Goal: Task Accomplishment & Management: Manage account settings

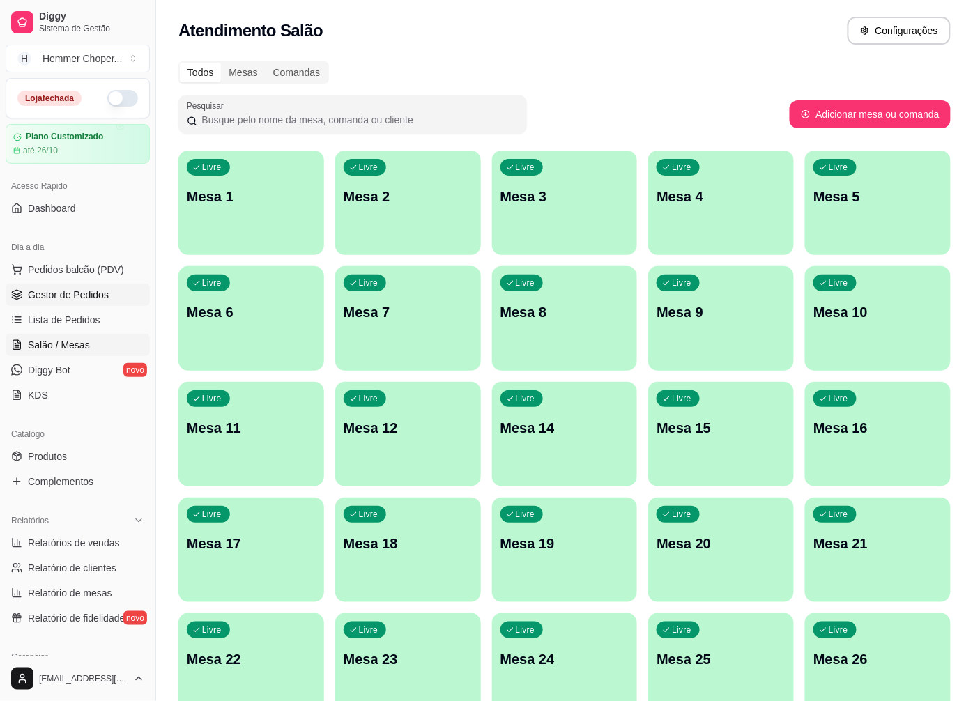
click at [75, 300] on span "Gestor de Pedidos" at bounding box center [68, 295] width 81 height 14
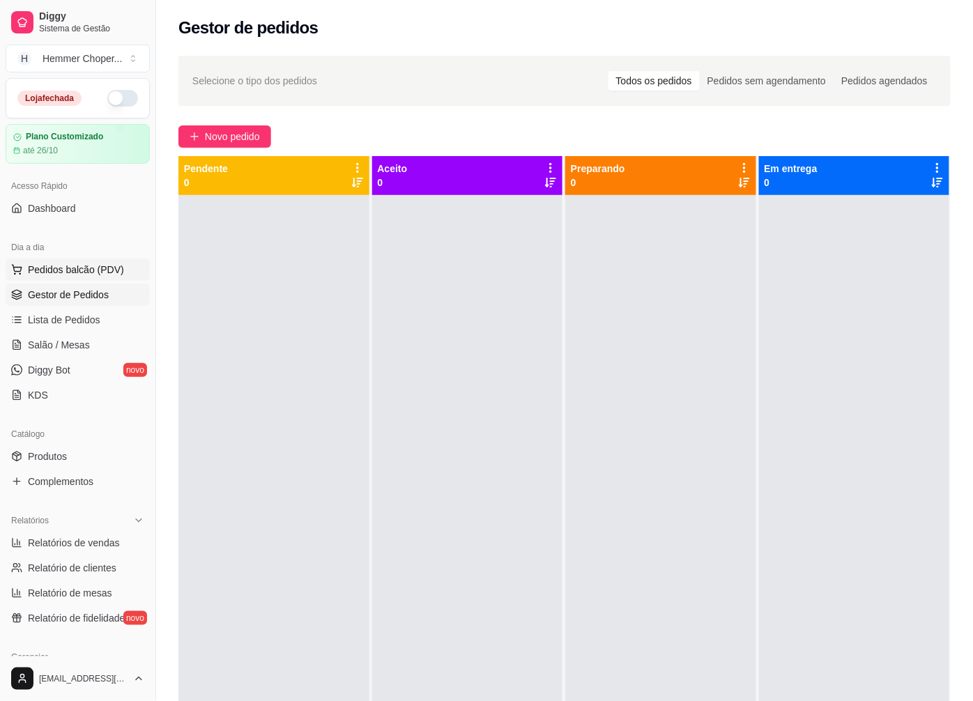
click at [84, 271] on span "Pedidos balcão (PDV)" at bounding box center [76, 270] width 96 height 14
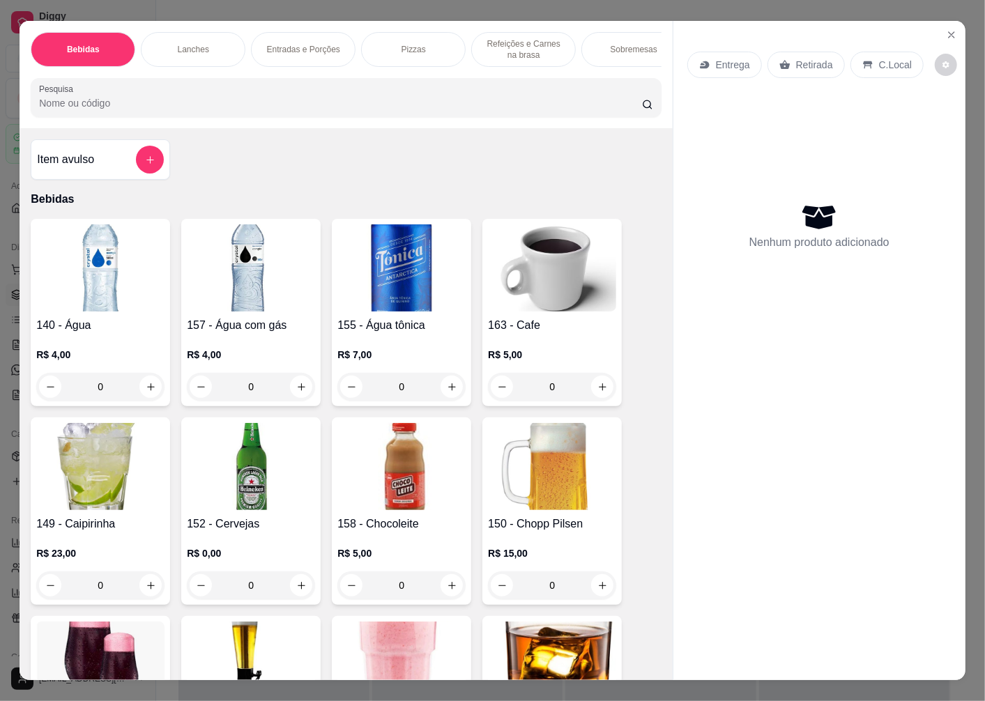
click at [798, 60] on p "Retirada" at bounding box center [814, 65] width 37 height 14
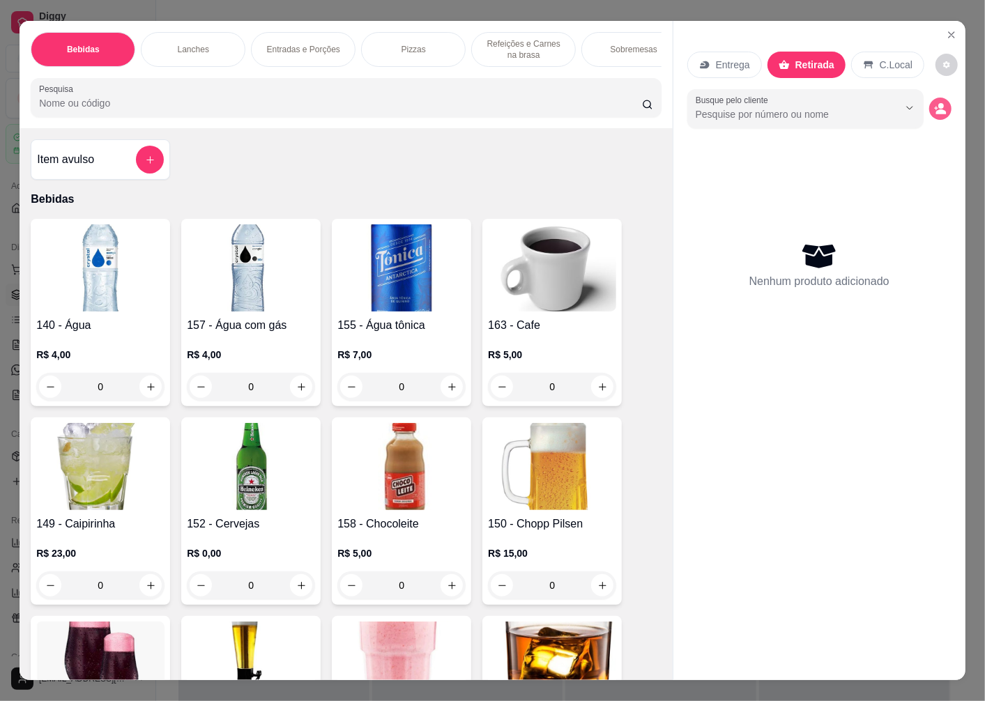
click at [936, 102] on icon "decrease-product-quantity" at bounding box center [940, 108] width 13 height 13
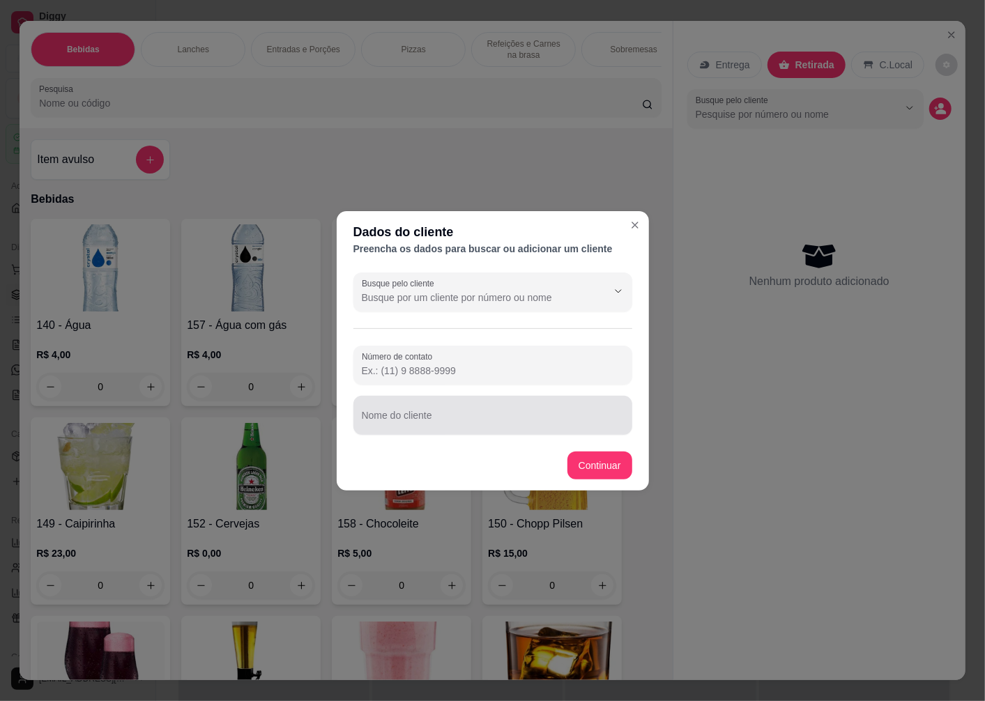
click at [406, 413] on div "Nome do cliente" at bounding box center [492, 415] width 279 height 39
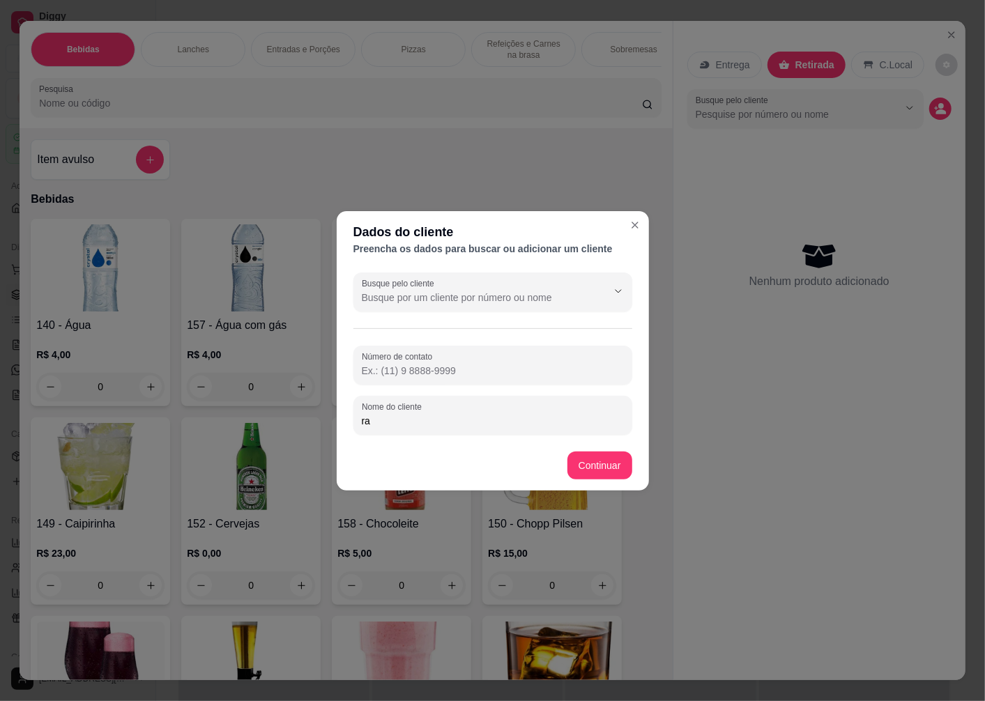
type input "r"
type input "[PERSON_NAME]"
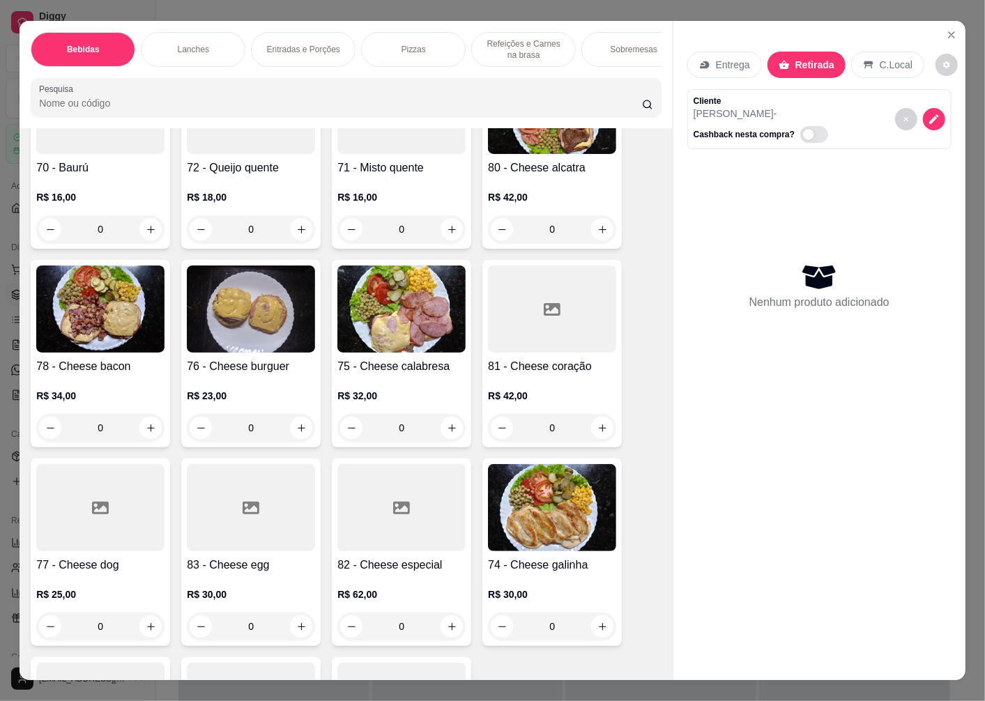
scroll to position [1936, 0]
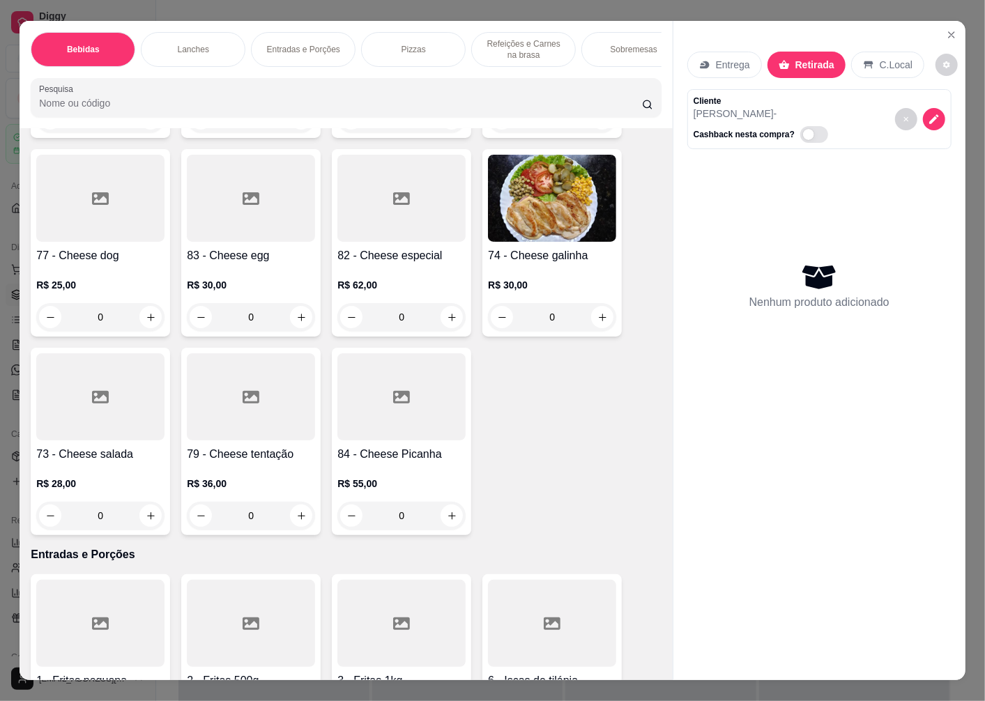
click at [75, 463] on h4 "73 - Cheese salada" at bounding box center [100, 454] width 128 height 17
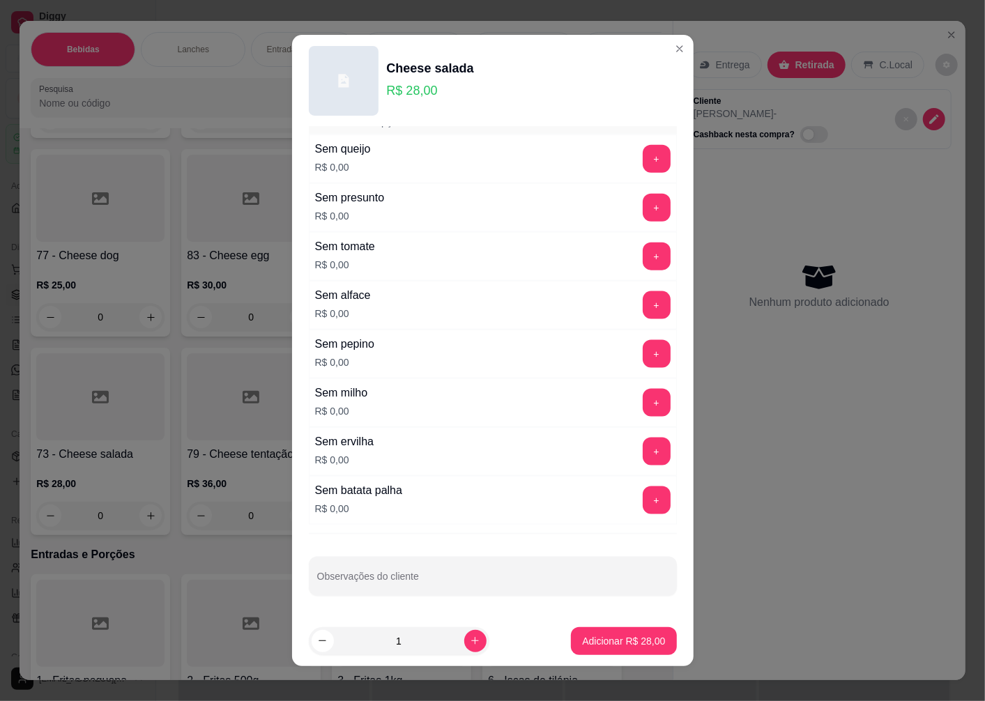
scroll to position [9, 0]
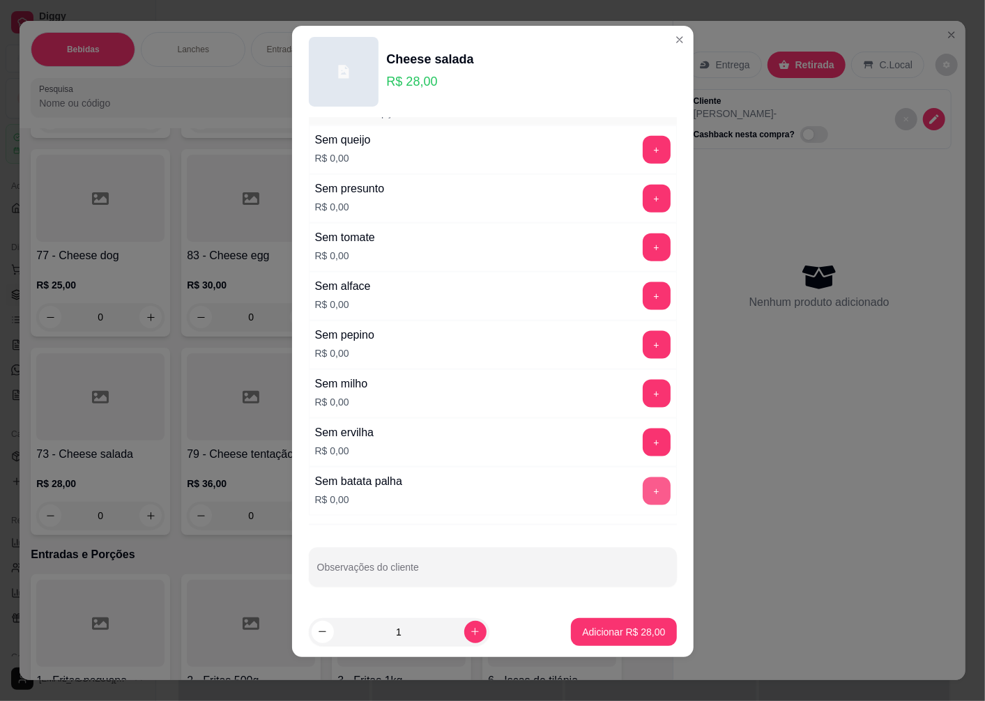
click at [643, 496] on button "+" at bounding box center [657, 492] width 28 height 28
click at [582, 628] on p "Adicionar R$ 28,00" at bounding box center [623, 632] width 83 height 14
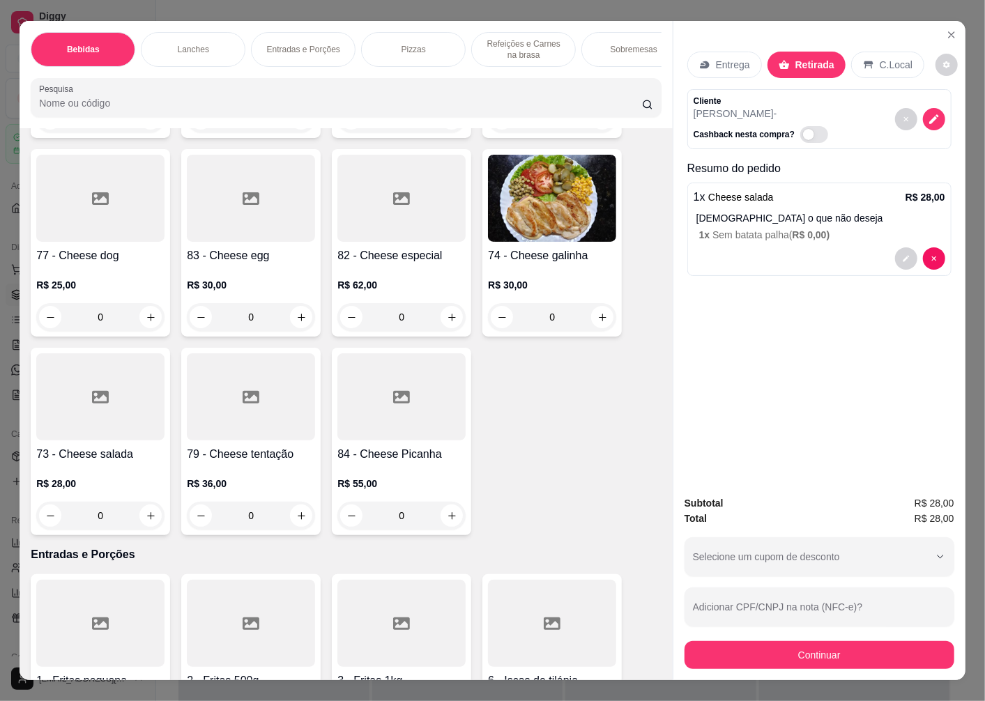
click at [87, 463] on h4 "73 - Cheese salada" at bounding box center [100, 454] width 128 height 17
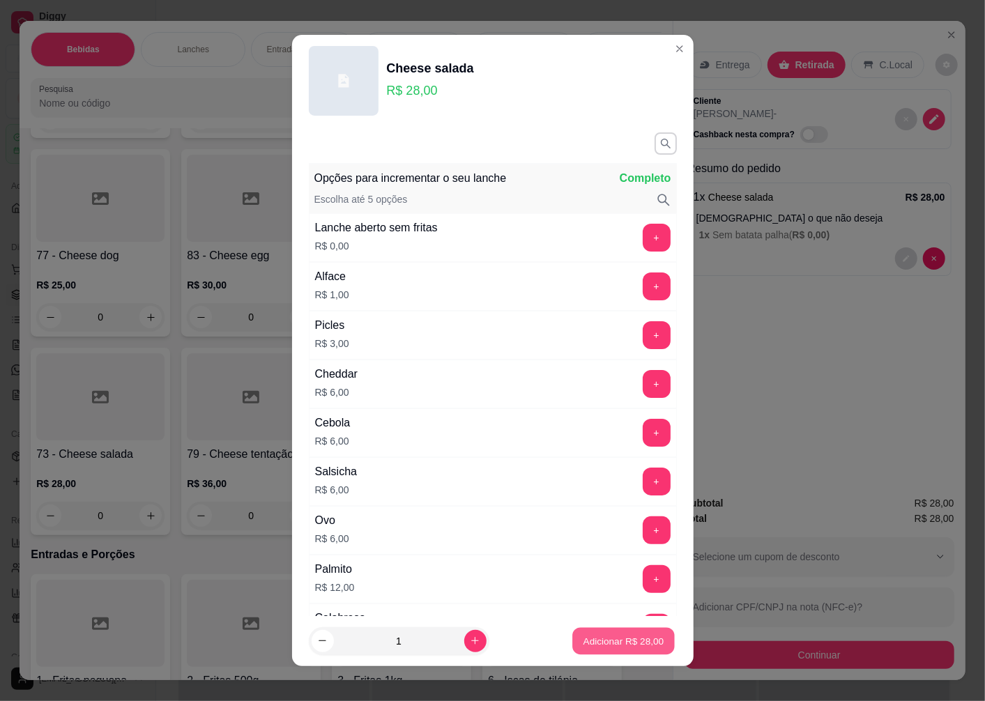
click at [612, 642] on p "Adicionar R$ 28,00" at bounding box center [624, 640] width 81 height 13
type input "1"
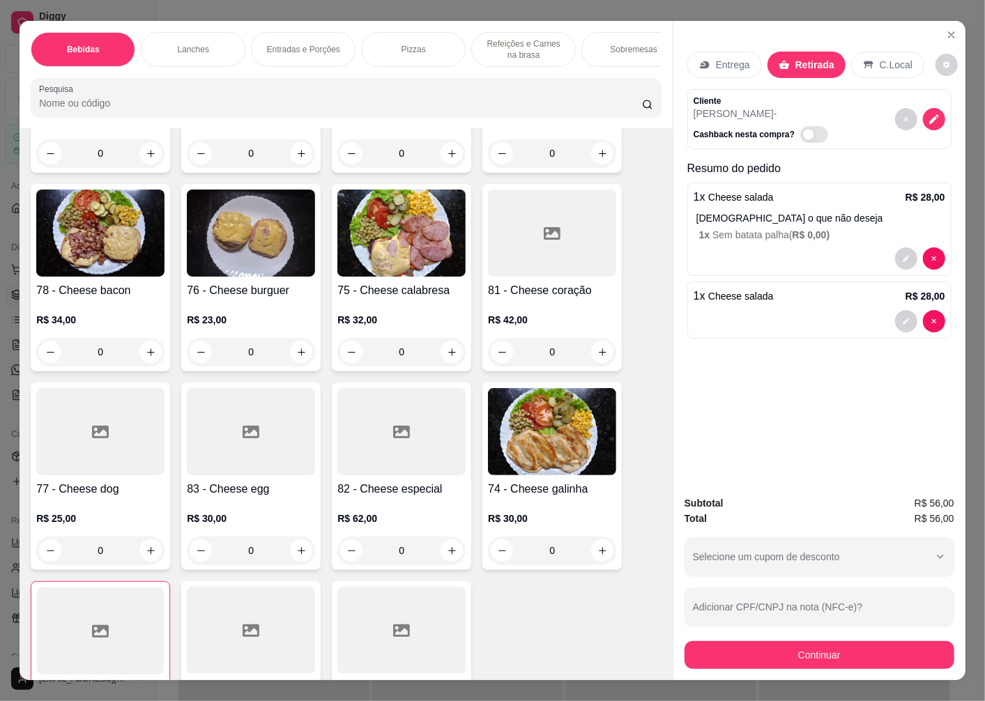
scroll to position [1626, 0]
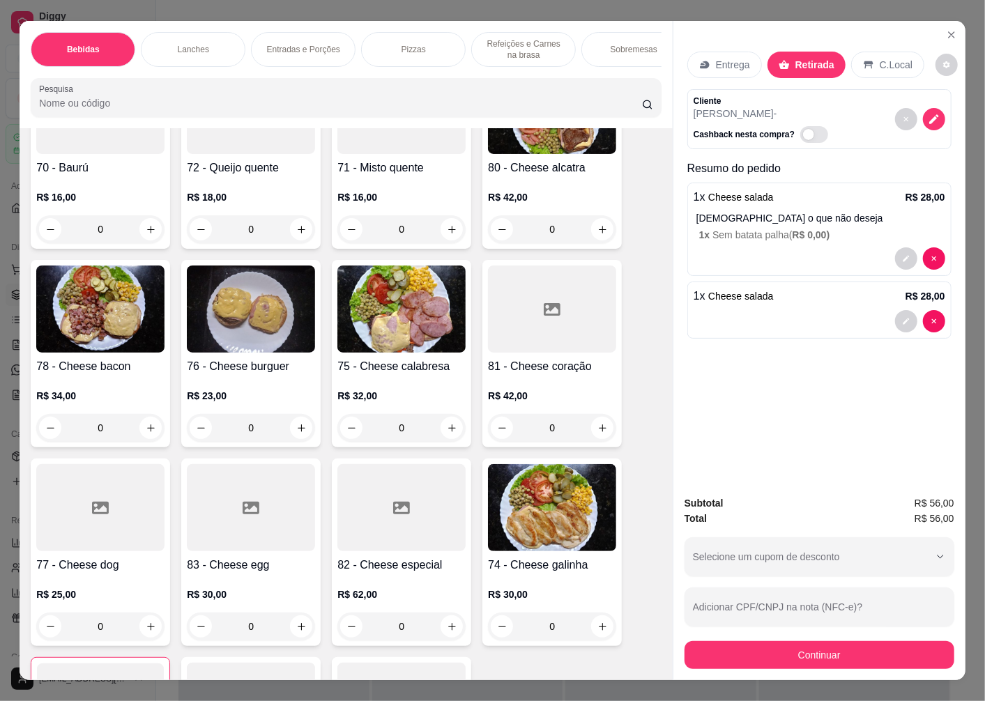
click at [243, 373] on h4 "76 - Cheese burguer" at bounding box center [251, 366] width 128 height 17
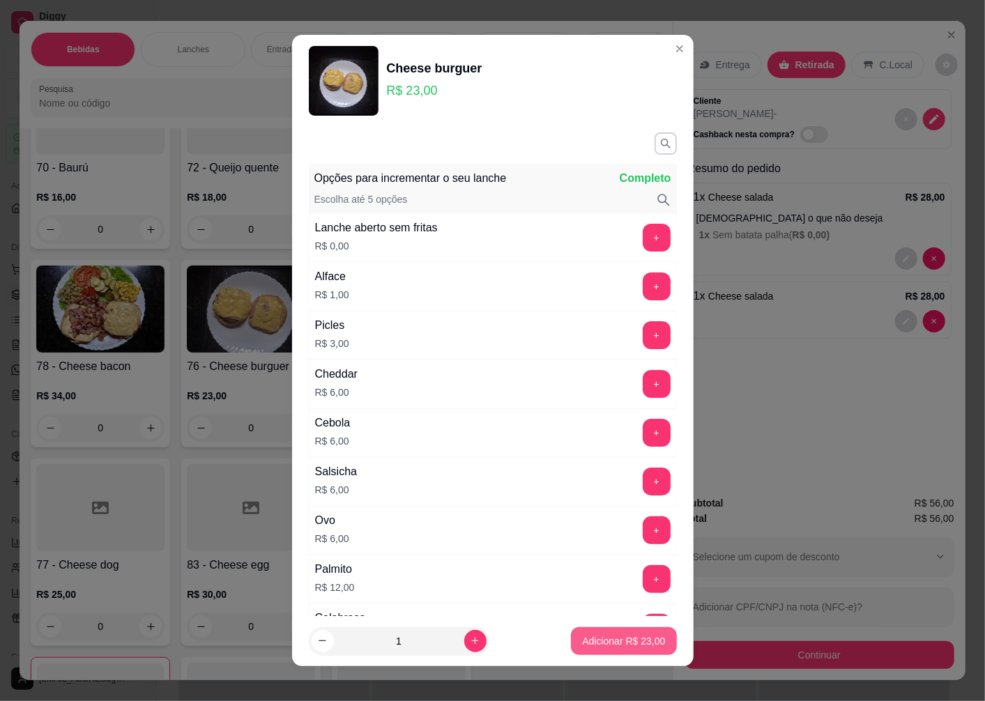
click at [602, 644] on p "Adicionar R$ 23,00" at bounding box center [623, 641] width 83 height 14
type input "1"
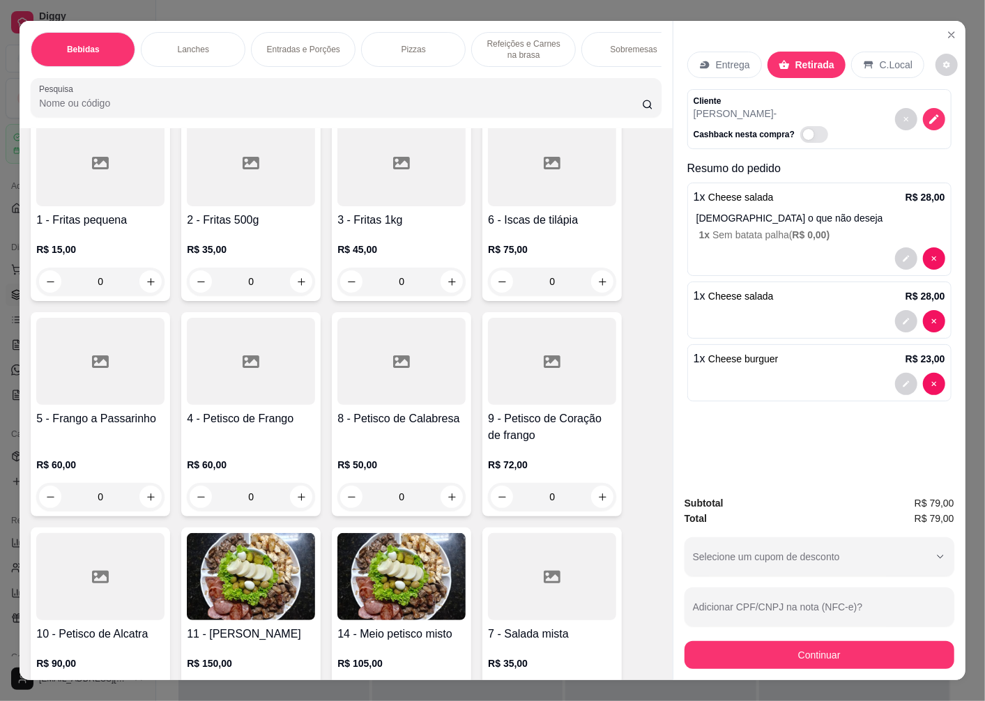
scroll to position [2324, 0]
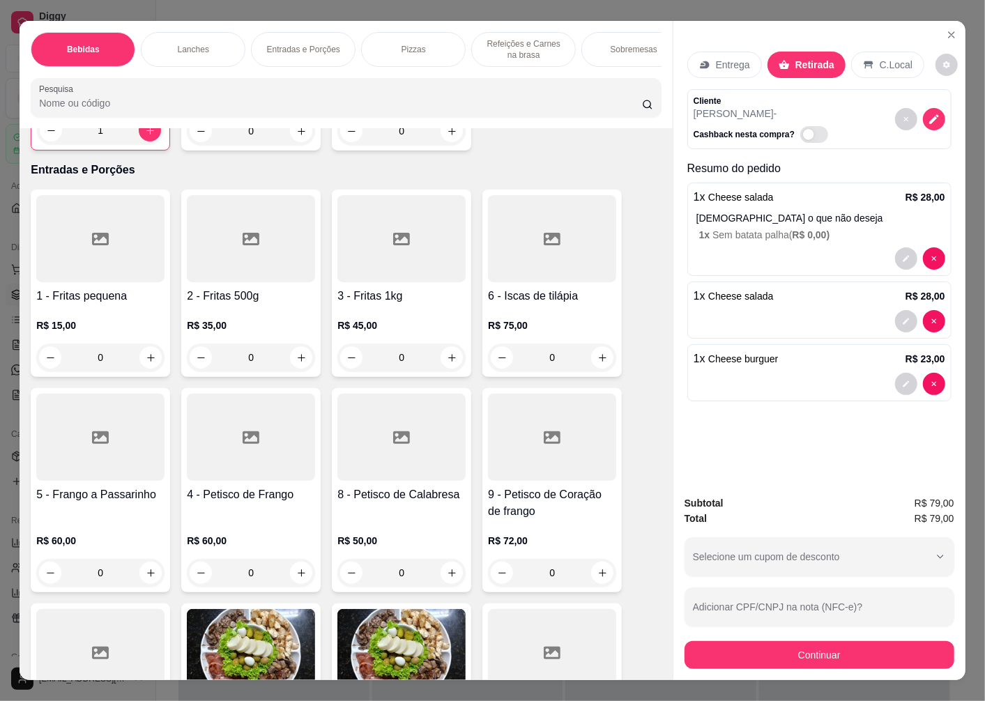
click at [93, 305] on h4 "1 - Fritas pequena" at bounding box center [100, 296] width 128 height 17
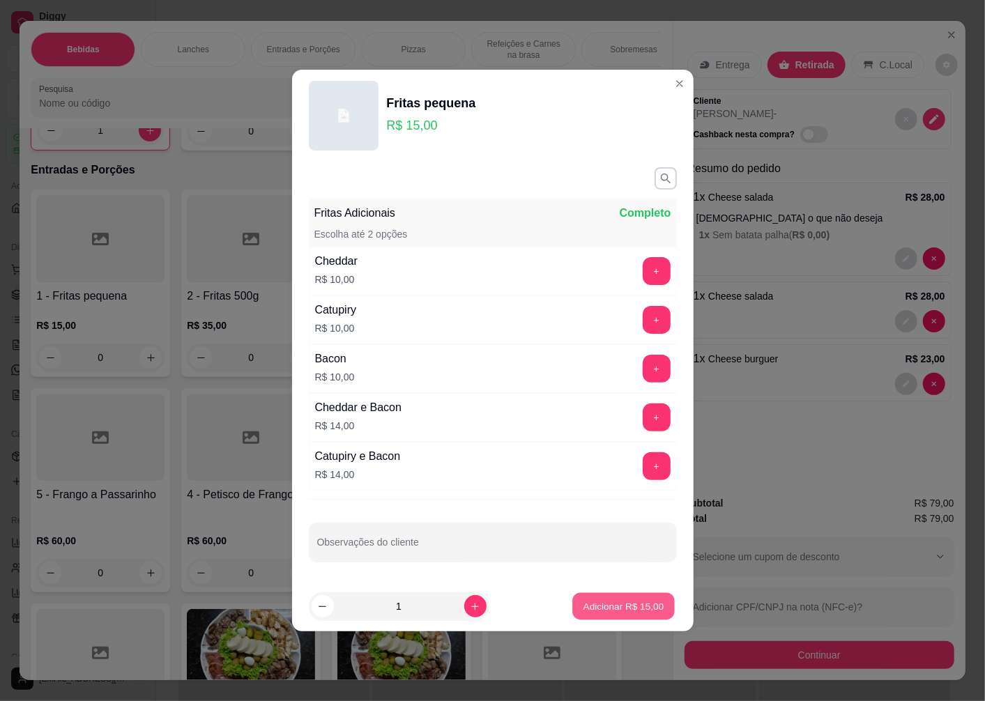
click at [598, 604] on p "Adicionar R$ 15,00" at bounding box center [624, 606] width 81 height 13
type input "1"
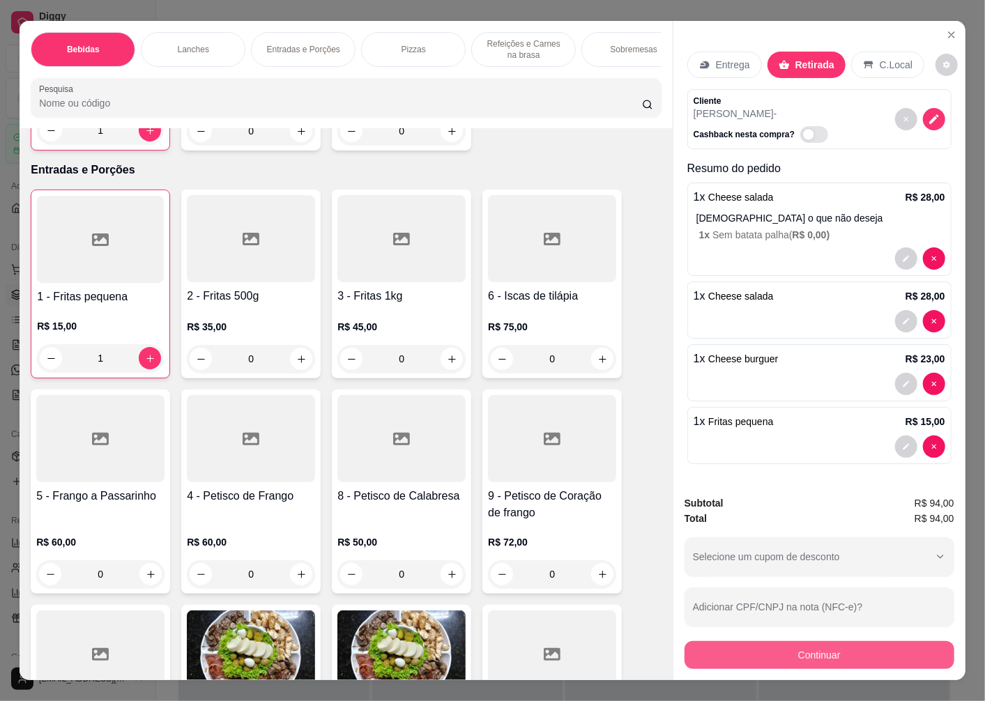
click at [774, 650] on button "Continuar" at bounding box center [820, 655] width 270 height 28
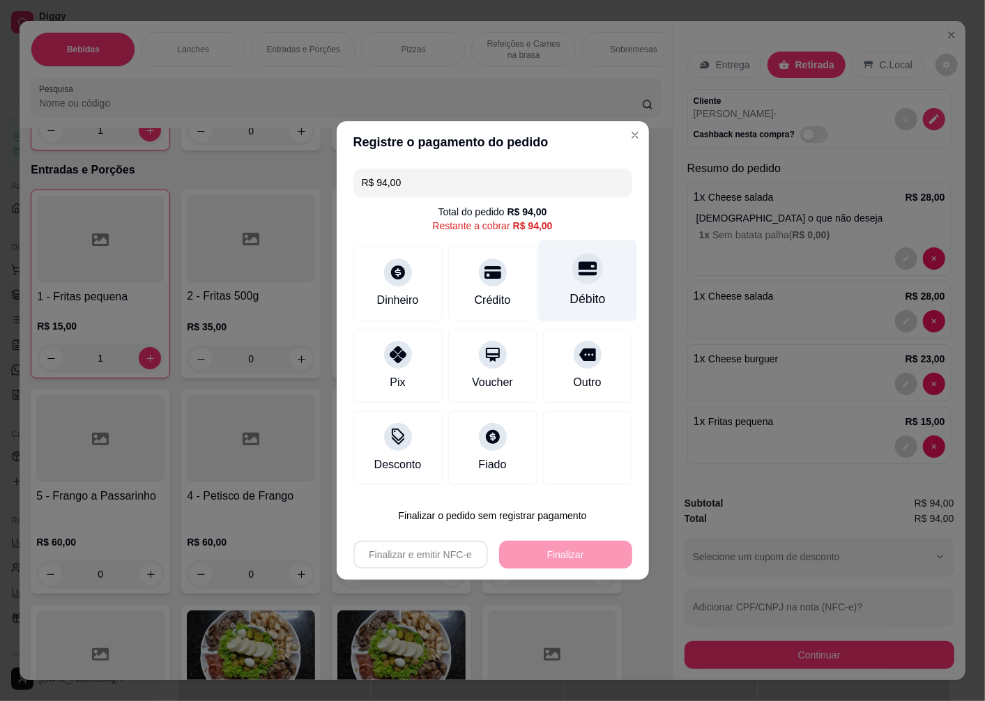
click at [575, 284] on div at bounding box center [587, 268] width 31 height 31
type input "R$ 0,00"
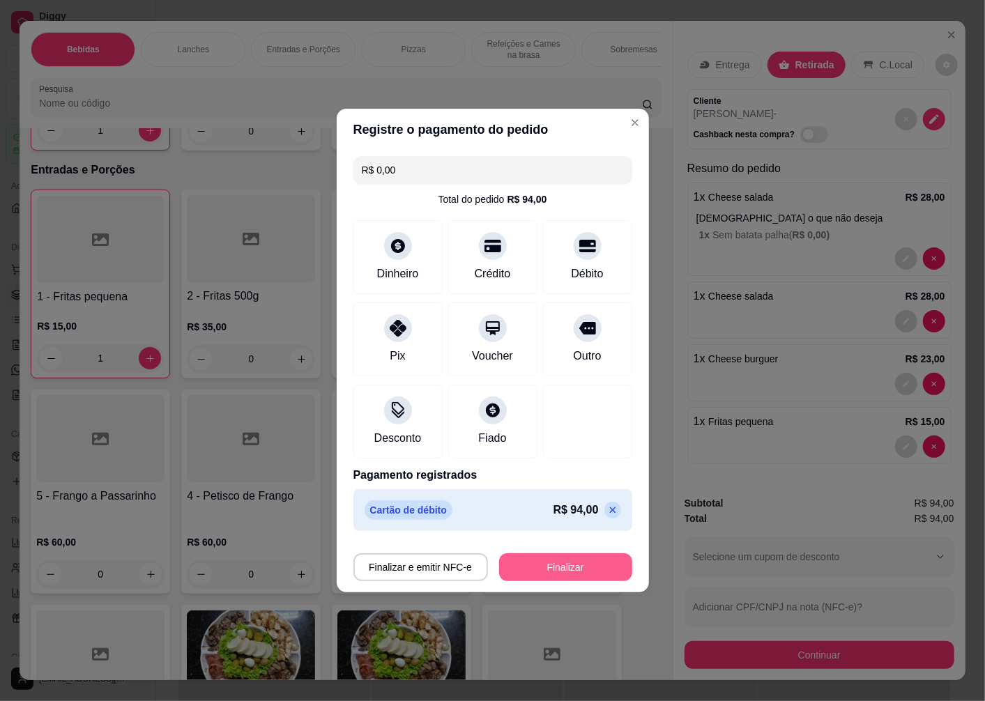
click at [535, 569] on button "Finalizar" at bounding box center [565, 568] width 133 height 28
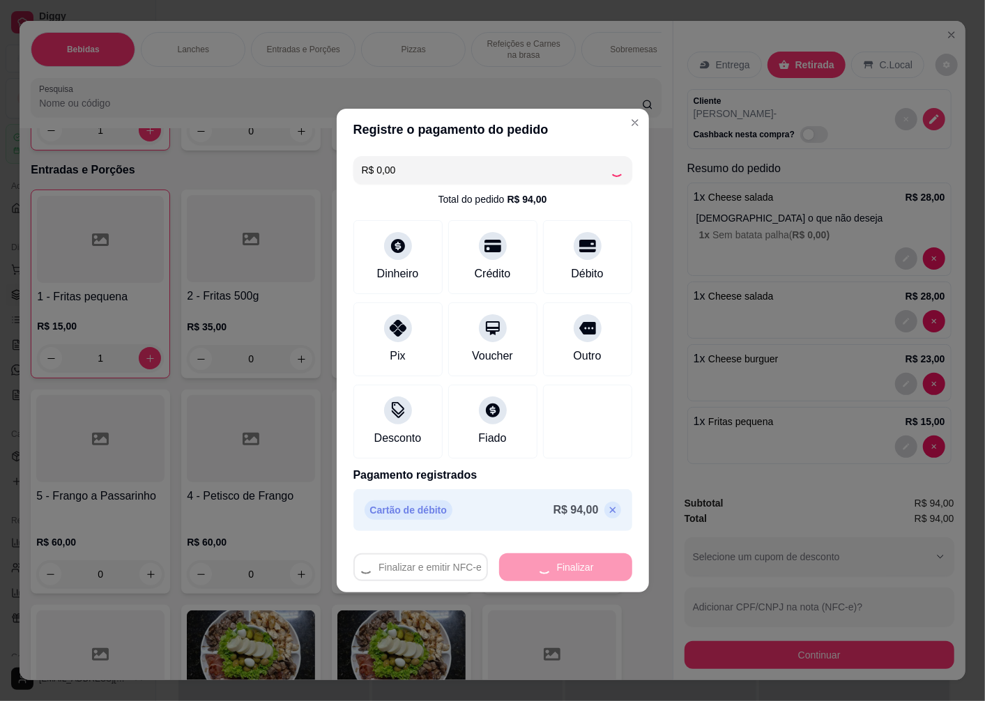
type input "0"
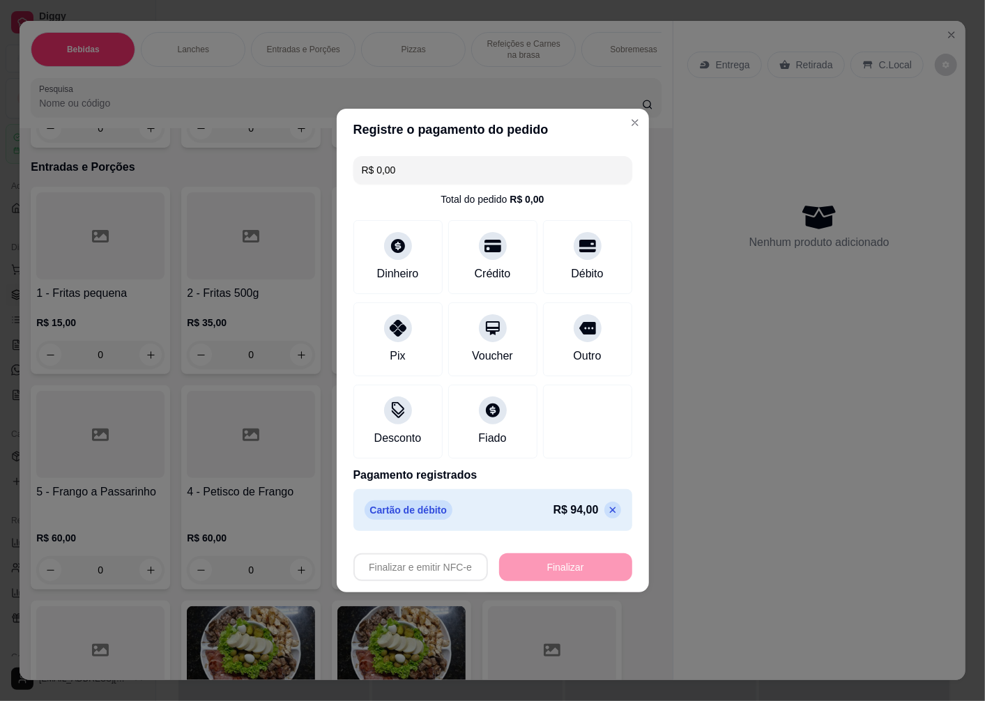
type input "-R$ 94,00"
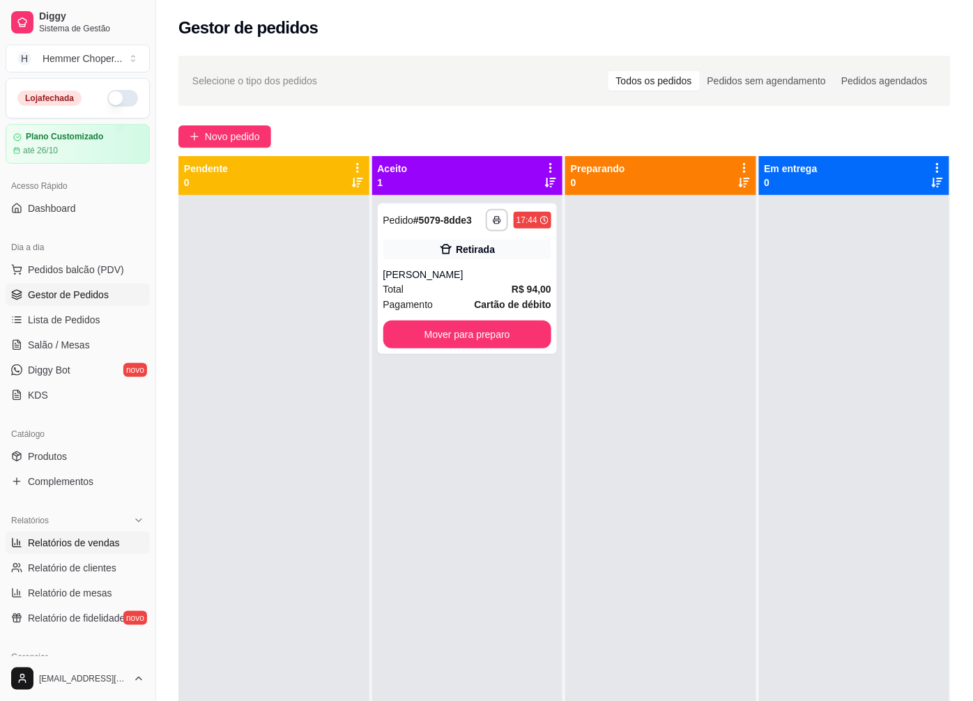
click at [68, 545] on span "Relatórios de vendas" at bounding box center [74, 543] width 92 height 14
select select "ALL"
select select "0"
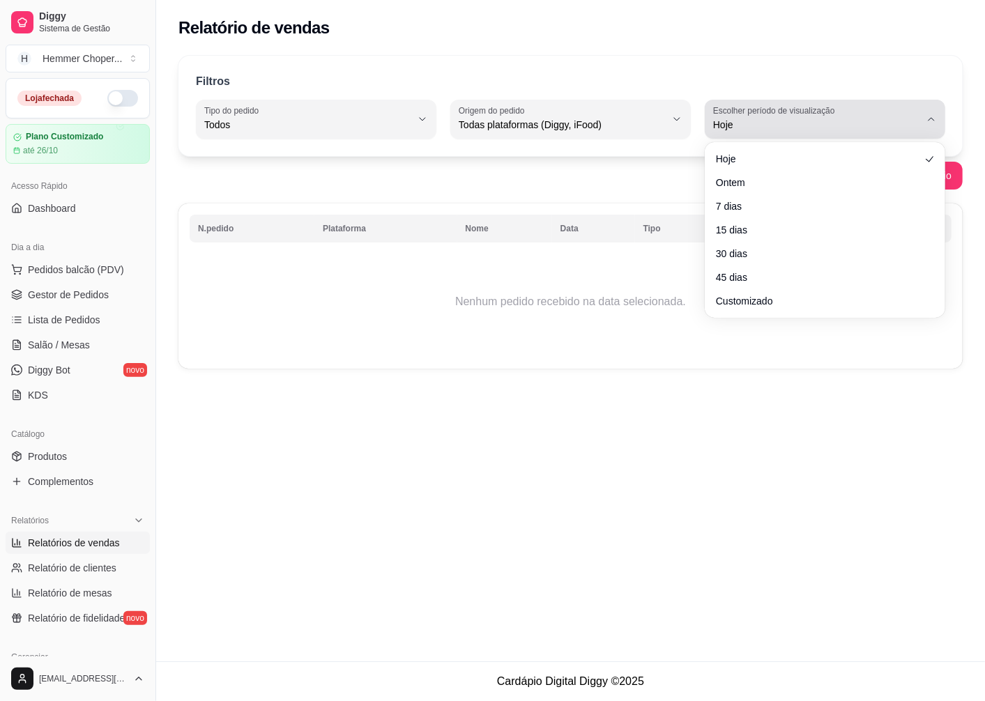
click at [937, 116] on button "Escolher período de visualização Hoje" at bounding box center [825, 119] width 241 height 39
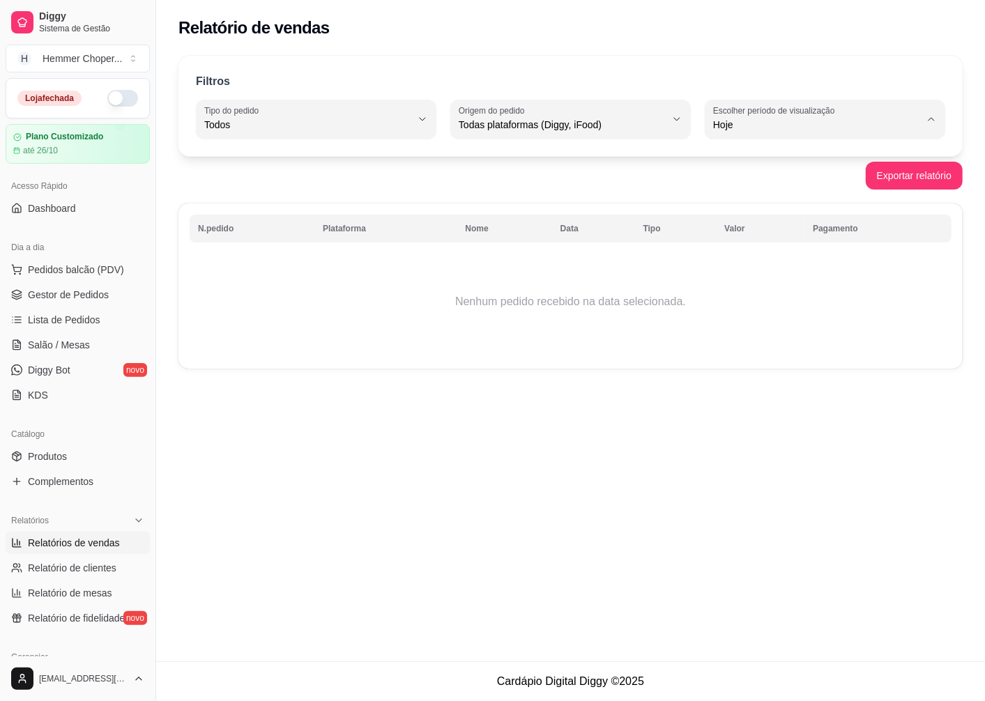
click at [751, 191] on li "Ontem" at bounding box center [825, 181] width 220 height 22
type input "1"
select select "1"
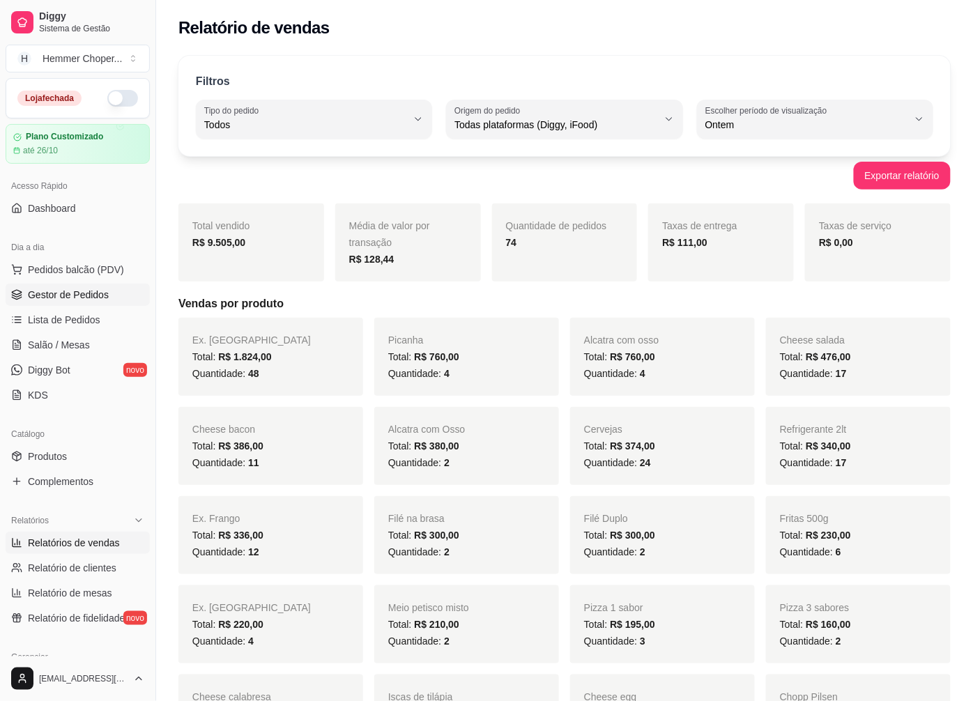
click at [95, 294] on span "Gestor de Pedidos" at bounding box center [68, 295] width 81 height 14
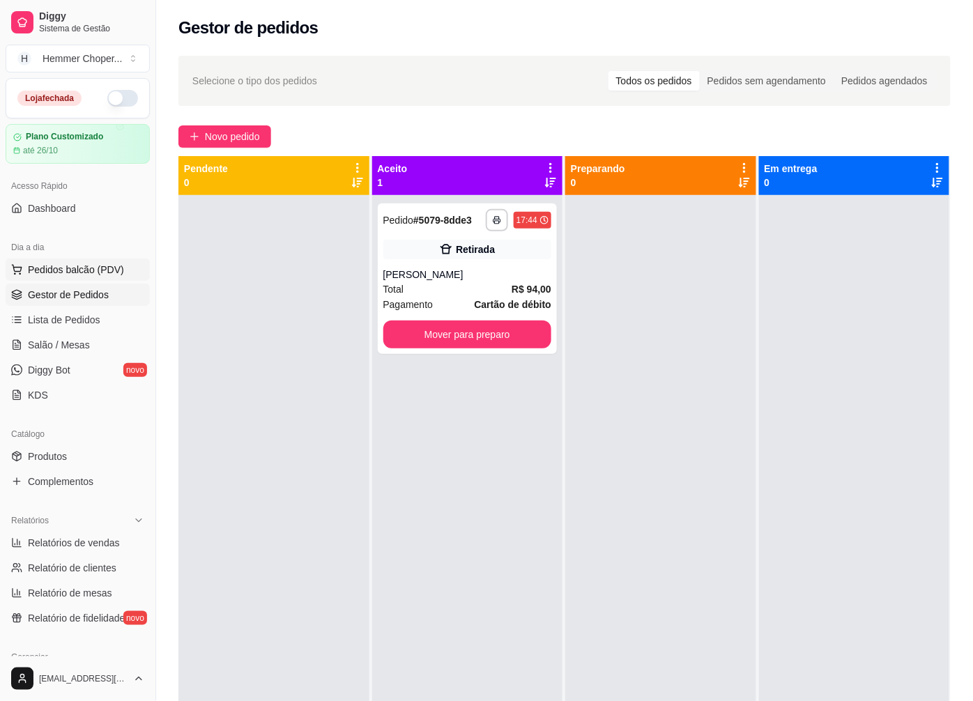
click at [72, 264] on span "Pedidos balcão (PDV)" at bounding box center [76, 270] width 96 height 14
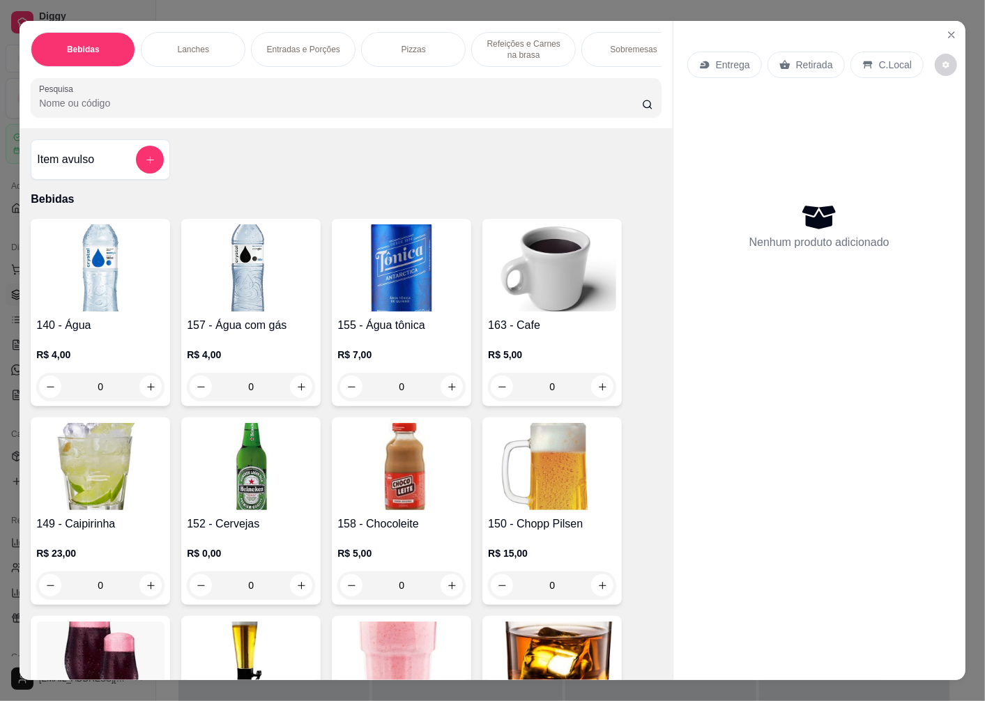
click at [724, 58] on p "Entrega" at bounding box center [733, 65] width 34 height 14
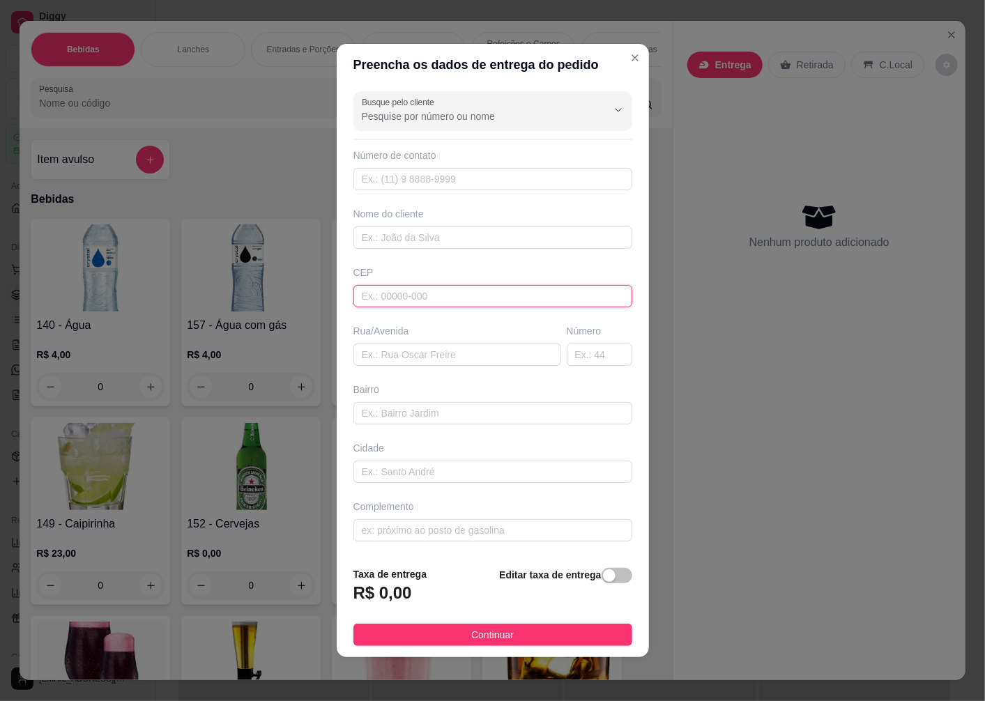
click at [414, 297] on input "text" at bounding box center [492, 296] width 279 height 22
type input "89072200"
type input "Rua [PERSON_NAME]"
type input "[GEOGRAPHIC_DATA]"
type input "Blumenau"
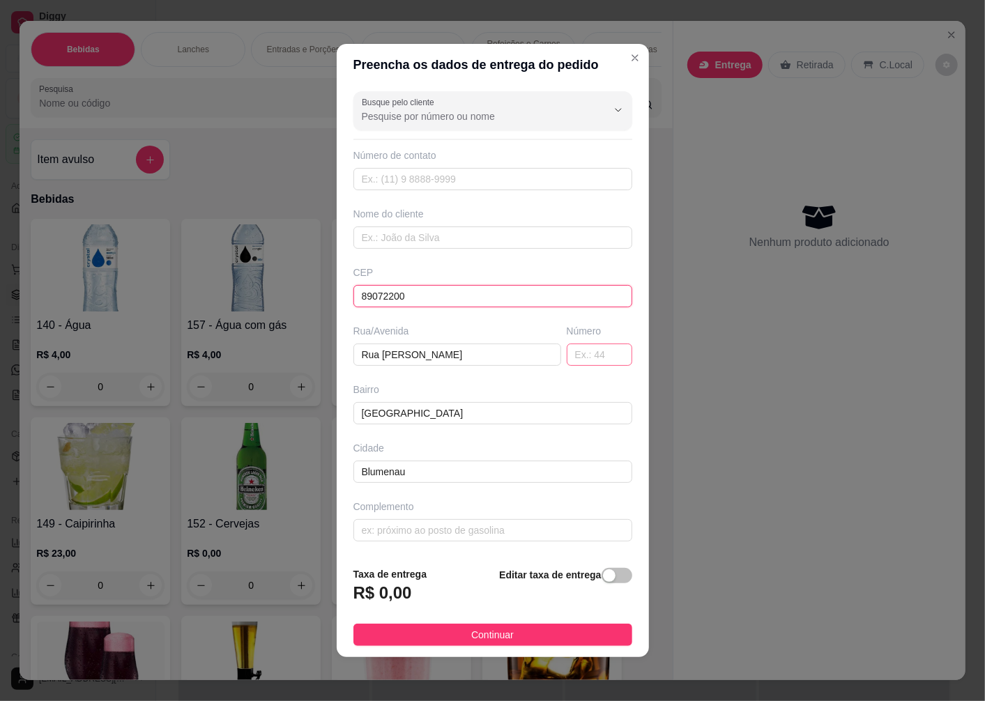
type input "89072200"
click at [584, 349] on input "text" at bounding box center [600, 355] width 66 height 22
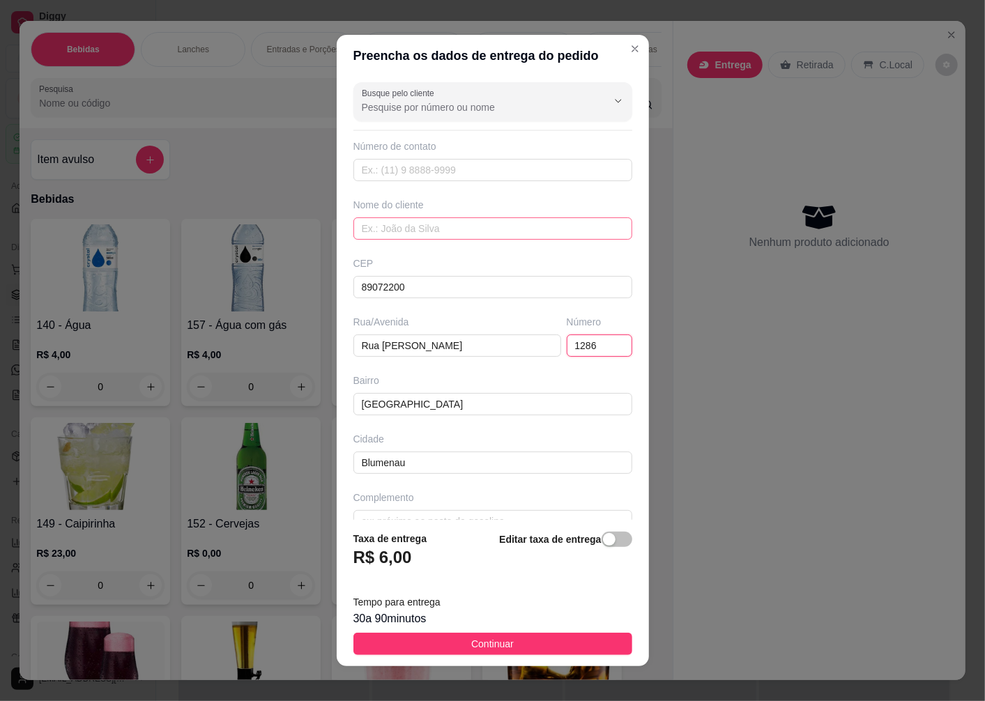
type input "1286"
click at [391, 226] on input "text" at bounding box center [492, 229] width 279 height 22
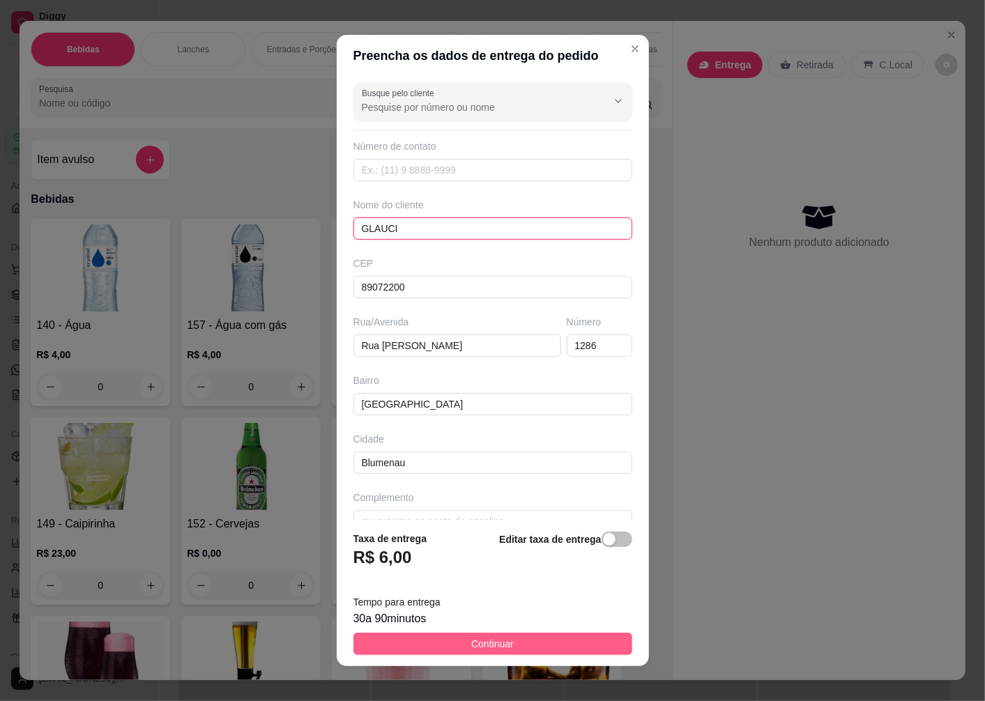
type input "GLAUCI"
click at [471, 648] on span "Continuar" at bounding box center [492, 644] width 43 height 15
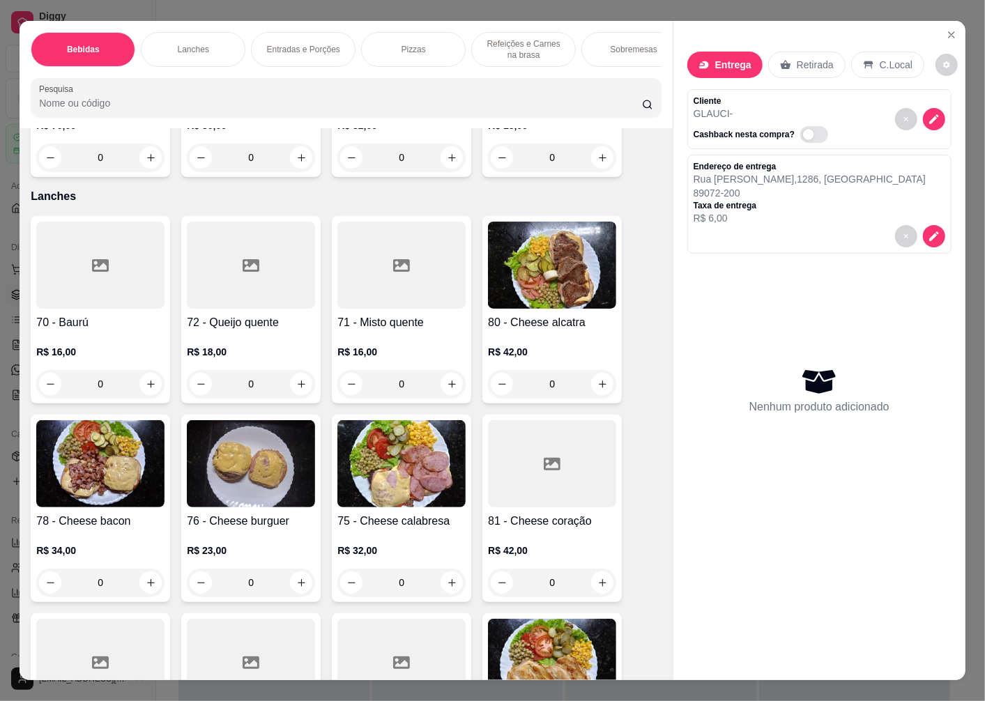
scroll to position [1626, 0]
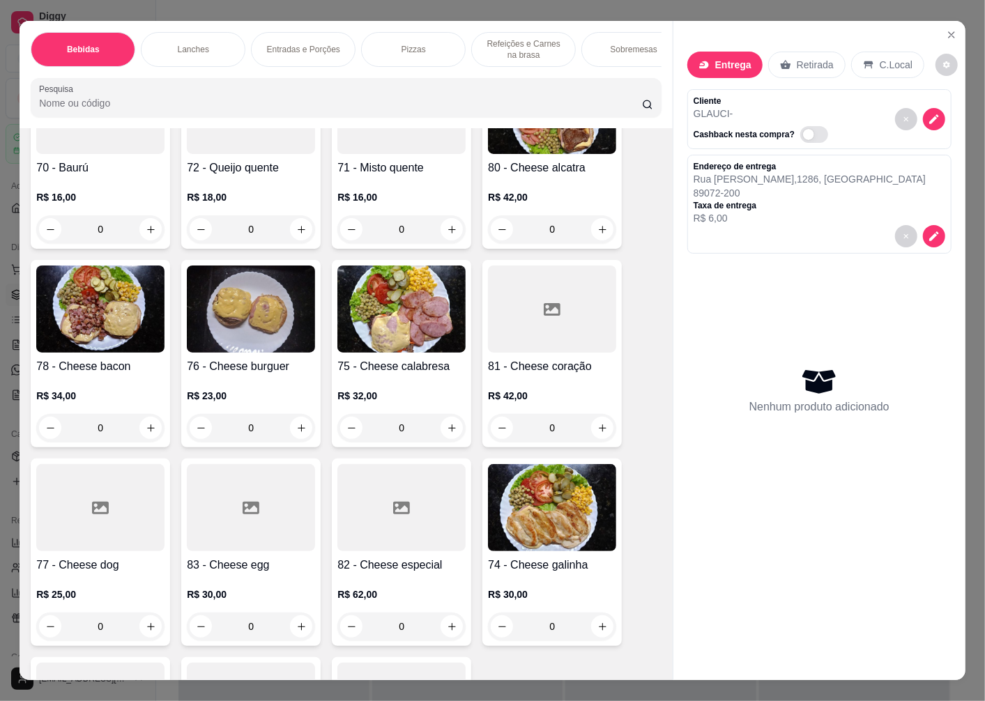
click at [544, 502] on img at bounding box center [552, 507] width 128 height 87
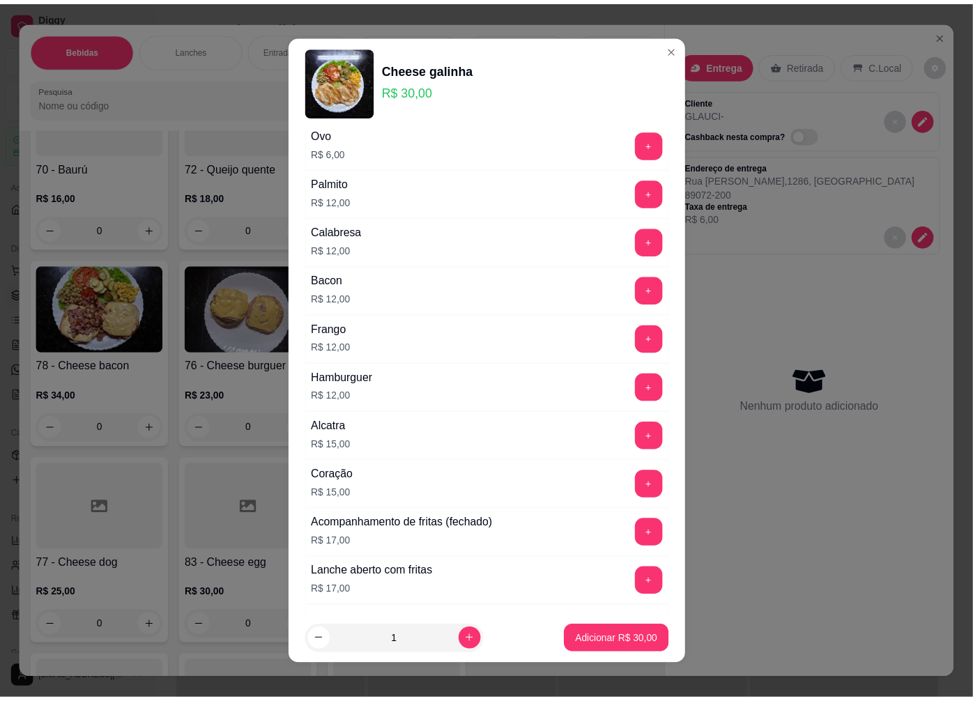
scroll to position [542, 0]
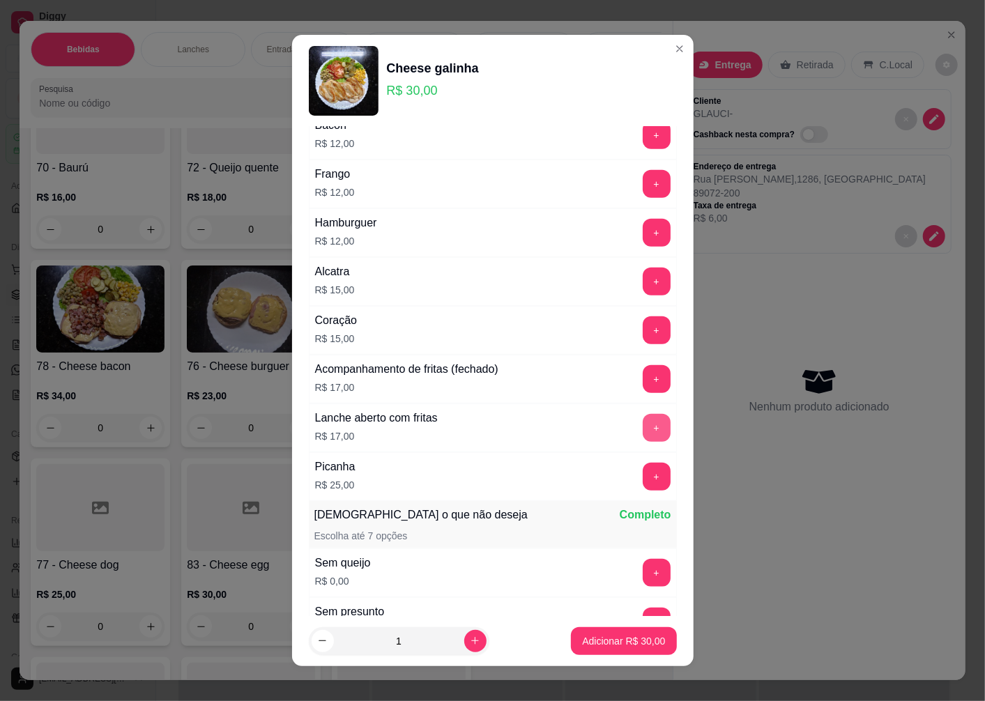
click at [643, 430] on button "+" at bounding box center [657, 428] width 28 height 28
click at [582, 641] on p "Adicionar R$ 47,00" at bounding box center [623, 641] width 83 height 14
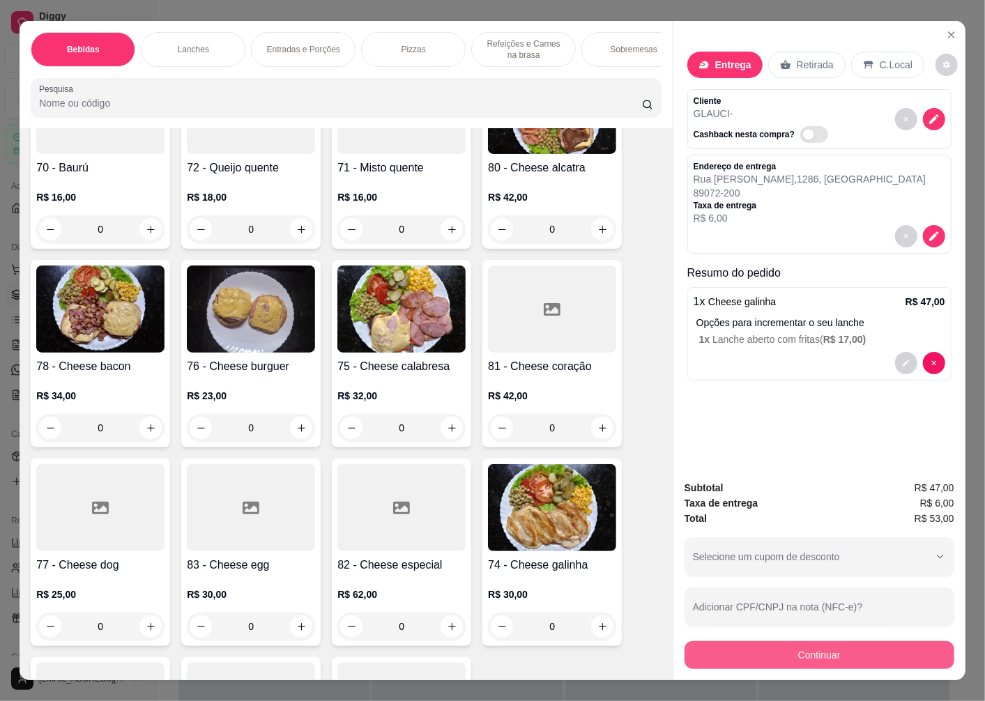
click at [765, 645] on button "Continuar" at bounding box center [820, 655] width 270 height 28
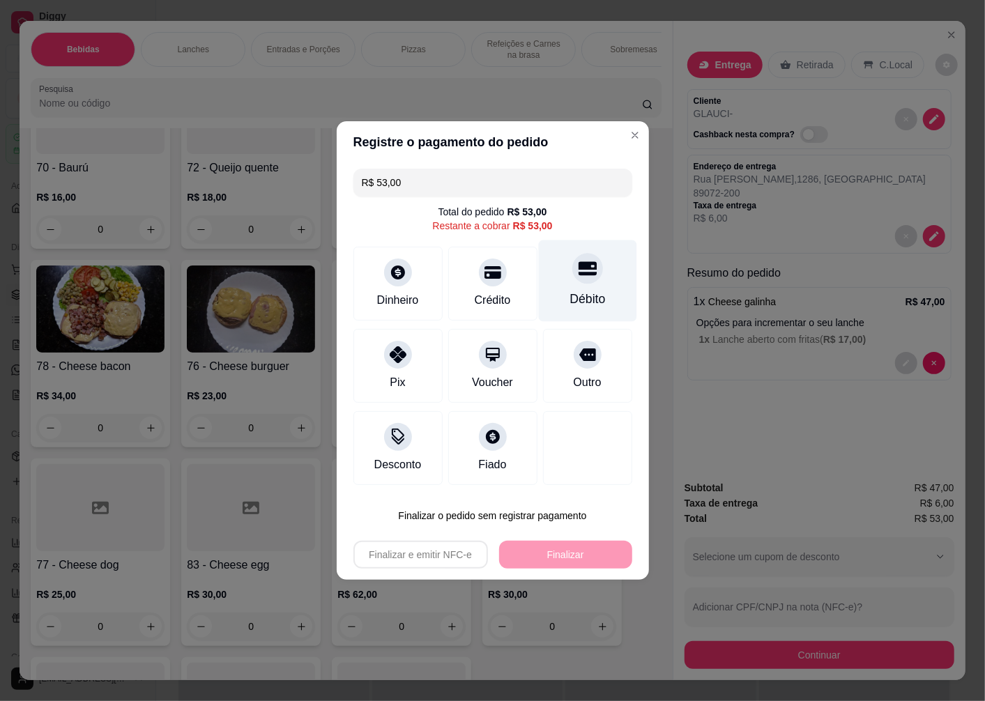
click at [583, 284] on div "Débito" at bounding box center [587, 282] width 98 height 82
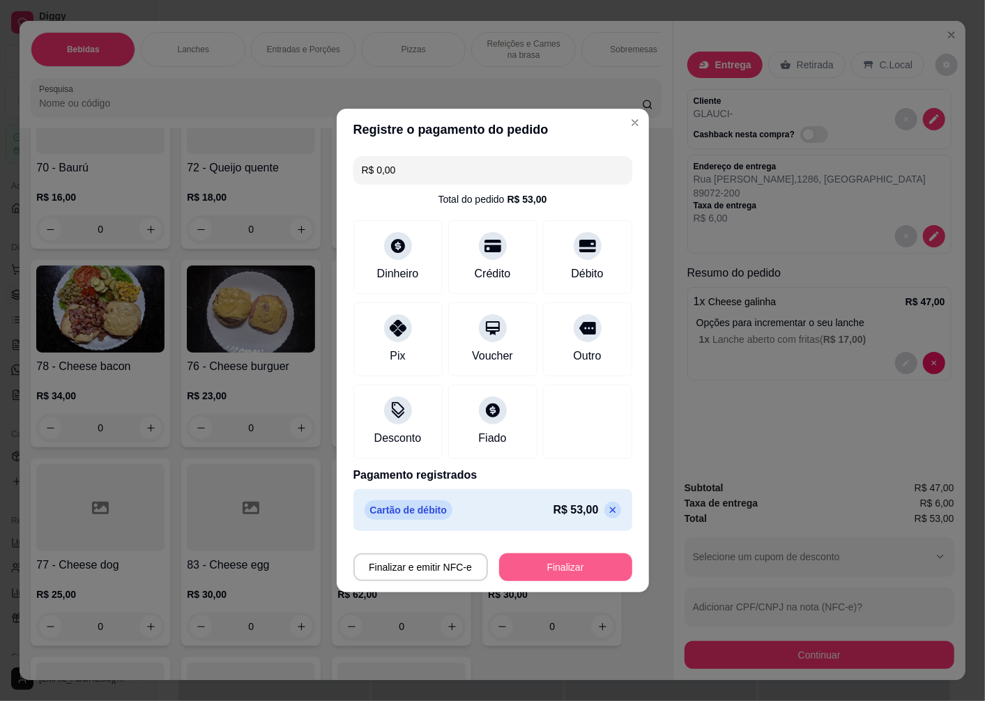
click at [518, 567] on button "Finalizar" at bounding box center [565, 568] width 133 height 28
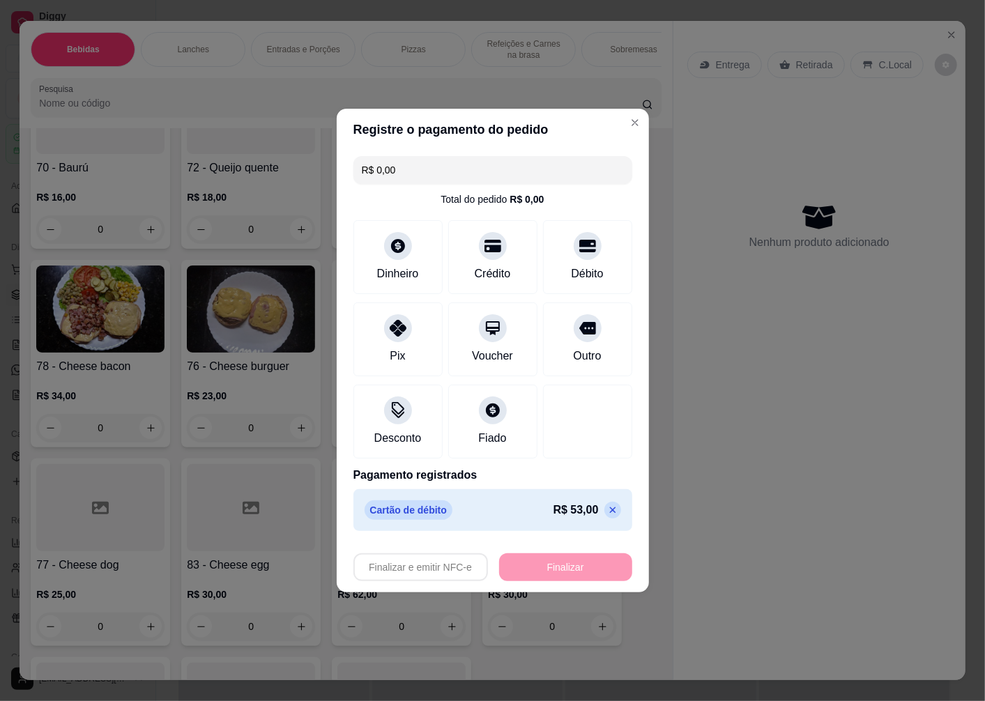
type input "-R$ 53,00"
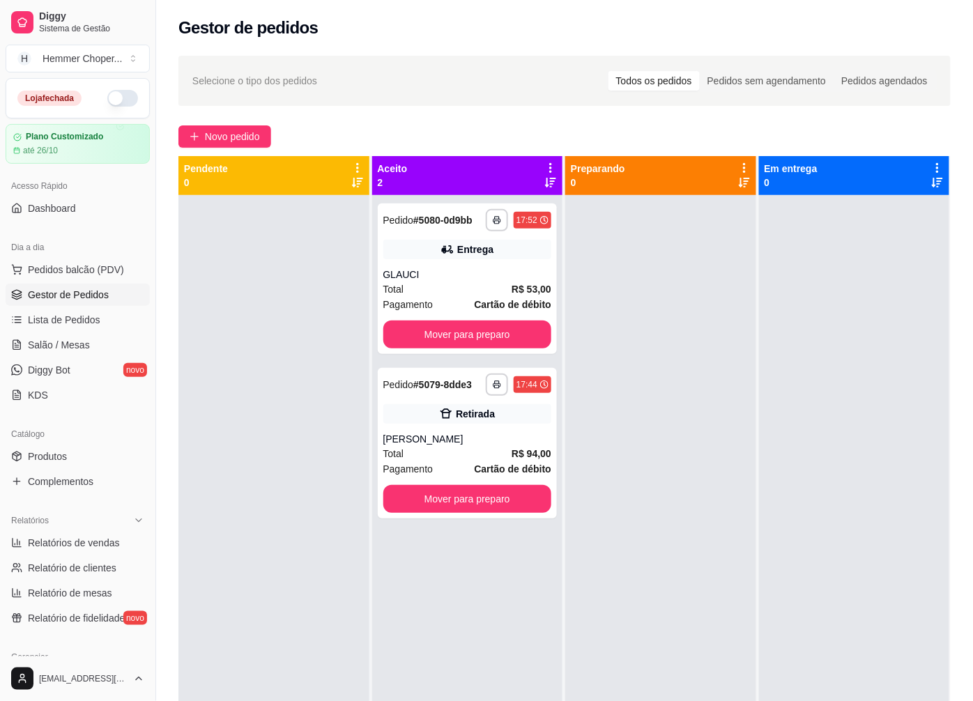
click at [116, 98] on button "button" at bounding box center [122, 98] width 31 height 17
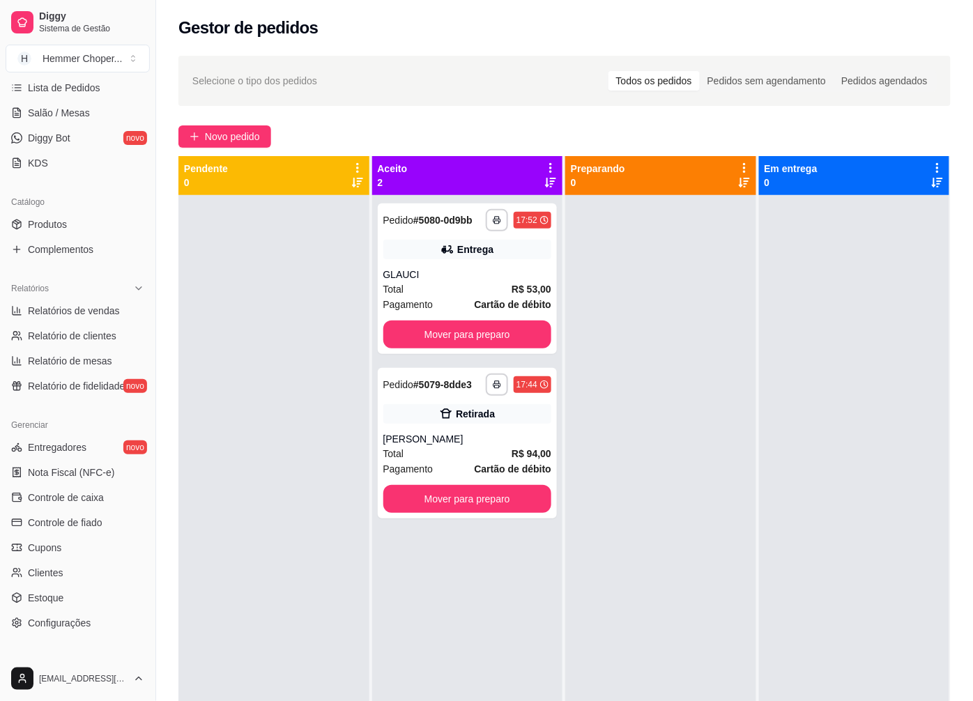
scroll to position [301, 0]
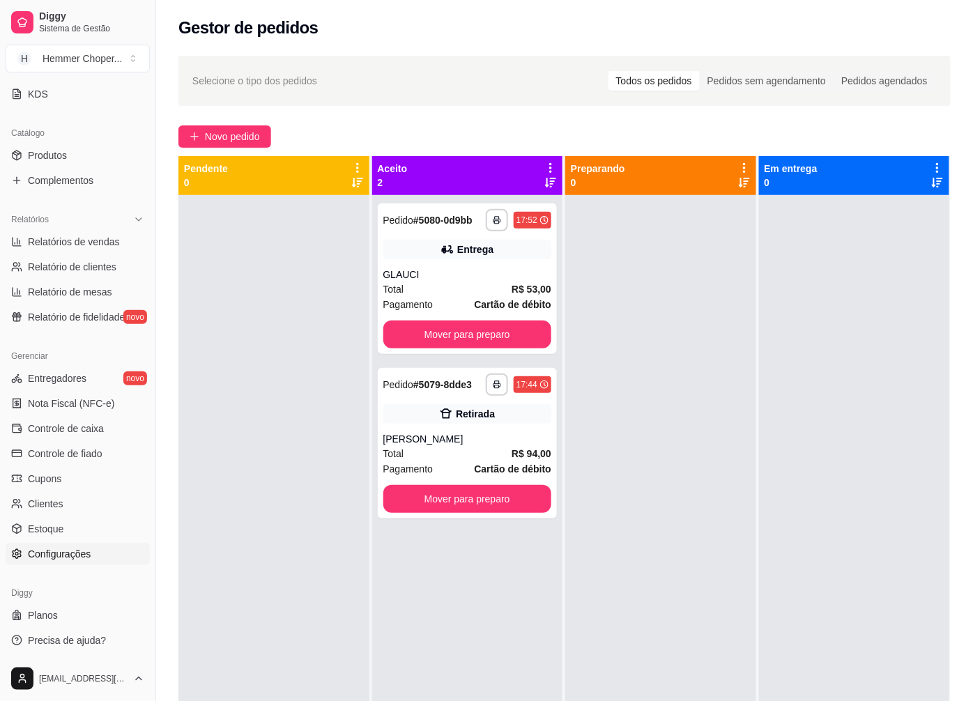
click at [54, 558] on span "Configurações" at bounding box center [59, 554] width 63 height 14
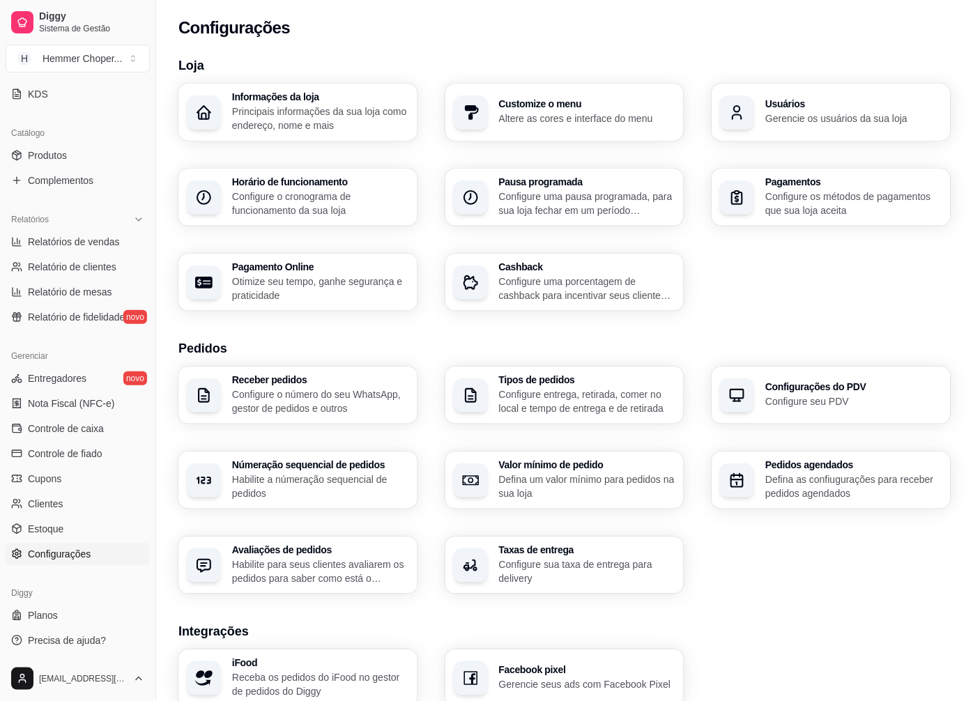
click at [558, 395] on p "Configure entrega, retirada, comer no local e tempo de entrega e de retirada" at bounding box center [587, 402] width 177 height 28
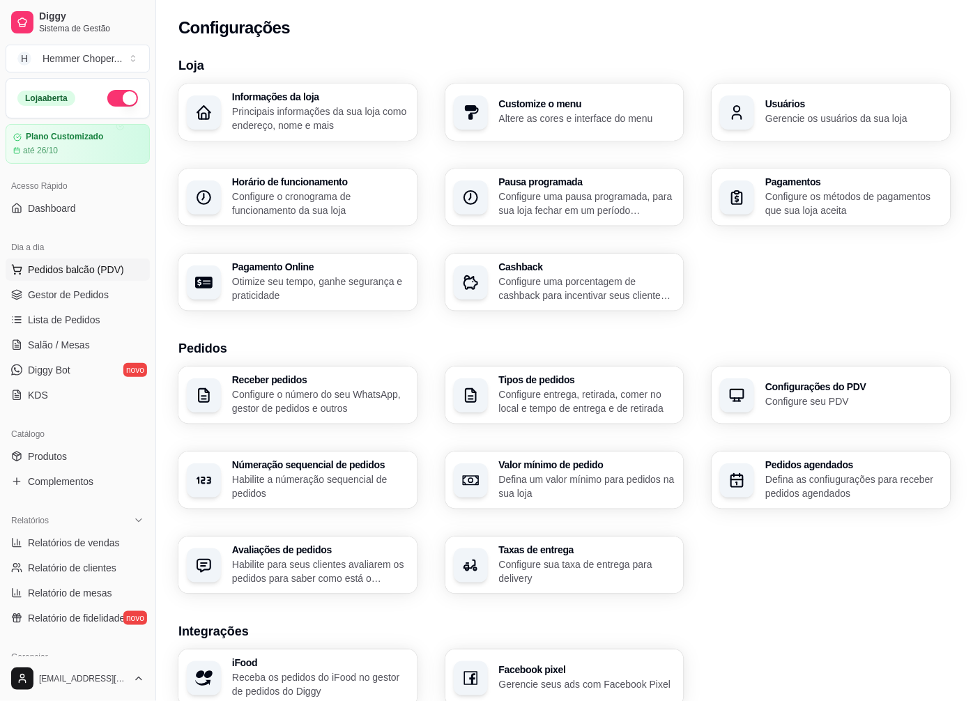
click at [75, 269] on span "Pedidos balcão (PDV)" at bounding box center [76, 270] width 96 height 14
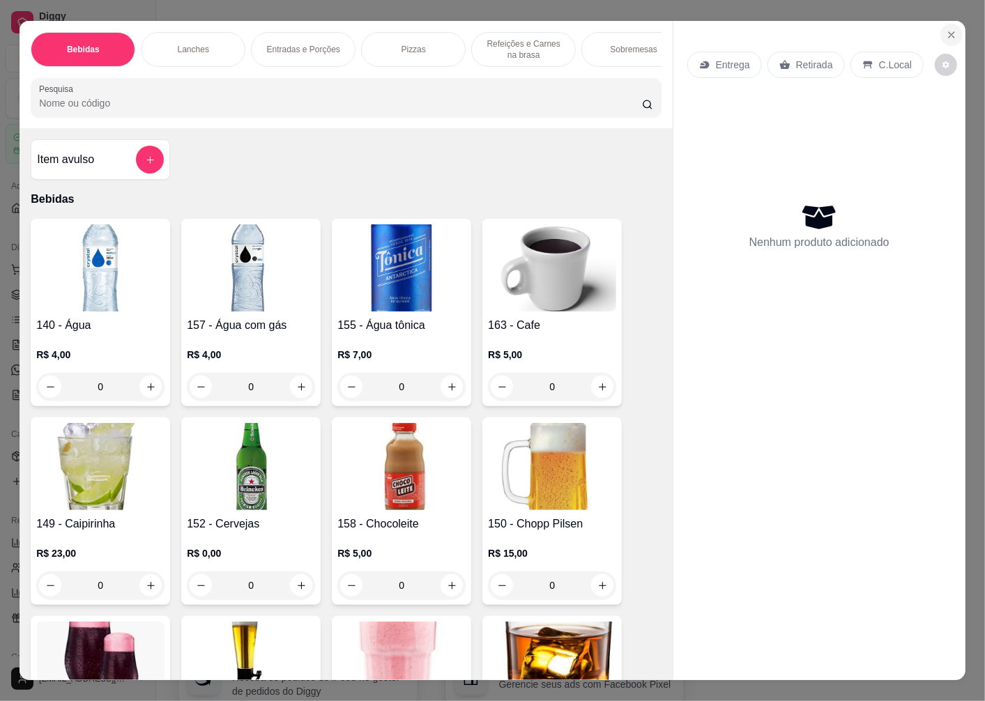
click at [946, 31] on icon "Close" at bounding box center [951, 34] width 11 height 11
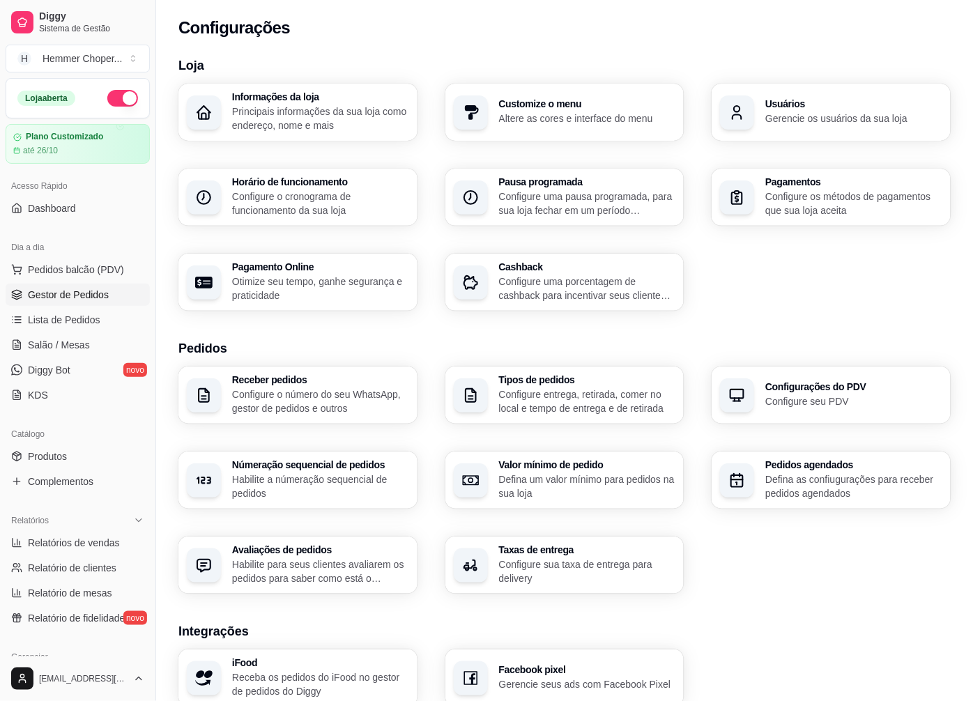
click at [44, 298] on span "Gestor de Pedidos" at bounding box center [68, 295] width 81 height 14
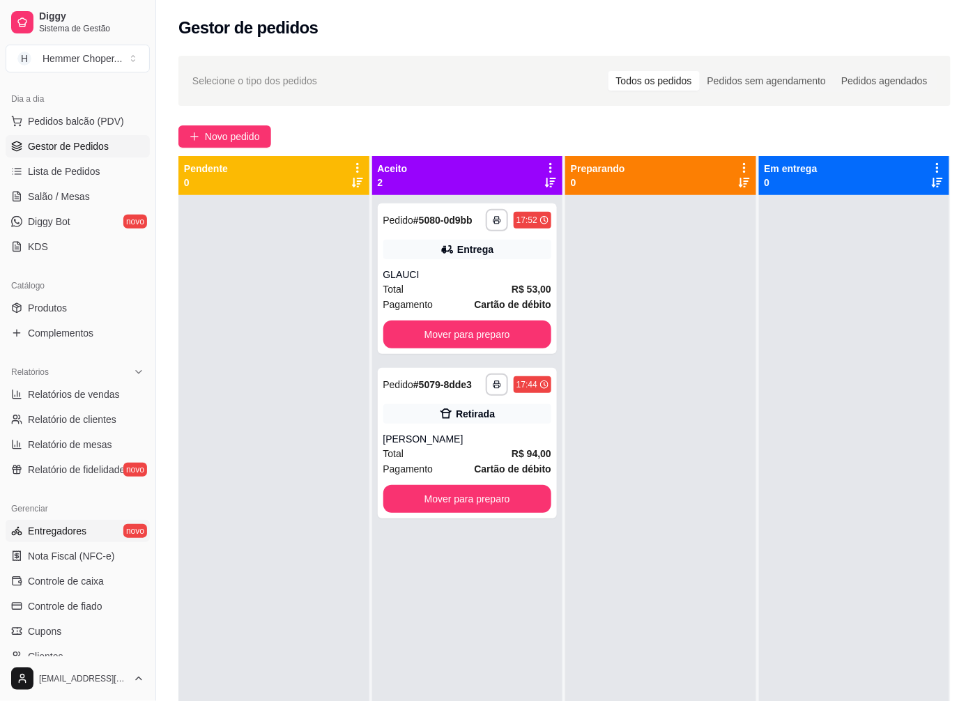
scroll to position [155, 0]
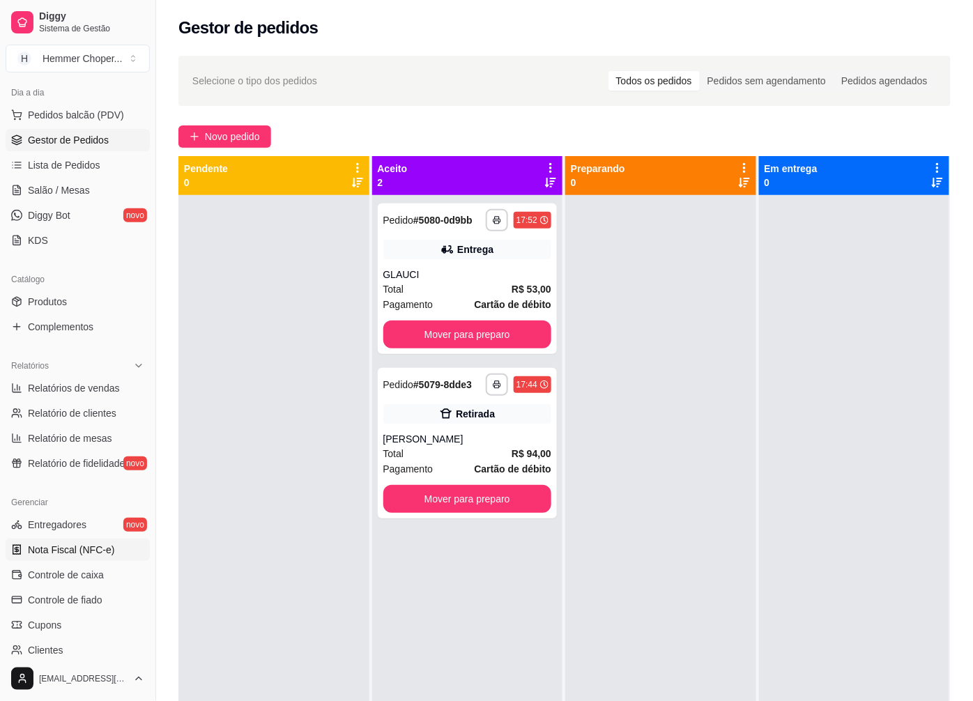
click at [64, 545] on span "Nota Fiscal (NFC-e)" at bounding box center [71, 550] width 86 height 14
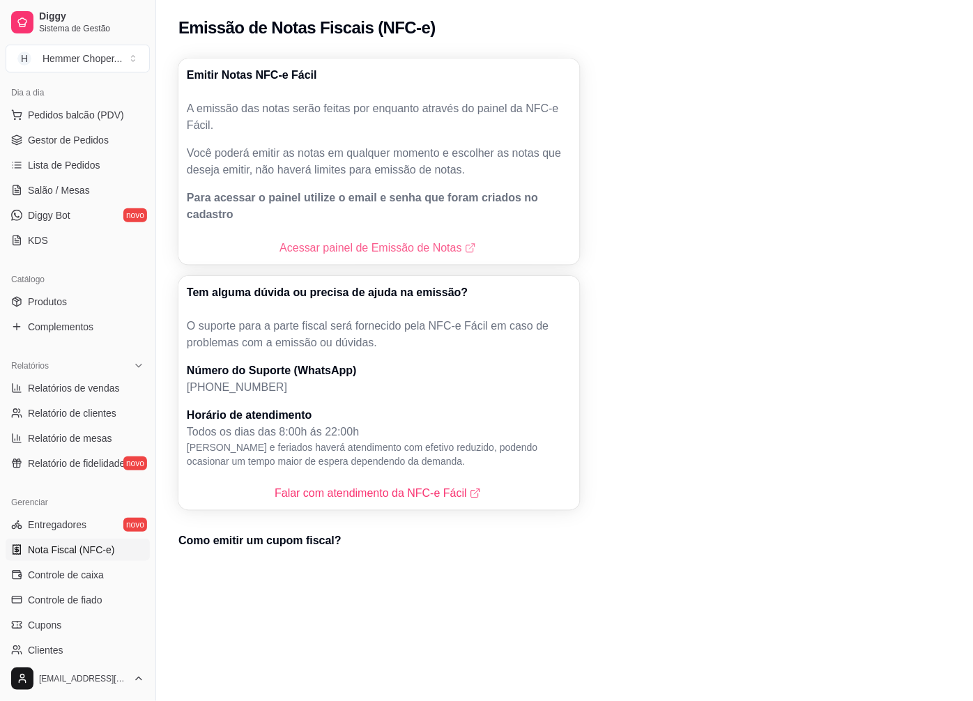
click at [340, 240] on link "Acessar painel de Emissão de Notas" at bounding box center [379, 248] width 199 height 17
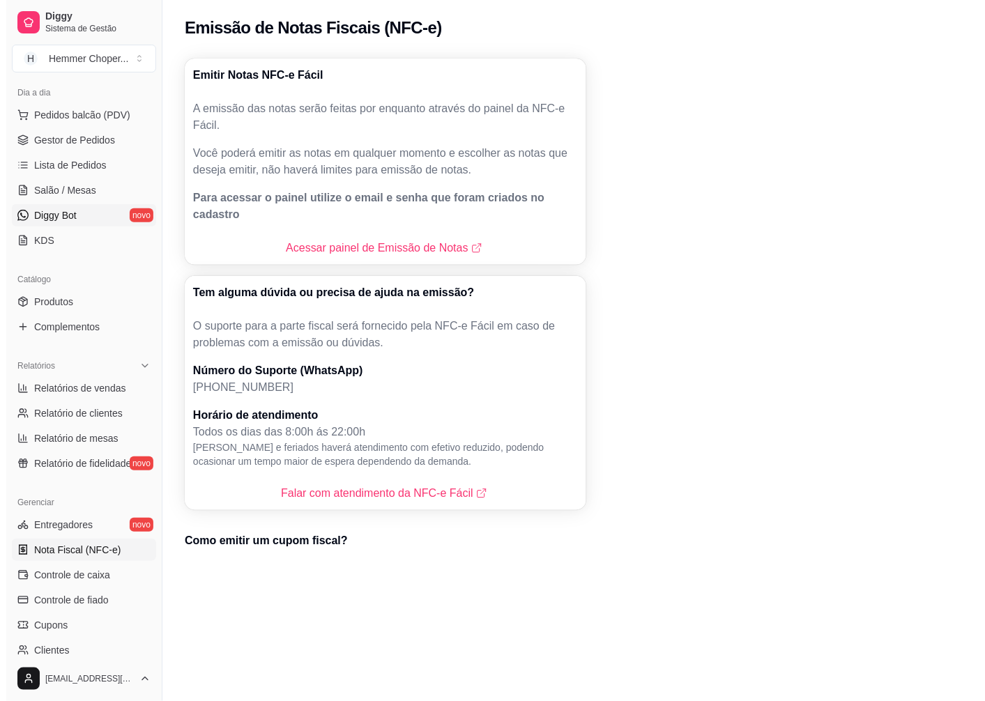
scroll to position [77, 0]
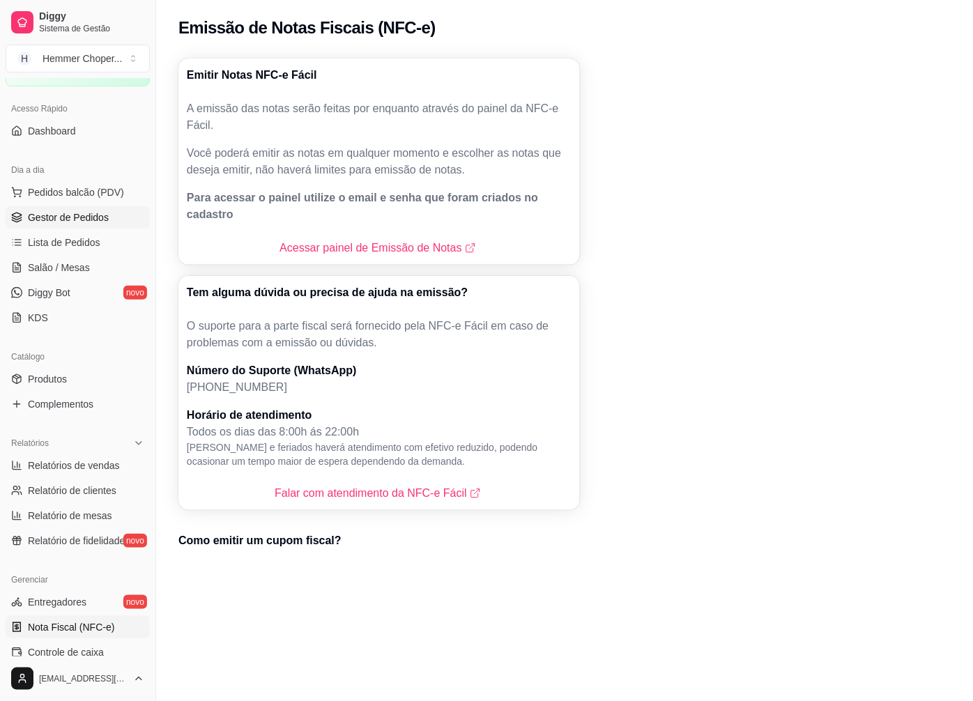
click at [84, 214] on span "Gestor de Pedidos" at bounding box center [68, 218] width 81 height 14
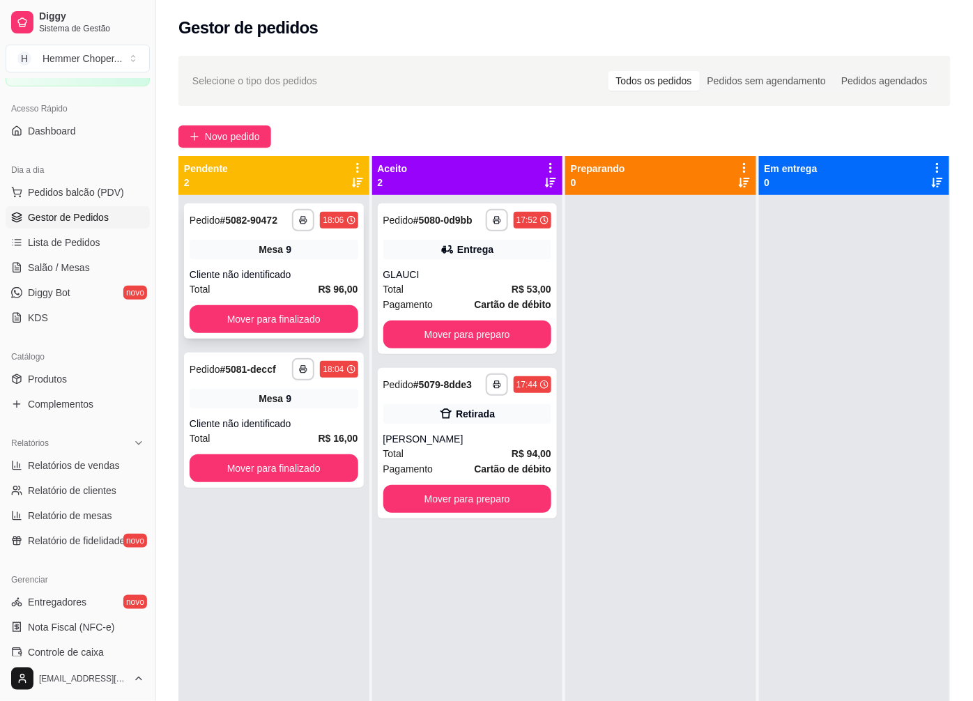
click at [234, 245] on div "Mesa 9" at bounding box center [274, 250] width 169 height 20
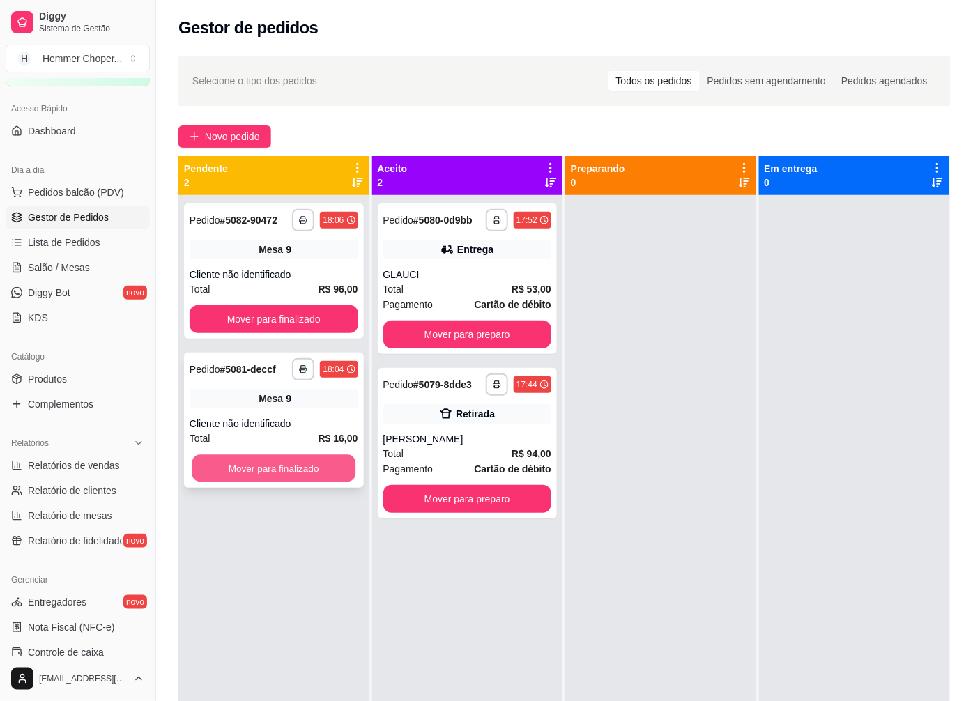
click at [273, 464] on button "Mover para finalizado" at bounding box center [273, 468] width 163 height 27
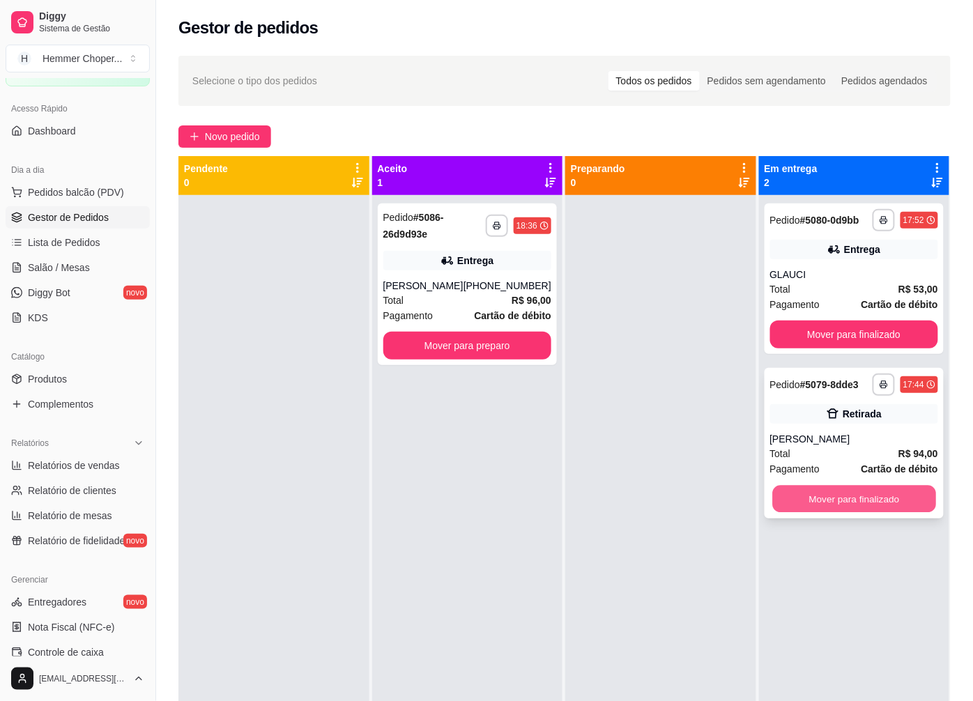
click at [828, 493] on button "Mover para finalizado" at bounding box center [853, 499] width 163 height 27
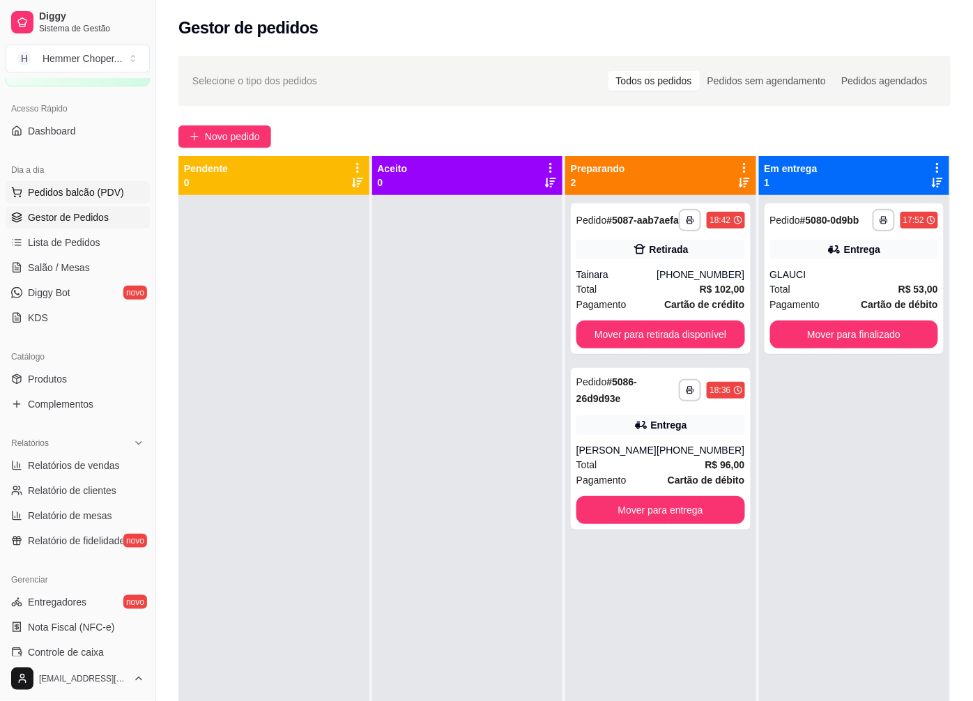
click at [68, 192] on span "Pedidos balcão (PDV)" at bounding box center [76, 192] width 96 height 14
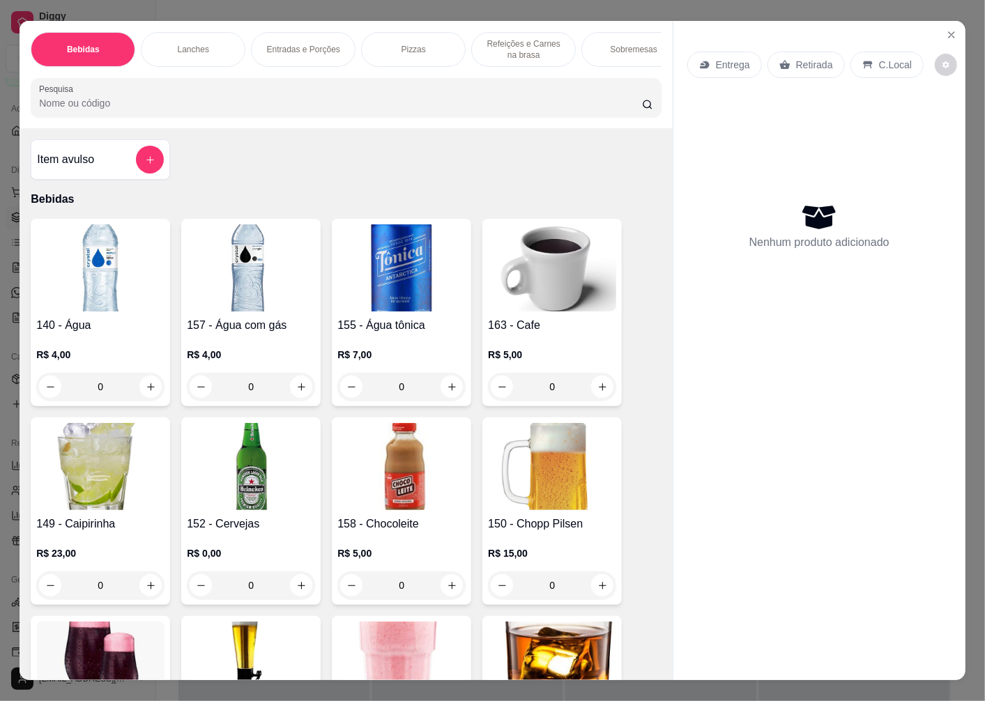
click at [725, 59] on p "Entrega" at bounding box center [733, 65] width 34 height 14
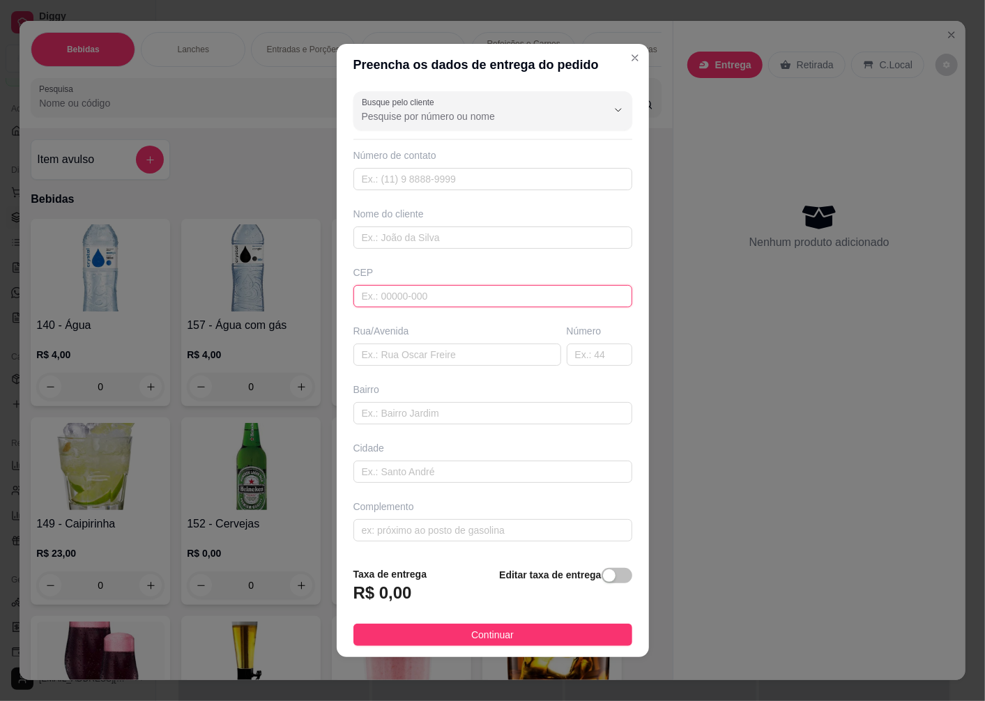
click at [389, 296] on input "text" at bounding box center [492, 296] width 279 height 22
type input "89072270"
type input "Rua [PERSON_NAME]"
type input "[GEOGRAPHIC_DATA]"
type input "Blumenau"
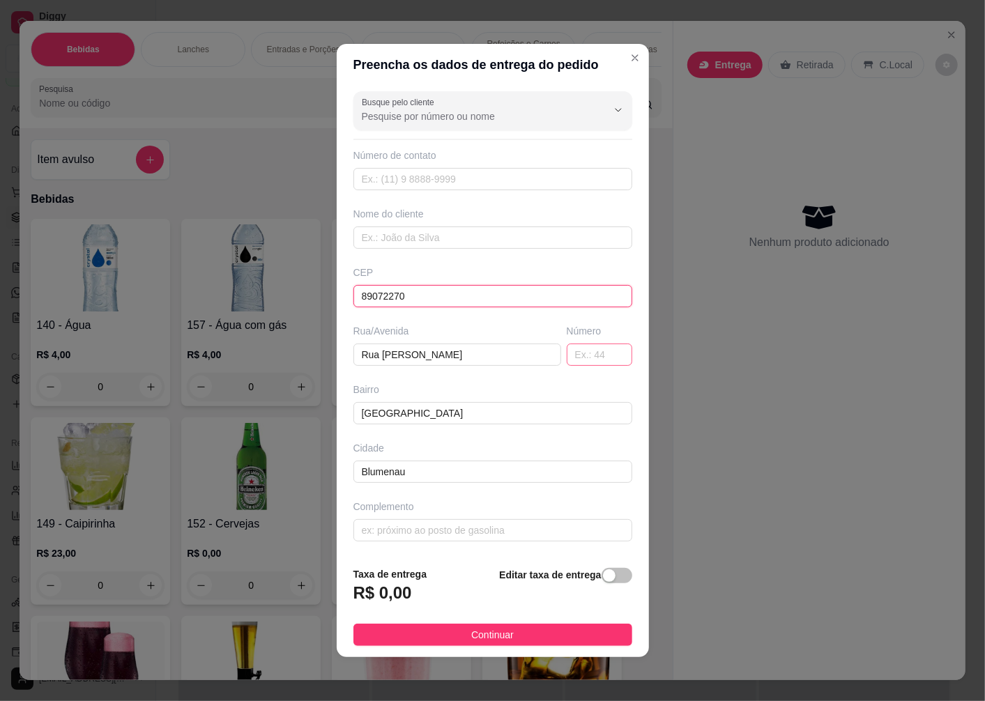
type input "89072270"
click at [577, 351] on input "text" at bounding box center [600, 355] width 66 height 22
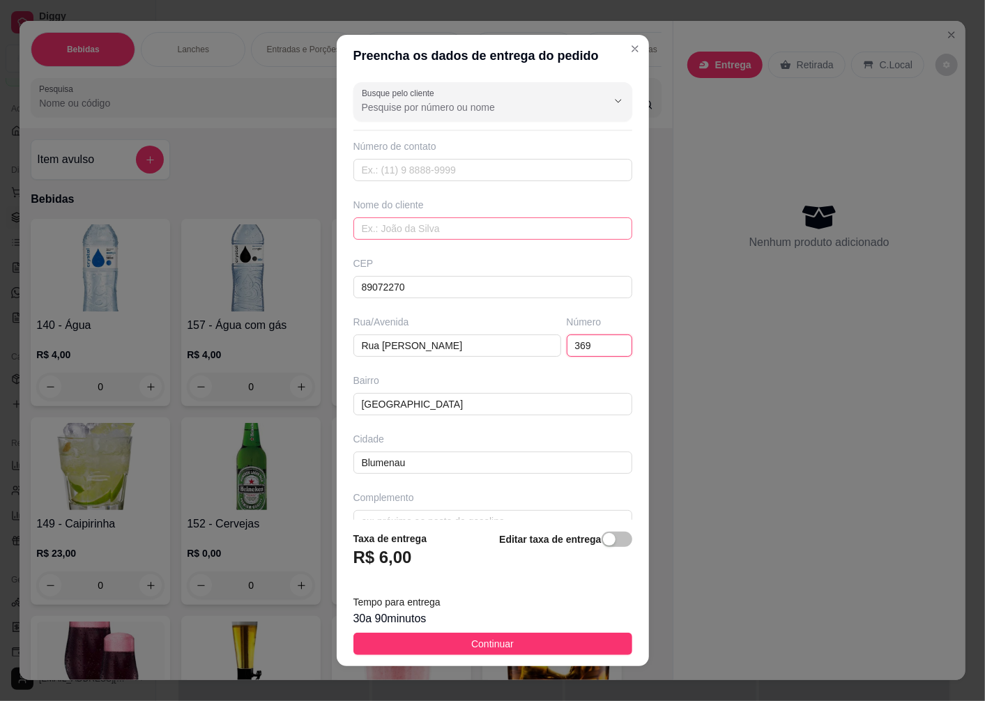
type input "369"
click at [387, 227] on input "text" at bounding box center [492, 229] width 279 height 22
type input "CRISTIAN"
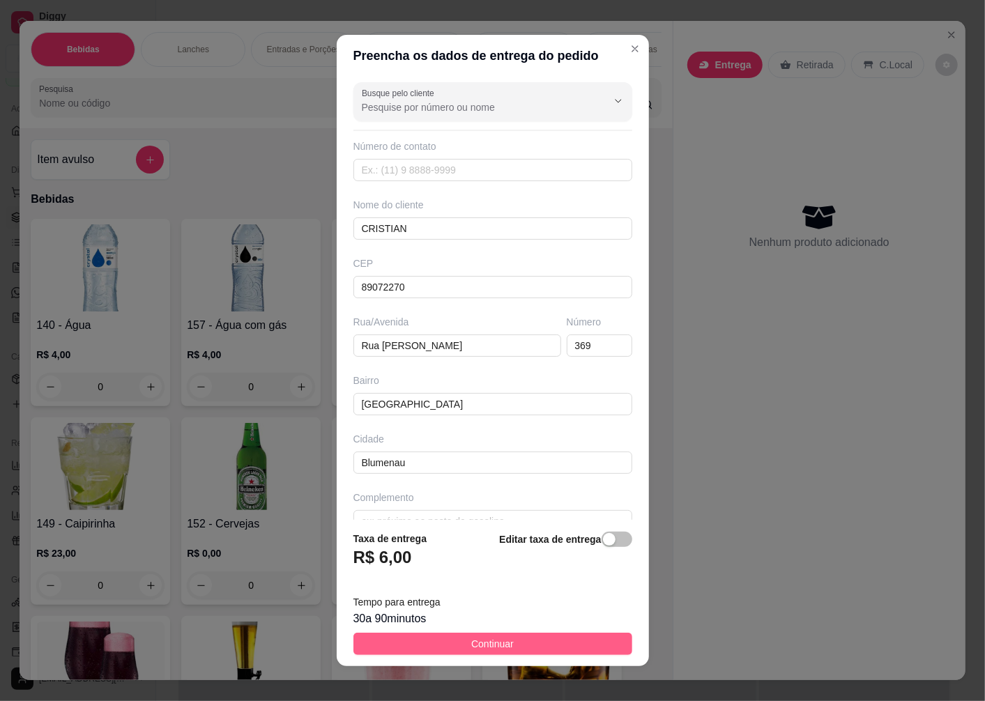
click at [471, 646] on span "Continuar" at bounding box center [492, 644] width 43 height 15
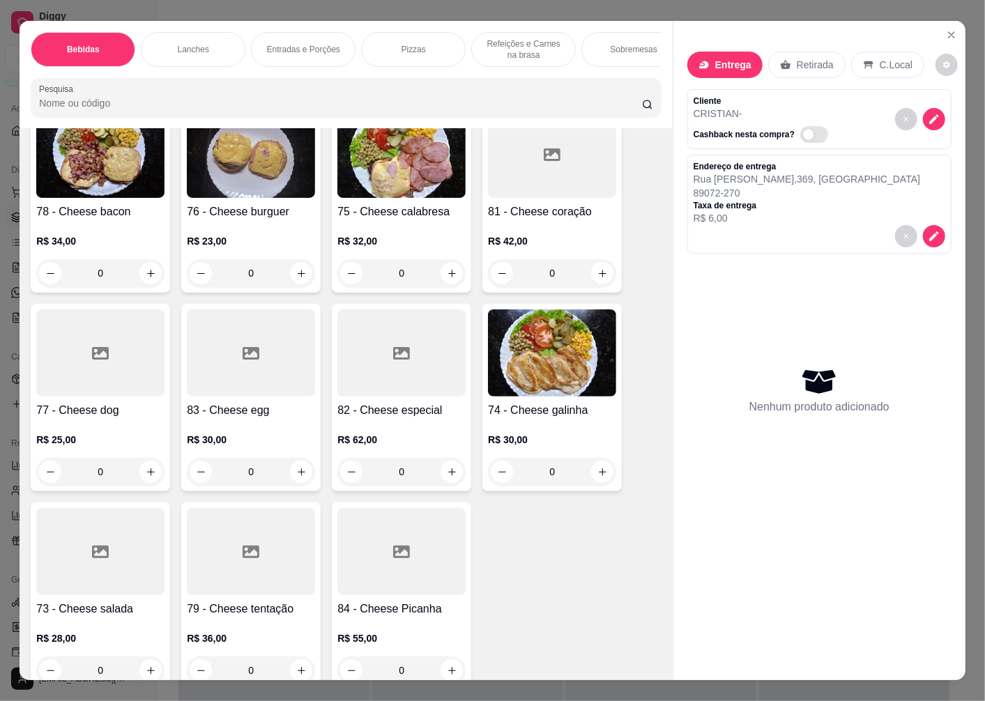
scroll to position [2013, 0]
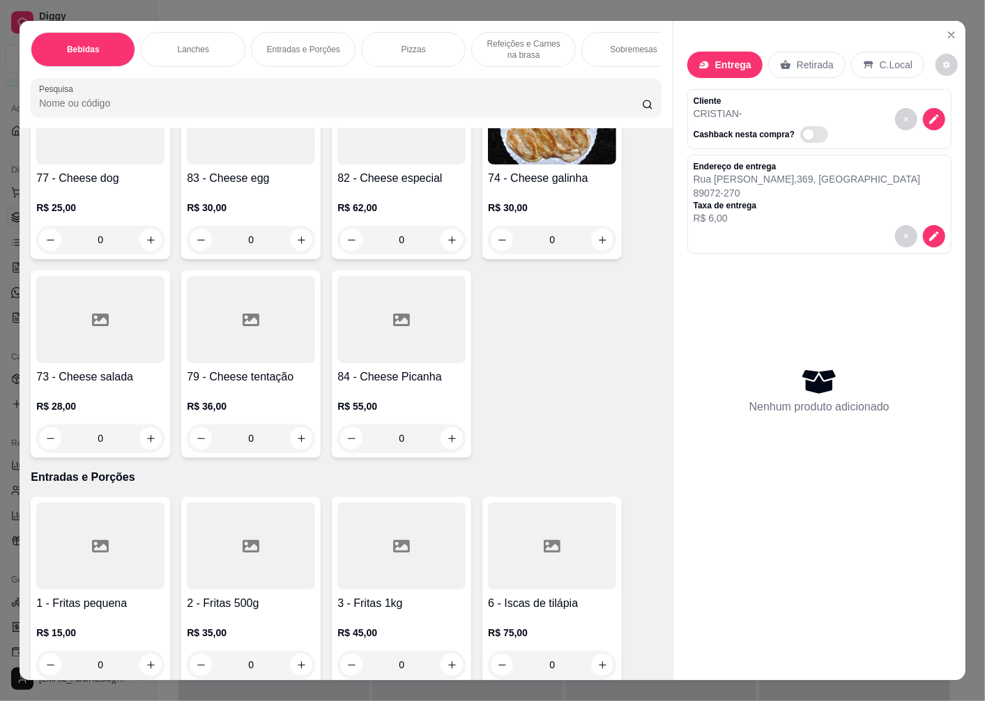
click at [98, 363] on div at bounding box center [100, 319] width 128 height 87
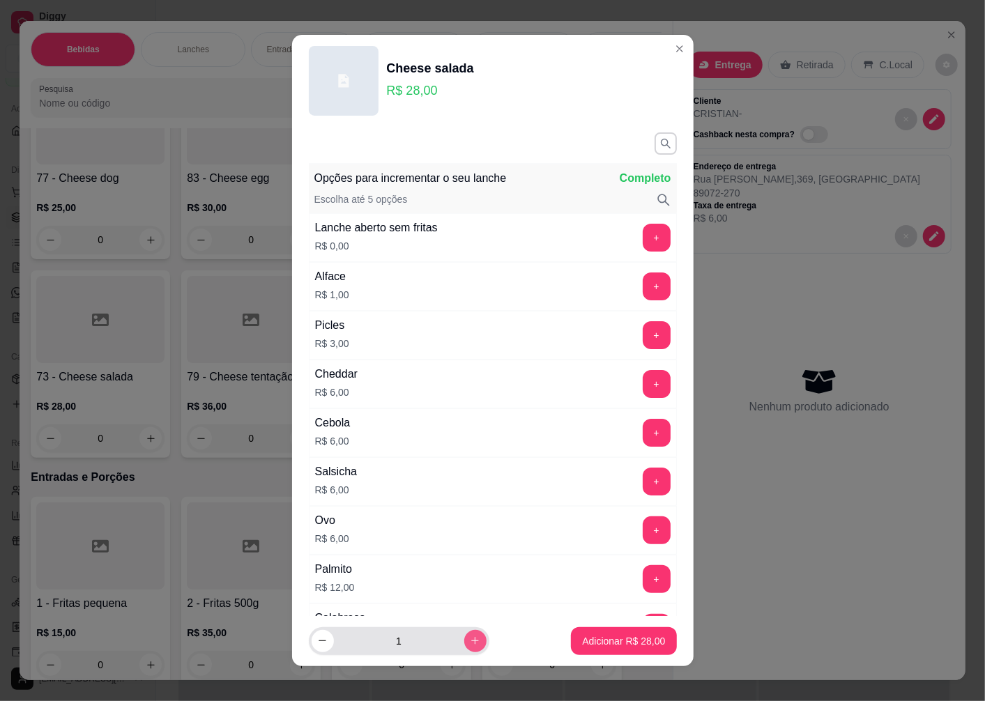
click at [470, 644] on icon "increase-product-quantity" at bounding box center [475, 641] width 10 height 10
type input "2"
click at [603, 637] on p "Adicionar R$ 56,00" at bounding box center [623, 641] width 83 height 14
type input "2"
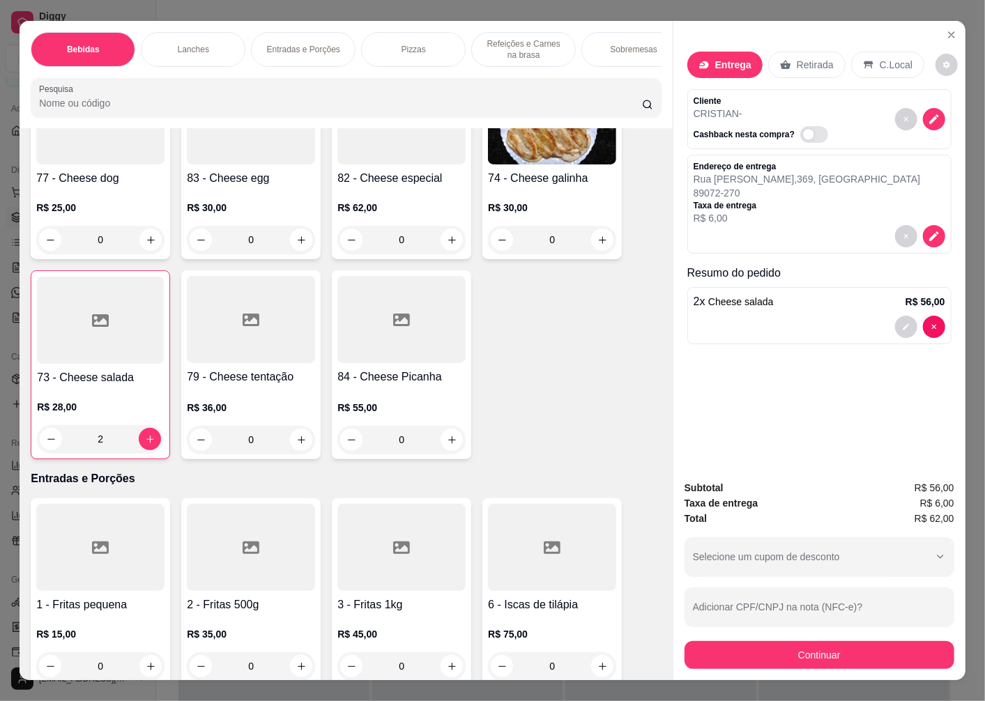
click at [112, 405] on p "R$ 28,00" at bounding box center [100, 407] width 127 height 14
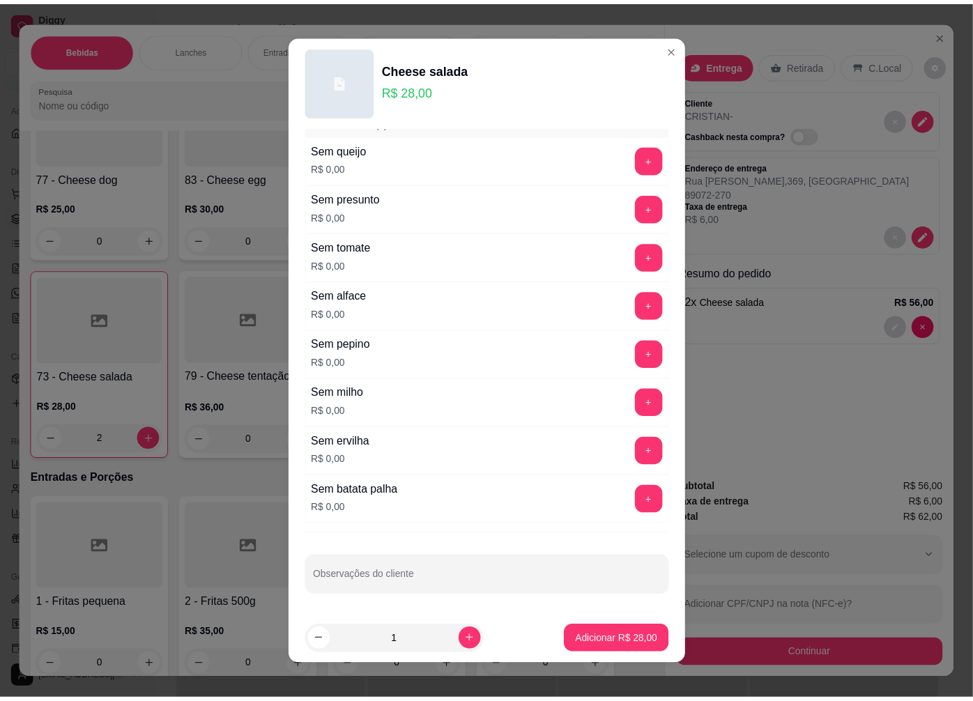
scroll to position [9, 0]
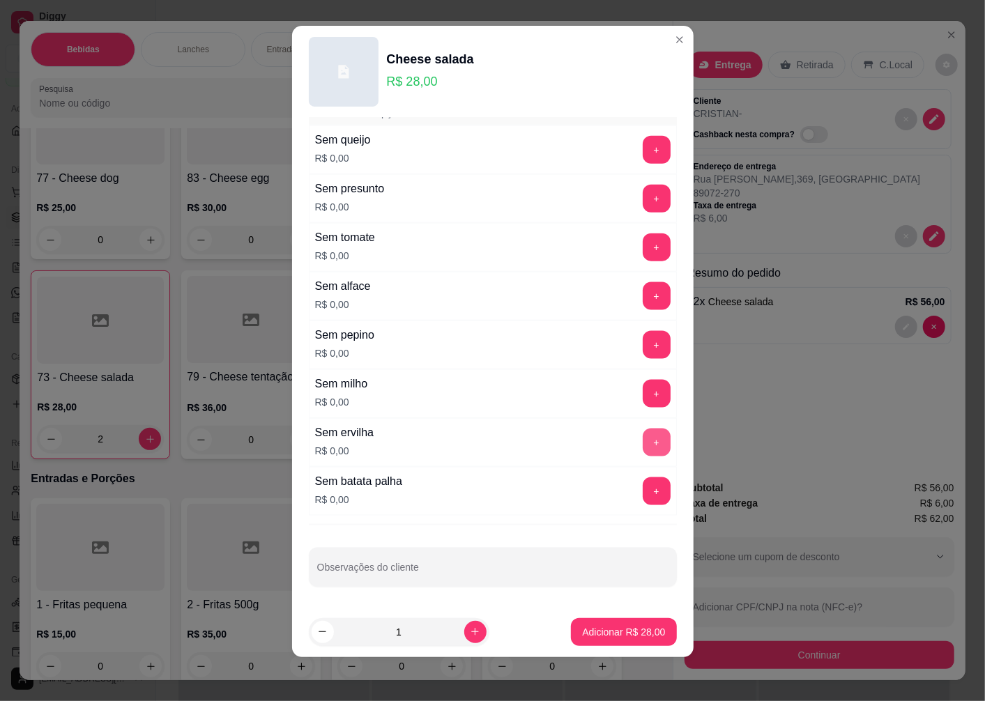
click at [643, 441] on button "+" at bounding box center [657, 443] width 28 height 28
click at [588, 637] on p "Adicionar R$ 28,00" at bounding box center [624, 631] width 81 height 13
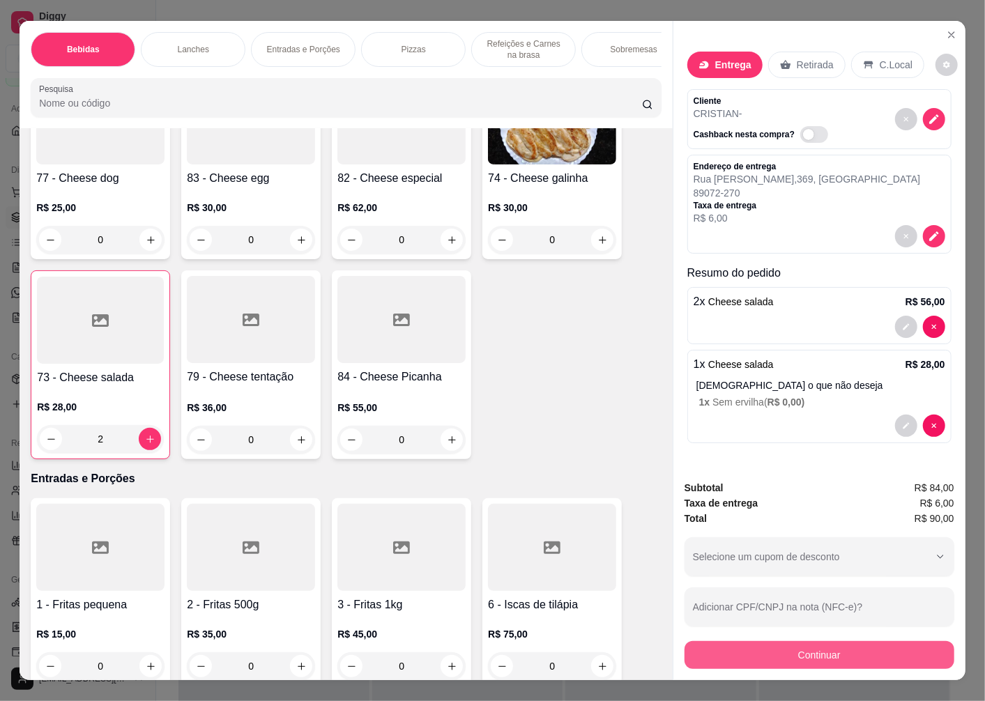
click at [825, 647] on button "Continuar" at bounding box center [820, 655] width 270 height 28
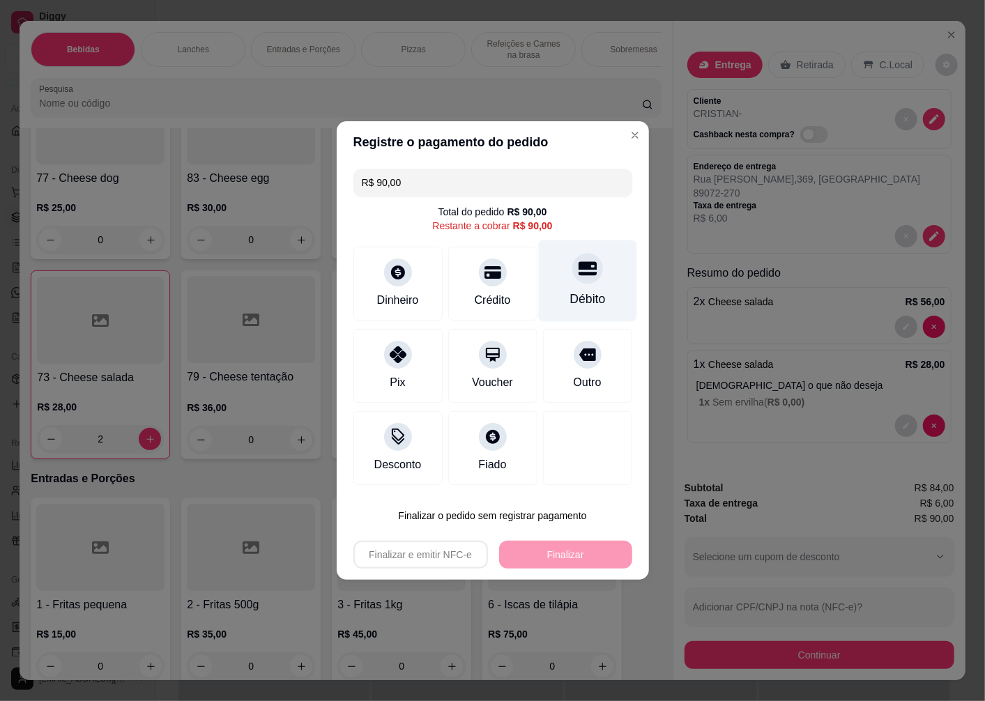
click at [574, 289] on div "Débito" at bounding box center [587, 282] width 98 height 82
type input "R$ 0,00"
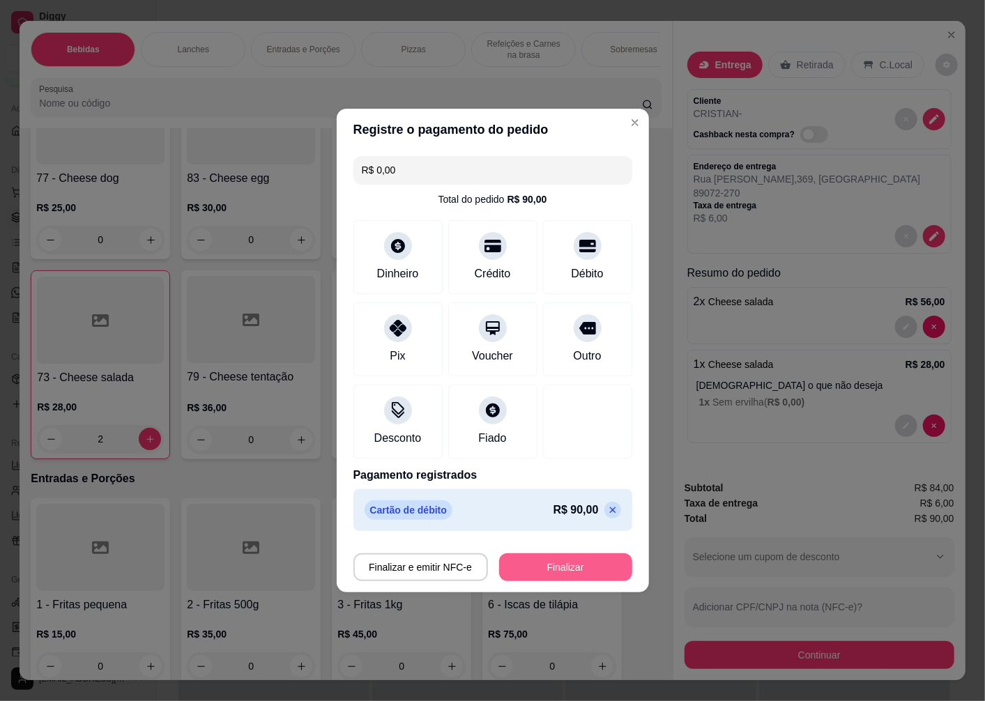
click at [525, 569] on button "Finalizar" at bounding box center [565, 568] width 133 height 28
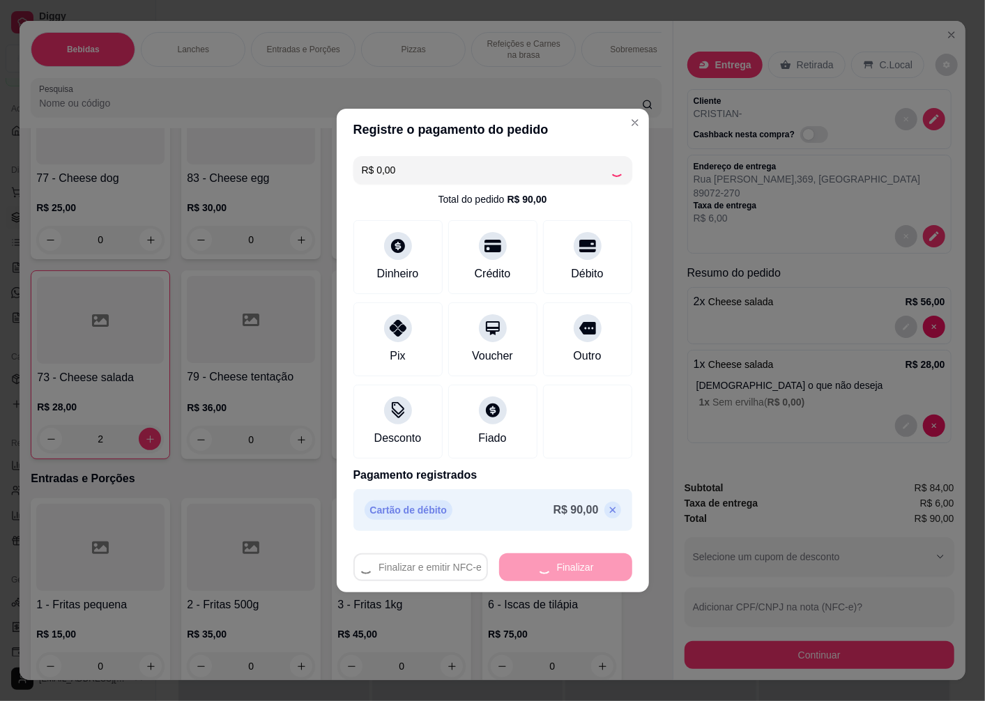
type input "0"
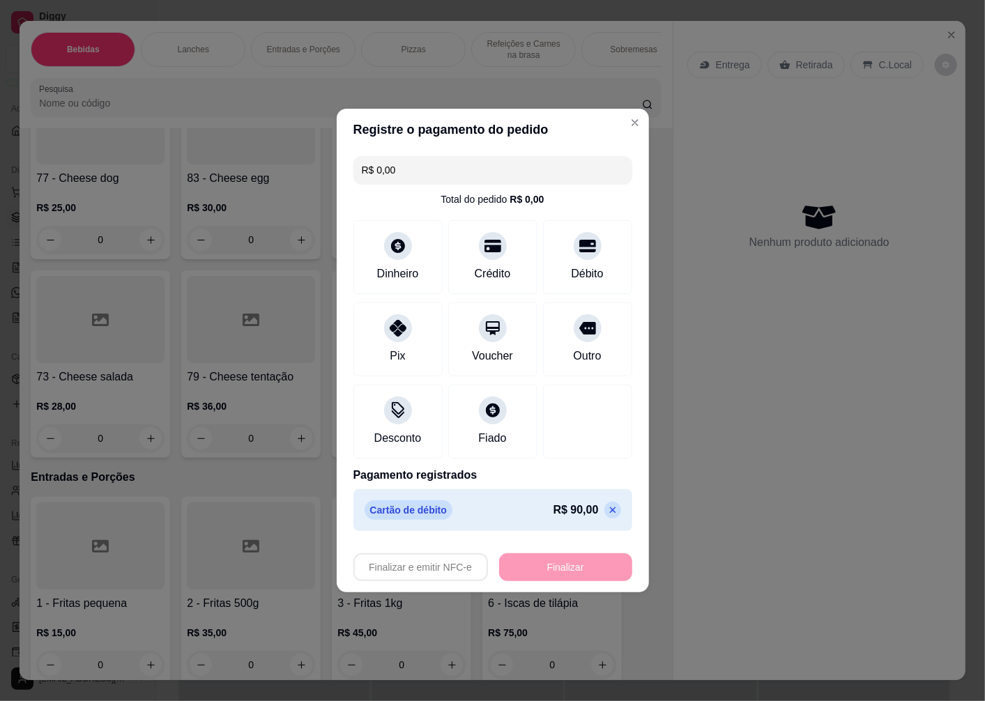
type input "-R$ 90,00"
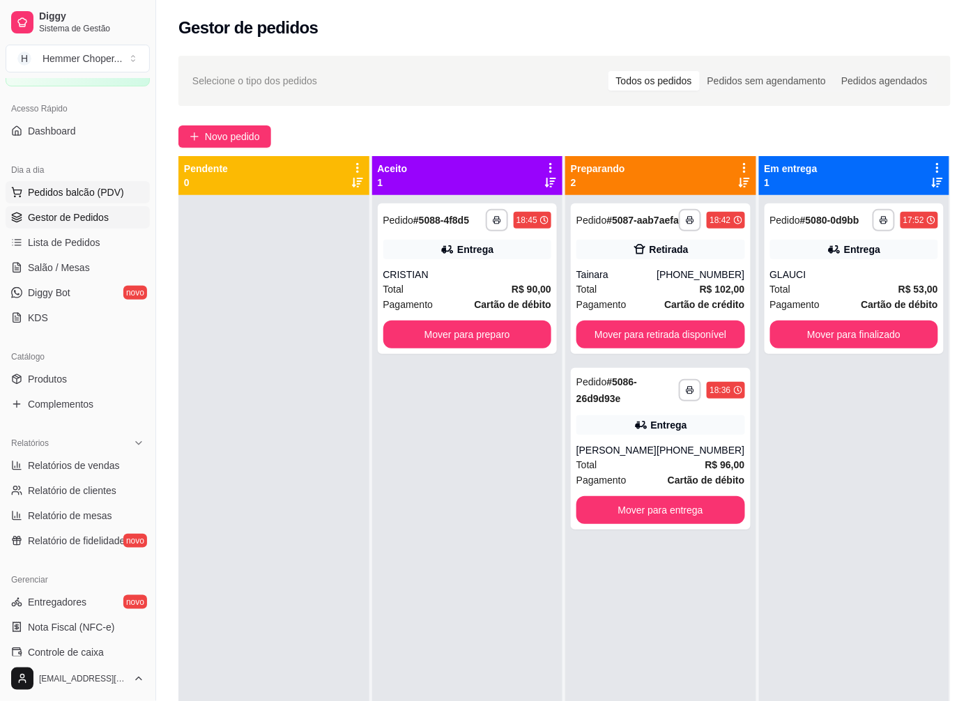
click at [78, 197] on span "Pedidos balcão (PDV)" at bounding box center [76, 192] width 96 height 14
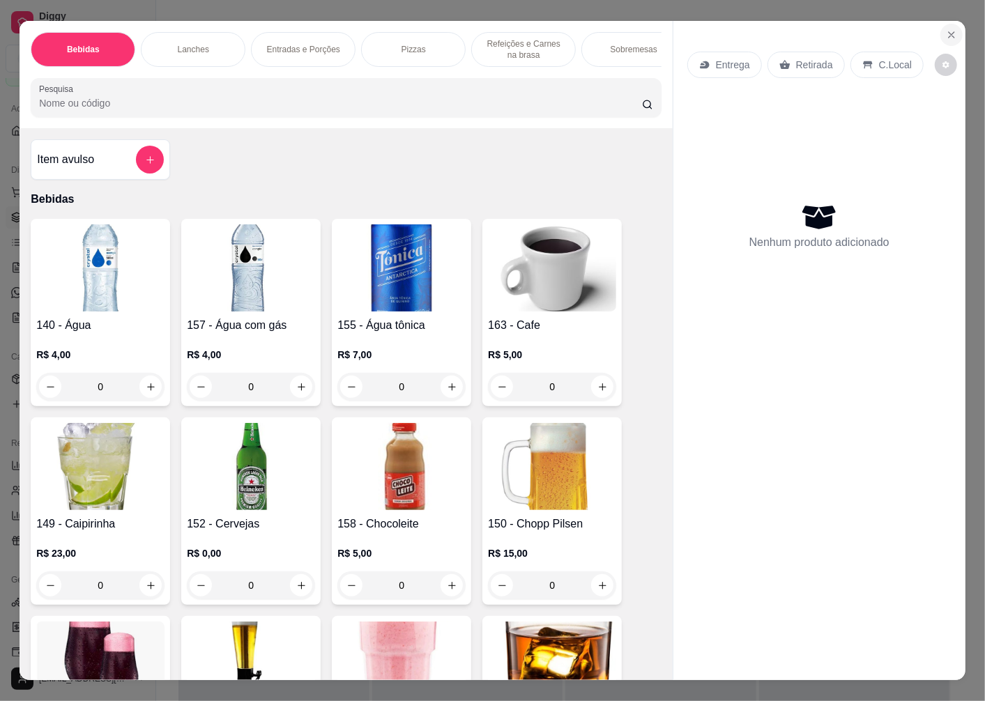
click at [950, 33] on icon "Close" at bounding box center [951, 34] width 11 height 11
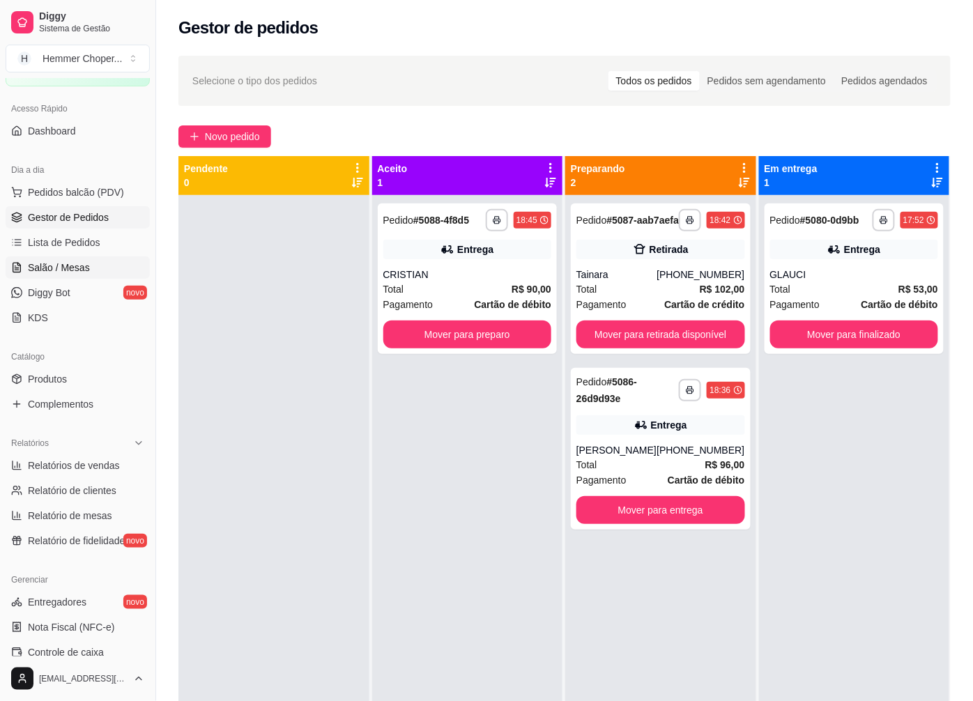
click at [61, 265] on span "Salão / Mesas" at bounding box center [59, 268] width 62 height 14
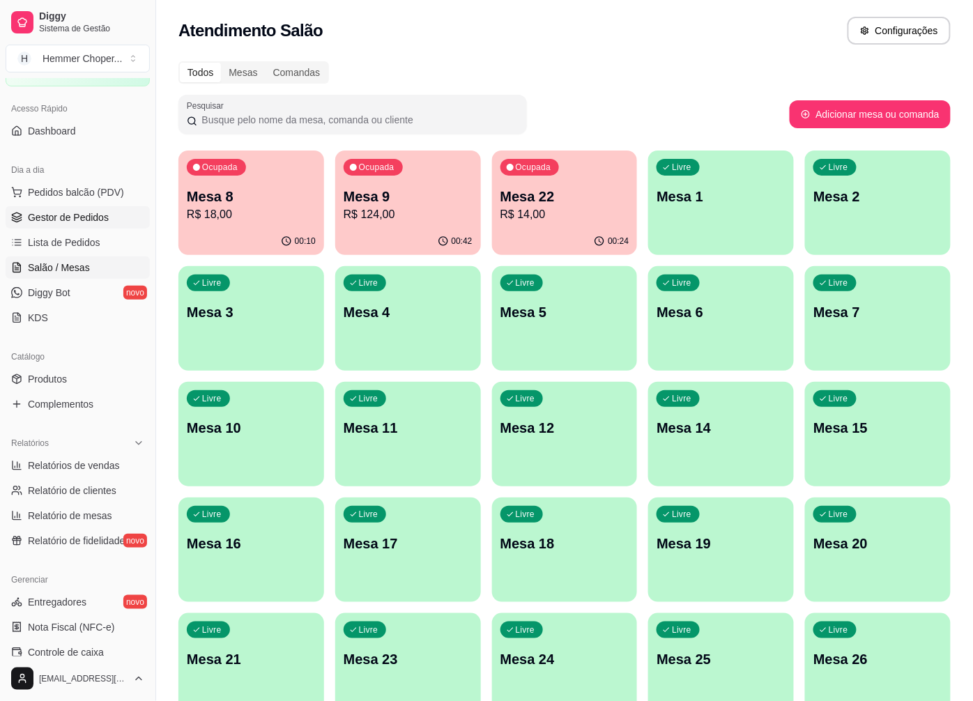
click at [59, 217] on span "Gestor de Pedidos" at bounding box center [68, 218] width 81 height 14
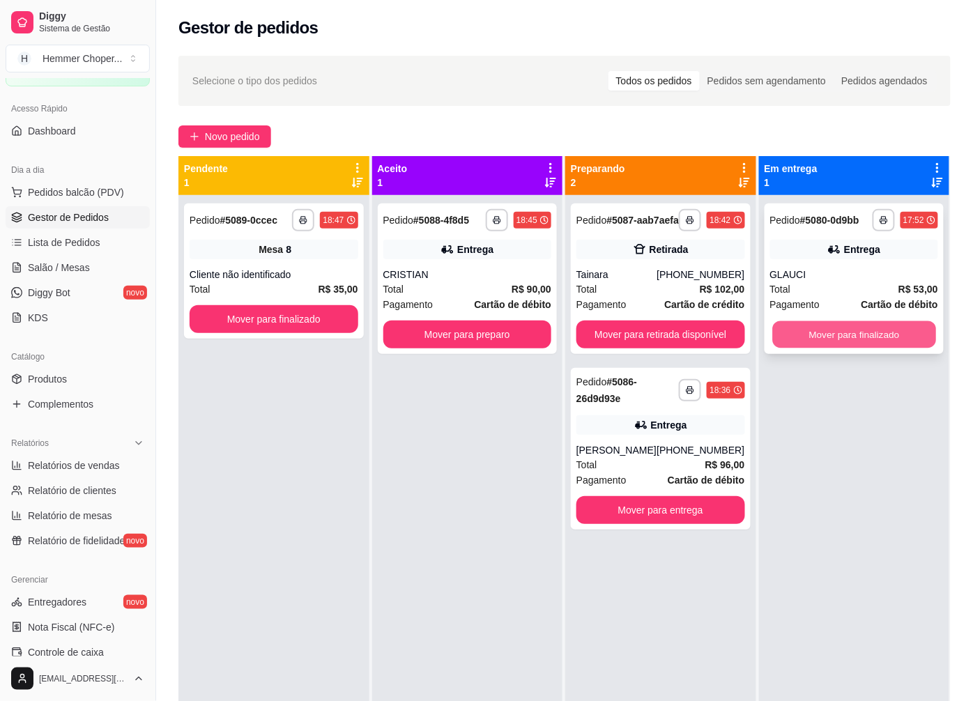
click at [853, 340] on button "Mover para finalizado" at bounding box center [853, 334] width 163 height 27
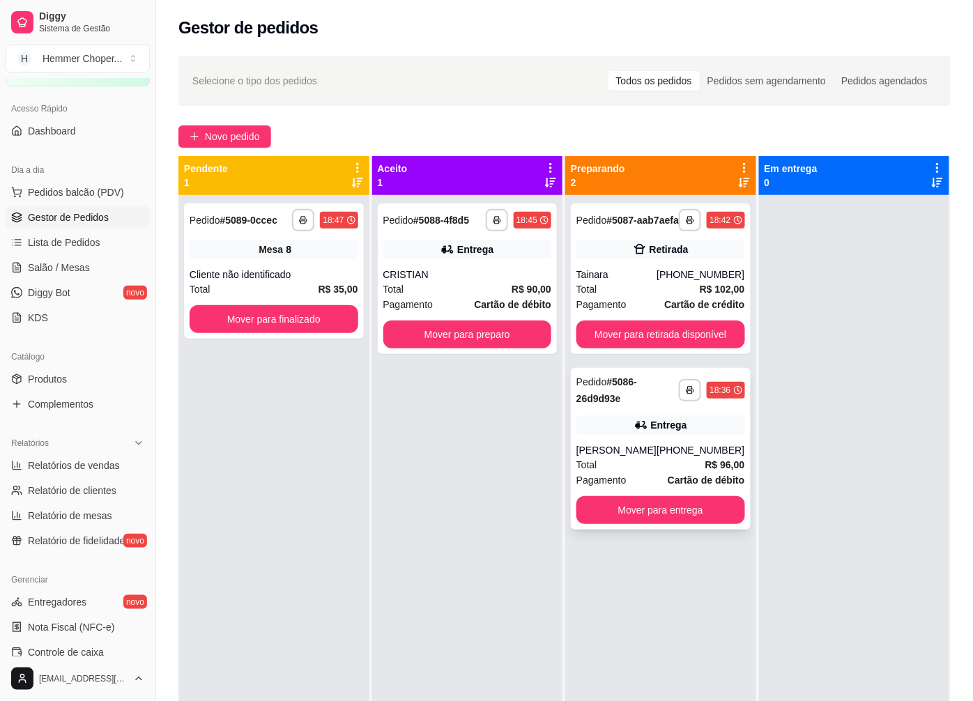
click at [617, 450] on div "**********" at bounding box center [661, 449] width 180 height 162
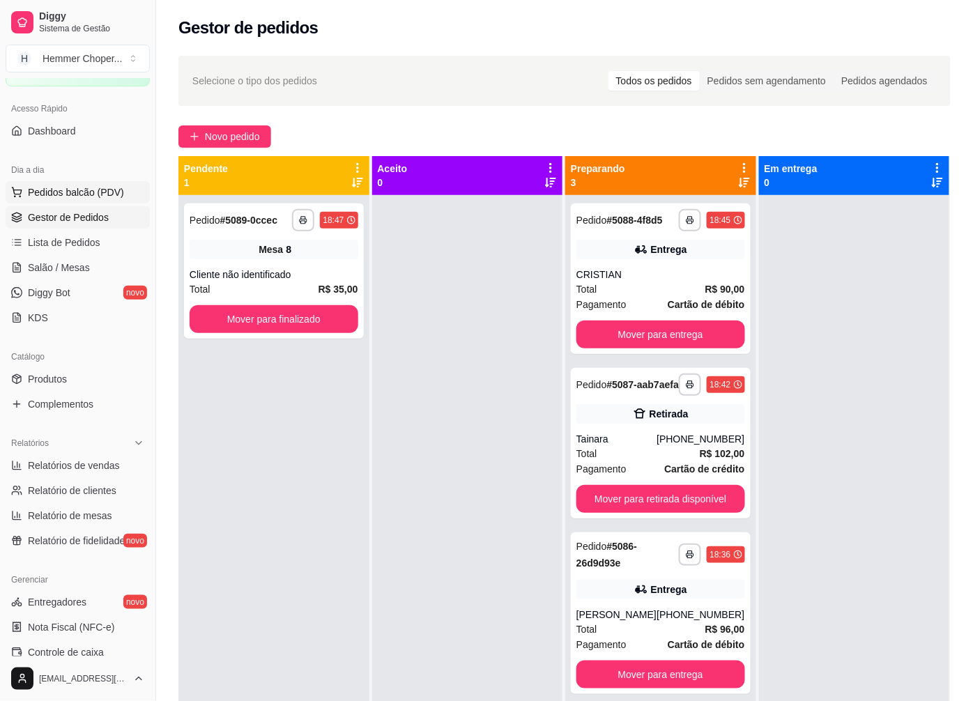
click at [70, 192] on span "Pedidos balcão (PDV)" at bounding box center [76, 192] width 96 height 14
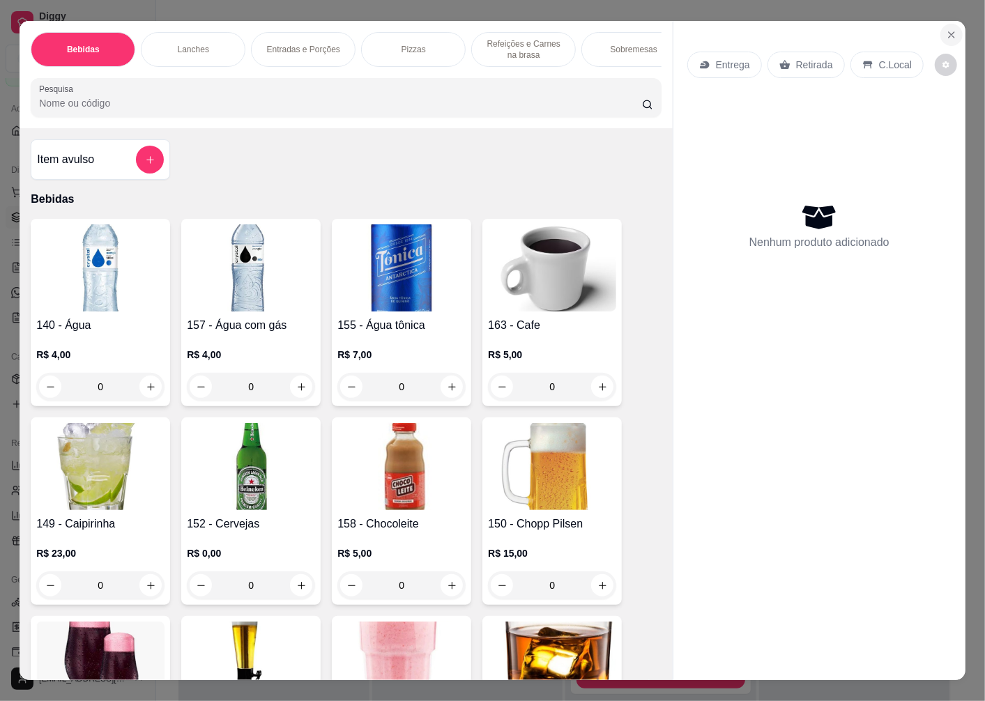
click at [946, 29] on icon "Close" at bounding box center [951, 34] width 11 height 11
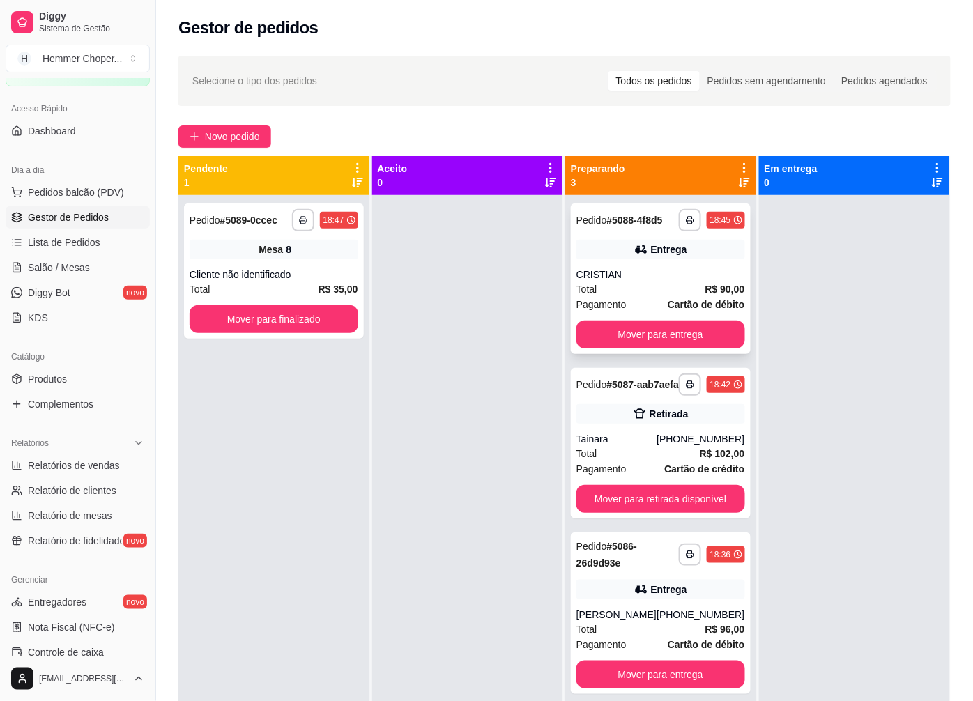
click at [653, 280] on div "CRISTIAN" at bounding box center [661, 275] width 169 height 14
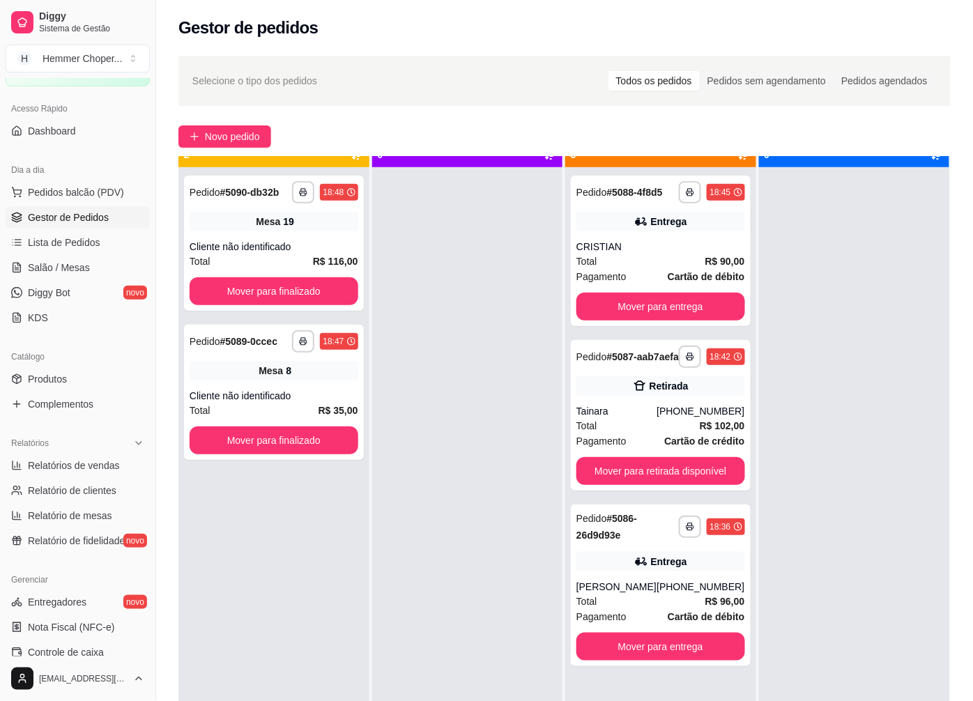
scroll to position [38, 0]
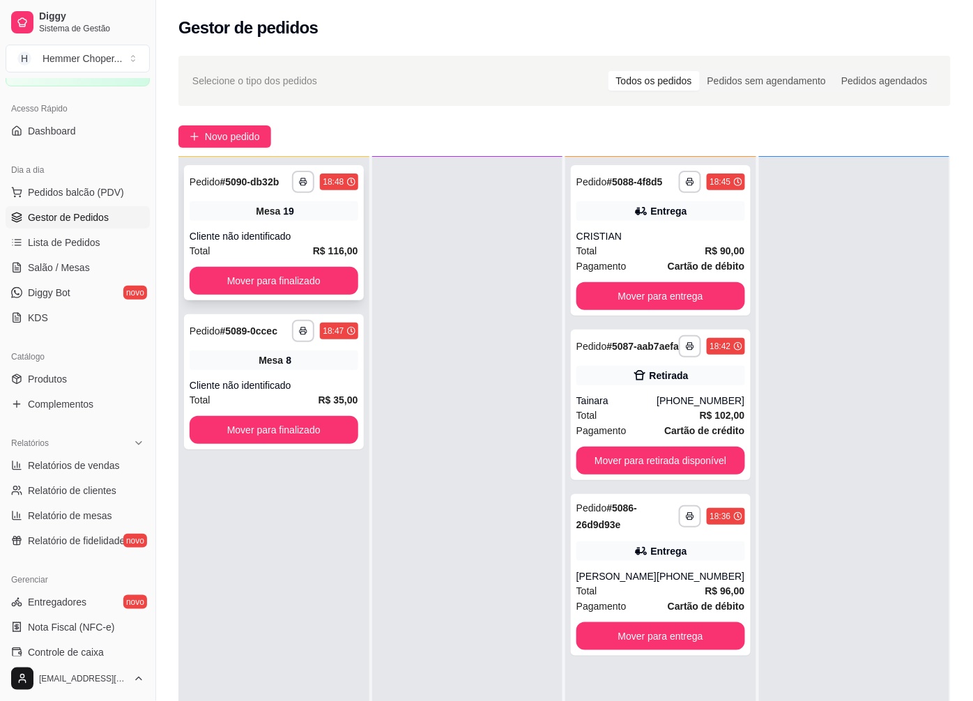
click at [280, 234] on div "Cliente não identificado" at bounding box center [274, 236] width 169 height 14
click at [268, 380] on div "Cliente não identificado" at bounding box center [274, 386] width 169 height 14
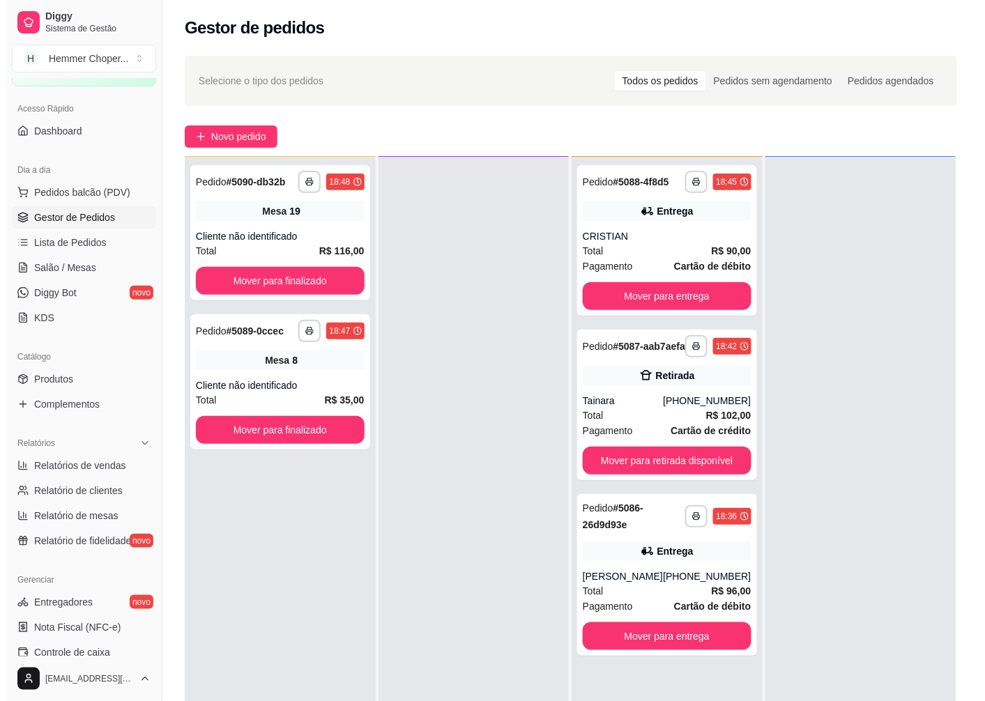
scroll to position [155, 0]
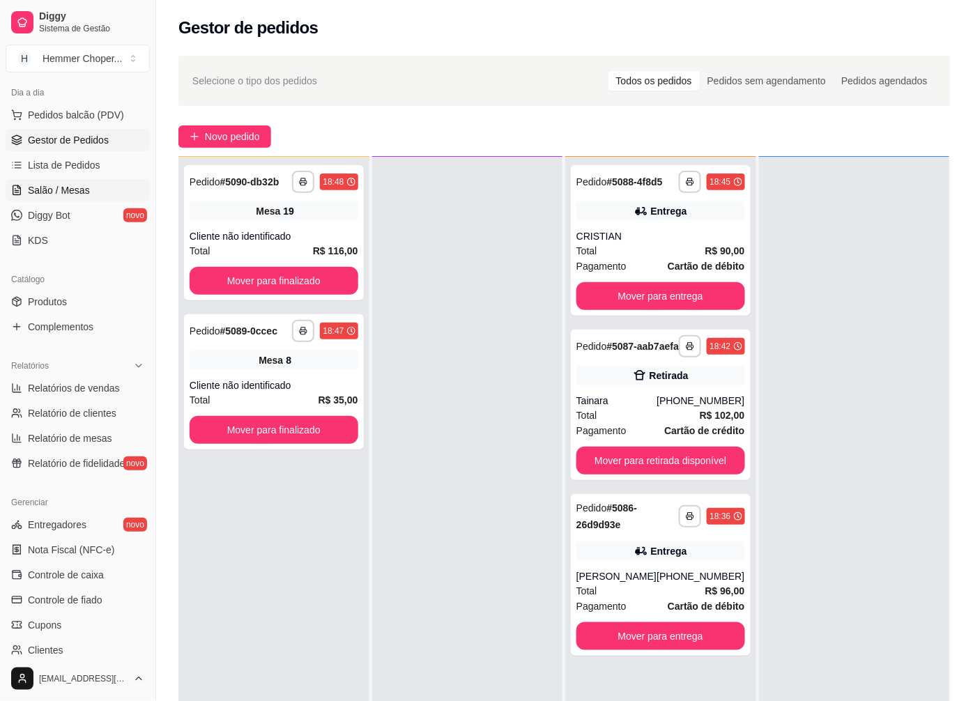
click at [73, 187] on span "Salão / Mesas" at bounding box center [59, 190] width 62 height 14
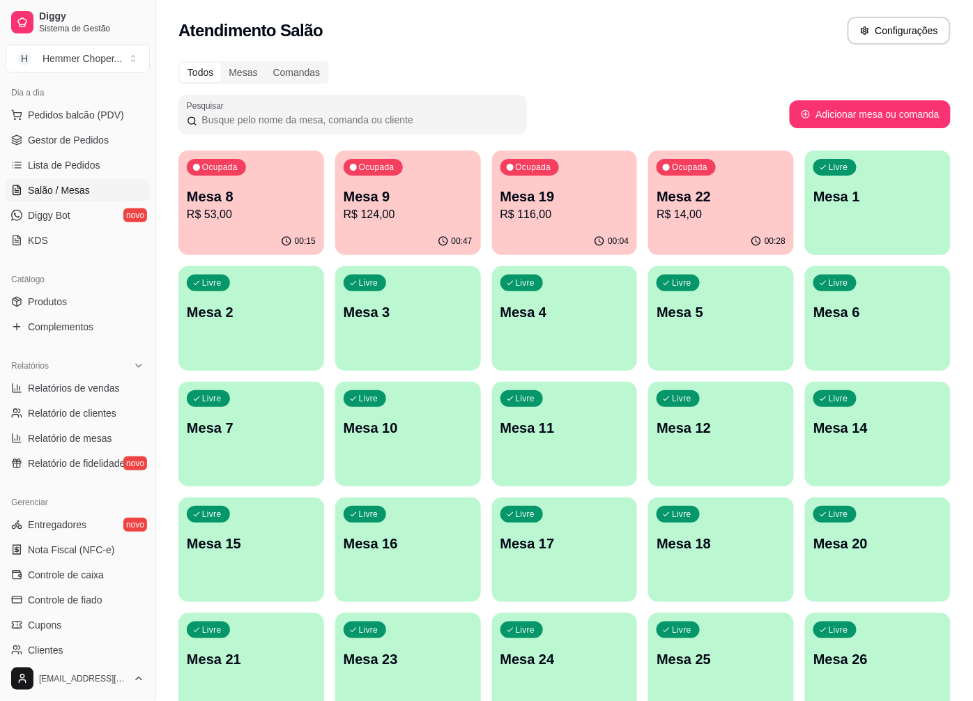
click at [699, 216] on p "R$ 14,00" at bounding box center [721, 214] width 129 height 17
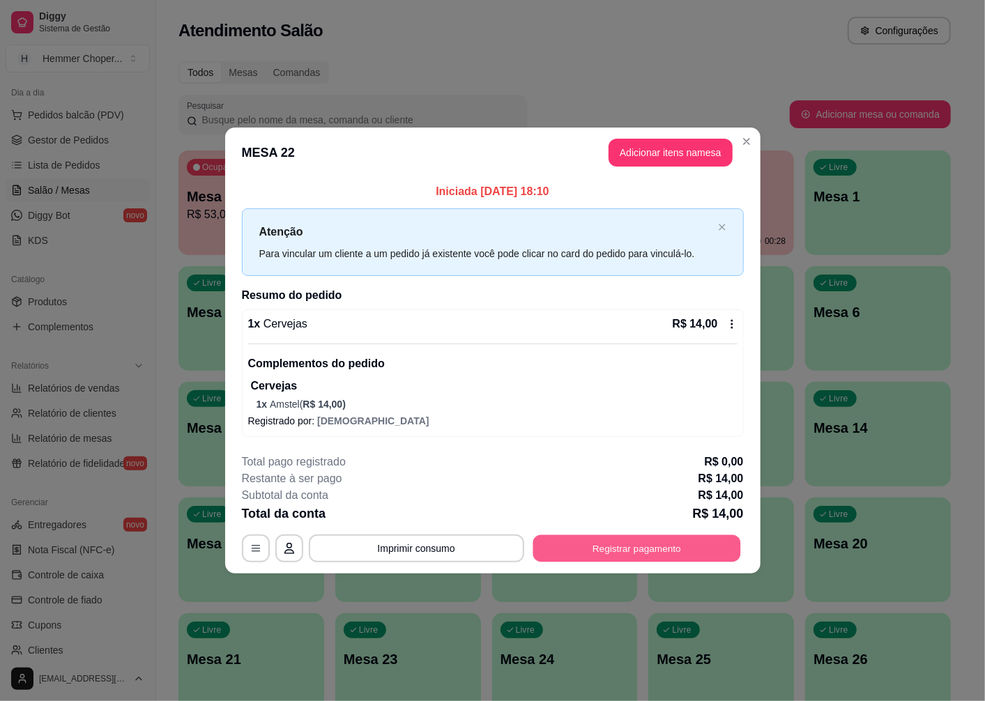
click at [579, 548] on button "Registrar pagamento" at bounding box center [637, 548] width 208 height 27
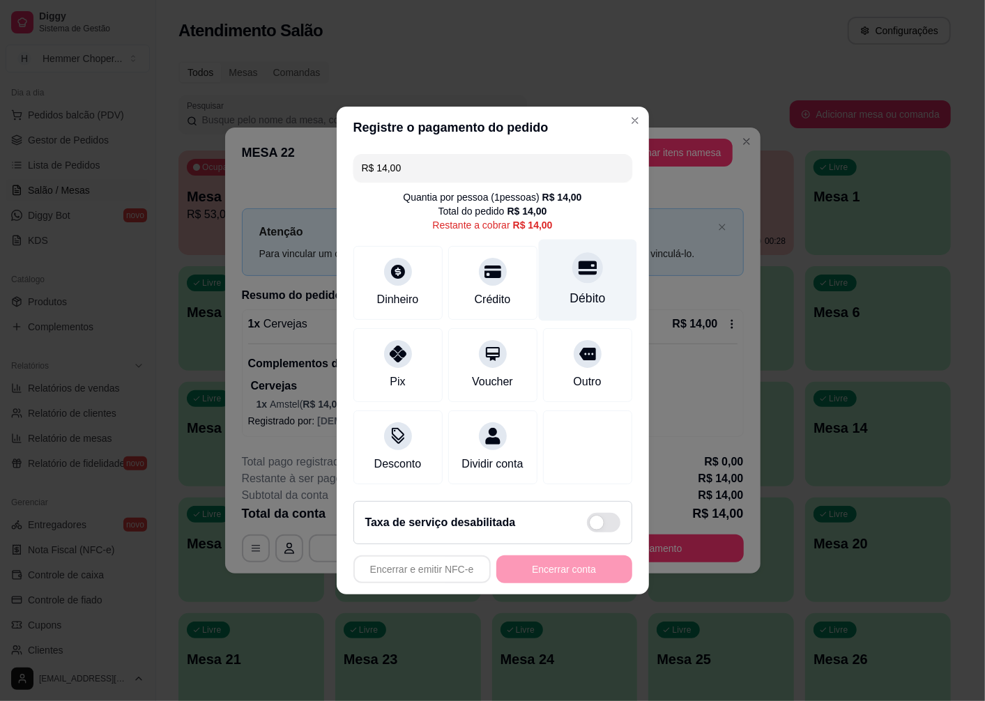
click at [581, 277] on div "Débito" at bounding box center [587, 281] width 98 height 82
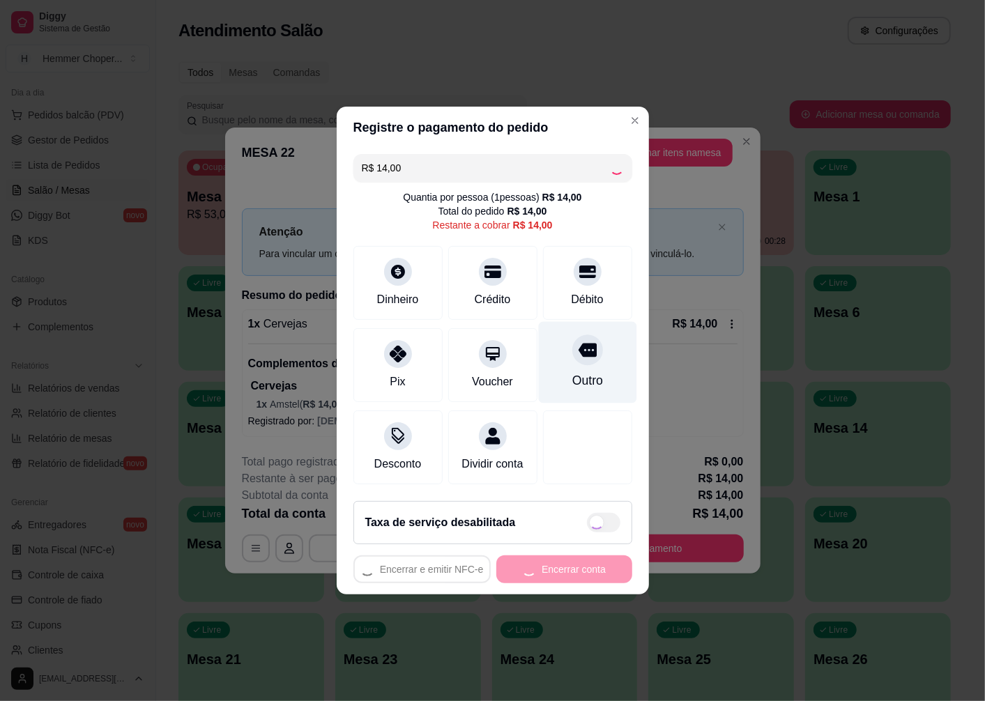
type input "R$ 0,00"
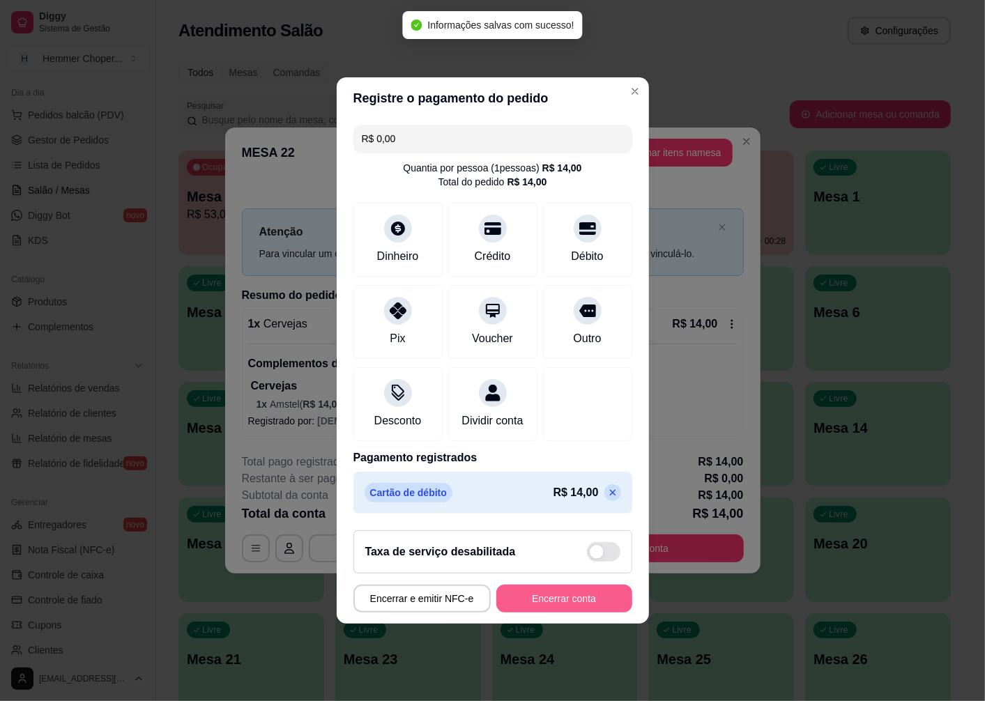
click at [540, 611] on button "Encerrar conta" at bounding box center [564, 599] width 136 height 28
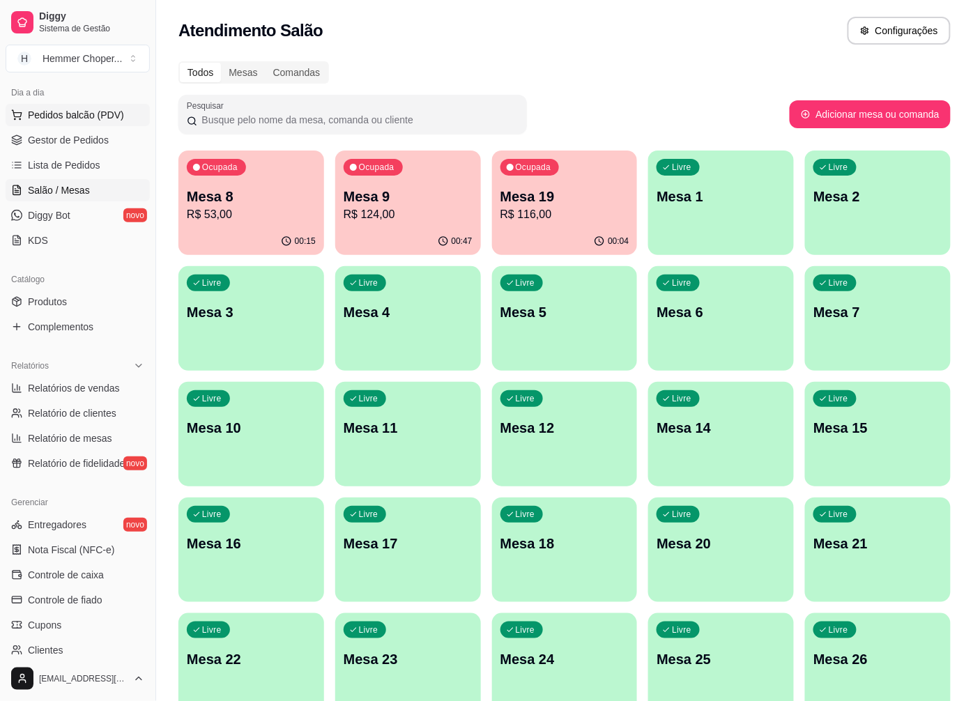
click at [64, 114] on span "Pedidos balcão (PDV)" at bounding box center [76, 115] width 96 height 14
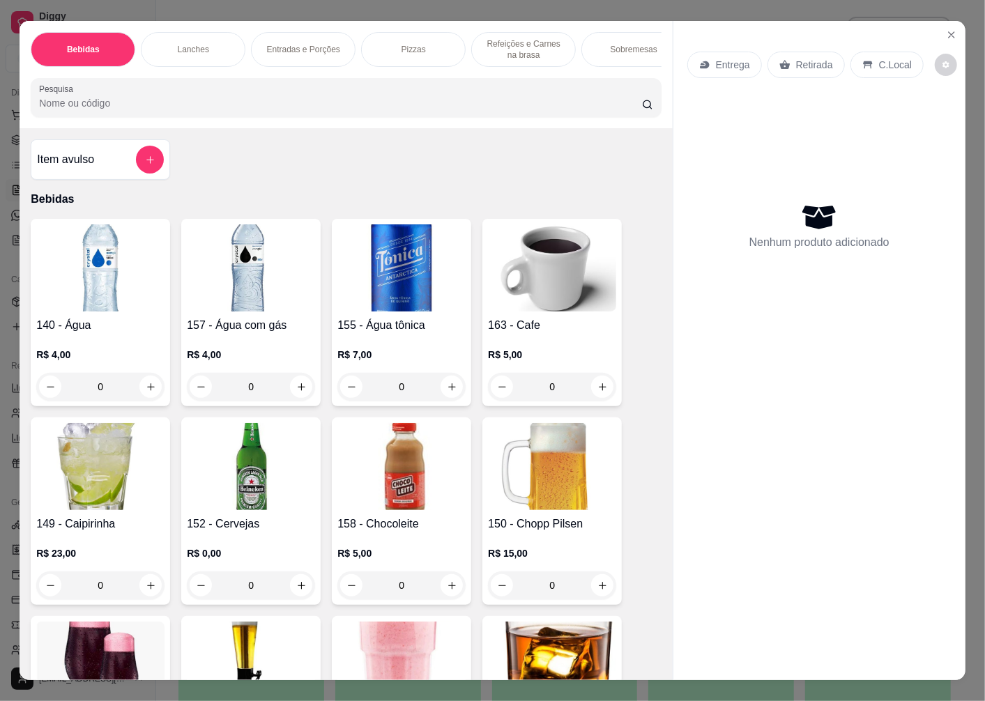
click at [807, 58] on p "Retirada" at bounding box center [814, 65] width 37 height 14
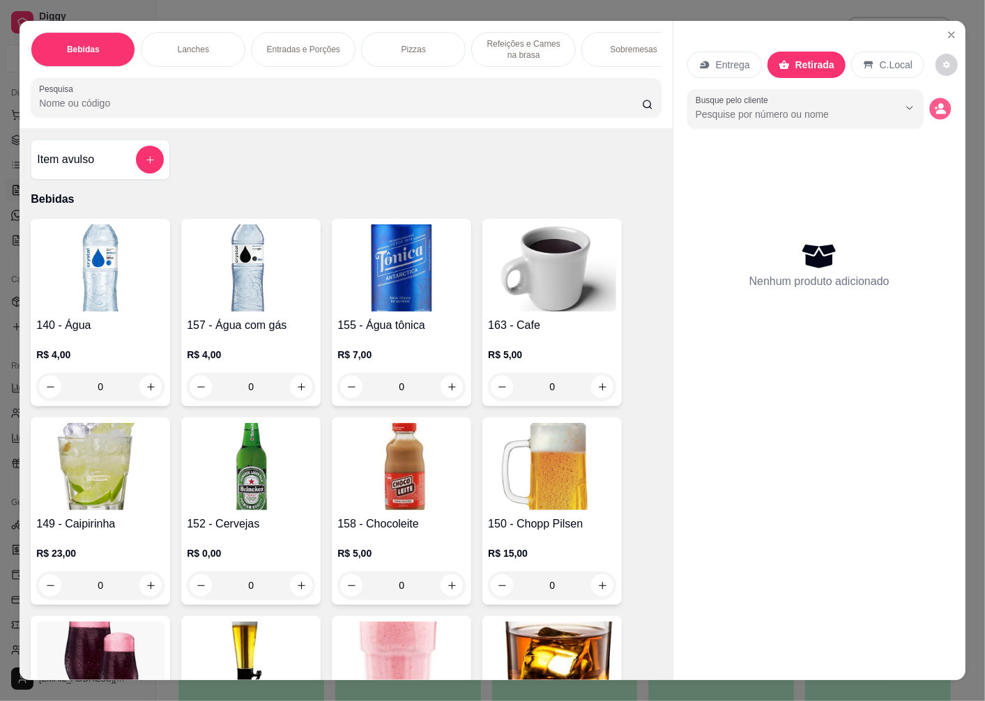
click at [938, 102] on icon "decrease-product-quantity" at bounding box center [940, 108] width 12 height 12
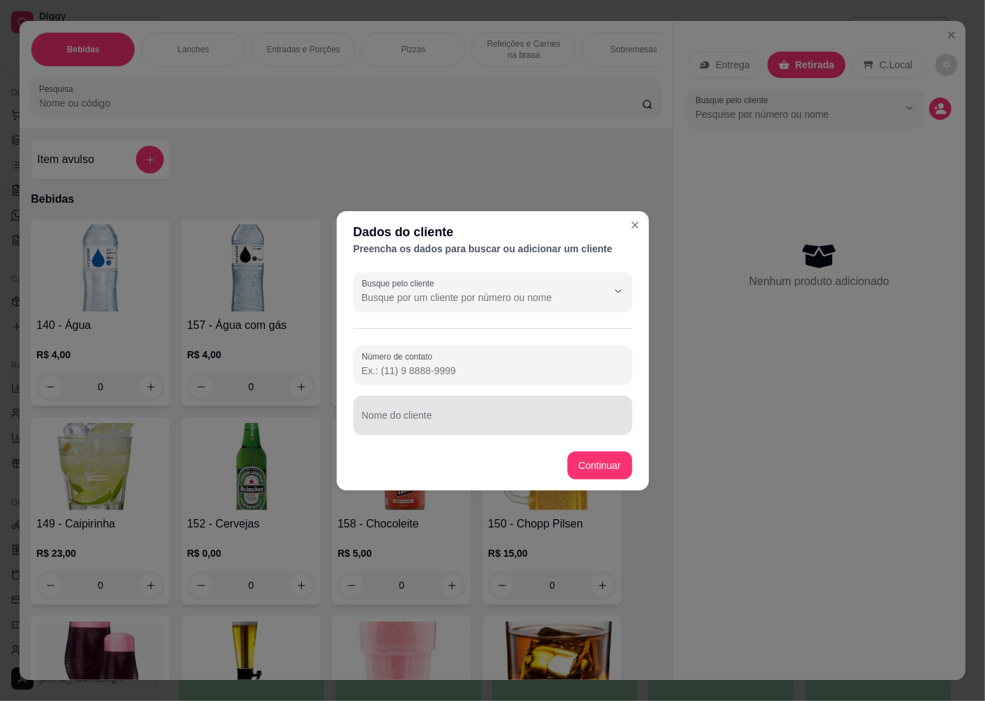
click at [413, 414] on div "Nome do cliente" at bounding box center [492, 415] width 279 height 39
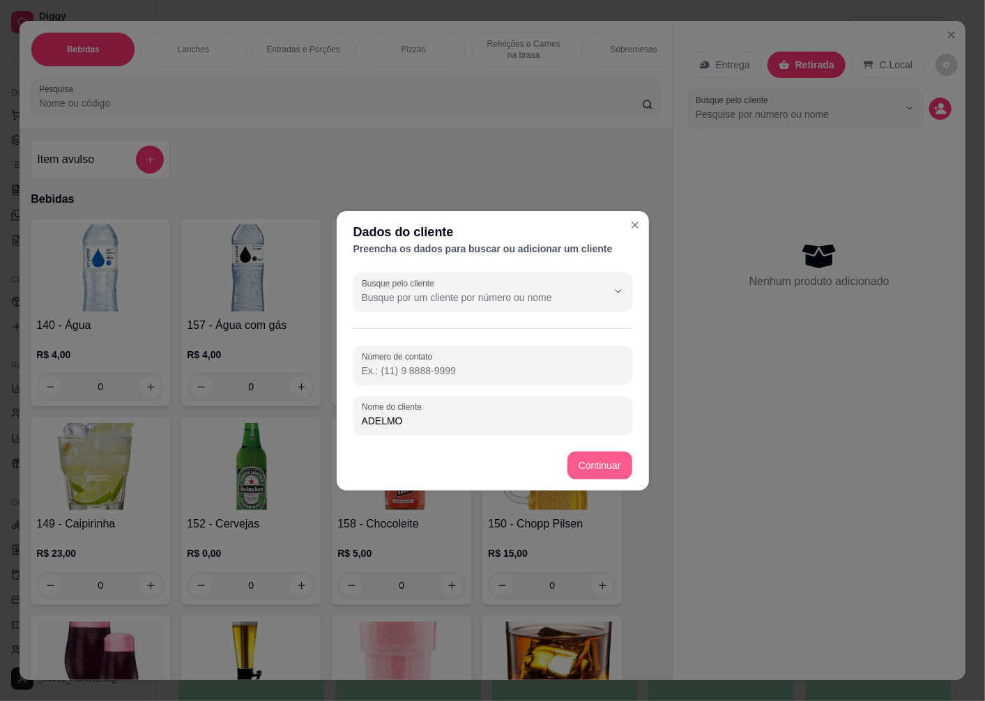
type input "ADELMO"
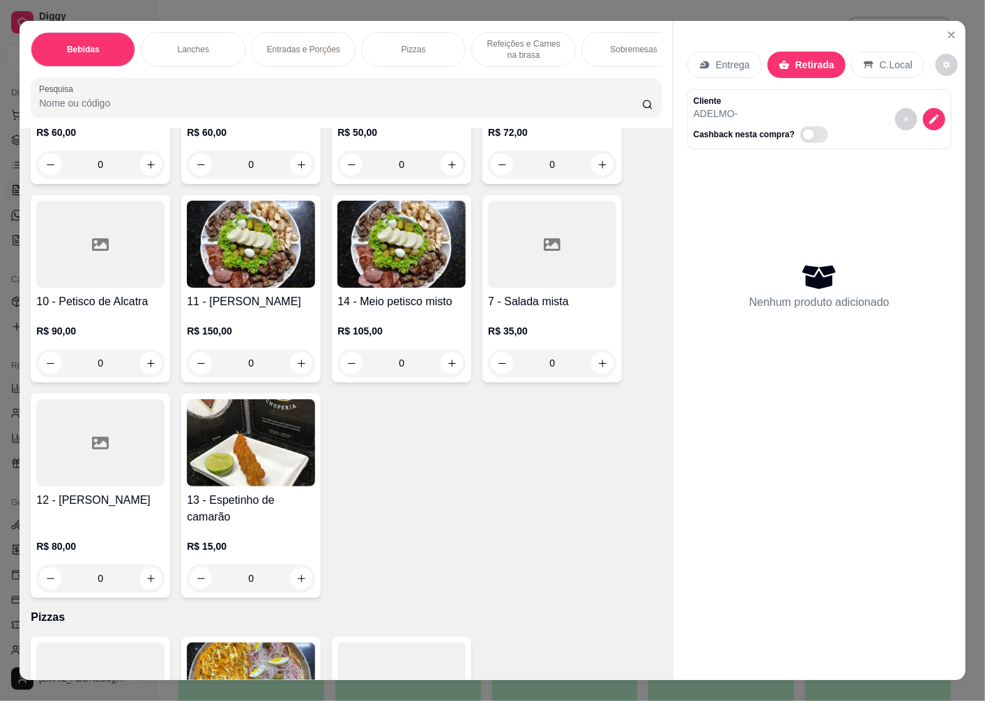
scroll to position [3021, 0]
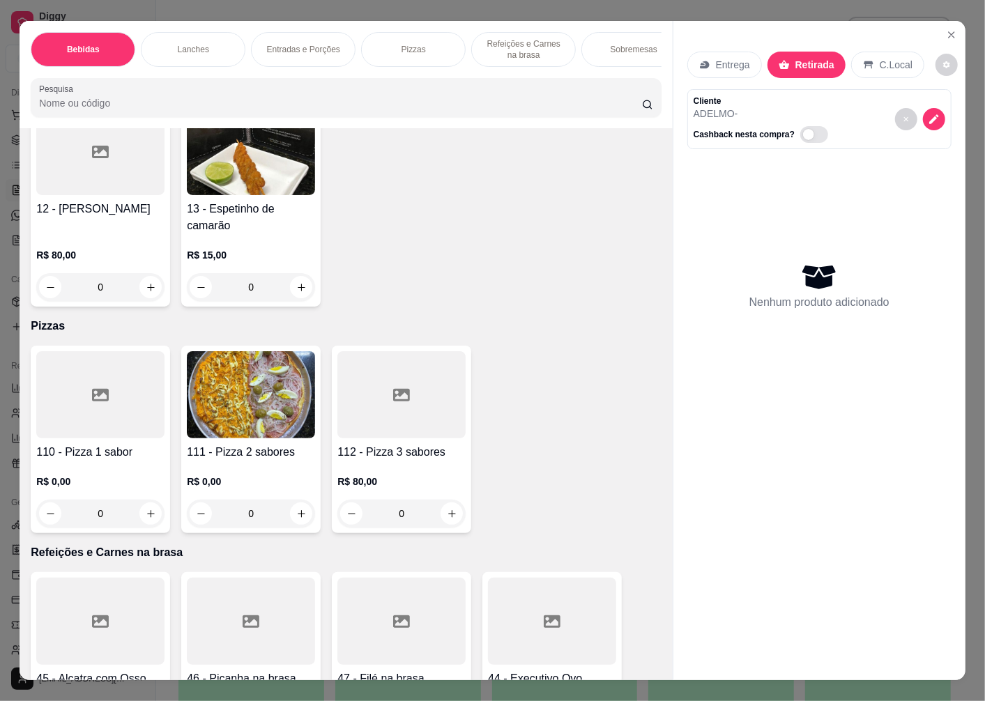
click at [234, 423] on img at bounding box center [251, 394] width 128 height 87
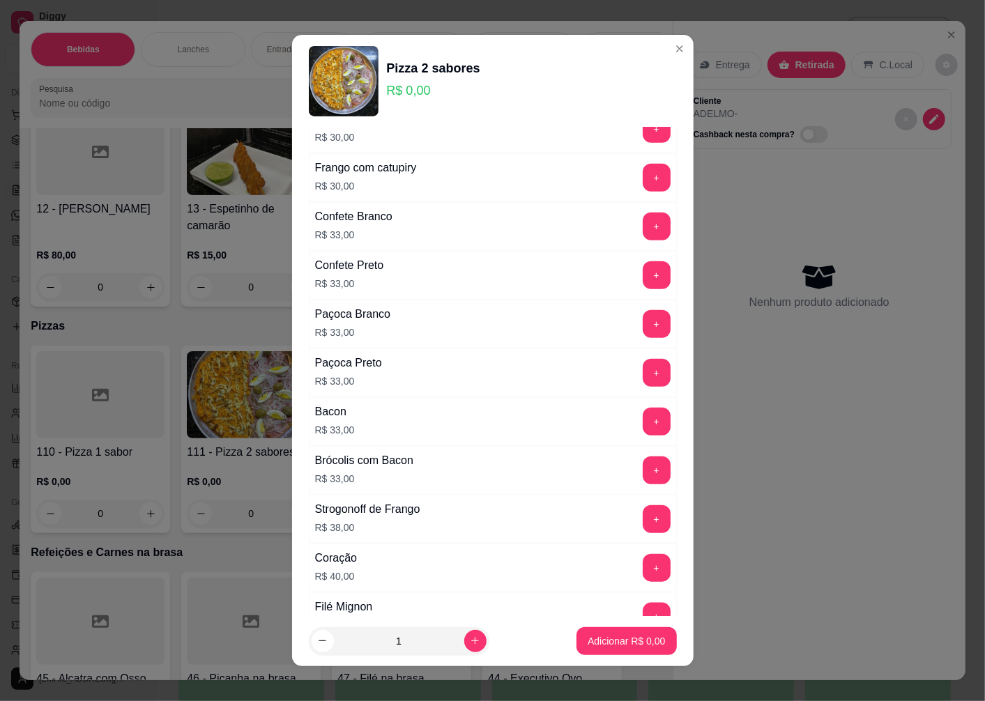
scroll to position [697, 0]
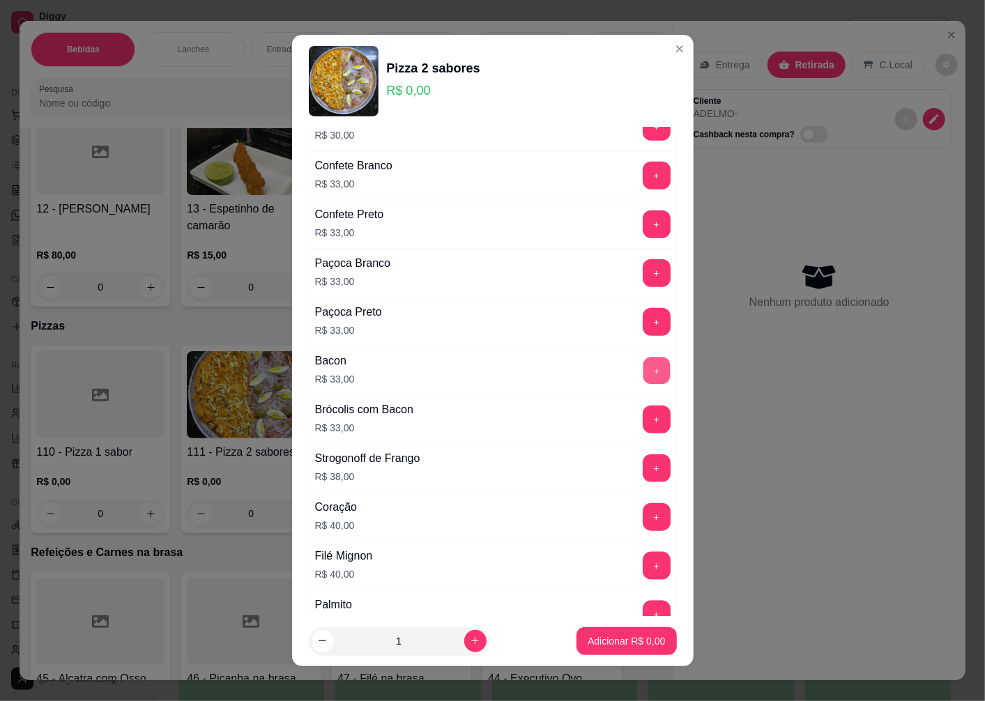
click at [643, 366] on button "+" at bounding box center [656, 370] width 27 height 27
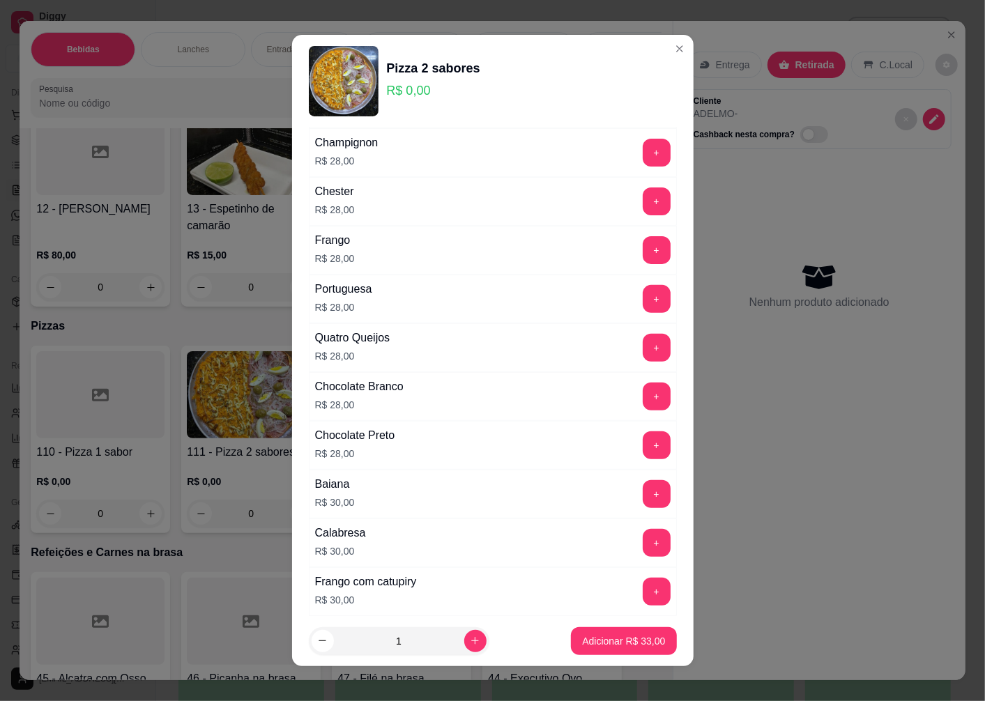
scroll to position [0, 0]
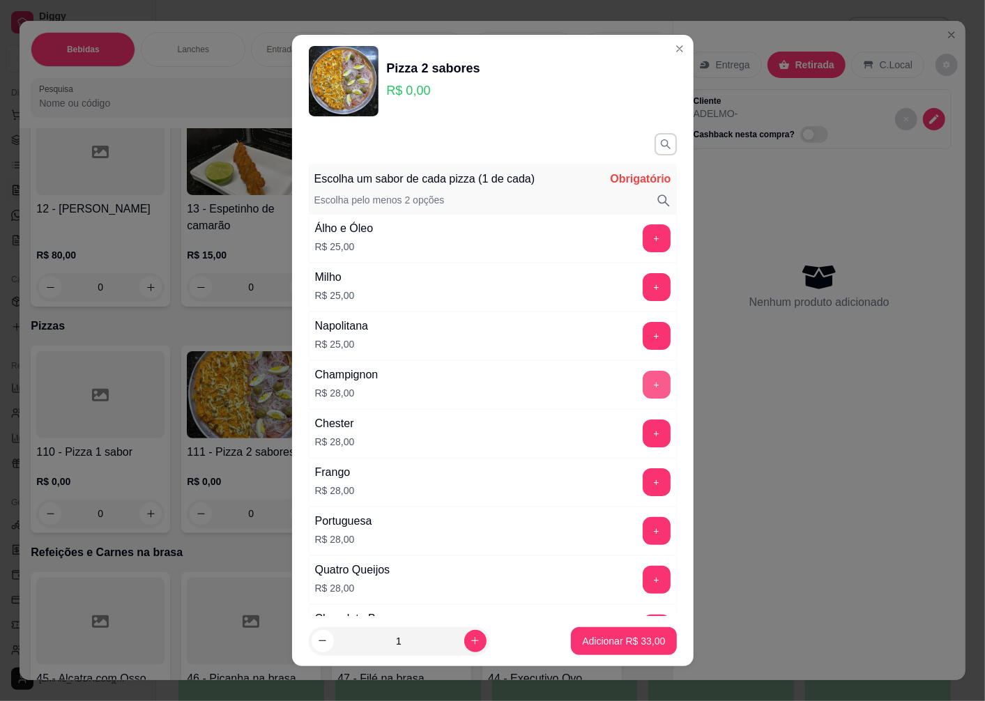
click at [643, 381] on button "+" at bounding box center [657, 385] width 28 height 28
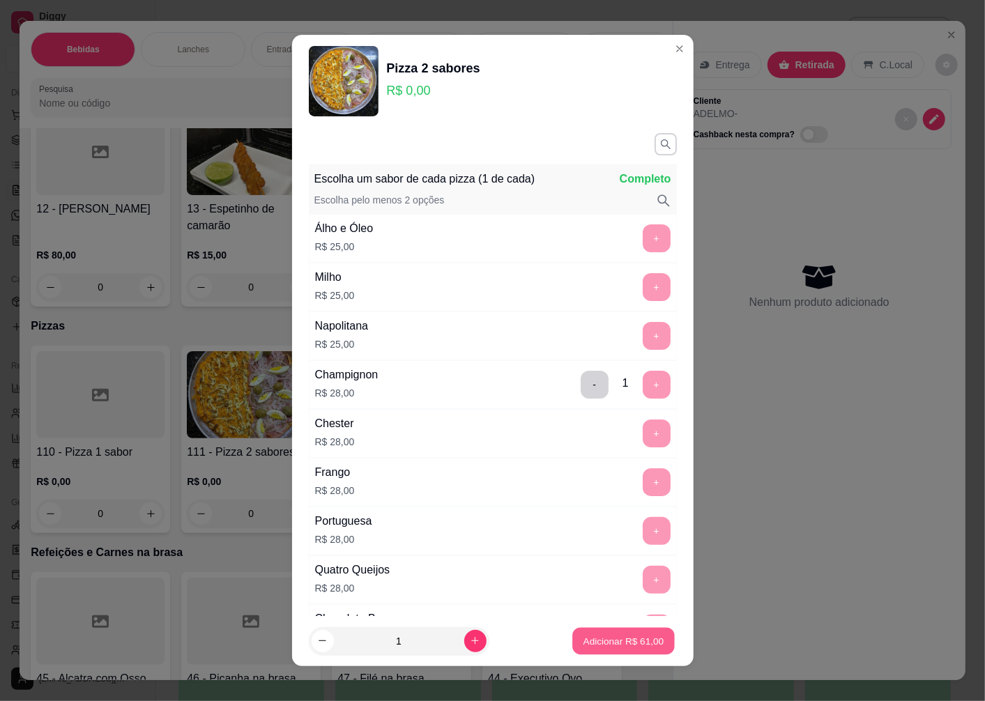
click at [620, 652] on button "Adicionar R$ 61,00" at bounding box center [624, 640] width 102 height 27
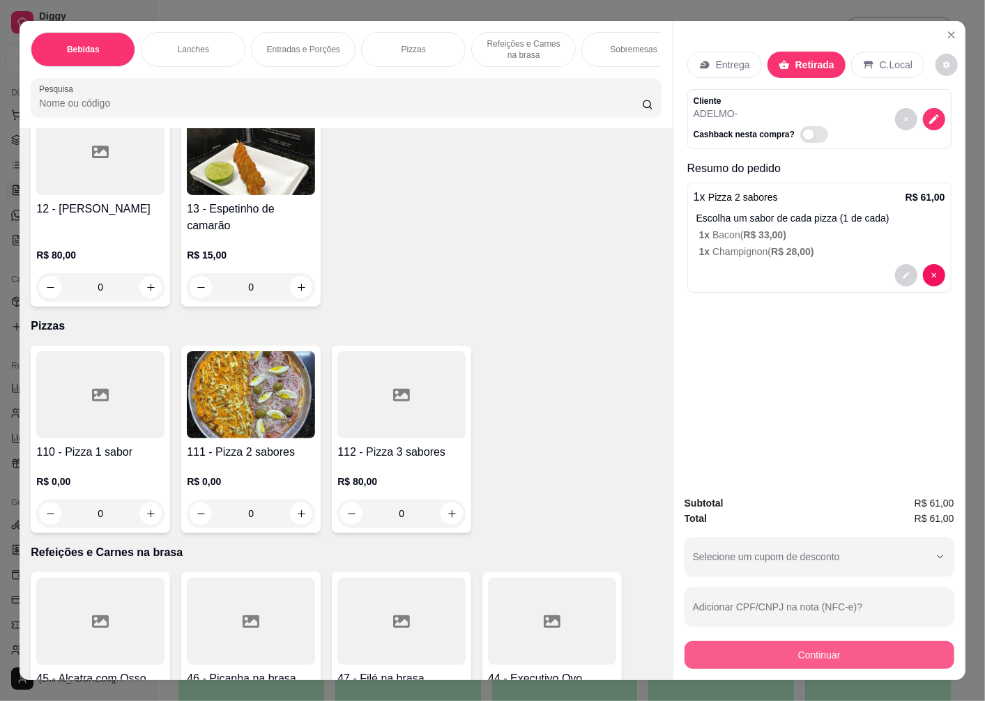
click at [802, 655] on button "Continuar" at bounding box center [820, 655] width 270 height 28
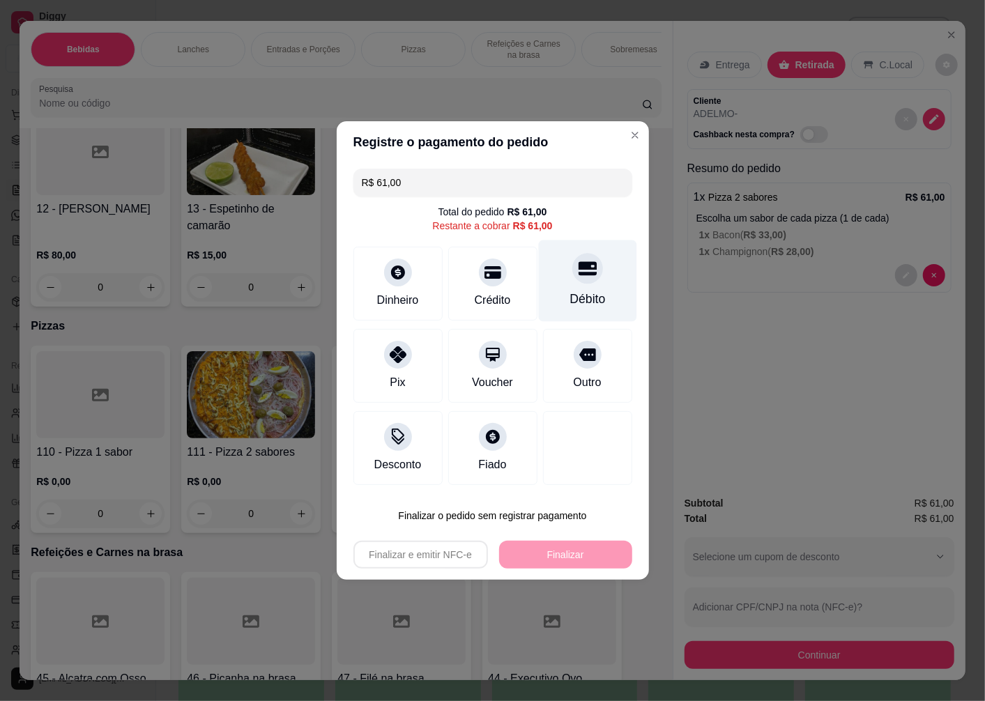
click at [583, 286] on div "Débito" at bounding box center [587, 282] width 98 height 82
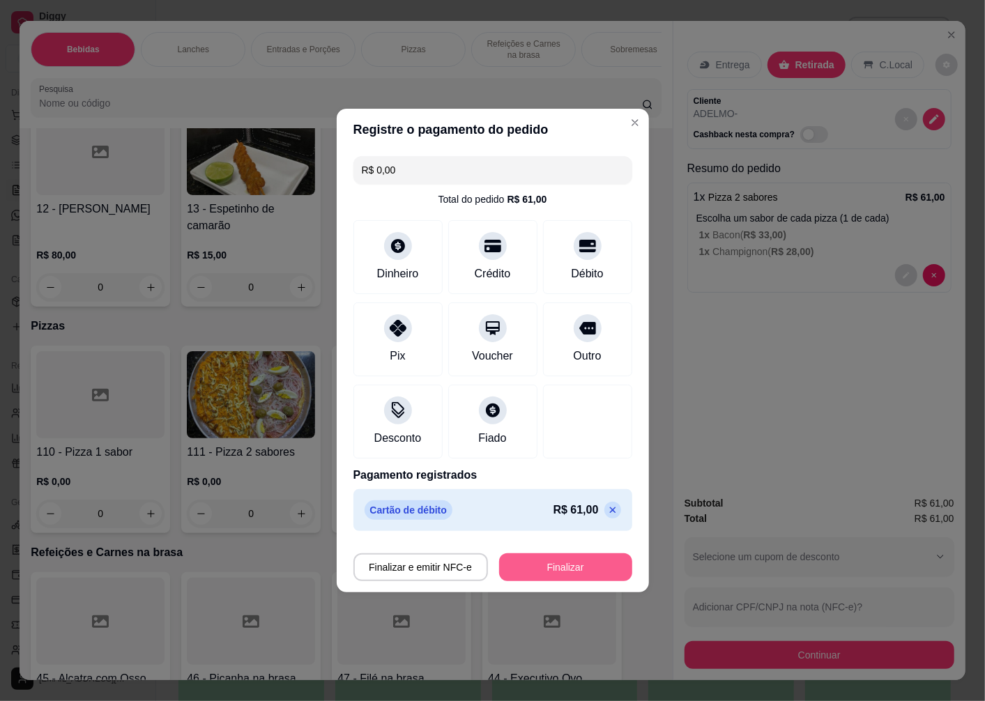
click at [554, 574] on button "Finalizar" at bounding box center [565, 568] width 133 height 28
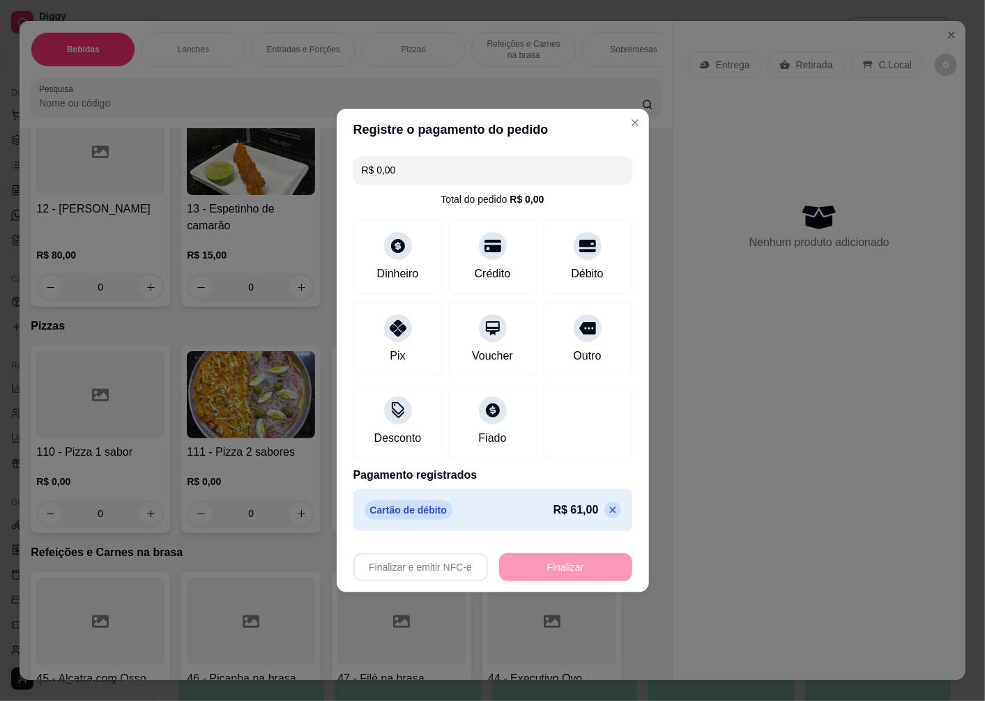
type input "-R$ 61,00"
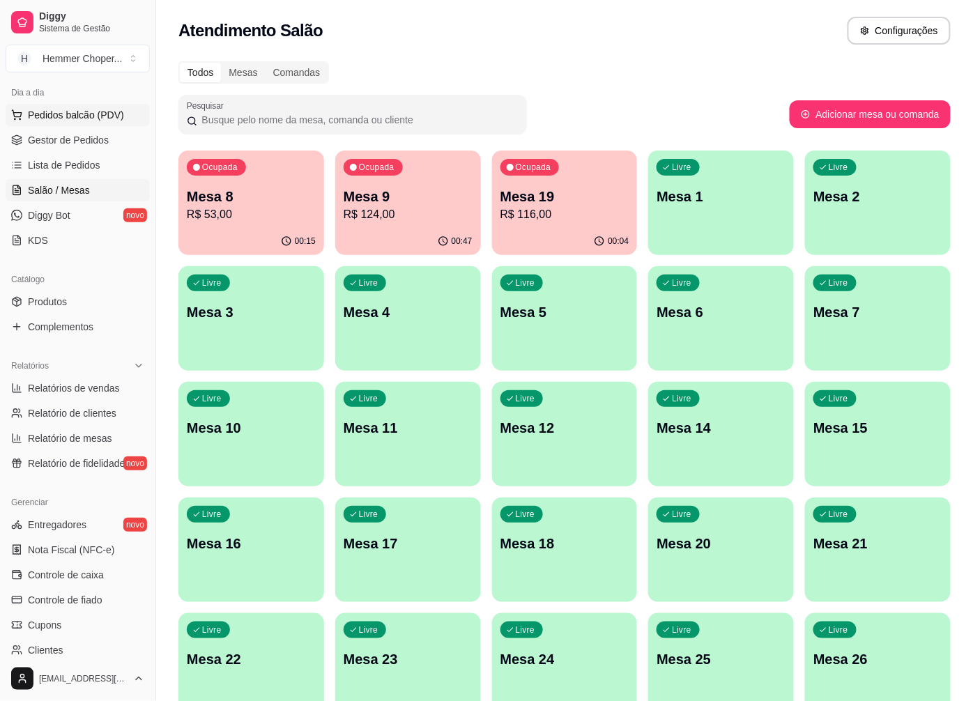
click at [80, 116] on span "Pedidos balcão (PDV)" at bounding box center [76, 115] width 96 height 14
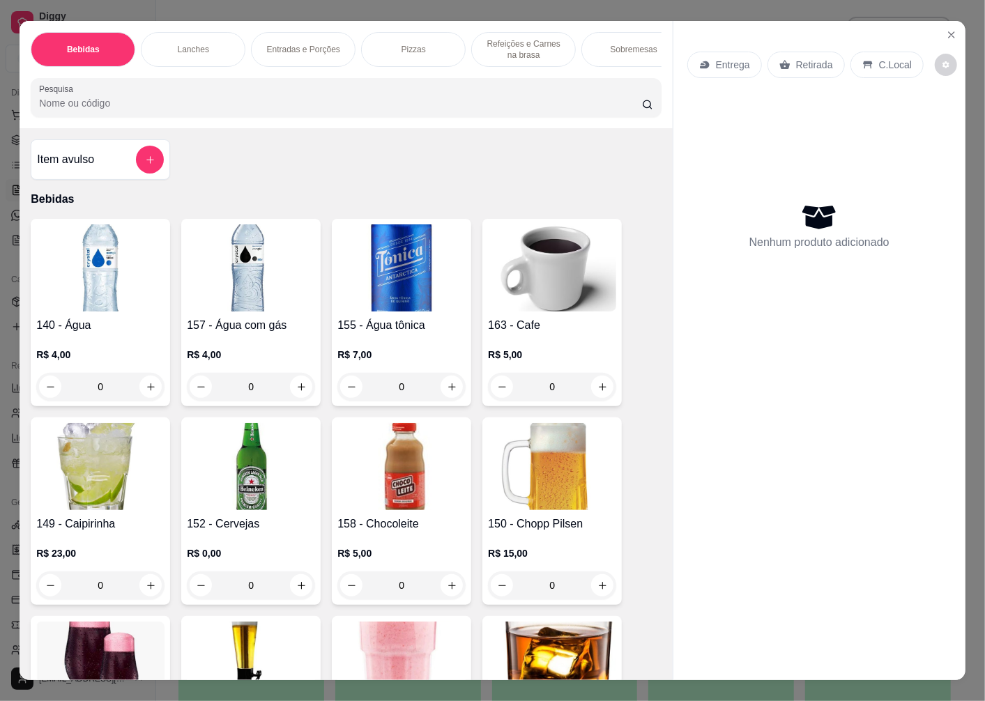
click at [813, 58] on p "Retirada" at bounding box center [814, 65] width 37 height 14
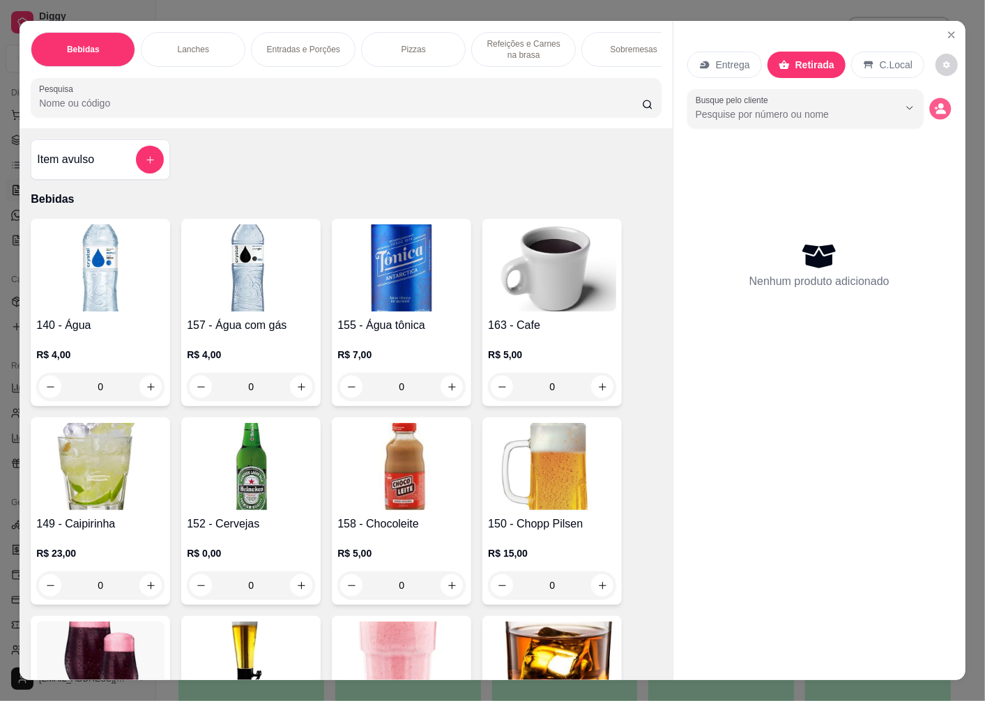
click at [934, 102] on icon "decrease-product-quantity" at bounding box center [940, 108] width 12 height 12
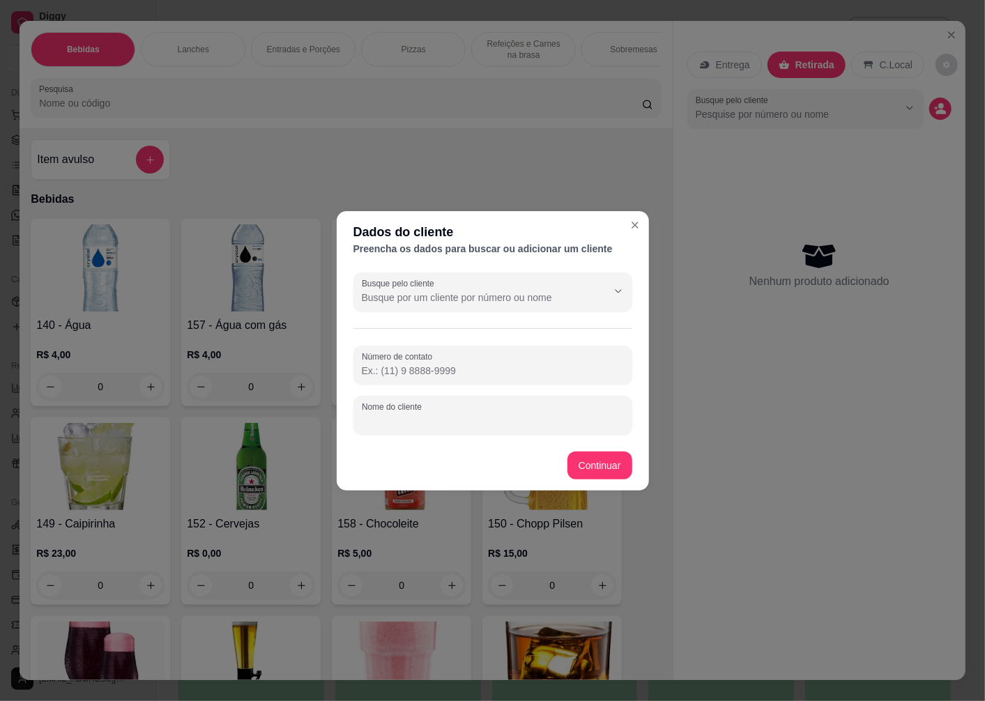
click at [403, 417] on div "Nome do cliente" at bounding box center [492, 415] width 279 height 39
type input "TOCO 21;00 HRS"
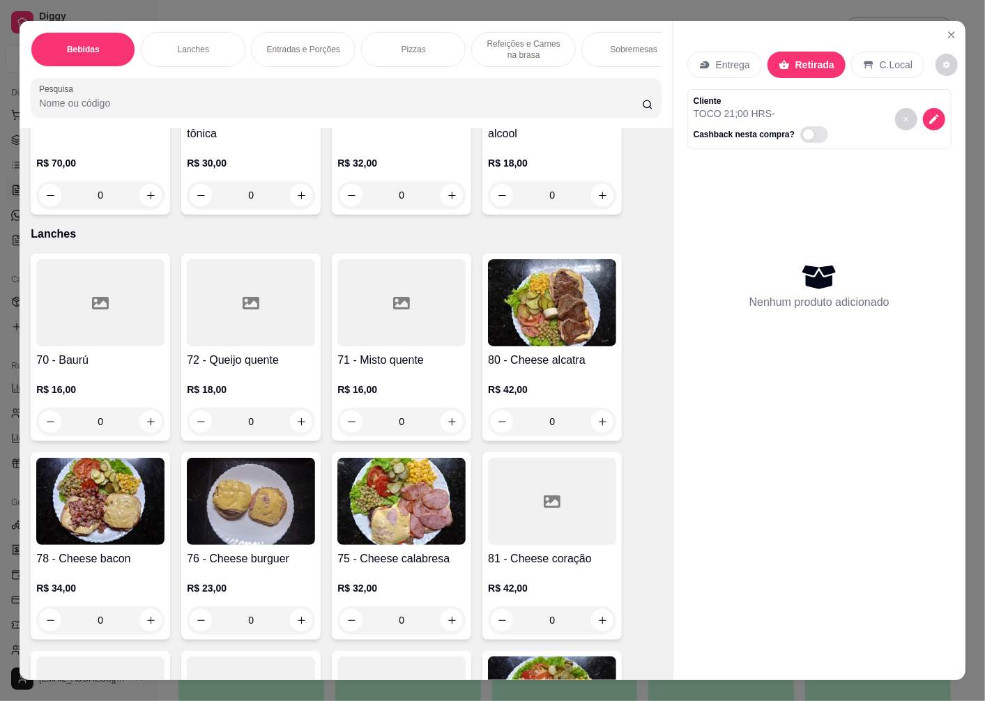
scroll to position [1394, 0]
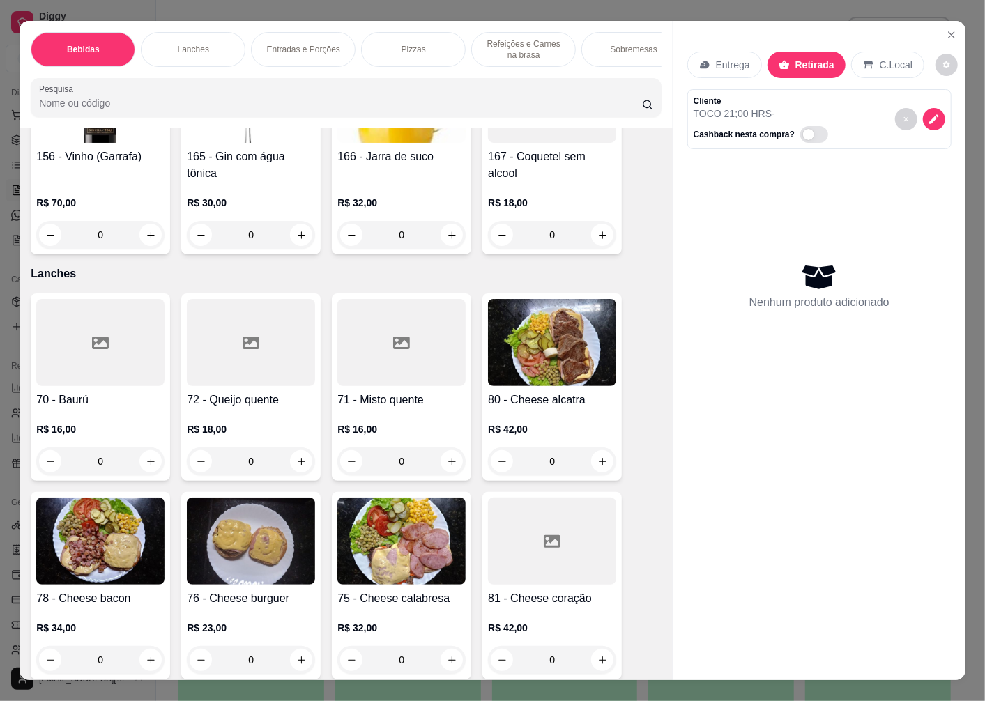
click at [239, 424] on div "R$ 18,00 0" at bounding box center [251, 442] width 128 height 67
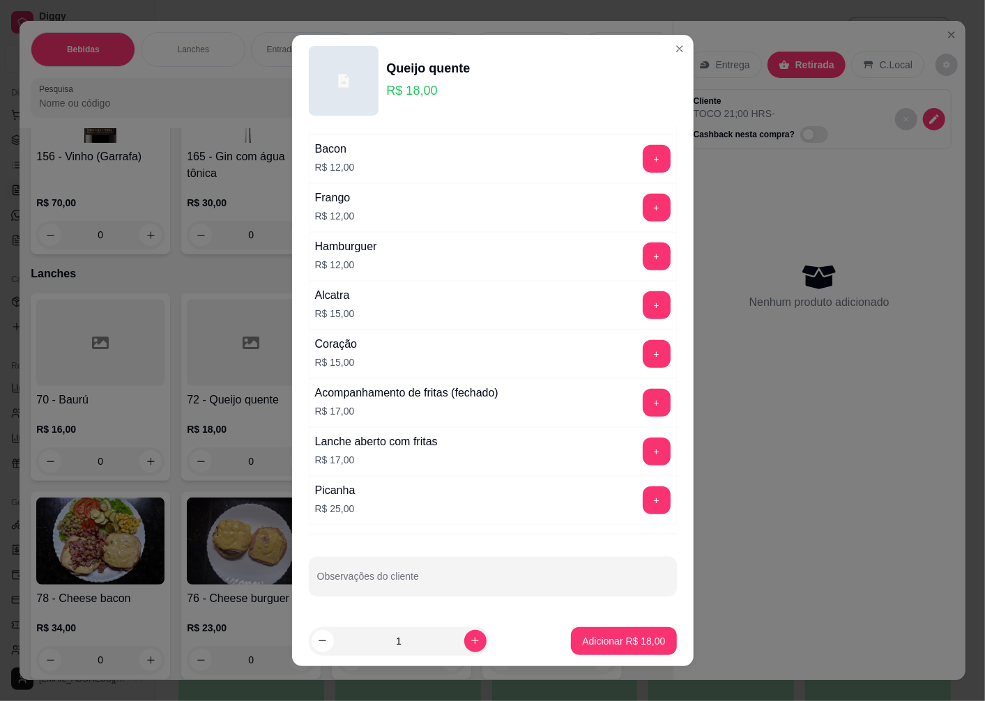
scroll to position [9, 0]
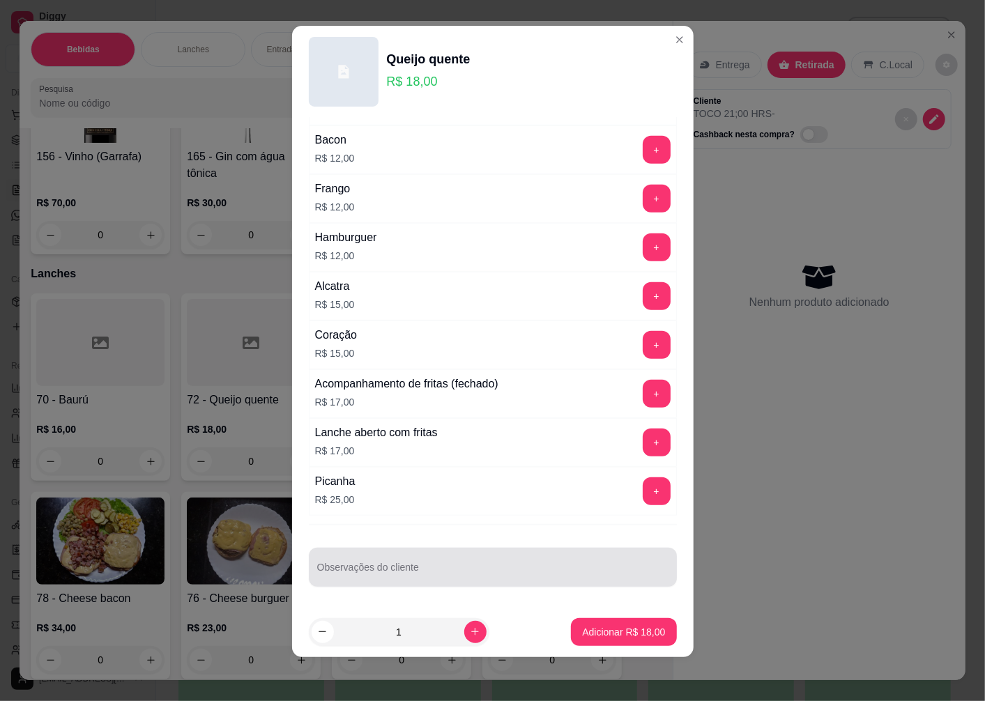
click at [364, 570] on input "Observações do cliente" at bounding box center [492, 573] width 351 height 14
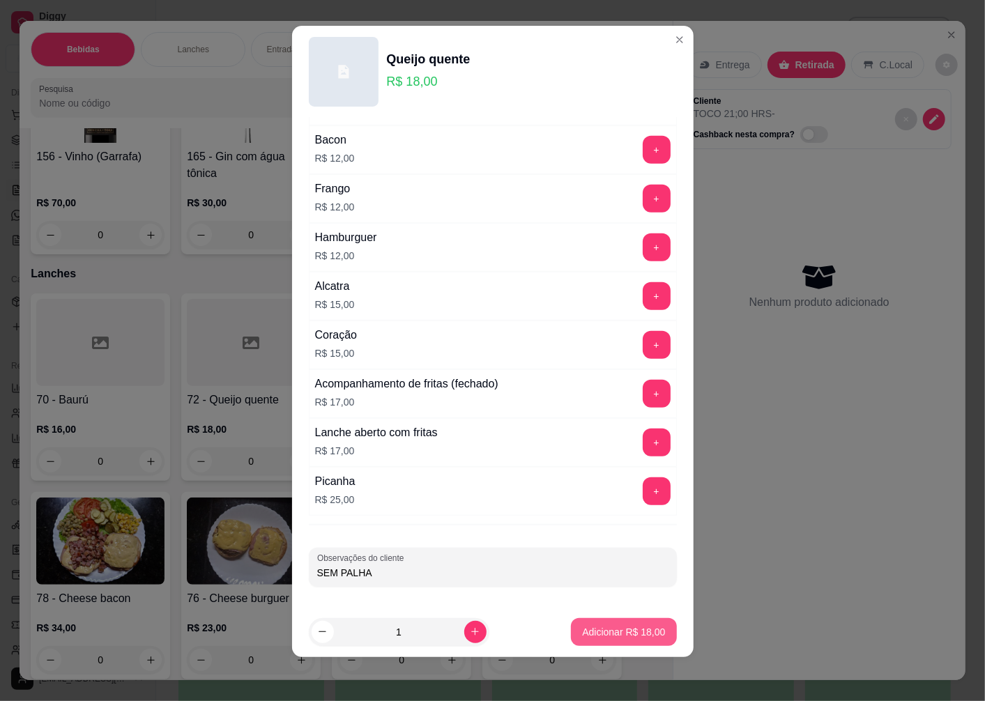
type input "SEM PALHA"
click at [597, 634] on p "Adicionar R$ 18,00" at bounding box center [623, 632] width 83 height 14
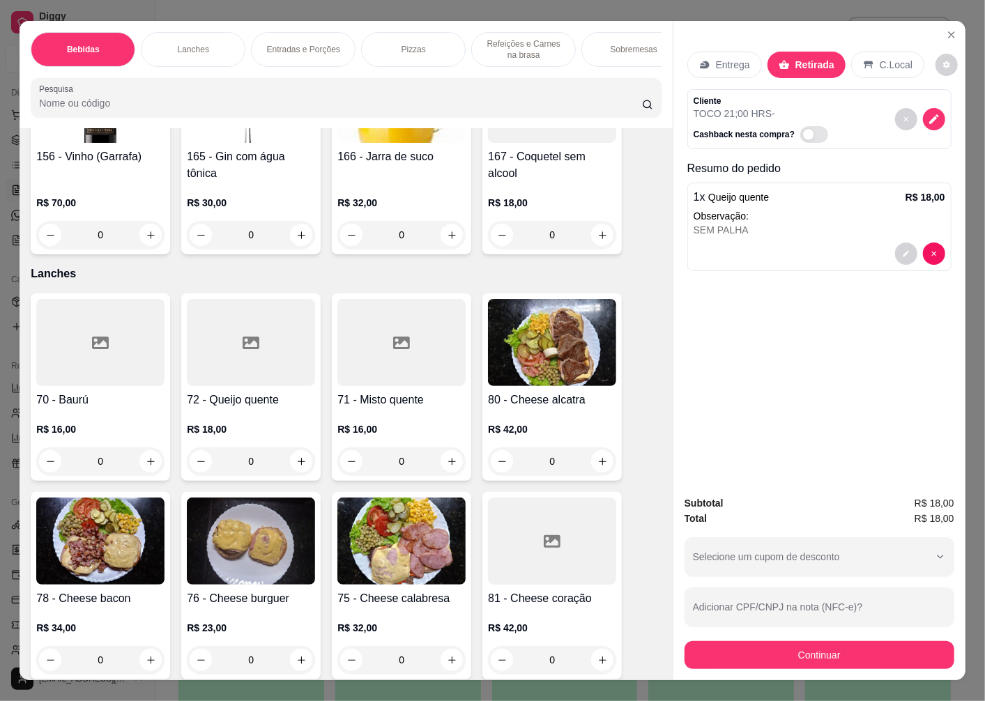
click at [385, 386] on div at bounding box center [401, 342] width 128 height 87
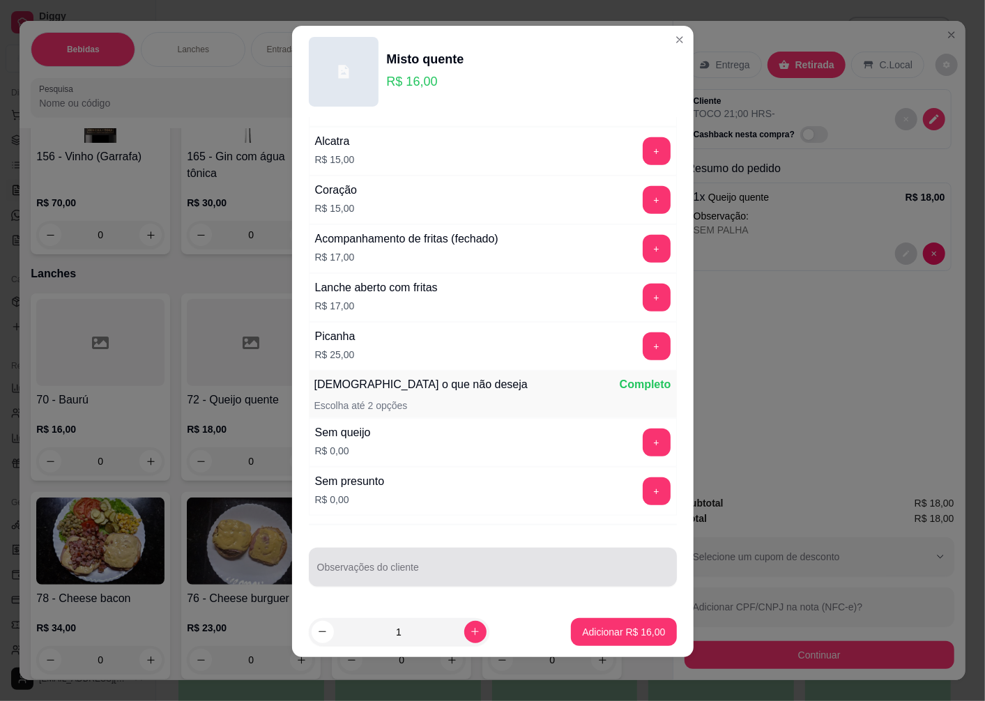
click at [380, 572] on div "Observações do cliente" at bounding box center [493, 567] width 368 height 39
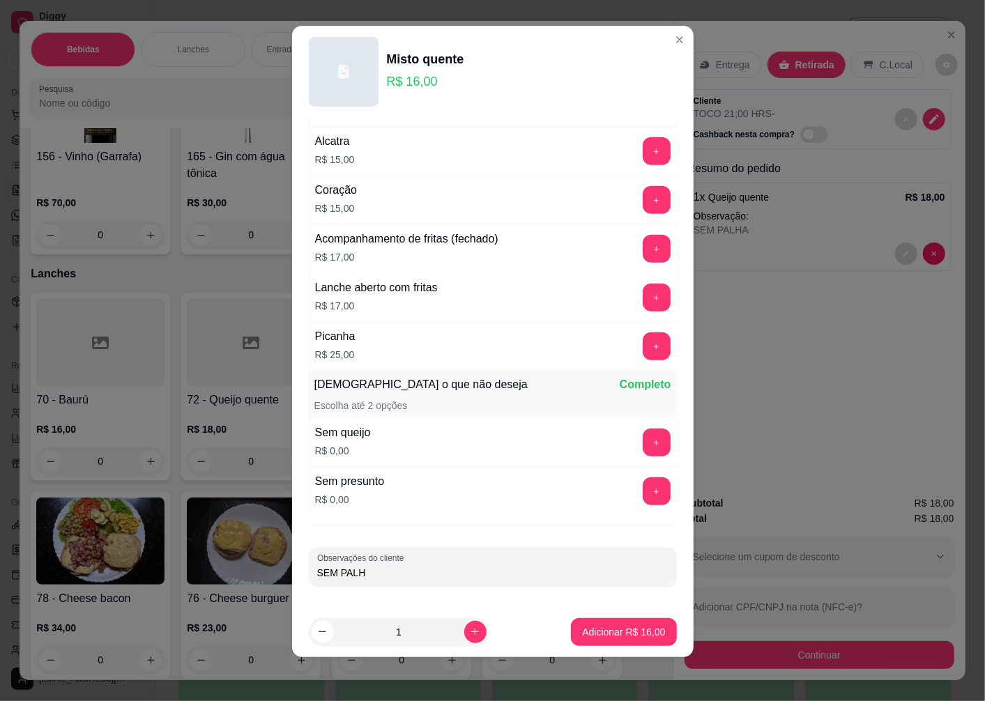
type input "SEM PALHA"
click at [623, 627] on p "Adicionar R$ 16,00" at bounding box center [624, 631] width 81 height 13
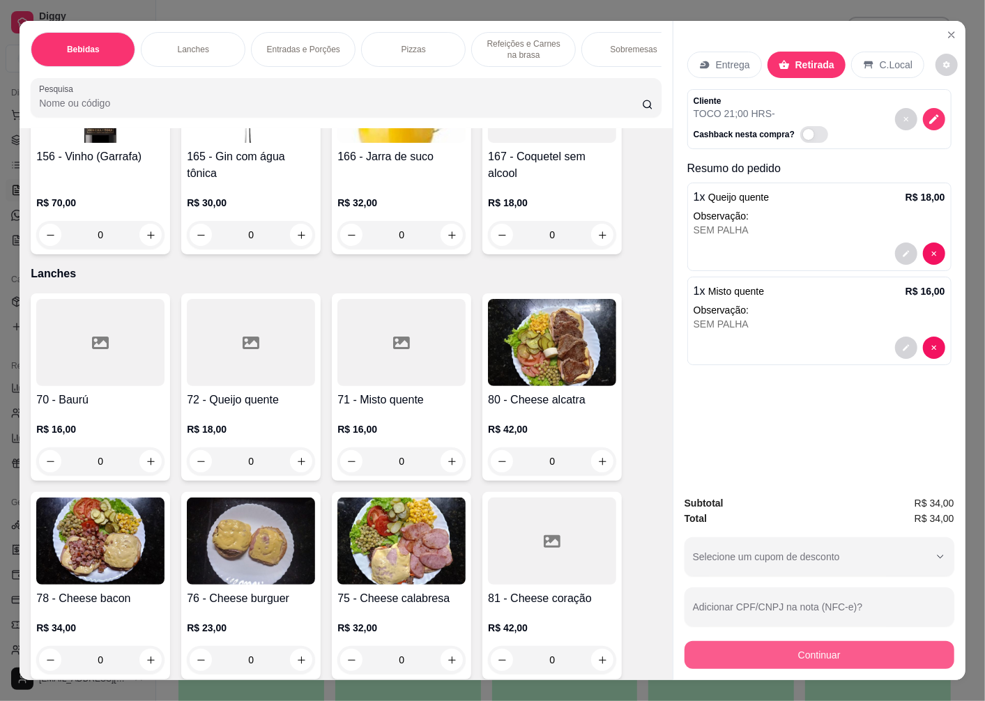
click at [795, 641] on button "Continuar" at bounding box center [820, 655] width 270 height 28
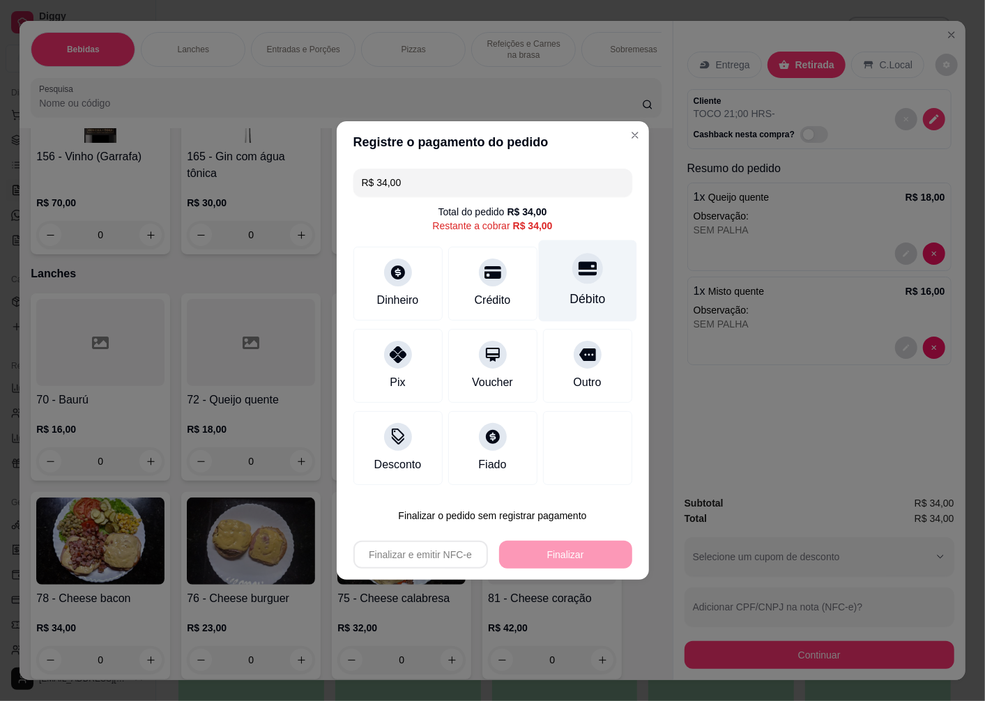
click at [584, 293] on div "Débito" at bounding box center [588, 299] width 36 height 18
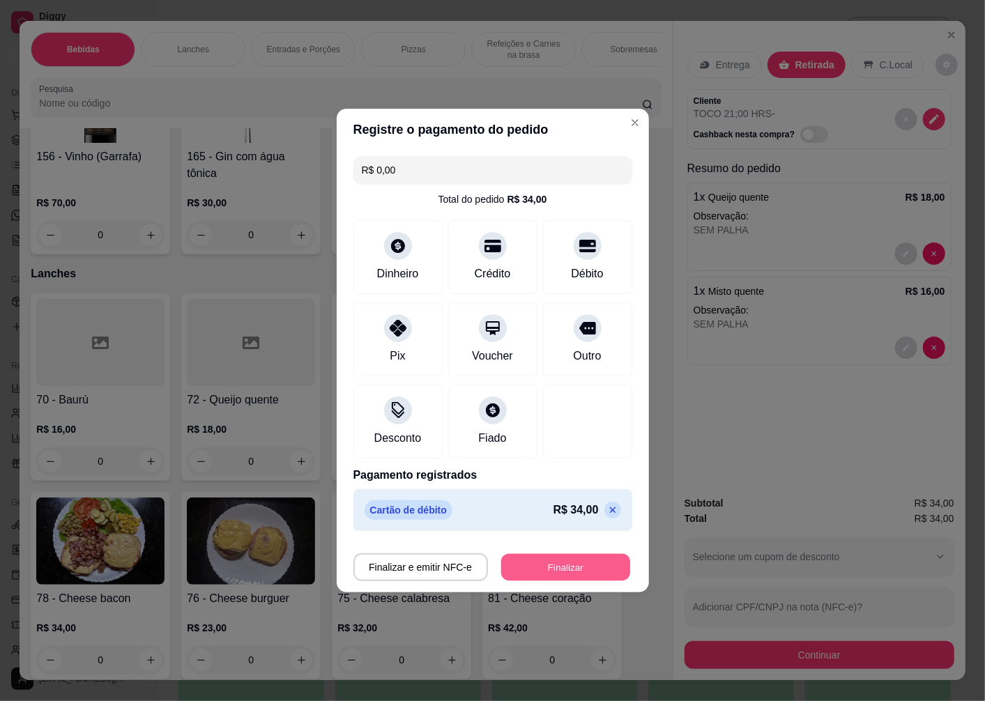
click at [520, 561] on button "Finalizar" at bounding box center [565, 567] width 129 height 27
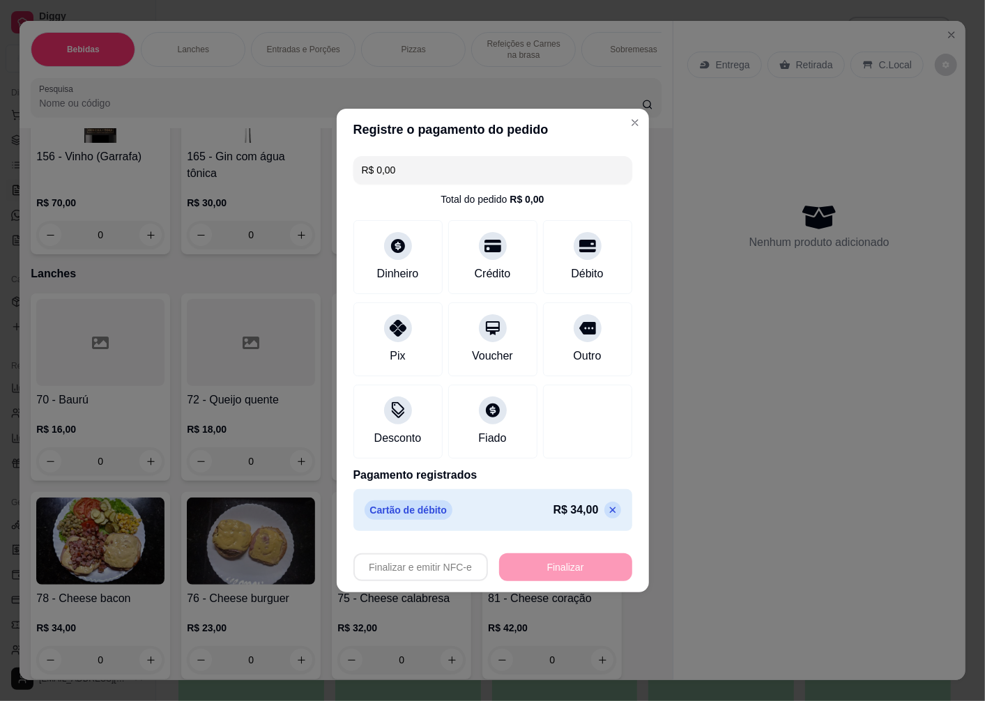
type input "-R$ 34,00"
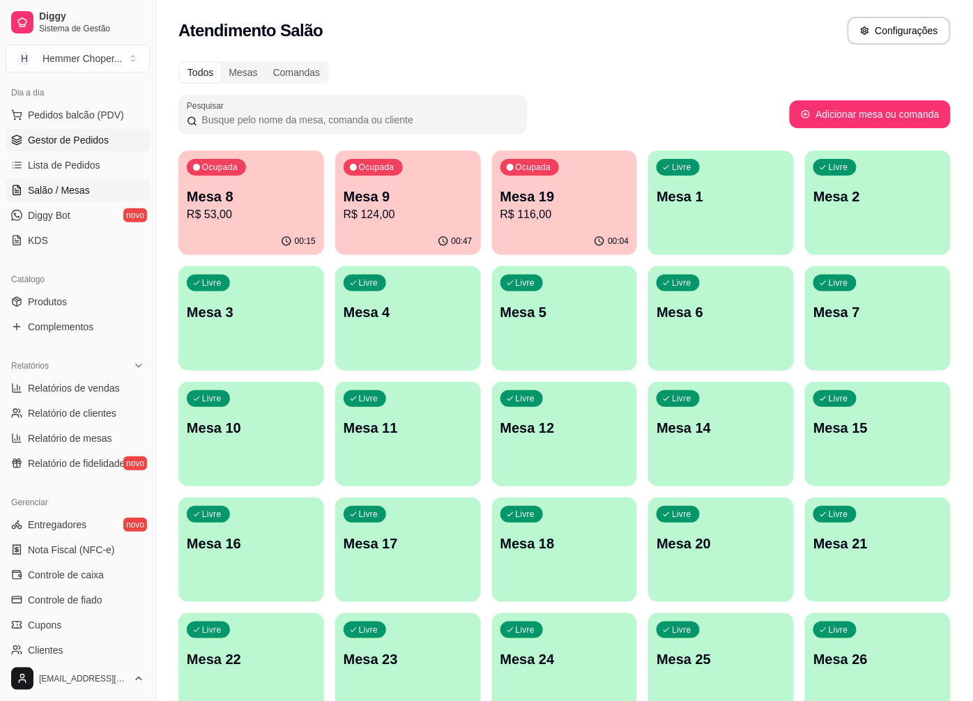
click at [70, 133] on span "Gestor de Pedidos" at bounding box center [68, 140] width 81 height 14
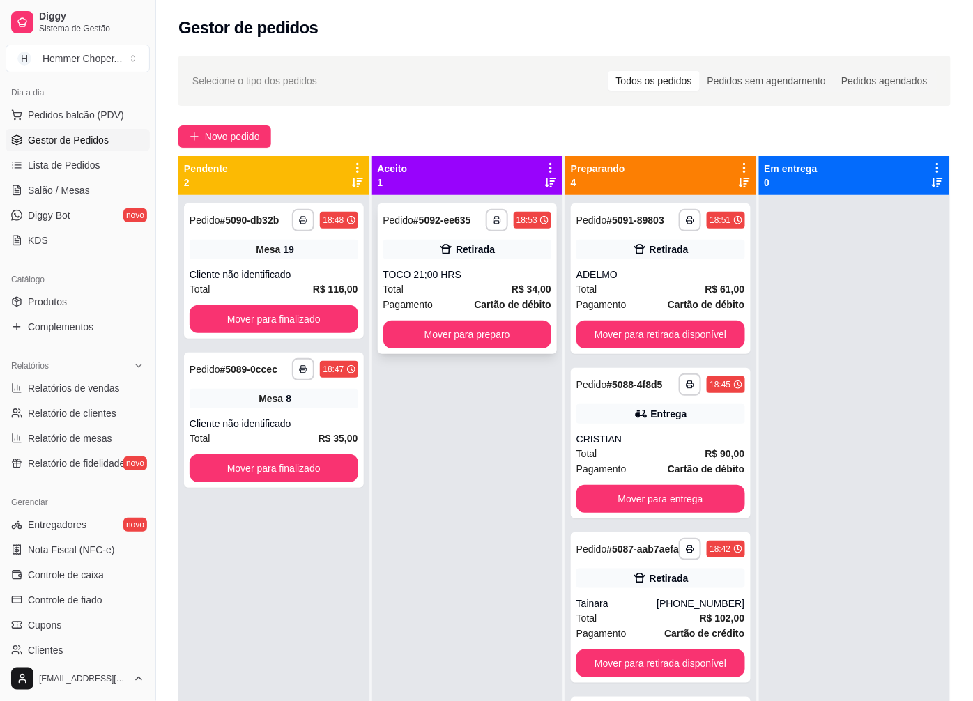
click at [457, 305] on div "Pagamento Cartão de débito" at bounding box center [467, 304] width 169 height 15
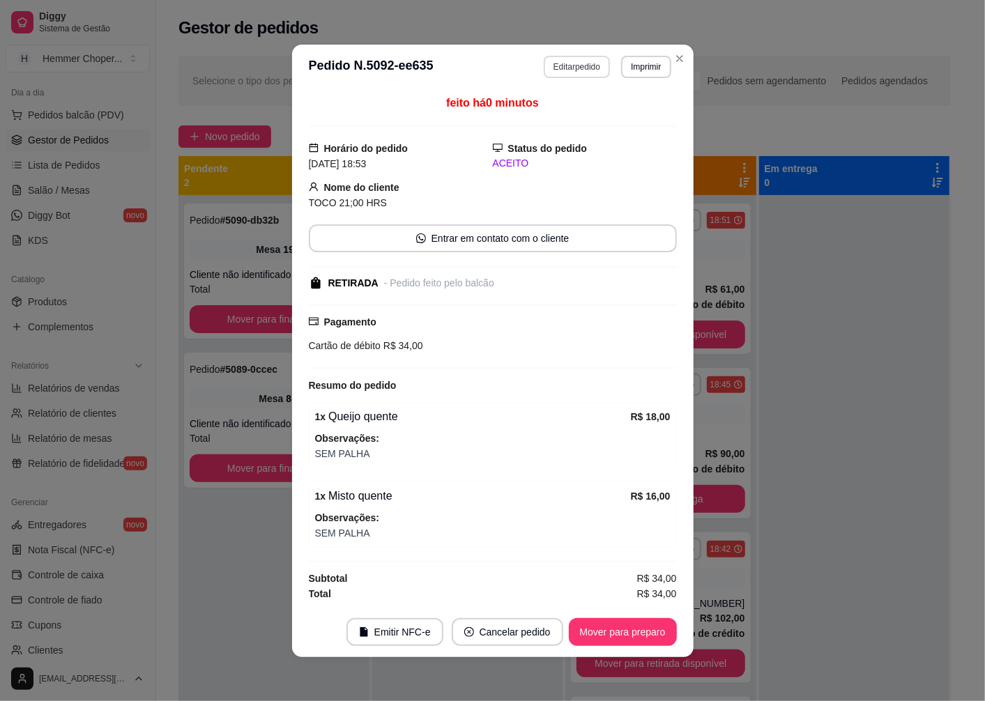
click at [560, 68] on button "Editar pedido" at bounding box center [577, 67] width 66 height 22
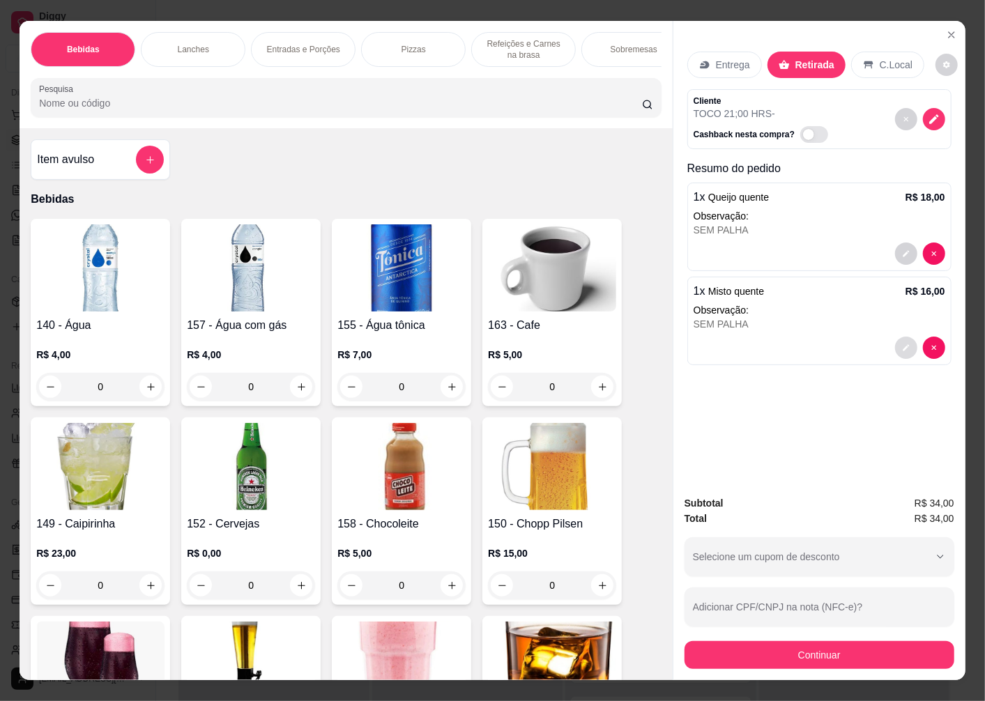
click at [902, 344] on icon "decrease-product-quantity" at bounding box center [906, 348] width 8 height 8
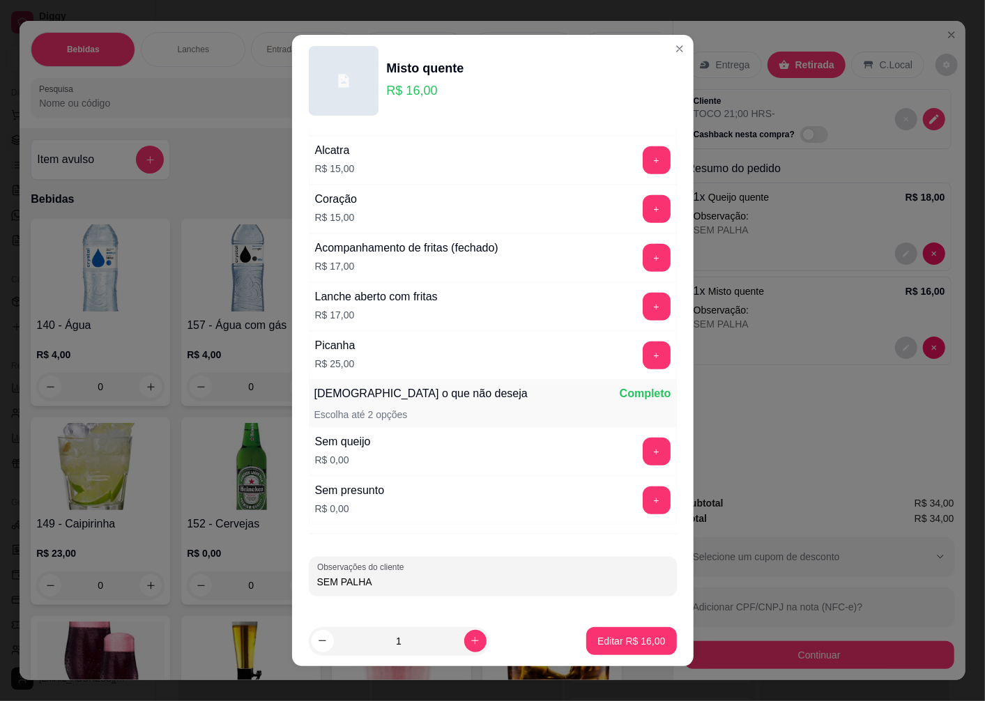
scroll to position [9, 0]
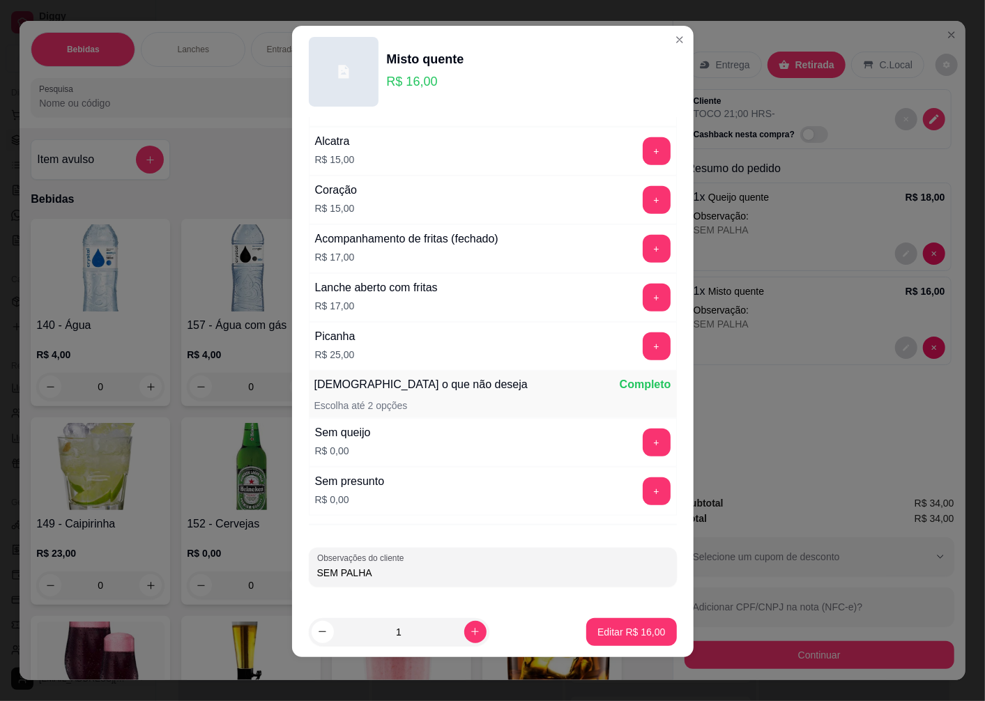
click at [416, 576] on input "SEM PALHA" at bounding box center [492, 573] width 351 height 14
type input "SEM PALHA 21;00 HRA"
click at [604, 633] on p "Editar R$ 16,00" at bounding box center [631, 632] width 68 height 14
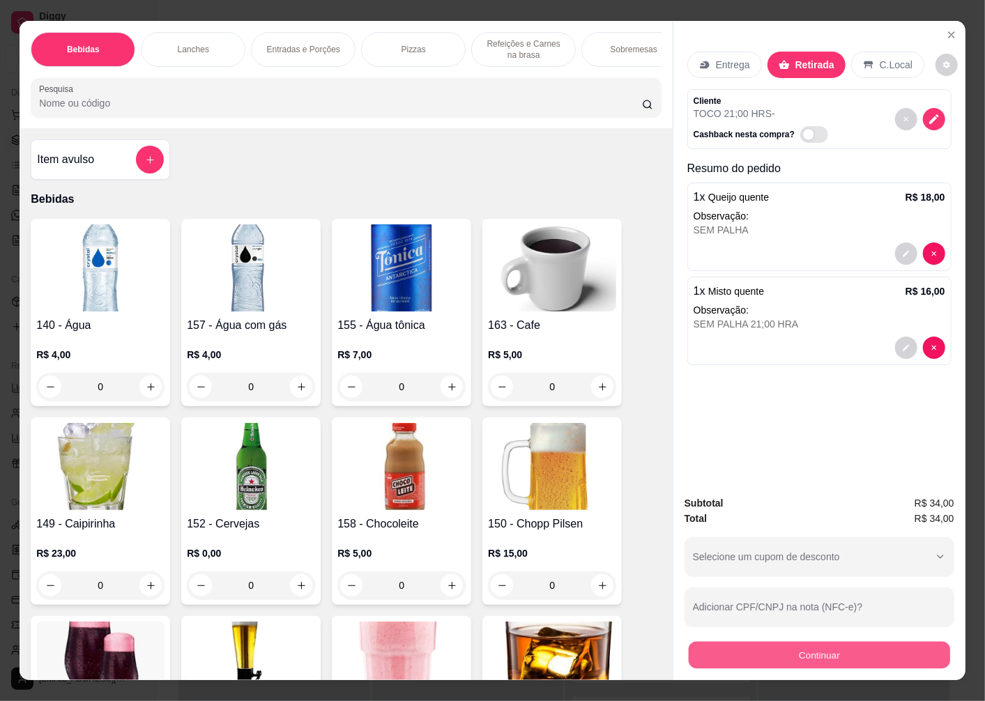
click at [770, 651] on button "Continuar" at bounding box center [819, 654] width 261 height 27
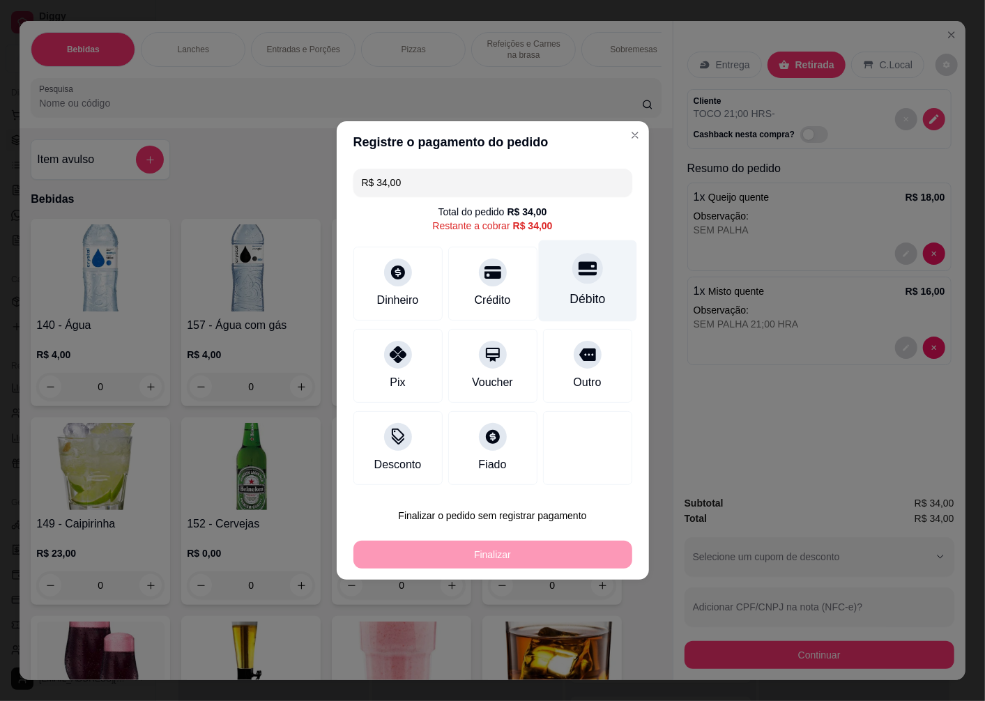
click at [580, 284] on div "Débito" at bounding box center [587, 282] width 98 height 82
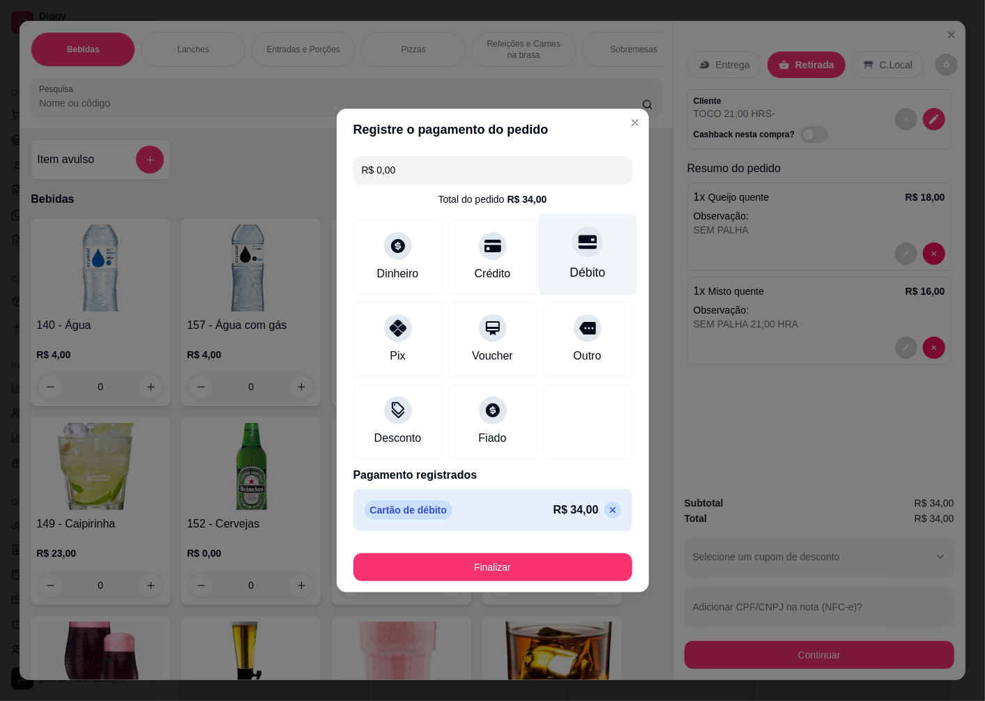
click at [578, 240] on icon at bounding box center [587, 243] width 18 height 14
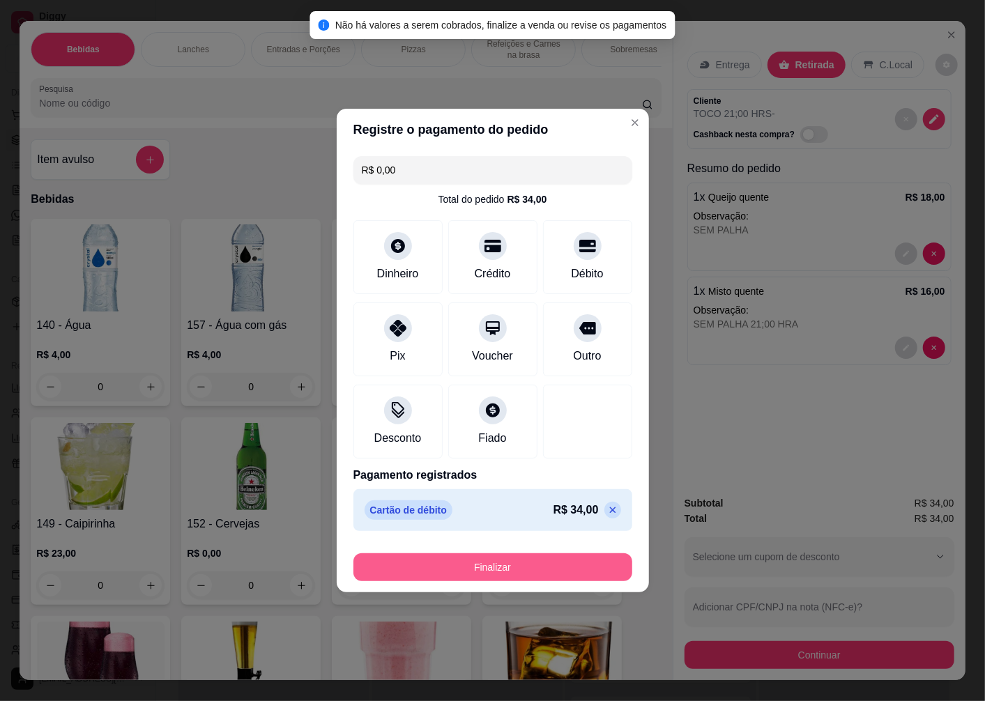
click at [482, 569] on button "Finalizar" at bounding box center [492, 568] width 279 height 28
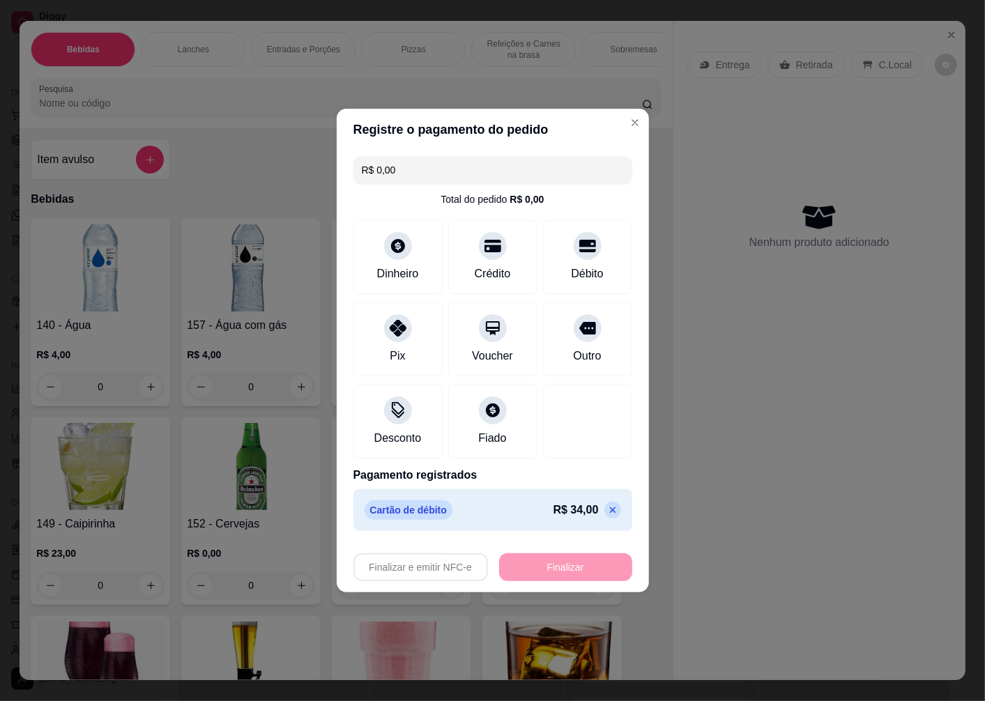
type input "-R$ 34,00"
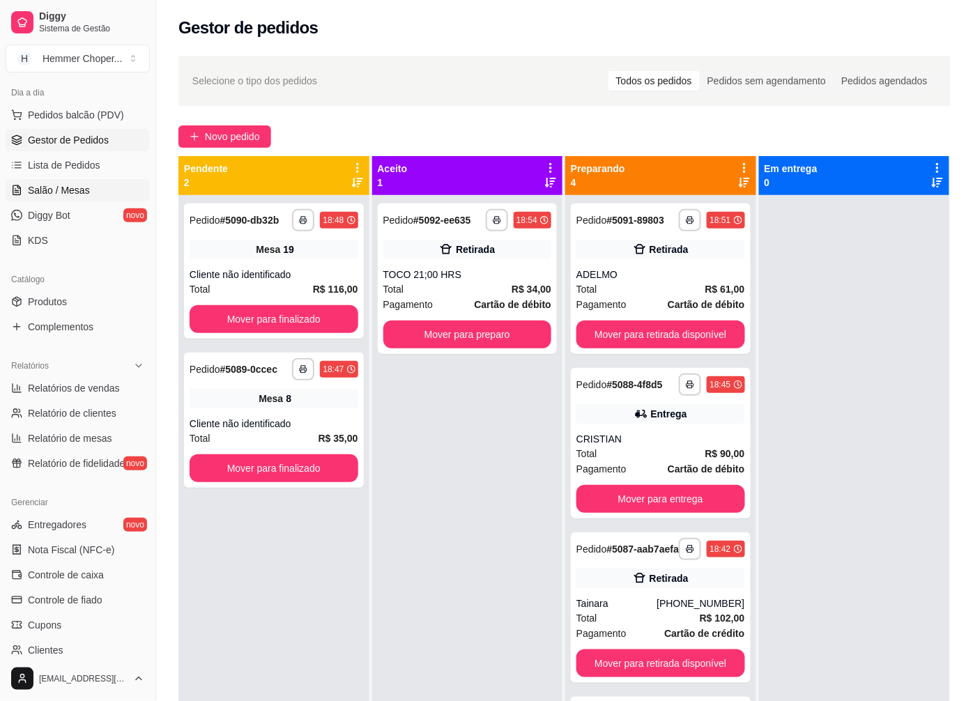
click at [75, 190] on span "Salão / Mesas" at bounding box center [59, 190] width 62 height 14
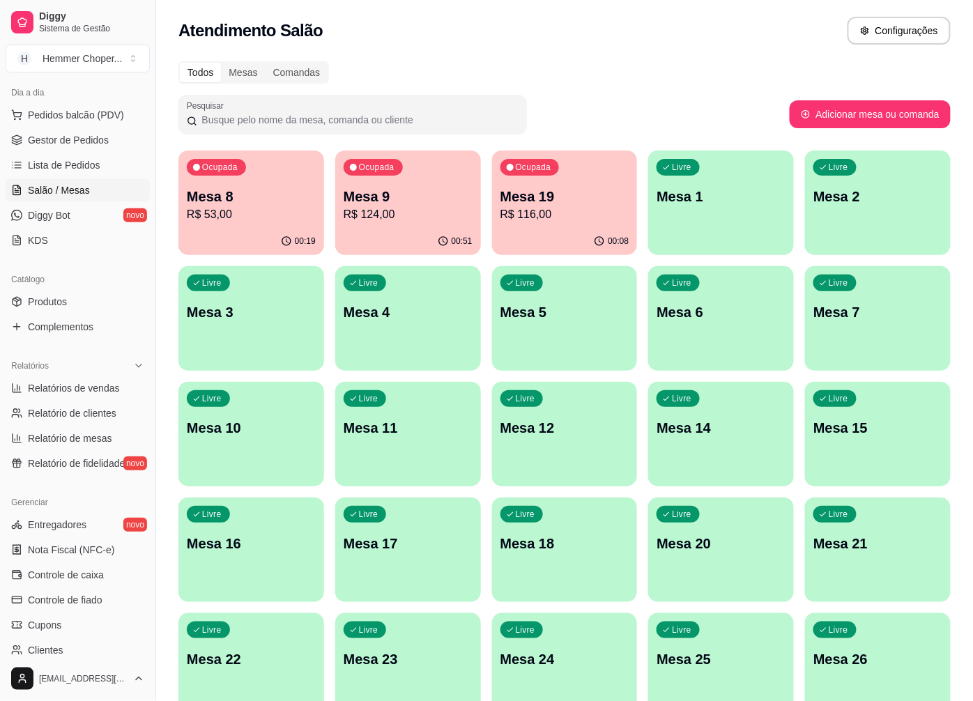
click at [386, 220] on p "R$ 124,00" at bounding box center [408, 214] width 129 height 17
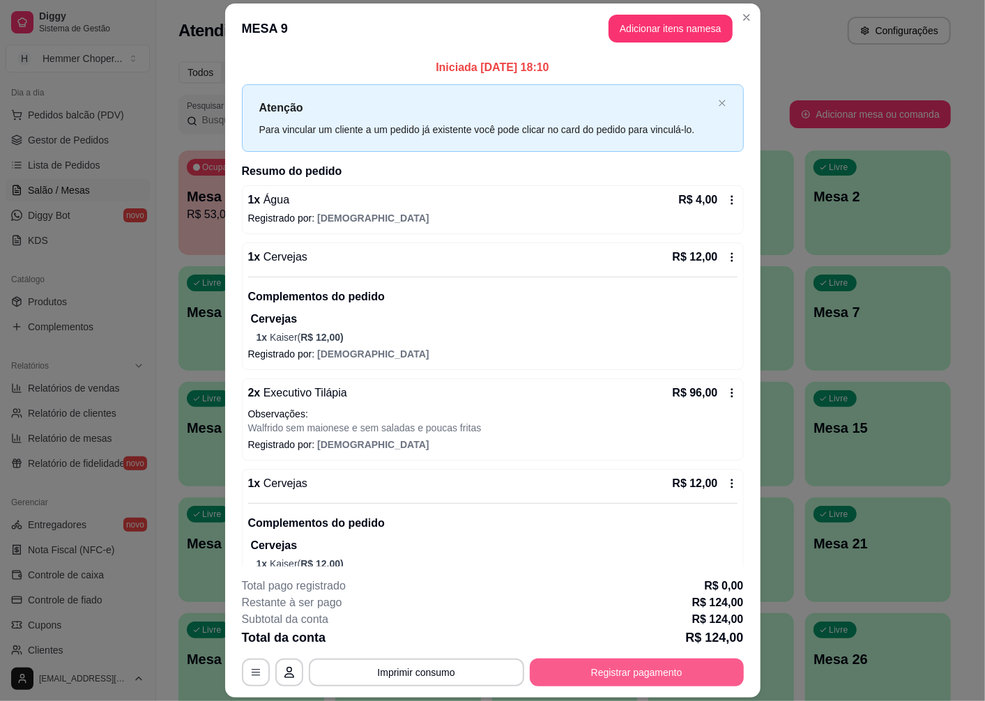
click at [594, 672] on button "Registrar pagamento" at bounding box center [637, 673] width 214 height 28
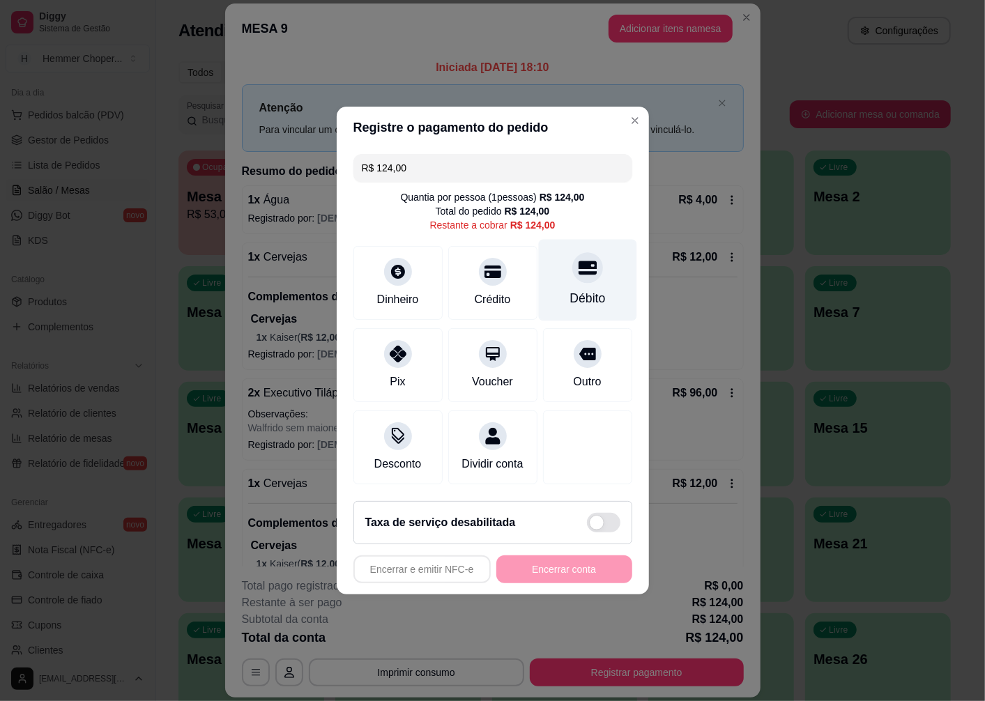
click at [581, 259] on icon at bounding box center [587, 268] width 18 height 18
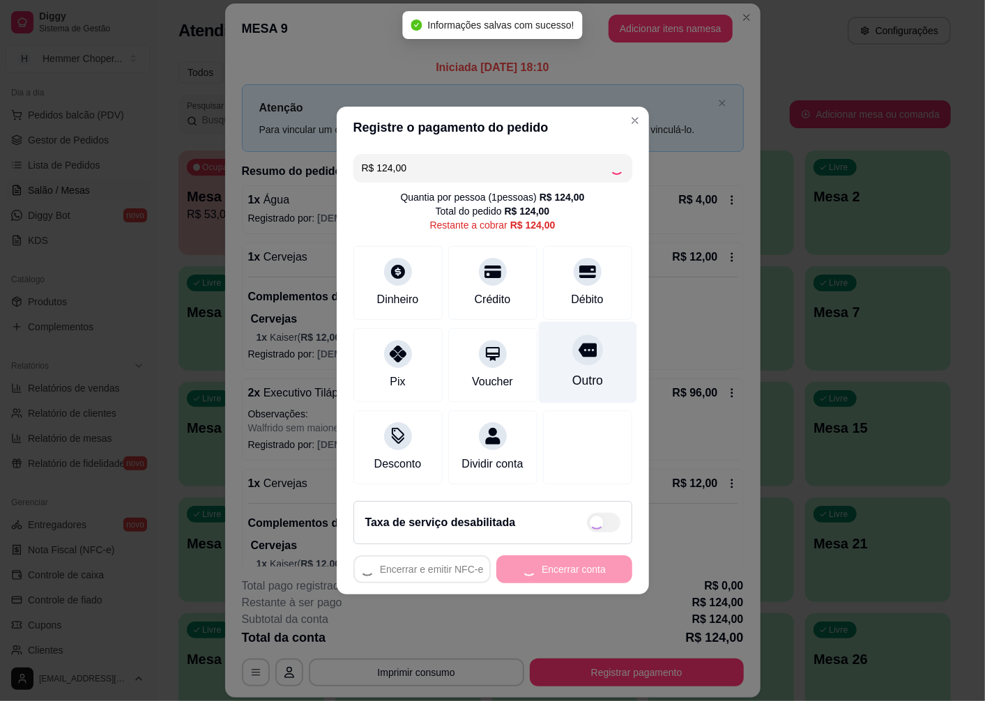
type input "R$ 0,00"
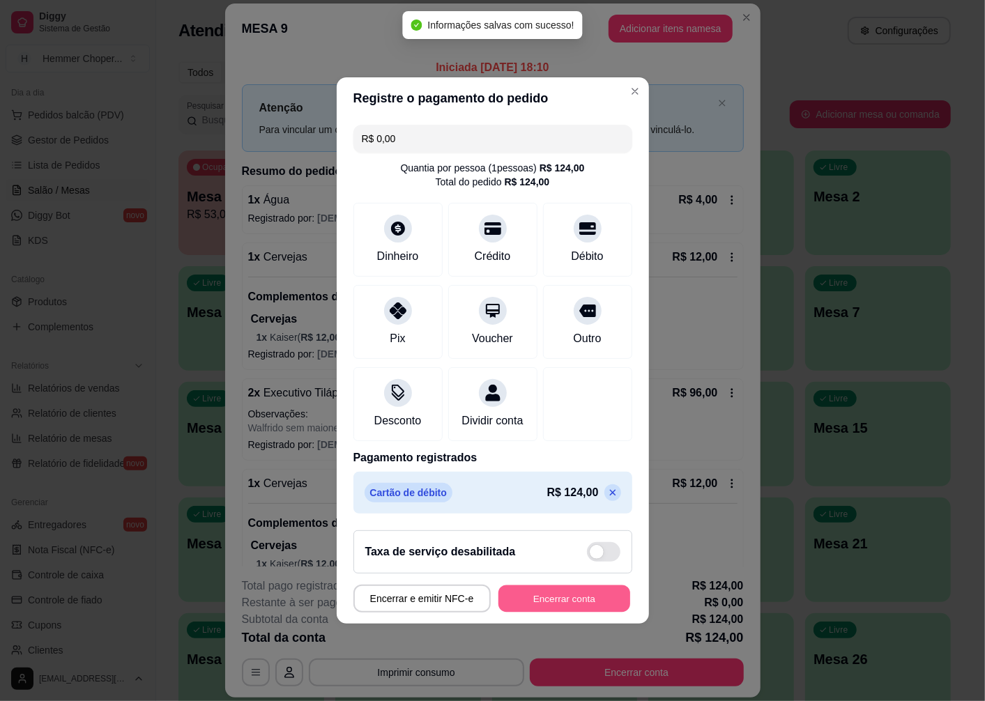
click at [540, 605] on button "Encerrar conta" at bounding box center [564, 599] width 132 height 27
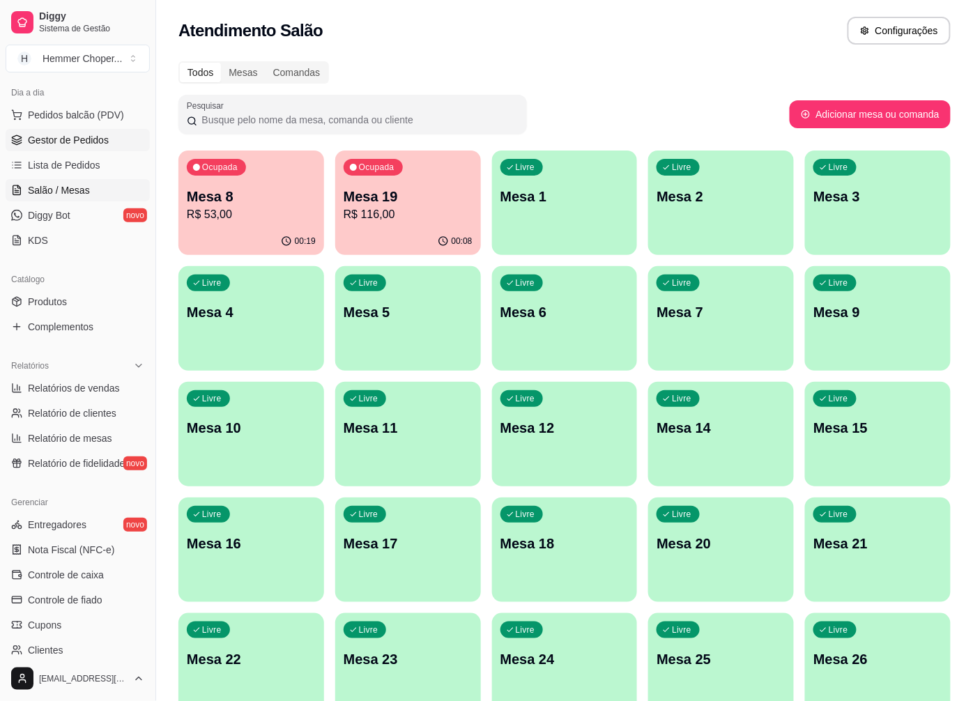
click at [68, 142] on span "Gestor de Pedidos" at bounding box center [68, 140] width 81 height 14
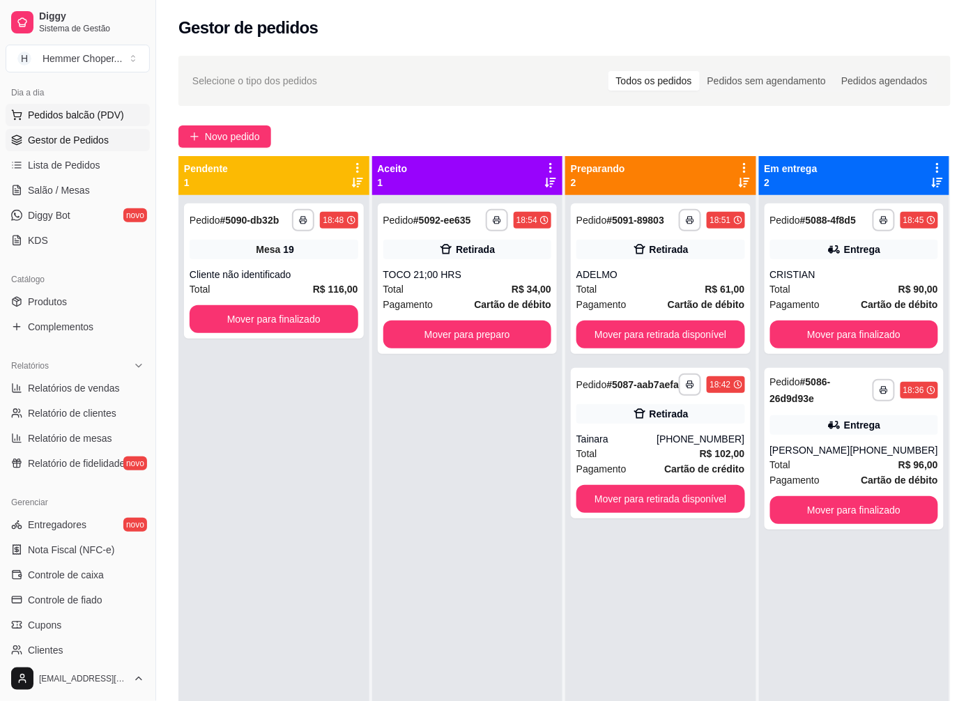
click at [73, 116] on span "Pedidos balcão (PDV)" at bounding box center [76, 115] width 96 height 14
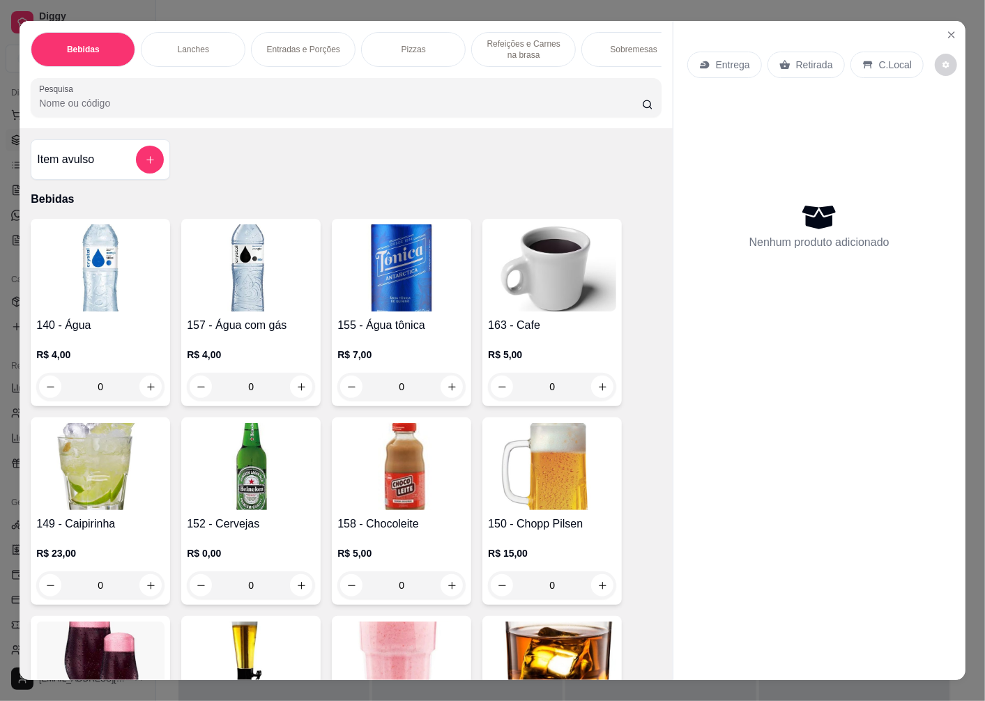
click at [800, 60] on p "Retirada" at bounding box center [814, 65] width 37 height 14
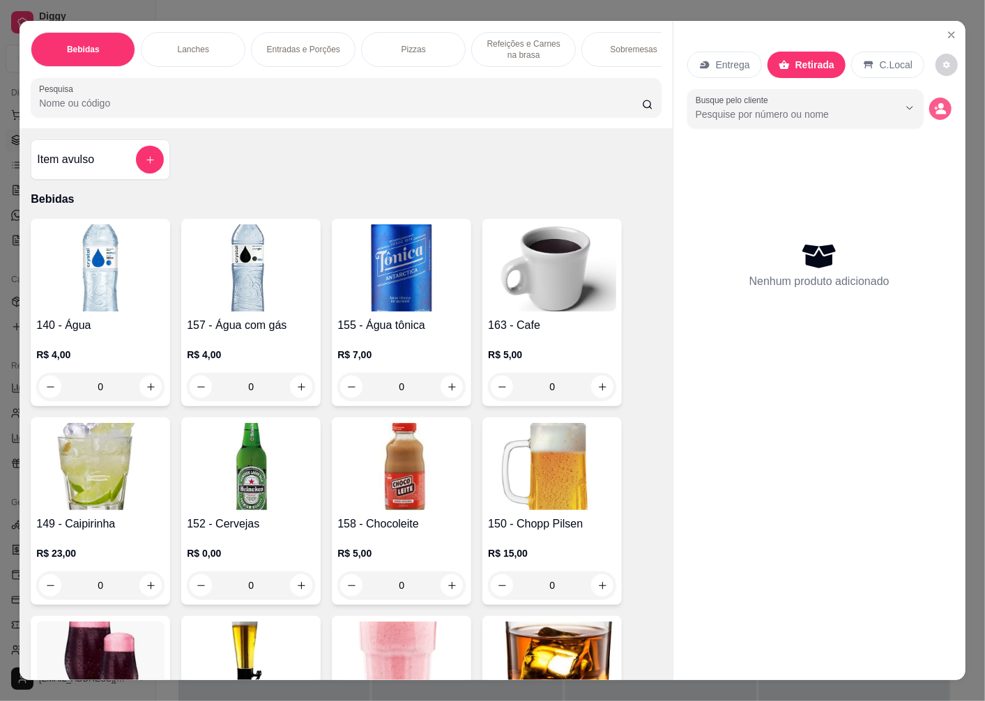
click at [936, 109] on icon "decrease-product-quantity" at bounding box center [941, 111] width 10 height 5
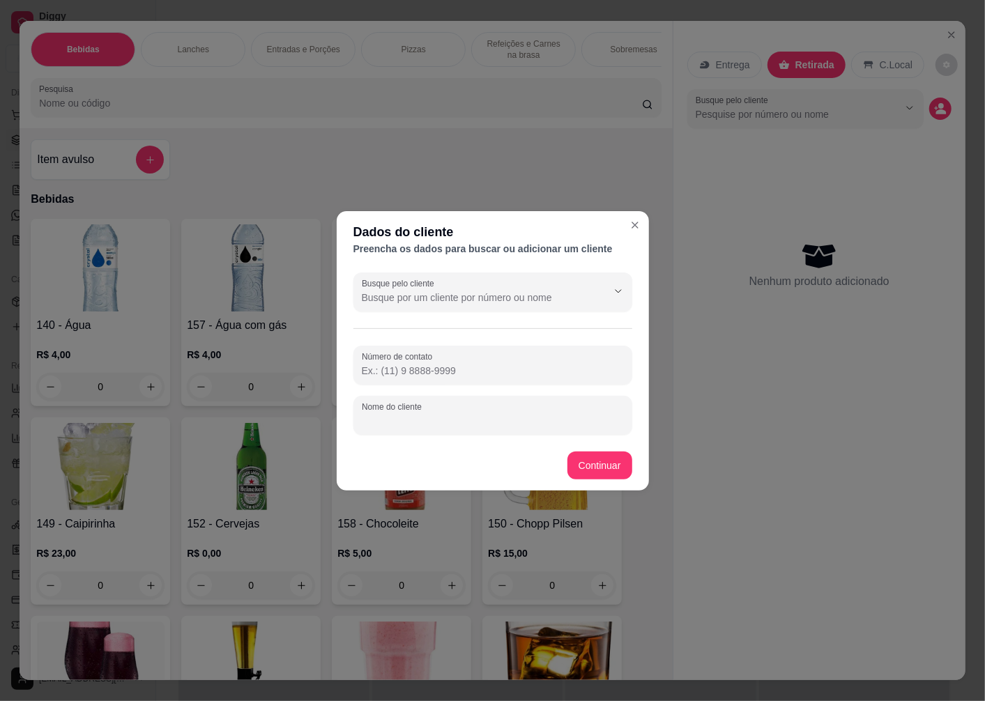
click at [403, 414] on div "Nome do cliente" at bounding box center [492, 415] width 279 height 39
type input "JEFERSOM"
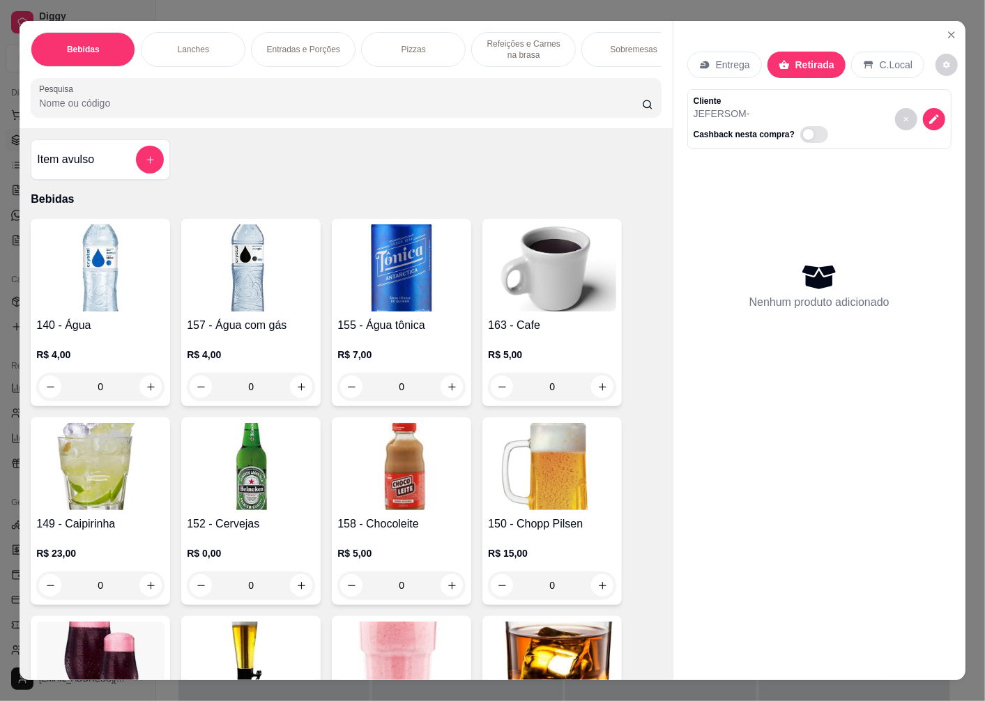
click at [723, 61] on p "Entrega" at bounding box center [733, 65] width 34 height 14
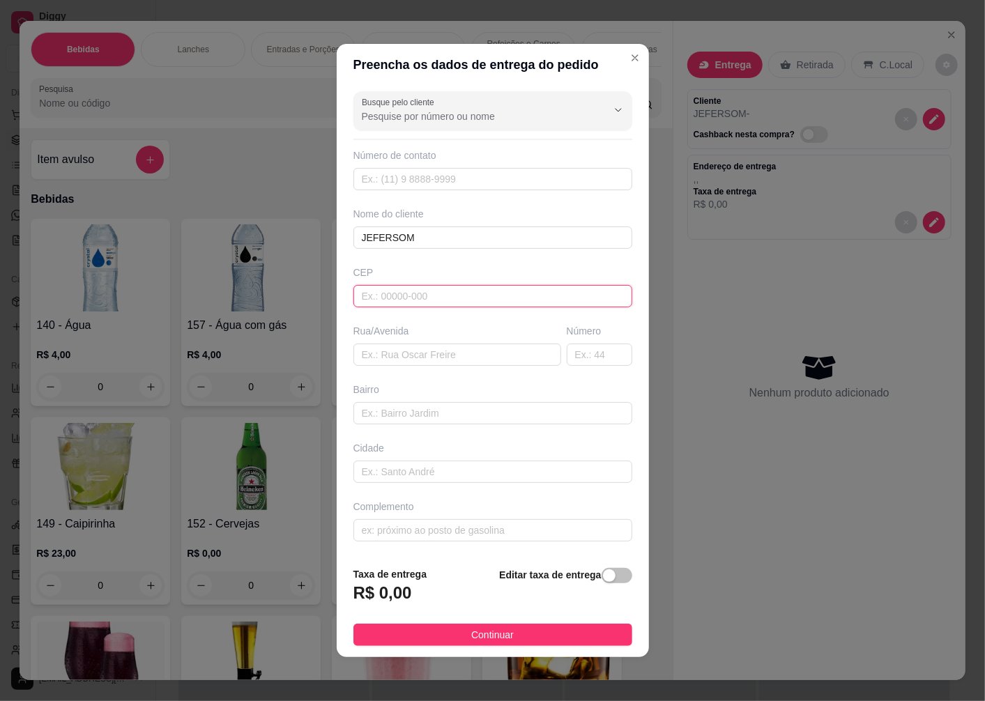
click at [399, 295] on input "text" at bounding box center [492, 296] width 279 height 22
type input "89070700"
type input "Rua [PERSON_NAME]"
type input "[GEOGRAPHIC_DATA]"
type input "Blumenau"
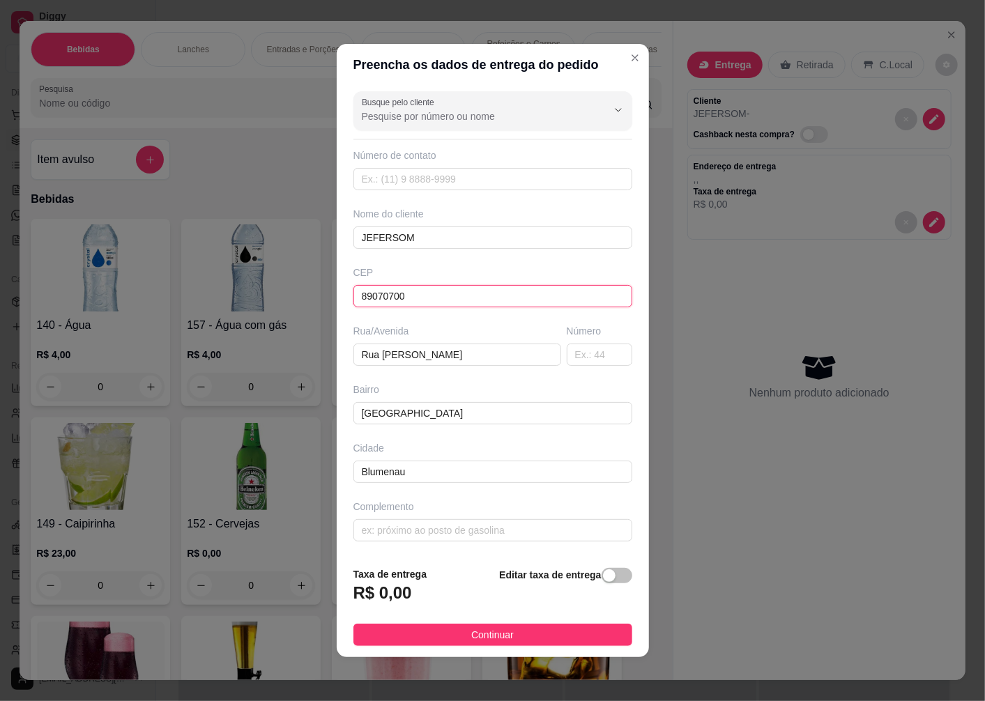
type input "89070700"
click at [584, 367] on div "Busque pelo cliente Número de contato Nome do cliente JEFERSOM CEP 89070700 Rua…" at bounding box center [493, 321] width 312 height 470
click at [584, 360] on input "text" at bounding box center [600, 355] width 66 height 22
type input "45"
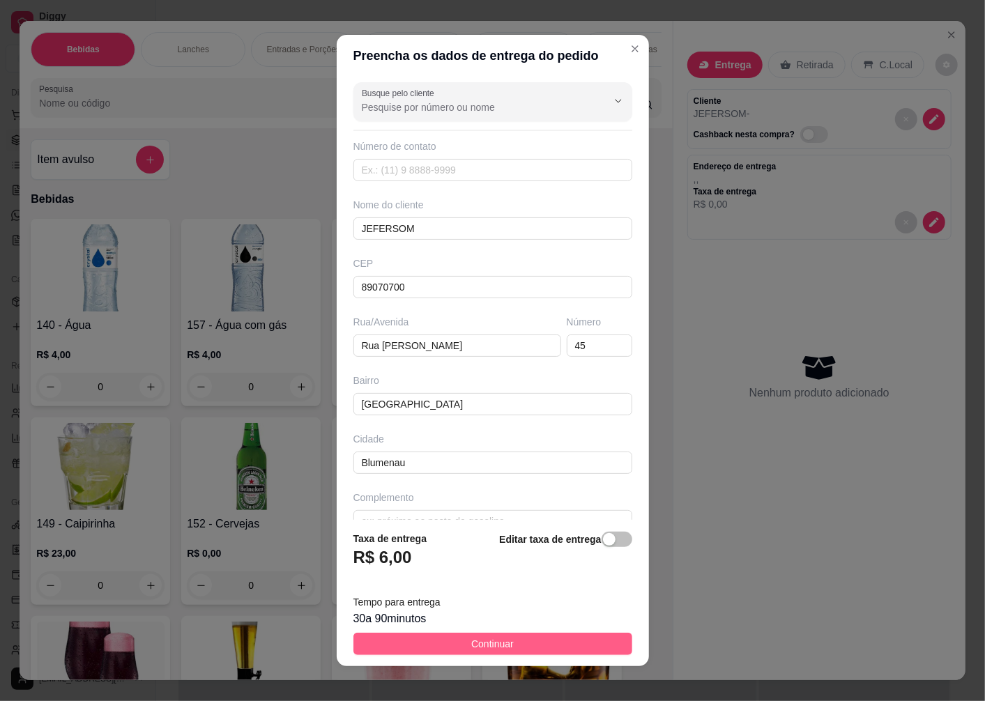
click at [471, 646] on span "Continuar" at bounding box center [492, 644] width 43 height 15
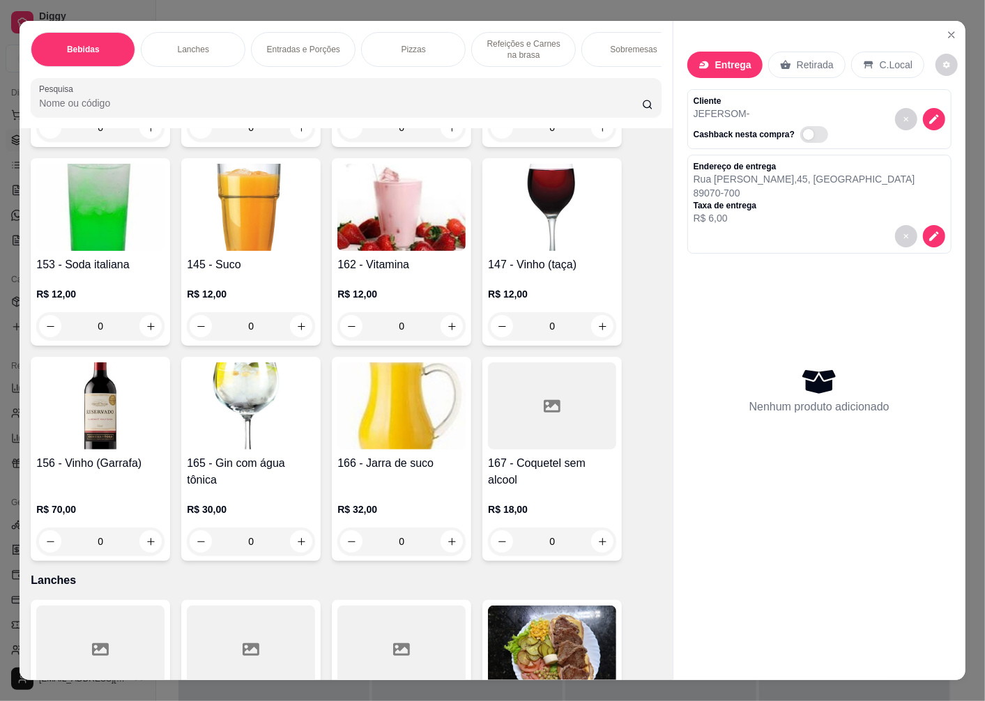
scroll to position [1781, 0]
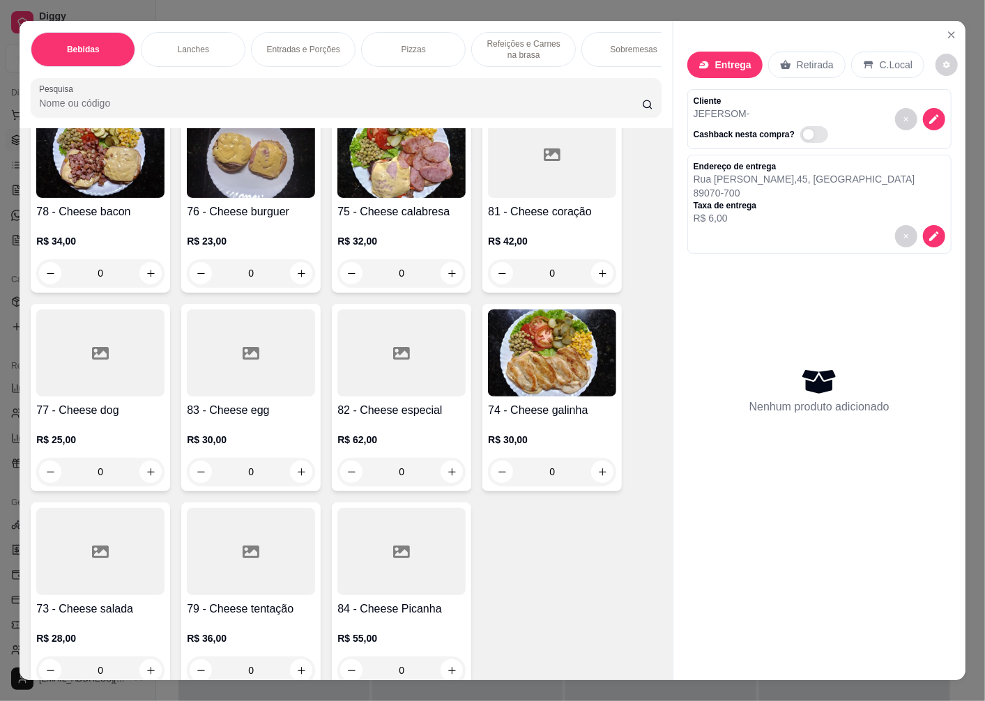
click at [542, 213] on h4 "81 - Cheese coração" at bounding box center [552, 212] width 128 height 17
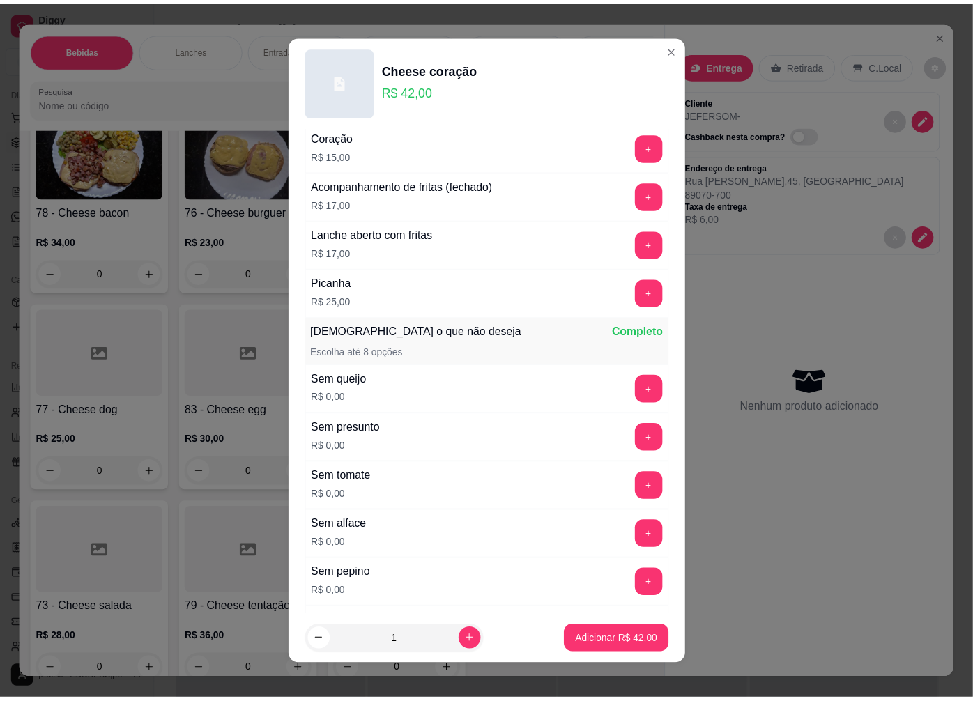
scroll to position [648, 0]
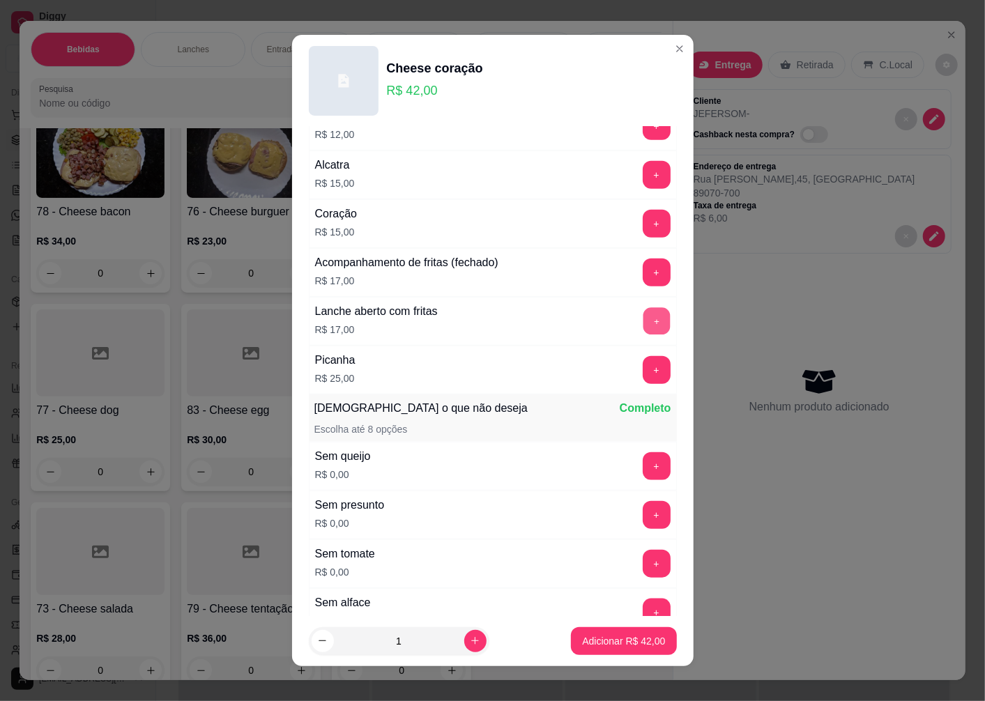
click at [643, 319] on button "+" at bounding box center [656, 321] width 27 height 27
click at [470, 640] on icon "increase-product-quantity" at bounding box center [475, 641] width 10 height 10
type input "2"
click at [602, 648] on button "Adicionar R$ 118,00" at bounding box center [621, 641] width 111 height 28
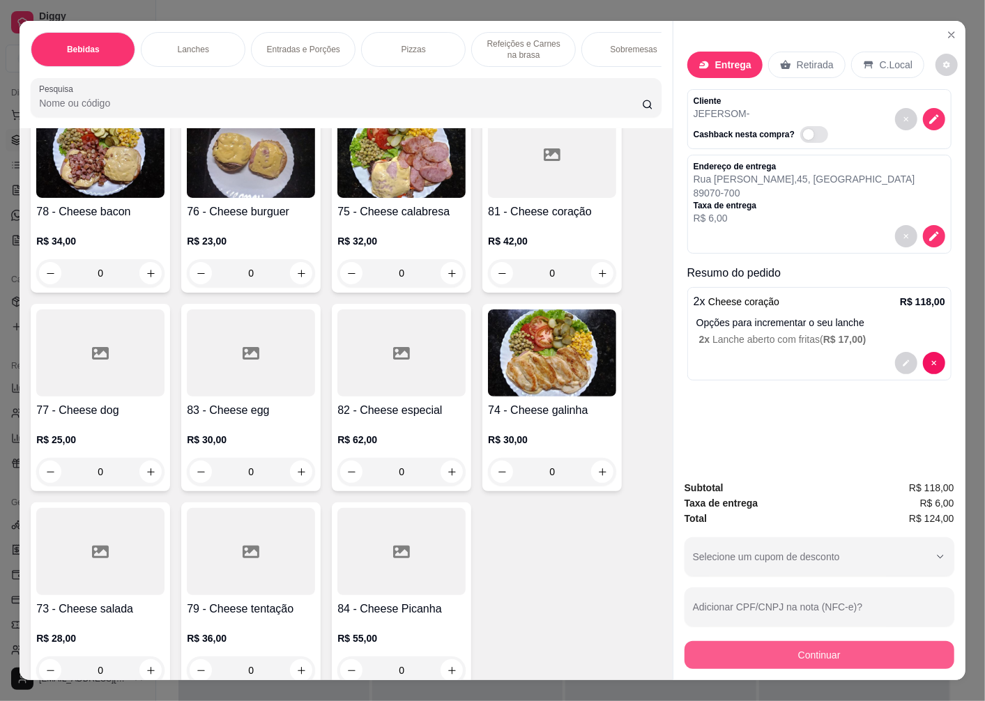
click at [786, 650] on button "Continuar" at bounding box center [820, 655] width 270 height 28
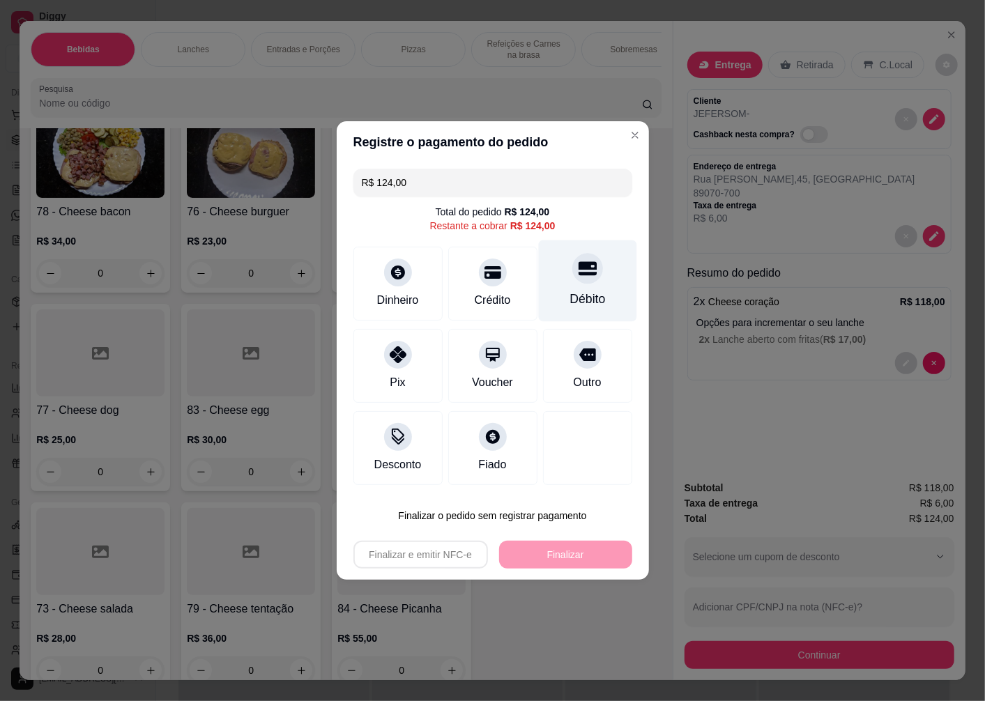
click at [583, 283] on div "Débito" at bounding box center [587, 282] width 98 height 82
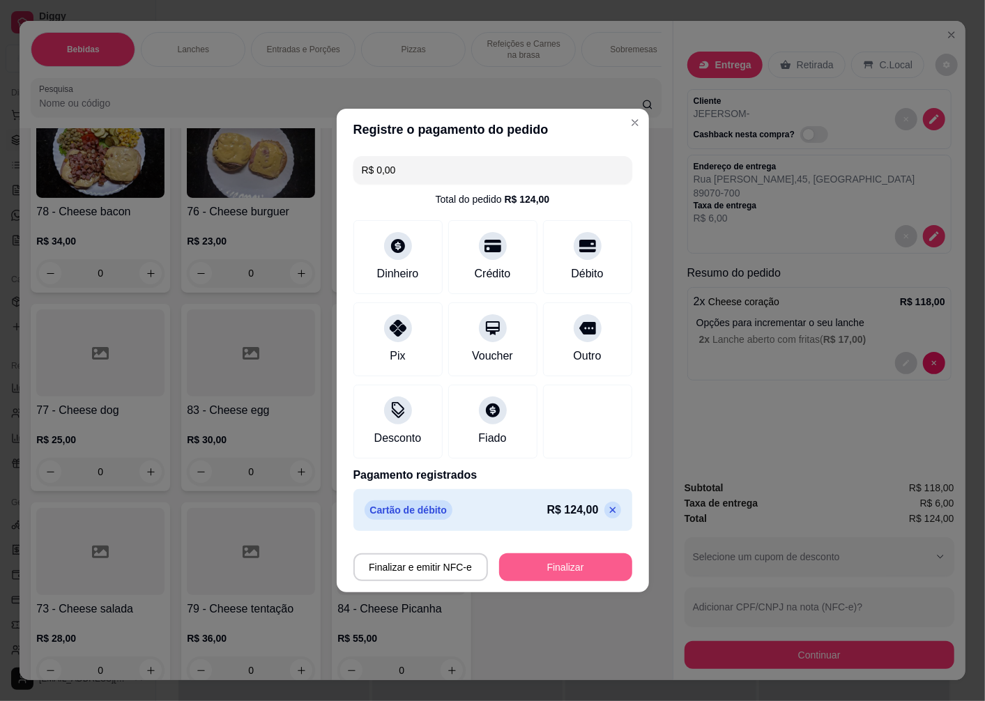
click at [556, 572] on button "Finalizar" at bounding box center [565, 568] width 133 height 28
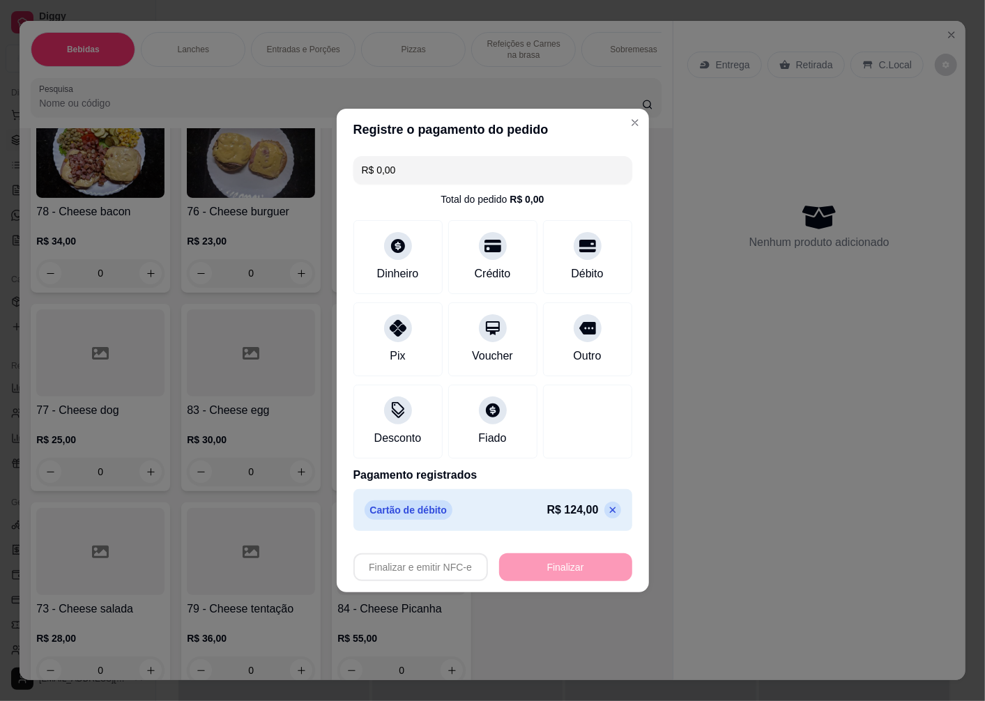
type input "-R$ 124,00"
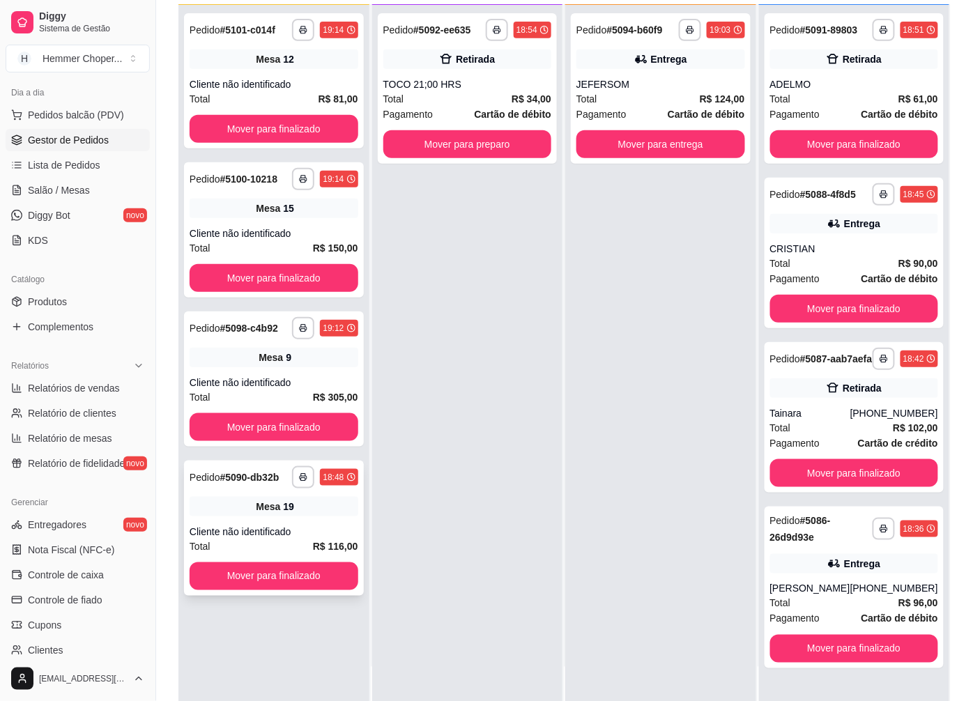
scroll to position [213, 0]
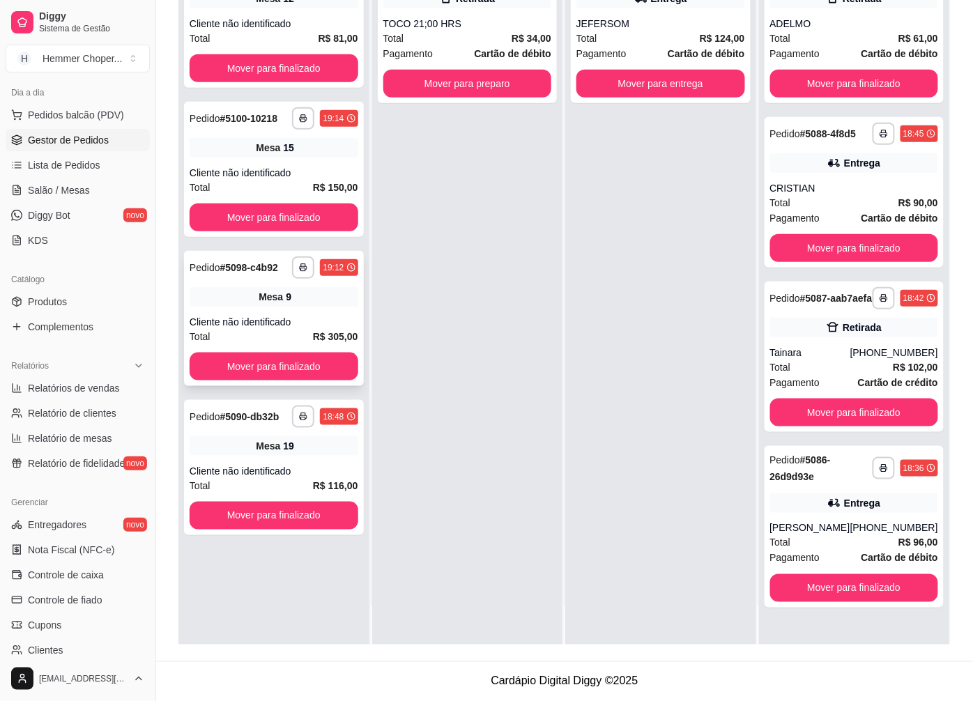
click at [277, 324] on div "Cliente não identificado" at bounding box center [274, 322] width 169 height 14
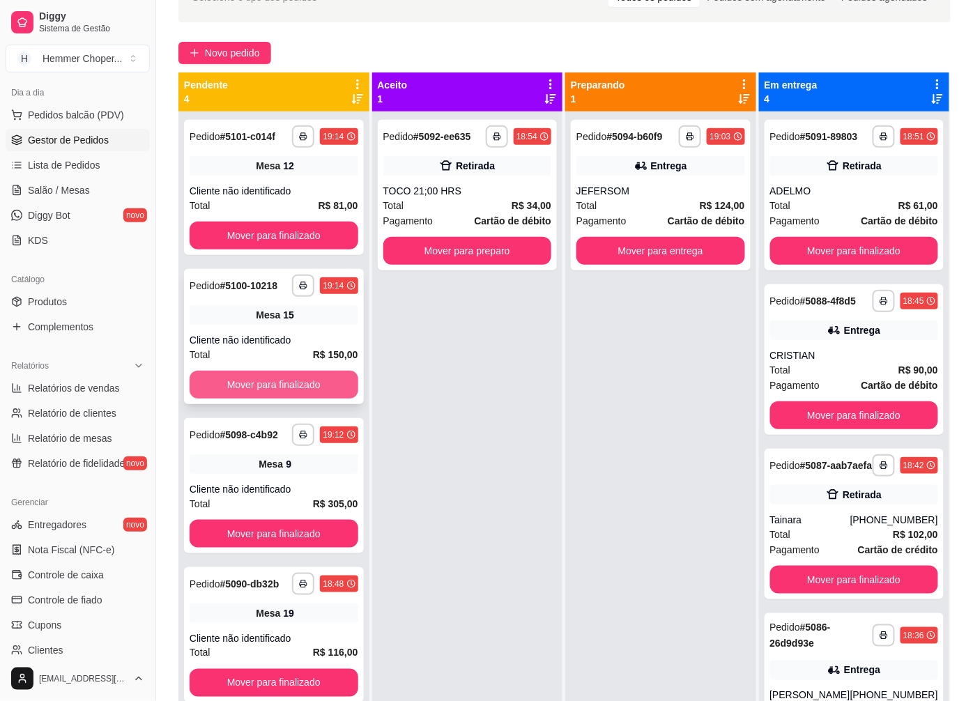
scroll to position [58, 0]
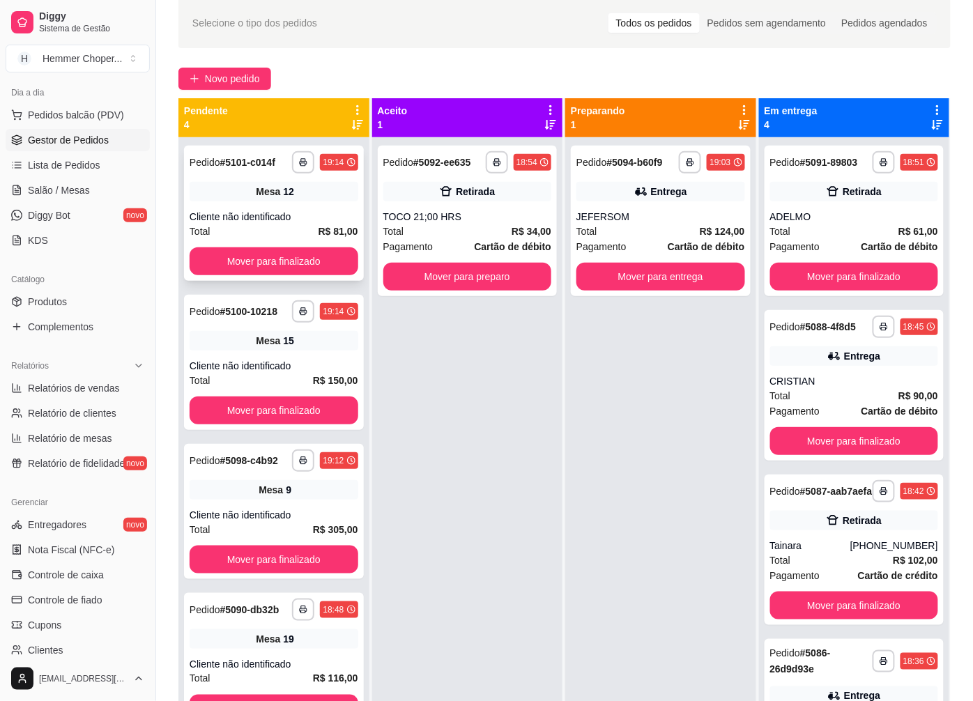
click at [275, 200] on div "Mesa 12" at bounding box center [274, 192] width 169 height 20
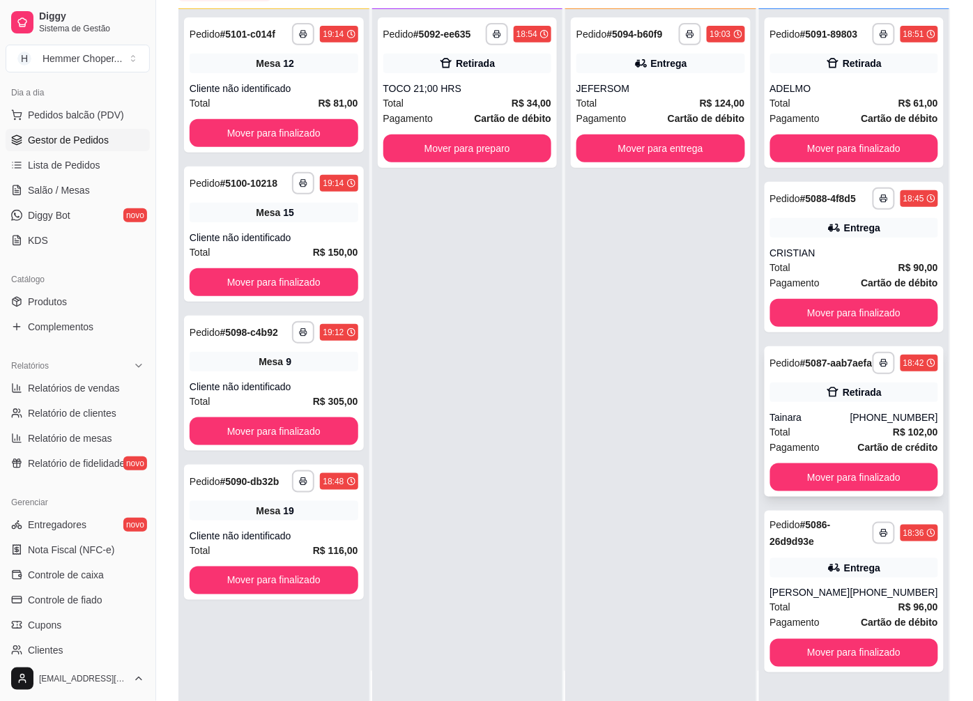
scroll to position [213, 0]
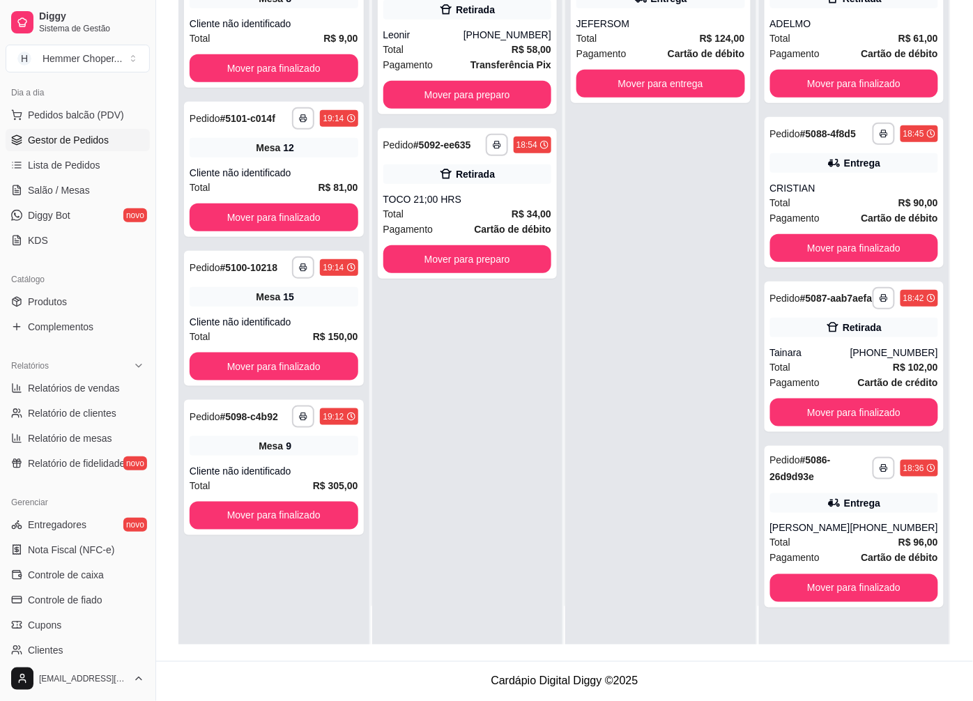
click at [626, 374] on div "**********" at bounding box center [660, 294] width 191 height 701
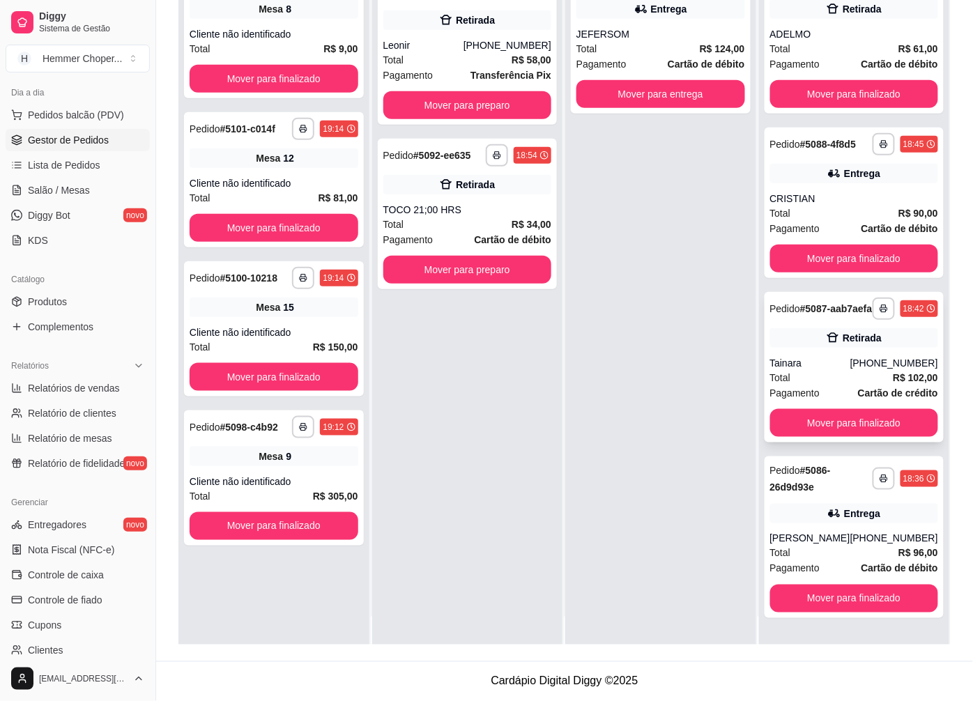
scroll to position [38, 0]
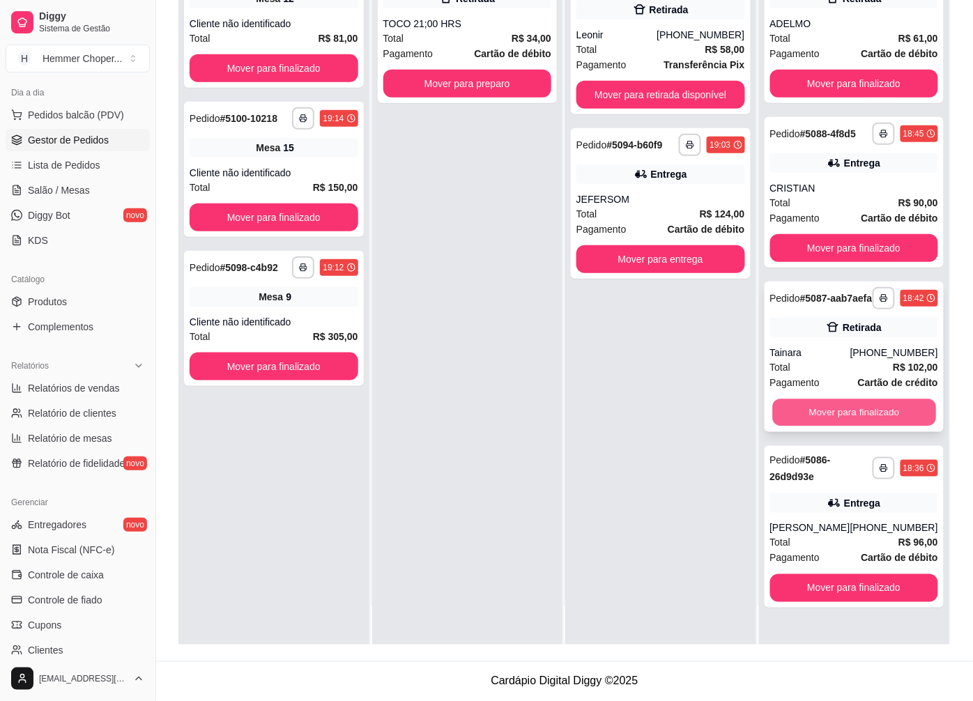
click at [814, 426] on button "Mover para finalizado" at bounding box center [853, 412] width 163 height 27
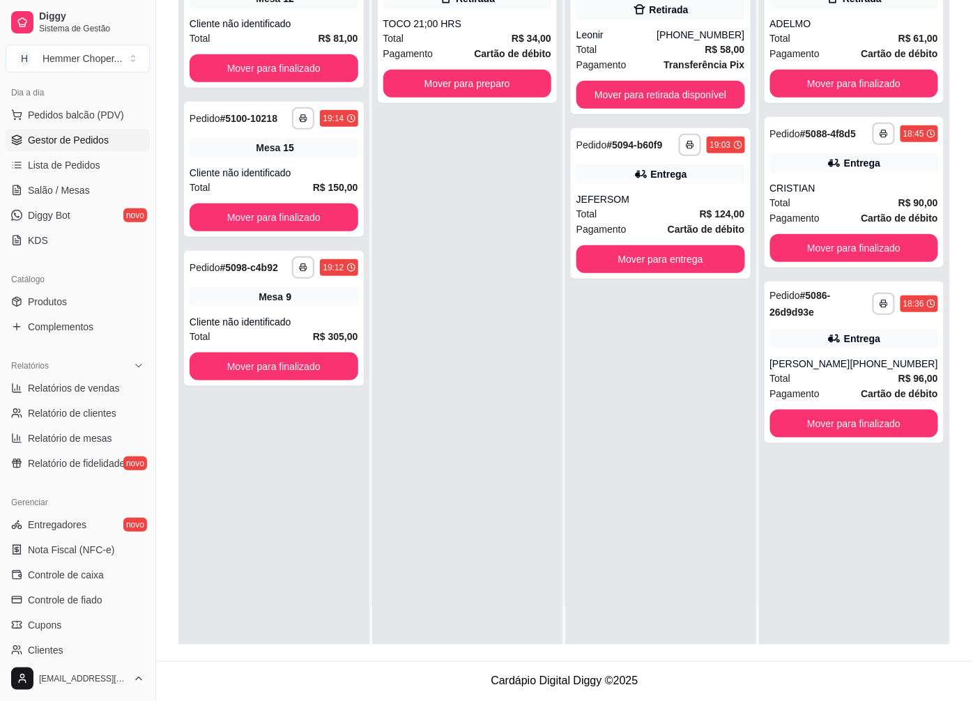
scroll to position [0, 0]
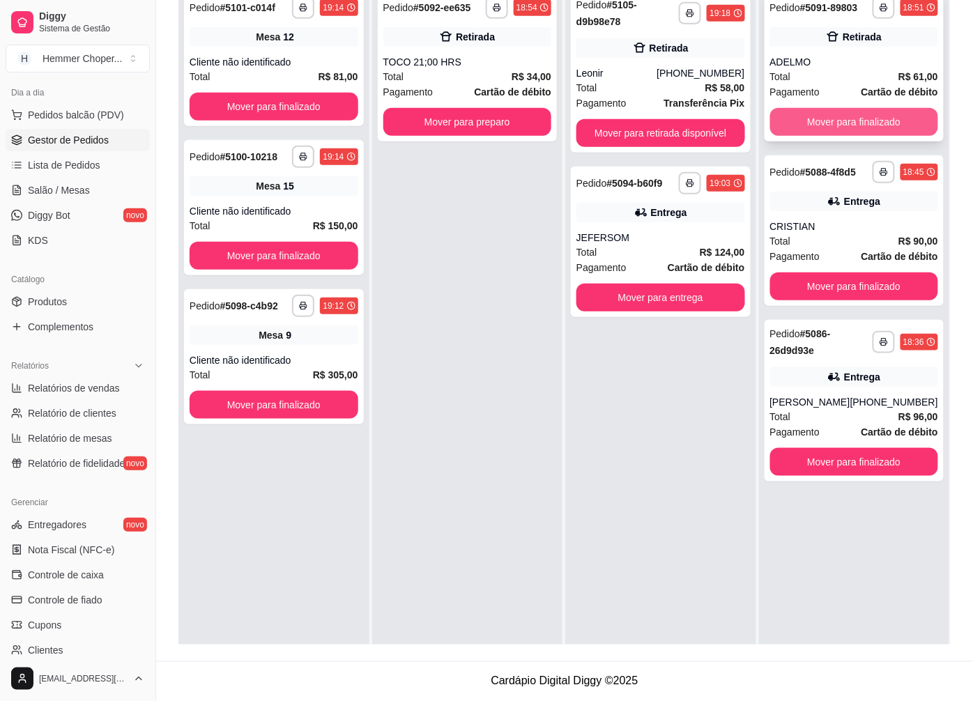
click at [823, 113] on button "Mover para finalizado" at bounding box center [854, 122] width 169 height 28
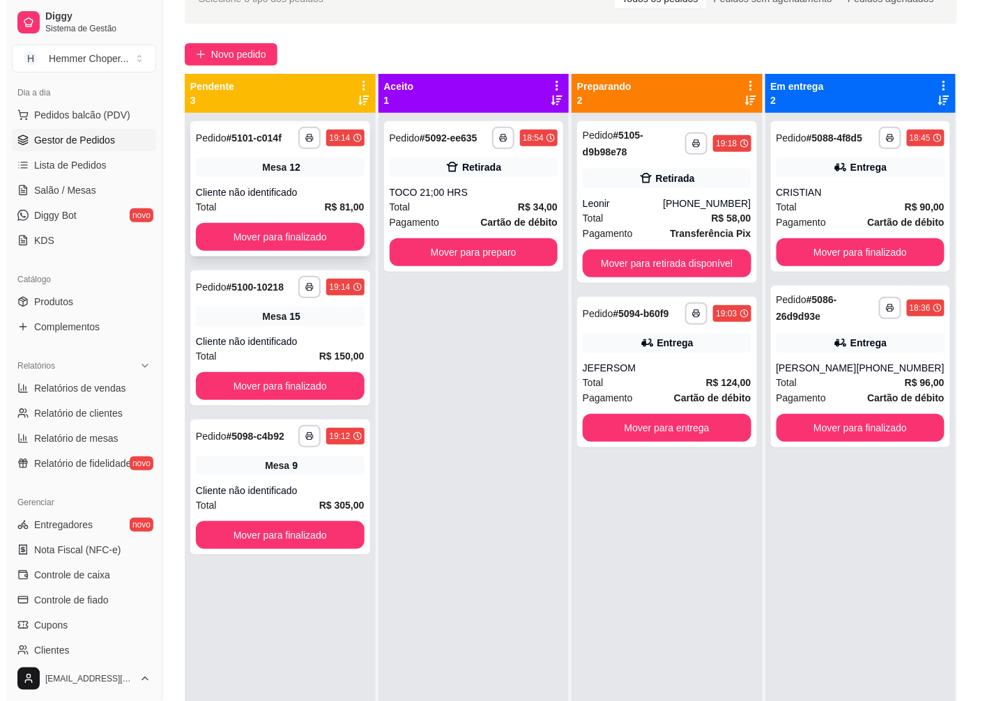
scroll to position [58, 0]
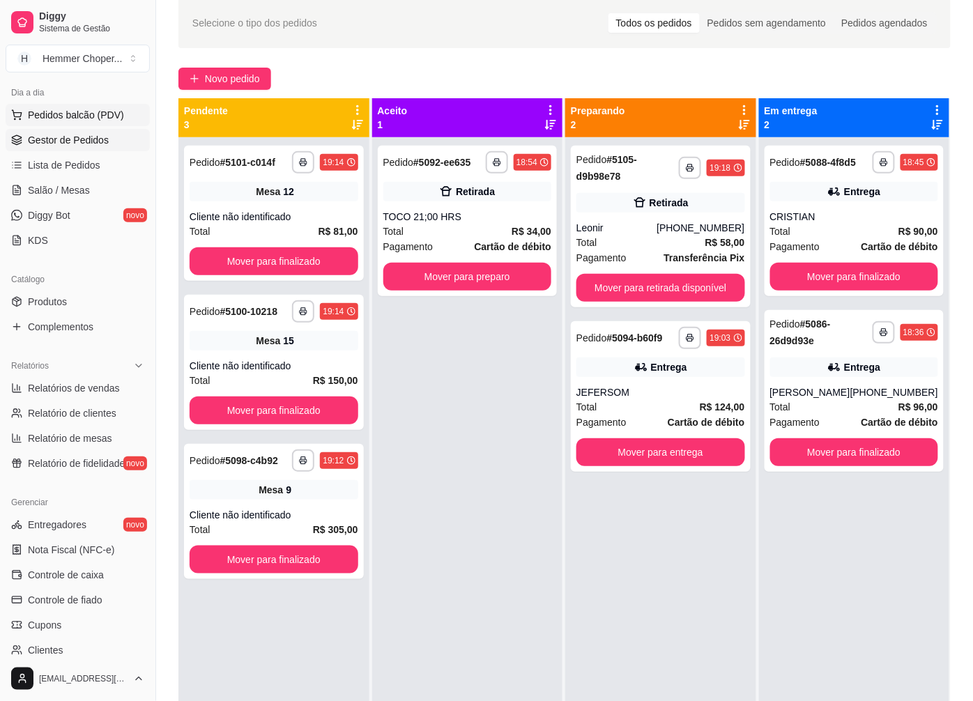
click at [75, 119] on span "Pedidos balcão (PDV)" at bounding box center [76, 115] width 96 height 14
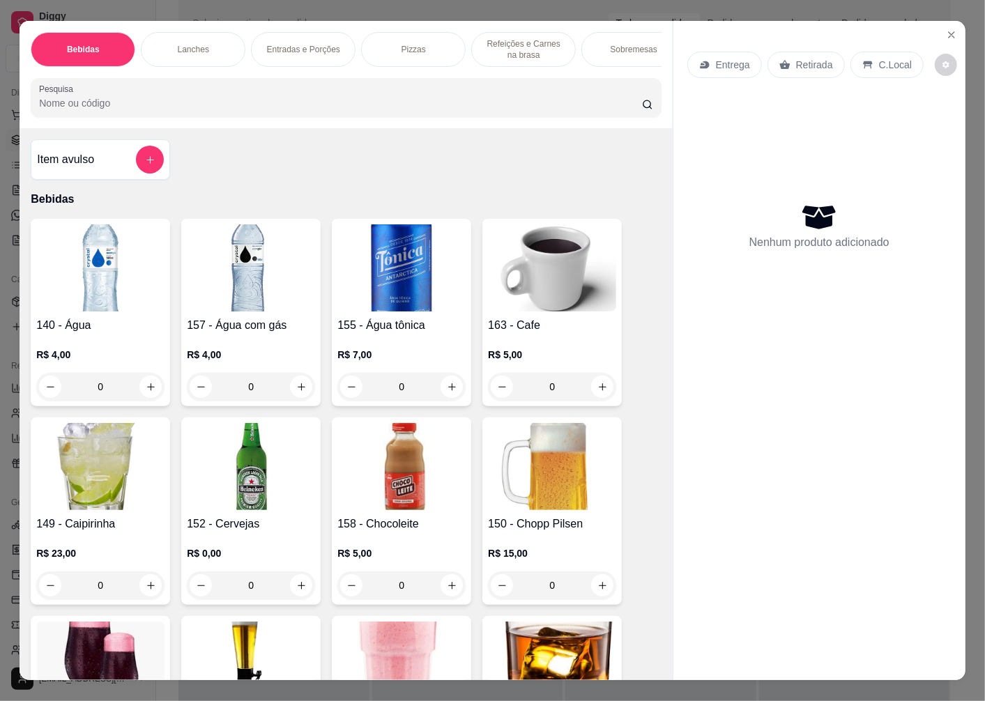
click at [823, 58] on p "Retirada" at bounding box center [814, 65] width 37 height 14
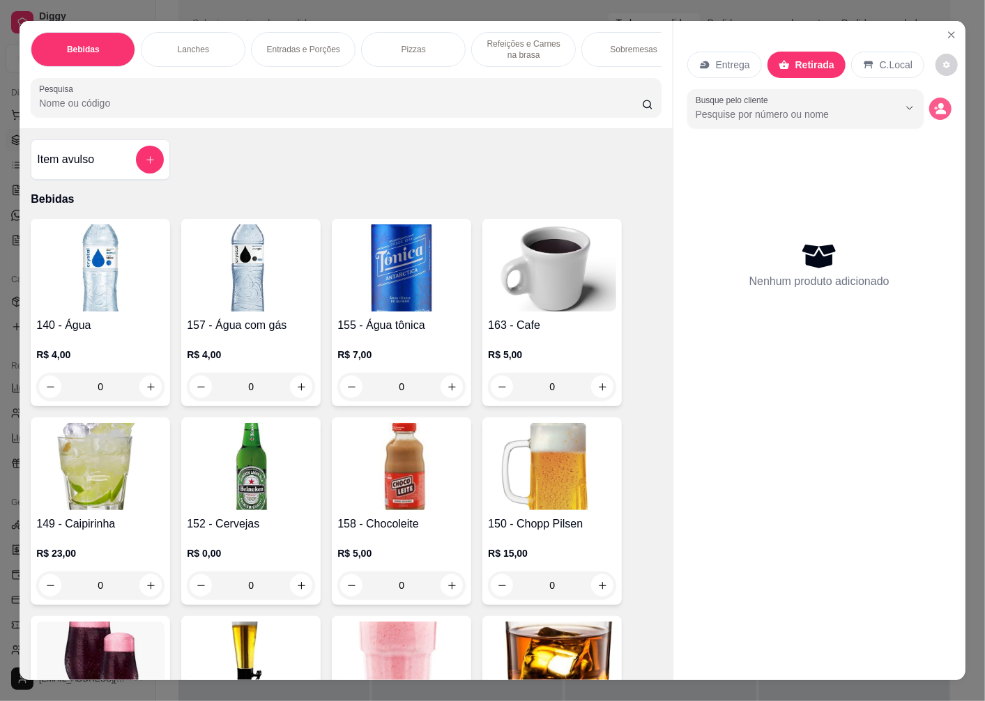
click at [934, 105] on icon "decrease-product-quantity" at bounding box center [940, 108] width 13 height 13
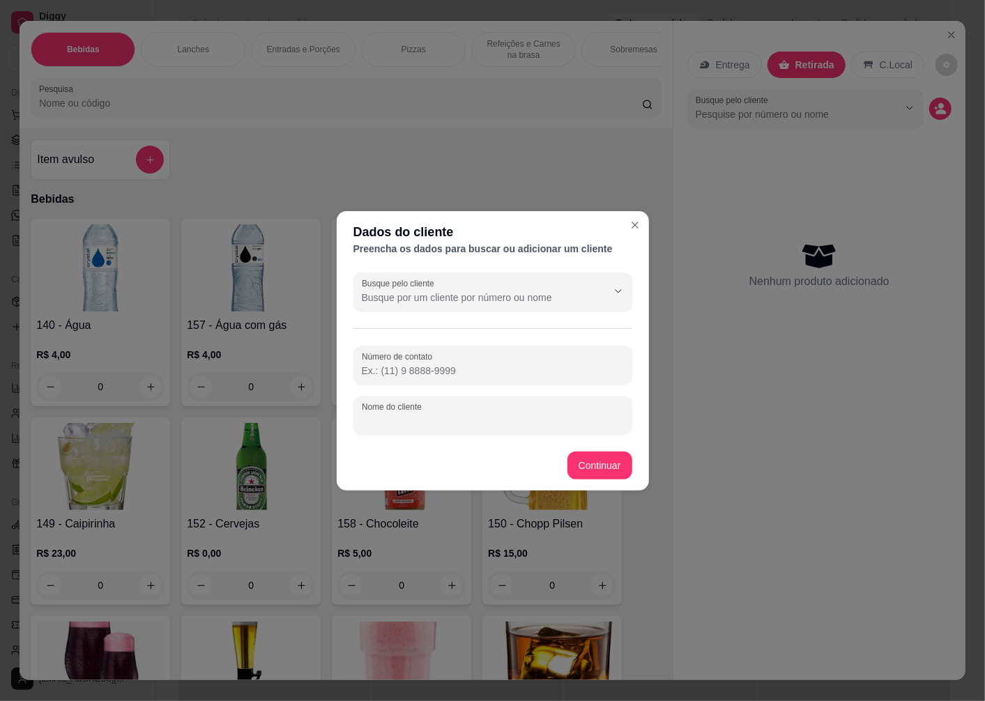
click at [413, 419] on input "Nome do cliente" at bounding box center [493, 421] width 262 height 14
type input "GERSOM"
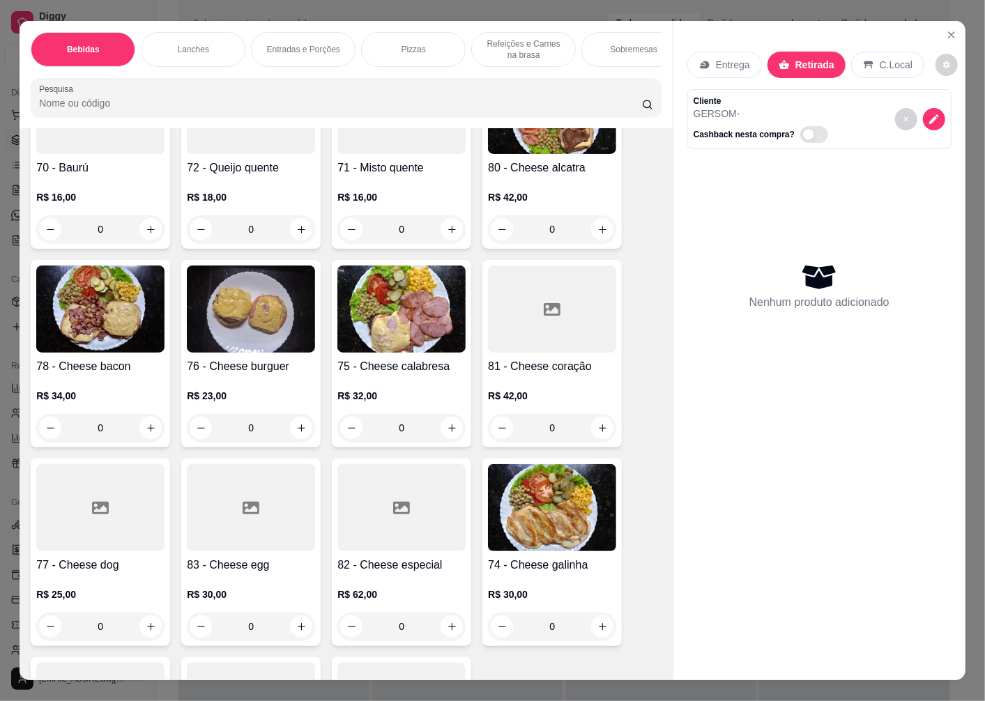
scroll to position [1859, 0]
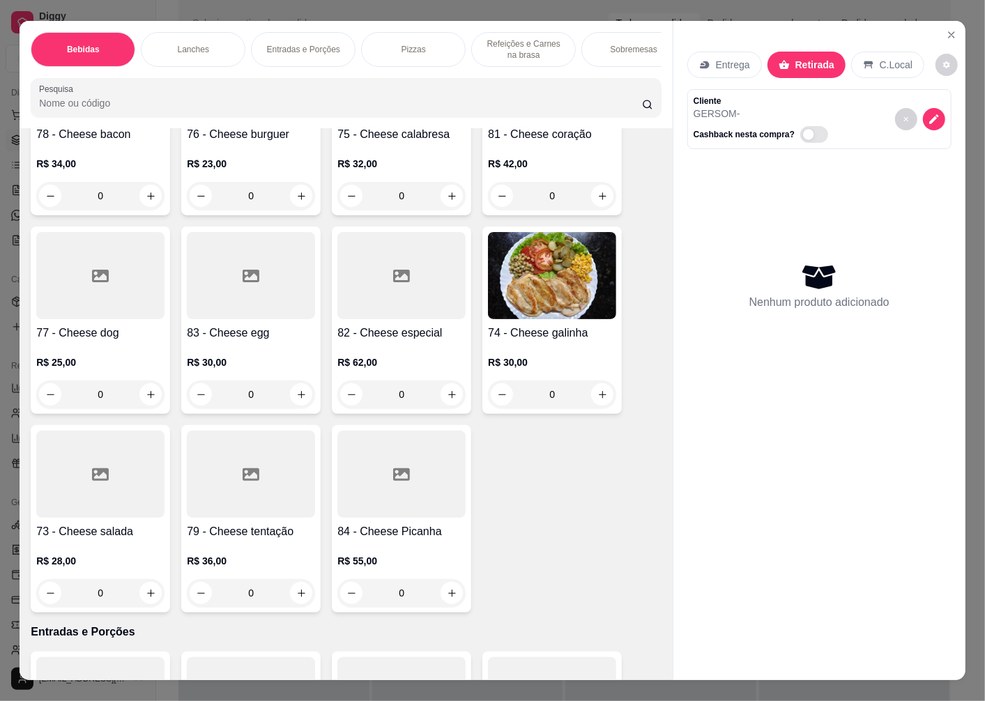
click at [95, 524] on div "73 - Cheese salada R$ 28,00 0" at bounding box center [100, 519] width 139 height 188
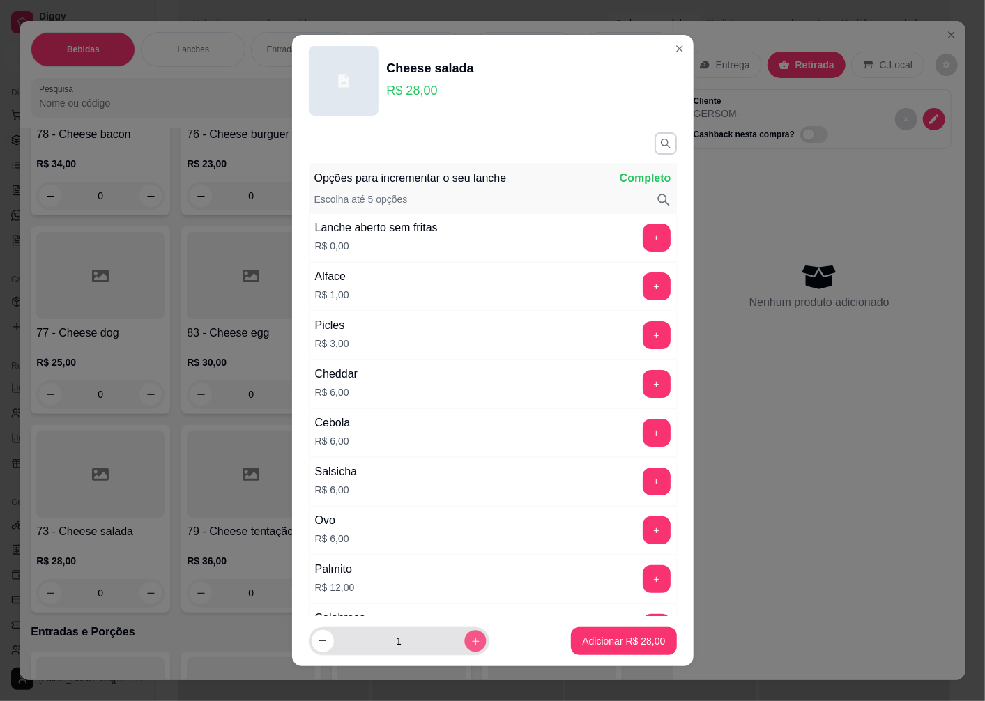
click at [470, 646] on icon "increase-product-quantity" at bounding box center [475, 641] width 10 height 10
type input "2"
click at [611, 639] on p "Adicionar R$ 56,00" at bounding box center [623, 641] width 83 height 14
type input "2"
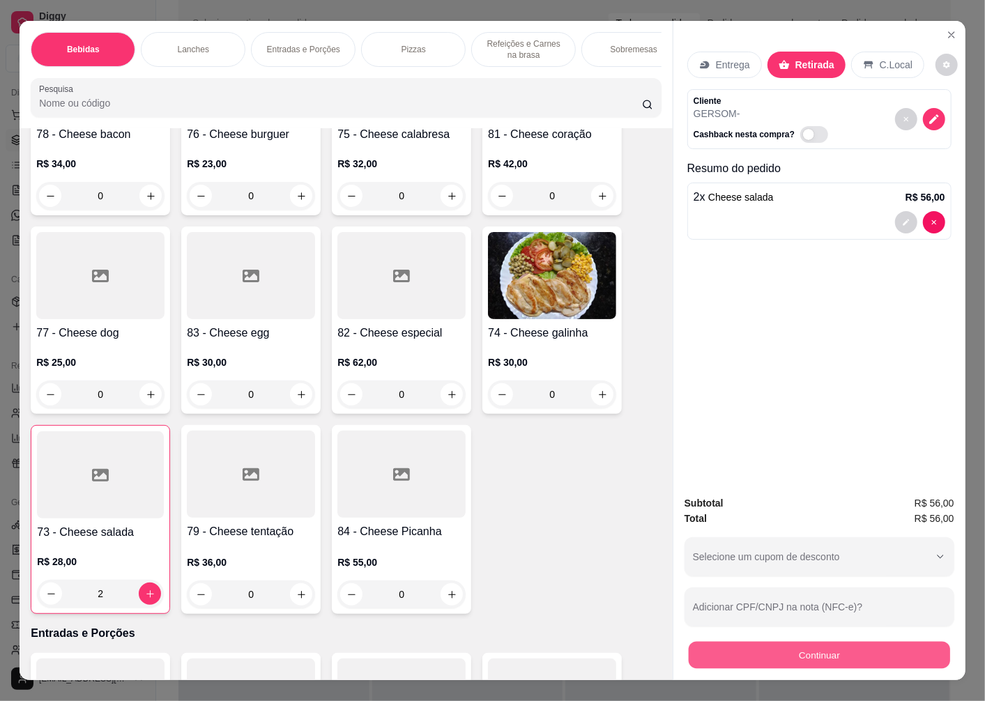
click at [765, 649] on button "Continuar" at bounding box center [819, 654] width 261 height 27
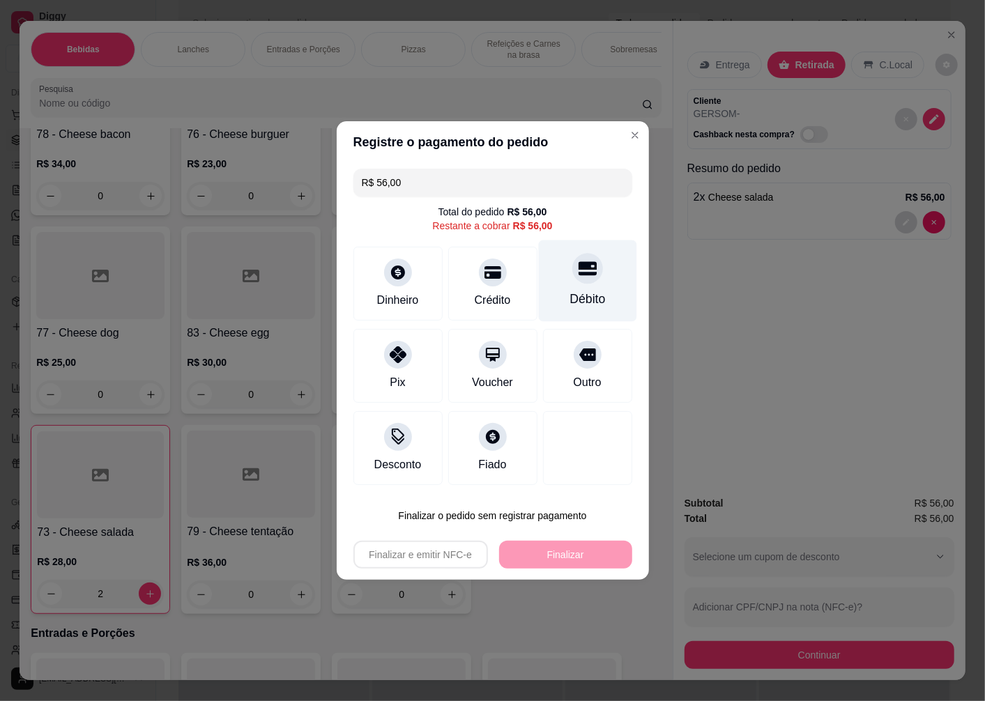
click at [572, 283] on div at bounding box center [587, 268] width 31 height 31
type input "R$ 0,00"
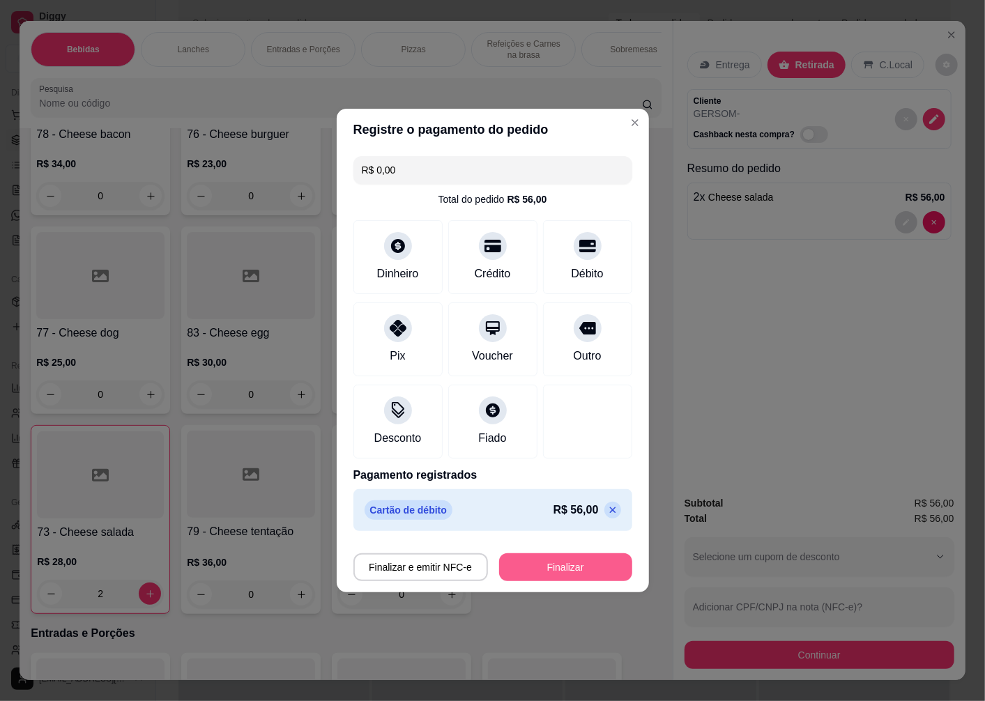
click at [548, 570] on button "Finalizar" at bounding box center [565, 568] width 133 height 28
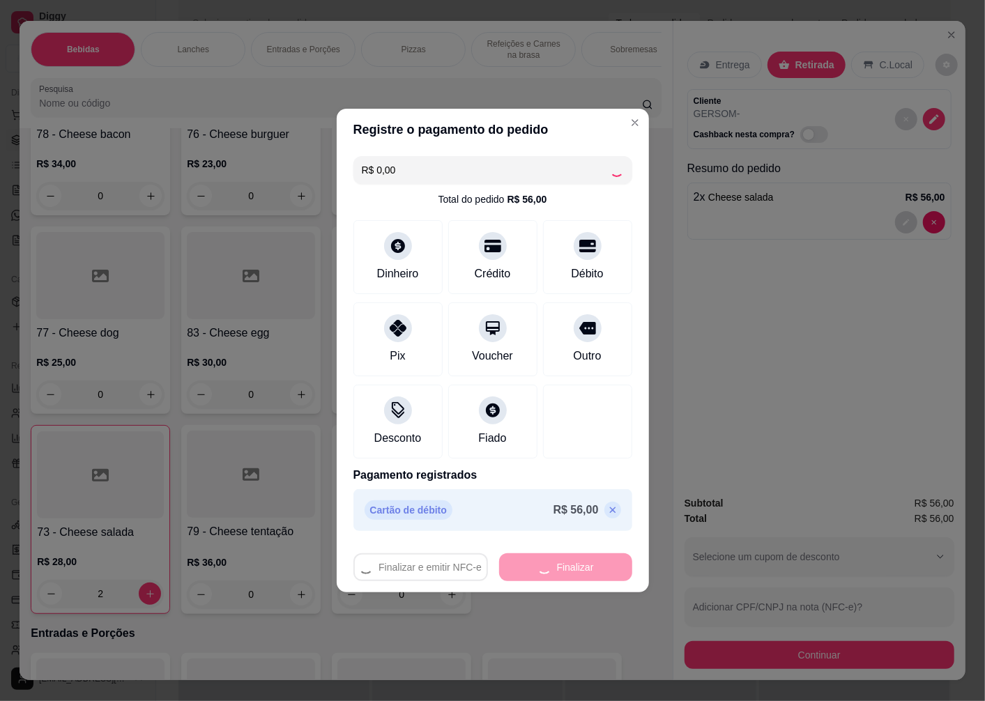
type input "0"
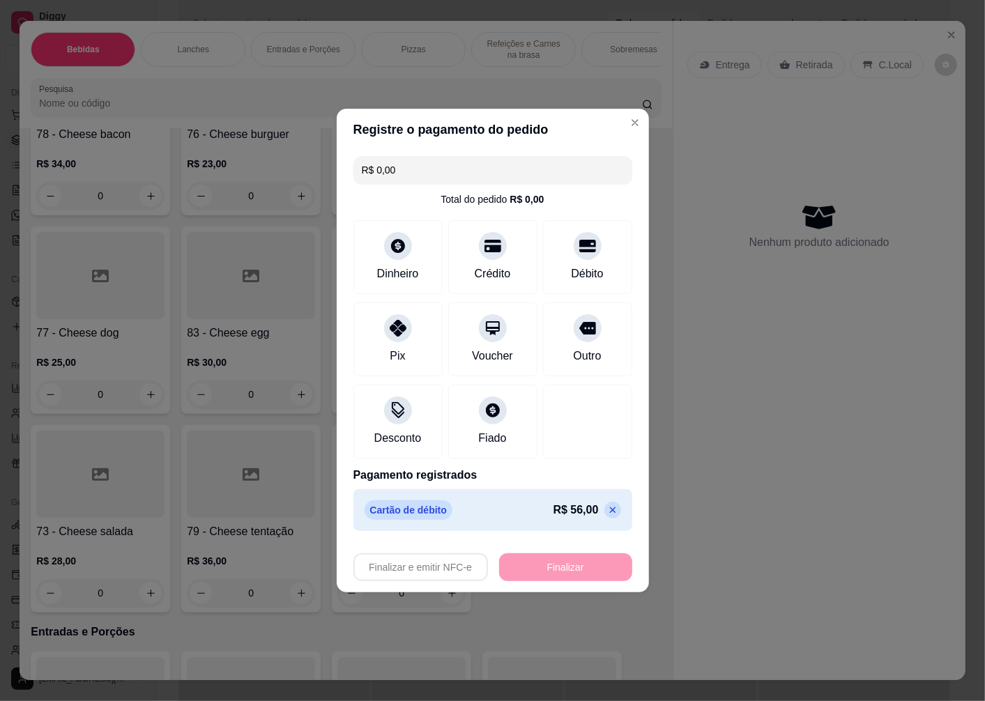
type input "-R$ 56,00"
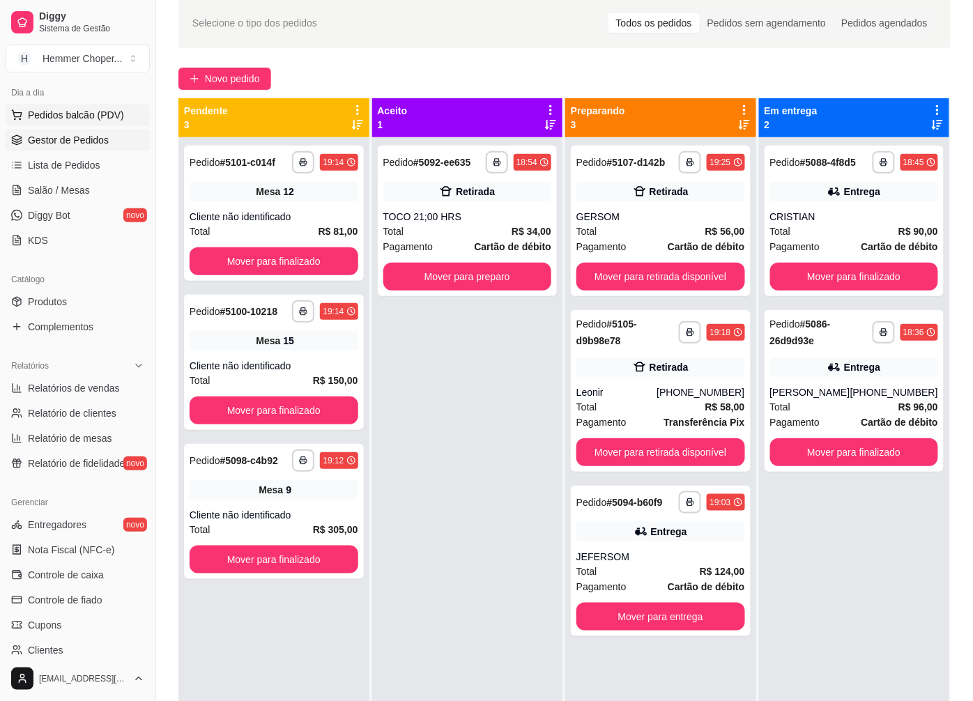
click at [54, 114] on span "Pedidos balcão (PDV)" at bounding box center [76, 115] width 96 height 14
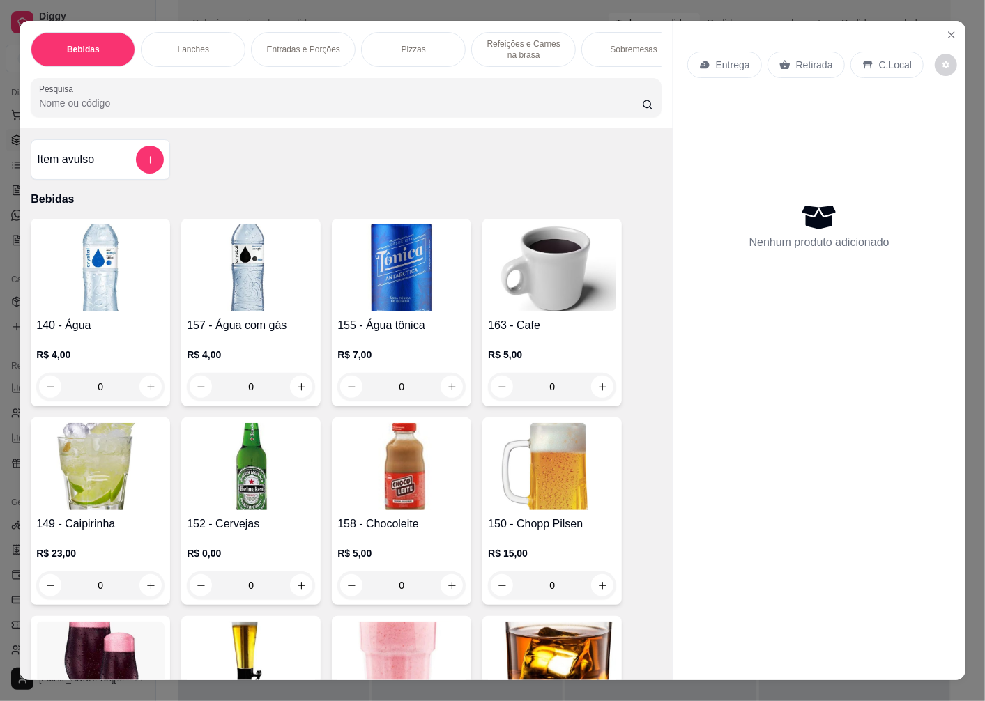
click at [729, 59] on p "Entrega" at bounding box center [733, 65] width 34 height 14
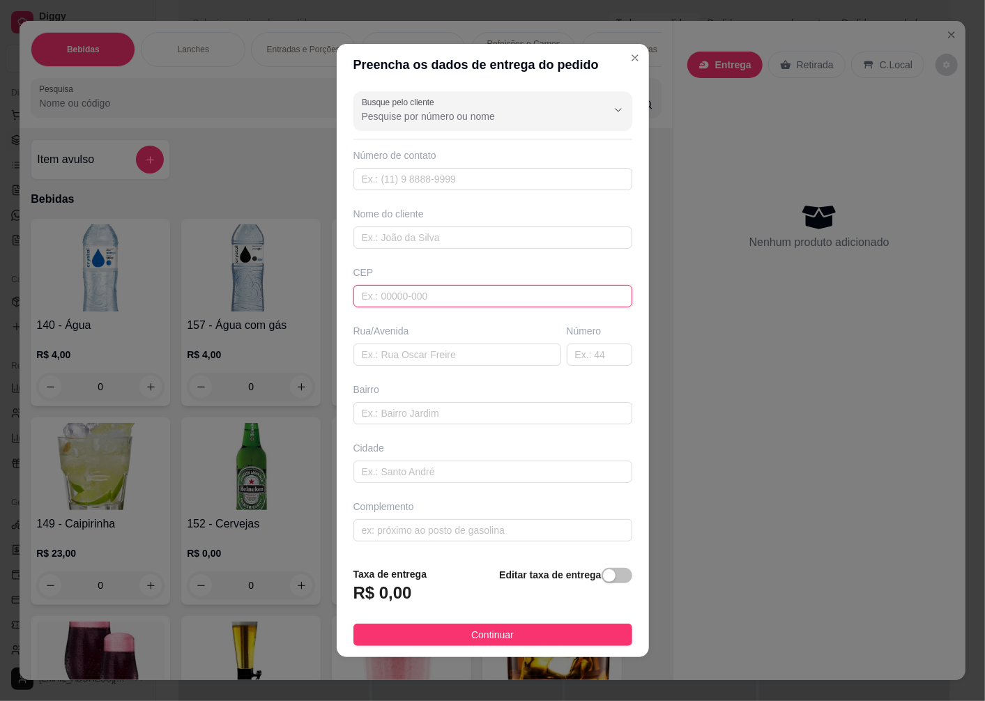
click at [408, 300] on input "text" at bounding box center [492, 296] width 279 height 22
type input "89074606"
type input "Rua [PERSON_NAME]"
type input "[GEOGRAPHIC_DATA]"
type input "Blumenau"
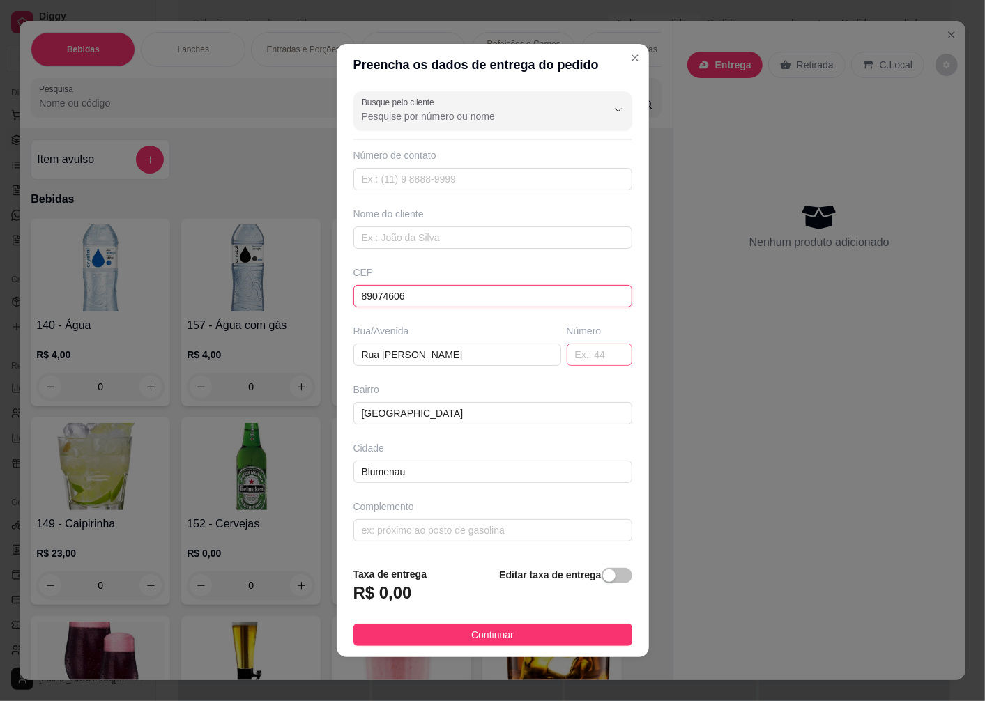
type input "89074606"
click at [584, 360] on input "text" at bounding box center [600, 355] width 66 height 22
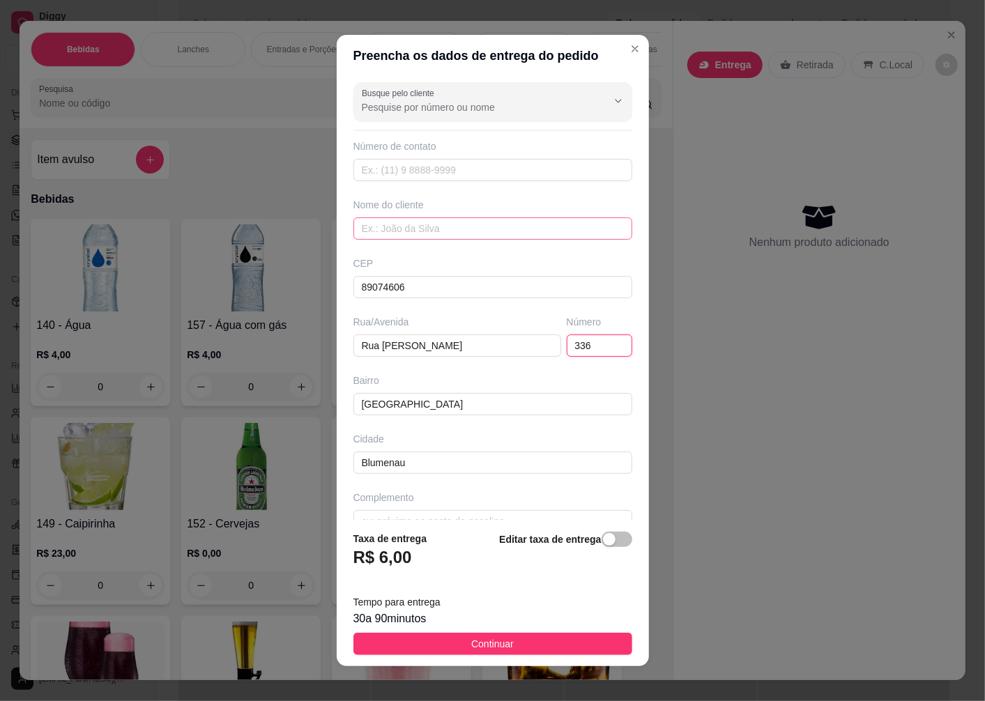
type input "336"
click at [407, 238] on input "text" at bounding box center [492, 229] width 279 height 22
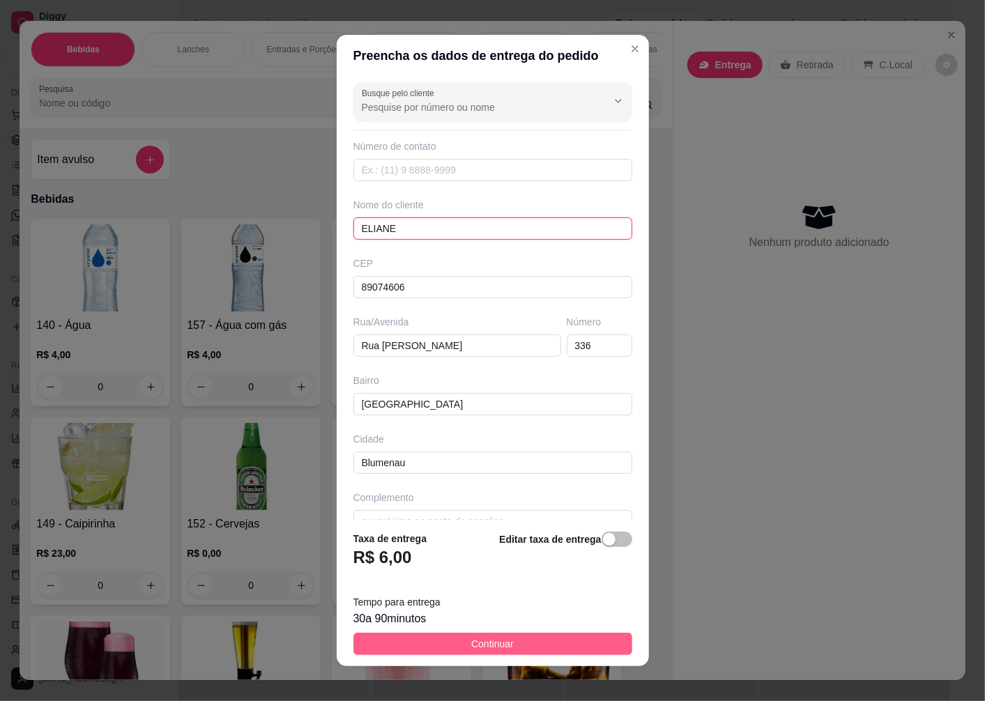
type input "ELIANE"
click at [450, 646] on button "Continuar" at bounding box center [492, 644] width 279 height 22
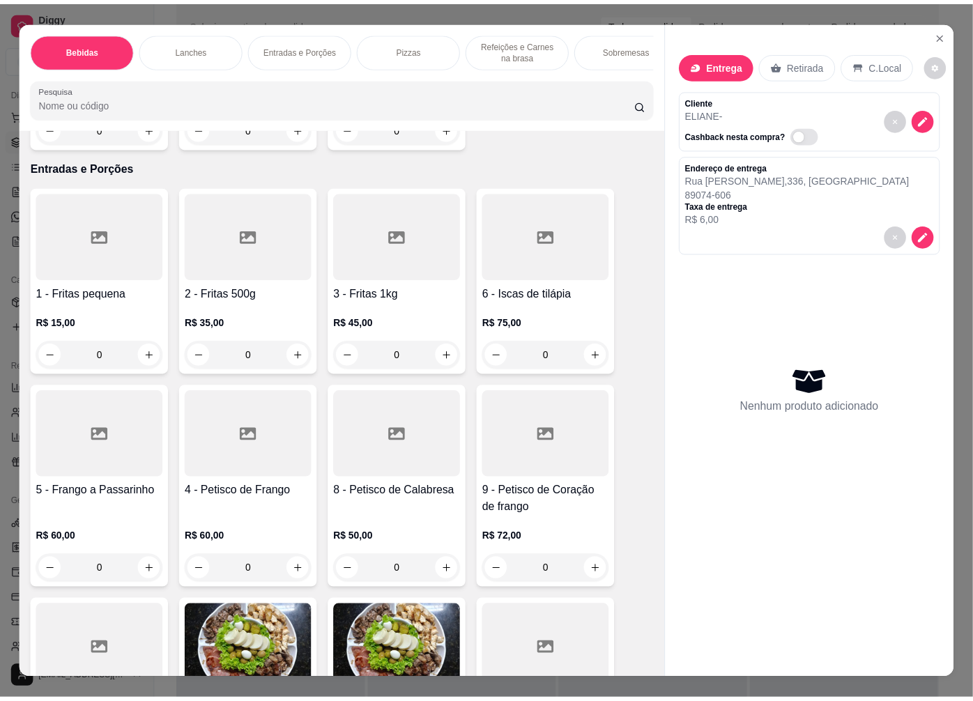
scroll to position [2866, 0]
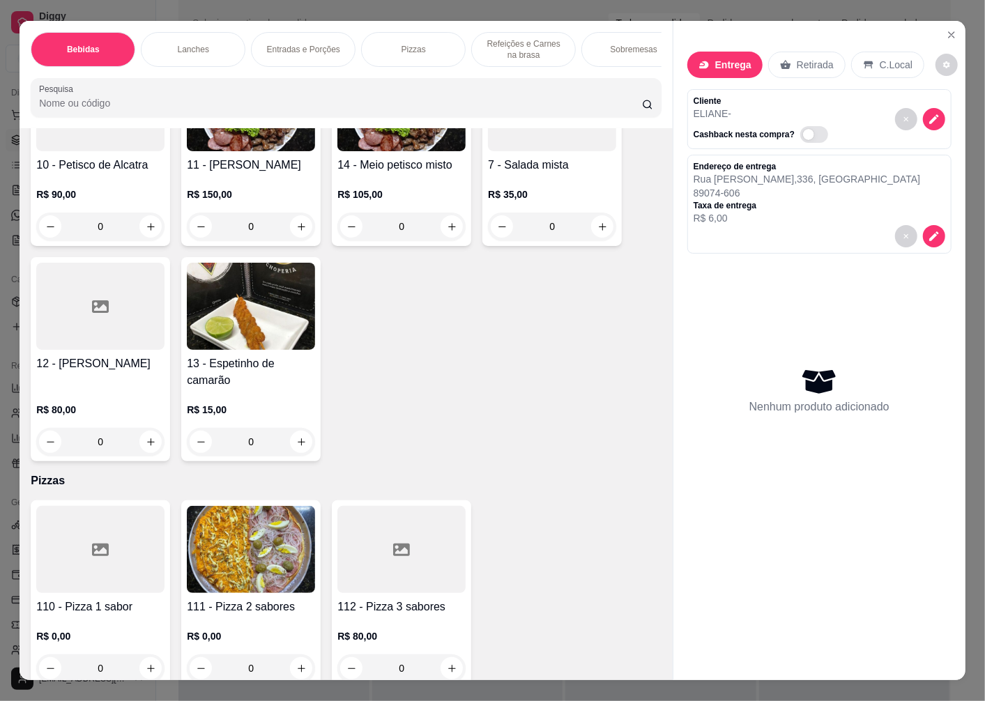
click at [142, 549] on div at bounding box center [100, 549] width 128 height 87
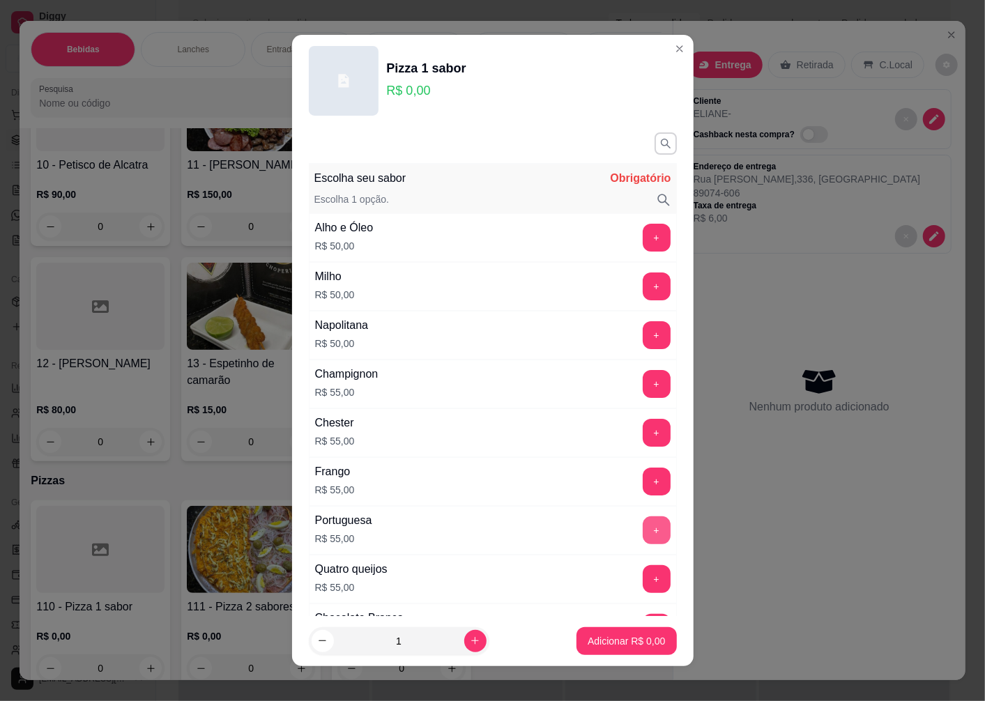
click at [643, 525] on button "+" at bounding box center [657, 531] width 28 height 28
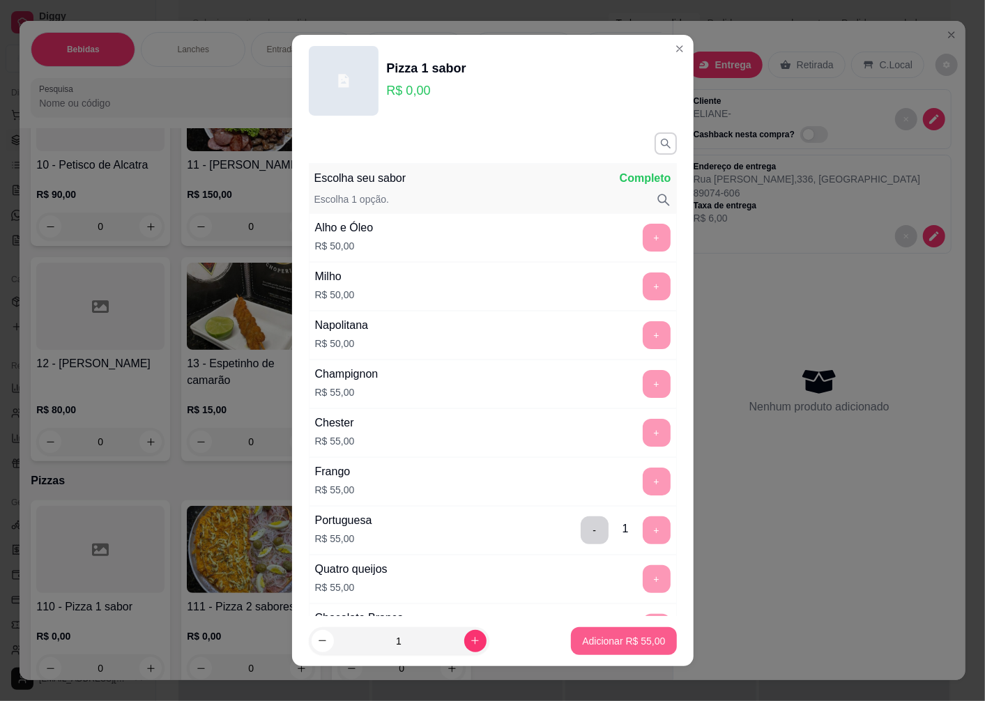
click at [588, 637] on p "Adicionar R$ 55,00" at bounding box center [623, 641] width 83 height 14
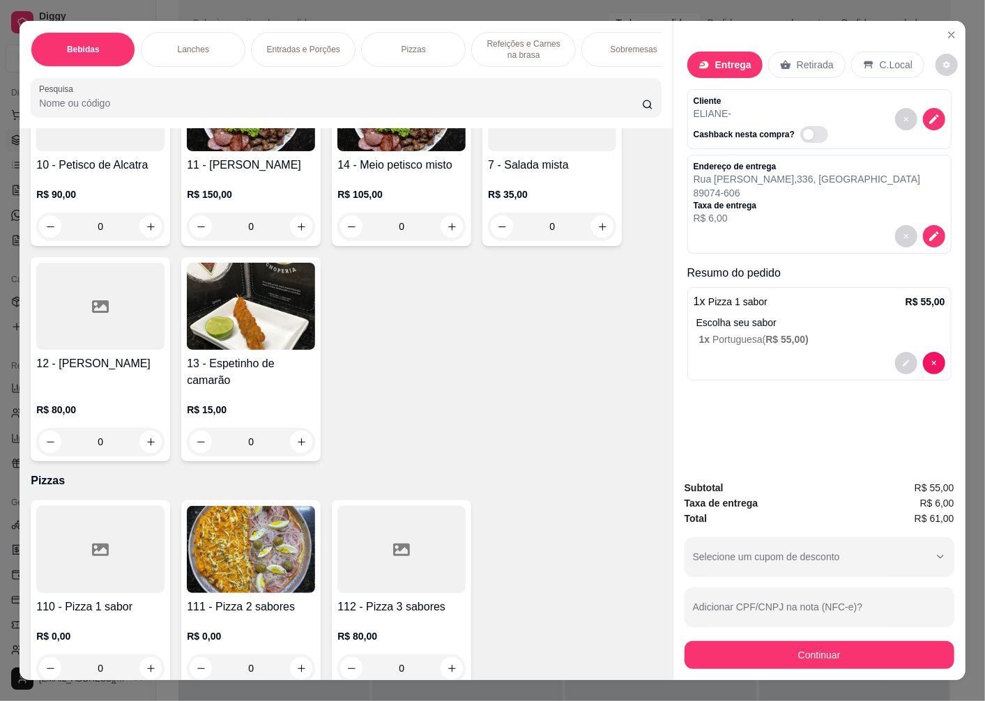
click at [463, 444] on div "1 - Fritas pequena R$ 15,00 0 2 - Fritas 500g R$ 35,00 0 3 - Fritas 1kg R$ 45,0…" at bounding box center [346, 52] width 630 height 817
click at [949, 32] on icon "Close" at bounding box center [952, 35] width 6 height 6
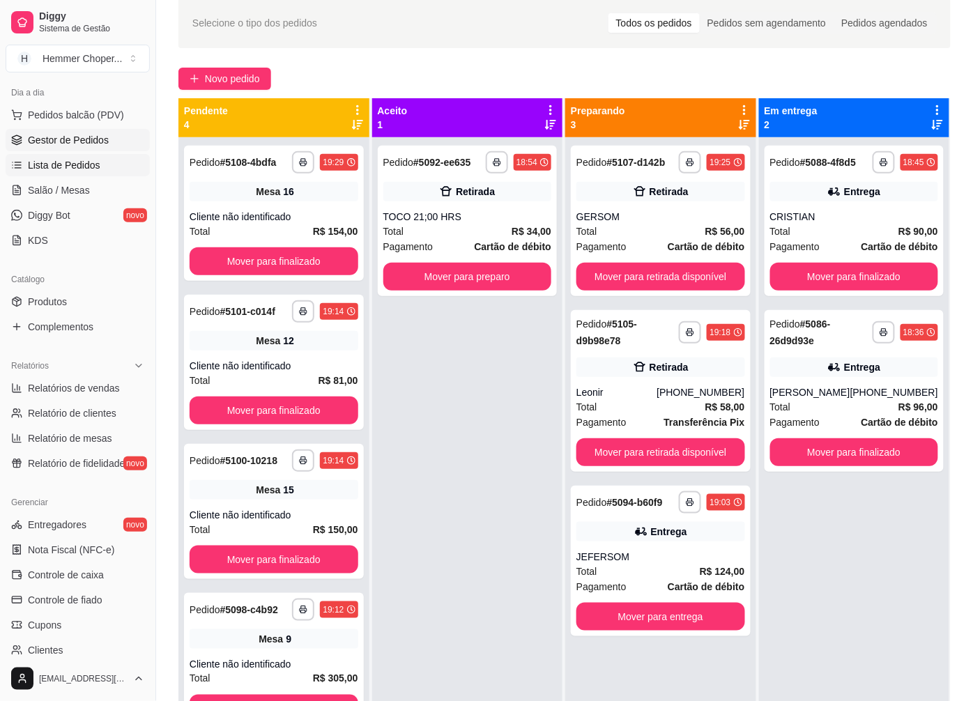
click at [65, 161] on span "Lista de Pedidos" at bounding box center [64, 165] width 73 height 14
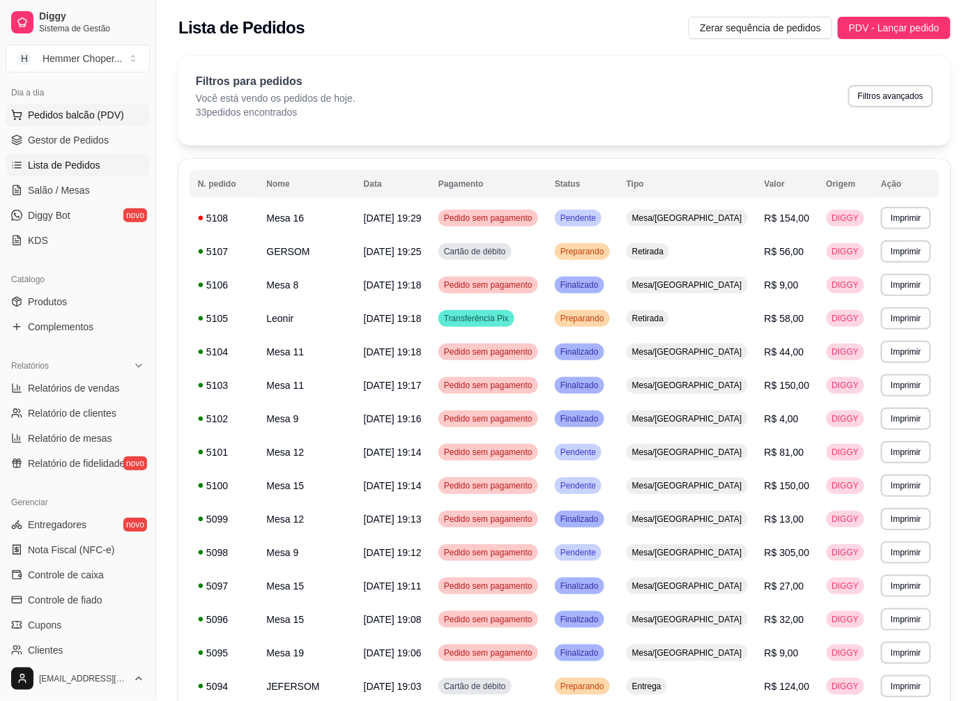
click at [66, 119] on span "Pedidos balcão (PDV)" at bounding box center [76, 115] width 96 height 14
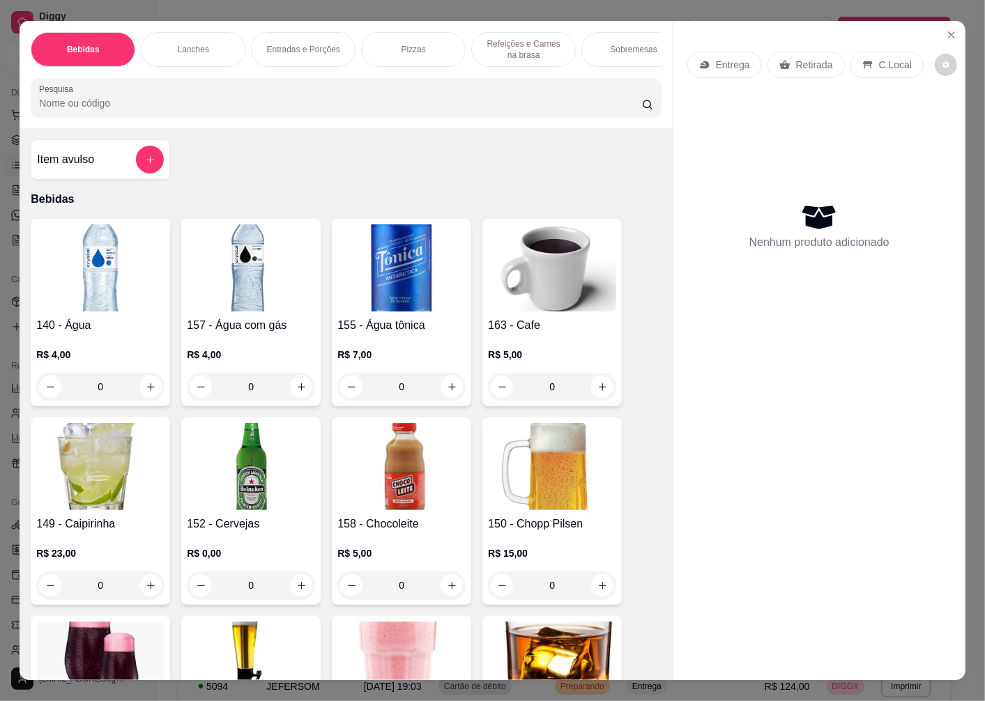
click at [729, 64] on p "Entrega" at bounding box center [733, 65] width 34 height 14
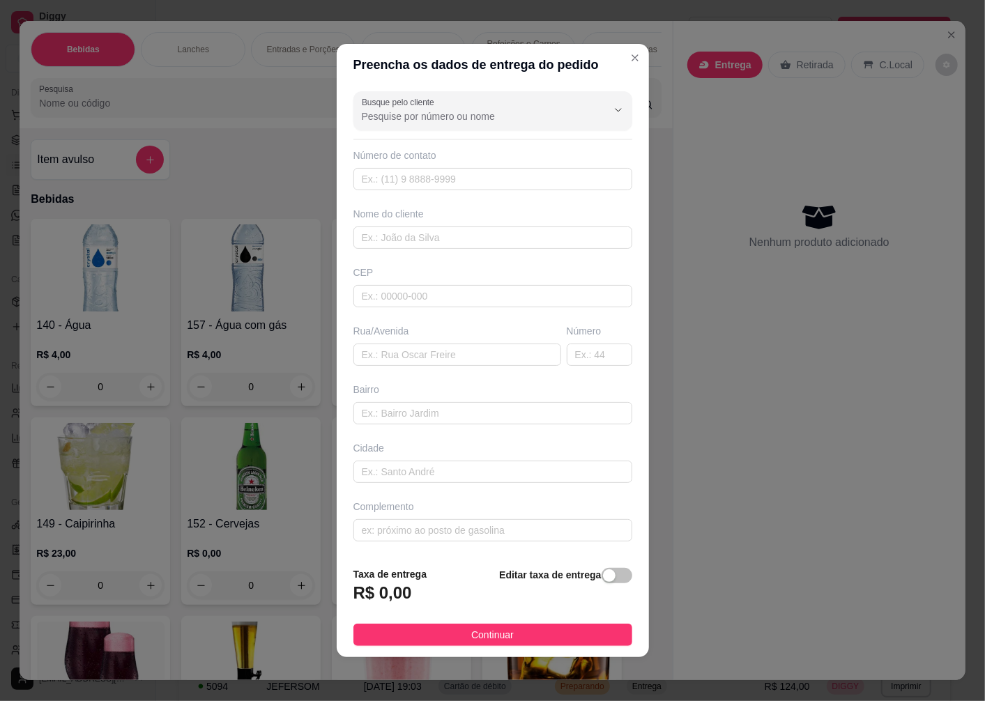
click at [419, 281] on div "CEP" at bounding box center [492, 287] width 287 height 42
click at [414, 296] on input "text" at bounding box center [492, 296] width 279 height 22
type input "89074606"
type input "Rua [PERSON_NAME]"
type input "[GEOGRAPHIC_DATA]"
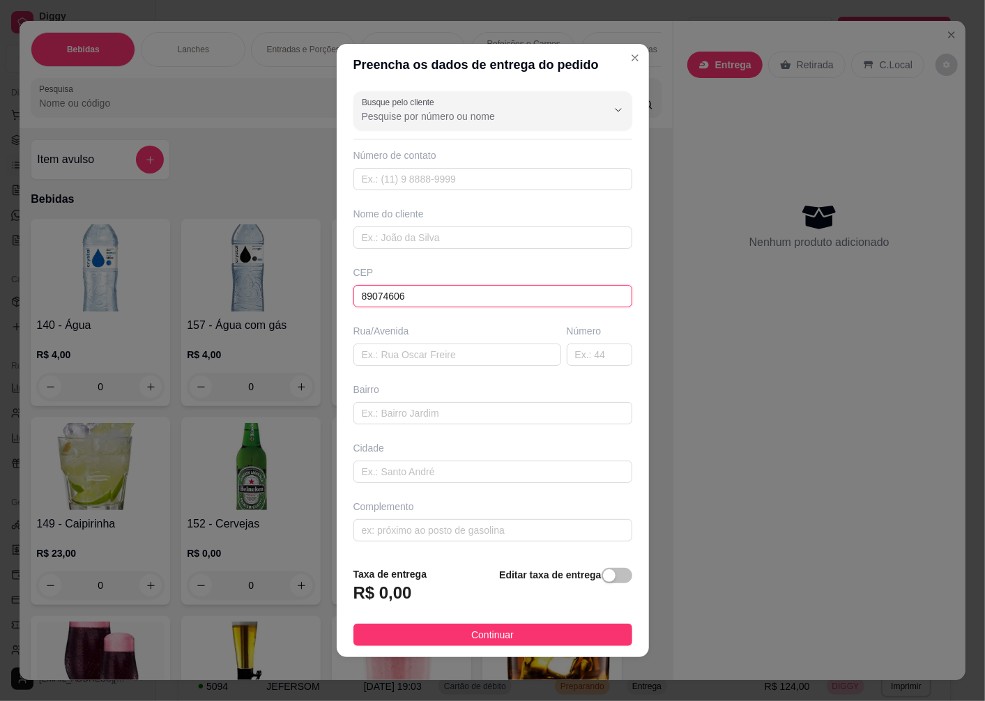
type input "Blumenau"
type input "89074606"
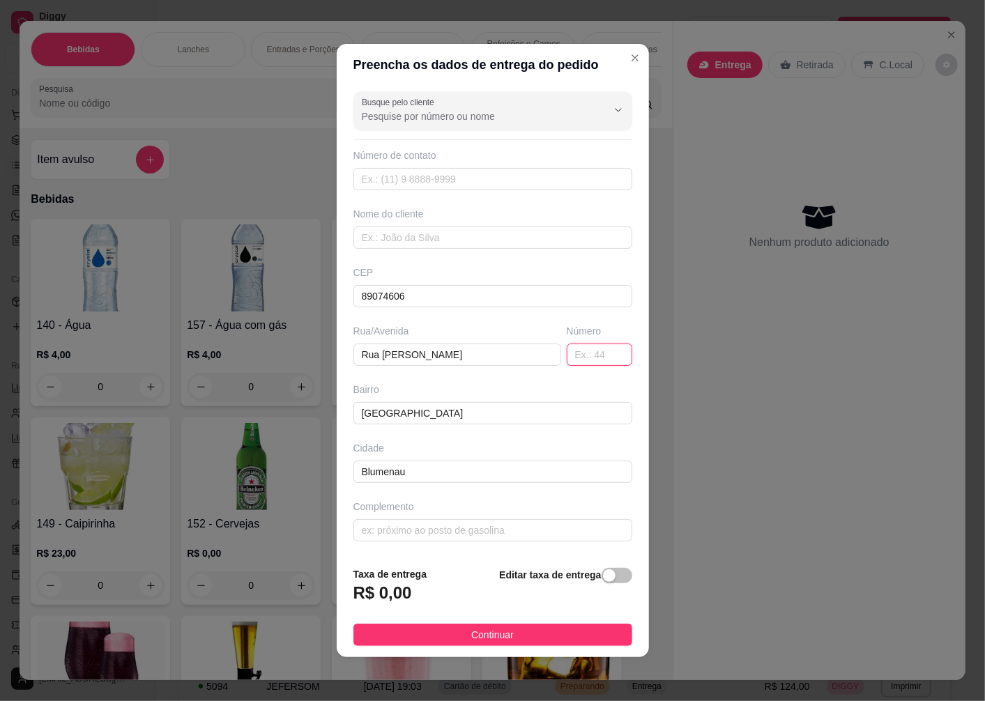
click at [567, 361] on input "text" at bounding box center [600, 355] width 66 height 22
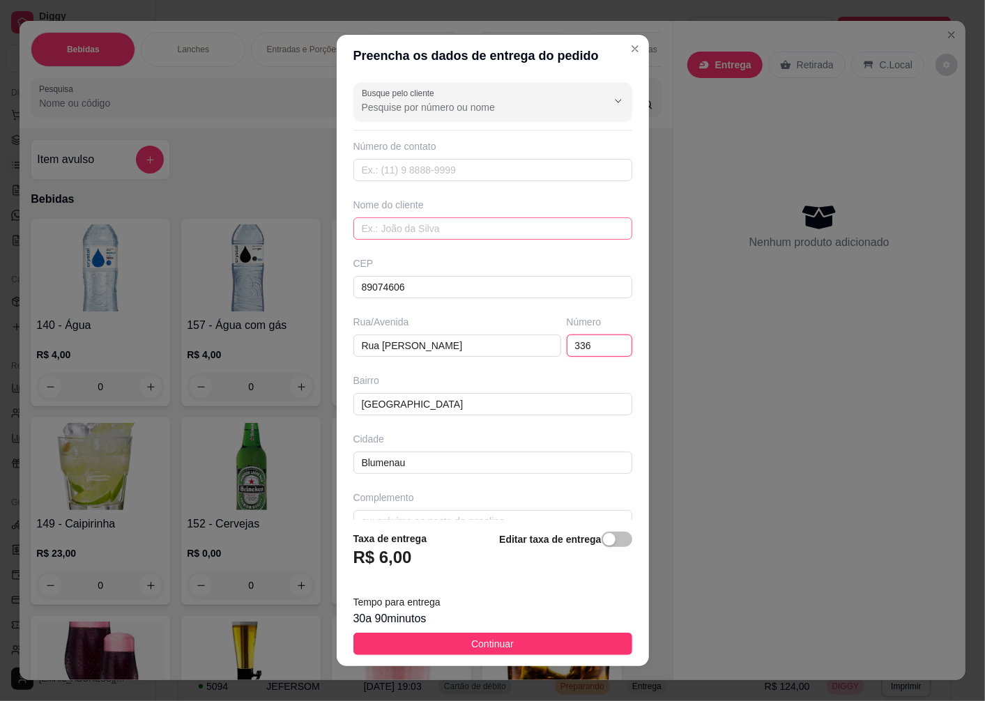
type input "336"
click at [410, 218] on input "text" at bounding box center [492, 229] width 279 height 22
type input "ELIANE"
click at [457, 640] on button "Continuar" at bounding box center [492, 644] width 279 height 22
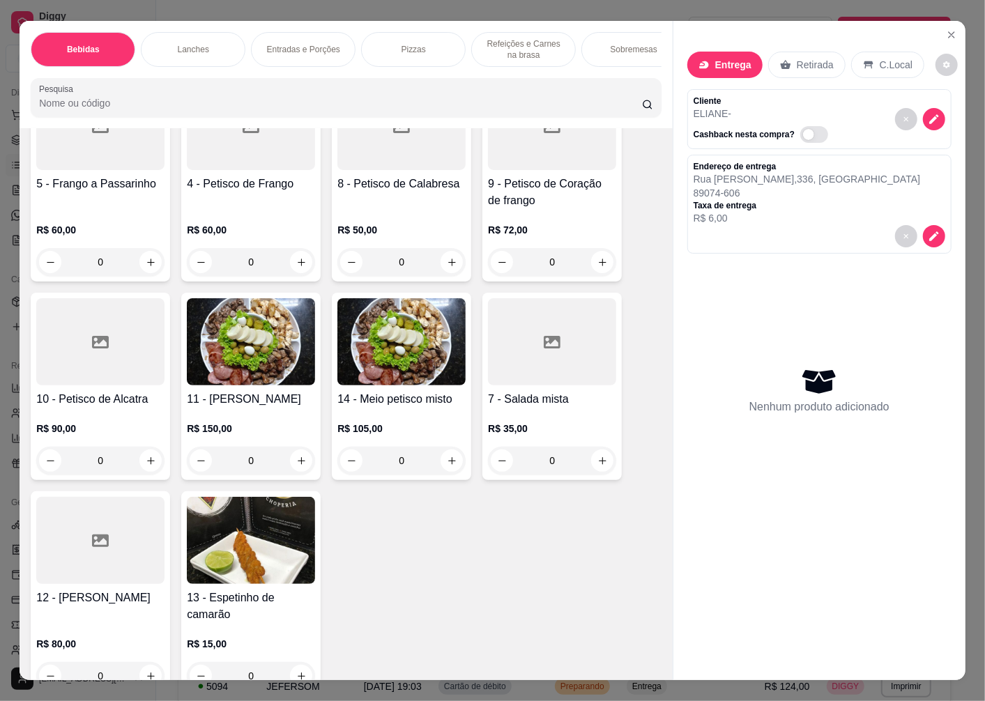
scroll to position [2942, 0]
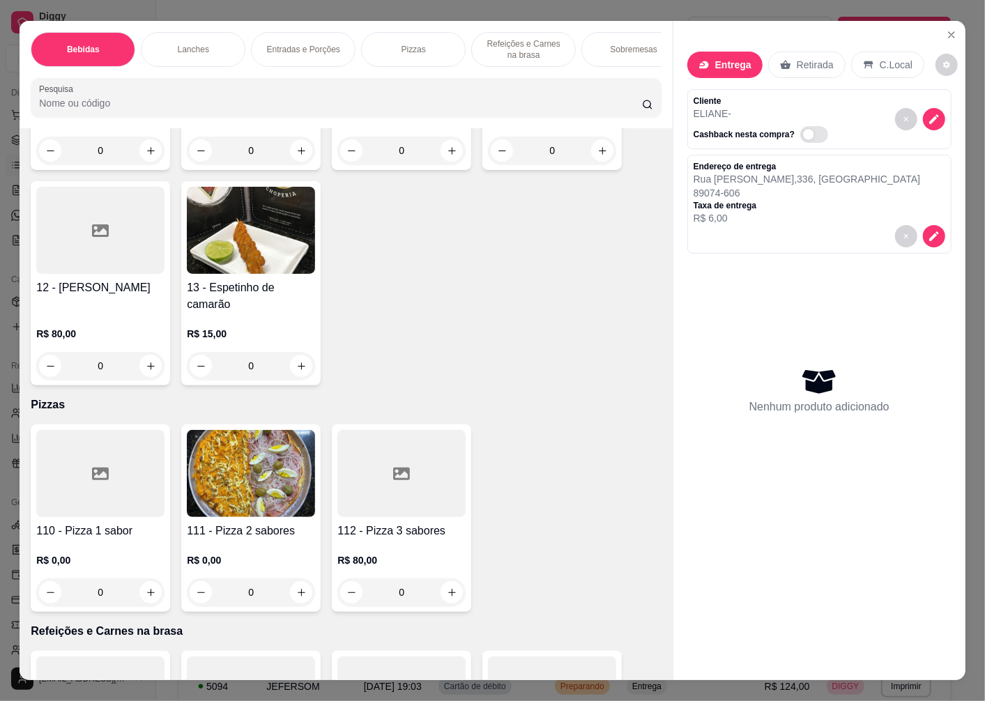
click at [77, 504] on div at bounding box center [100, 473] width 128 height 87
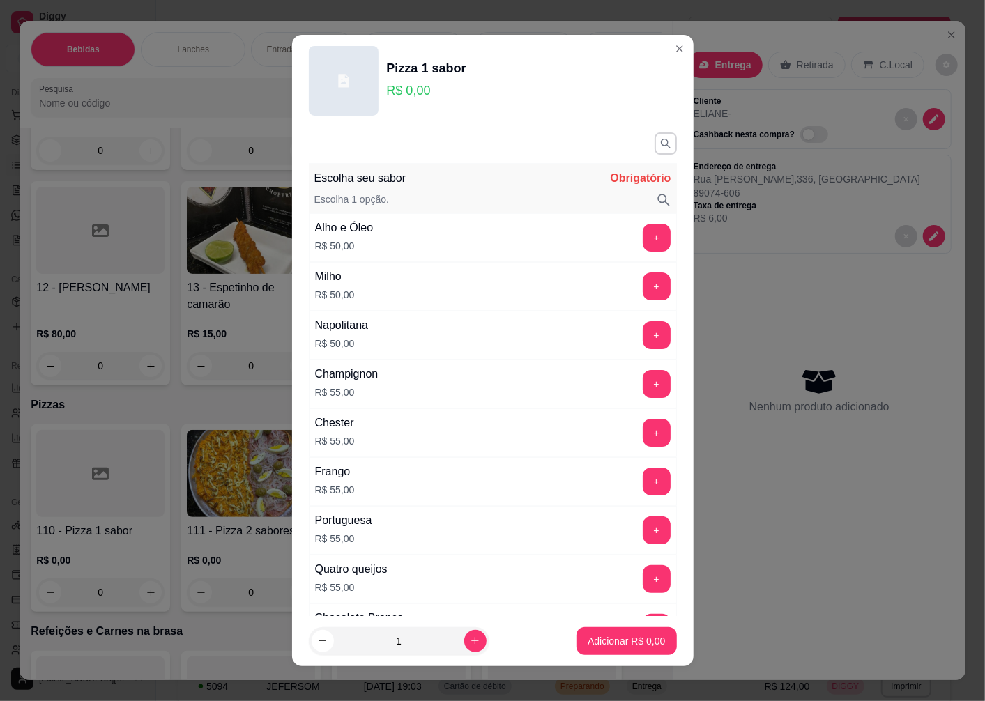
scroll to position [387, 0]
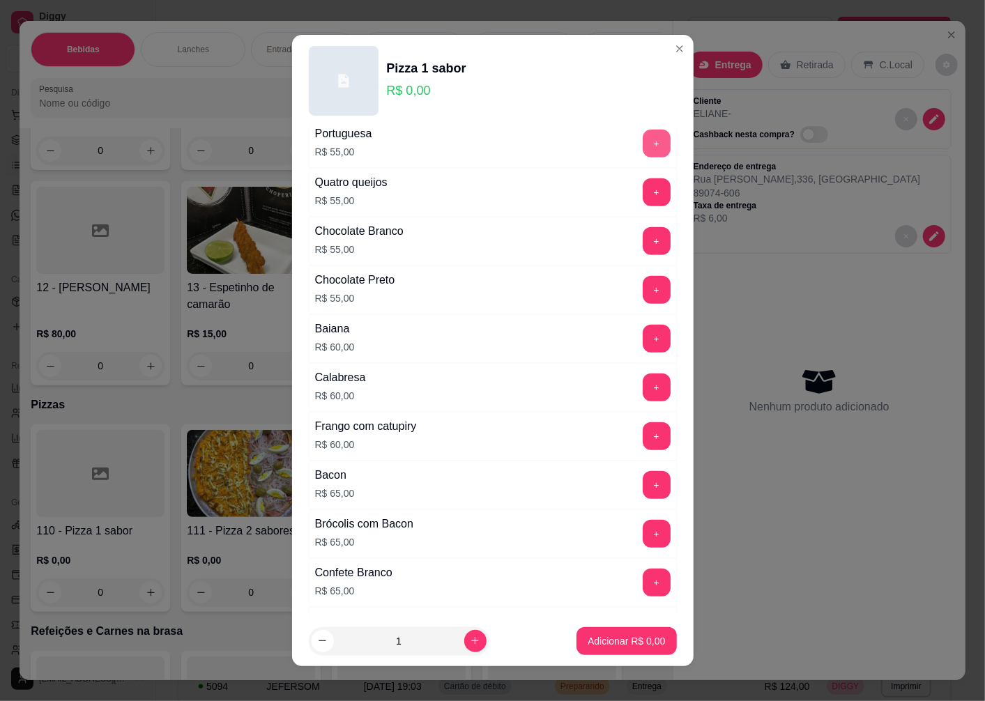
click at [643, 141] on button "+" at bounding box center [657, 144] width 28 height 28
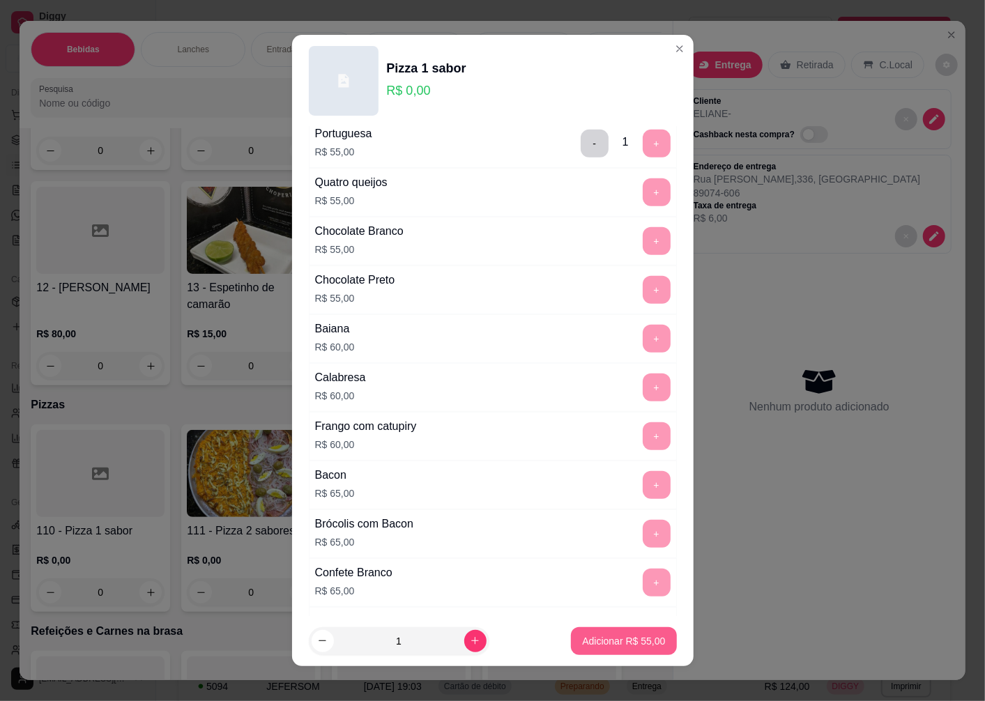
click at [595, 647] on p "Adicionar R$ 55,00" at bounding box center [623, 641] width 83 height 14
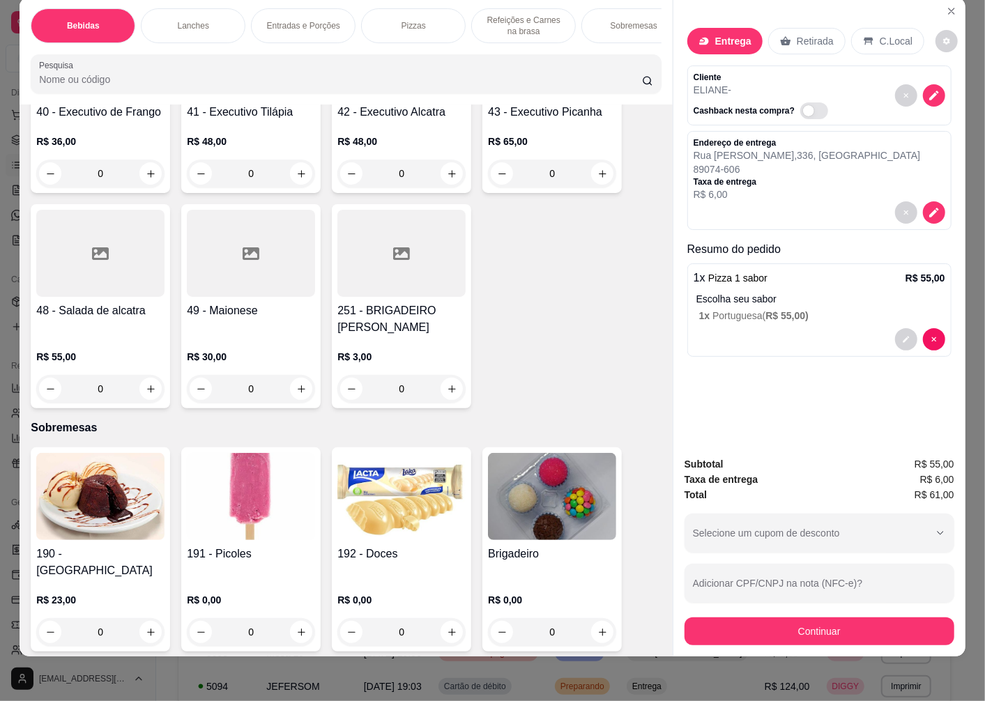
scroll to position [29, 0]
click at [504, 524] on img at bounding box center [552, 496] width 128 height 87
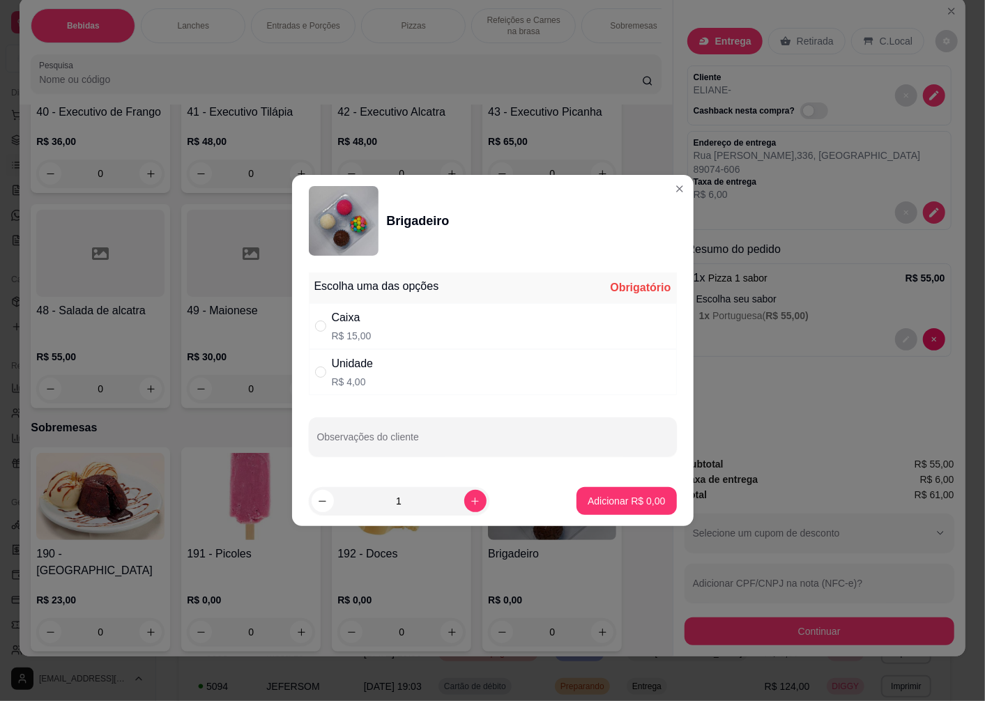
click at [367, 329] on p "R$ 15,00" at bounding box center [352, 336] width 40 height 14
radio input "true"
click at [610, 497] on p "Adicionar R$ 15,00" at bounding box center [624, 500] width 81 height 13
type input "1"
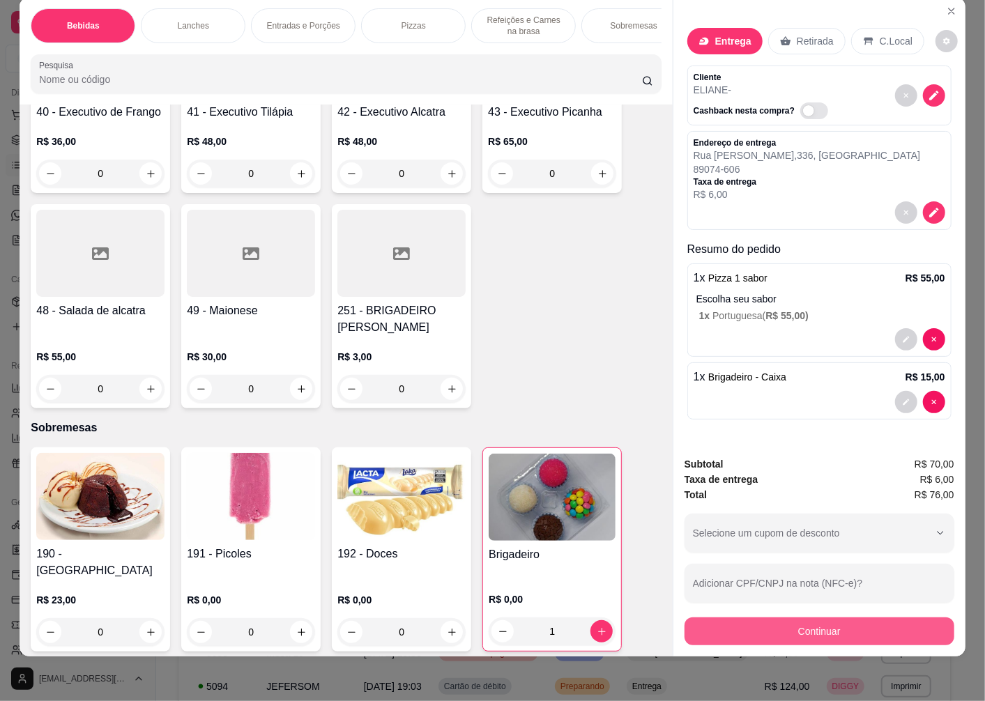
click at [761, 618] on button "Continuar" at bounding box center [820, 632] width 270 height 28
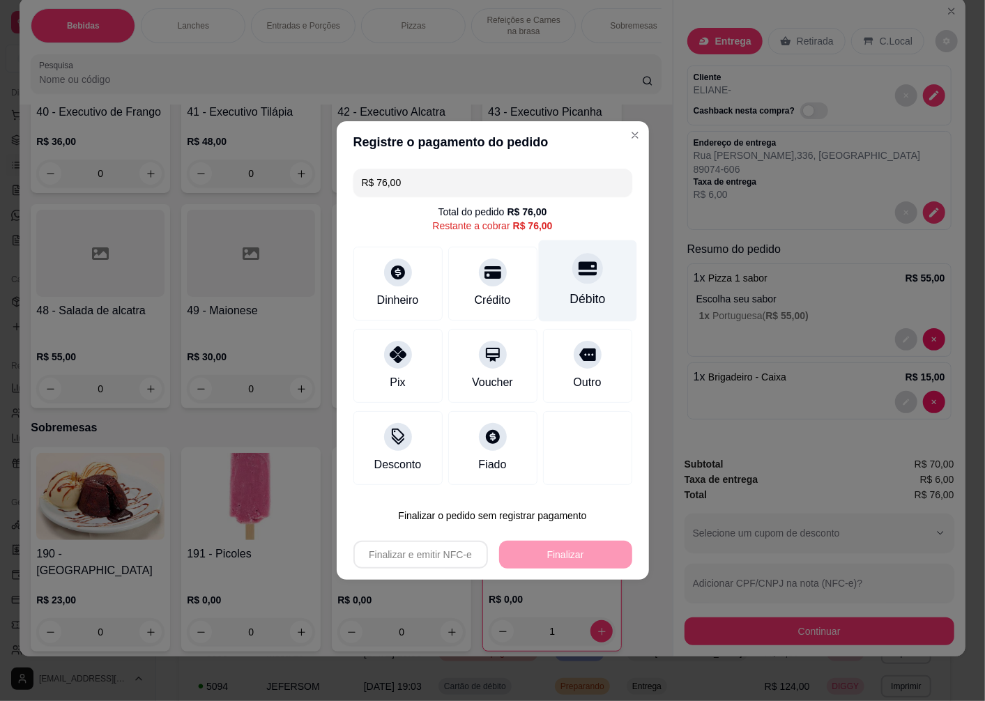
click at [573, 293] on div "Débito" at bounding box center [588, 299] width 36 height 18
type input "R$ 0,00"
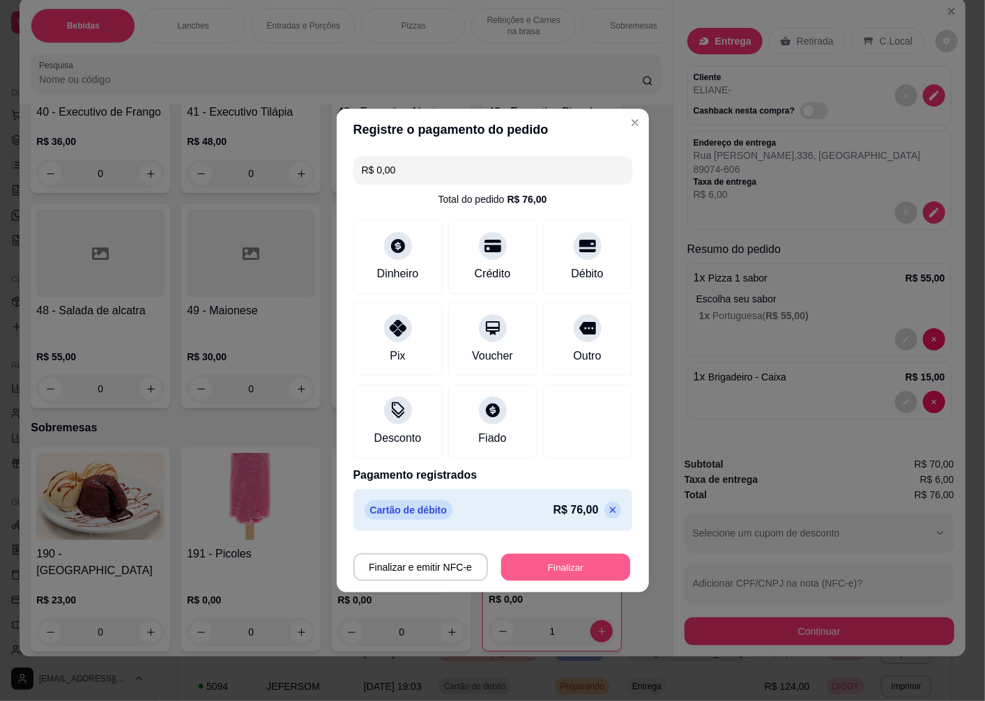
click at [546, 570] on button "Finalizar" at bounding box center [565, 567] width 129 height 27
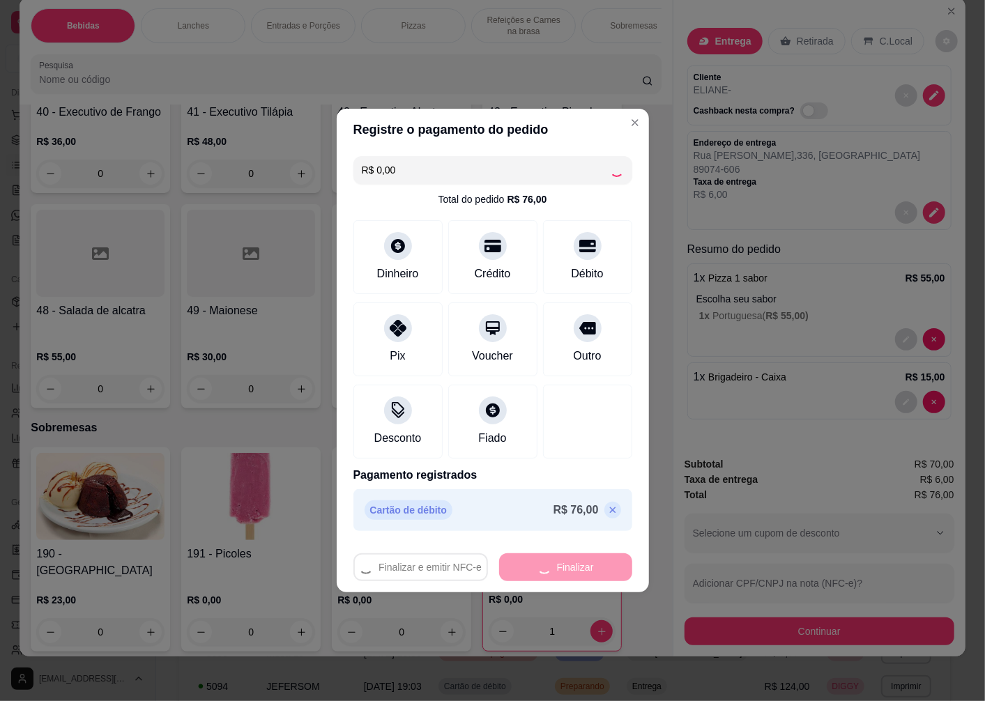
type input "0"
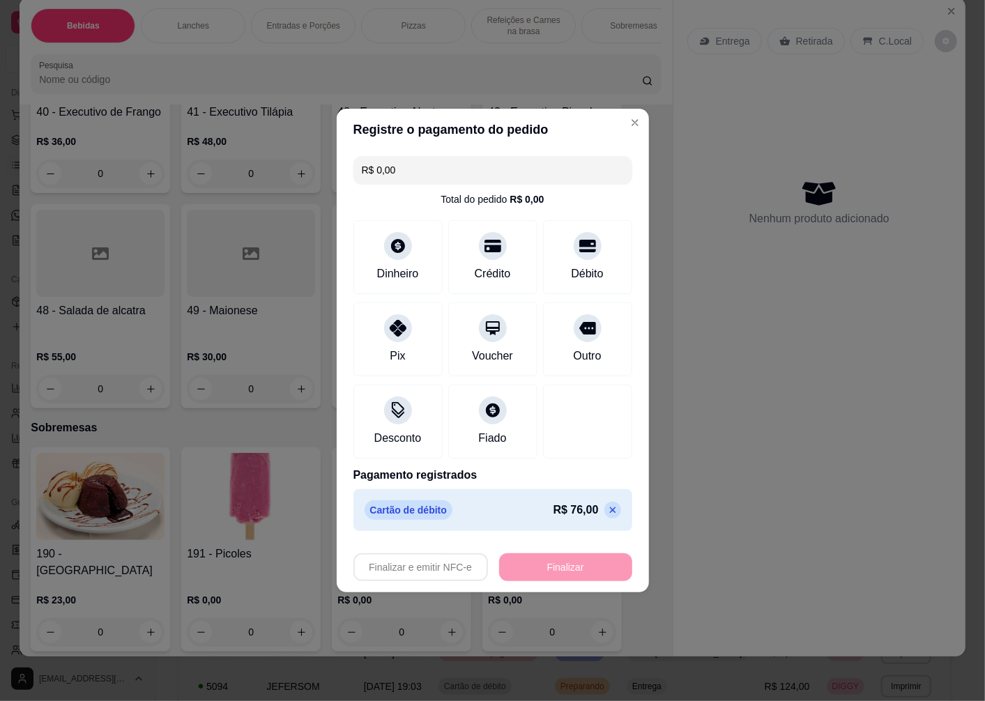
type input "-R$ 76,00"
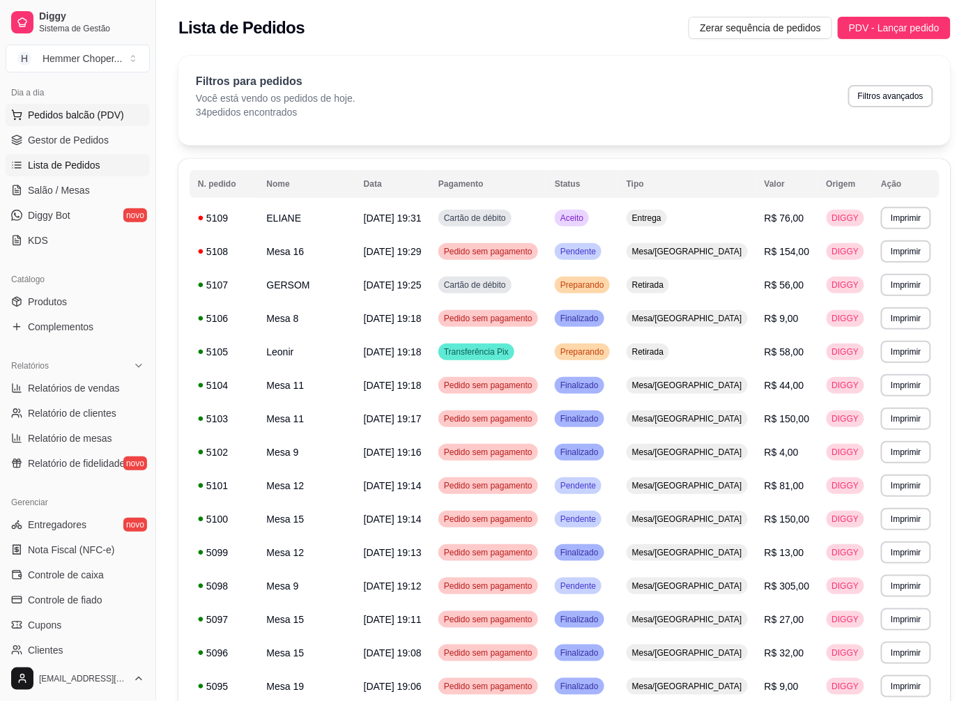
click at [68, 109] on span "Pedidos balcão (PDV)" at bounding box center [76, 115] width 96 height 14
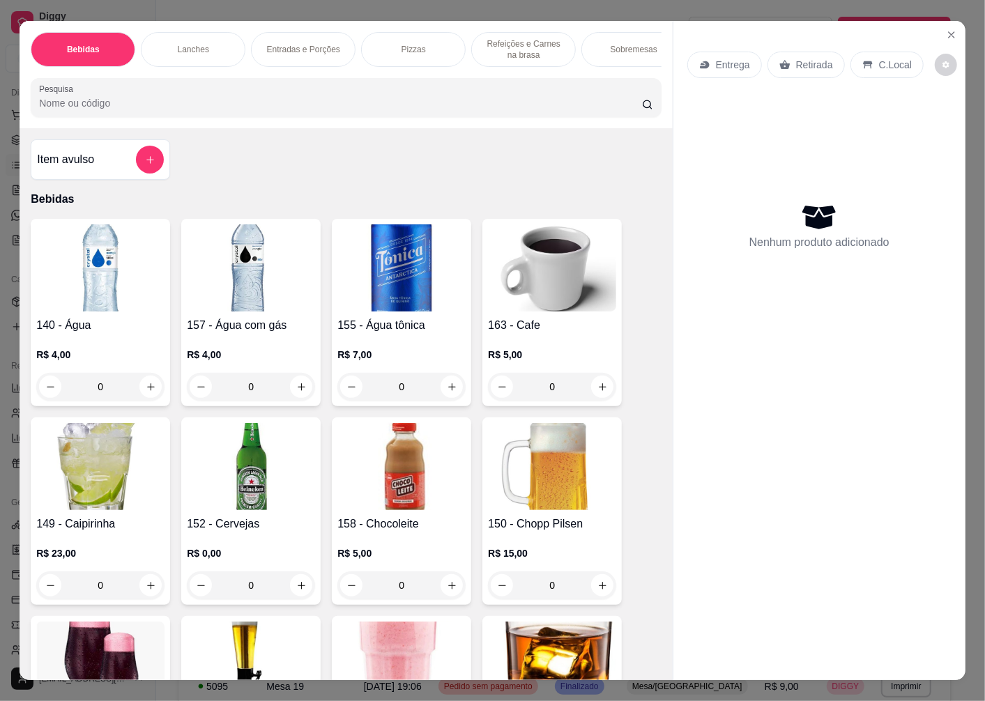
click at [807, 59] on p "Retirada" at bounding box center [814, 65] width 37 height 14
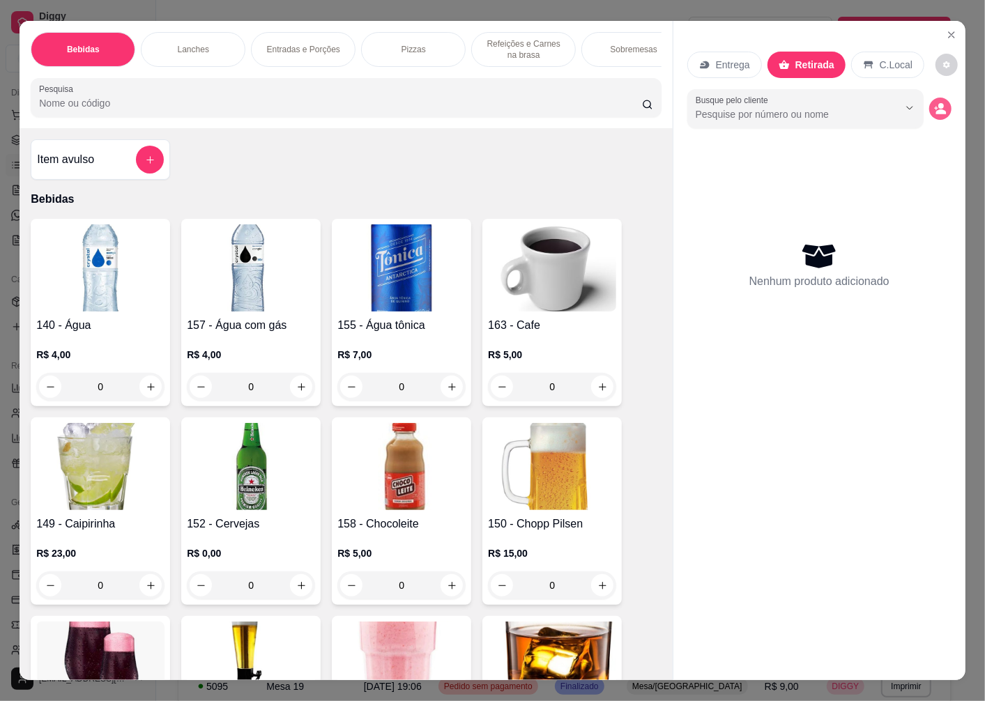
click at [941, 107] on button "decrease-product-quantity" at bounding box center [940, 109] width 22 height 22
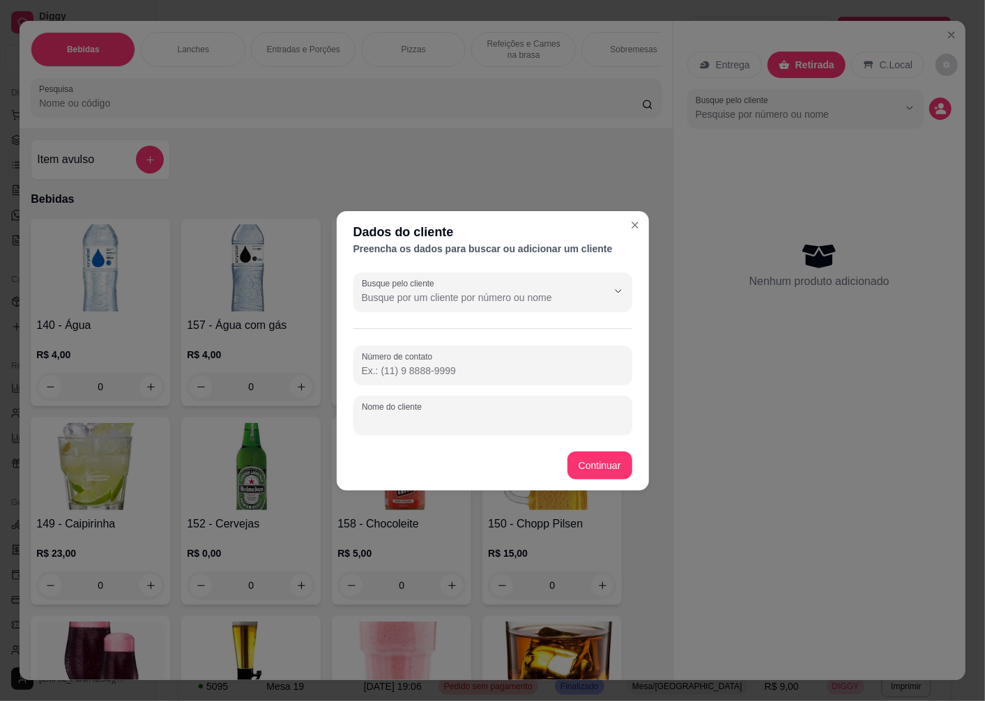
click at [416, 414] on div "Nome do cliente" at bounding box center [492, 415] width 279 height 39
type input "ZE"
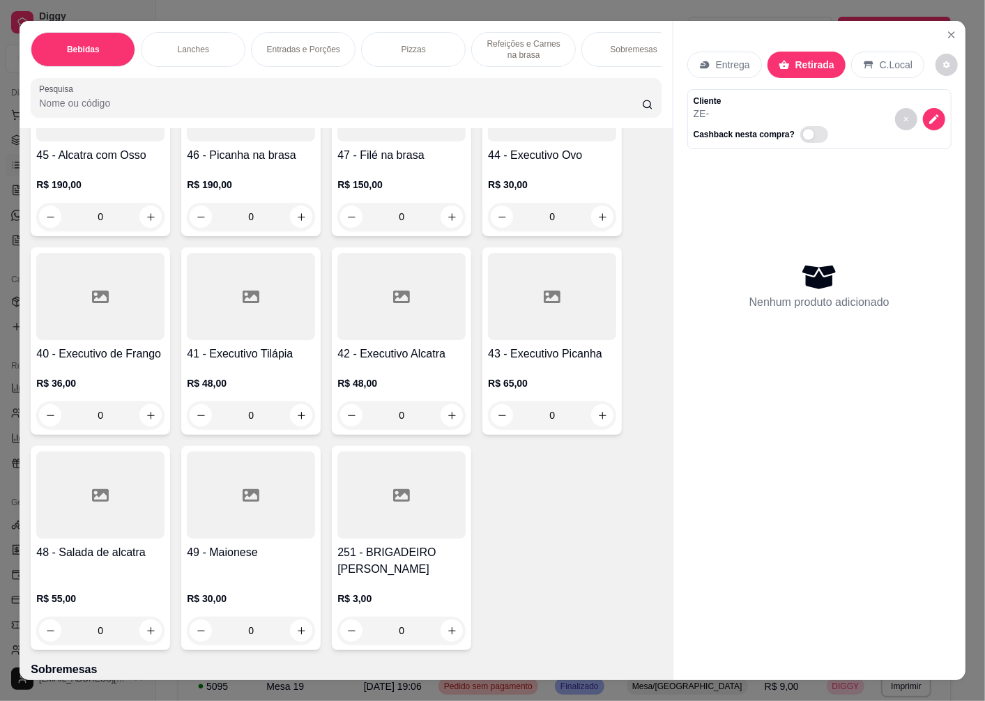
scroll to position [3530, 0]
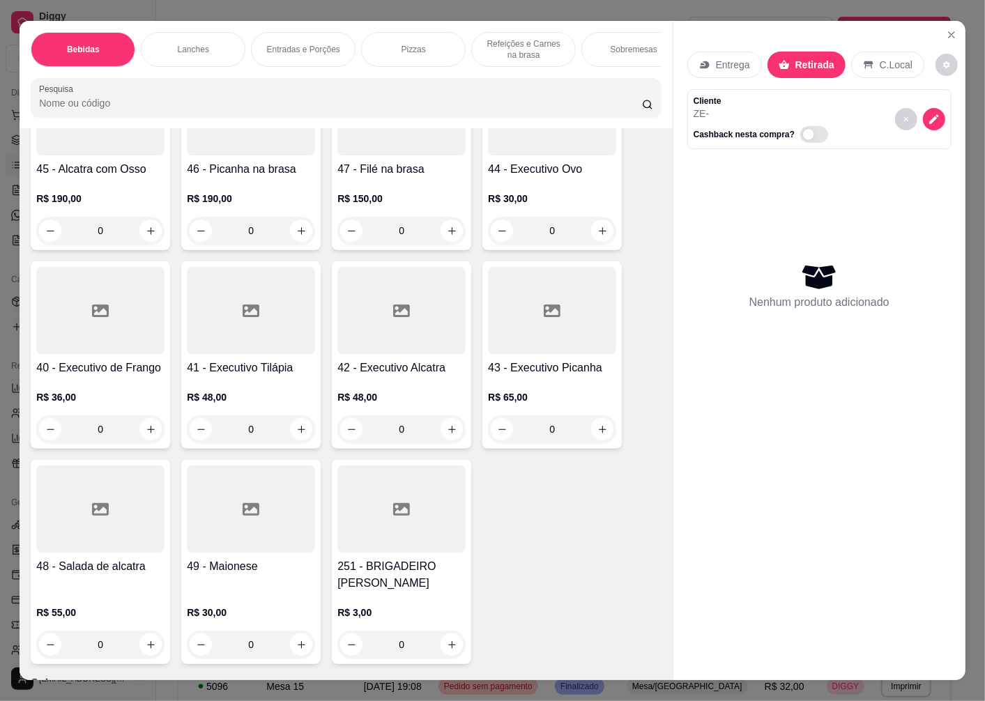
click at [372, 190] on div "R$ 150,00 0" at bounding box center [401, 211] width 128 height 67
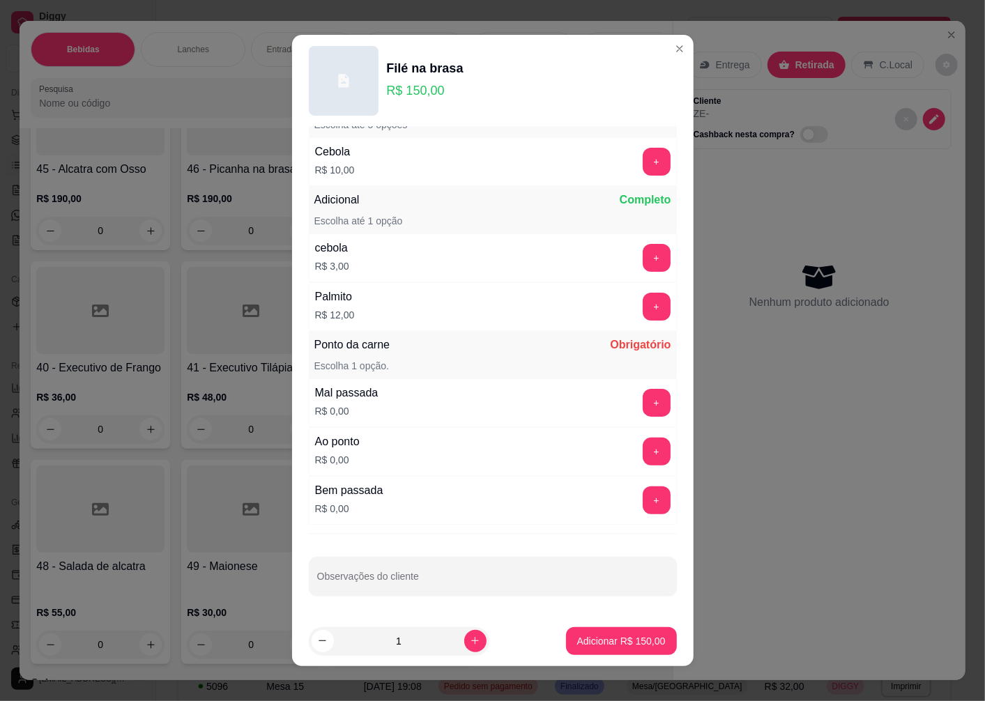
scroll to position [9, 0]
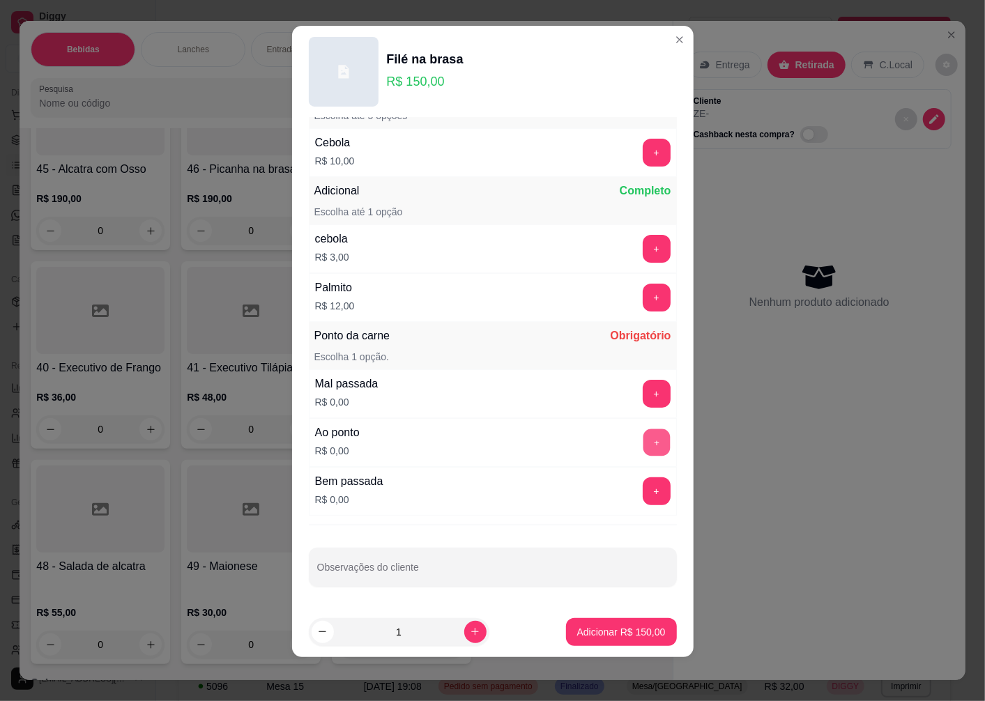
click at [643, 443] on button "+" at bounding box center [656, 442] width 27 height 27
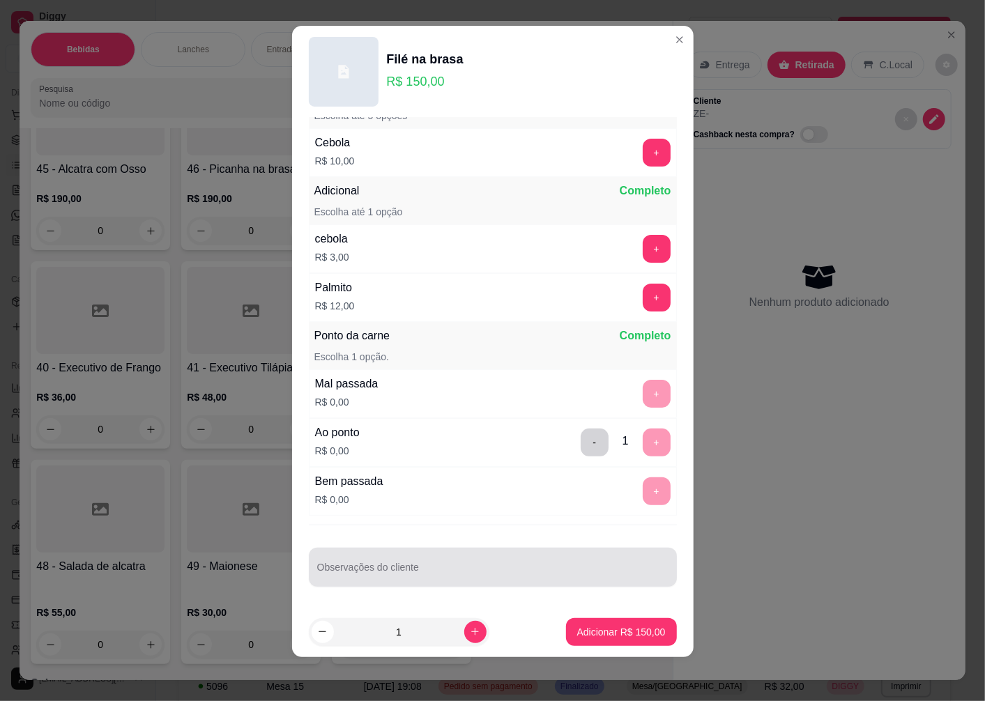
click at [361, 572] on input "Observações do cliente" at bounding box center [492, 573] width 351 height 14
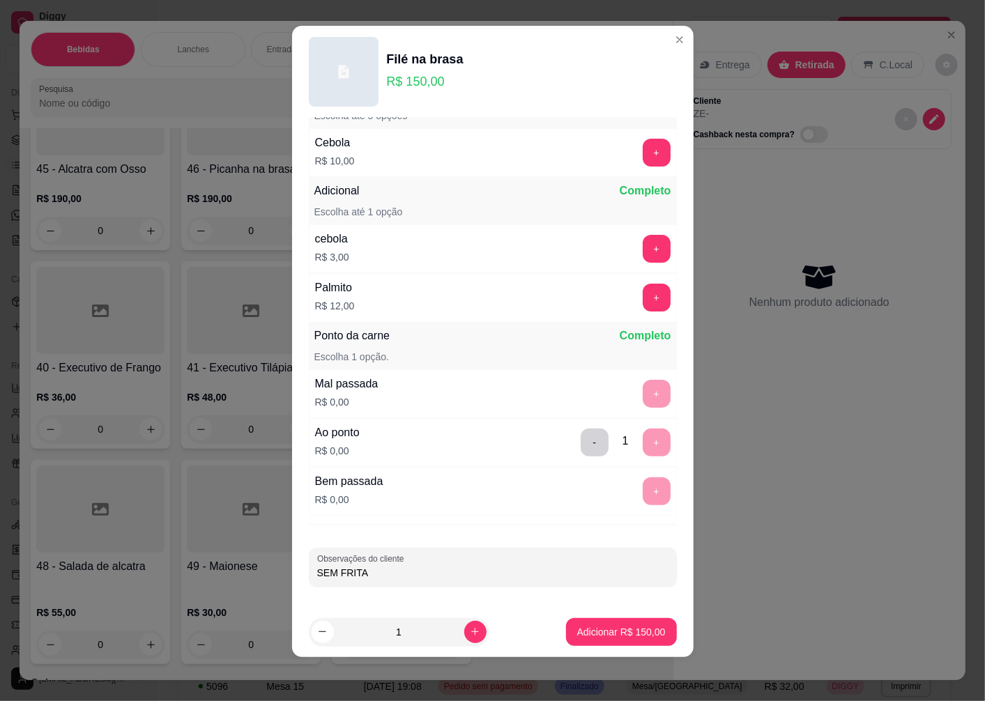
type input "SEM FRITAS"
click at [609, 630] on p "Adicionar R$ 150,00" at bounding box center [621, 632] width 89 height 14
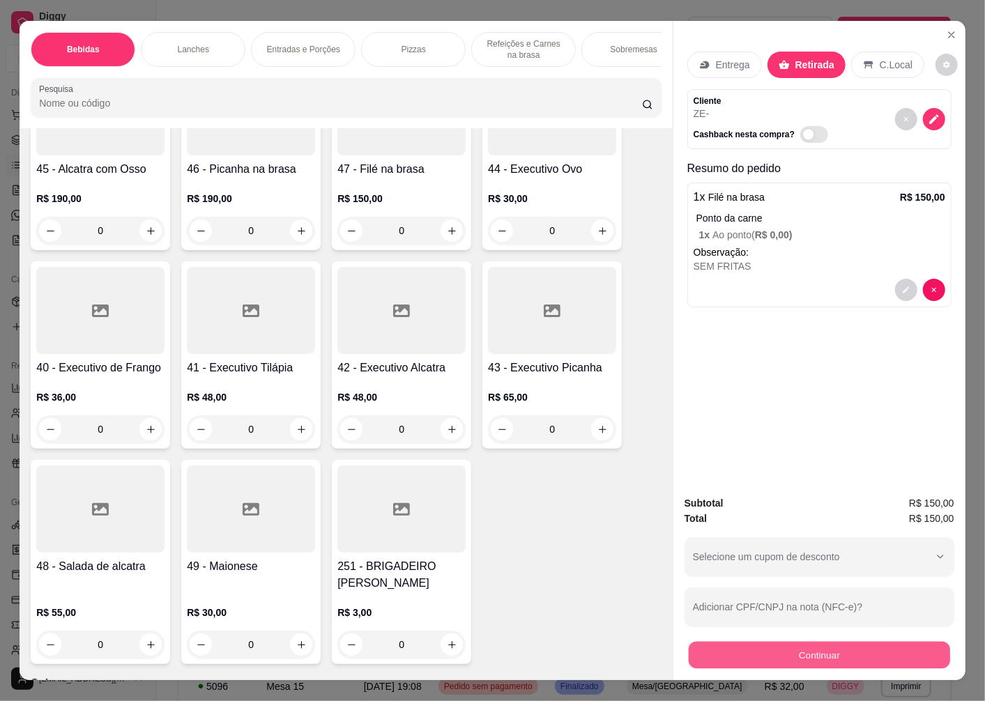
click at [818, 646] on button "Continuar" at bounding box center [819, 654] width 261 height 27
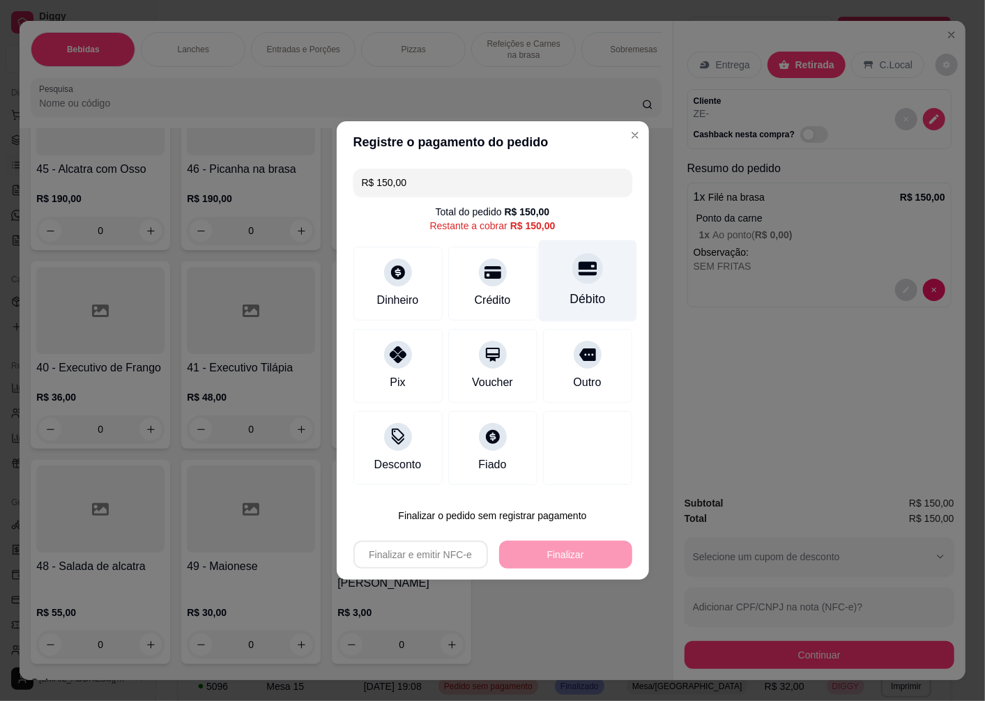
click at [563, 282] on div "Débito" at bounding box center [587, 282] width 98 height 82
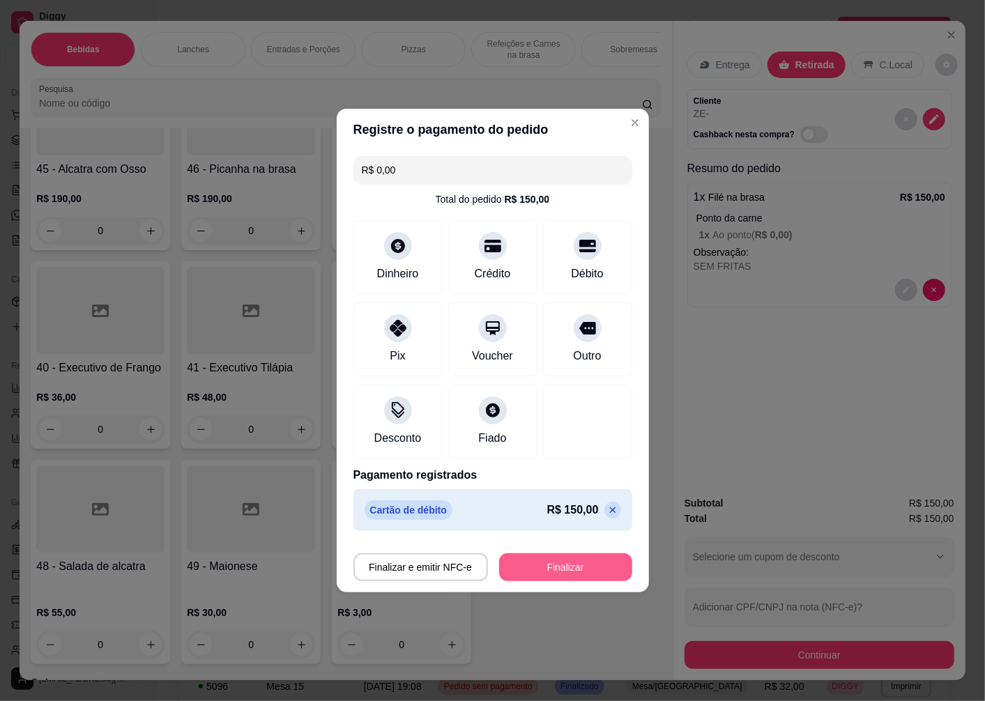
click at [531, 577] on button "Finalizar" at bounding box center [565, 568] width 133 height 28
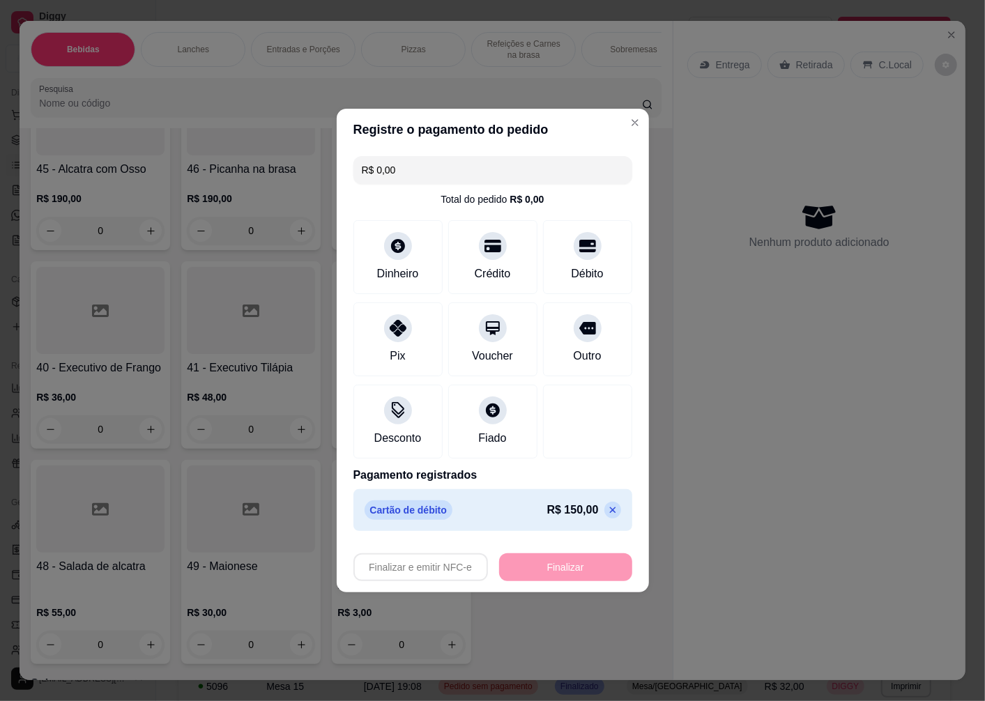
type input "-R$ 150,00"
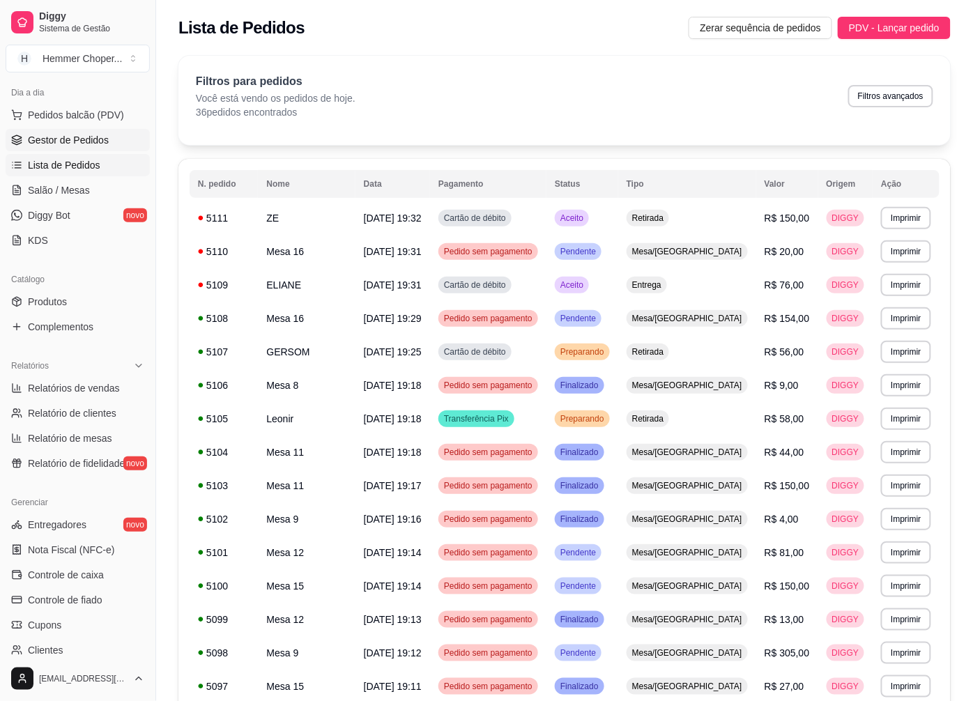
click at [84, 135] on span "Gestor de Pedidos" at bounding box center [68, 140] width 81 height 14
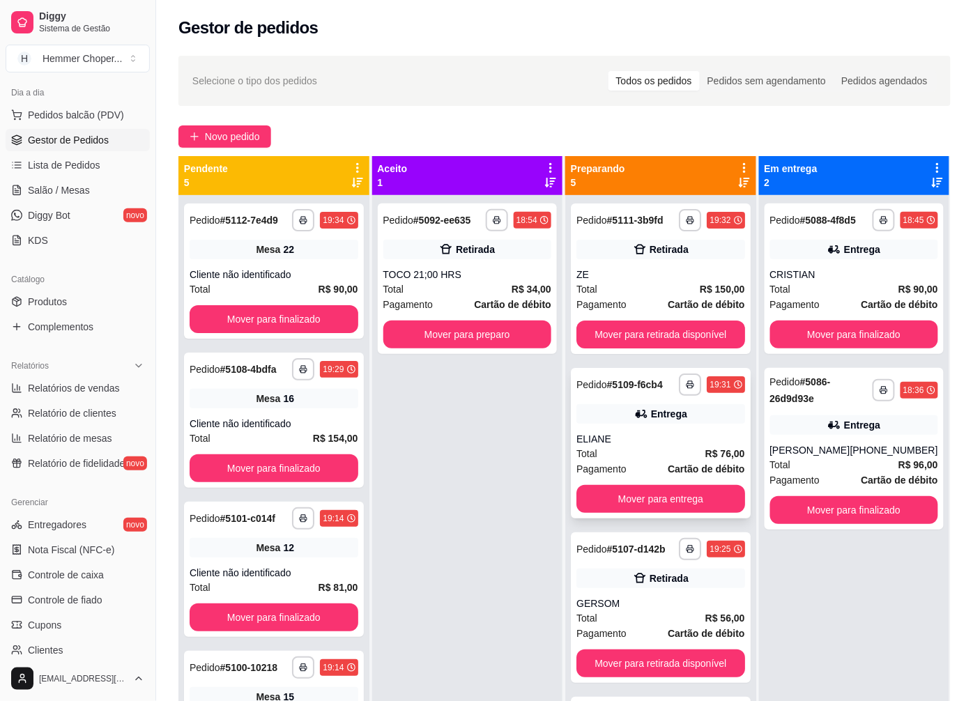
click at [642, 429] on div "**********" at bounding box center [661, 443] width 180 height 151
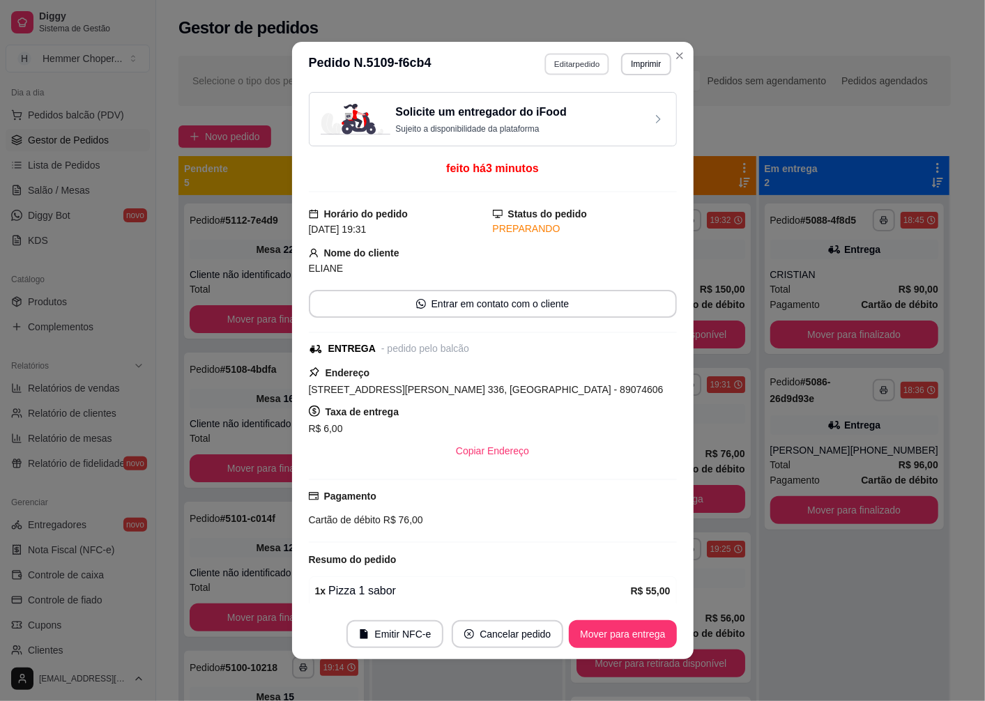
click at [582, 63] on button "Editar pedido" at bounding box center [576, 64] width 65 height 22
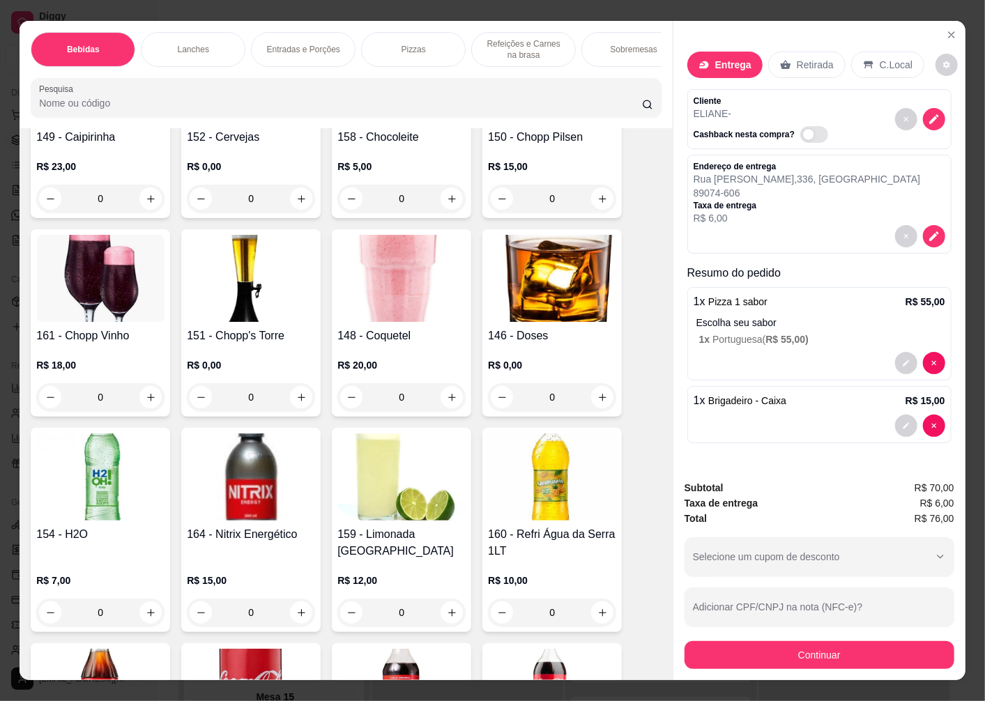
scroll to position [697, 0]
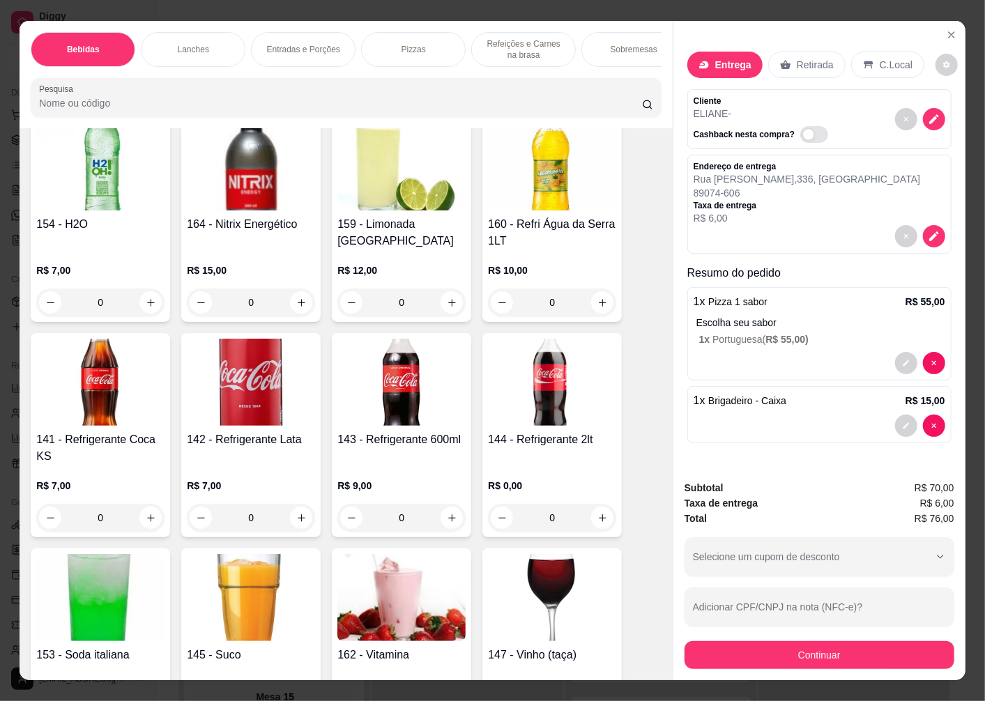
click at [395, 398] on img at bounding box center [401, 382] width 128 height 87
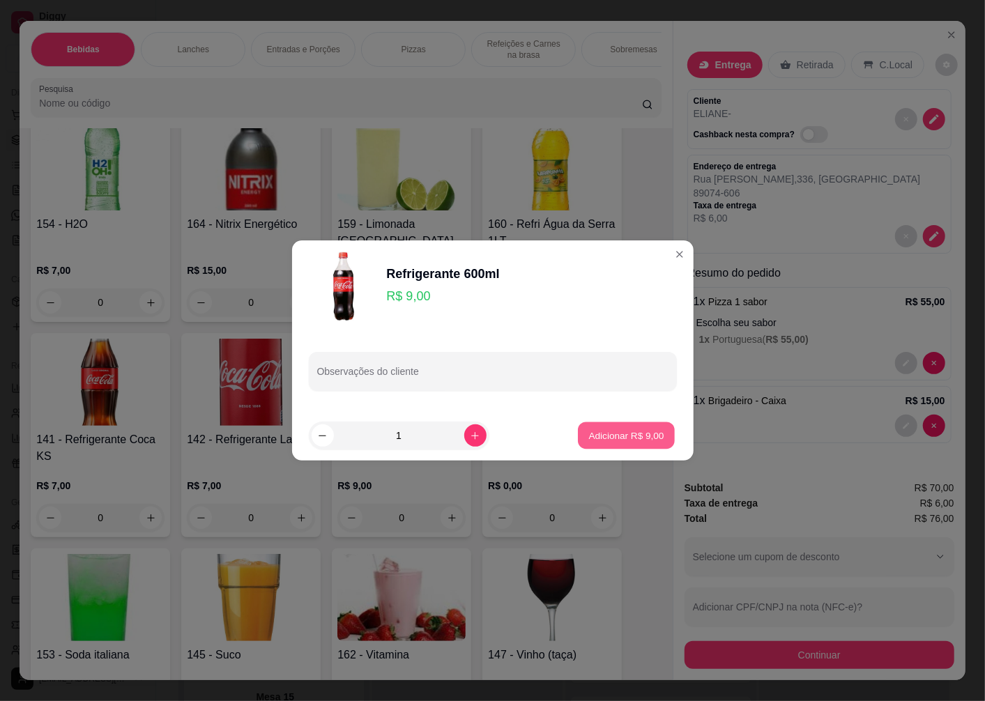
click at [633, 429] on p "Adicionar R$ 9,00" at bounding box center [626, 435] width 75 height 13
type input "1"
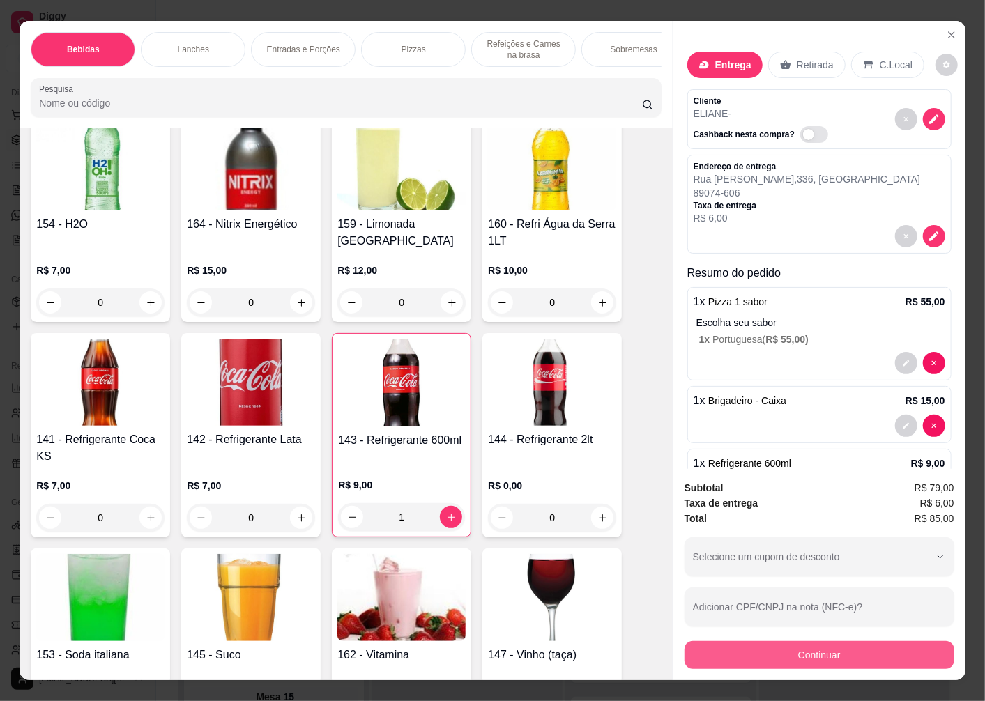
click at [789, 644] on button "Continuar" at bounding box center [820, 655] width 270 height 28
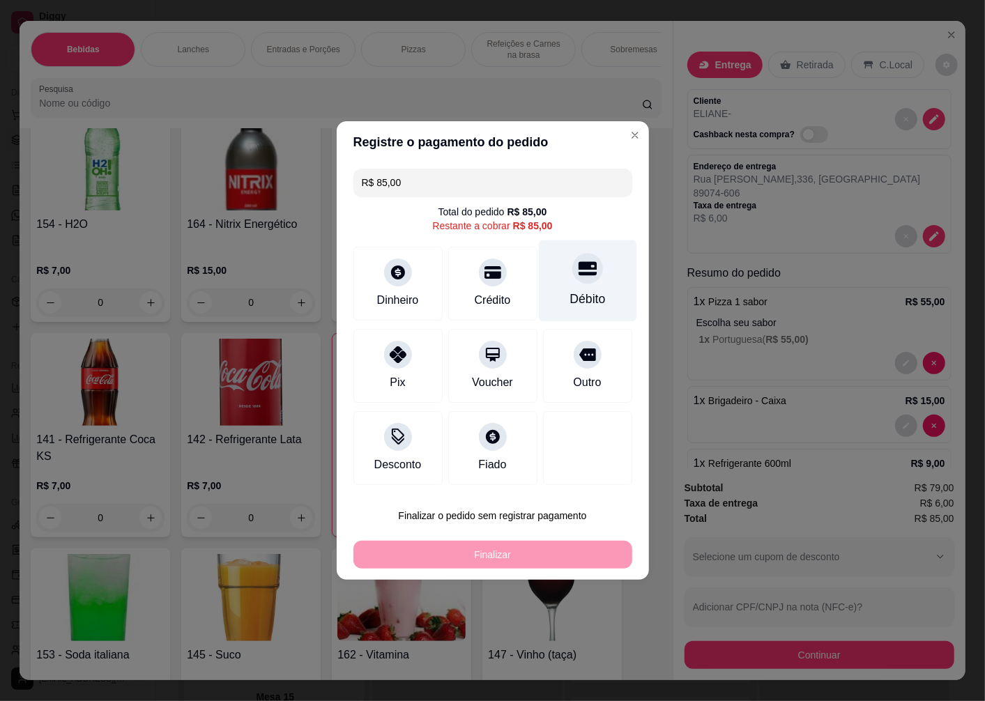
click at [581, 277] on icon at bounding box center [587, 268] width 18 height 18
type input "R$ 0,00"
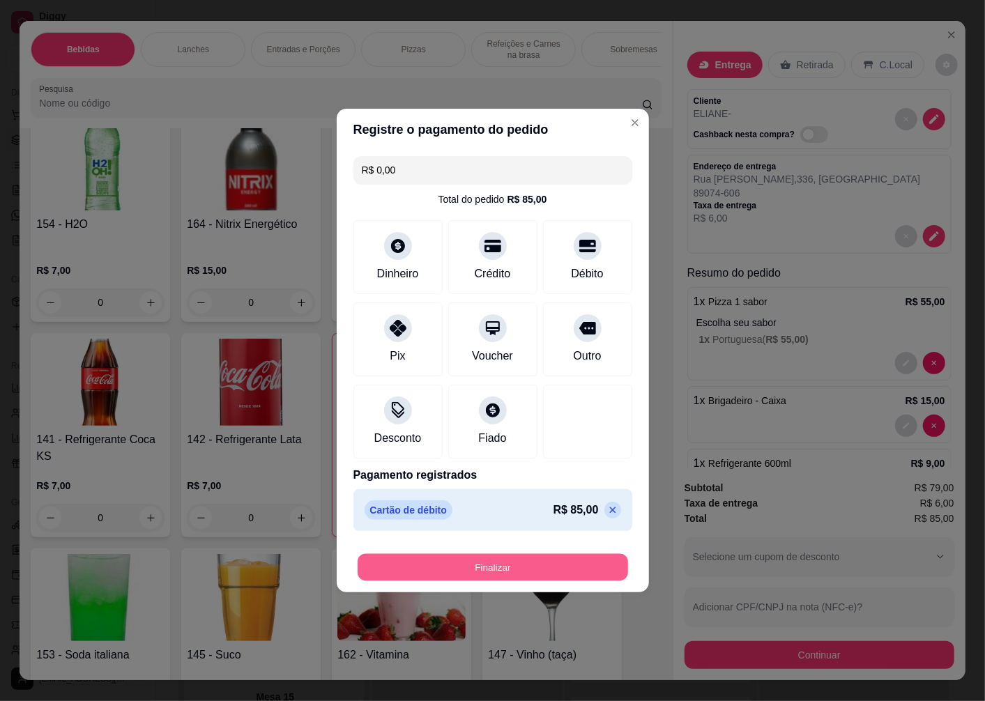
click at [479, 574] on button "Finalizar" at bounding box center [493, 567] width 271 height 27
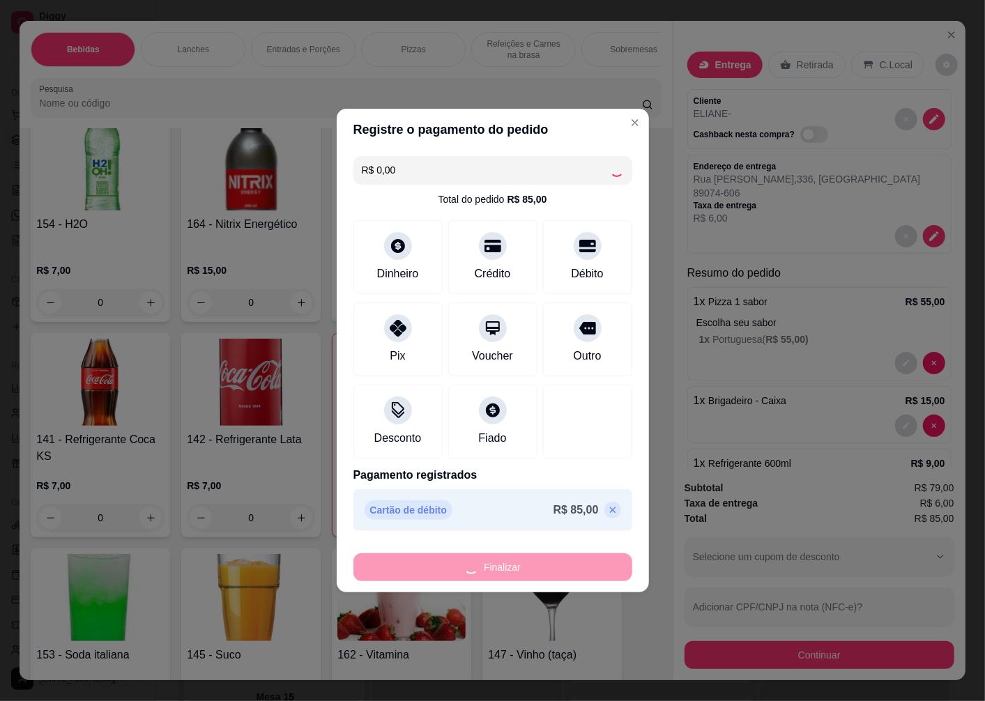
type input "0"
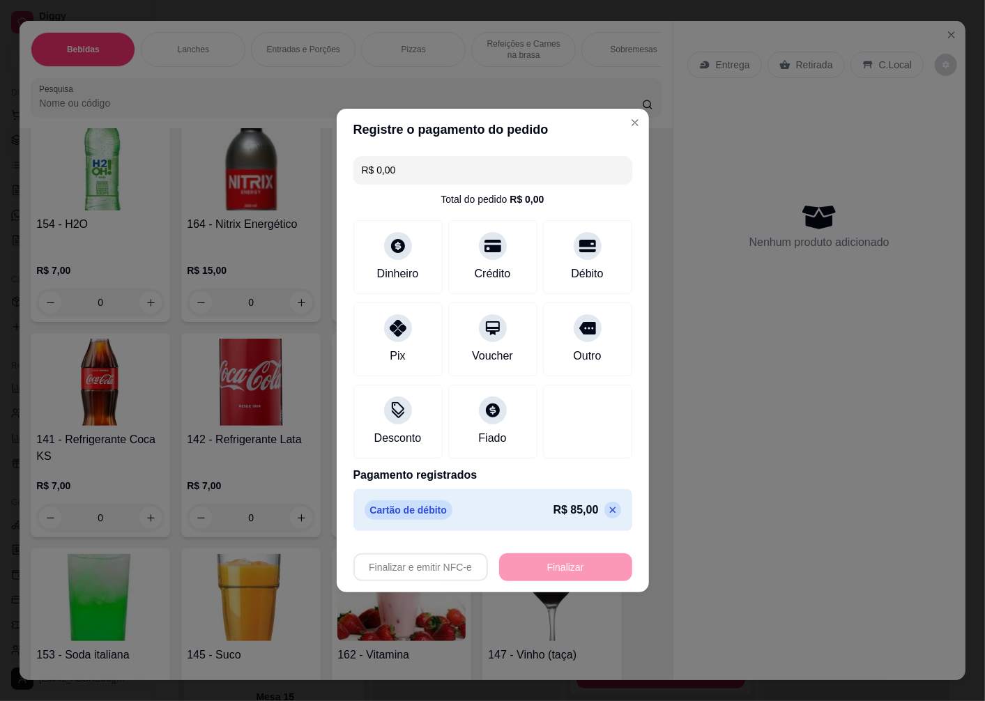
type input "-R$ 85,00"
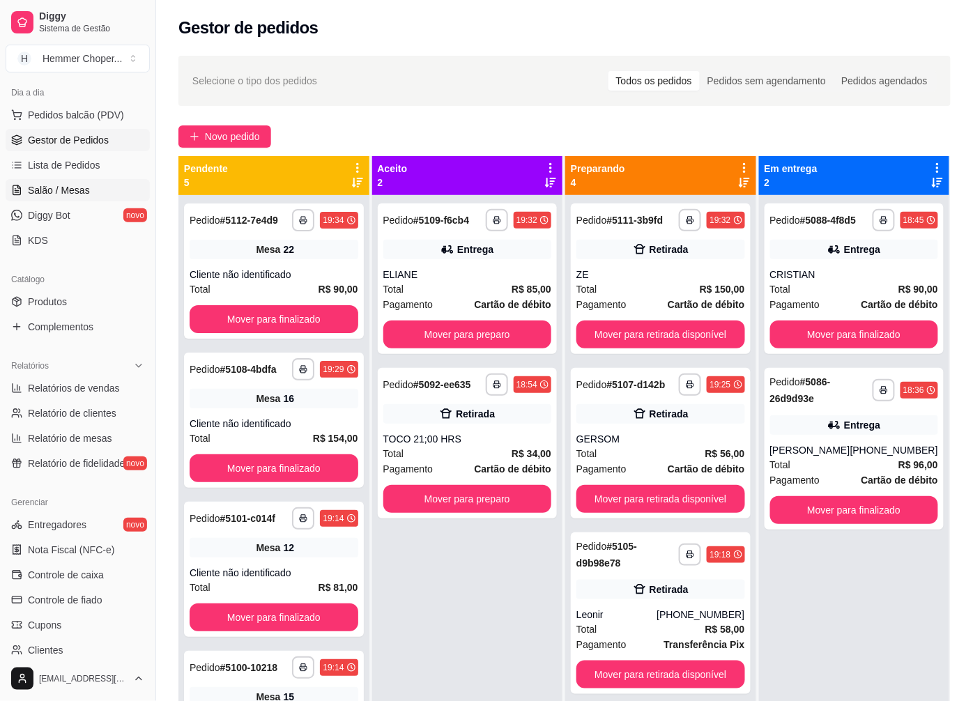
click at [67, 192] on span "Salão / Mesas" at bounding box center [59, 190] width 62 height 14
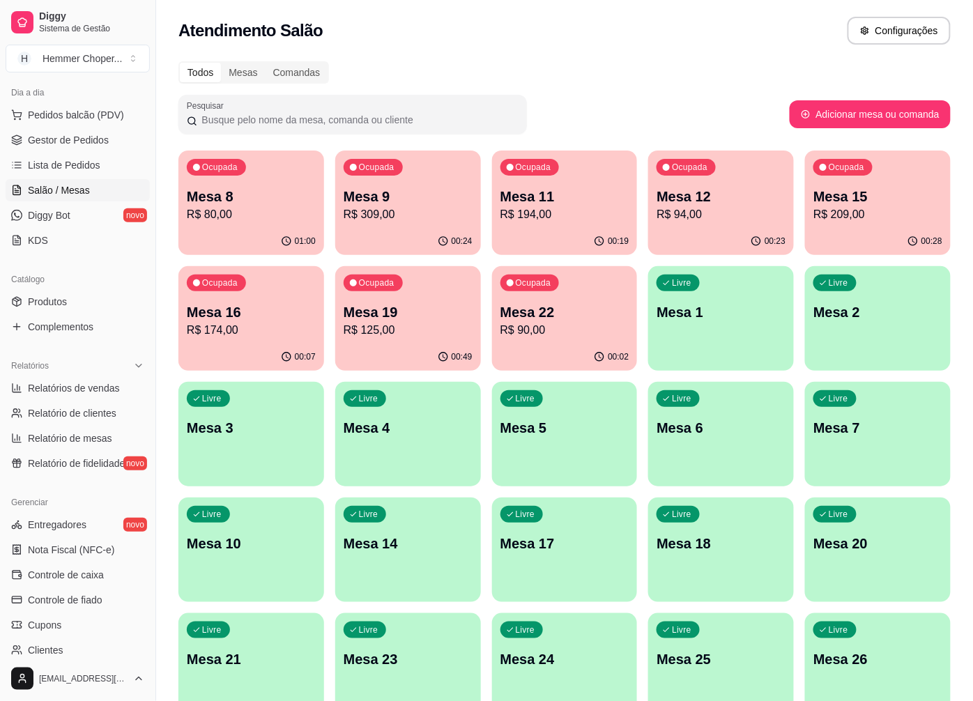
click at [393, 315] on p "Mesa 19" at bounding box center [408, 313] width 129 height 20
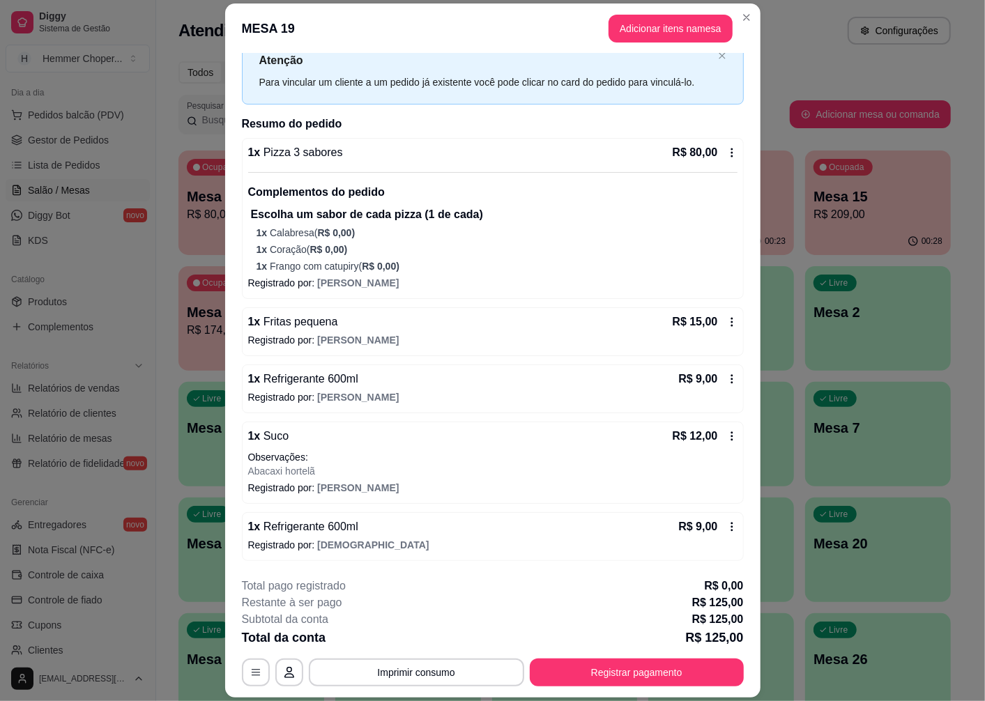
scroll to position [40, 0]
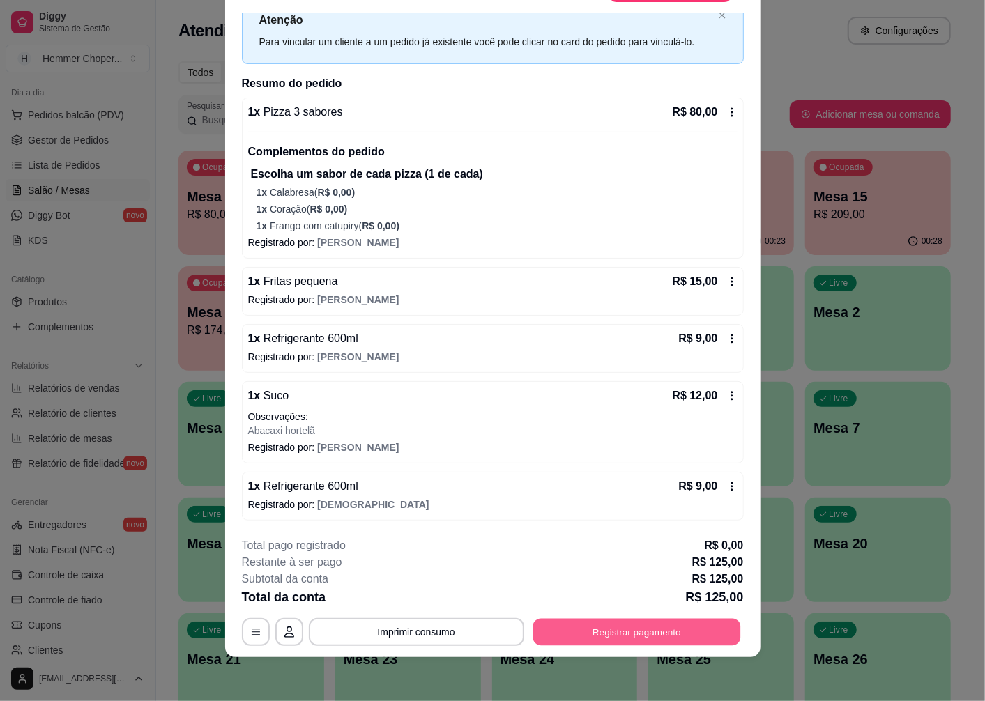
click at [598, 623] on button "Registrar pagamento" at bounding box center [637, 632] width 208 height 27
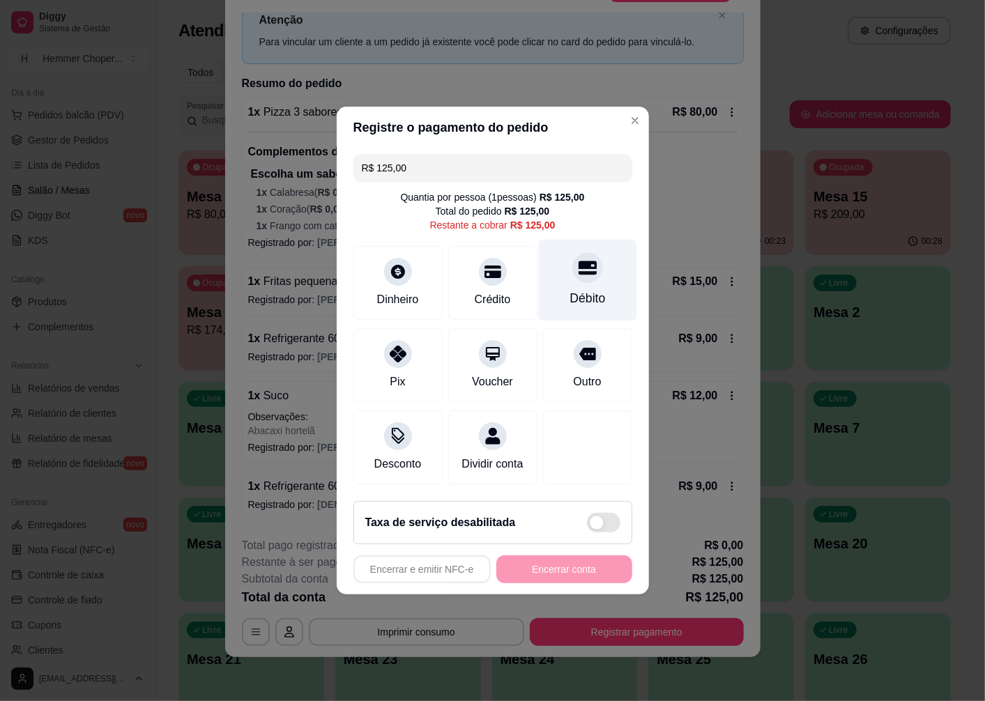
click at [581, 289] on div "Débito" at bounding box center [588, 298] width 36 height 18
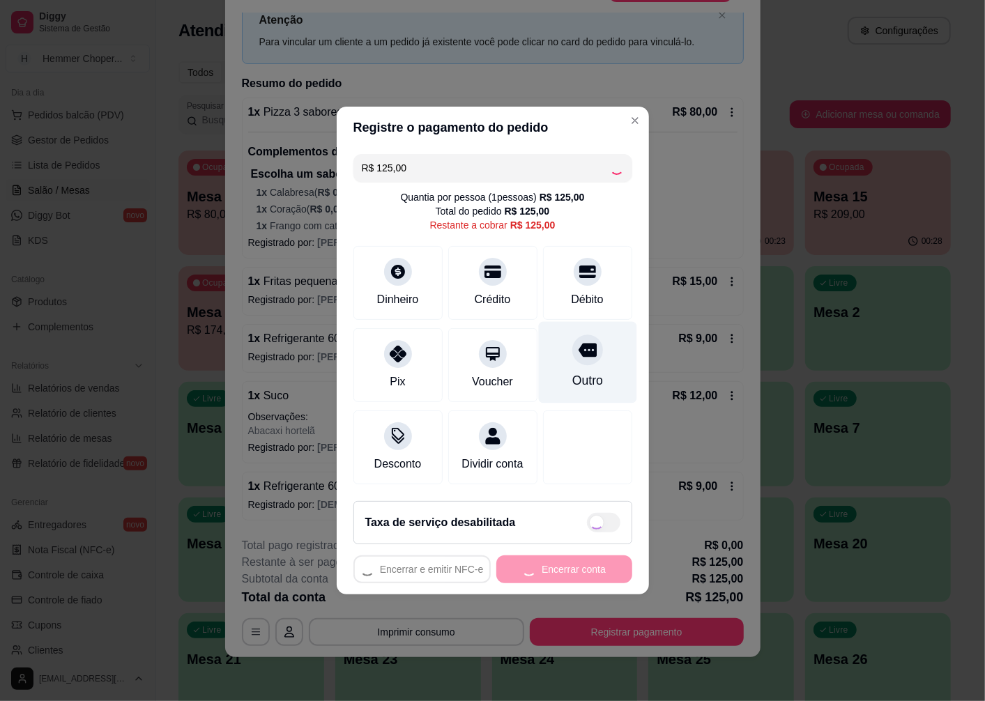
type input "R$ 0,00"
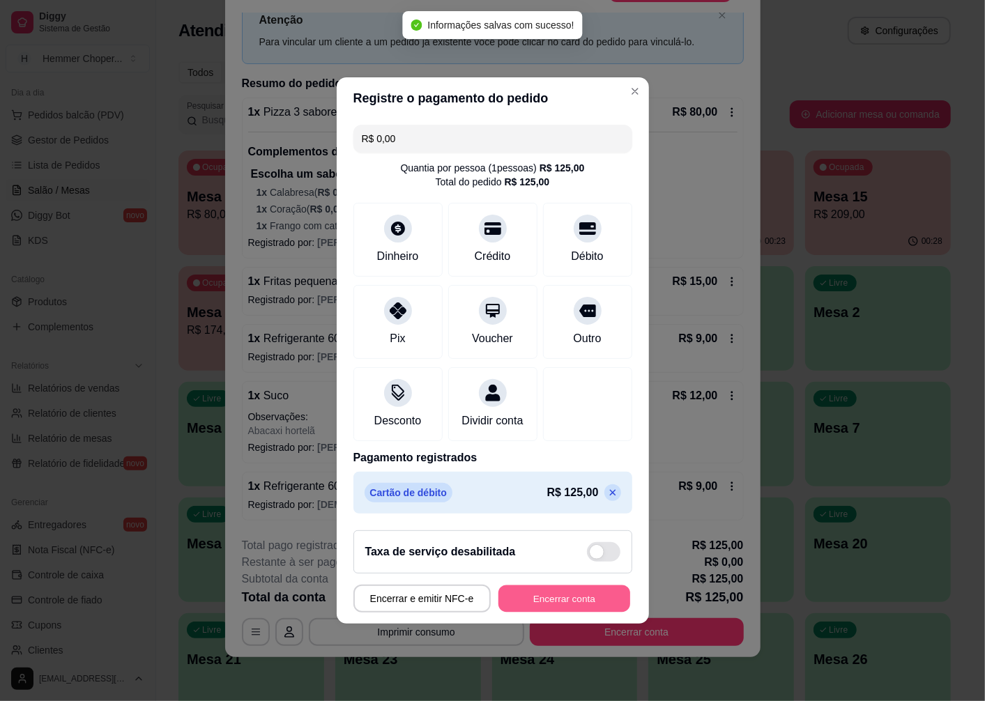
click at [554, 612] on button "Encerrar conta" at bounding box center [564, 599] width 132 height 27
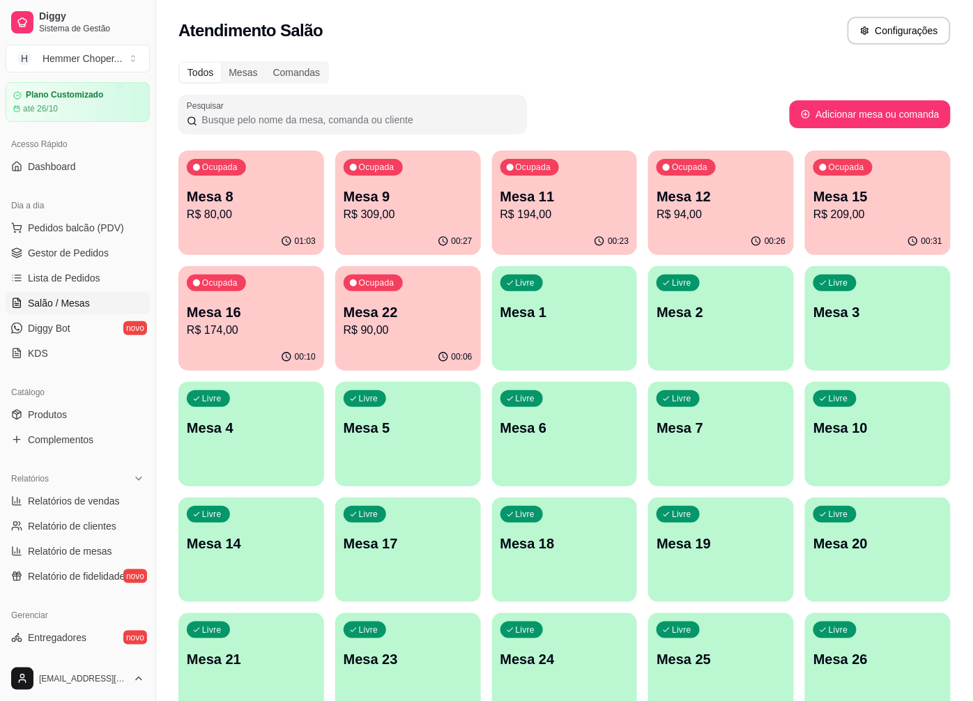
scroll to position [0, 0]
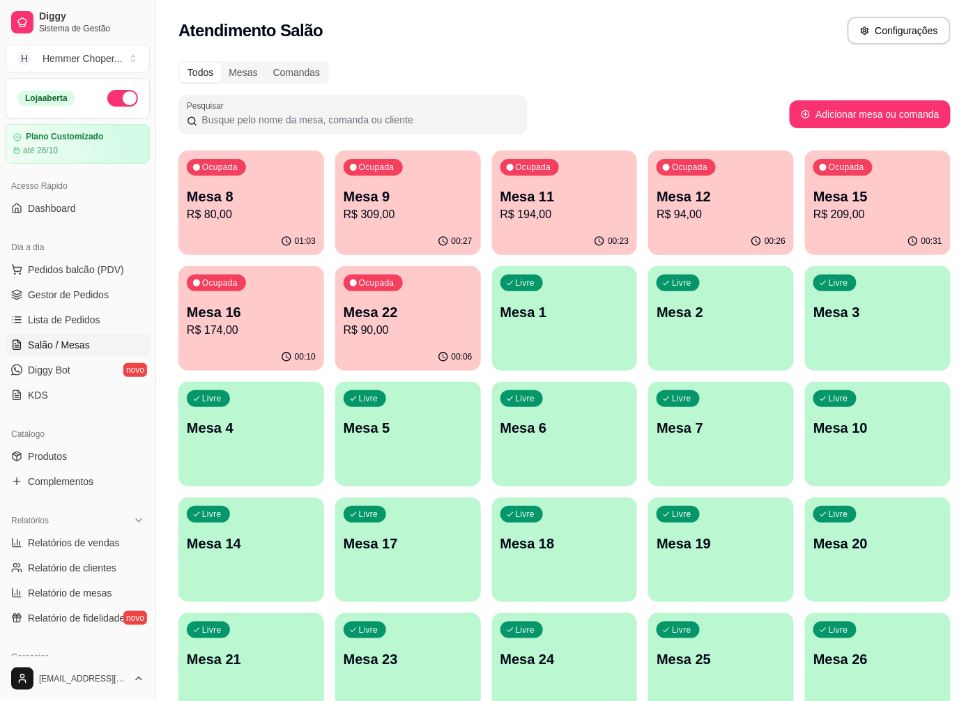
click at [259, 427] on p "Mesa 4" at bounding box center [251, 428] width 129 height 20
click at [73, 273] on span "Pedidos balcão (PDV)" at bounding box center [76, 270] width 96 height 14
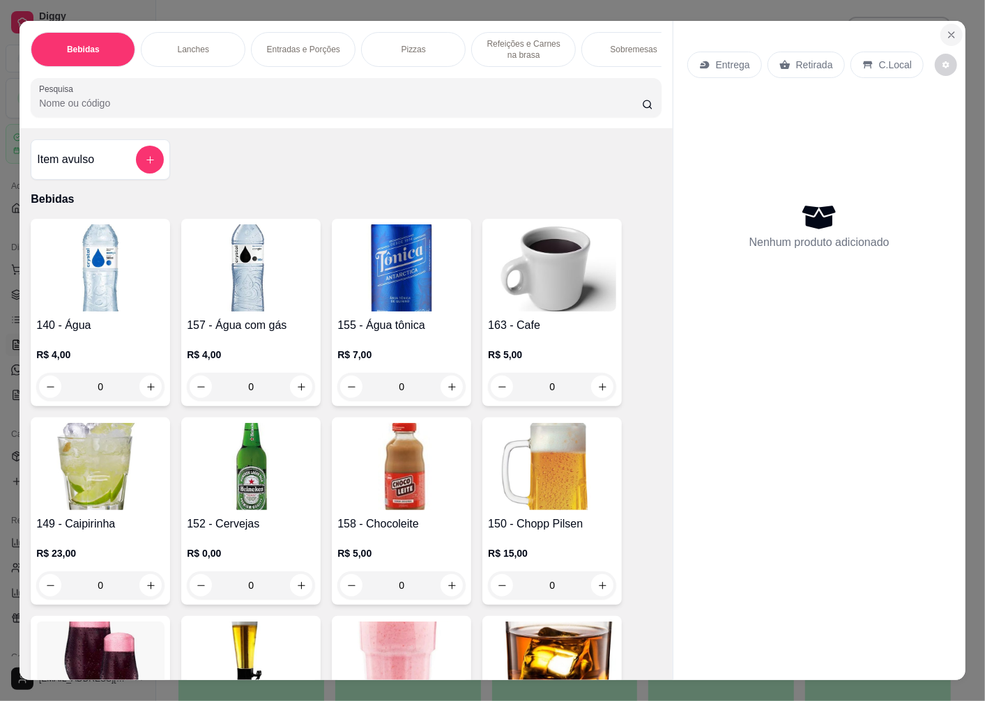
click at [946, 29] on icon "Close" at bounding box center [951, 34] width 11 height 11
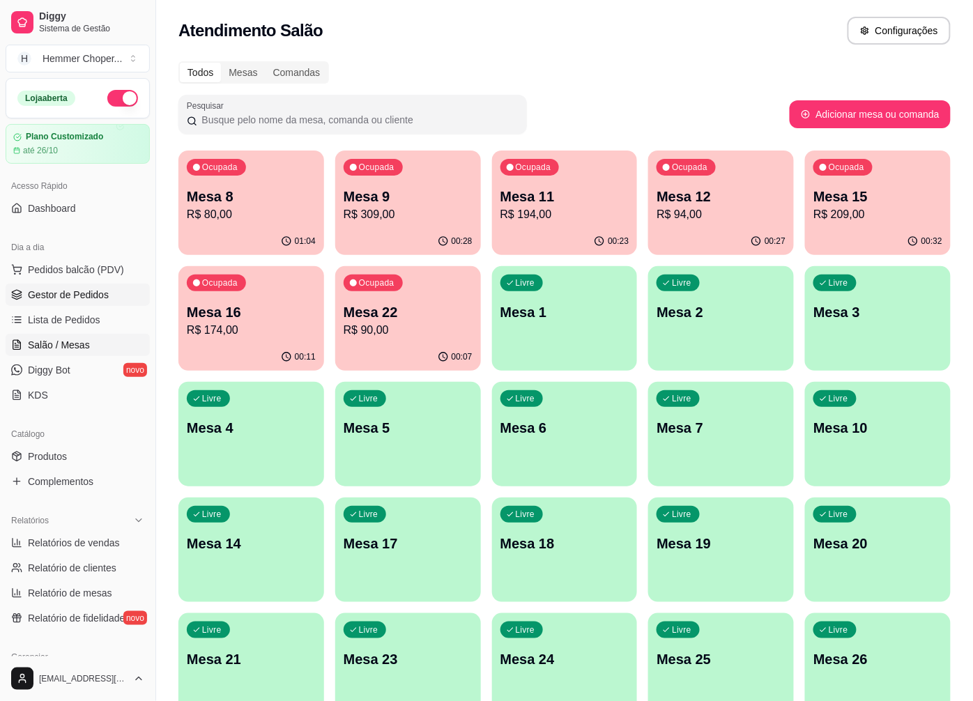
click at [84, 297] on span "Gestor de Pedidos" at bounding box center [68, 295] width 81 height 14
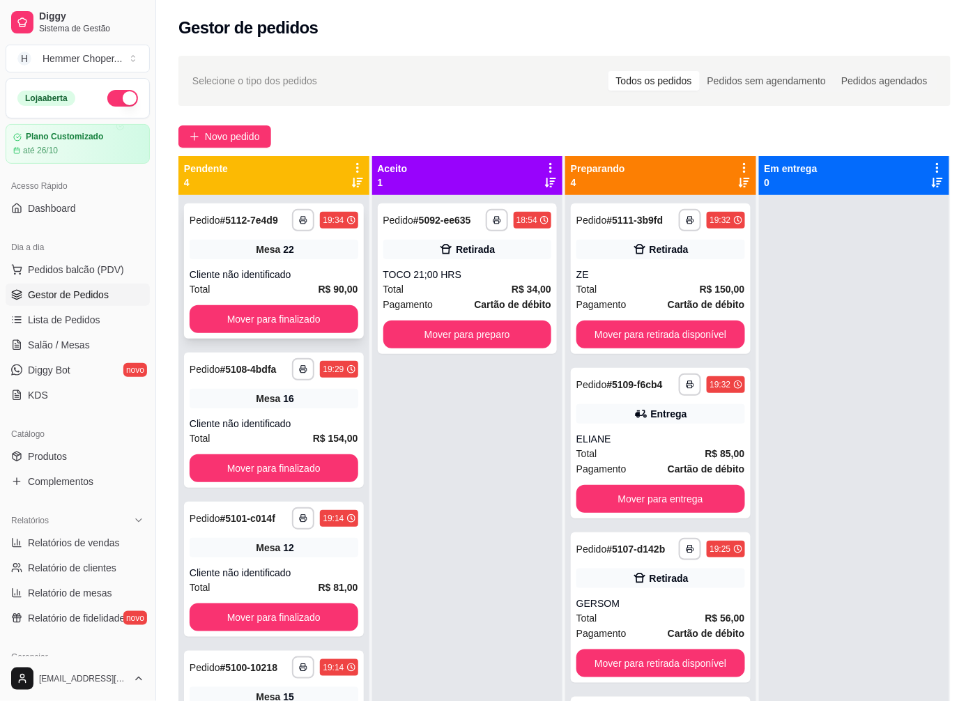
click at [293, 277] on div "Cliente não identificado" at bounding box center [274, 275] width 169 height 14
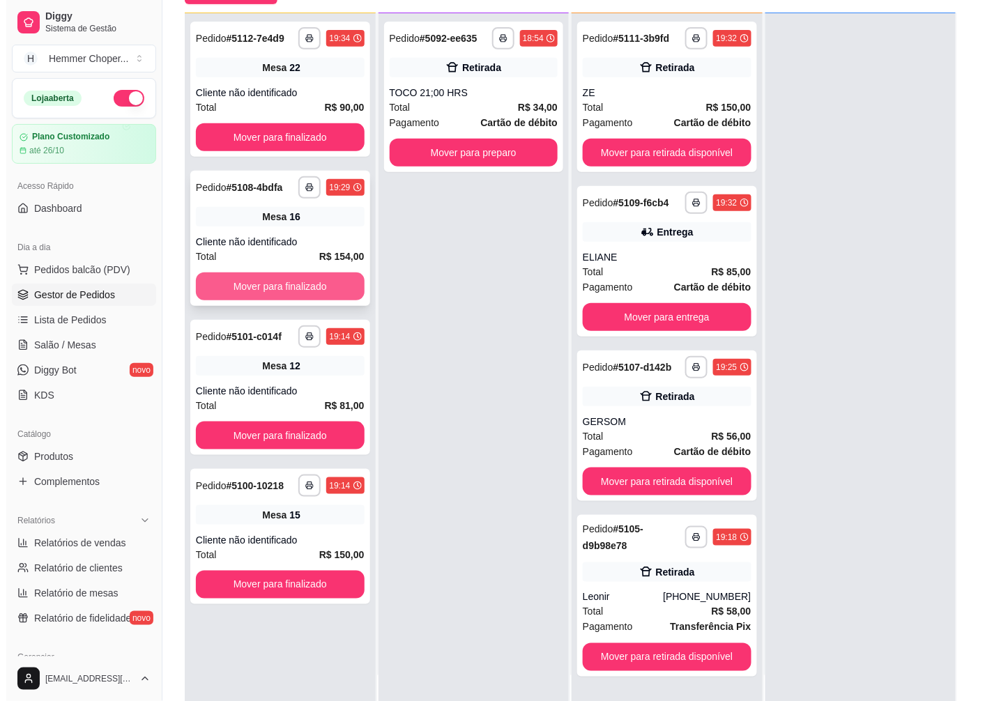
scroll to position [213, 0]
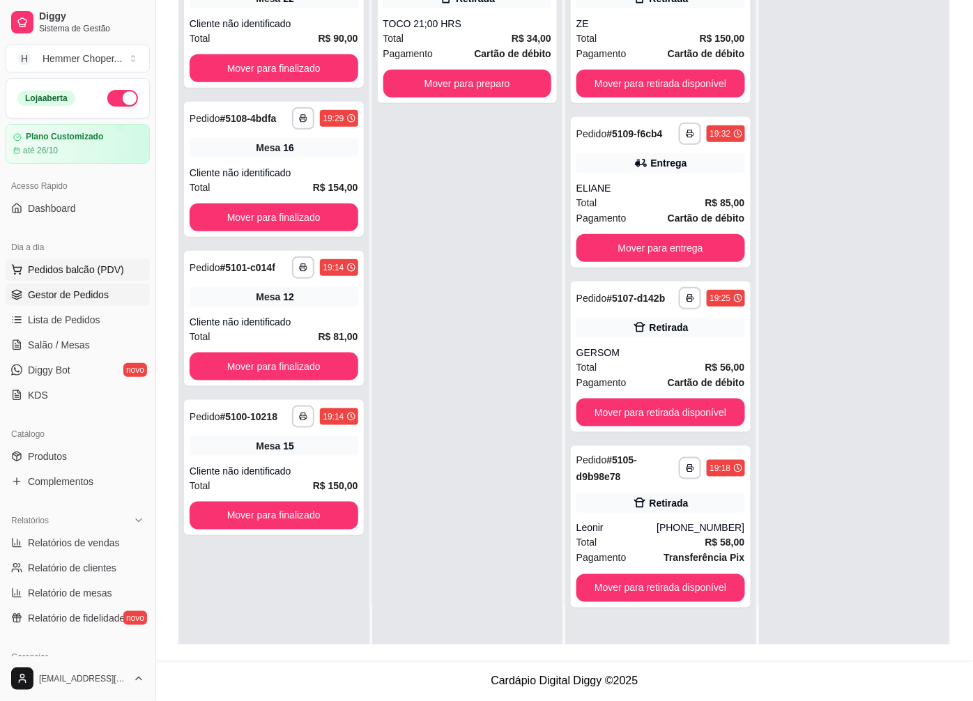
click at [77, 273] on span "Pedidos balcão (PDV)" at bounding box center [76, 270] width 96 height 14
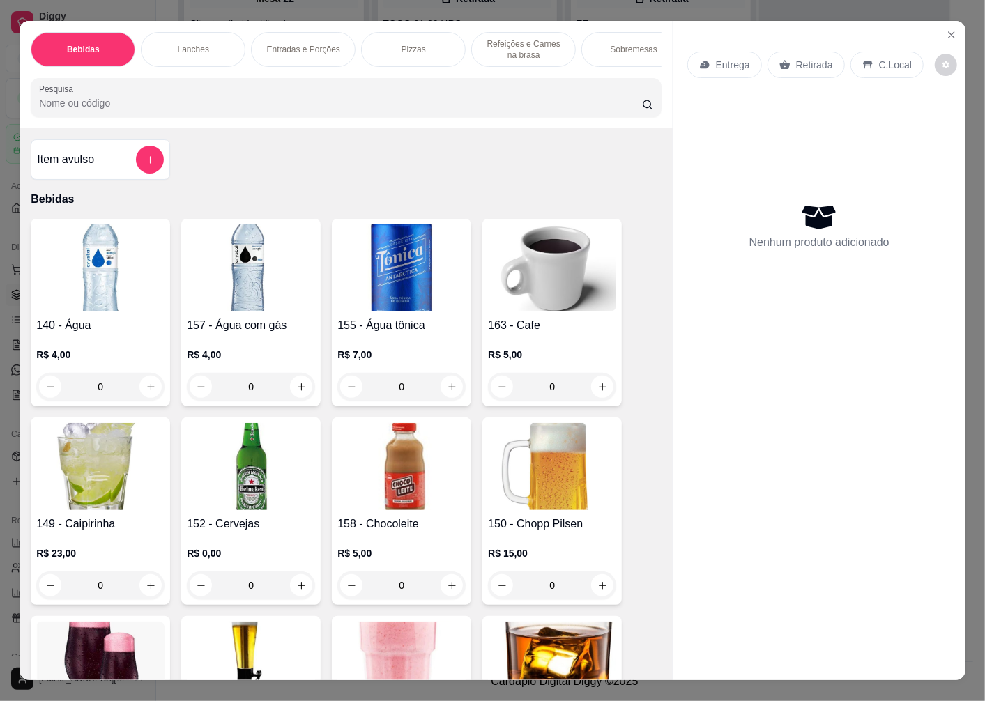
click at [814, 61] on p "Retirada" at bounding box center [814, 65] width 37 height 14
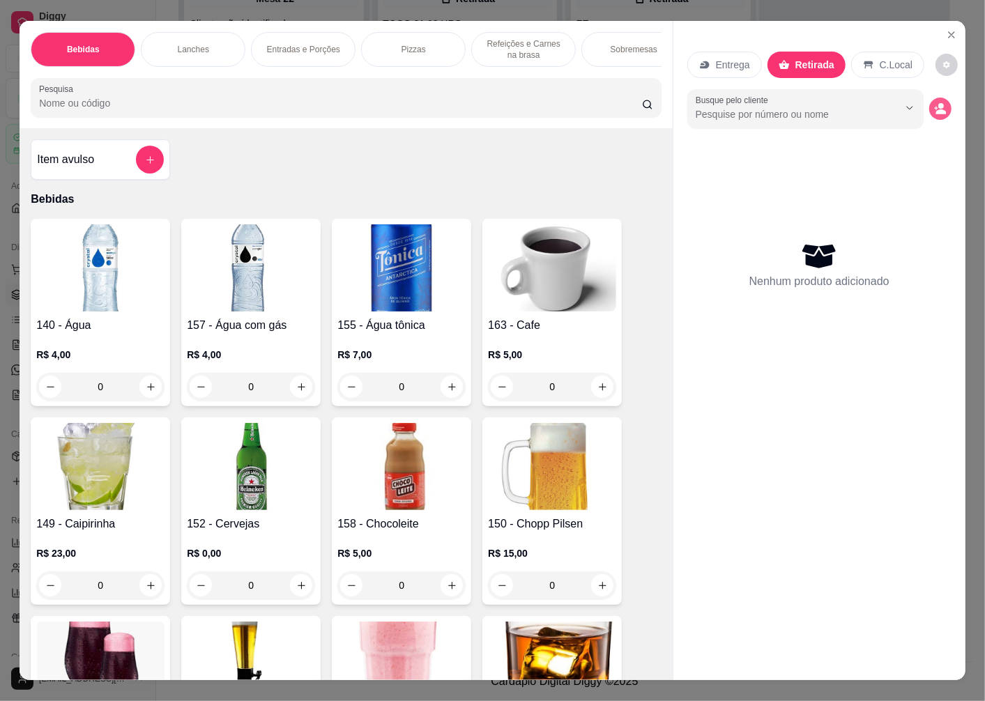
click at [936, 109] on icon "decrease-product-quantity" at bounding box center [941, 111] width 10 height 5
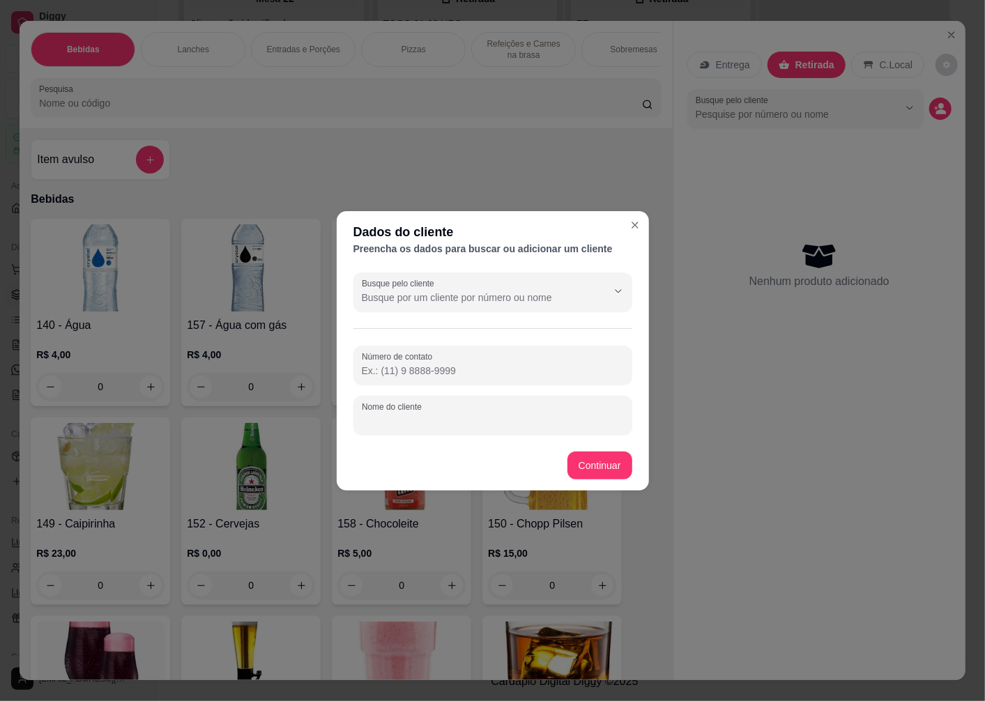
click at [401, 424] on input "Nome do cliente" at bounding box center [493, 421] width 262 height 14
type input "ADEMAR"
click at [601, 450] on footer "Continuar" at bounding box center [493, 466] width 312 height 50
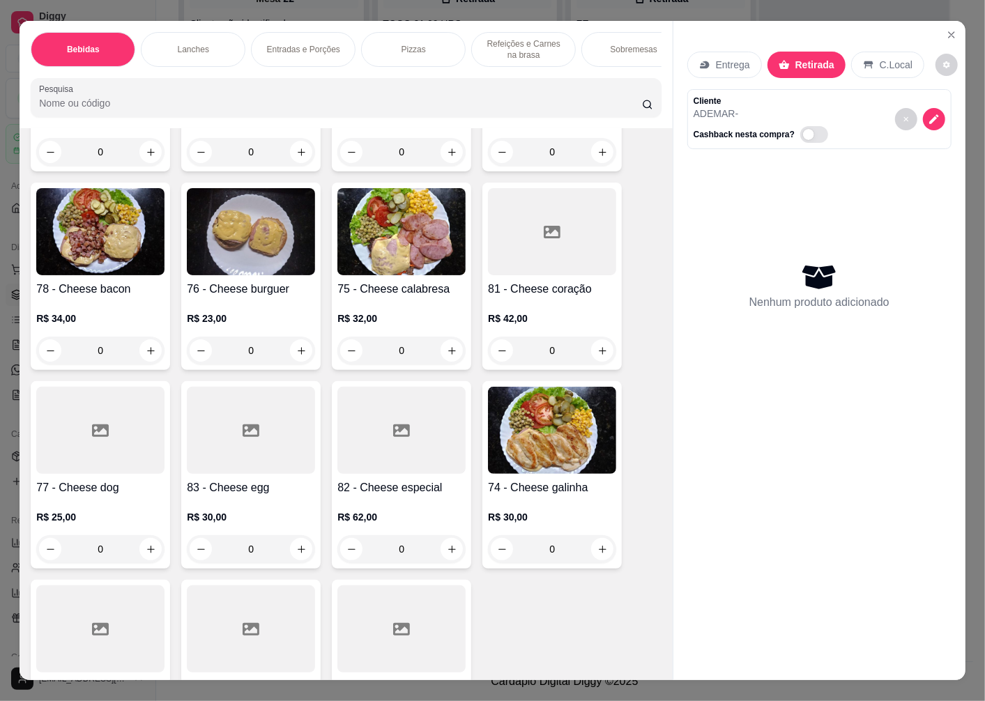
scroll to position [1936, 0]
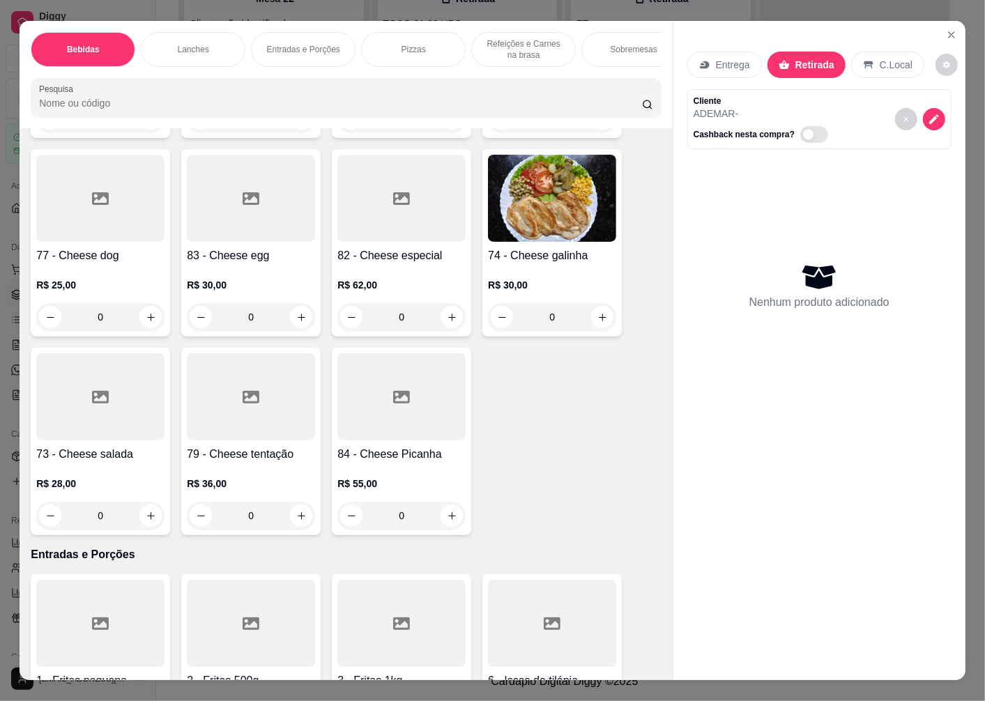
click at [107, 427] on div at bounding box center [100, 396] width 128 height 87
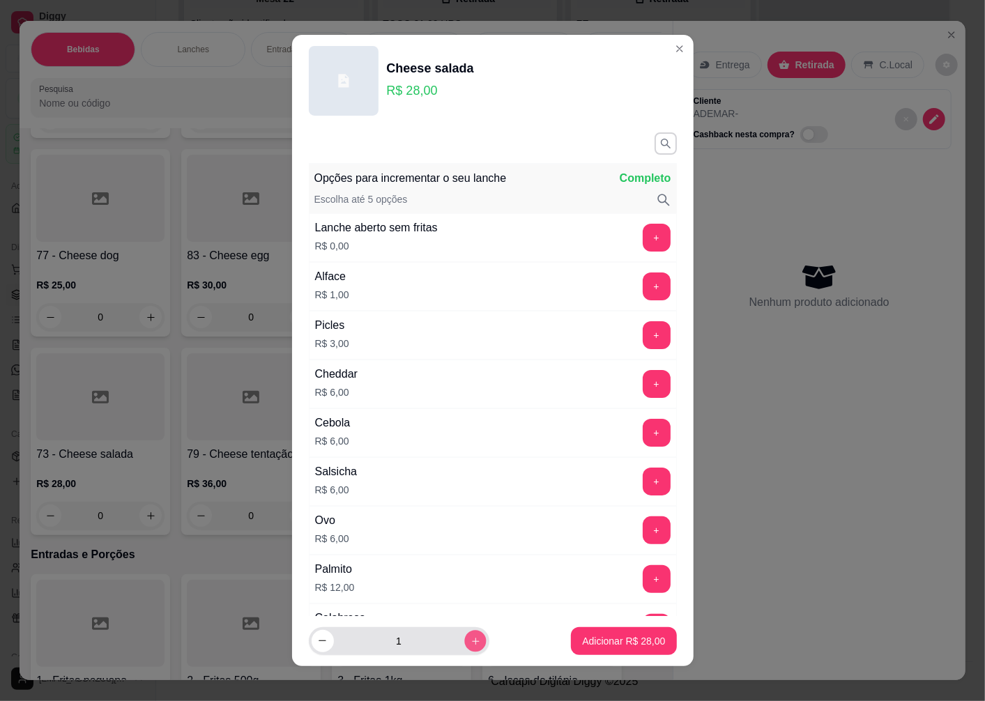
click at [470, 639] on icon "increase-product-quantity" at bounding box center [475, 641] width 10 height 10
type input "2"
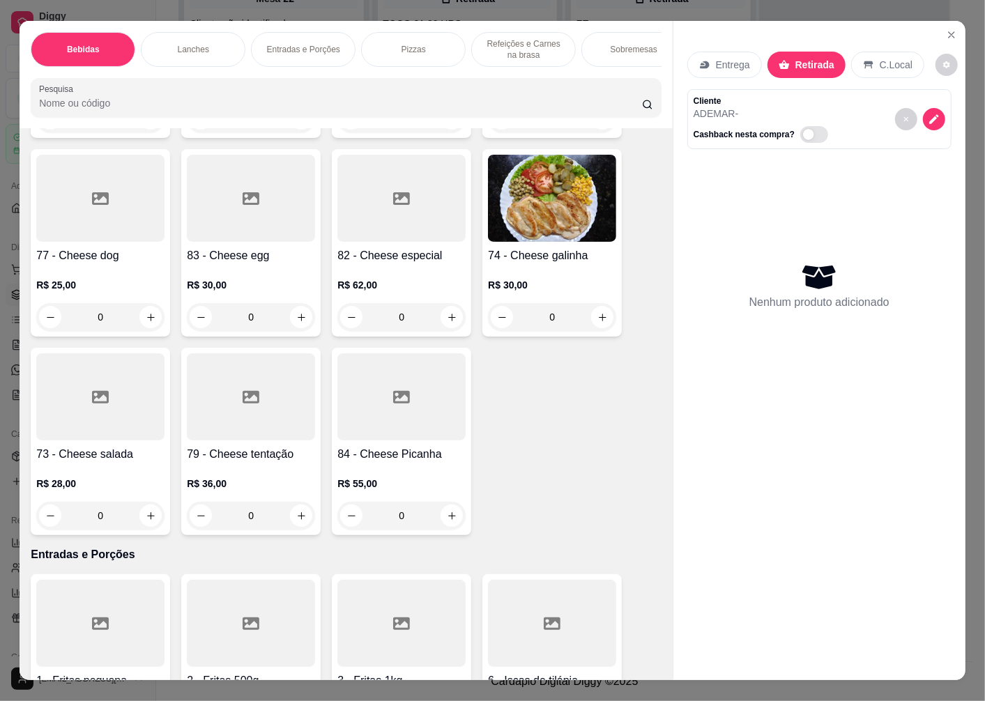
click at [85, 463] on h4 "73 - Cheese salada" at bounding box center [100, 454] width 128 height 17
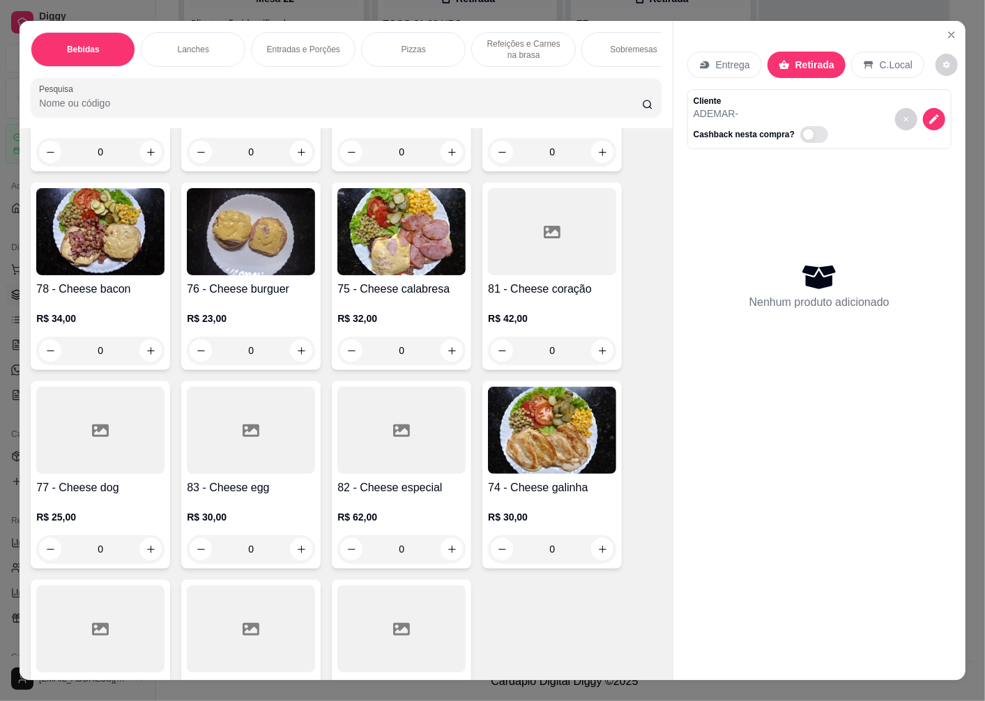
click at [247, 294] on h4 "76 - Cheese burguer" at bounding box center [251, 289] width 128 height 17
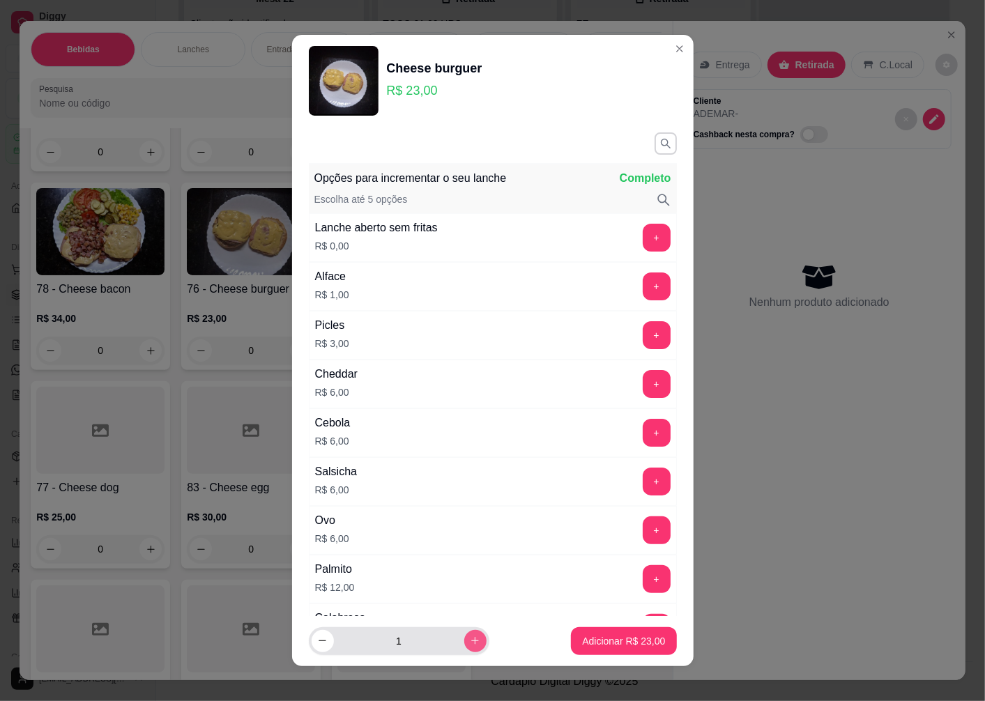
click at [470, 640] on icon "increase-product-quantity" at bounding box center [475, 641] width 10 height 10
type input "2"
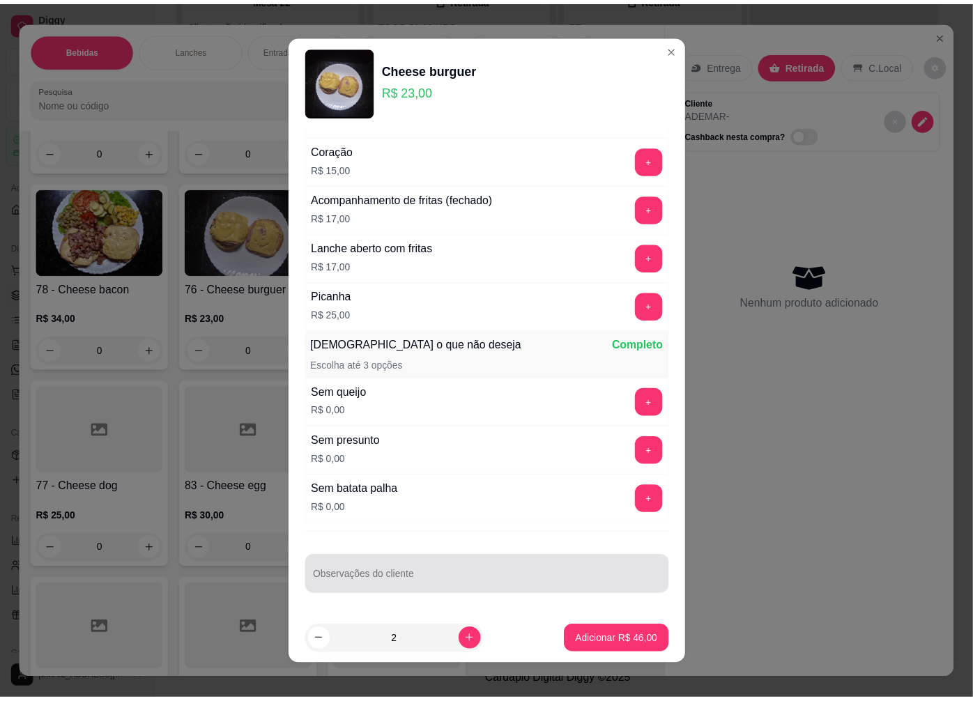
scroll to position [9, 0]
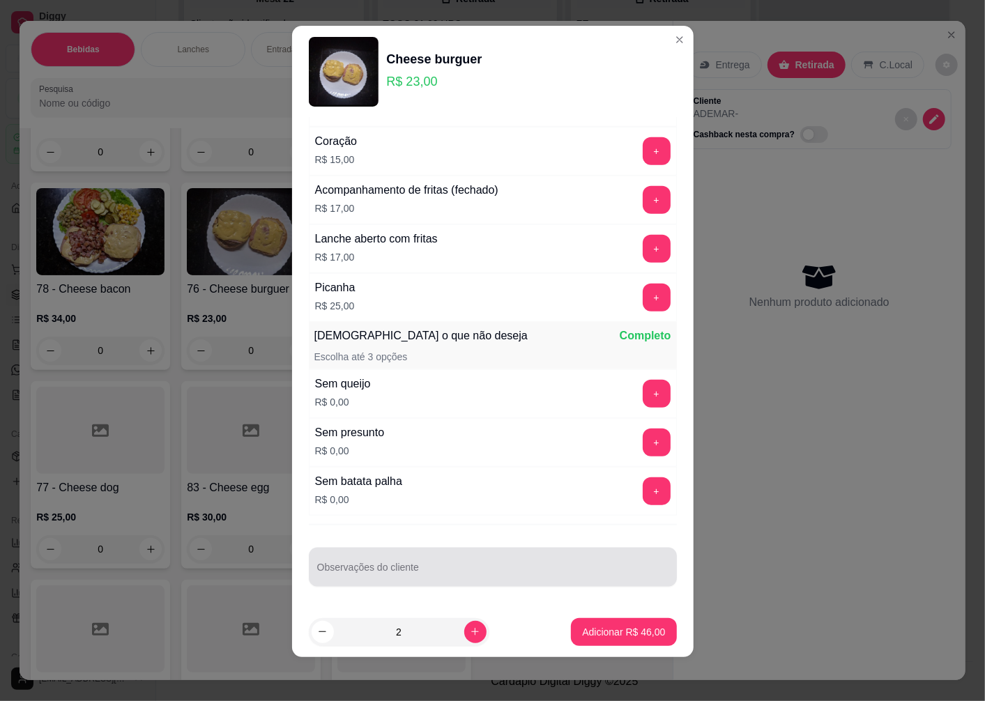
click at [365, 579] on input "Observações do cliente" at bounding box center [492, 573] width 351 height 14
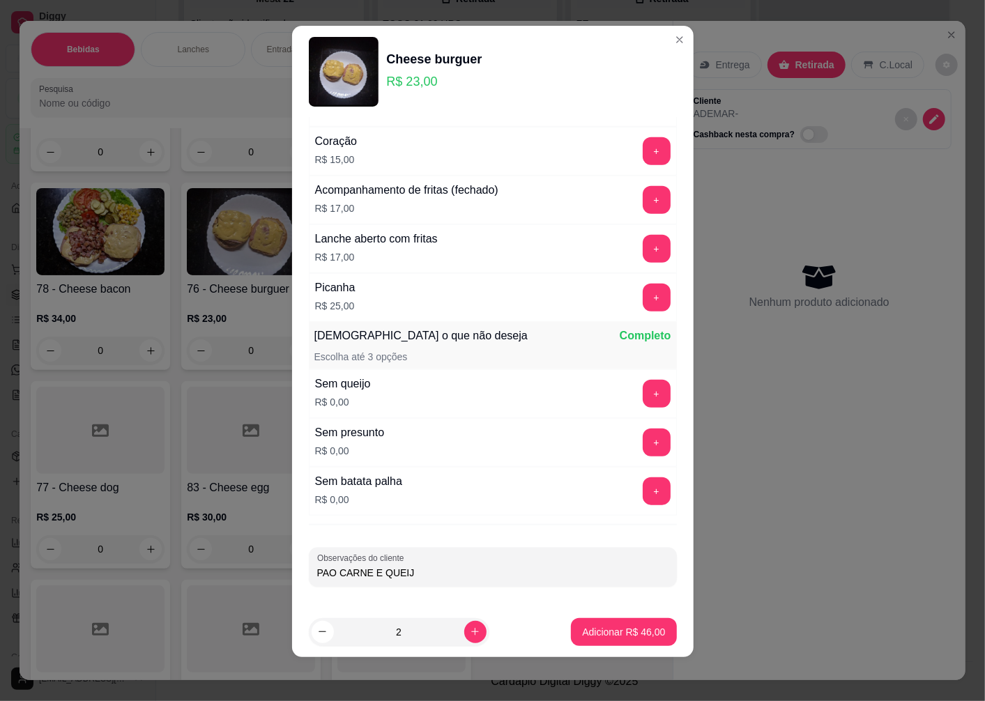
type input "PAO CARNE E QUEIJO"
click at [584, 638] on p "Adicionar R$ 46,00" at bounding box center [624, 631] width 81 height 13
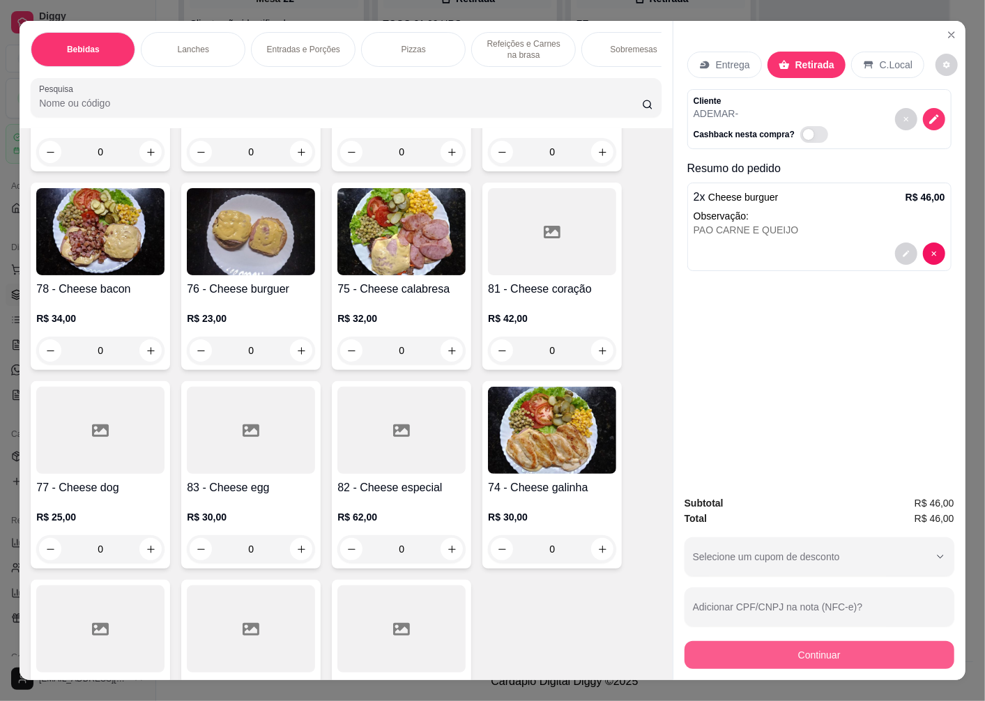
click at [791, 657] on button "Continuar" at bounding box center [820, 655] width 270 height 28
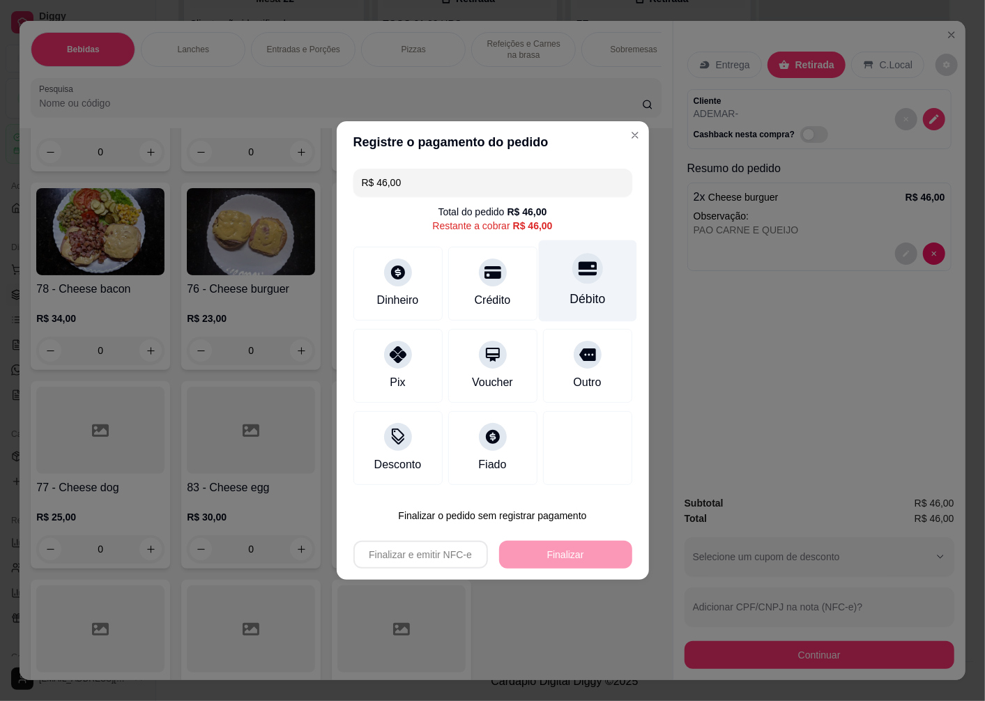
click at [579, 293] on div "Débito" at bounding box center [588, 299] width 36 height 18
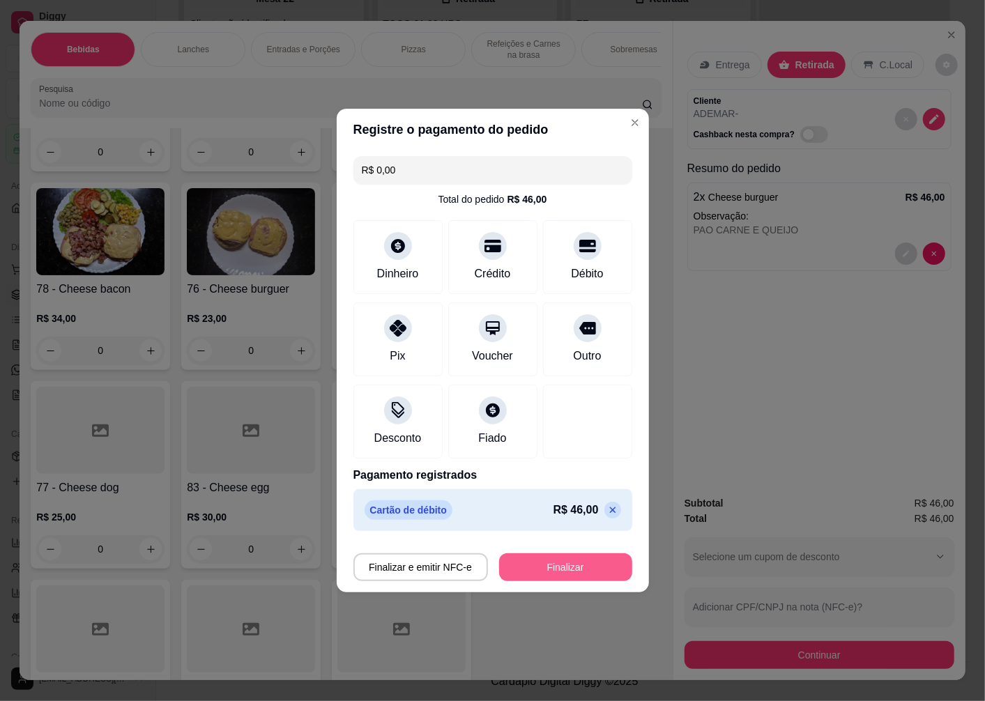
click at [551, 570] on button "Finalizar" at bounding box center [565, 568] width 133 height 28
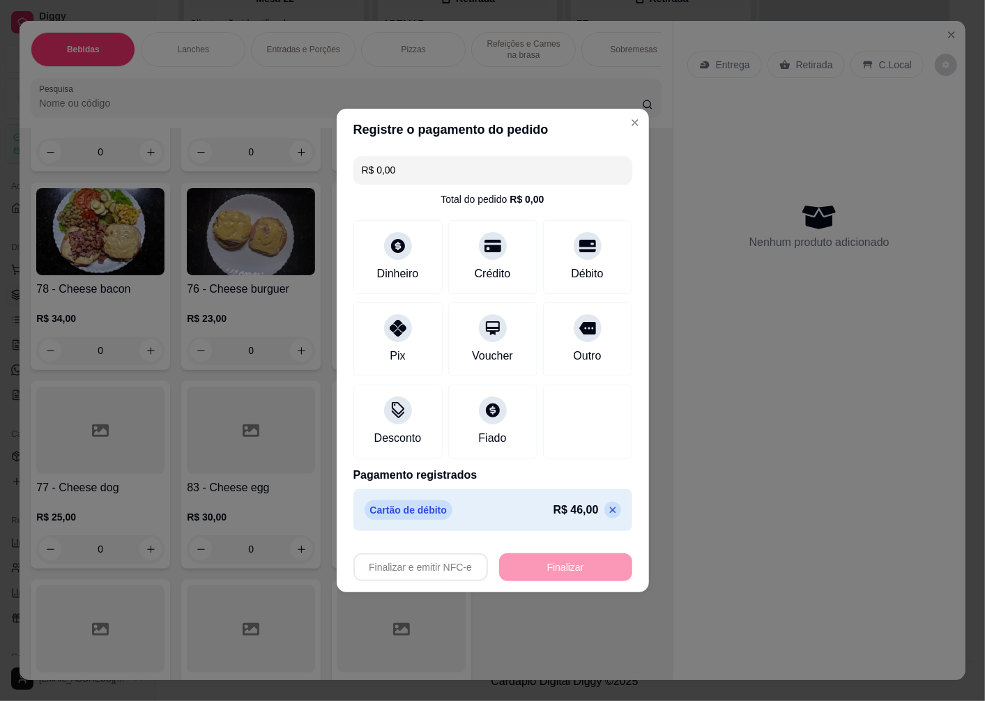
type input "-R$ 46,00"
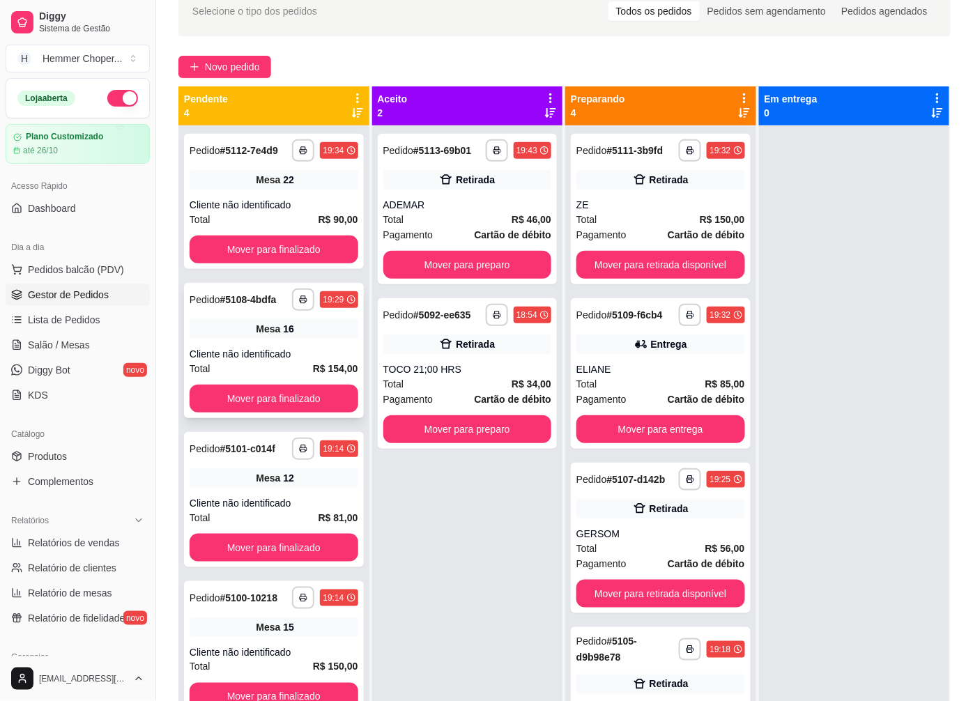
scroll to position [58, 0]
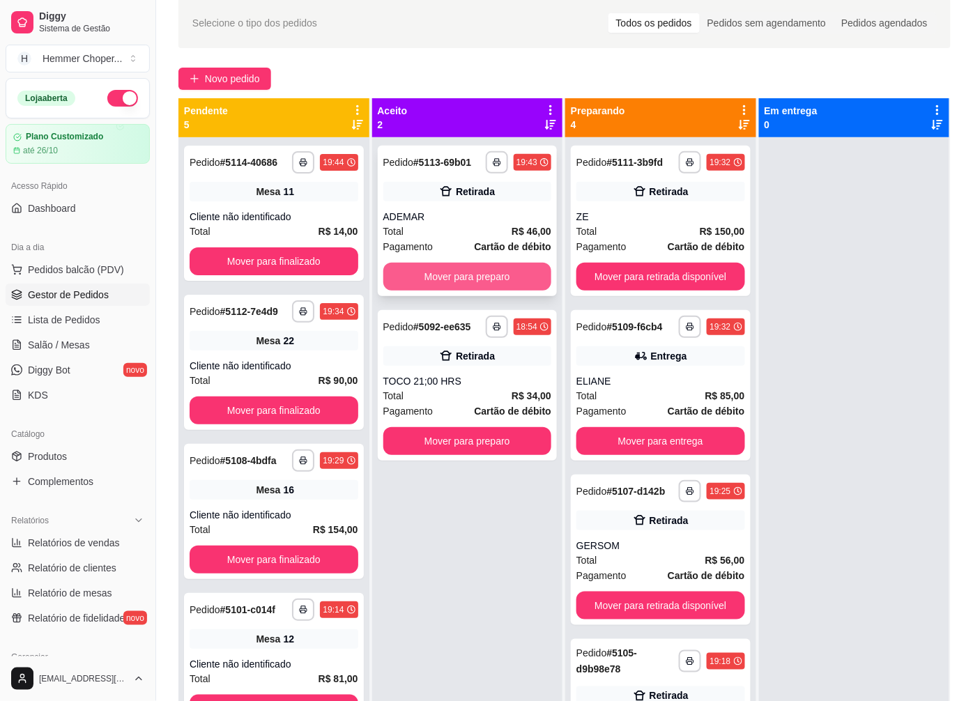
click at [512, 267] on button "Mover para preparo" at bounding box center [467, 277] width 169 height 28
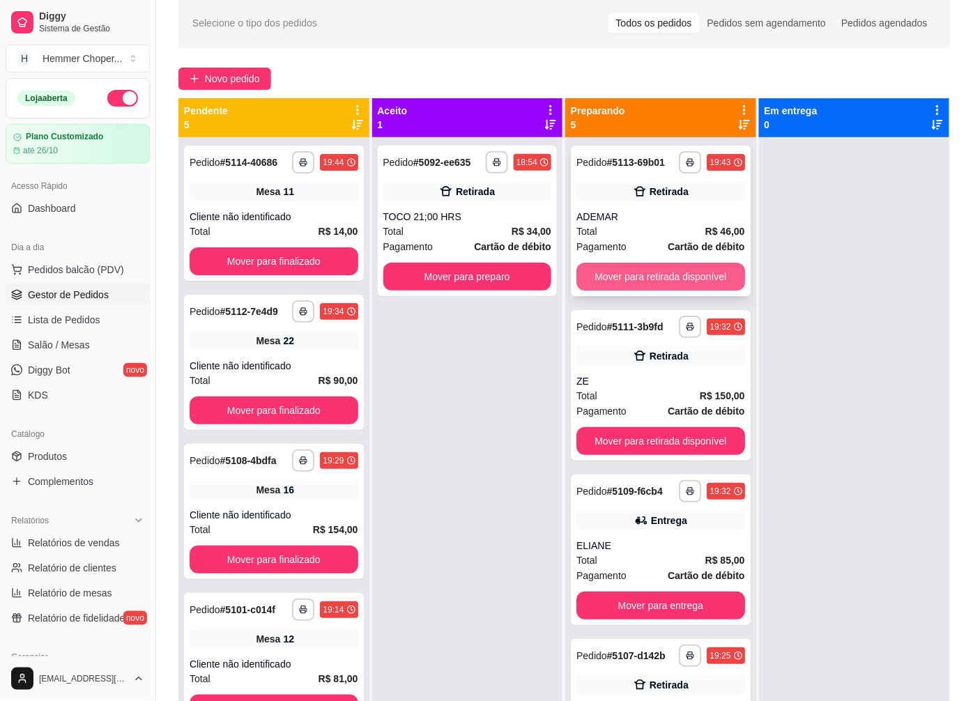
click at [656, 277] on button "Mover para retirada disponível" at bounding box center [661, 277] width 169 height 28
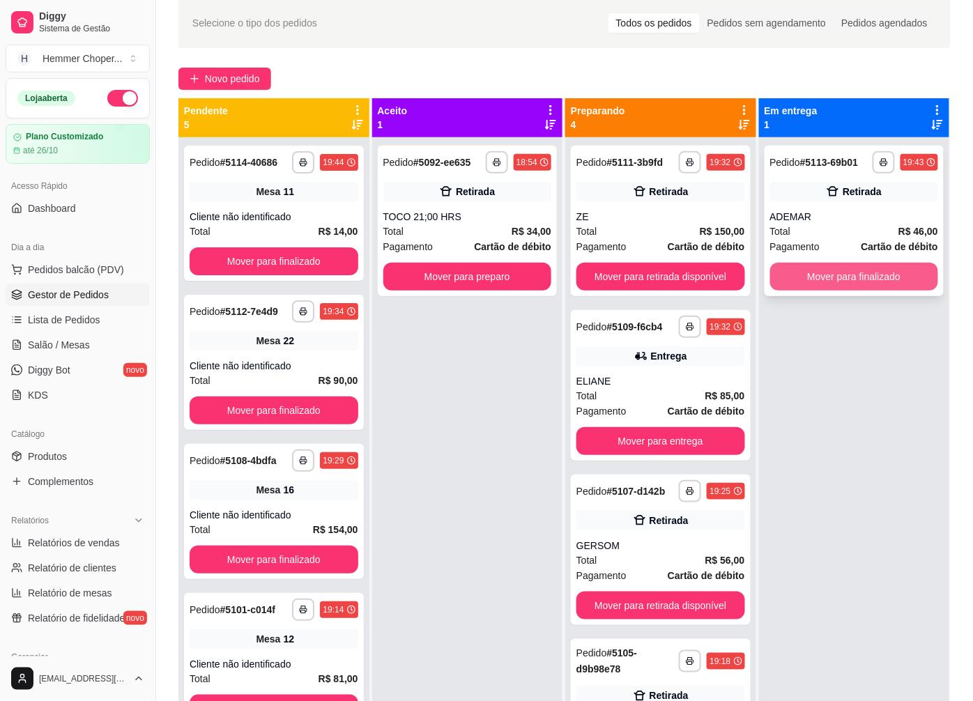
click at [820, 280] on button "Mover para finalizado" at bounding box center [854, 277] width 169 height 28
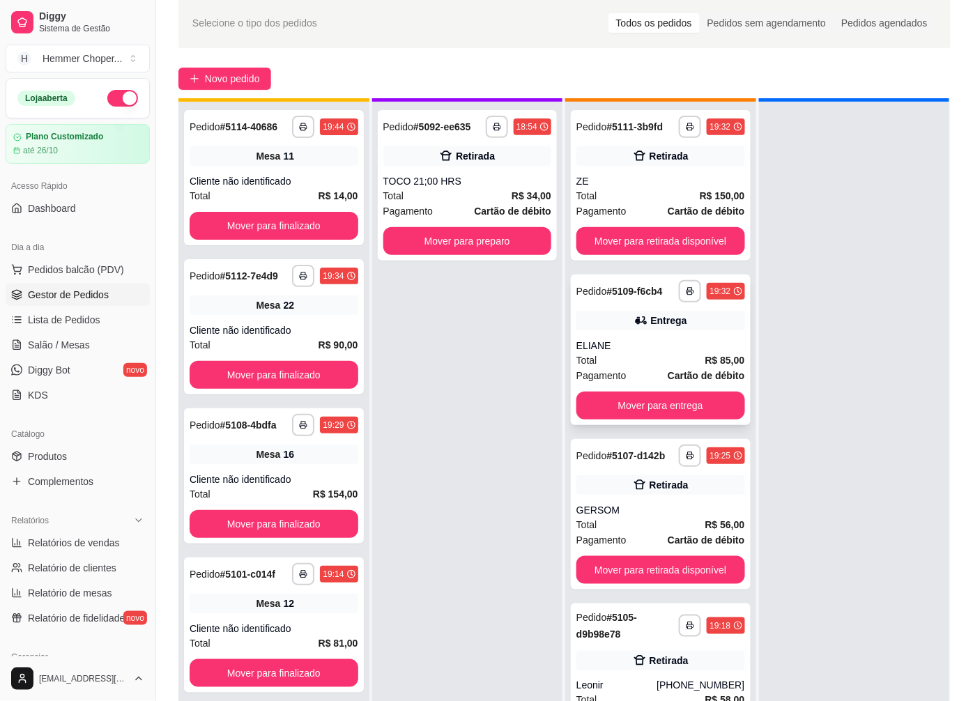
scroll to position [38, 0]
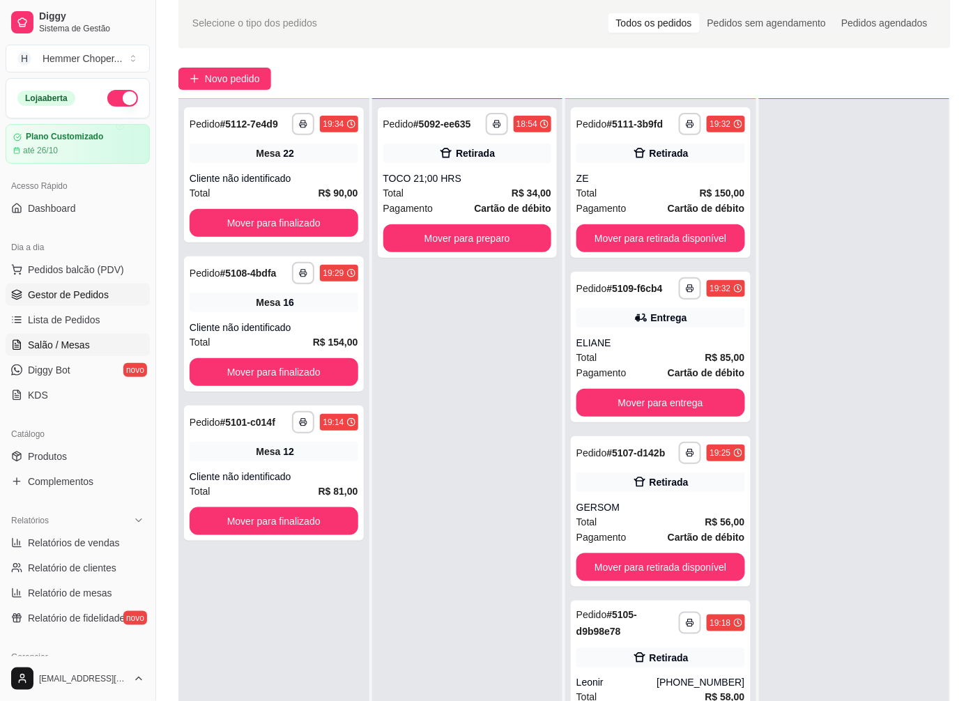
click at [72, 345] on span "Salão / Mesas" at bounding box center [59, 345] width 62 height 14
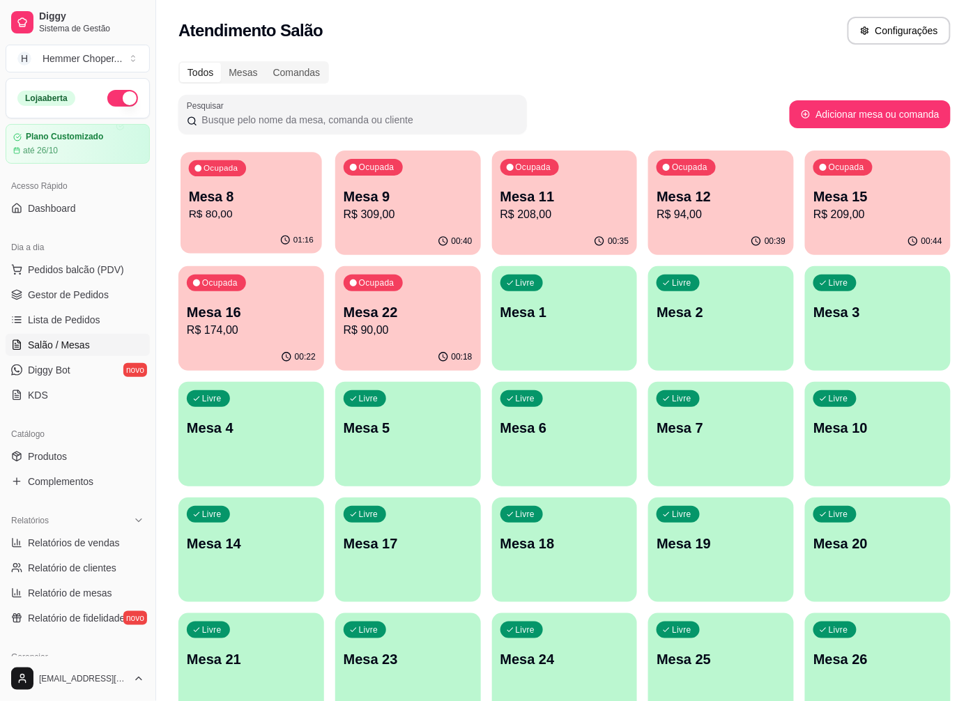
click at [248, 212] on p "R$ 80,00" at bounding box center [251, 214] width 125 height 16
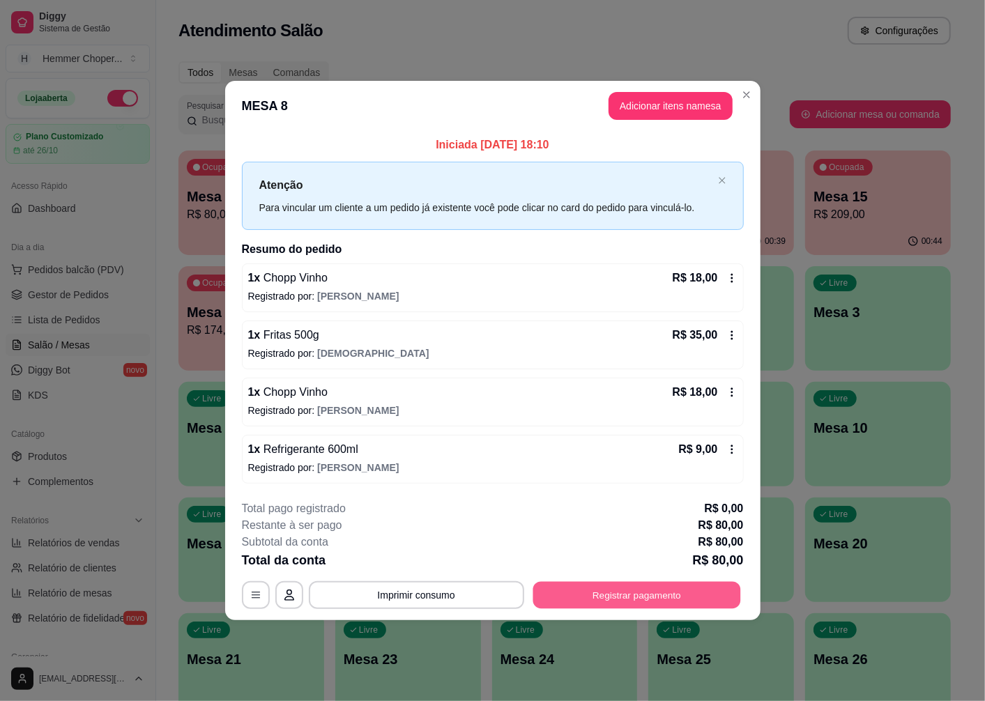
click at [602, 595] on button "Registrar pagamento" at bounding box center [637, 594] width 208 height 27
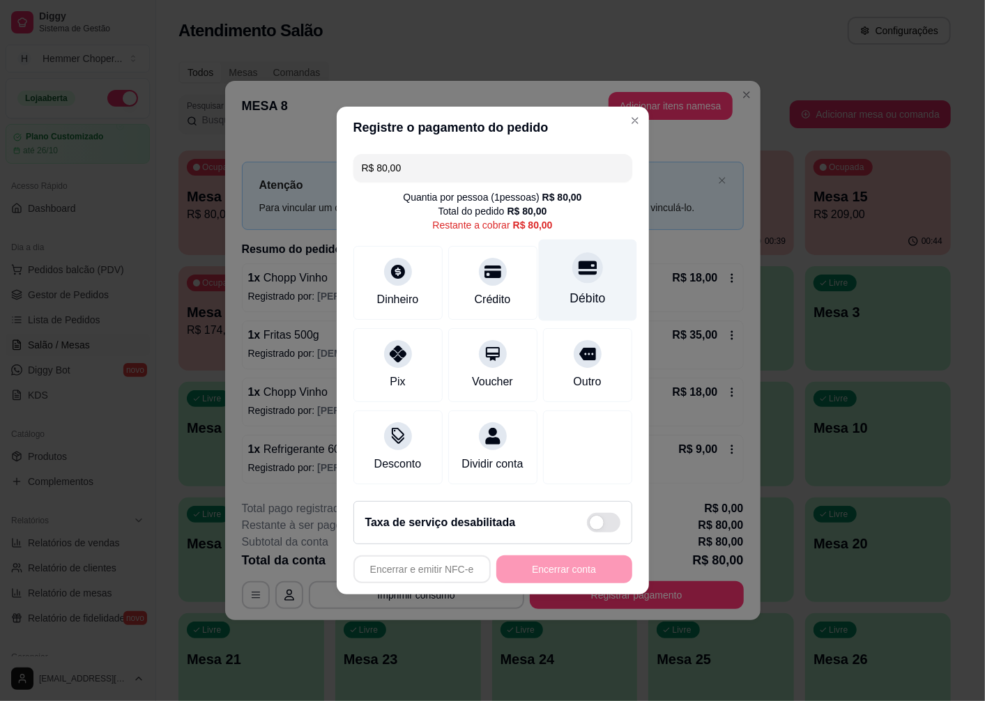
click at [575, 277] on div "Débito" at bounding box center [587, 281] width 98 height 82
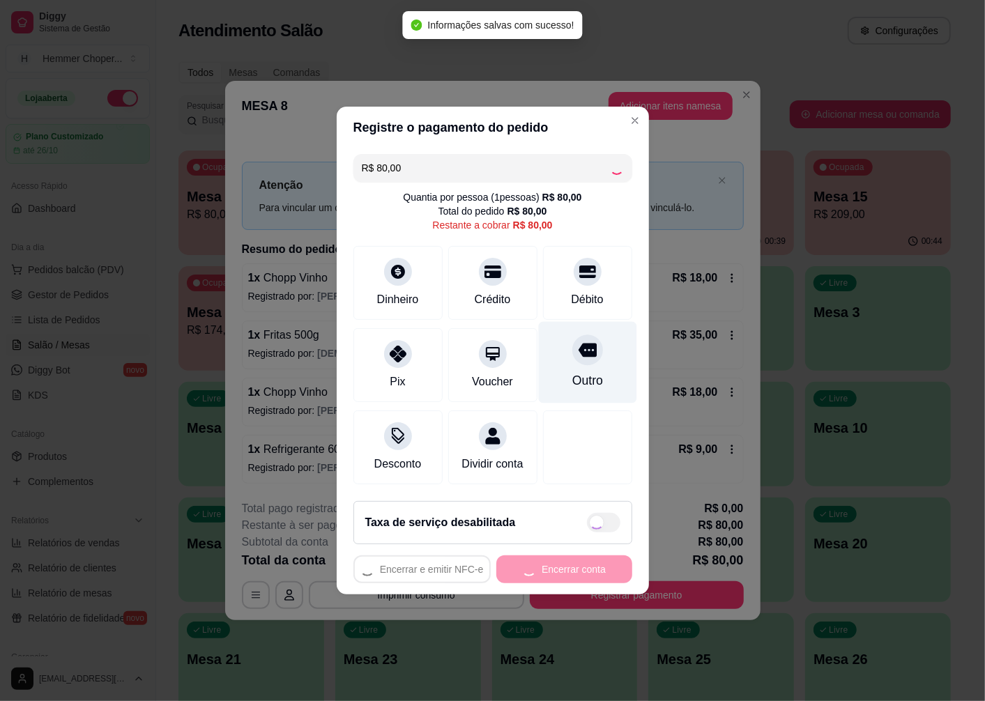
type input "R$ 0,00"
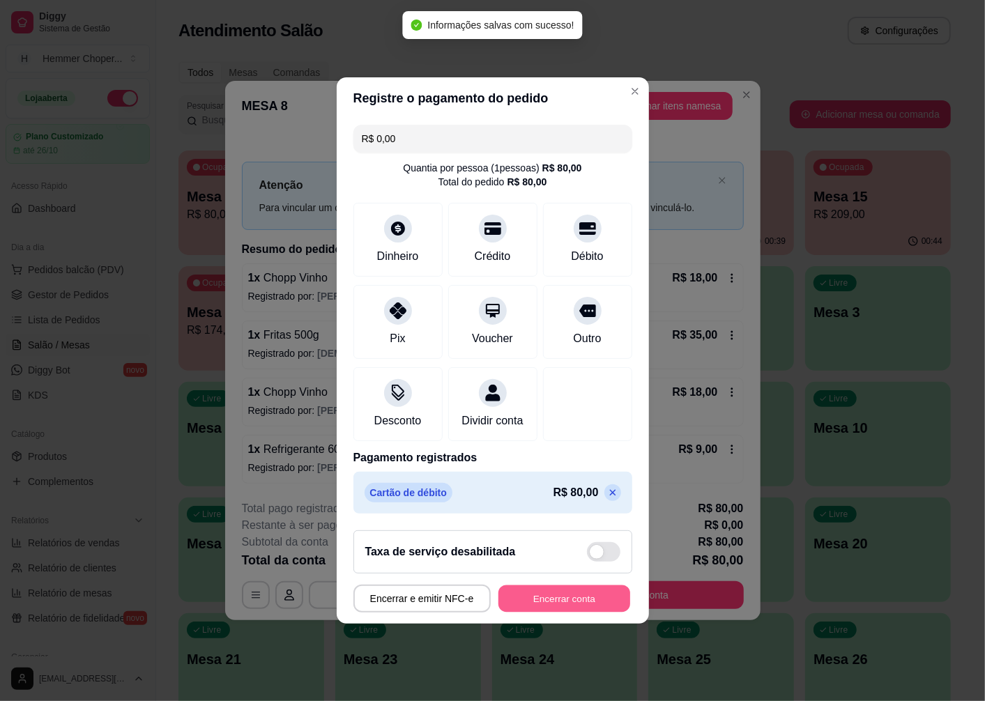
click at [531, 604] on button "Encerrar conta" at bounding box center [564, 599] width 132 height 27
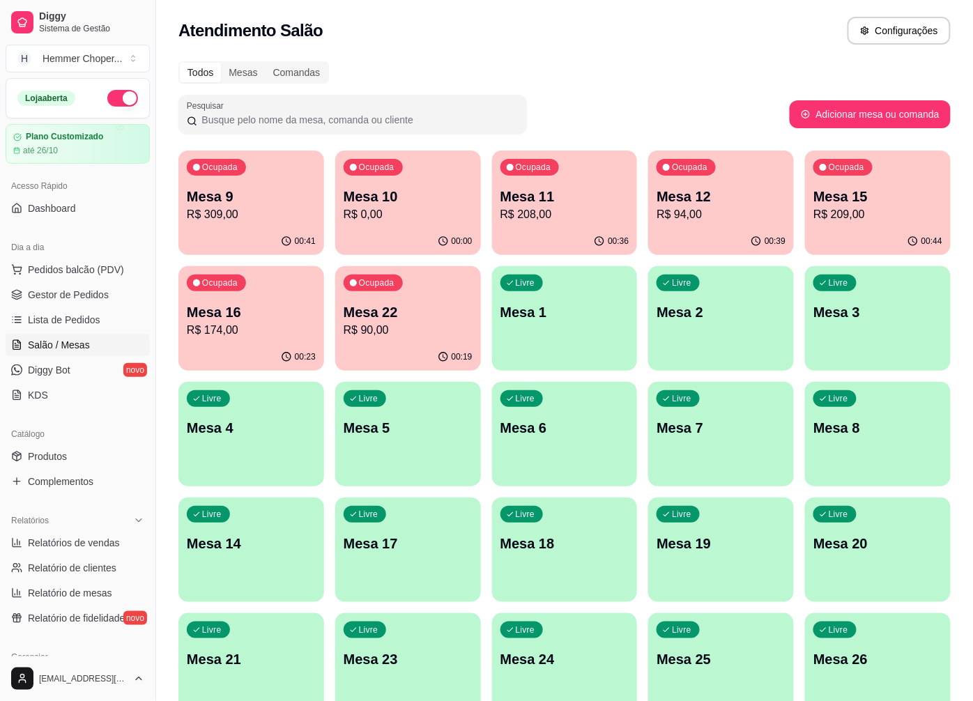
click at [73, 339] on span "Salão / Mesas" at bounding box center [59, 345] width 62 height 14
click at [736, 205] on div "Mesa 12 R$ 94,00" at bounding box center [721, 205] width 125 height 35
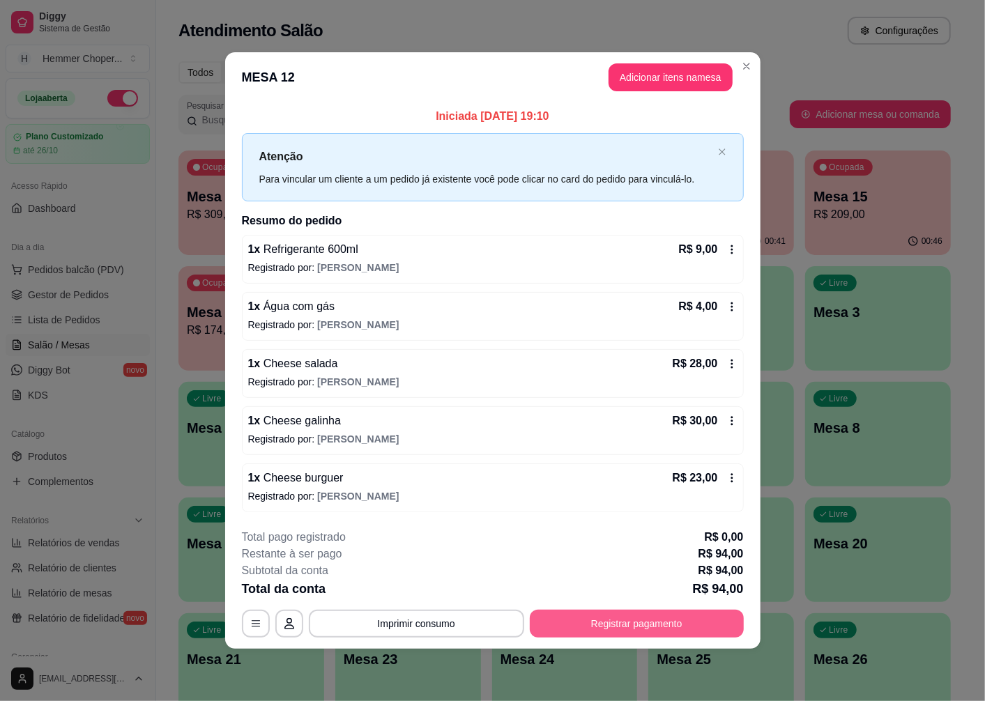
click at [621, 630] on button "Registrar pagamento" at bounding box center [637, 624] width 214 height 28
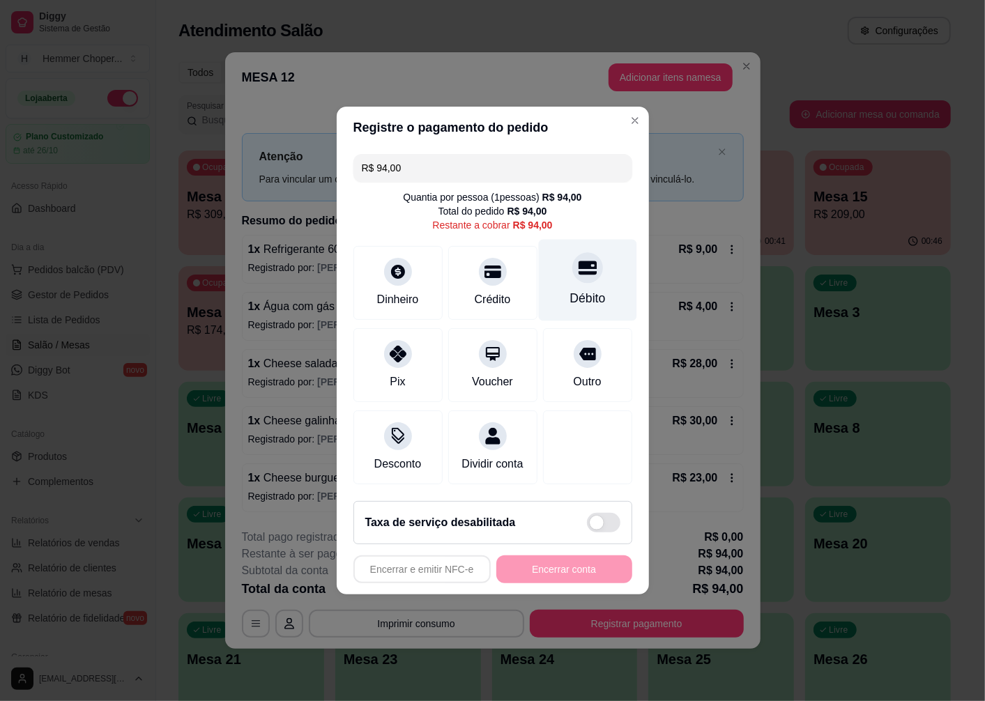
click at [577, 289] on div "Débito" at bounding box center [588, 298] width 36 height 18
type input "R$ 0,00"
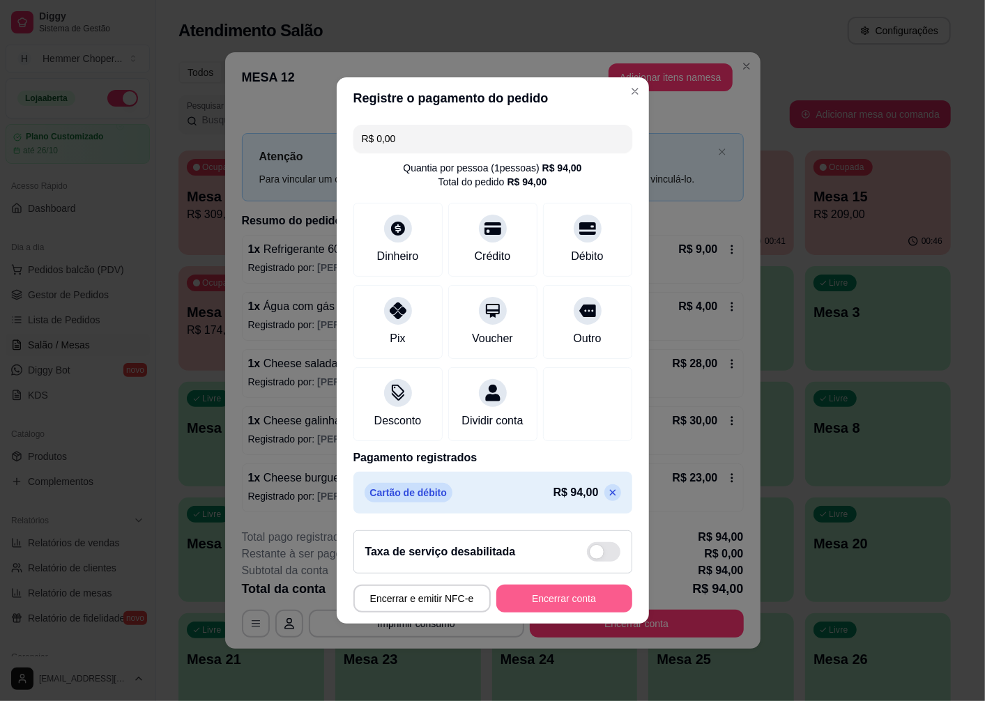
click at [551, 611] on button "Encerrar conta" at bounding box center [564, 599] width 136 height 28
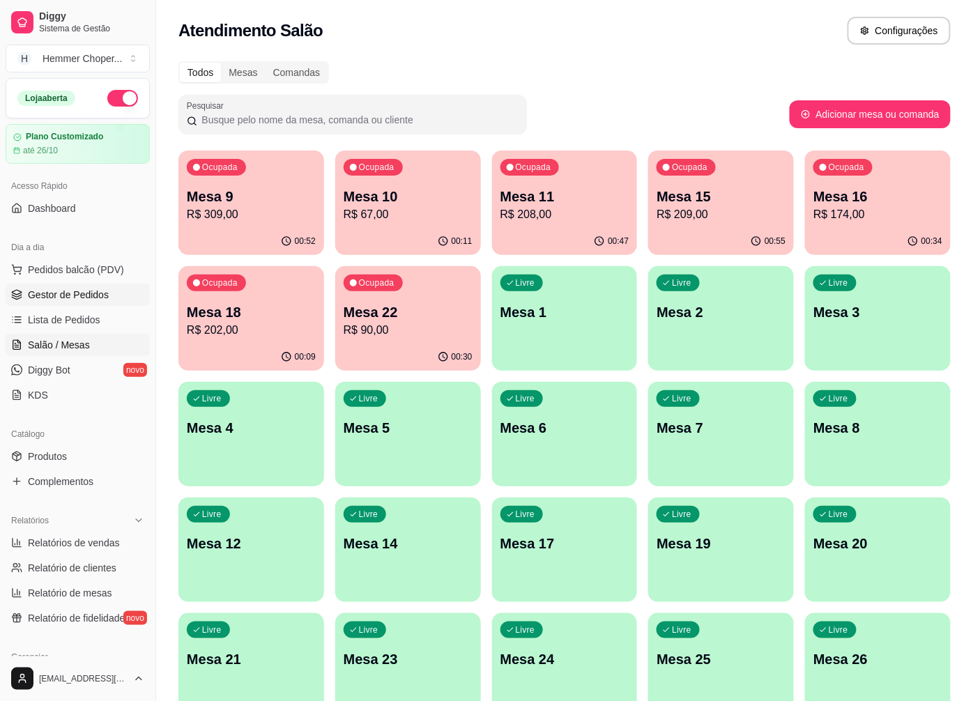
click at [73, 290] on span "Gestor de Pedidos" at bounding box center [68, 295] width 81 height 14
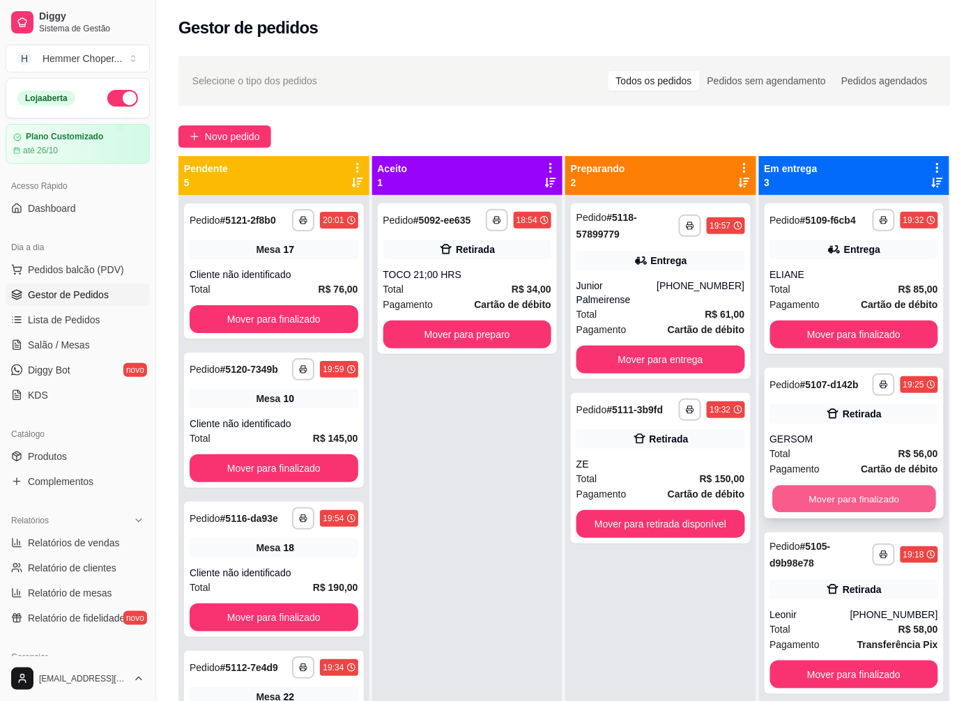
click at [841, 496] on button "Mover para finalizado" at bounding box center [853, 499] width 163 height 27
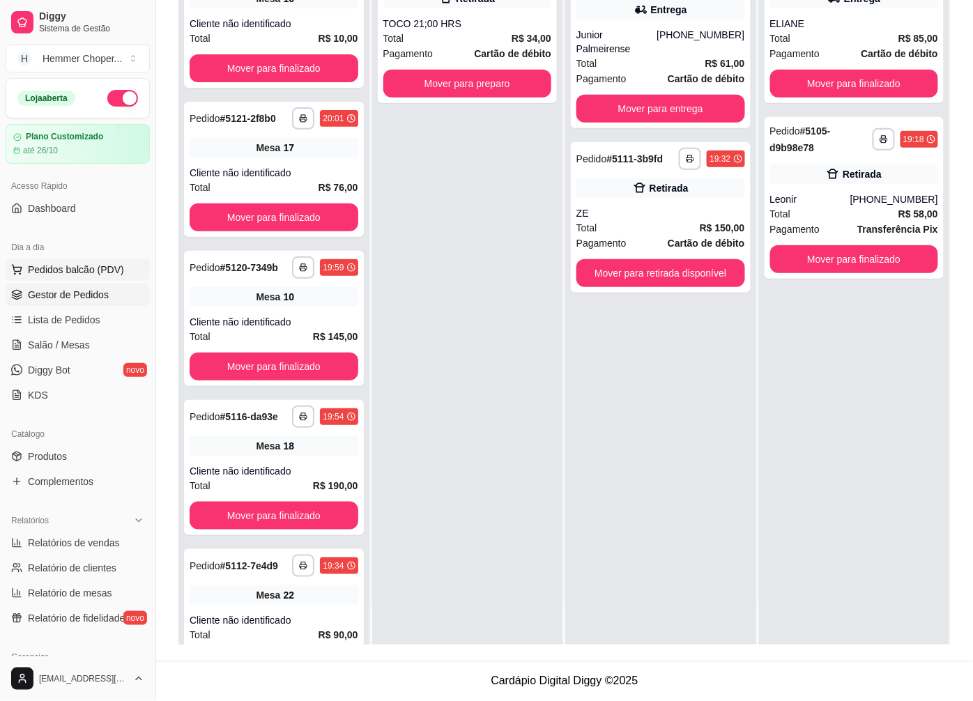
click at [82, 270] on span "Pedidos balcão (PDV)" at bounding box center [76, 270] width 96 height 14
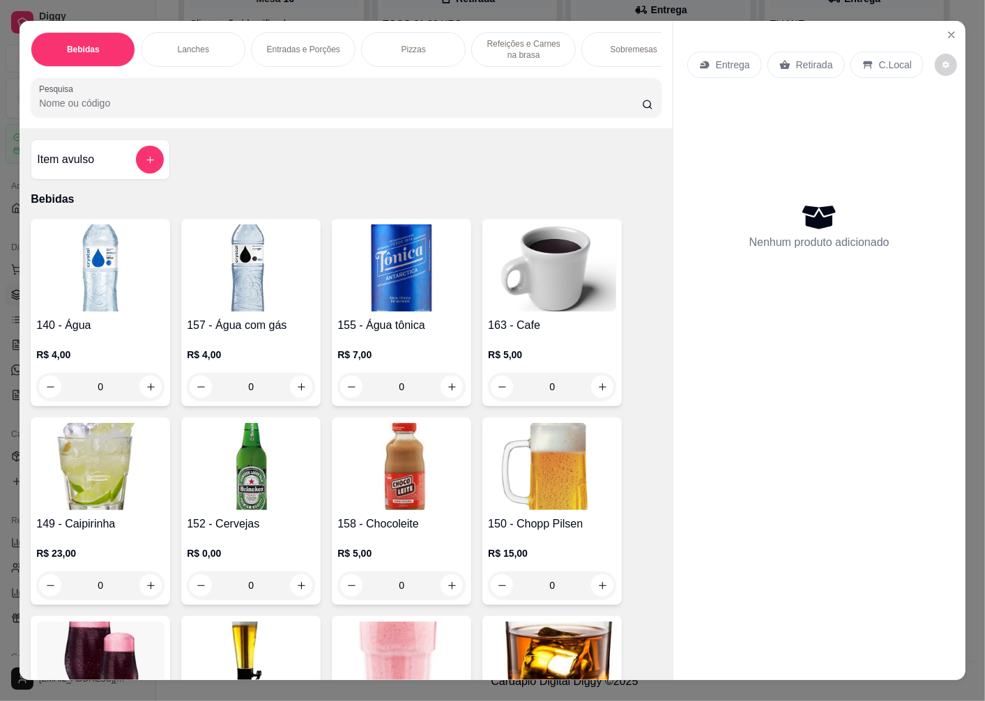
click at [726, 58] on p "Entrega" at bounding box center [733, 65] width 34 height 14
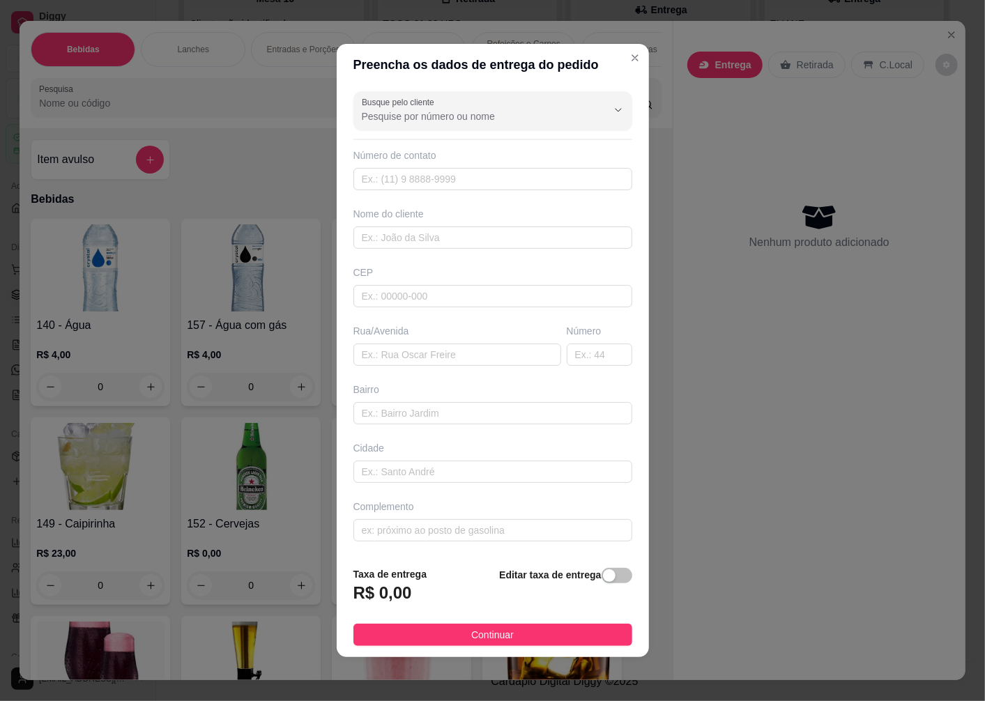
click at [393, 314] on div "Busque pelo cliente Número de contato Nome do cliente CEP Rua/[GEOGRAPHIC_DATA]" at bounding box center [493, 321] width 312 height 470
click at [386, 293] on input "text" at bounding box center [492, 296] width 279 height 22
type input "89058000"
type input "Rua [PERSON_NAME]"
type input "[GEOGRAPHIC_DATA]"
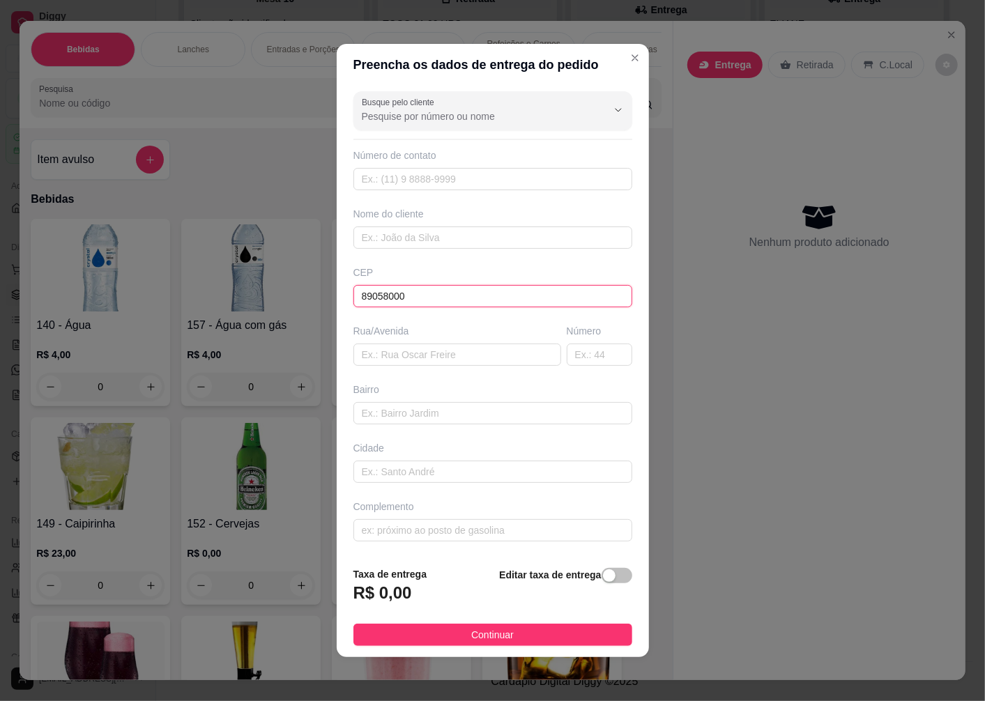
type input "Blumenau"
type input "89058000"
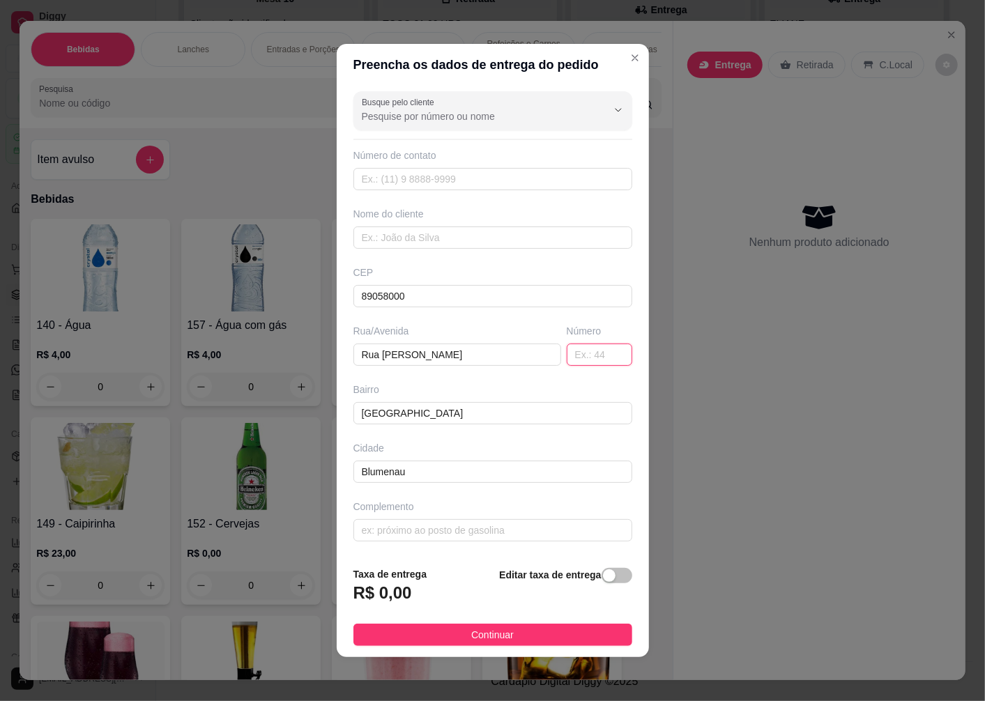
click at [579, 358] on input "text" at bounding box center [600, 355] width 66 height 22
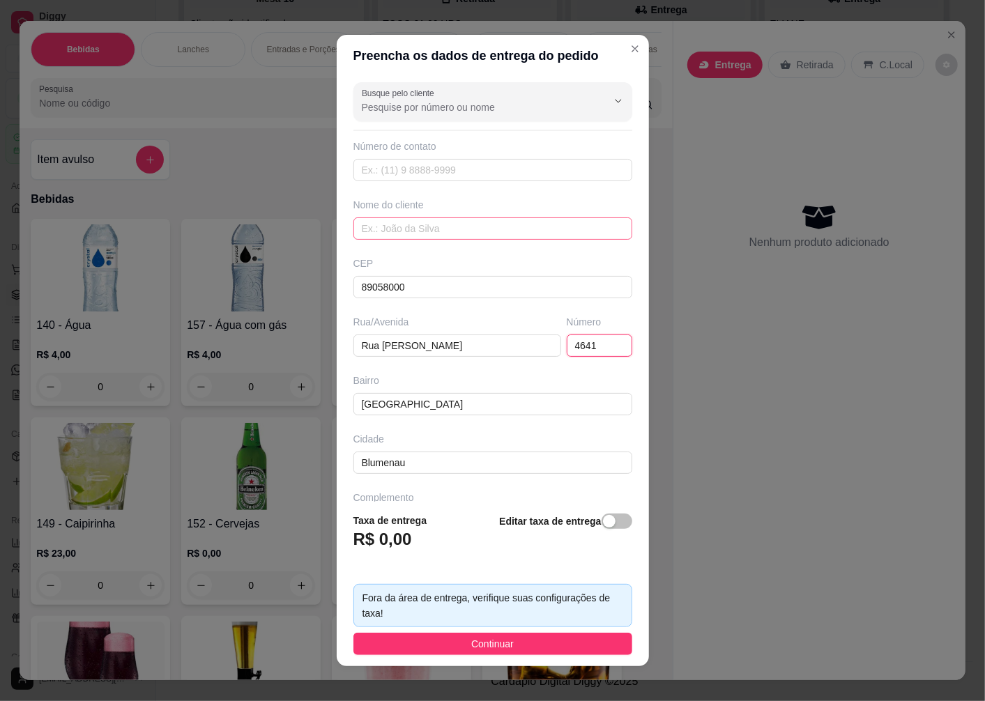
type input "4641"
click at [385, 236] on input "text" at bounding box center [492, 229] width 279 height 22
type input "PAULO"
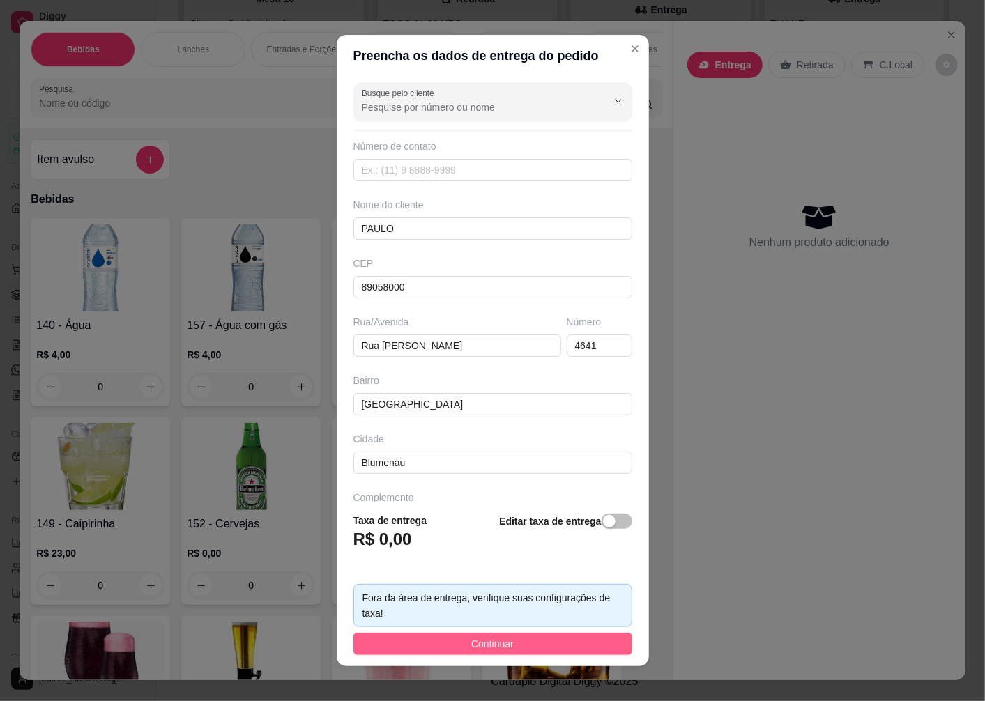
click at [471, 644] on span "Continuar" at bounding box center [492, 644] width 43 height 15
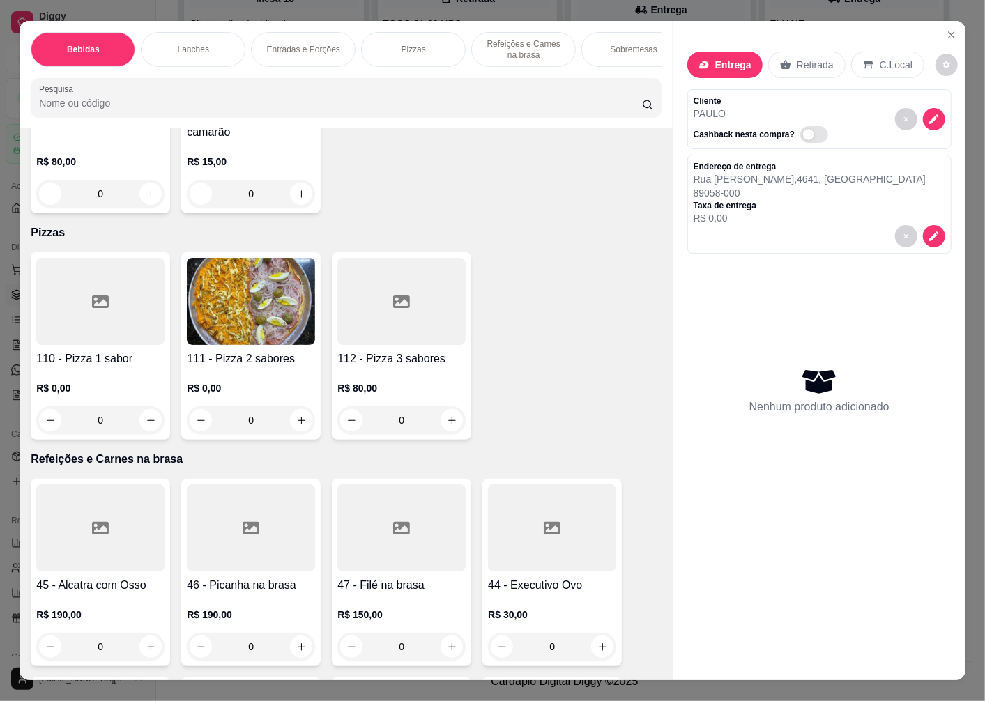
scroll to position [3408, 0]
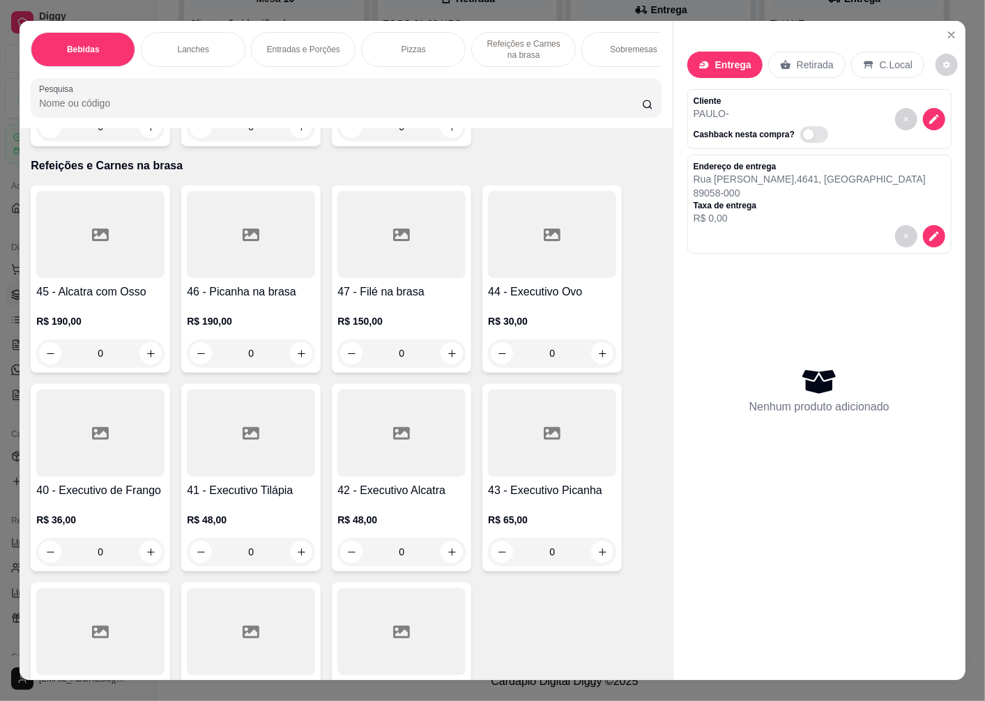
click at [110, 291] on h4 "45 - Alcatra com Osso" at bounding box center [100, 292] width 128 height 17
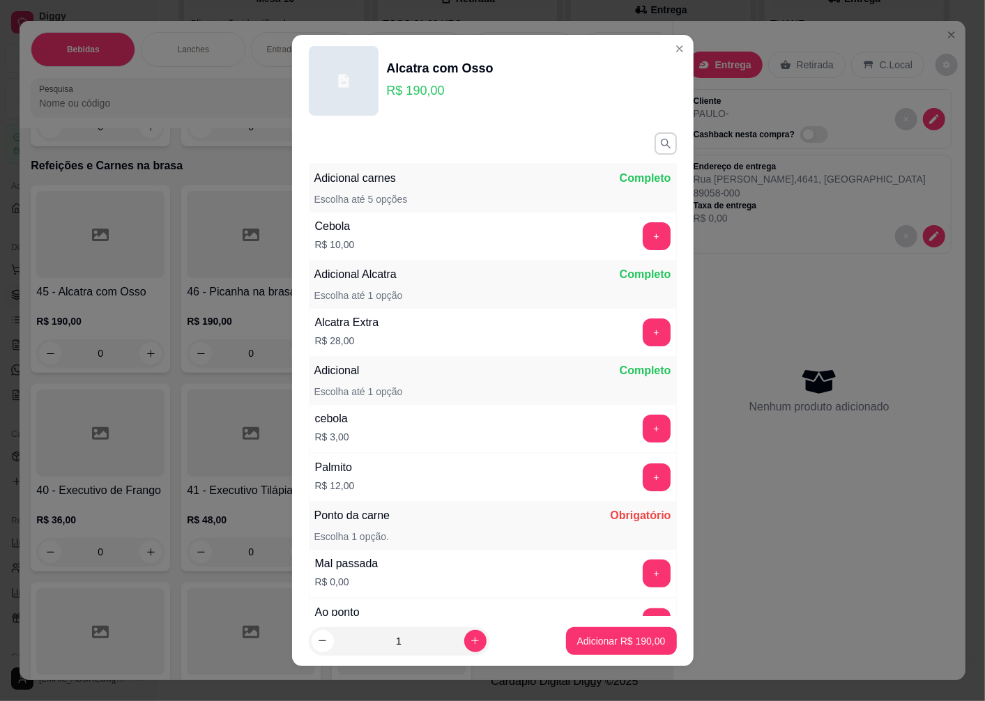
scroll to position [171, 0]
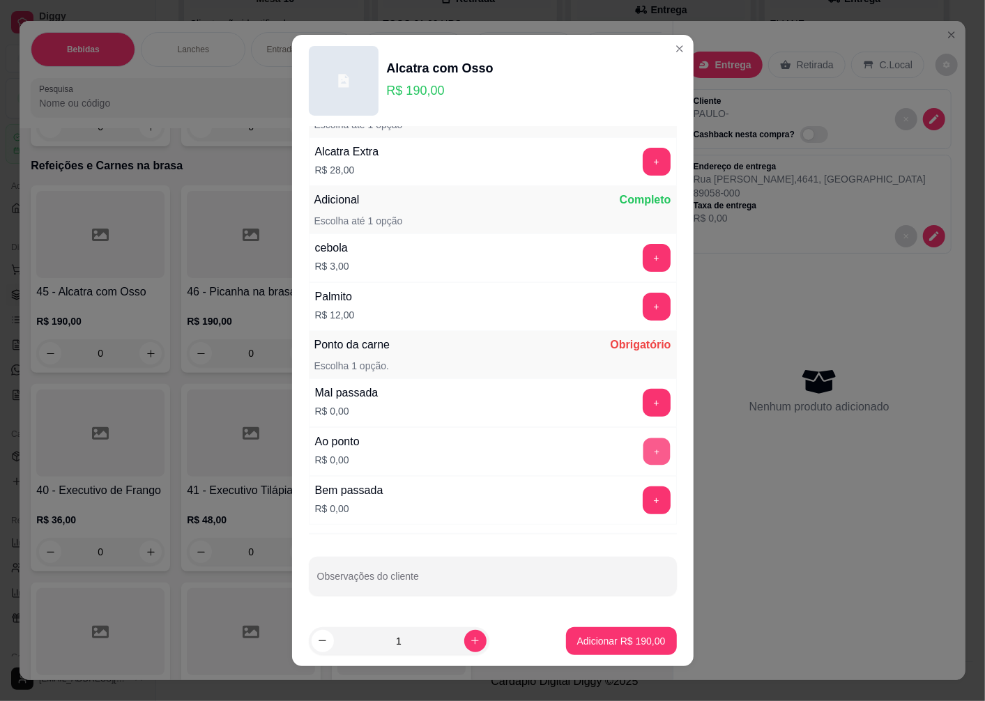
click at [643, 457] on button "+" at bounding box center [656, 452] width 27 height 27
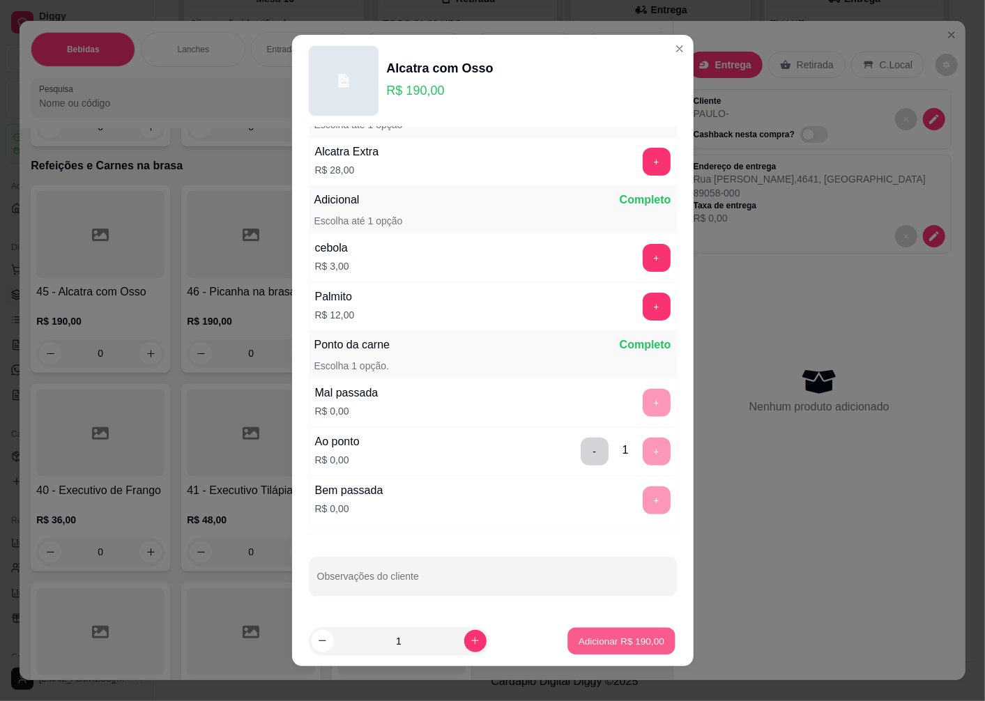
click at [595, 644] on p "Adicionar R$ 190,00" at bounding box center [622, 640] width 86 height 13
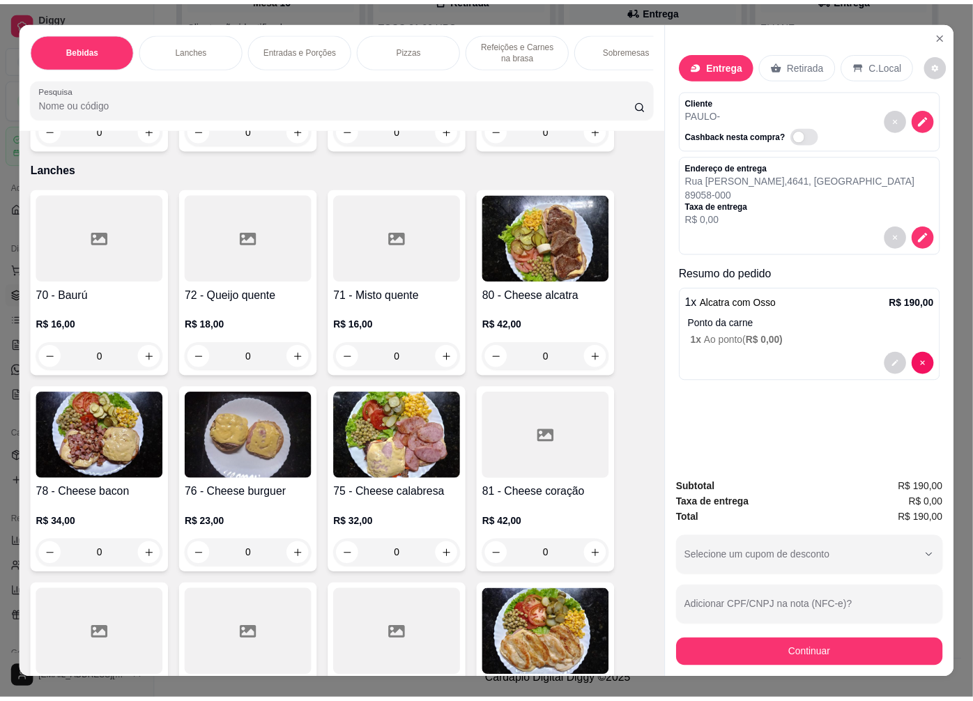
scroll to position [1472, 0]
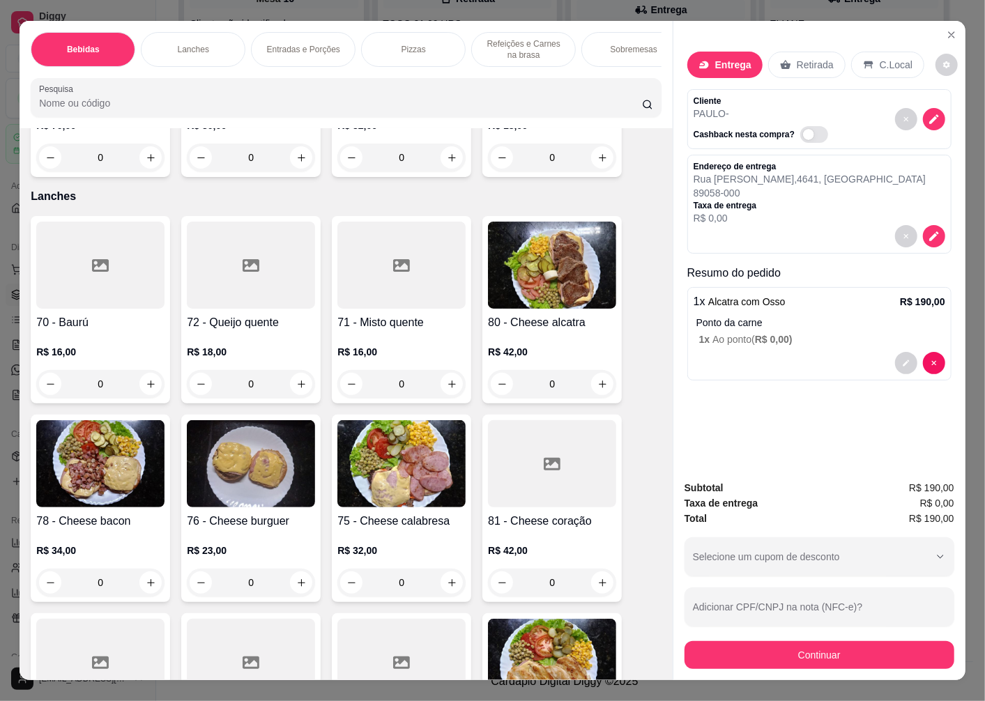
click at [240, 329] on h4 "72 - Queijo quente" at bounding box center [251, 322] width 128 height 17
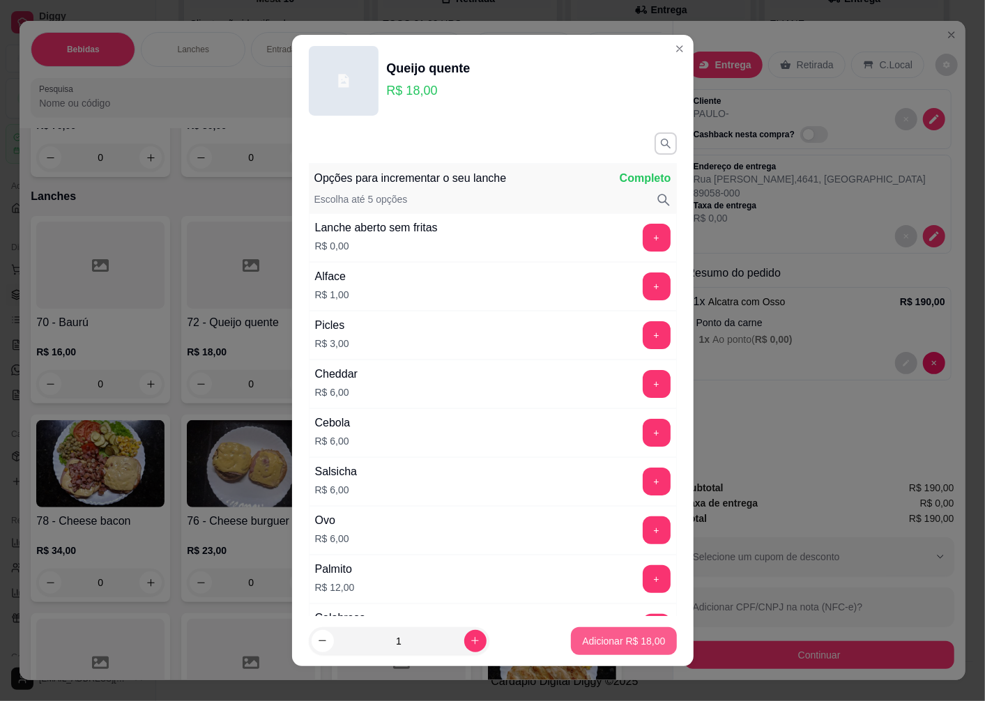
click at [583, 639] on p "Adicionar R$ 18,00" at bounding box center [623, 641] width 83 height 14
type input "1"
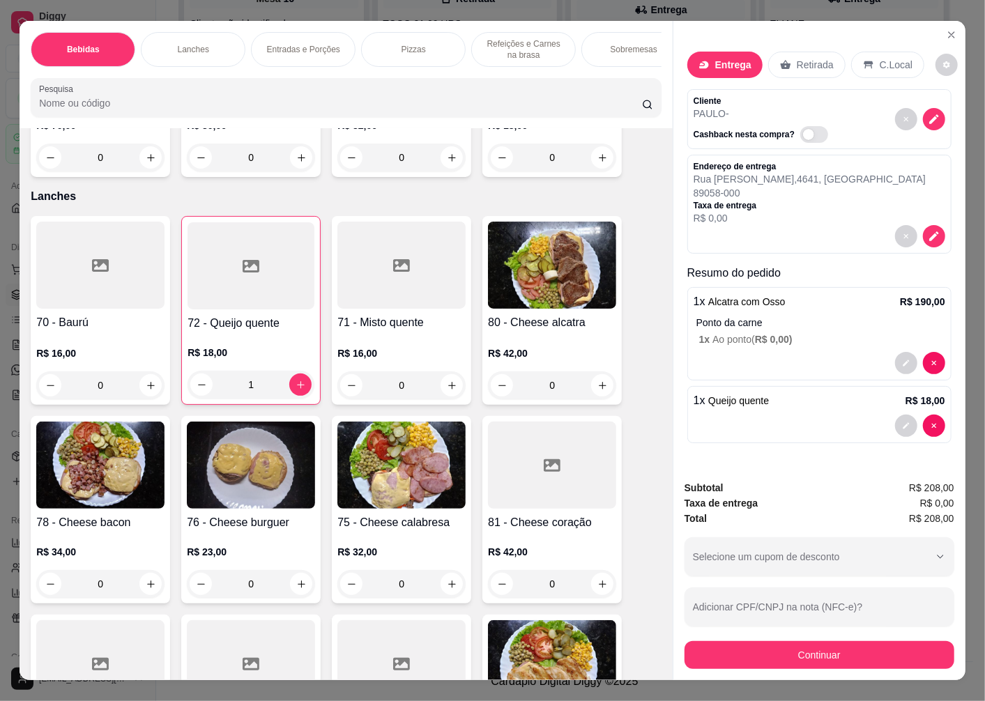
click at [646, 496] on div "Item avulso Bebidas 140 - Água R$ 4,00 0 157 - Água com gás R$ 4,00 0 155 - Águ…" at bounding box center [346, 404] width 653 height 552
click at [793, 651] on button "Continuar" at bounding box center [819, 654] width 261 height 27
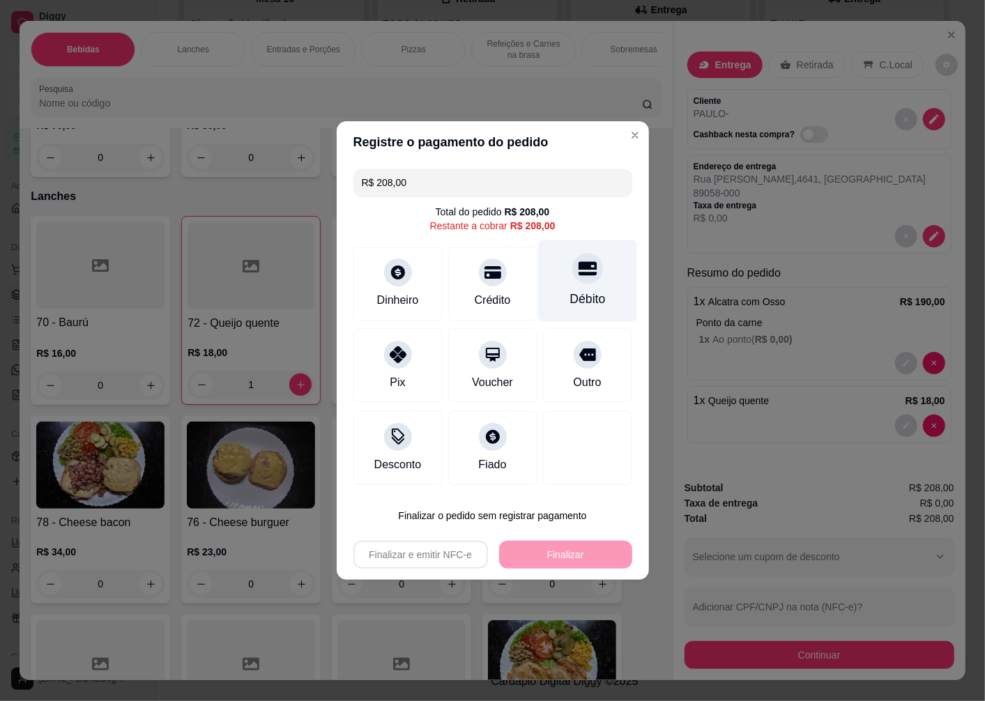
click at [581, 276] on icon at bounding box center [587, 269] width 18 height 14
type input "R$ 0,00"
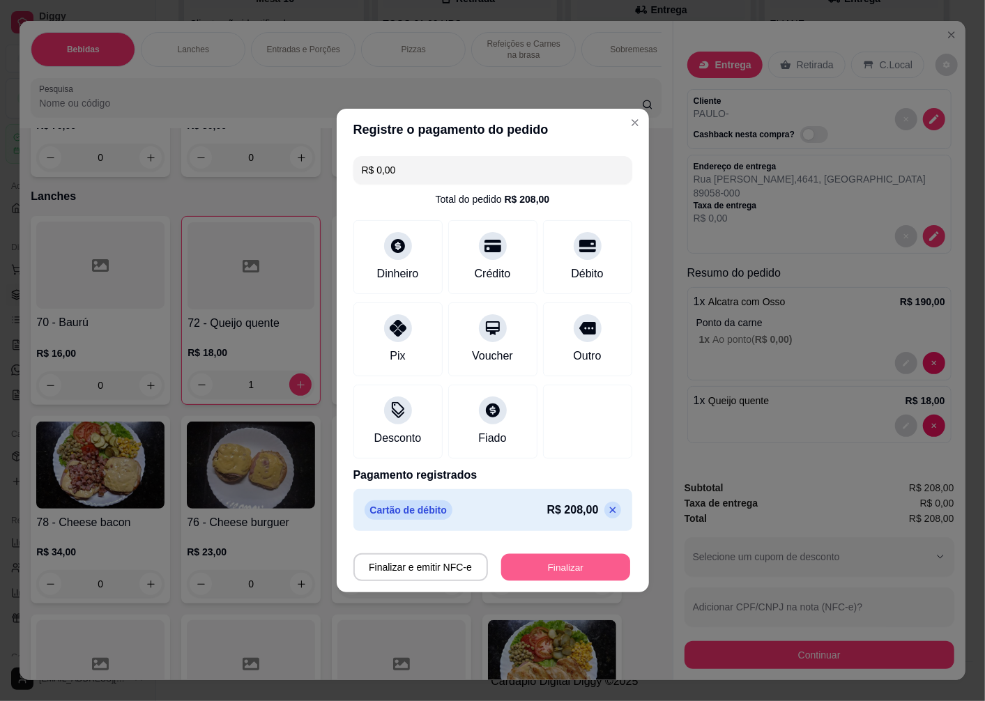
click at [532, 569] on button "Finalizar" at bounding box center [565, 567] width 129 height 27
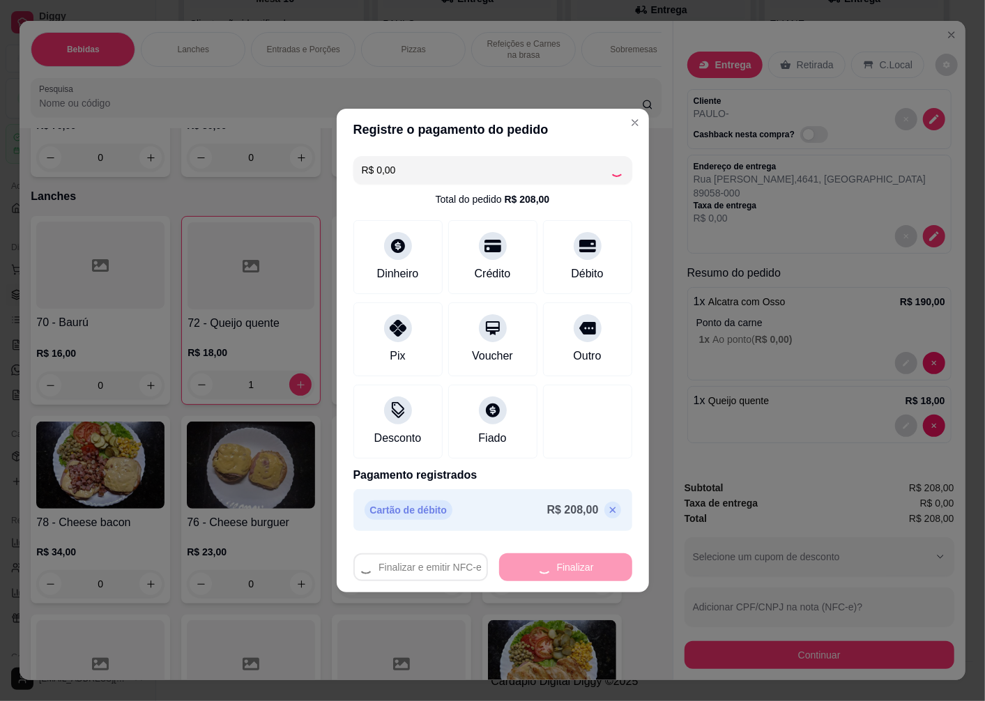
type input "0"
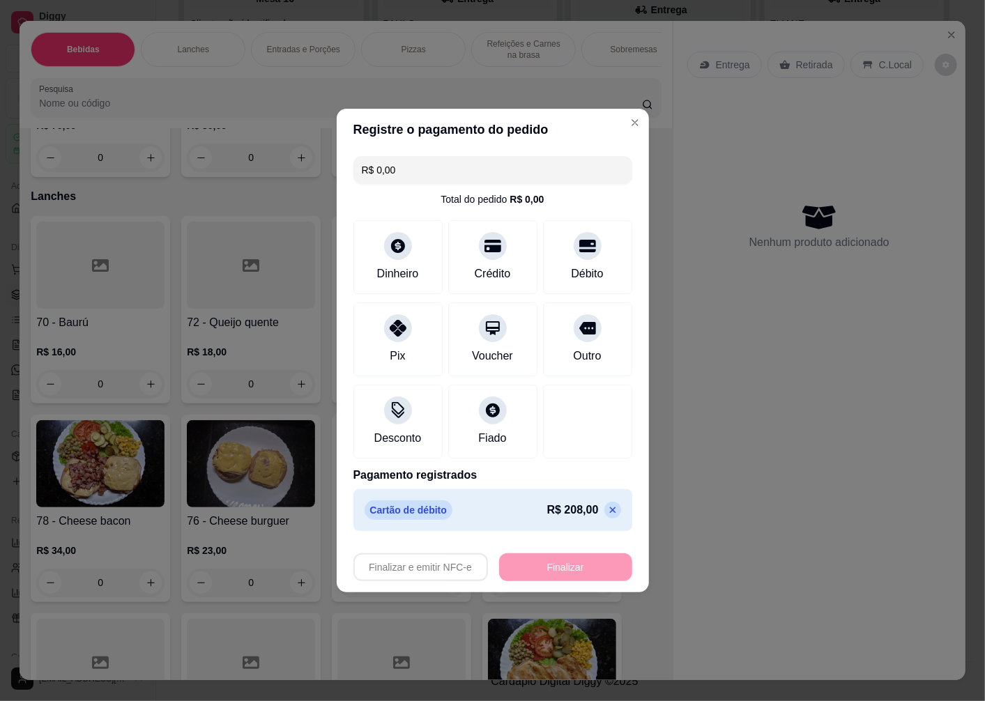
type input "-R$ 208,00"
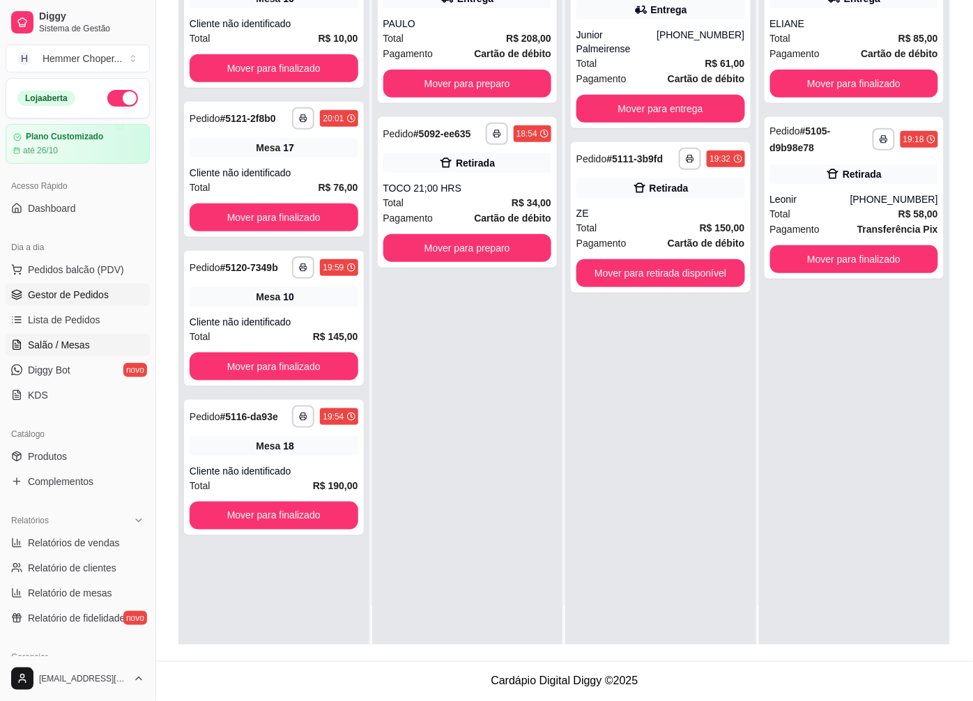
click at [56, 345] on span "Salão / Mesas" at bounding box center [59, 345] width 62 height 14
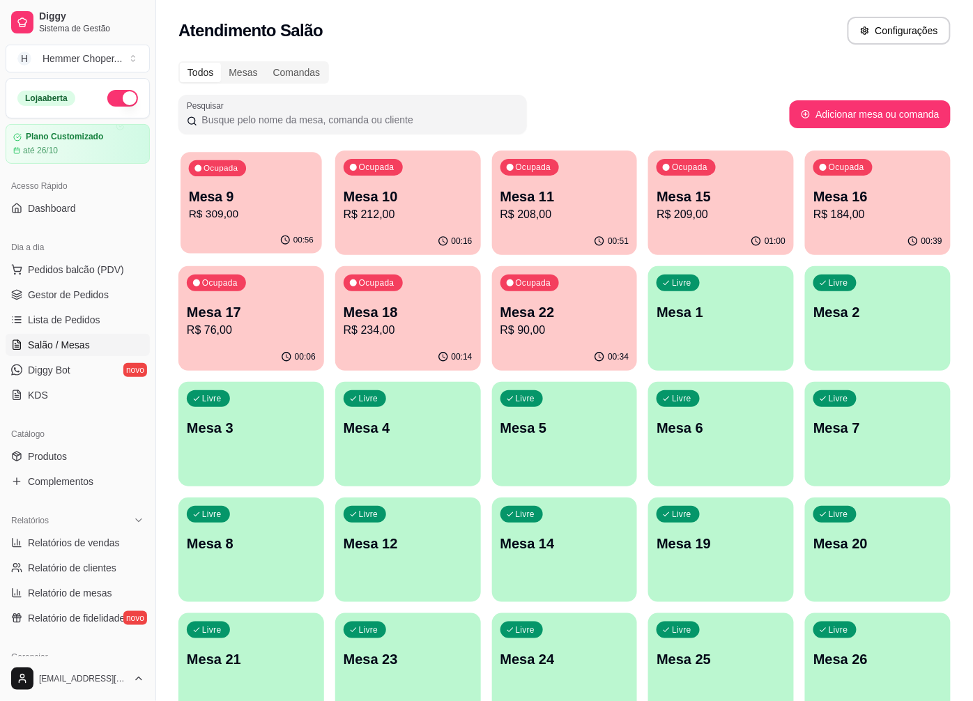
click at [246, 210] on p "R$ 309,00" at bounding box center [251, 214] width 125 height 16
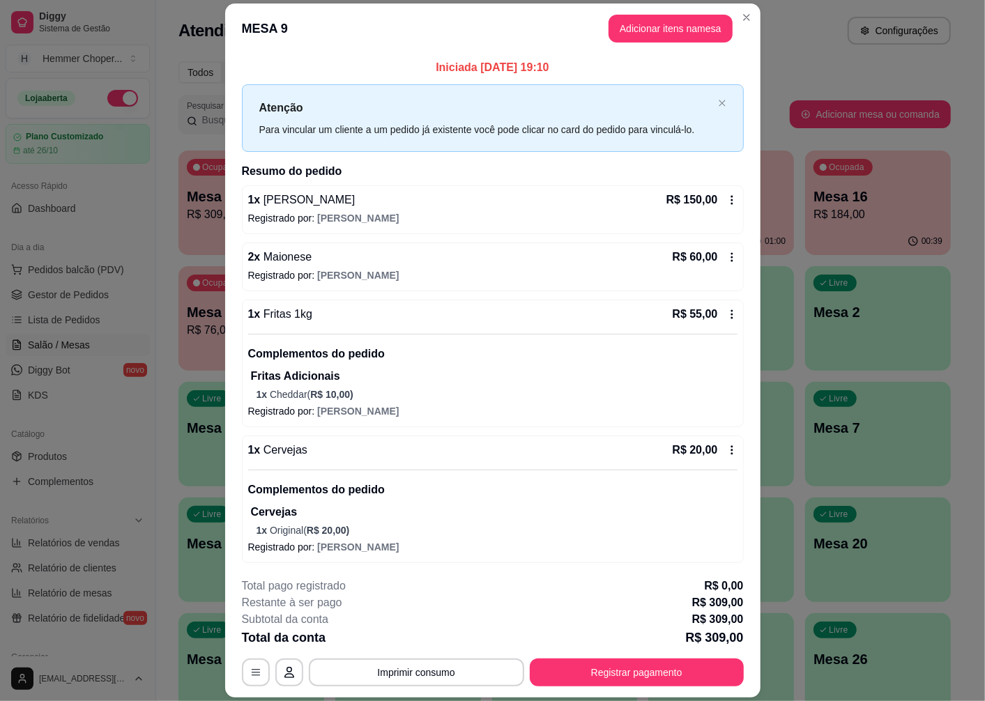
scroll to position [40, 0]
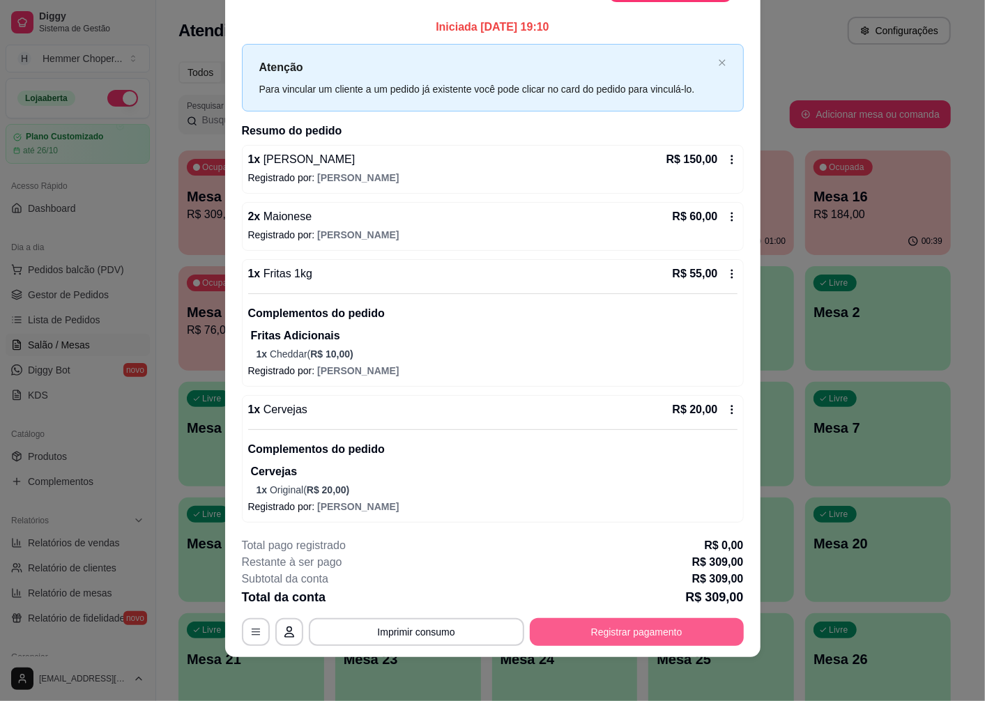
click at [583, 626] on button "Registrar pagamento" at bounding box center [637, 632] width 214 height 28
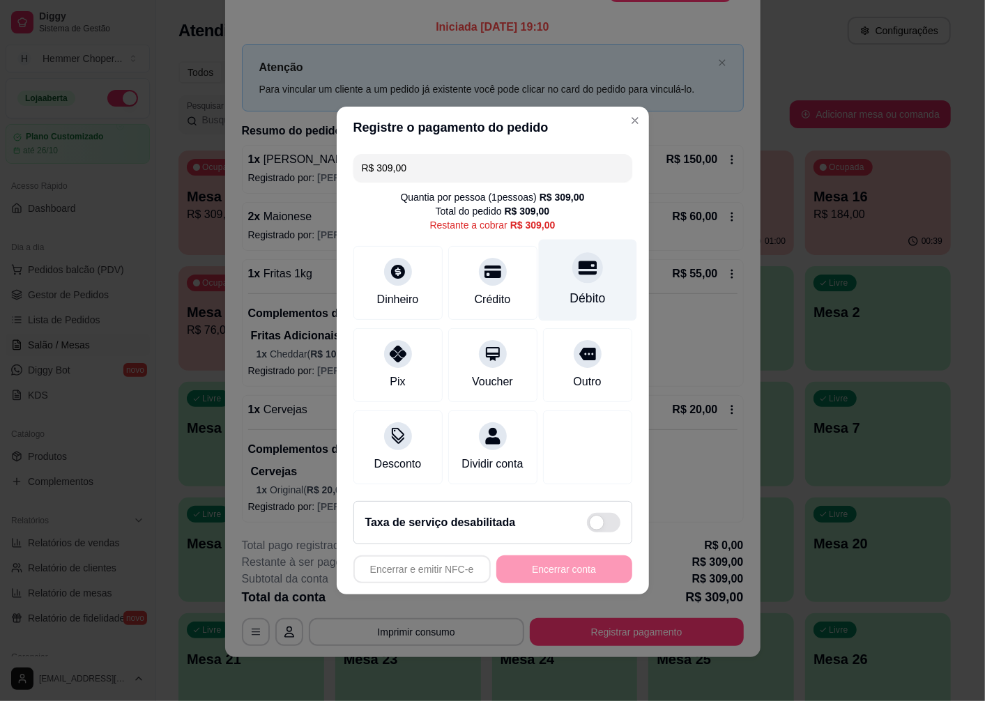
click at [581, 272] on div at bounding box center [587, 267] width 31 height 31
type input "R$ 0,00"
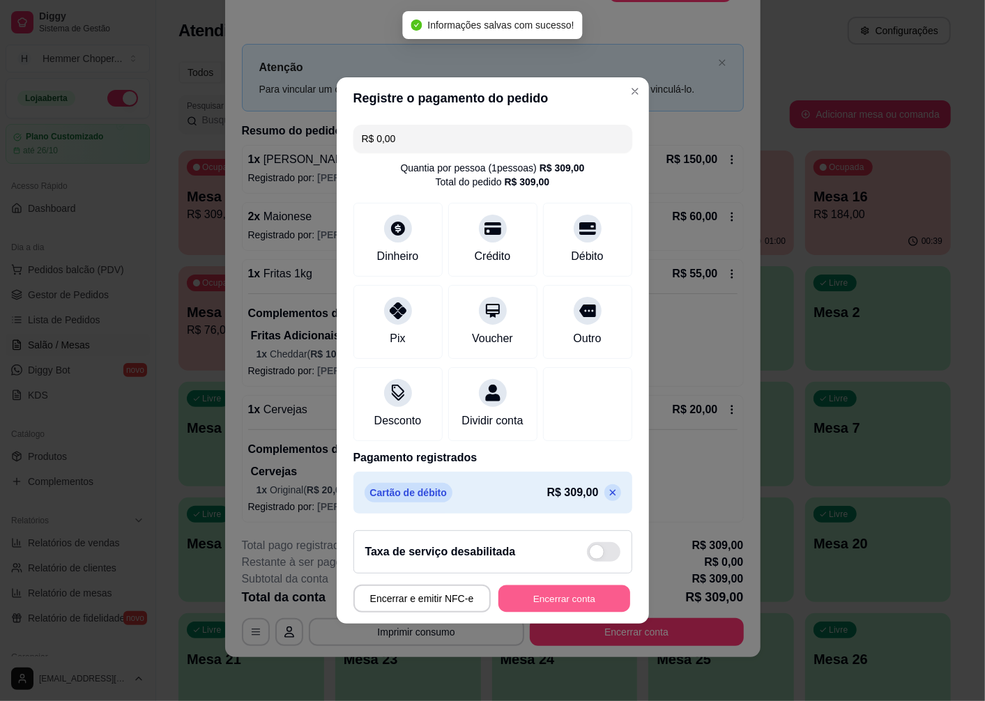
click at [546, 609] on button "Encerrar conta" at bounding box center [564, 599] width 132 height 27
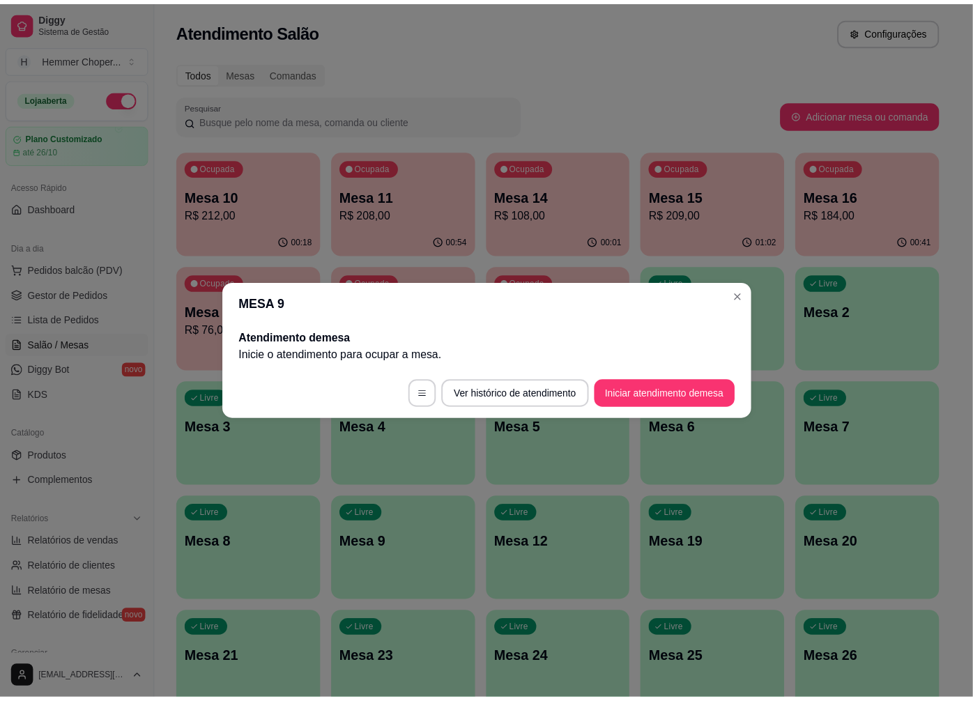
scroll to position [0, 0]
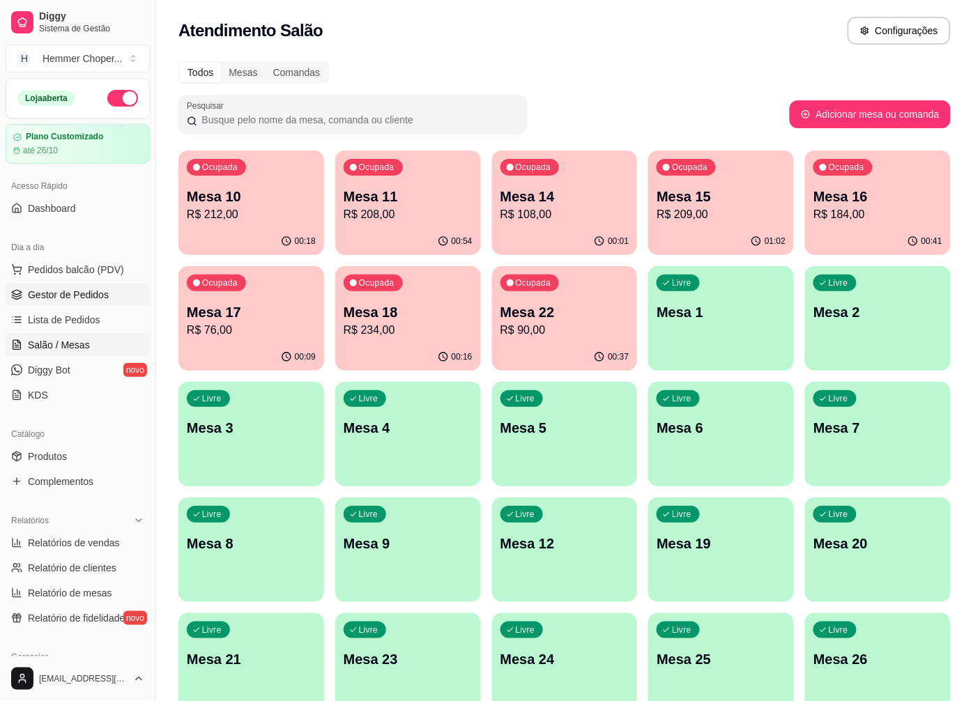
click at [82, 286] on link "Gestor de Pedidos" at bounding box center [78, 295] width 144 height 22
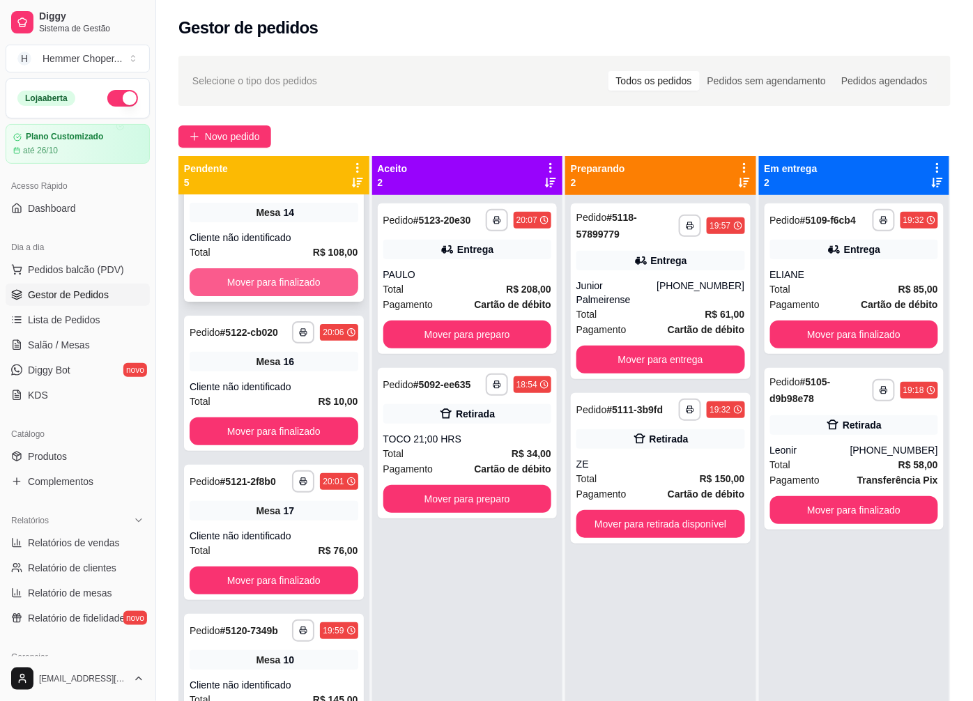
scroll to position [58, 0]
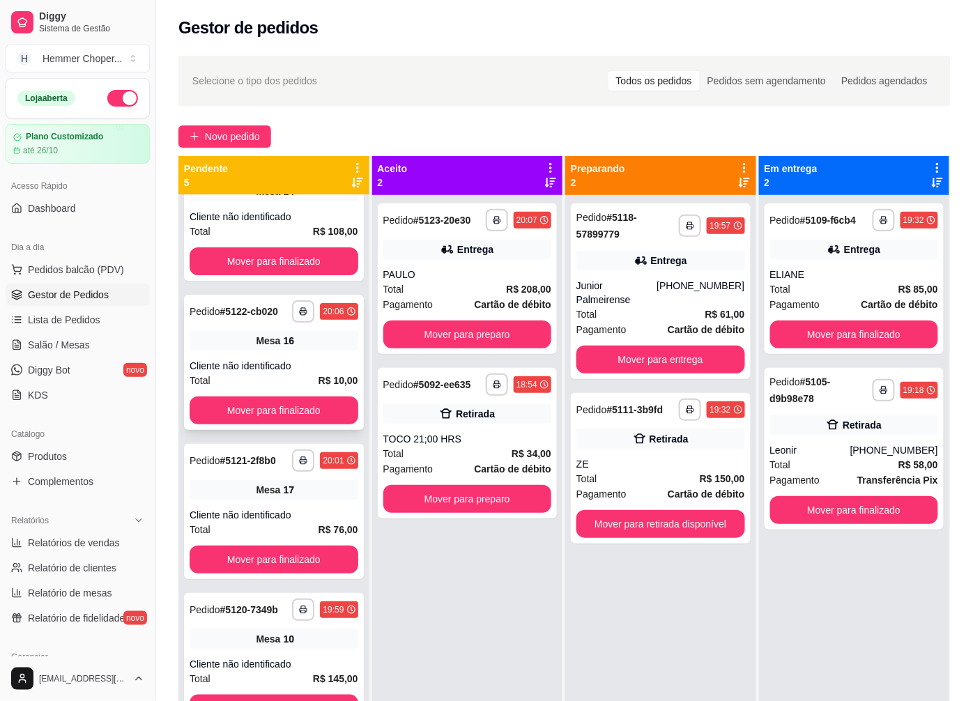
click at [269, 359] on div "Cliente não identificado" at bounding box center [274, 366] width 169 height 14
click at [262, 406] on button "Mover para finalizado" at bounding box center [274, 411] width 169 height 28
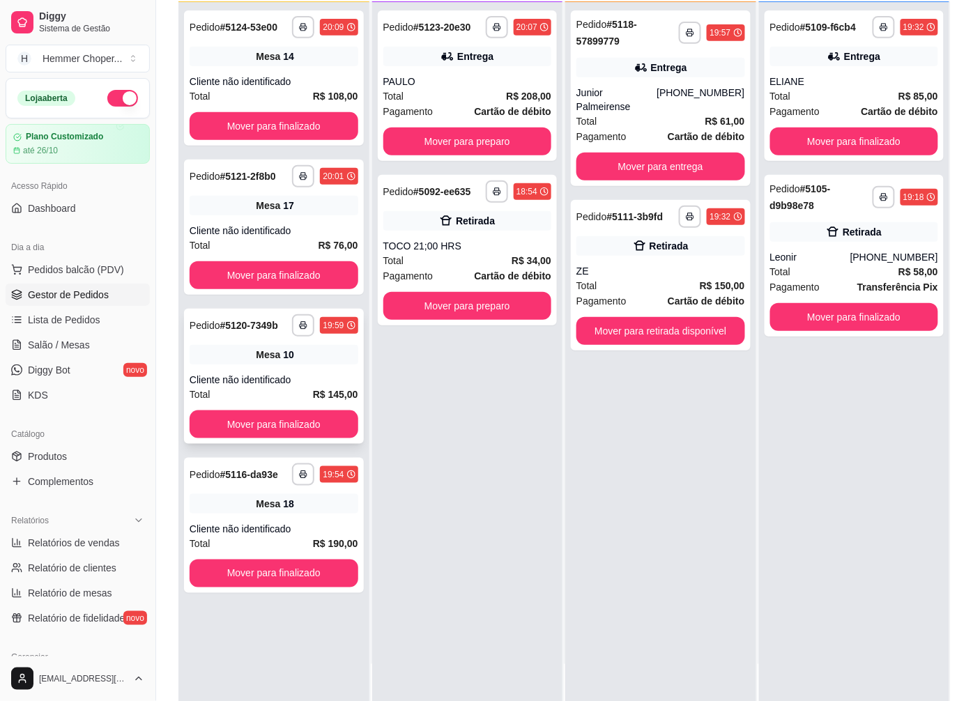
scroll to position [0, 0]
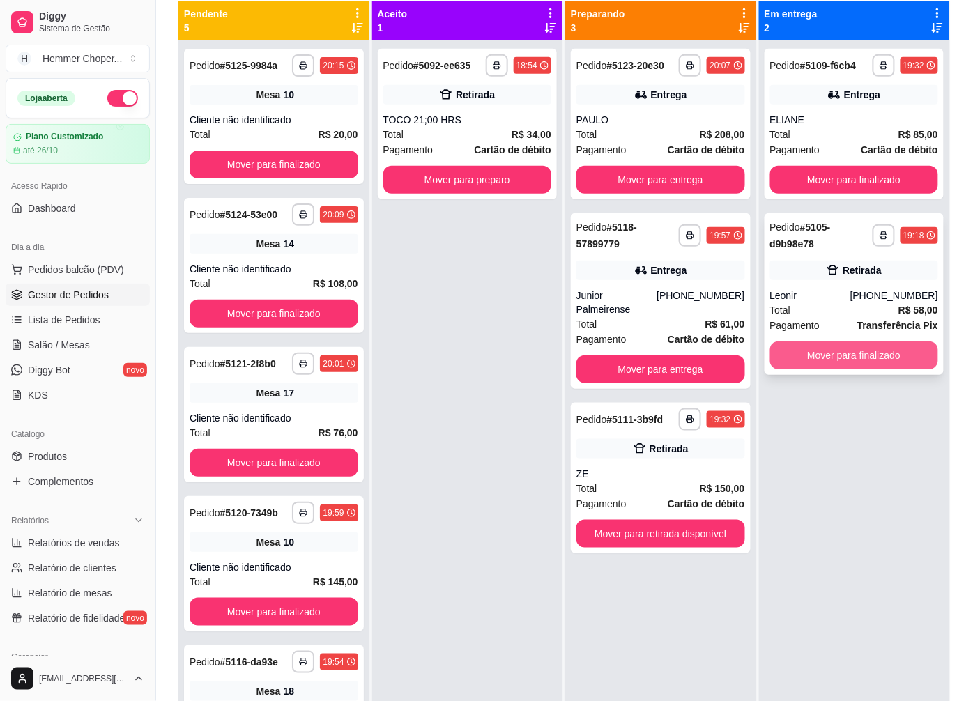
click at [814, 356] on button "Mover para finalizado" at bounding box center [854, 356] width 169 height 28
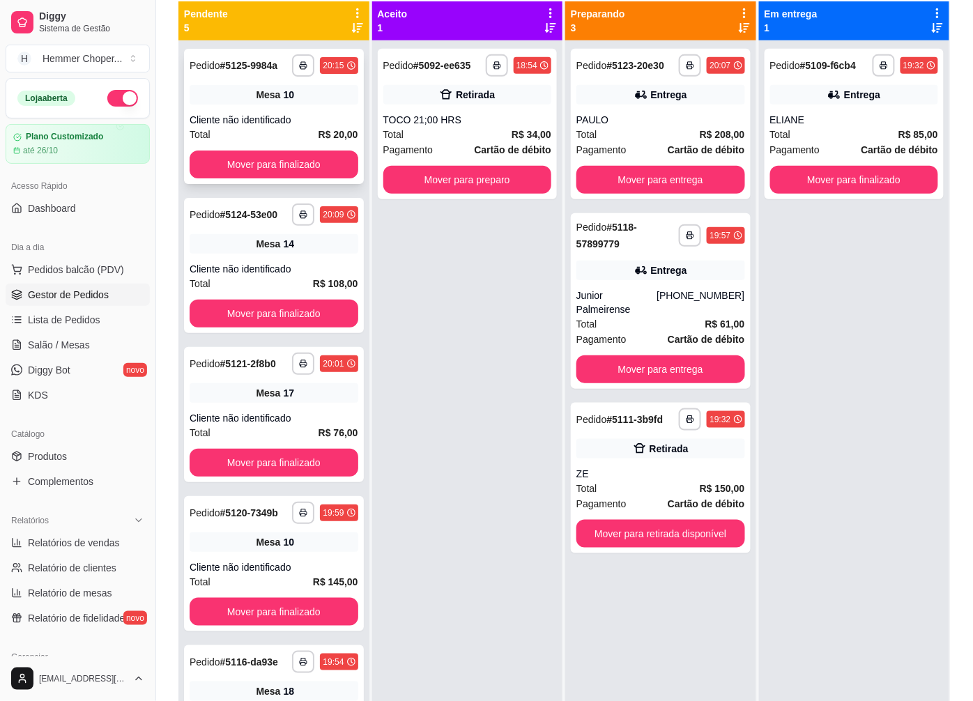
click at [321, 108] on div "**********" at bounding box center [274, 116] width 180 height 135
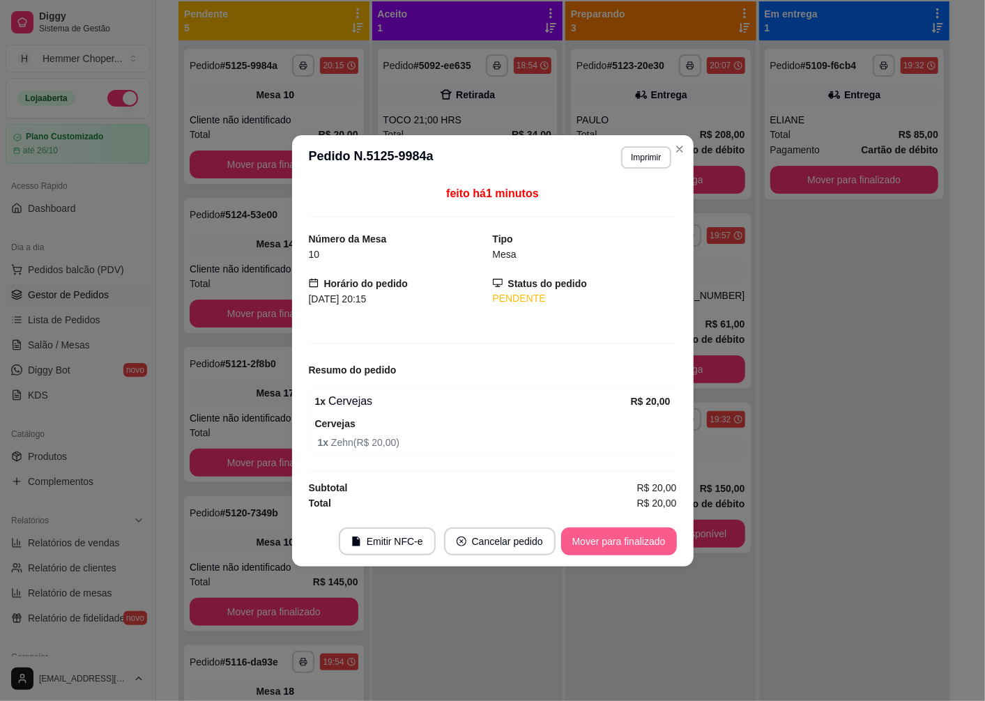
click at [616, 547] on button "Mover para finalizado" at bounding box center [619, 542] width 116 height 28
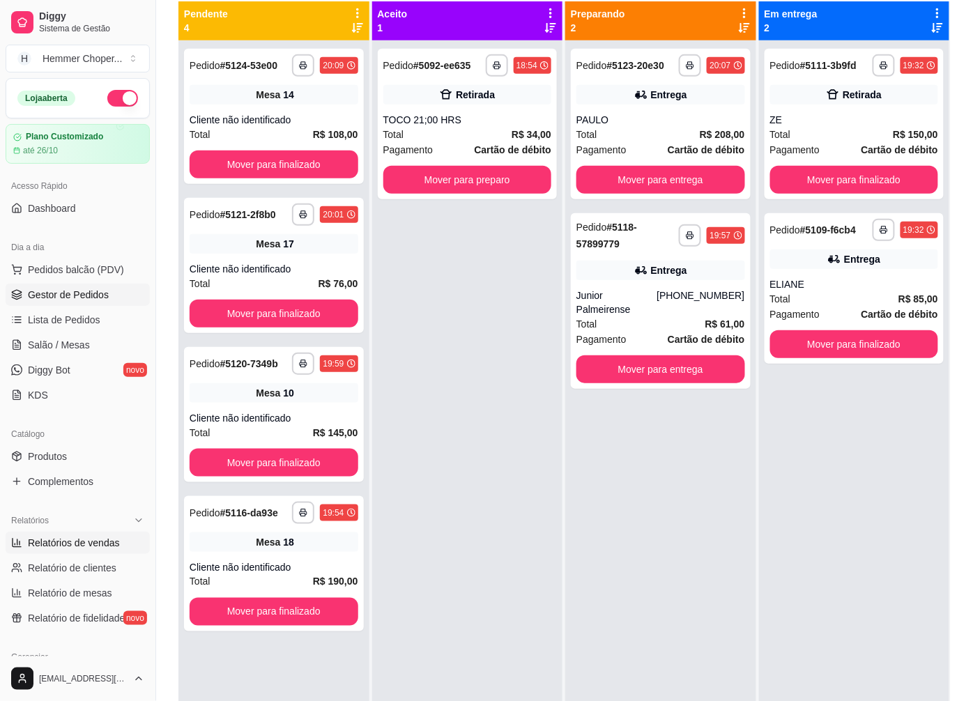
click at [65, 542] on span "Relatórios de vendas" at bounding box center [74, 543] width 92 height 14
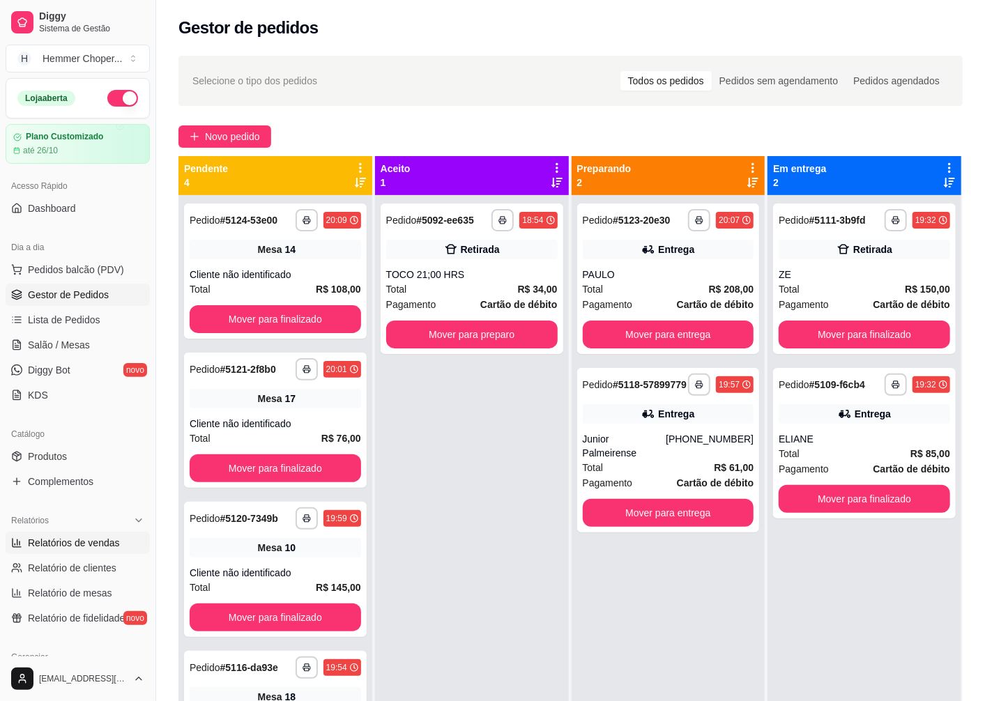
select select "ALL"
select select "0"
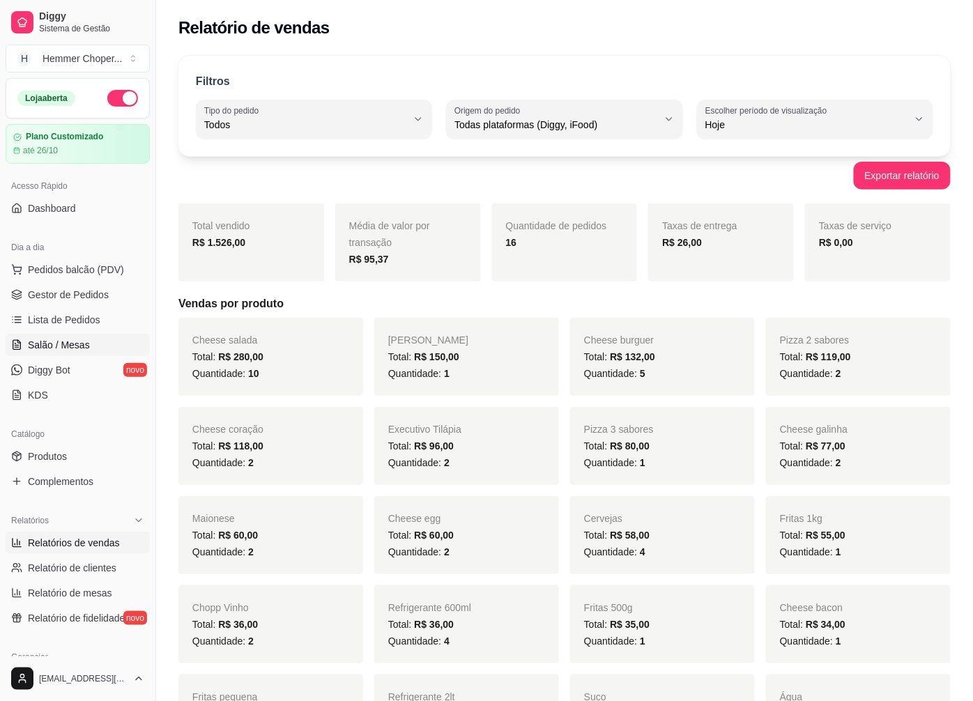
click at [73, 340] on span "Salão / Mesas" at bounding box center [59, 345] width 62 height 14
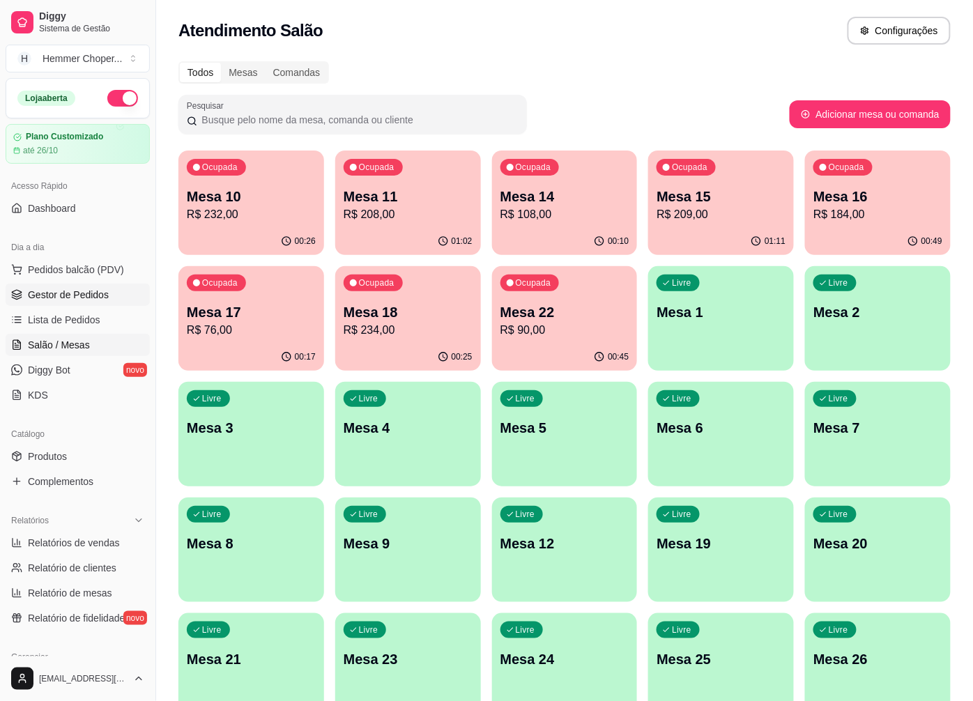
click at [91, 293] on span "Gestor de Pedidos" at bounding box center [68, 295] width 81 height 14
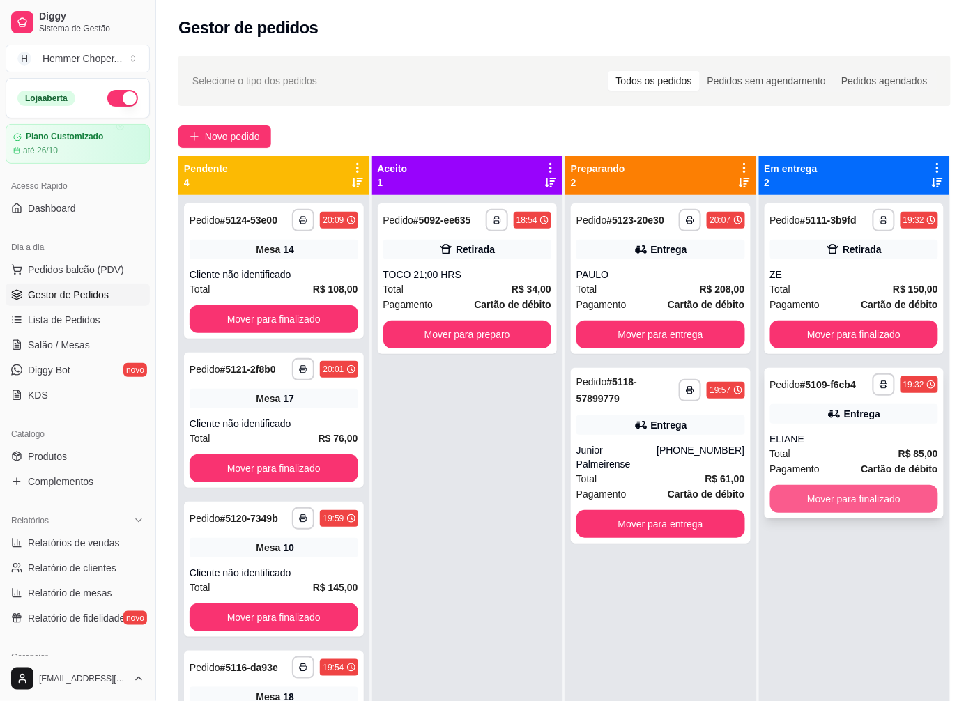
click at [816, 504] on button "Mover para finalizado" at bounding box center [854, 499] width 169 height 28
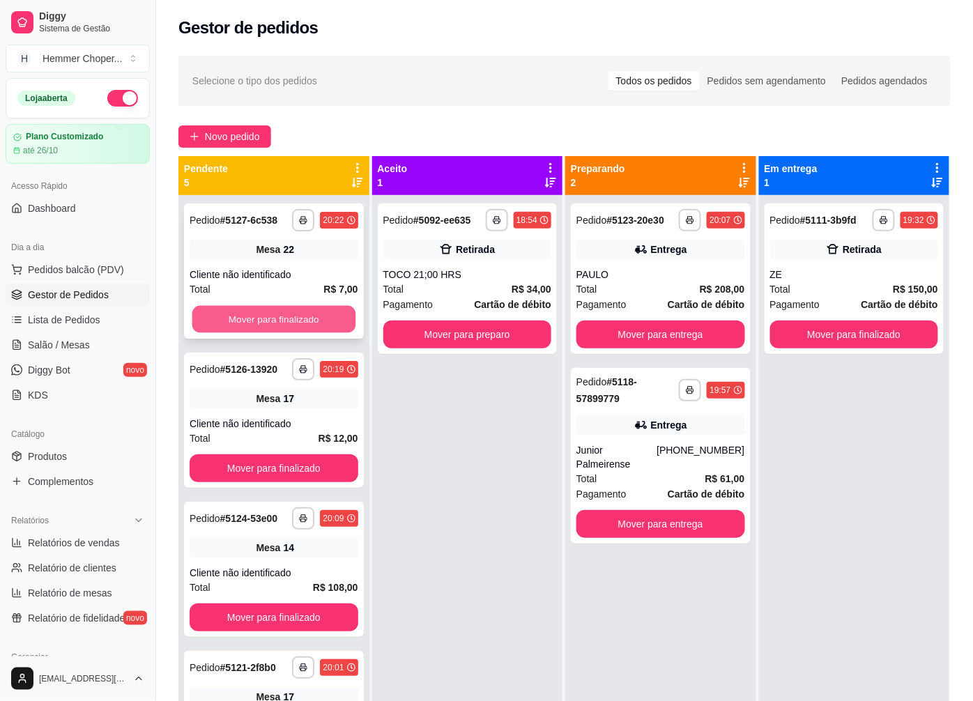
click at [259, 319] on button "Mover para finalizado" at bounding box center [273, 319] width 163 height 27
click at [266, 274] on div "Cliente não identificado" at bounding box center [274, 275] width 169 height 14
click at [262, 314] on button "Mover para finalizado" at bounding box center [274, 319] width 169 height 28
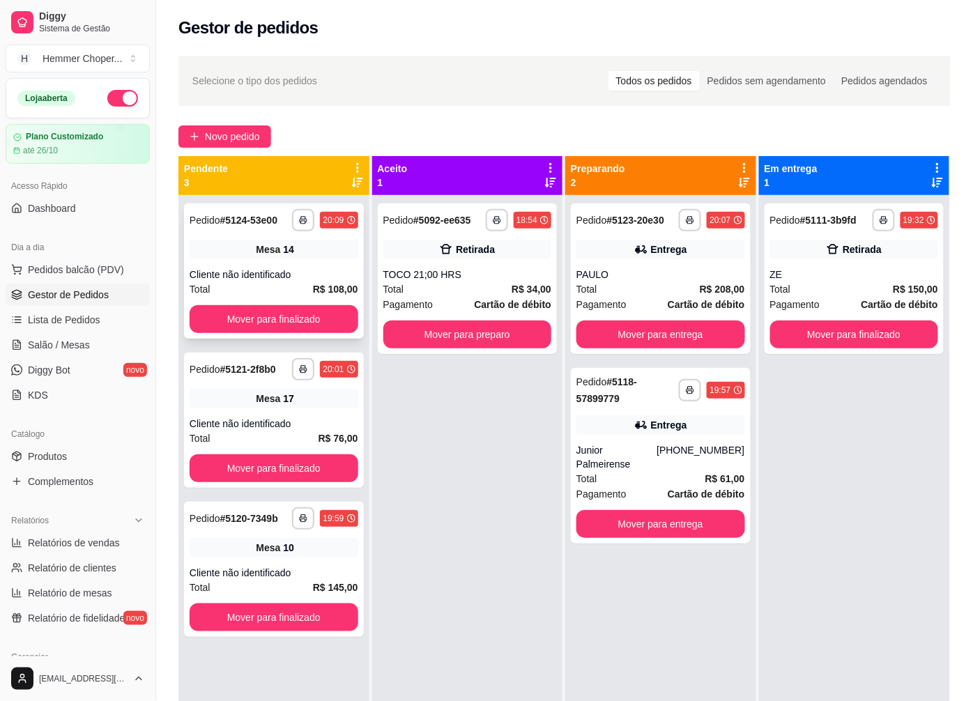
click at [264, 280] on div "Cliente não identificado" at bounding box center [274, 275] width 169 height 14
click at [266, 404] on span "Mesa" at bounding box center [268, 399] width 24 height 14
click at [290, 568] on div "Cliente não identificado" at bounding box center [274, 573] width 169 height 14
click at [74, 323] on span "Lista de Pedidos" at bounding box center [64, 320] width 73 height 14
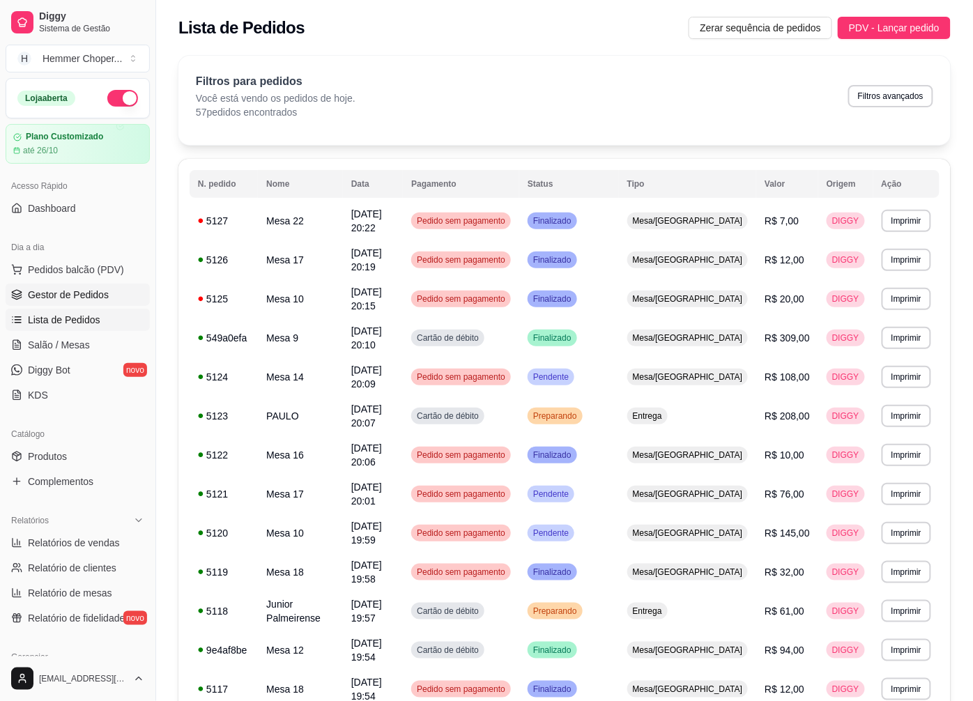
click at [75, 296] on span "Gestor de Pedidos" at bounding box center [68, 295] width 81 height 14
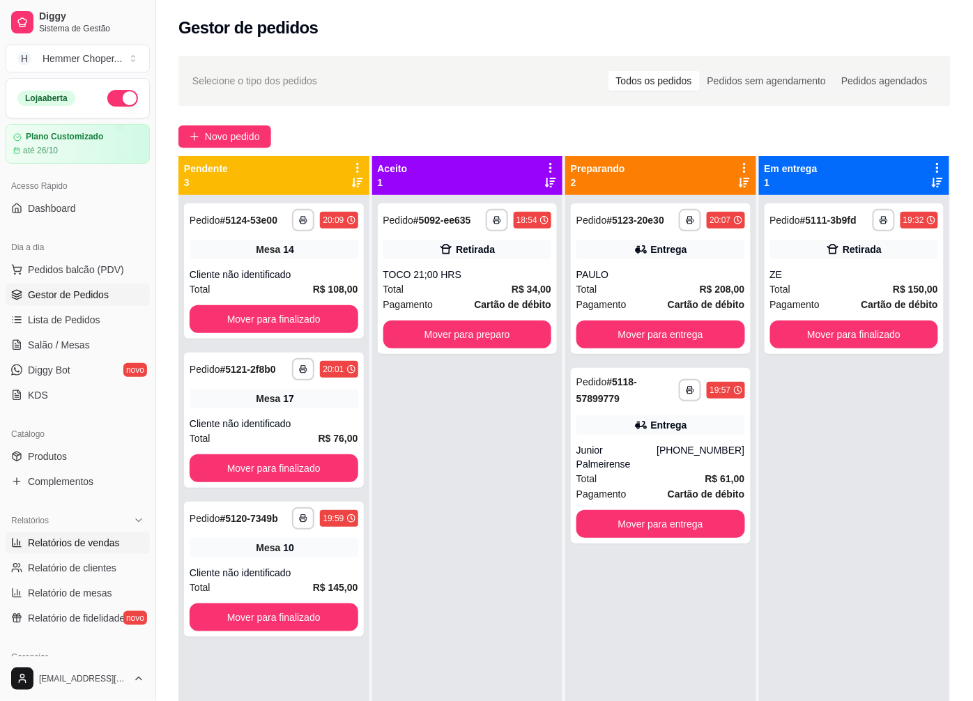
click at [79, 549] on span "Relatórios de vendas" at bounding box center [74, 543] width 92 height 14
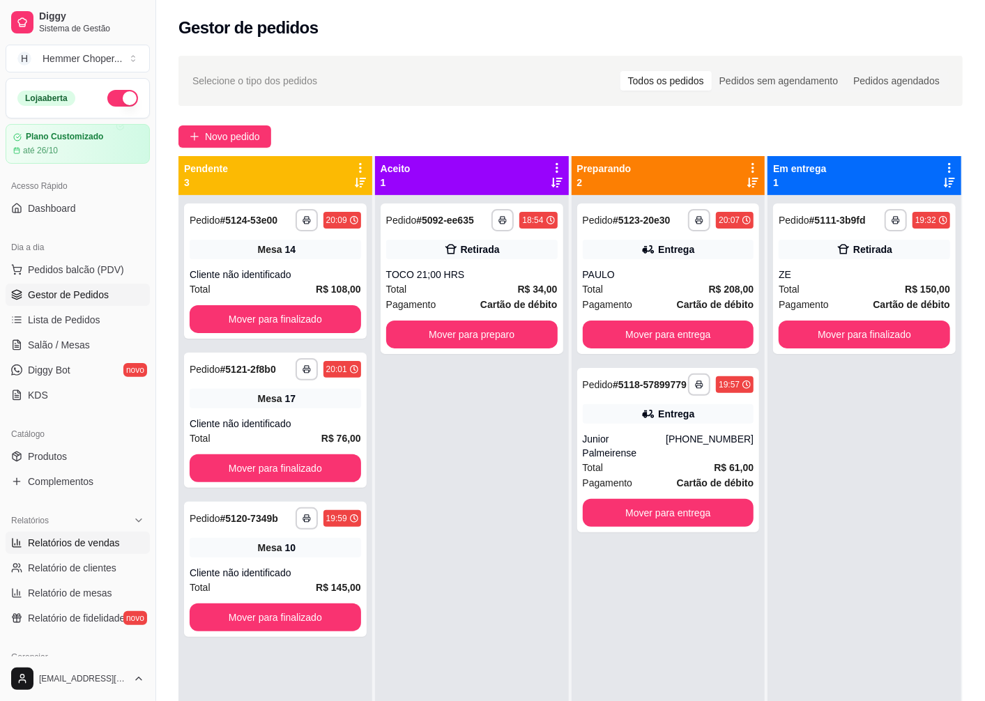
select select "ALL"
select select "0"
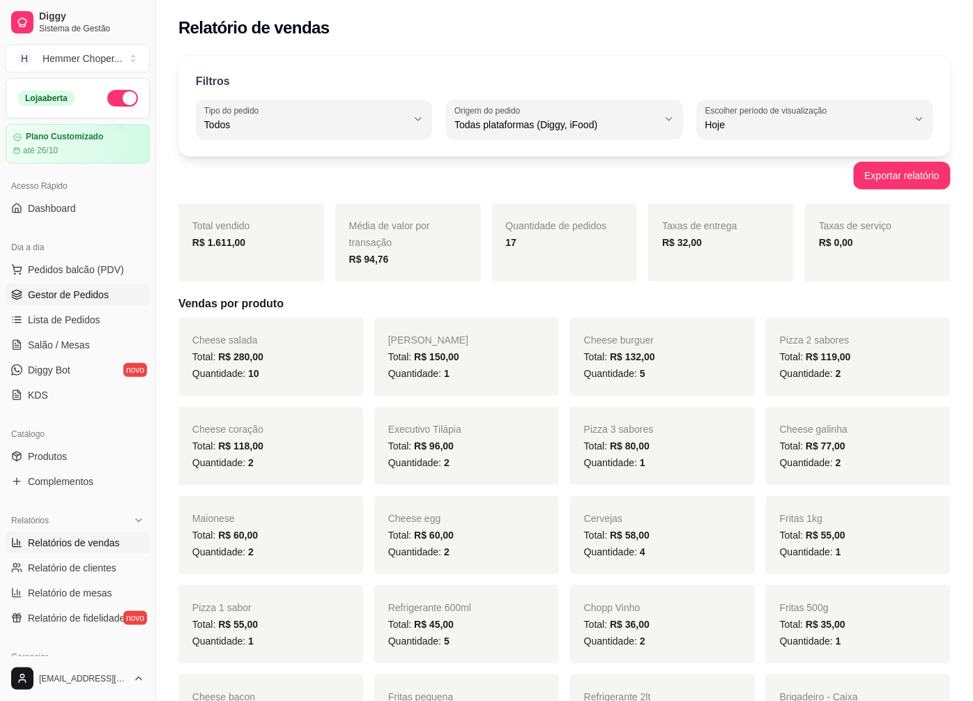
click at [80, 295] on span "Gestor de Pedidos" at bounding box center [68, 295] width 81 height 14
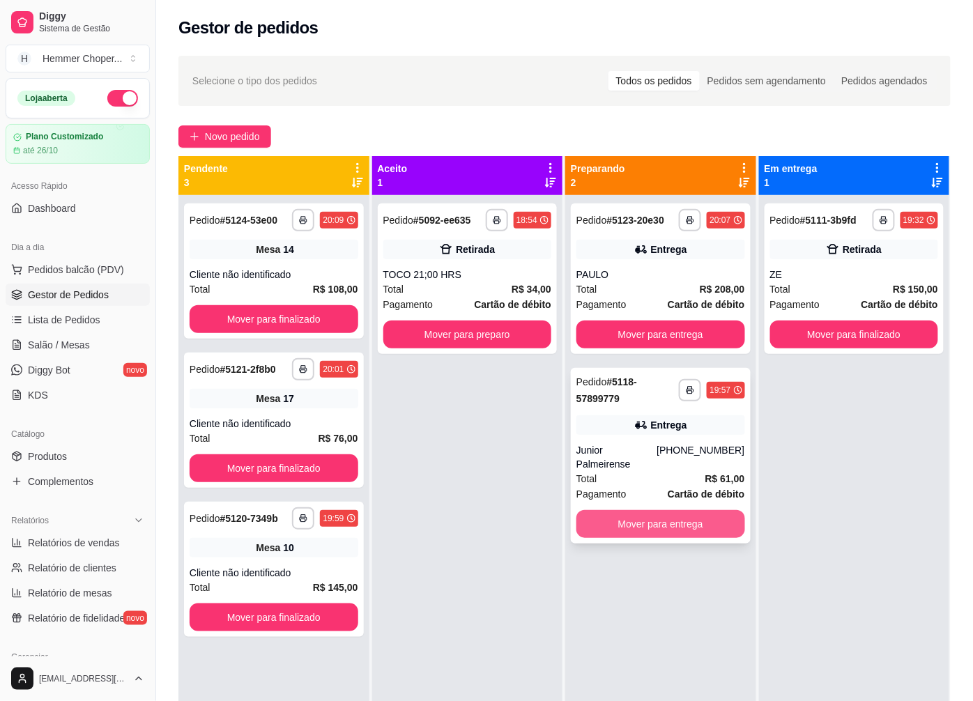
click at [666, 512] on button "Mover para entrega" at bounding box center [661, 524] width 169 height 28
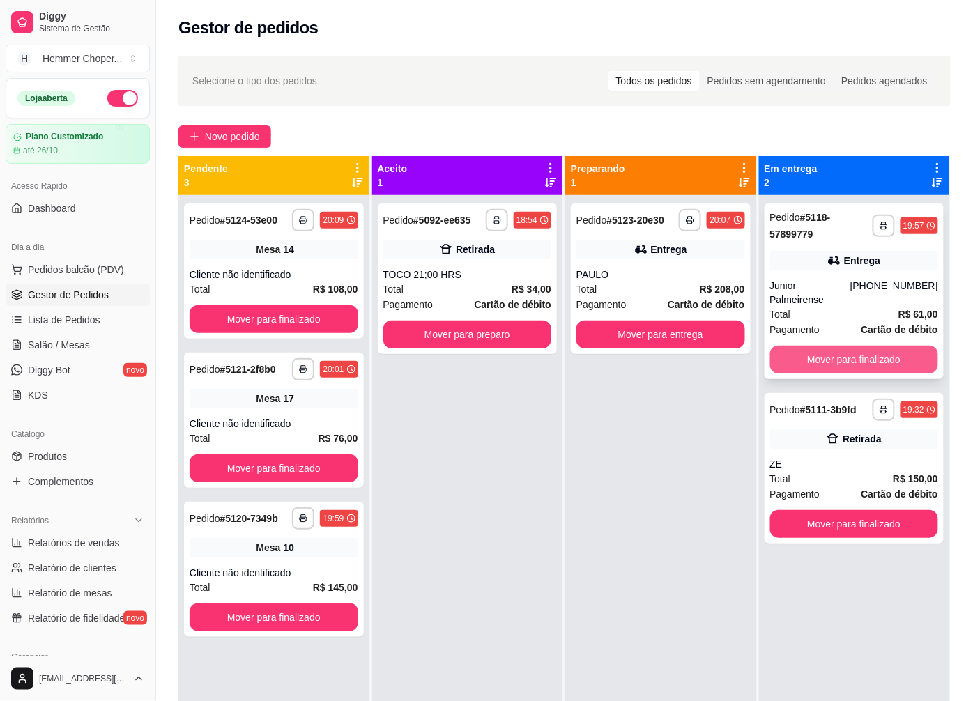
click at [831, 350] on button "Mover para finalizado" at bounding box center [854, 360] width 169 height 28
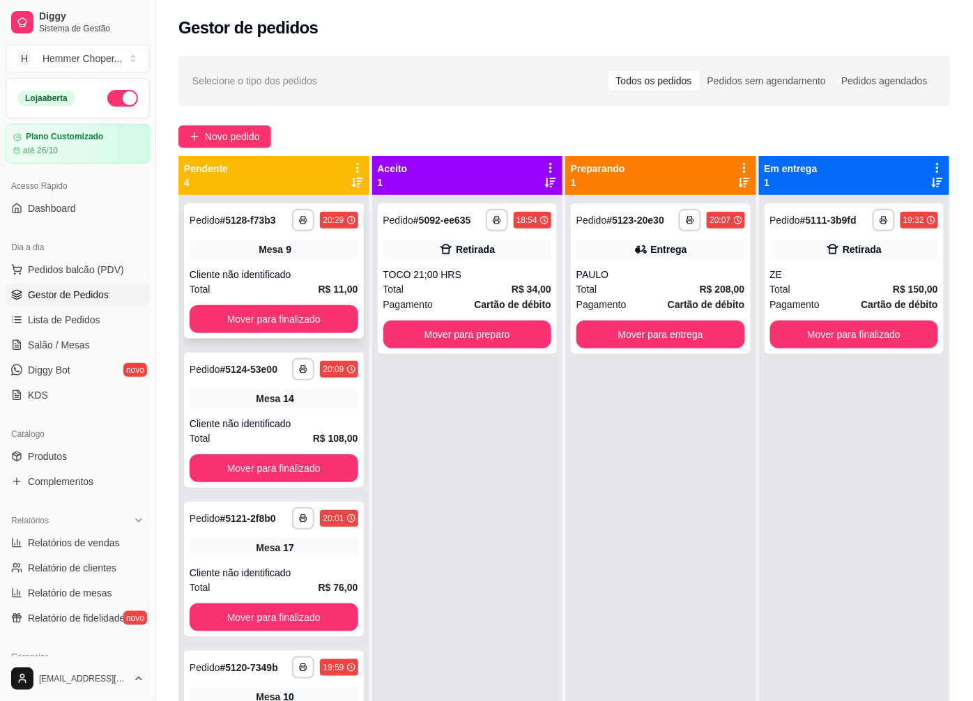
click at [291, 261] on div "**********" at bounding box center [274, 271] width 180 height 135
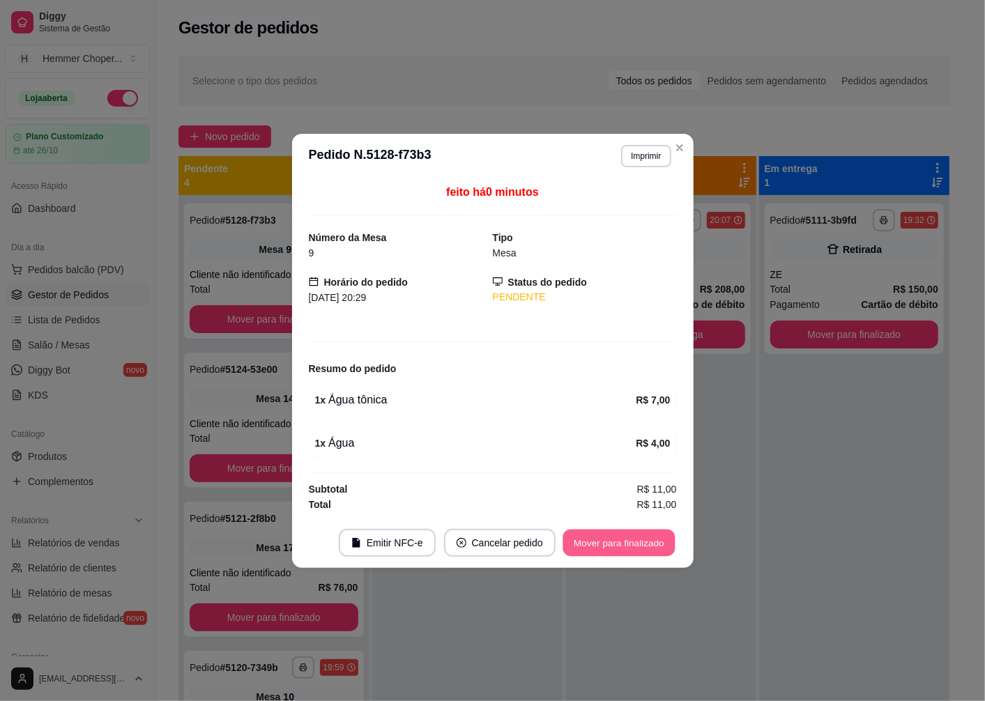
click at [608, 540] on button "Mover para finalizado" at bounding box center [619, 542] width 112 height 27
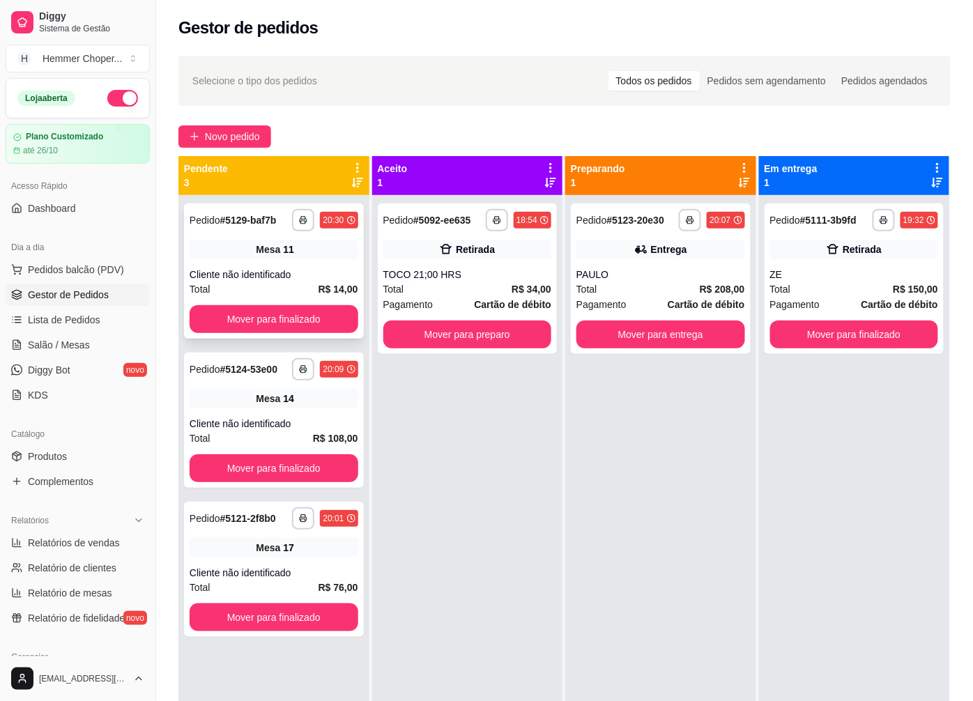
click at [269, 282] on div "Total R$ 14,00" at bounding box center [274, 289] width 169 height 15
click at [265, 312] on button "Mover para finalizado" at bounding box center [273, 319] width 163 height 27
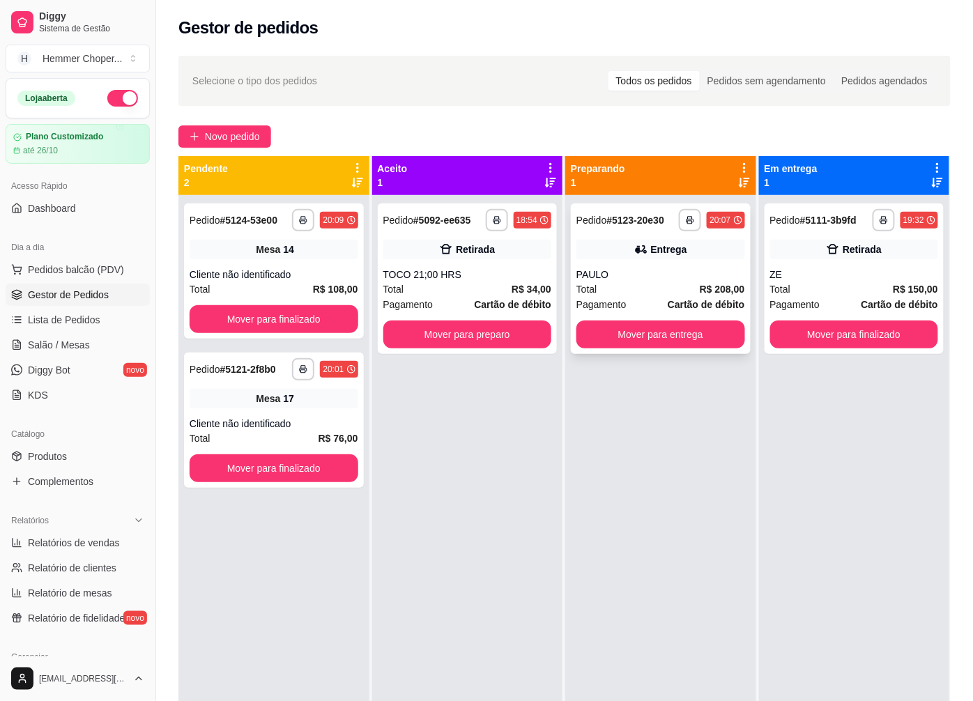
click at [638, 289] on div "Total R$ 208,00" at bounding box center [661, 289] width 169 height 15
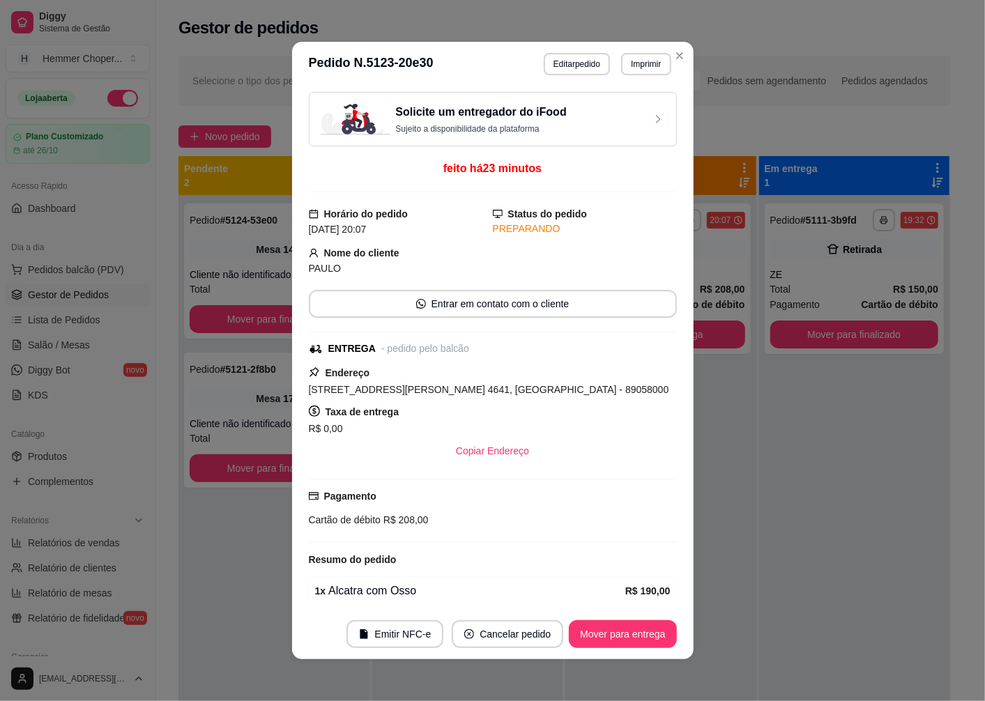
scroll to position [77, 0]
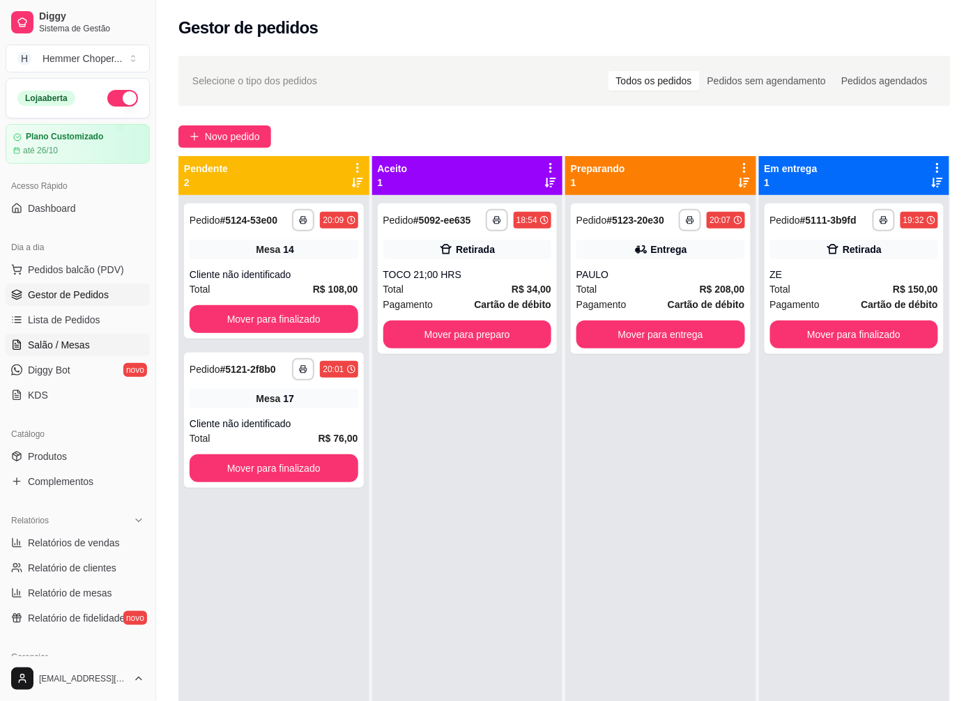
click at [78, 349] on span "Salão / Mesas" at bounding box center [59, 345] width 62 height 14
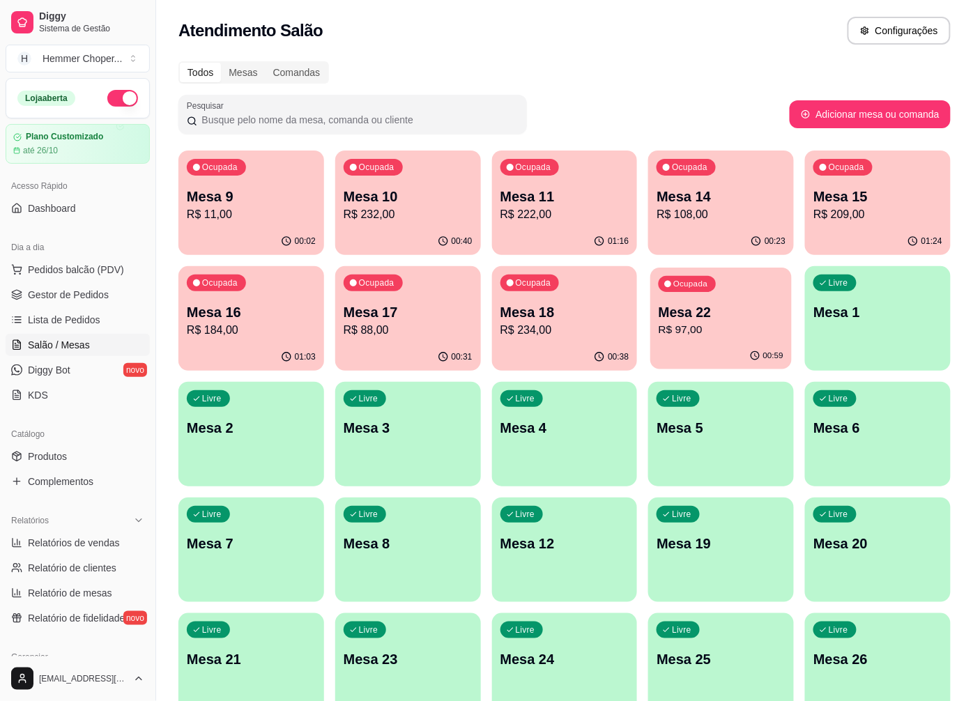
click at [705, 318] on p "Mesa 22" at bounding box center [721, 312] width 125 height 19
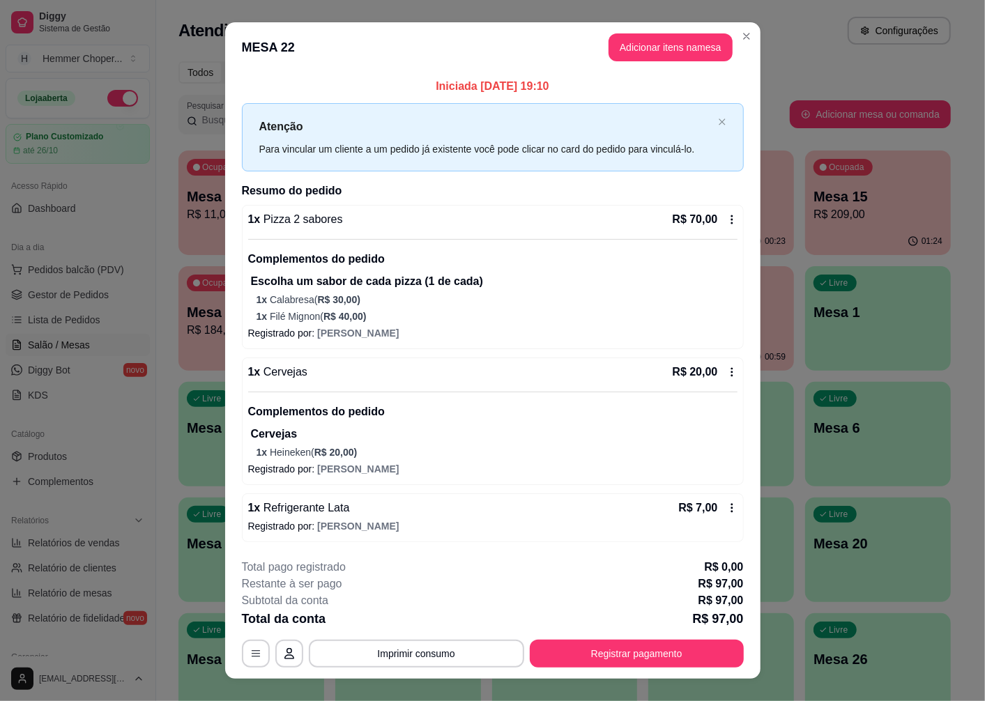
scroll to position [22, 0]
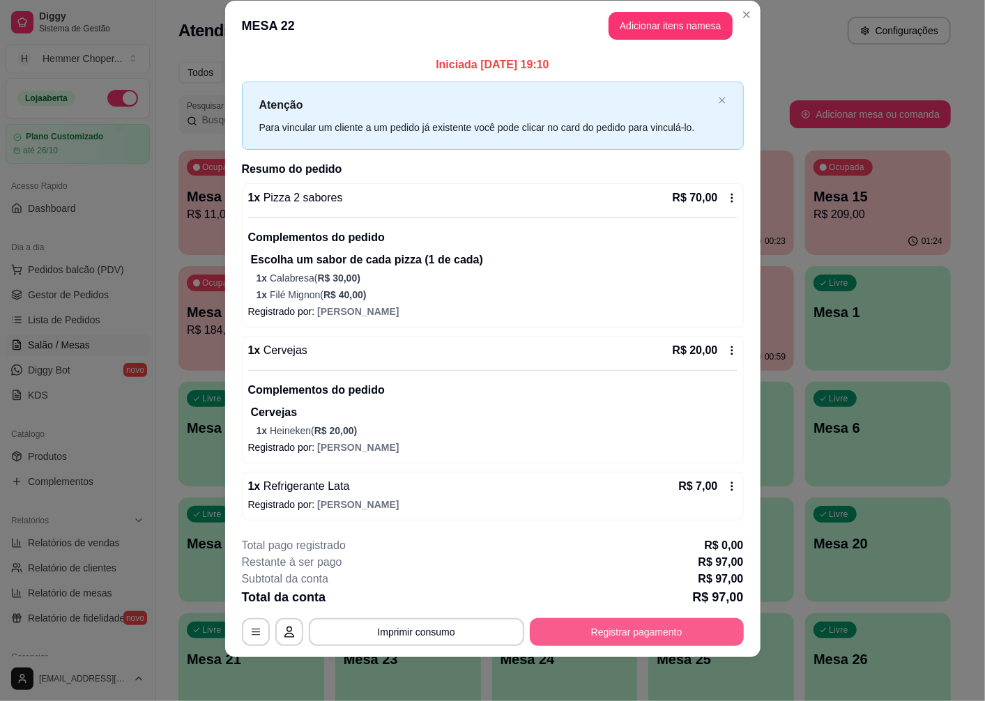
click at [632, 637] on button "Registrar pagamento" at bounding box center [637, 632] width 214 height 28
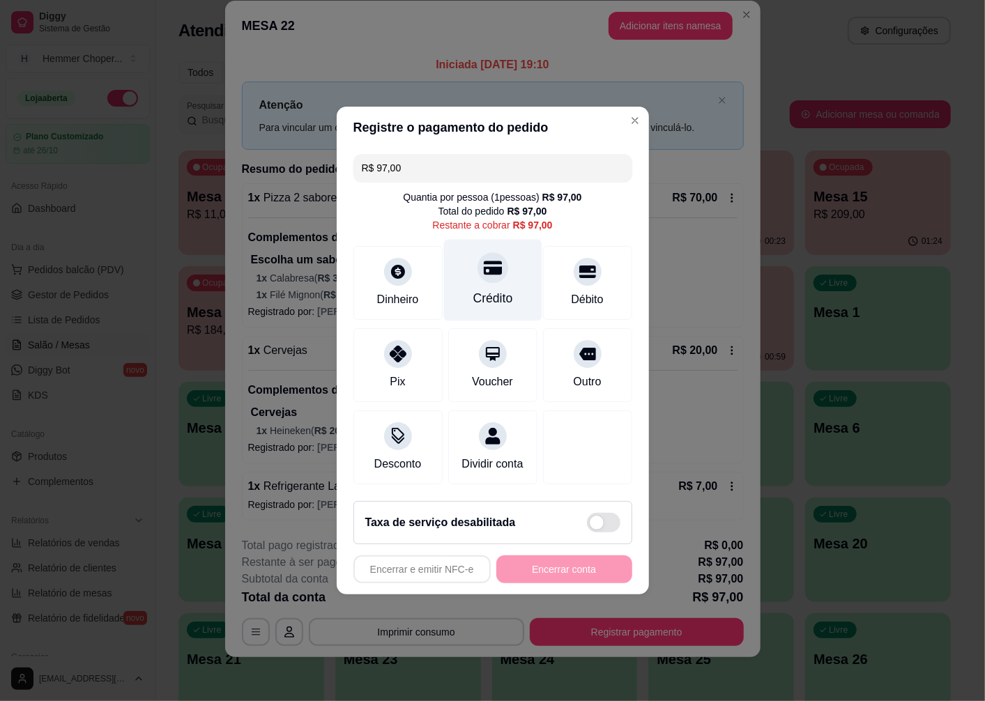
click at [494, 276] on div "Crédito" at bounding box center [492, 281] width 98 height 82
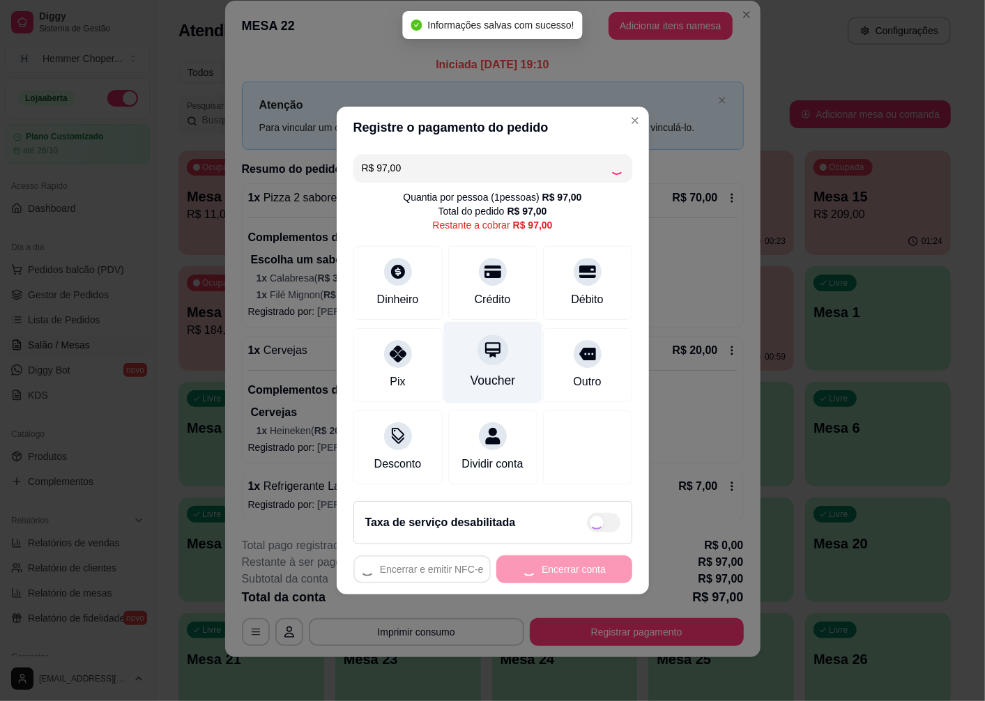
type input "R$ 0,00"
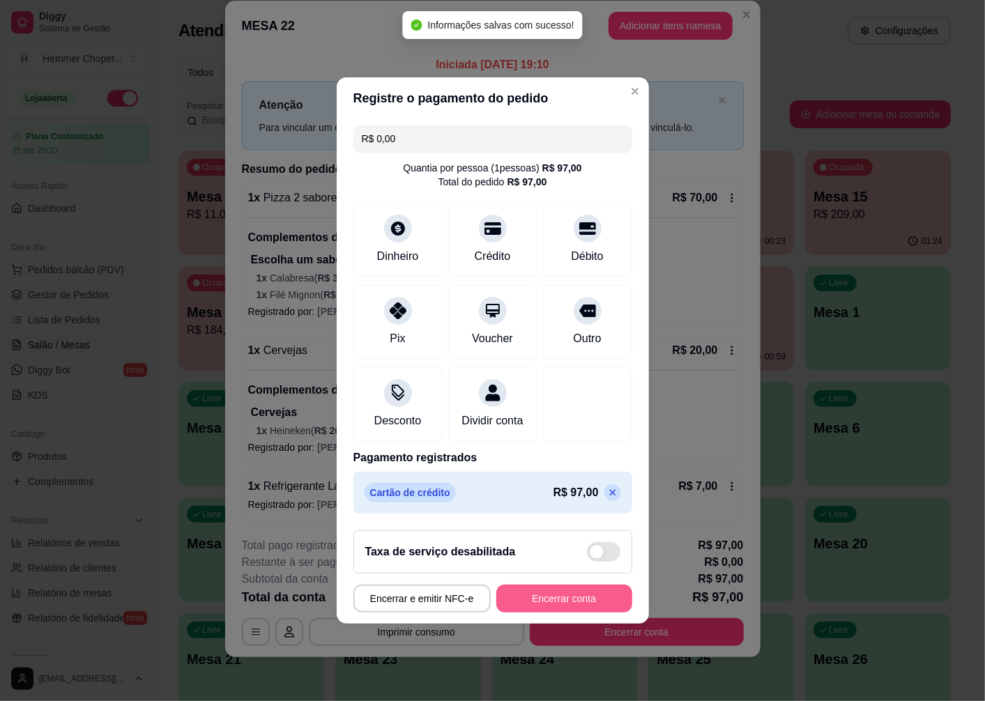
click at [591, 613] on button "Encerrar conta" at bounding box center [564, 599] width 136 height 28
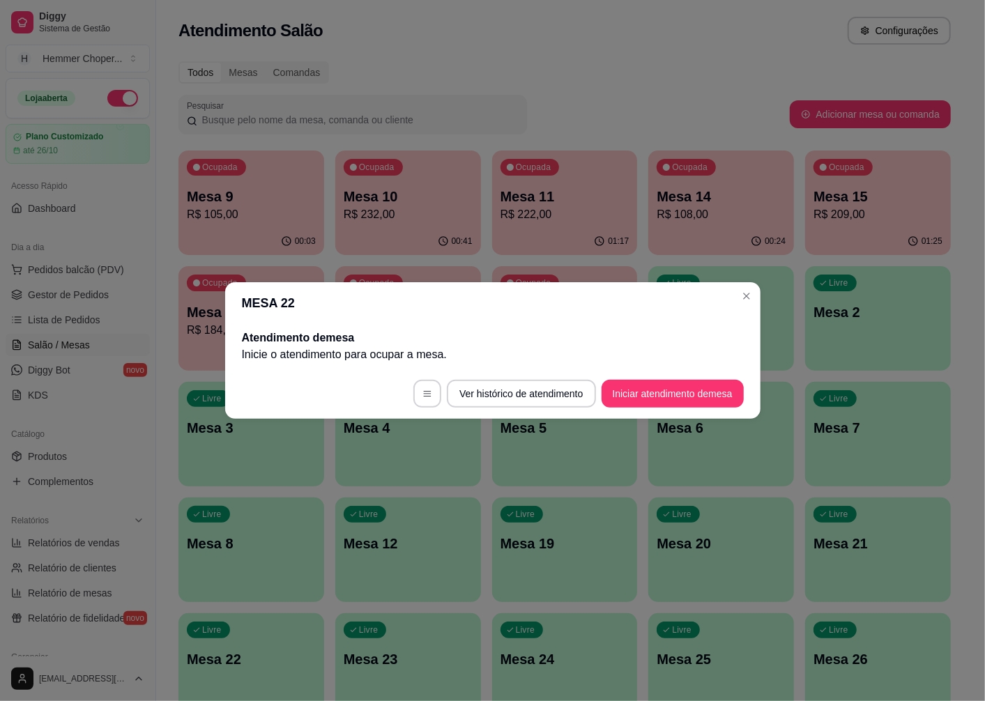
scroll to position [0, 0]
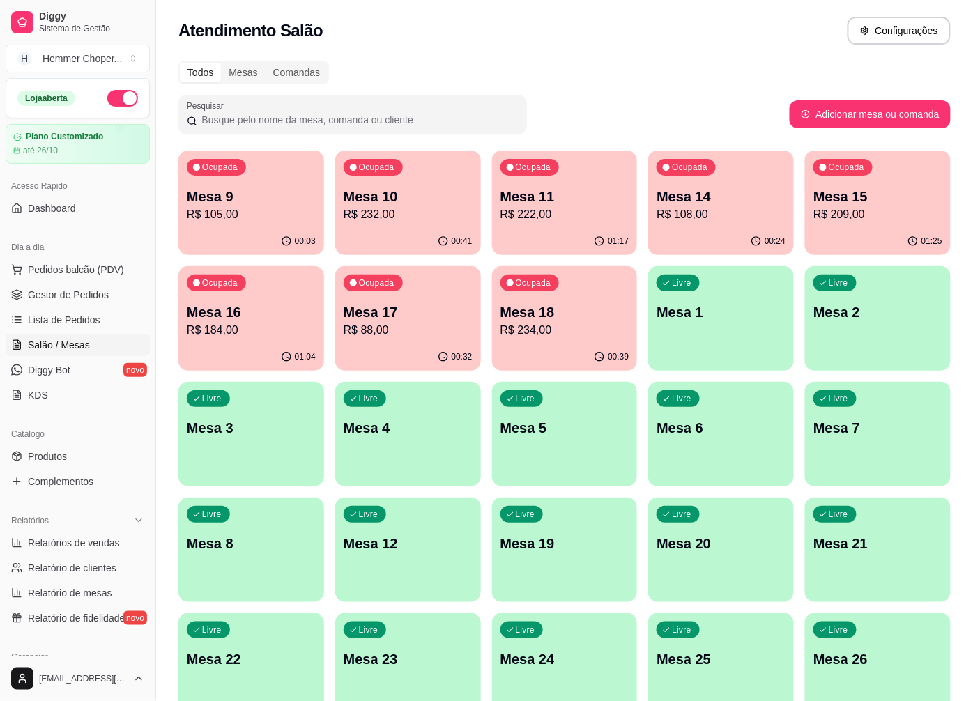
click at [260, 322] on p "R$ 184,00" at bounding box center [251, 330] width 129 height 17
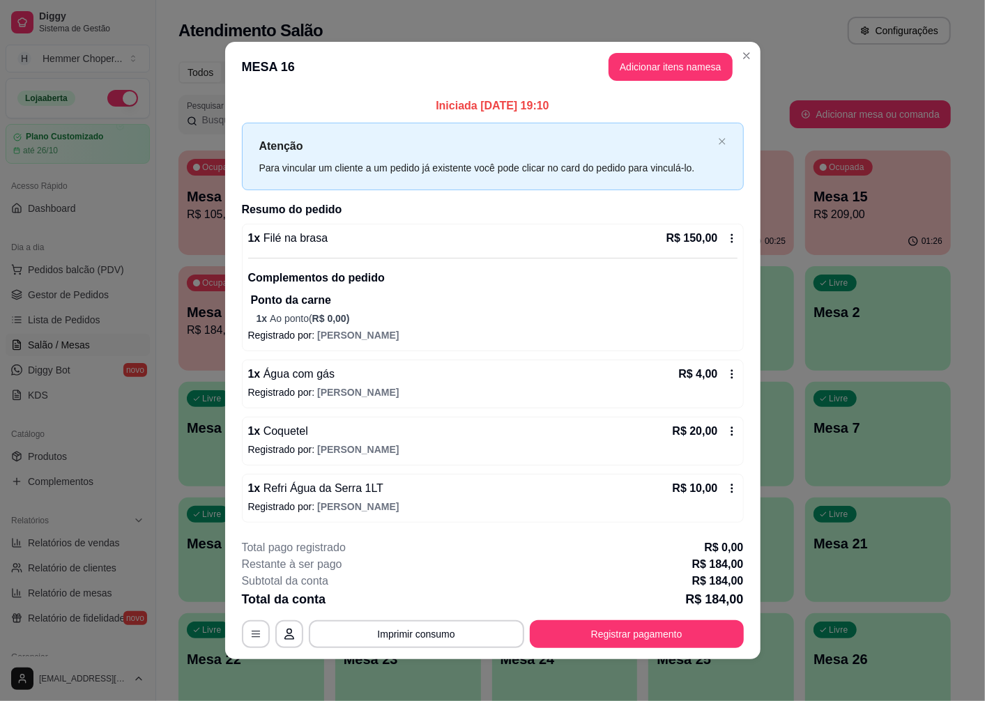
scroll to position [3, 0]
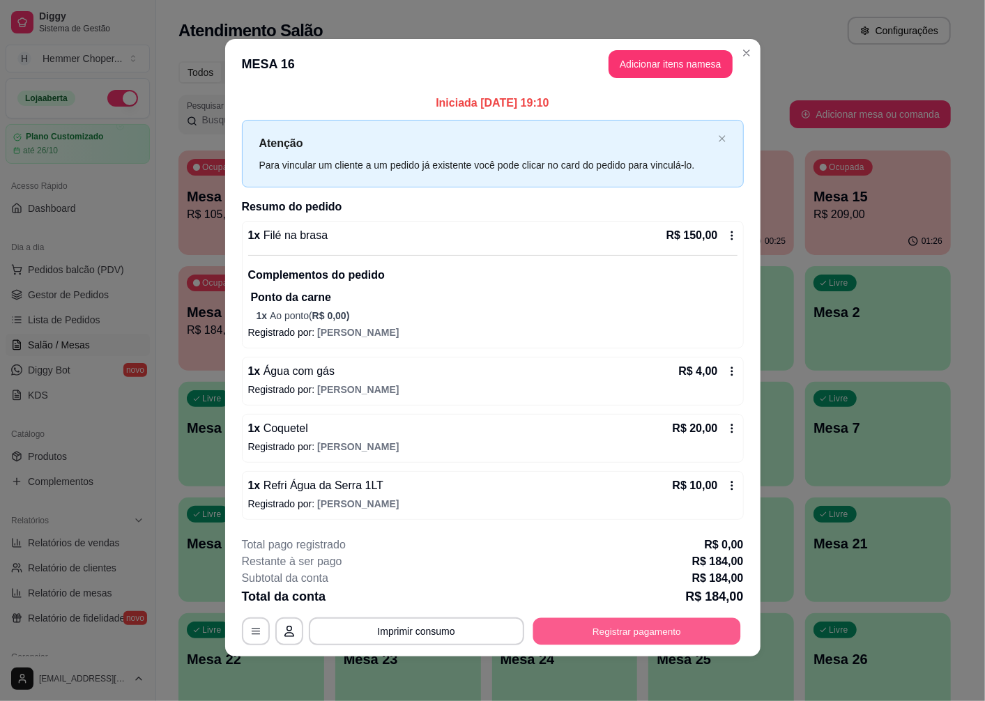
click at [609, 633] on button "Registrar pagamento" at bounding box center [637, 631] width 208 height 27
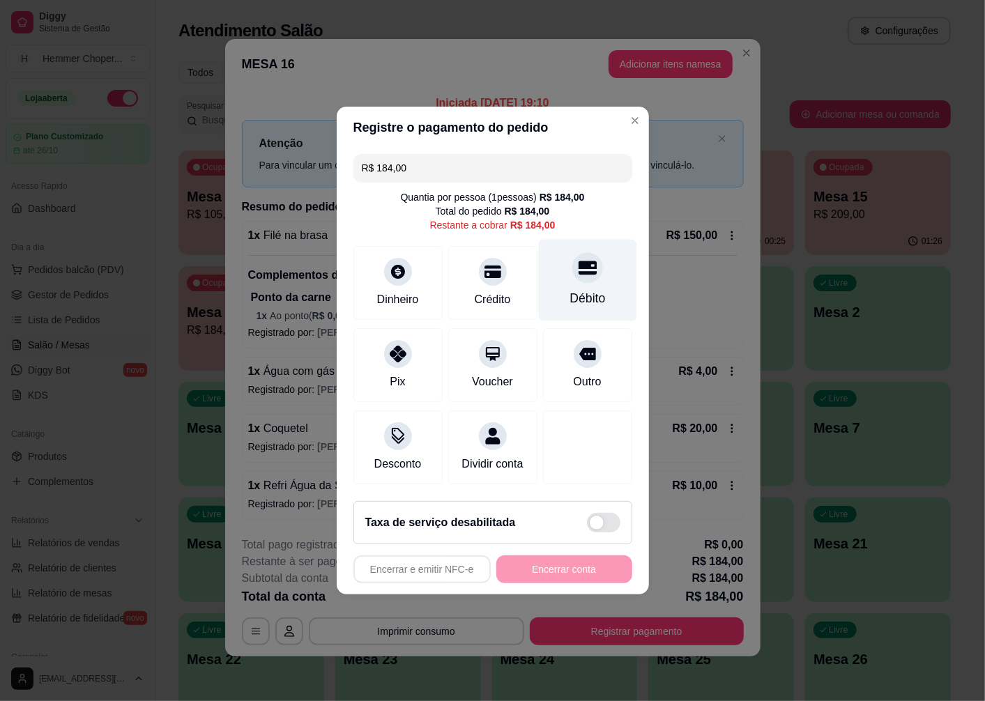
click at [575, 280] on div "Débito" at bounding box center [587, 281] width 98 height 82
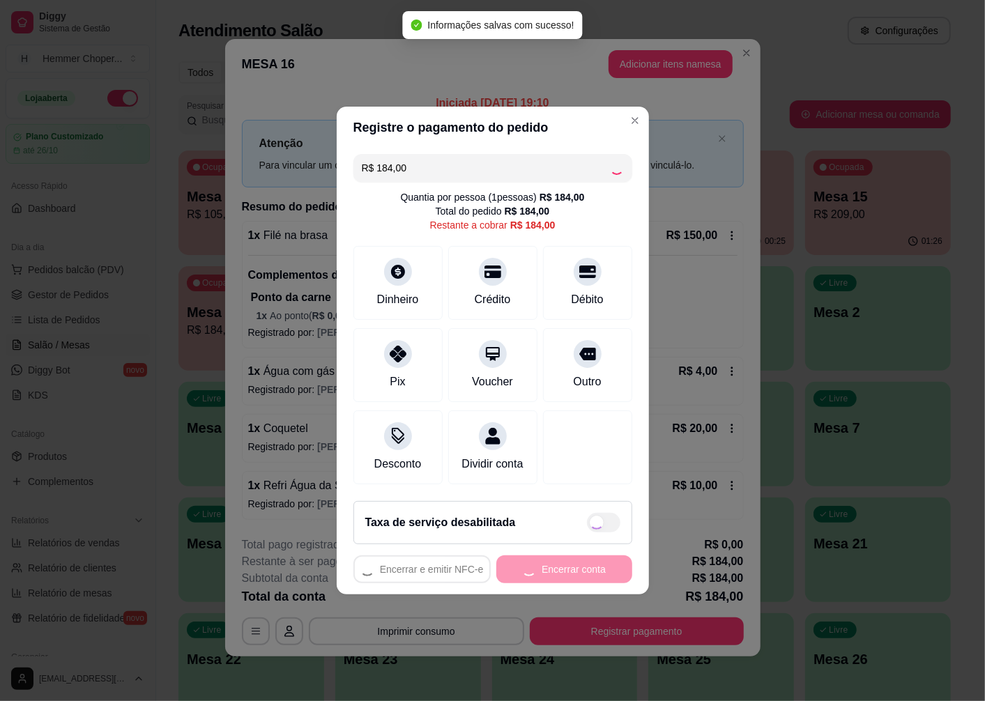
type input "R$ 0,00"
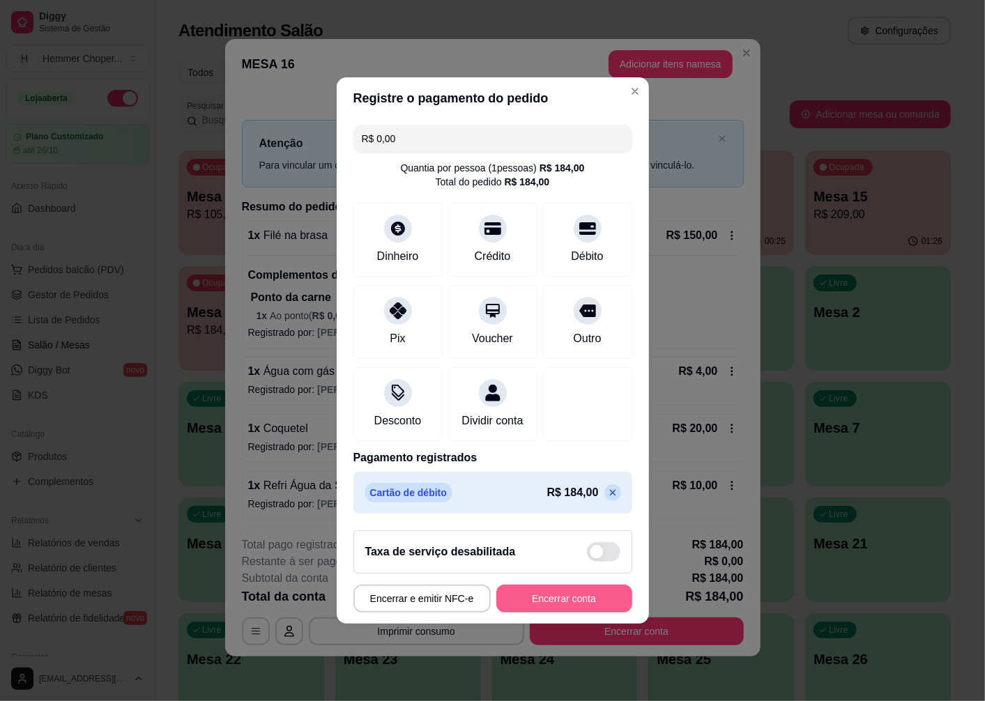
click at [510, 597] on button "Encerrar conta" at bounding box center [564, 599] width 136 height 28
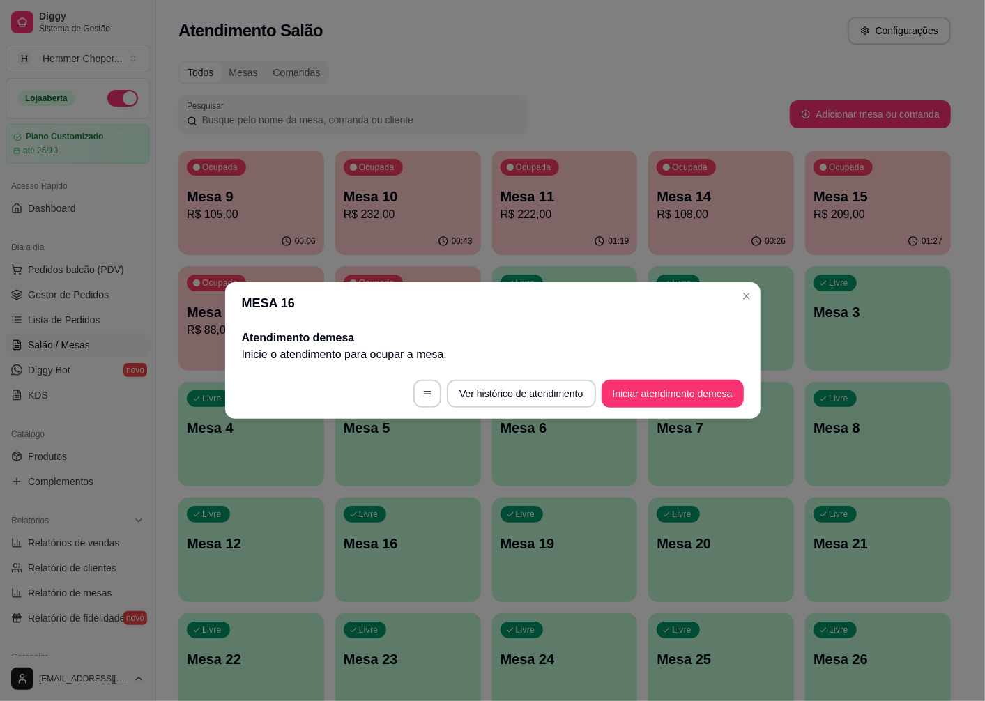
scroll to position [0, 0]
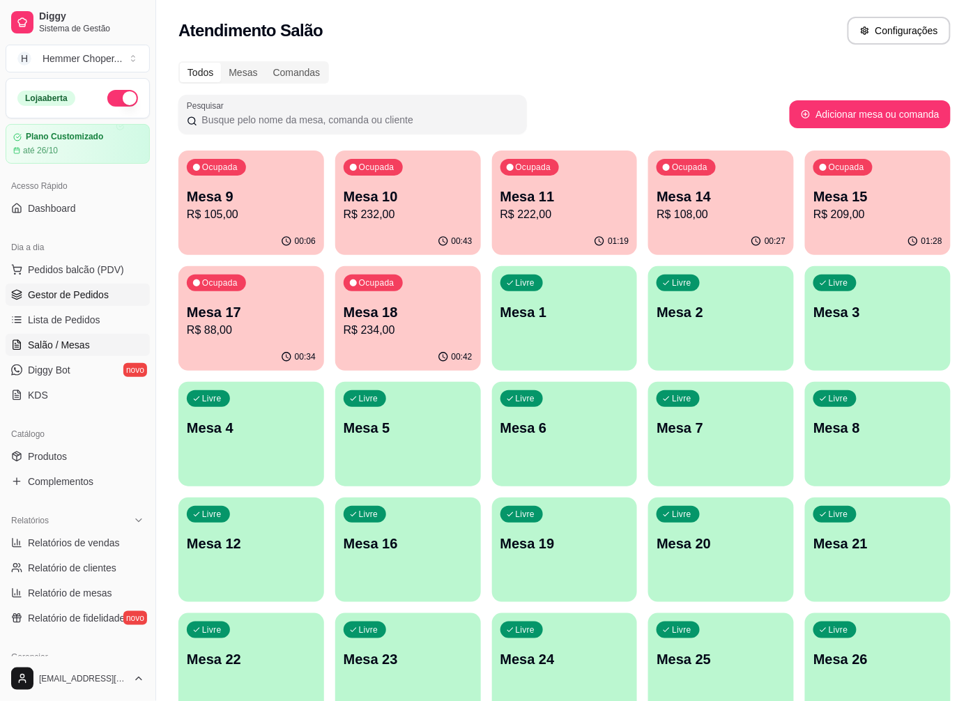
click at [86, 290] on span "Gestor de Pedidos" at bounding box center [68, 295] width 81 height 14
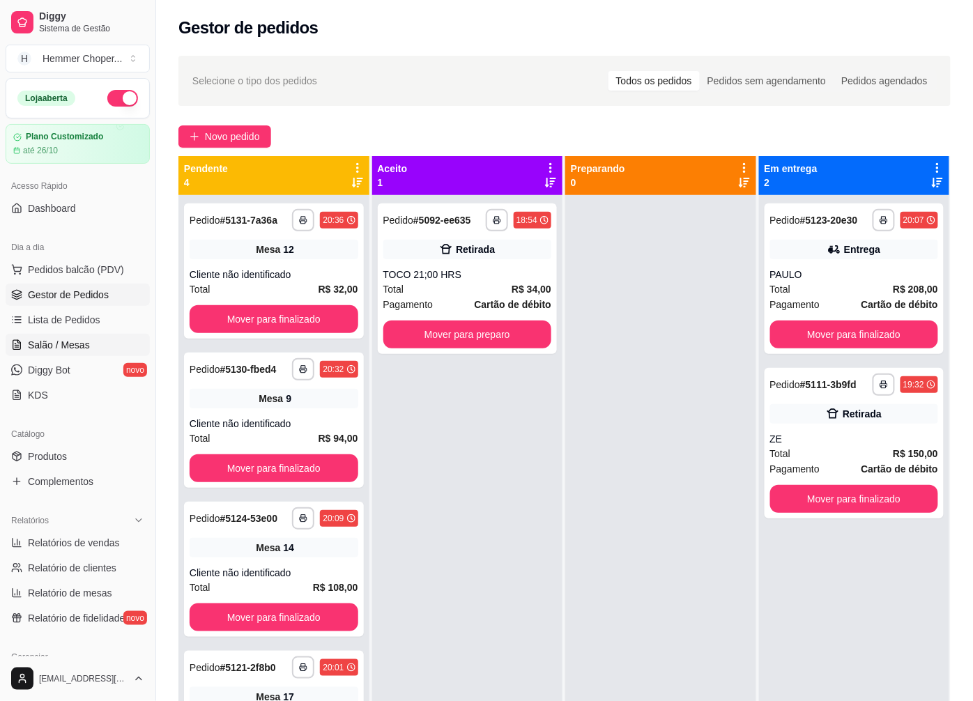
click at [71, 344] on span "Salão / Mesas" at bounding box center [59, 345] width 62 height 14
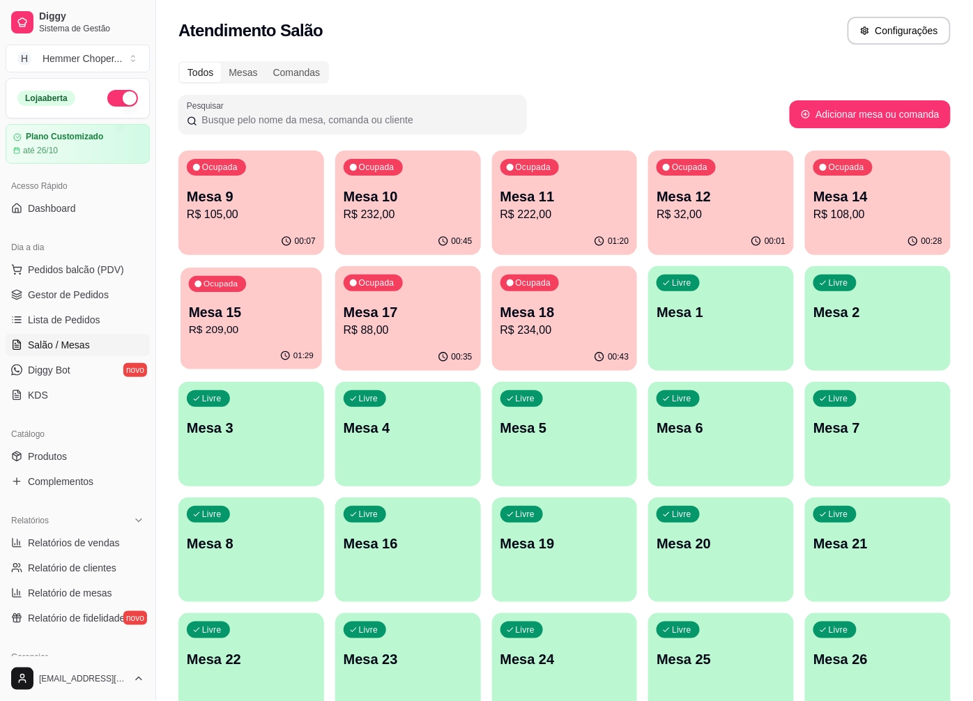
click at [254, 323] on p "R$ 209,00" at bounding box center [251, 330] width 125 height 16
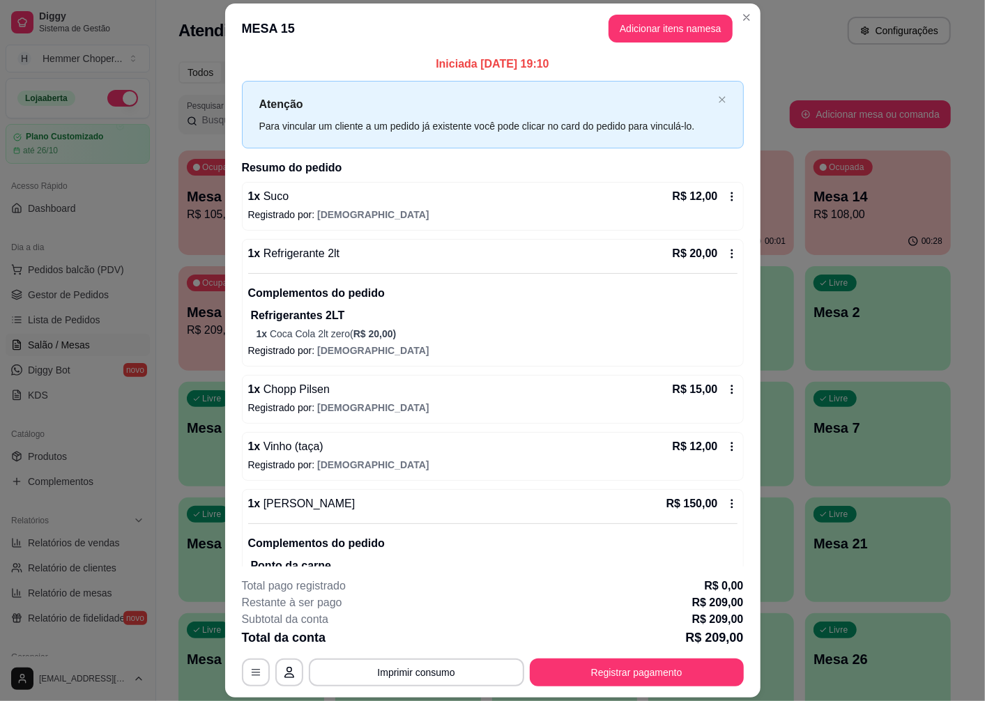
scroll to position [93, 0]
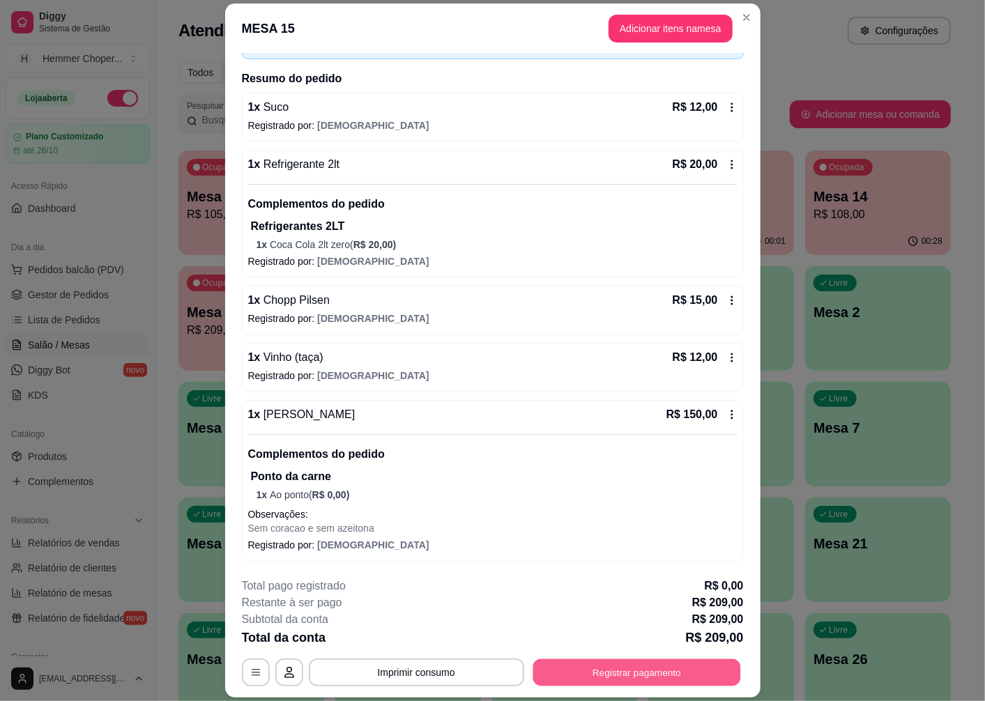
click at [574, 674] on button "Registrar pagamento" at bounding box center [637, 673] width 208 height 27
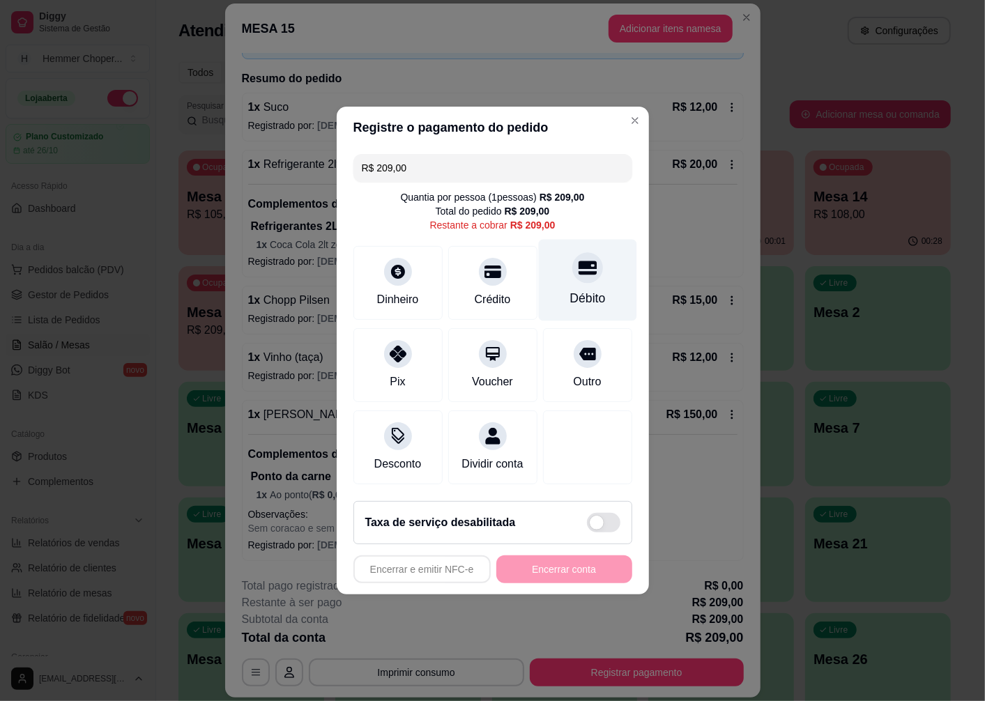
click at [579, 271] on div at bounding box center [587, 267] width 31 height 31
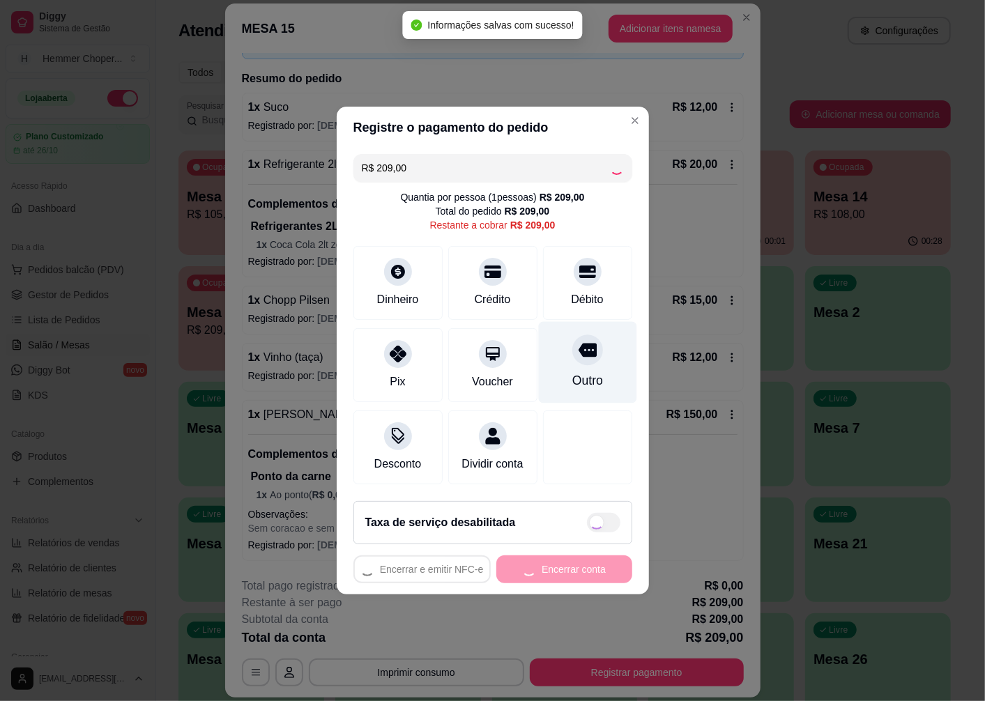
type input "R$ 0,00"
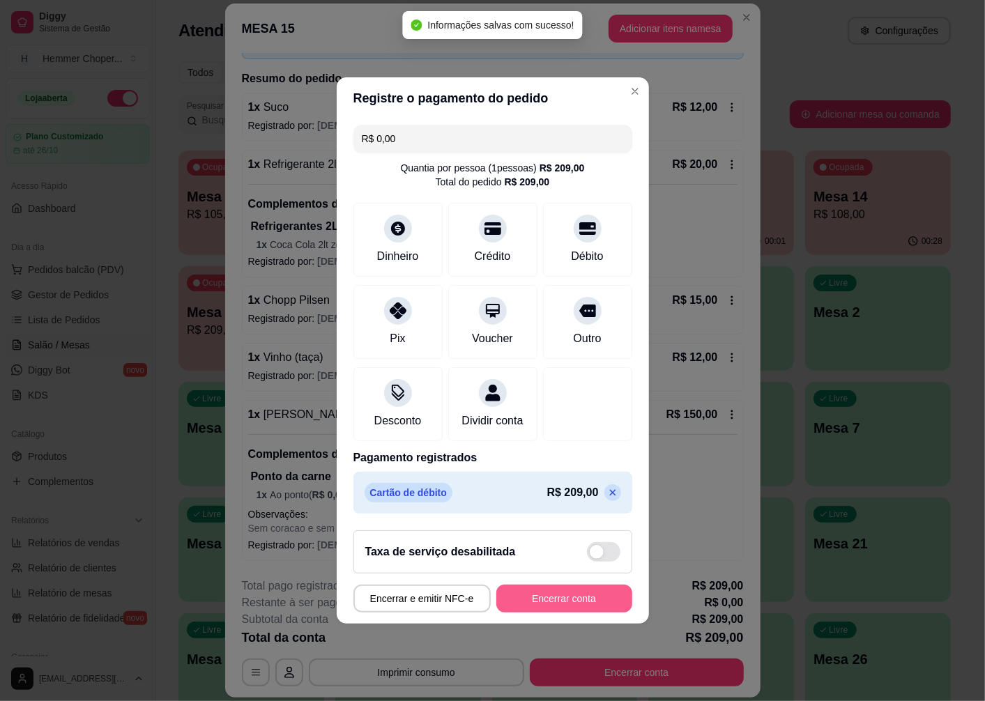
click at [517, 612] on button "Encerrar conta" at bounding box center [564, 599] width 136 height 28
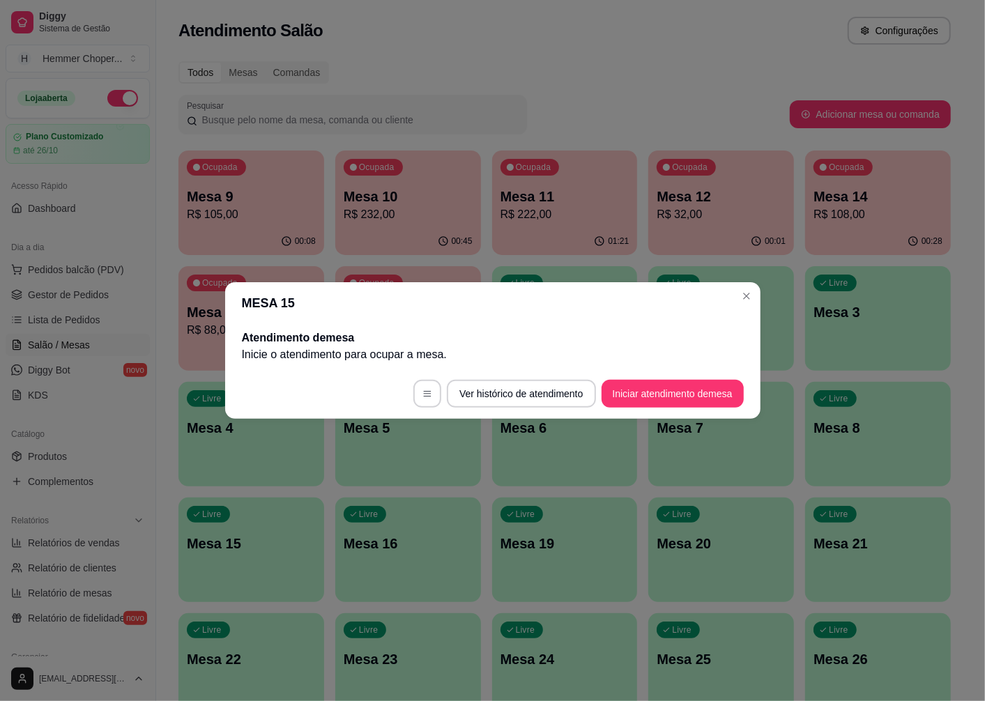
scroll to position [0, 0]
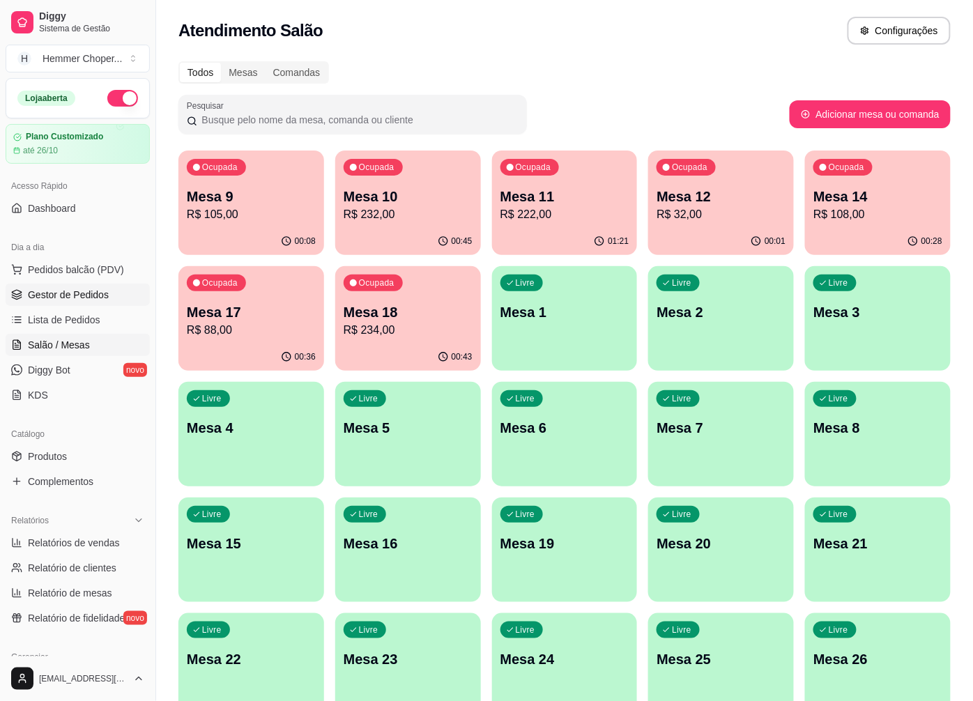
click at [86, 298] on span "Gestor de Pedidos" at bounding box center [68, 295] width 81 height 14
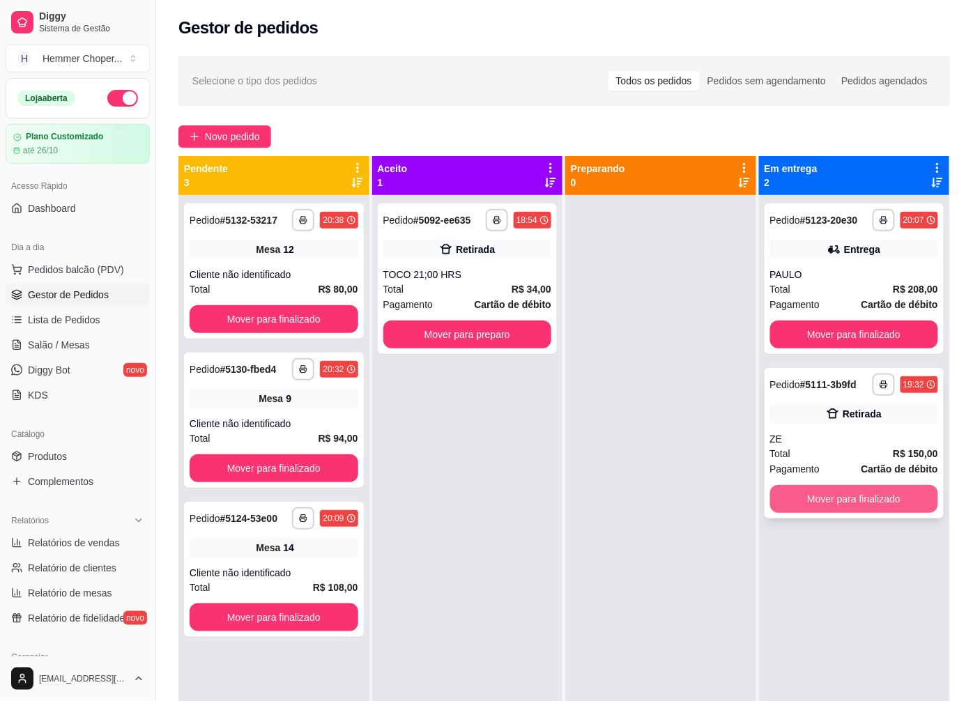
click at [845, 498] on button "Mover para finalizado" at bounding box center [854, 499] width 169 height 28
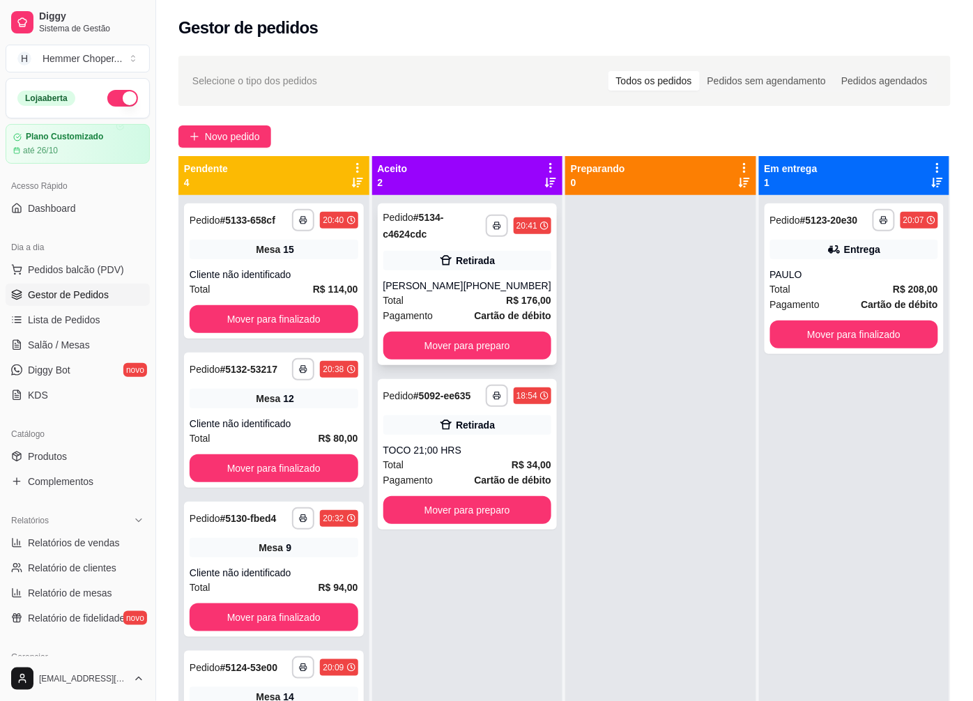
click at [453, 291] on div "[PERSON_NAME]" at bounding box center [423, 286] width 80 height 14
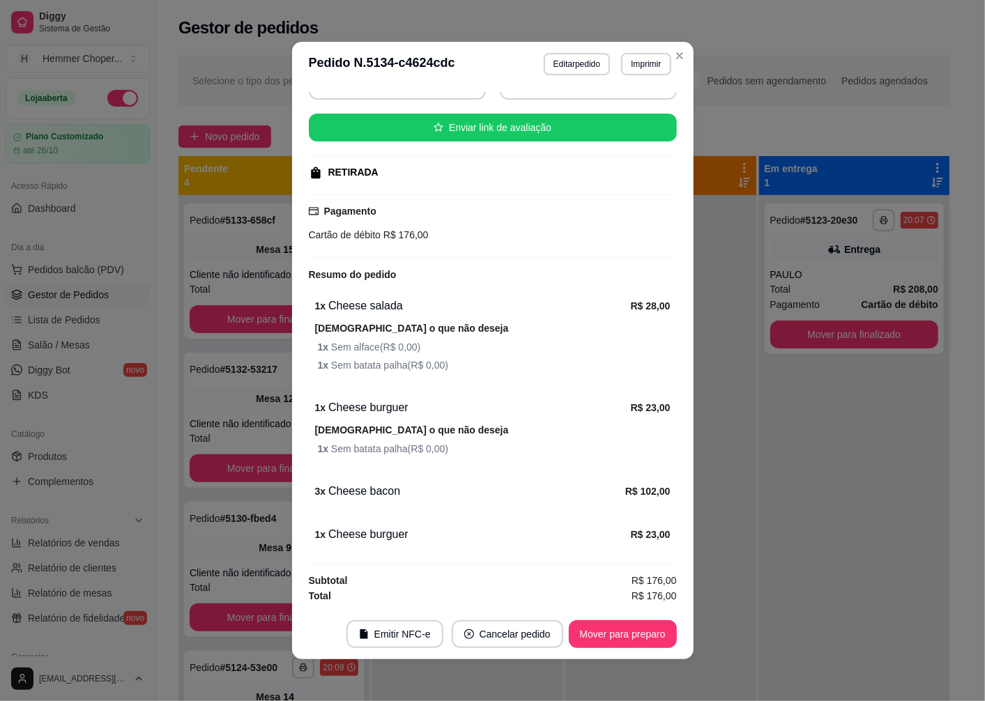
scroll to position [3, 0]
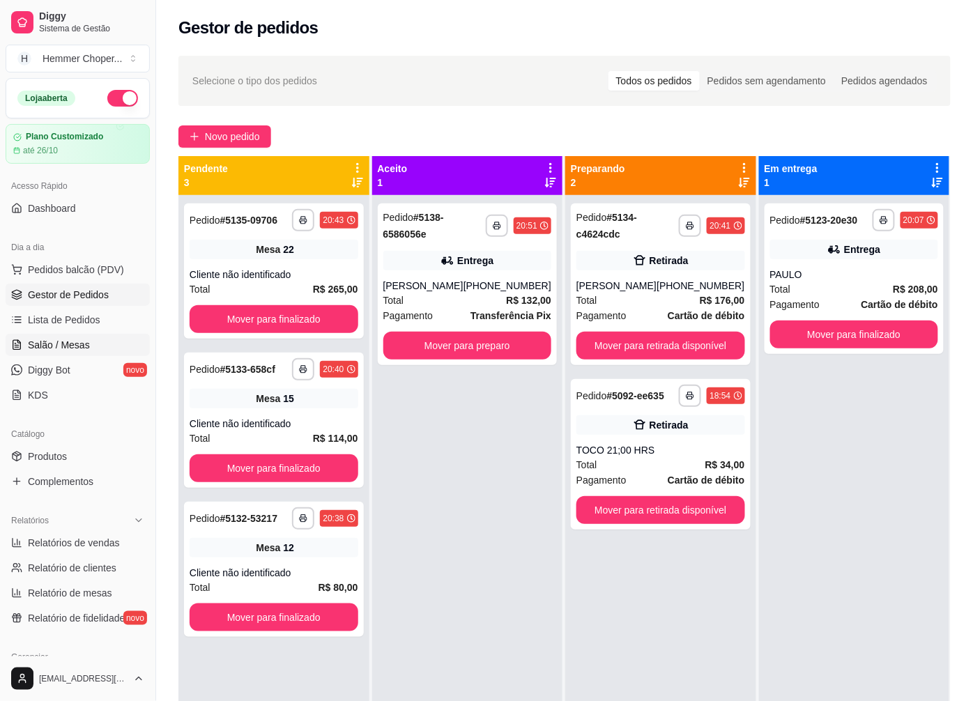
click at [68, 344] on span "Salão / Mesas" at bounding box center [59, 345] width 62 height 14
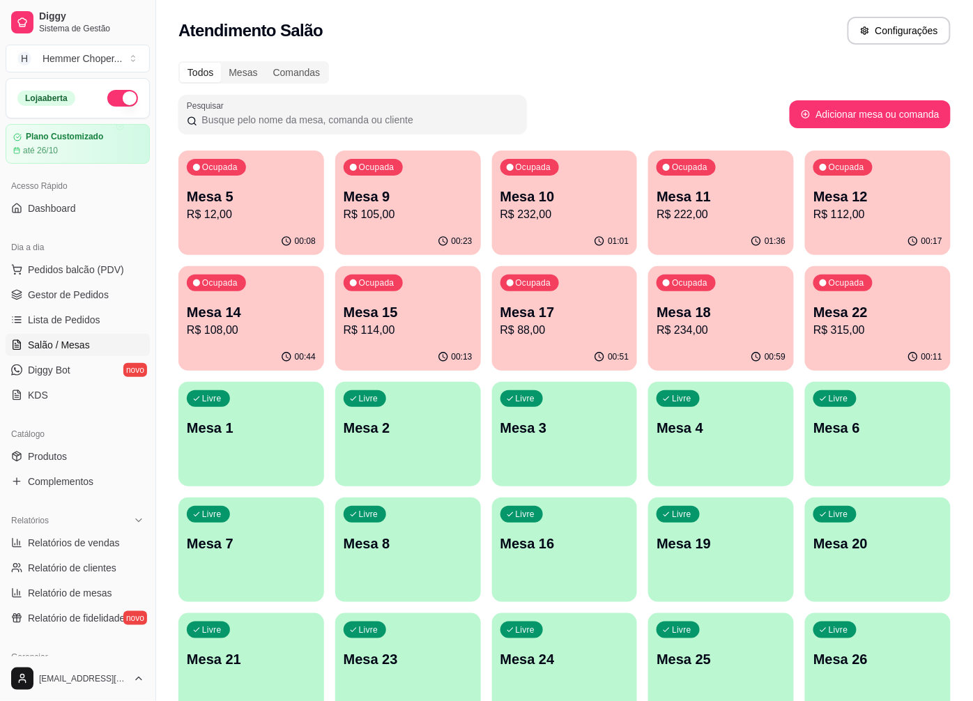
click at [726, 224] on div "Ocupada Mesa 11 R$ 222,00" at bounding box center [721, 189] width 146 height 77
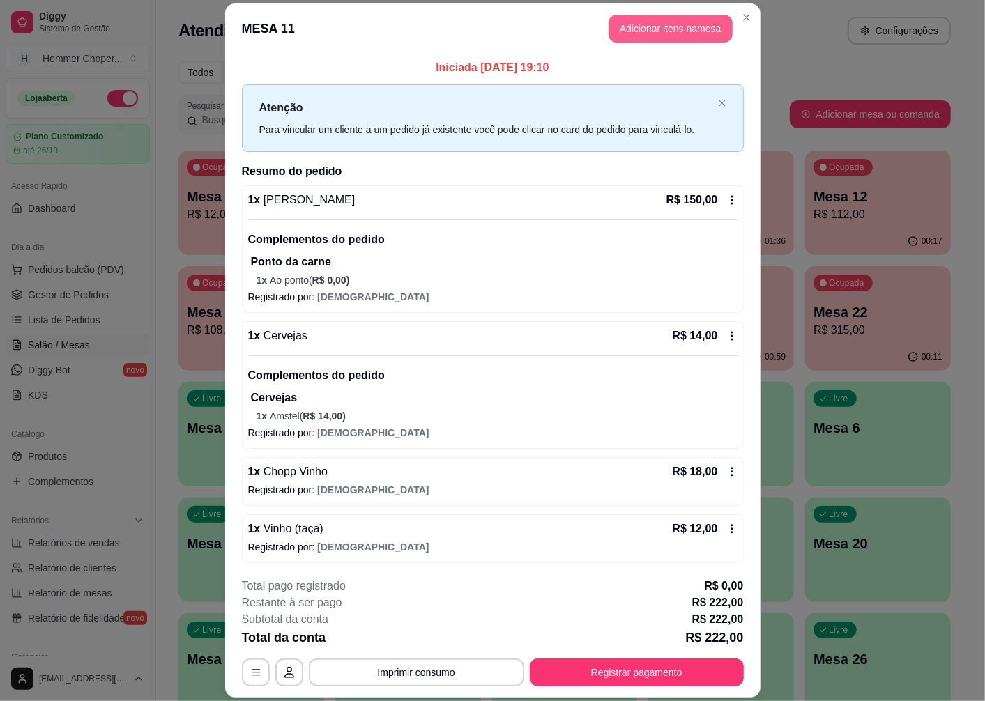
click at [639, 30] on button "Adicionar itens na mesa" at bounding box center [671, 29] width 124 height 28
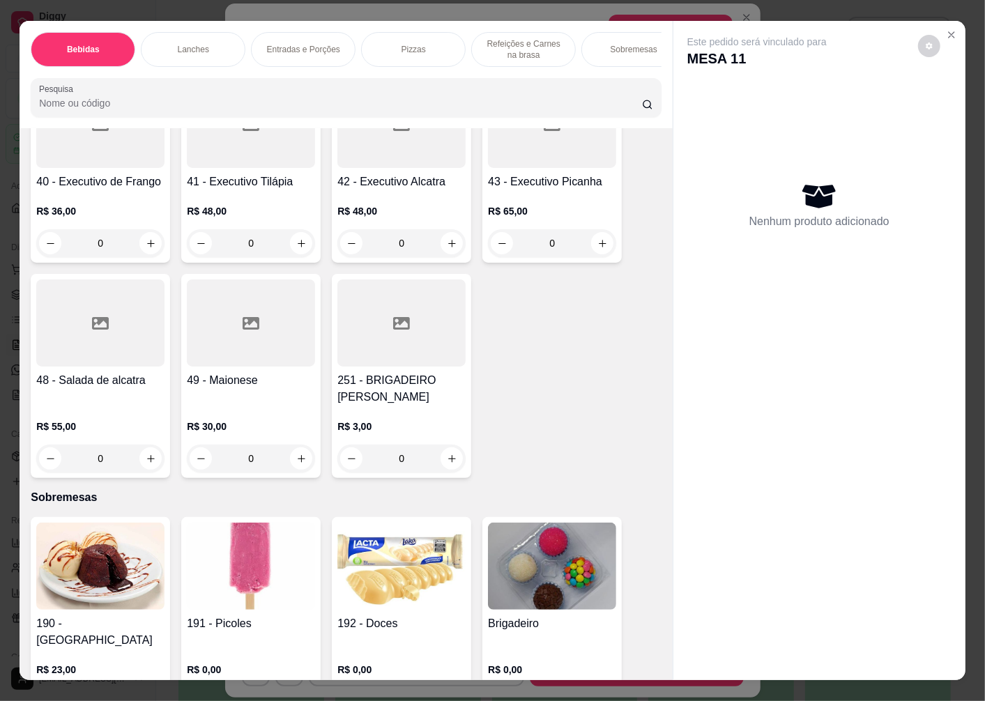
scroll to position [3763, 0]
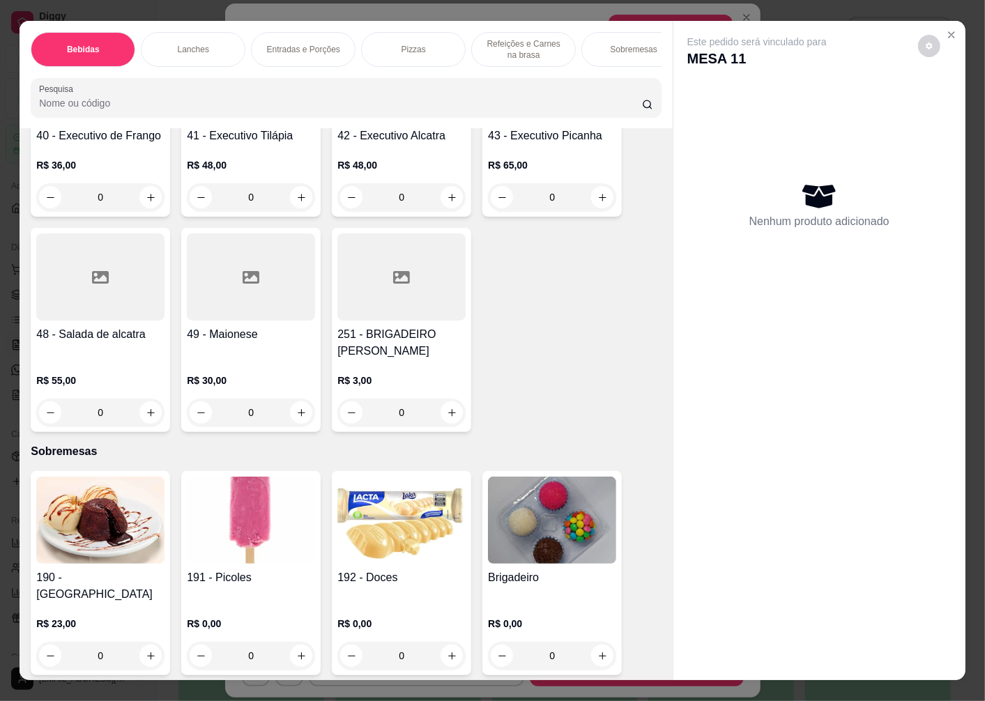
click at [539, 510] on img at bounding box center [552, 520] width 128 height 87
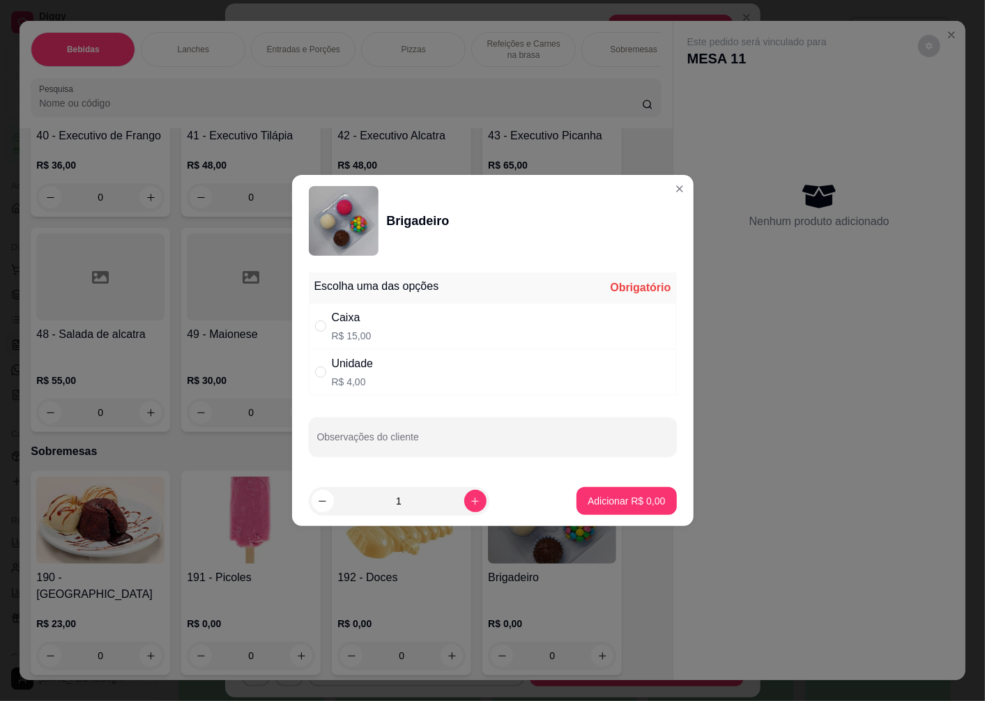
click at [367, 330] on p "R$ 15,00" at bounding box center [352, 336] width 40 height 14
radio input "true"
click at [470, 501] on icon "increase-product-quantity" at bounding box center [475, 501] width 10 height 10
type input "3"
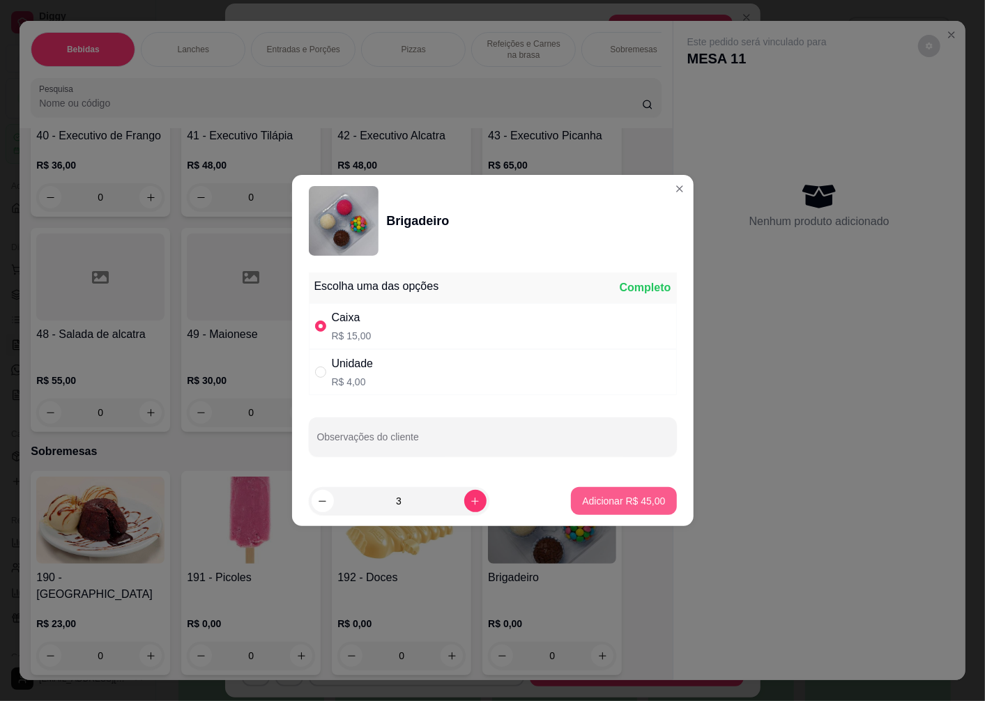
click at [609, 501] on p "Adicionar R$ 45,00" at bounding box center [623, 501] width 83 height 14
type input "3"
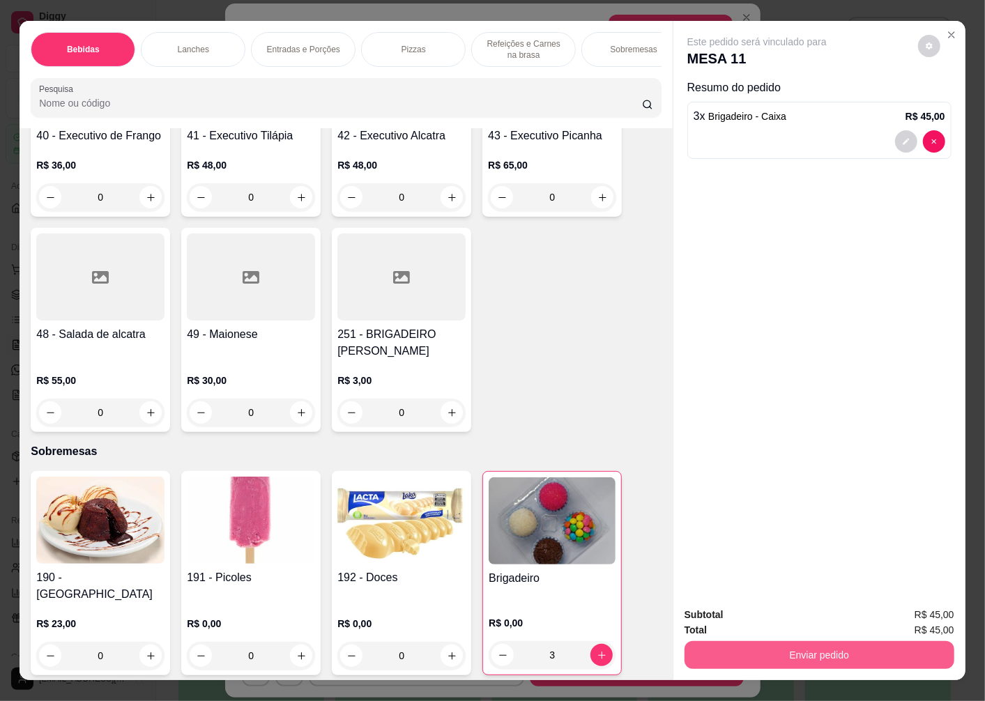
click at [746, 651] on button "Enviar pedido" at bounding box center [820, 655] width 270 height 28
click at [925, 617] on button "Enviar pedido" at bounding box center [917, 615] width 79 height 26
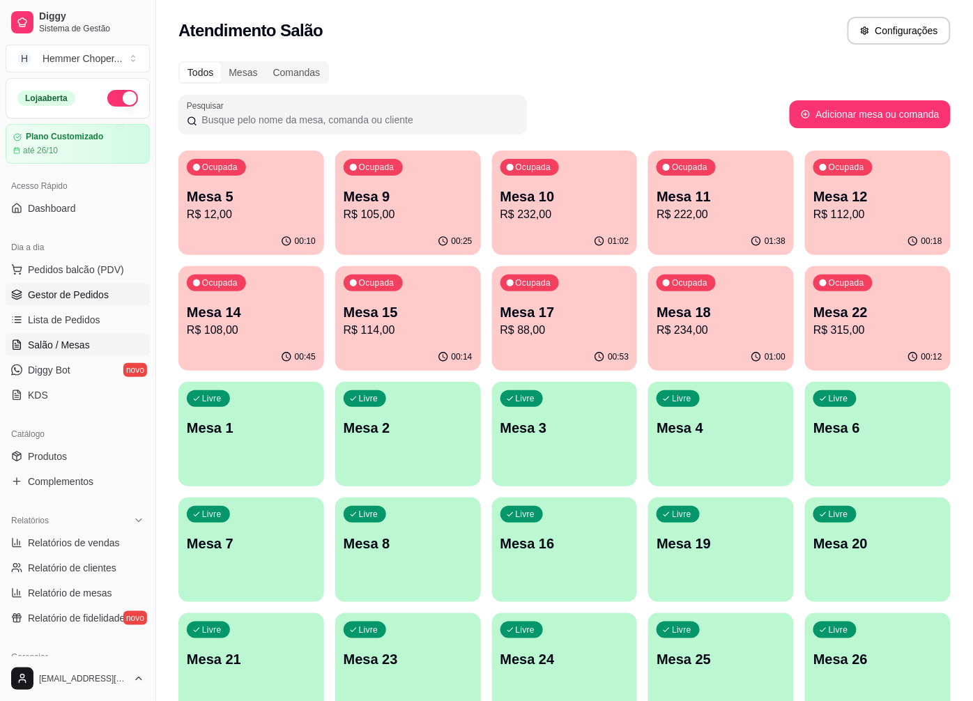
click at [77, 294] on span "Gestor de Pedidos" at bounding box center [68, 295] width 81 height 14
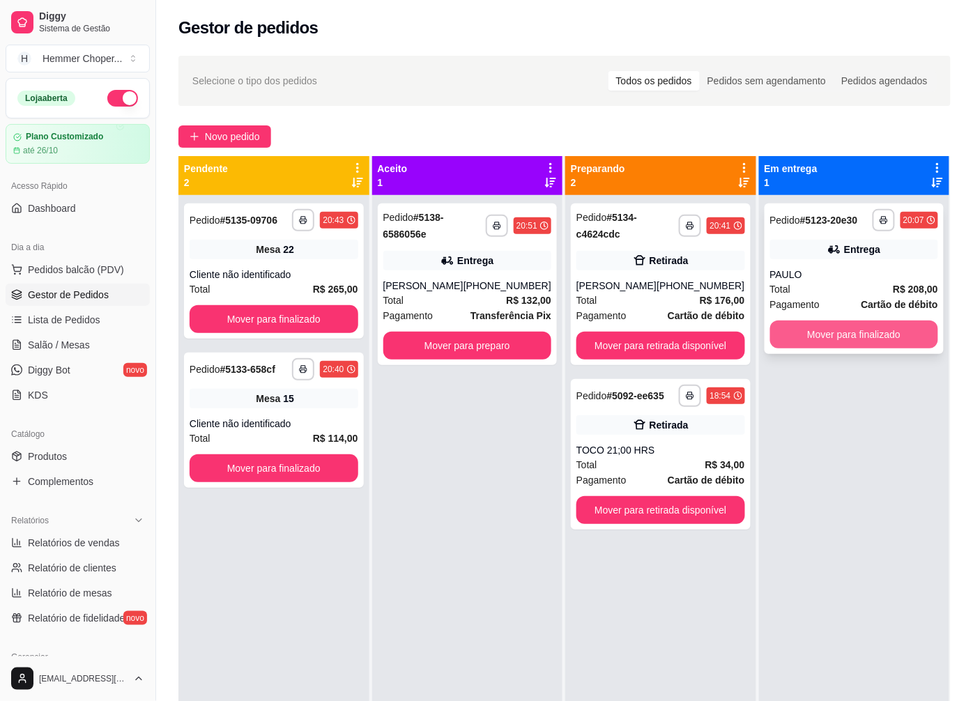
click at [805, 342] on button "Mover para finalizado" at bounding box center [854, 335] width 169 height 28
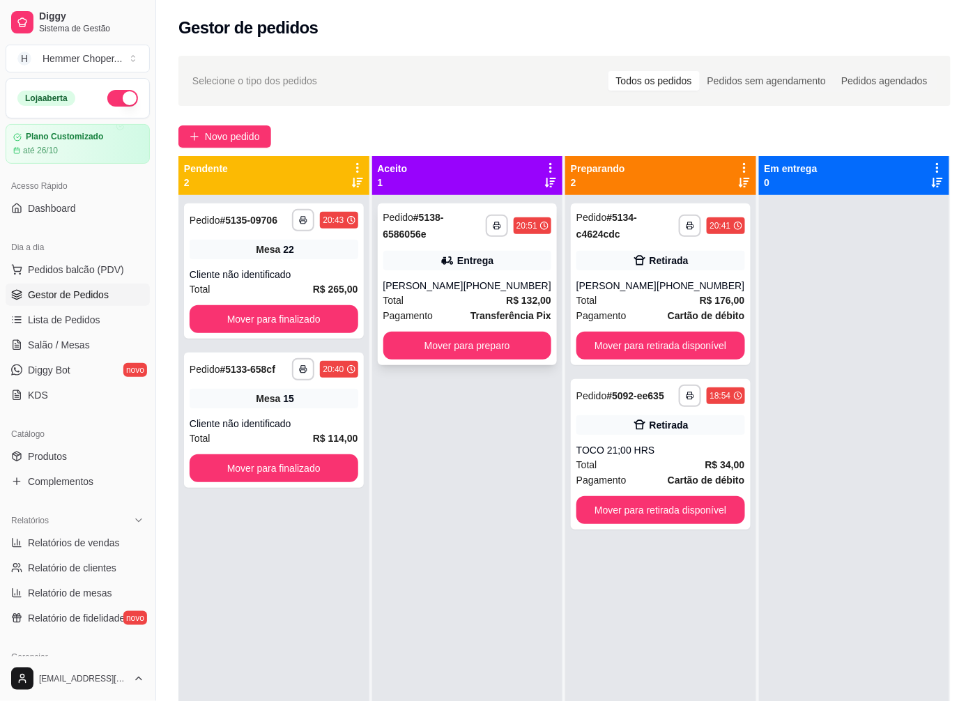
click at [445, 263] on icon at bounding box center [448, 261] width 14 height 14
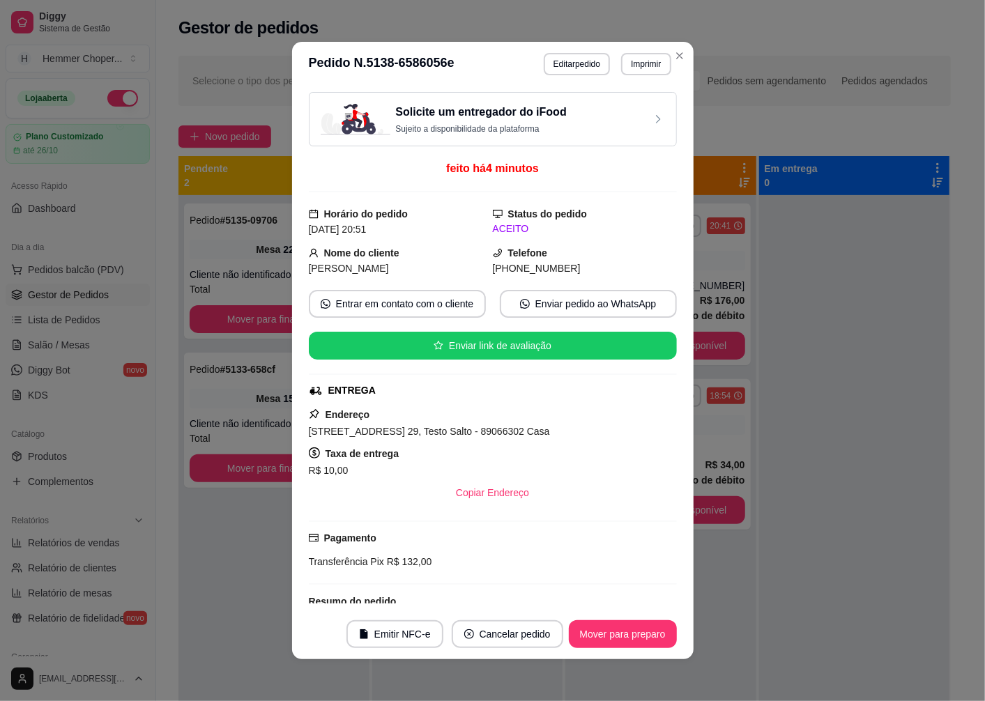
scroll to position [277, 0]
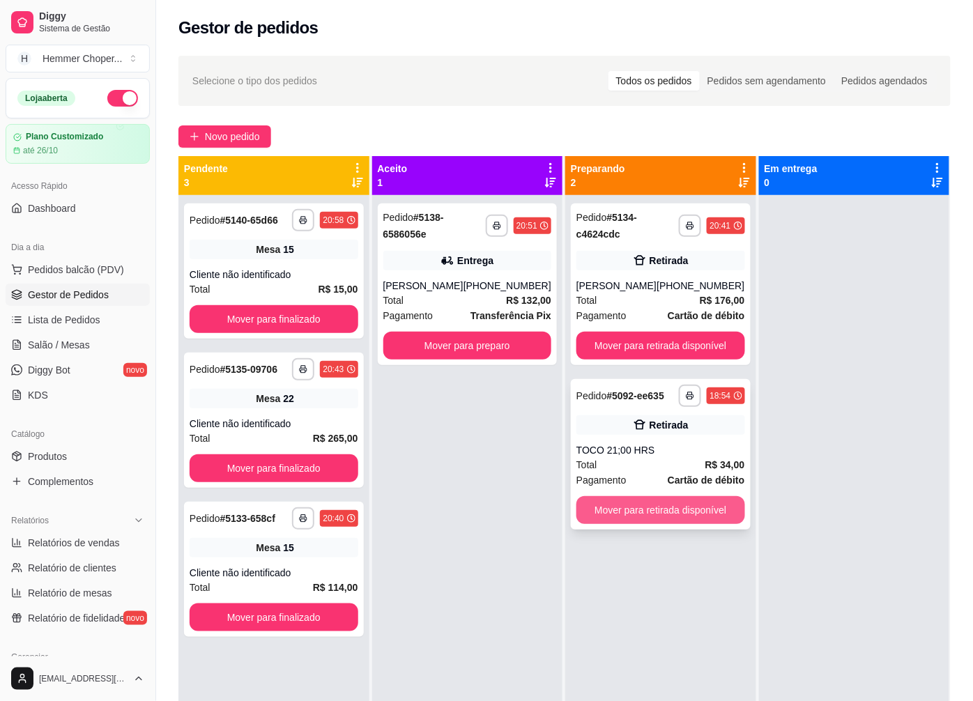
click at [607, 515] on button "Mover para retirada disponível" at bounding box center [661, 510] width 169 height 28
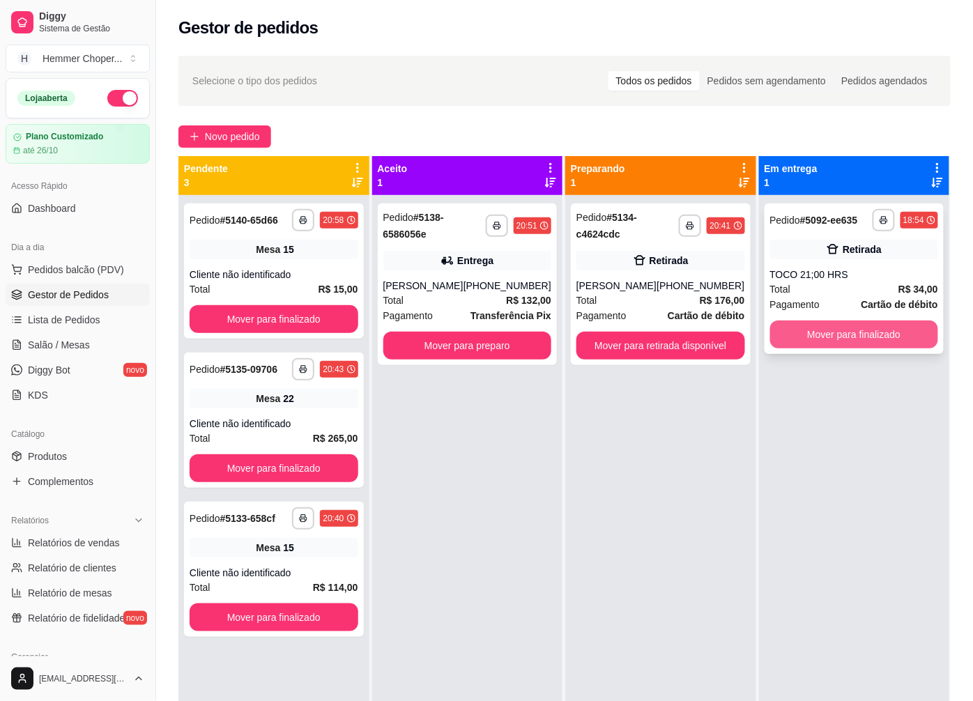
click at [824, 324] on button "Mover para finalizado" at bounding box center [854, 335] width 169 height 28
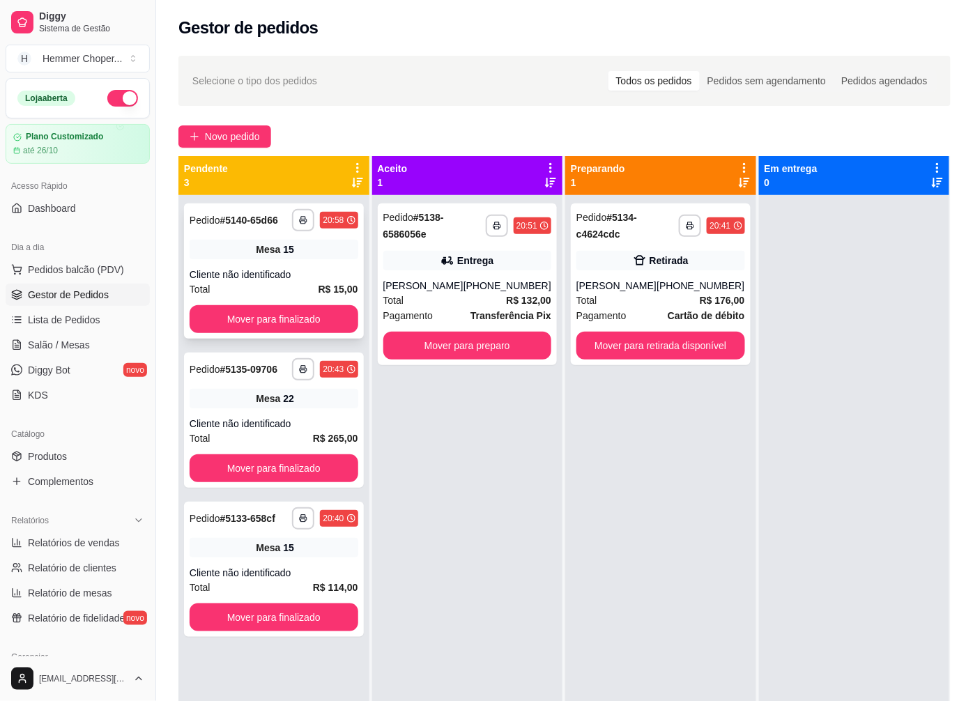
click at [264, 266] on div "**********" at bounding box center [274, 271] width 180 height 135
click at [284, 316] on button "Mover para finalizado" at bounding box center [274, 319] width 169 height 28
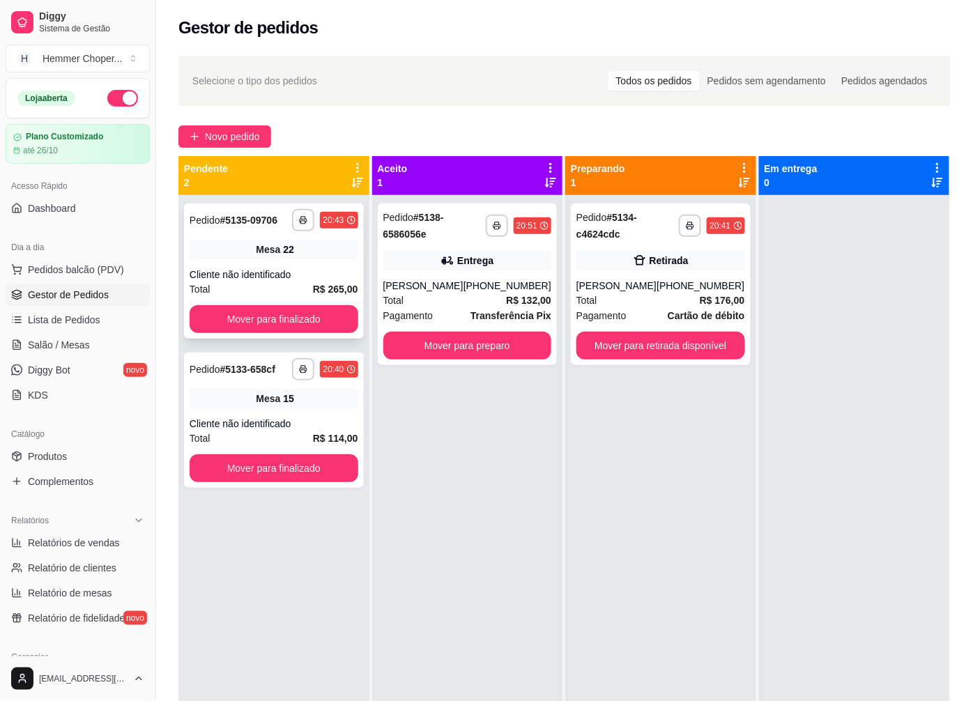
click at [289, 265] on div "**********" at bounding box center [274, 271] width 180 height 135
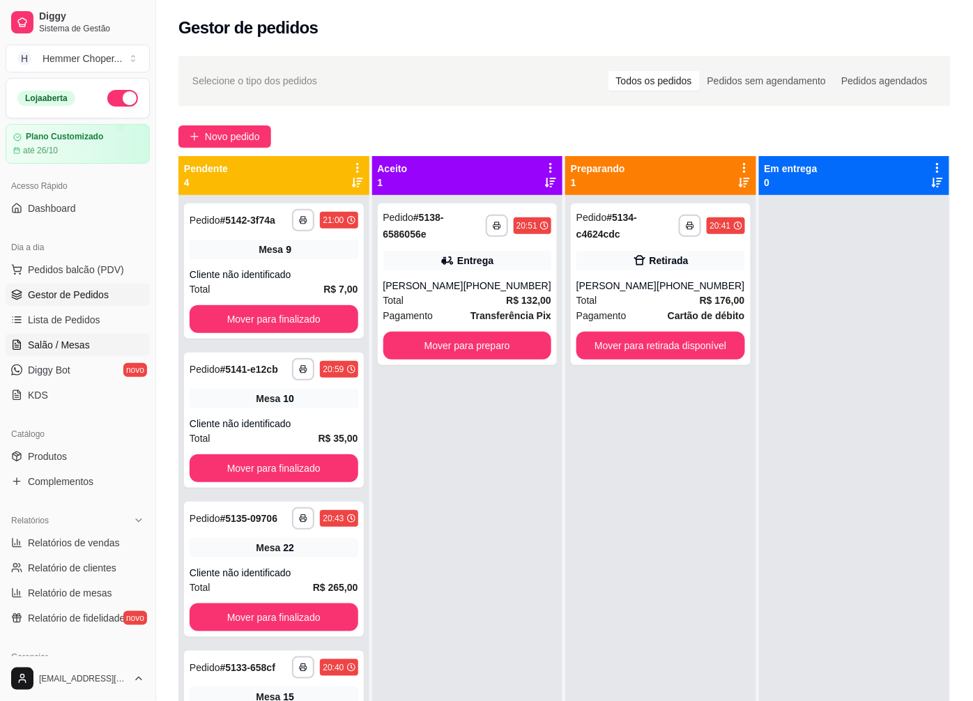
click at [75, 345] on span "Salão / Mesas" at bounding box center [59, 345] width 62 height 14
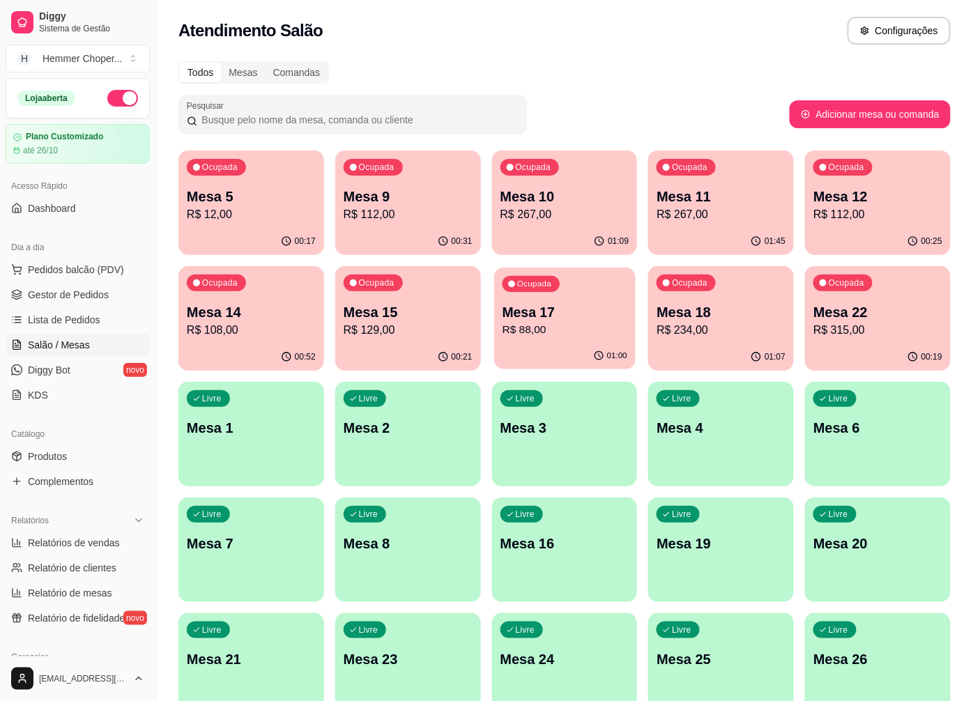
click at [574, 305] on p "Mesa 17" at bounding box center [564, 312] width 125 height 19
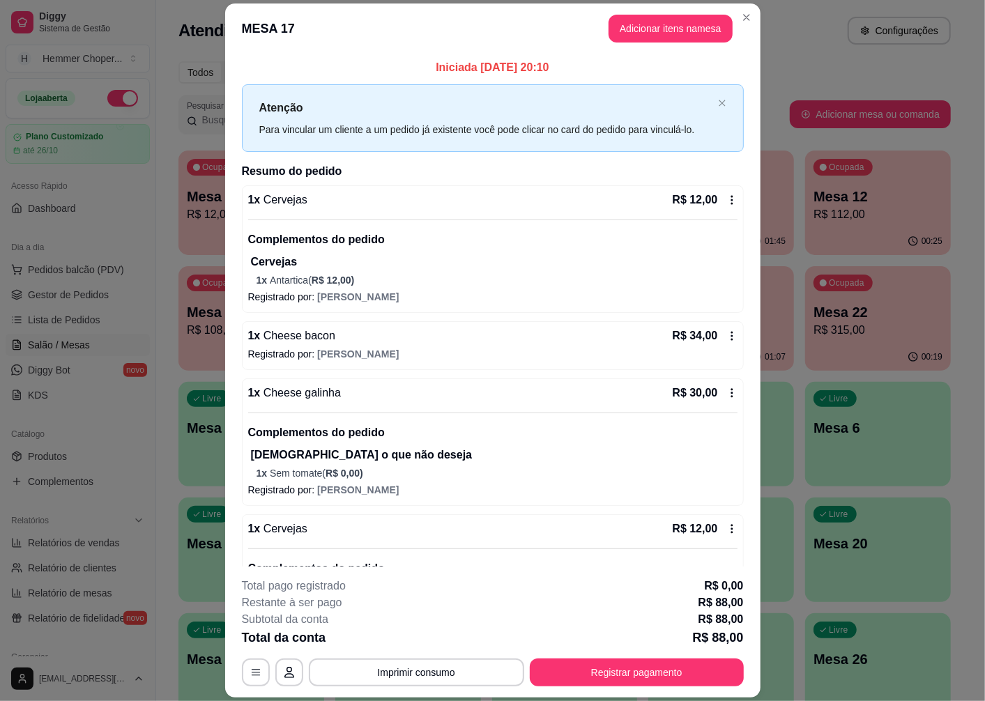
scroll to position [81, 0]
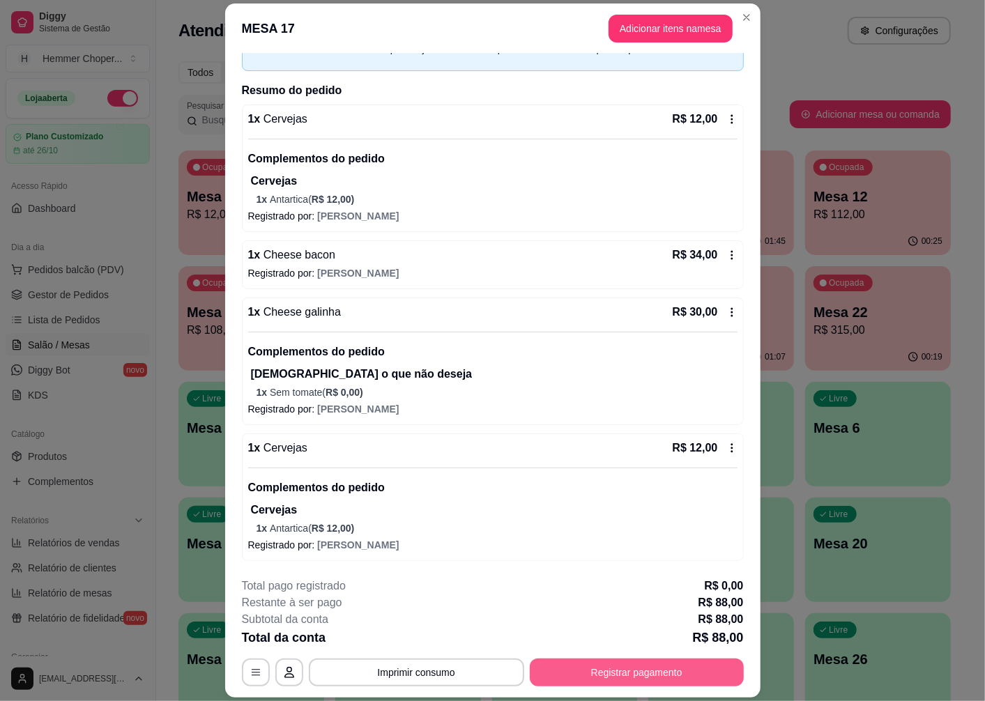
click at [614, 667] on button "Registrar pagamento" at bounding box center [637, 673] width 214 height 28
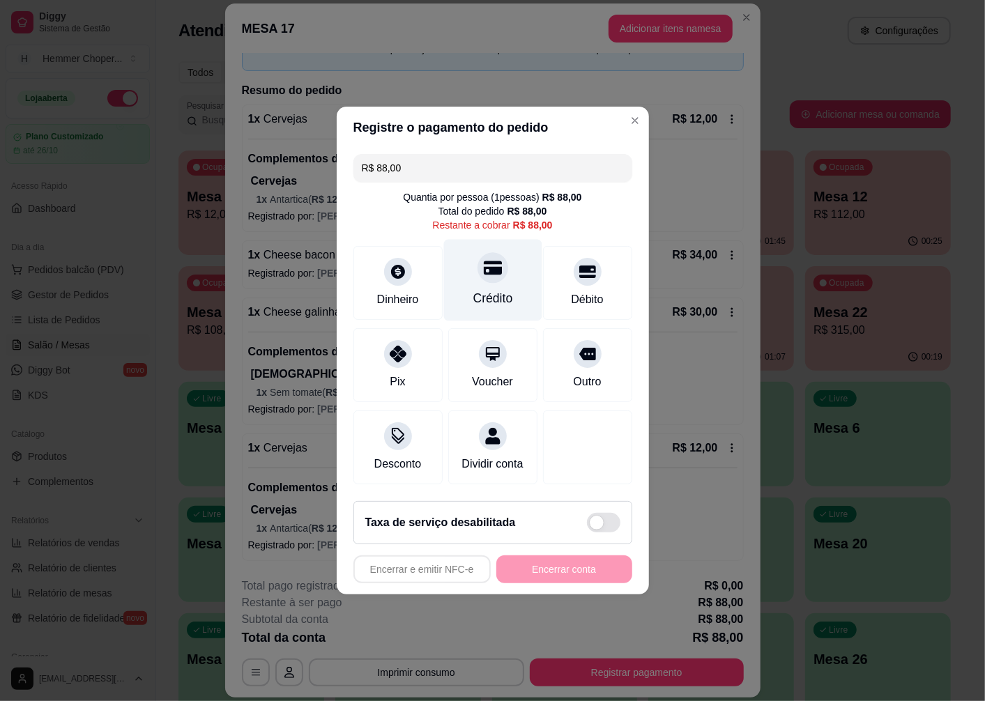
click at [494, 275] on div "Crédito" at bounding box center [492, 281] width 98 height 82
type input "R$ 0,00"
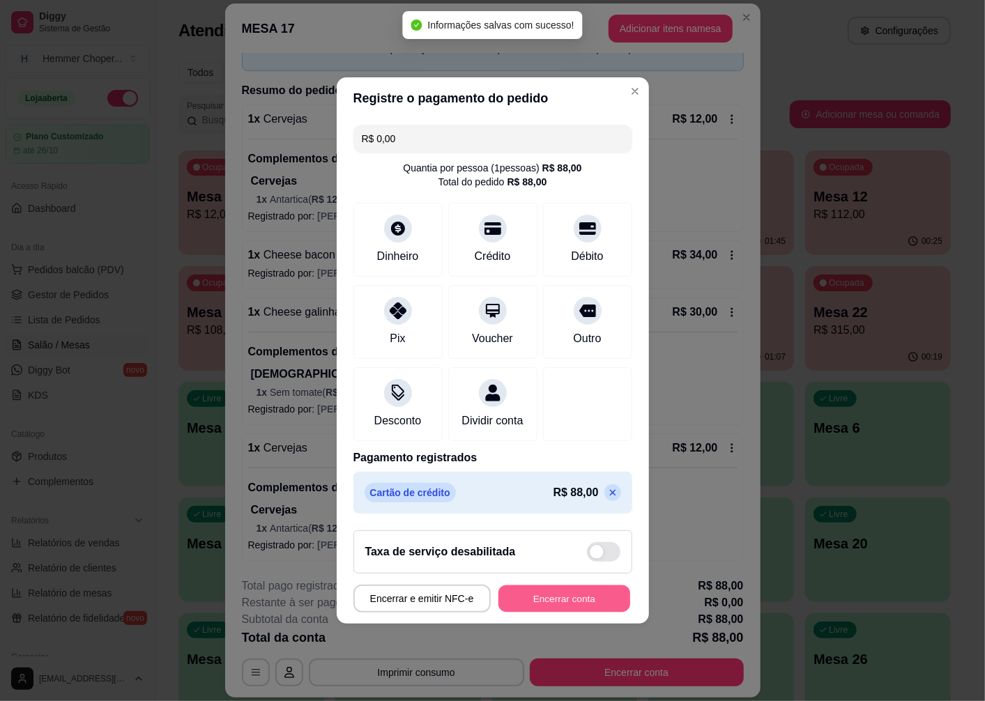
click at [551, 611] on button "Encerrar conta" at bounding box center [564, 599] width 132 height 27
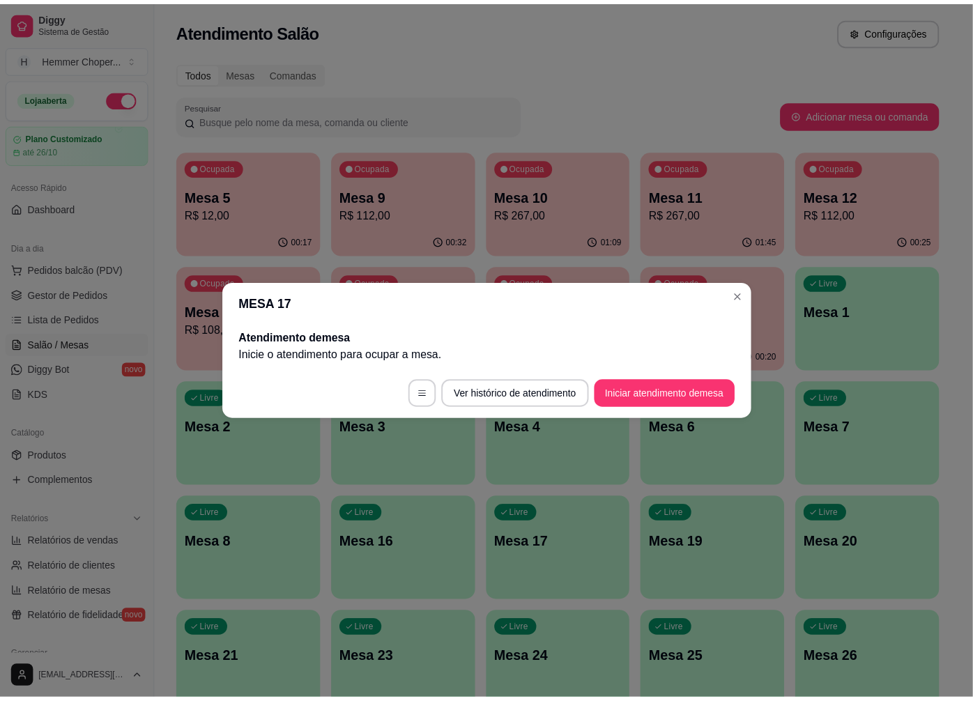
scroll to position [0, 0]
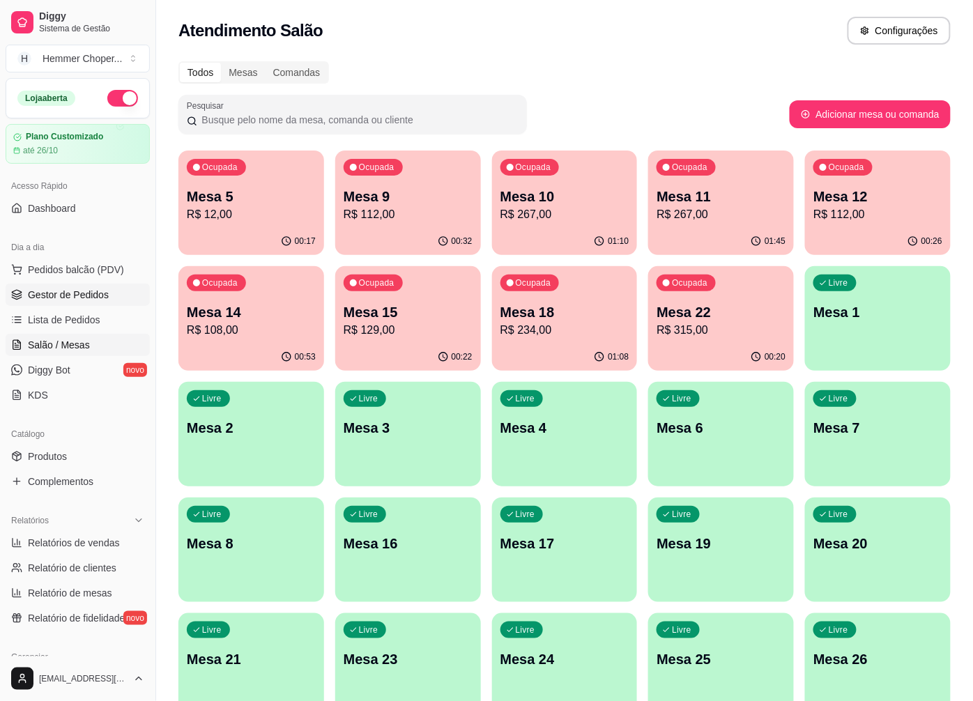
click at [91, 300] on span "Gestor de Pedidos" at bounding box center [68, 295] width 81 height 14
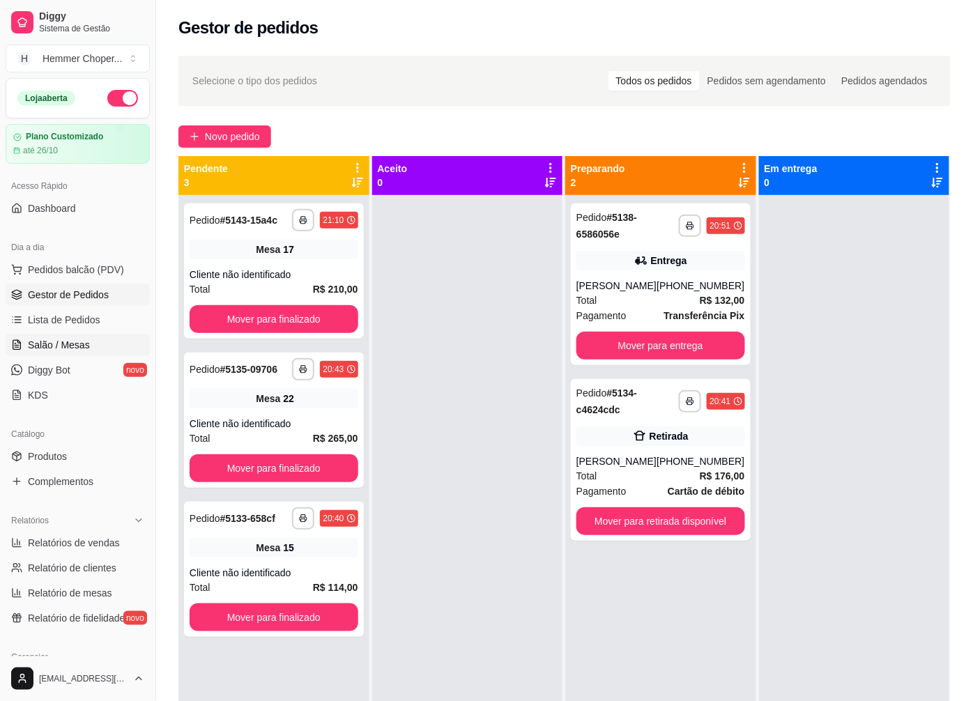
click at [80, 349] on span "Salão / Mesas" at bounding box center [59, 345] width 62 height 14
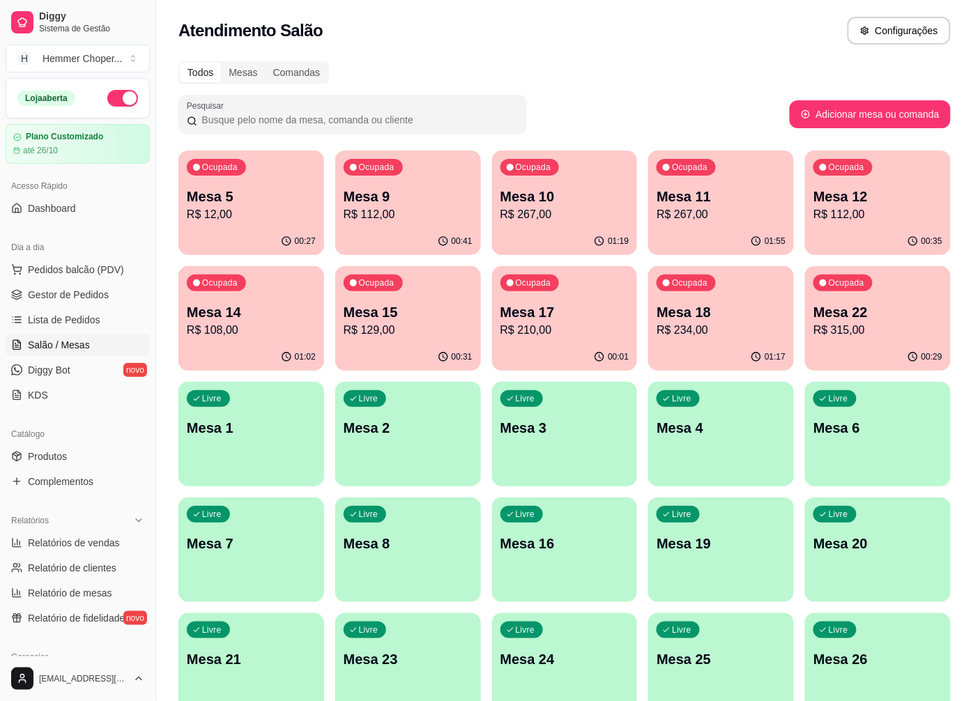
click at [253, 290] on div "Ocupada Mesa 14 R$ 108,00" at bounding box center [251, 304] width 146 height 77
click at [80, 273] on span "Pedidos balcão (PDV)" at bounding box center [76, 270] width 96 height 14
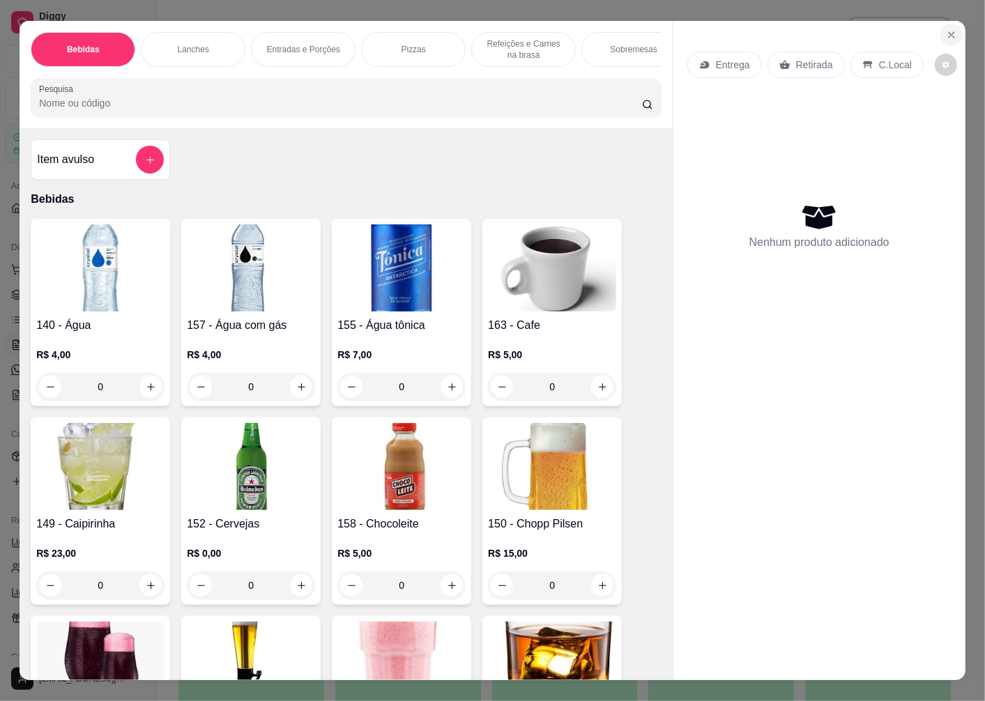
click at [949, 32] on icon "Close" at bounding box center [952, 35] width 6 height 6
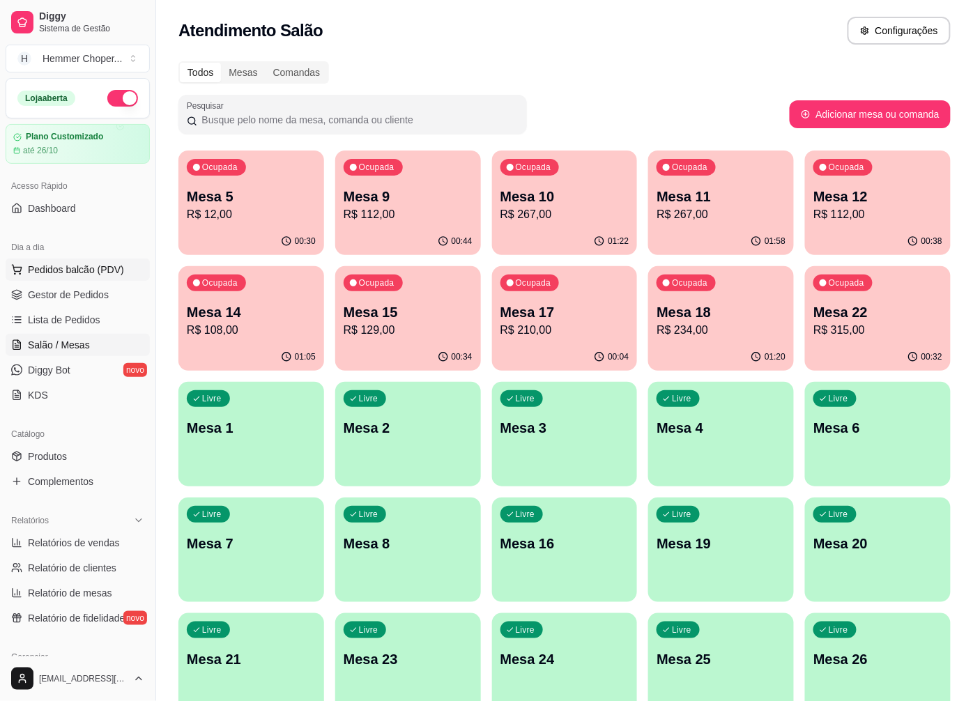
click at [70, 272] on span "Pedidos balcão (PDV)" at bounding box center [76, 270] width 96 height 14
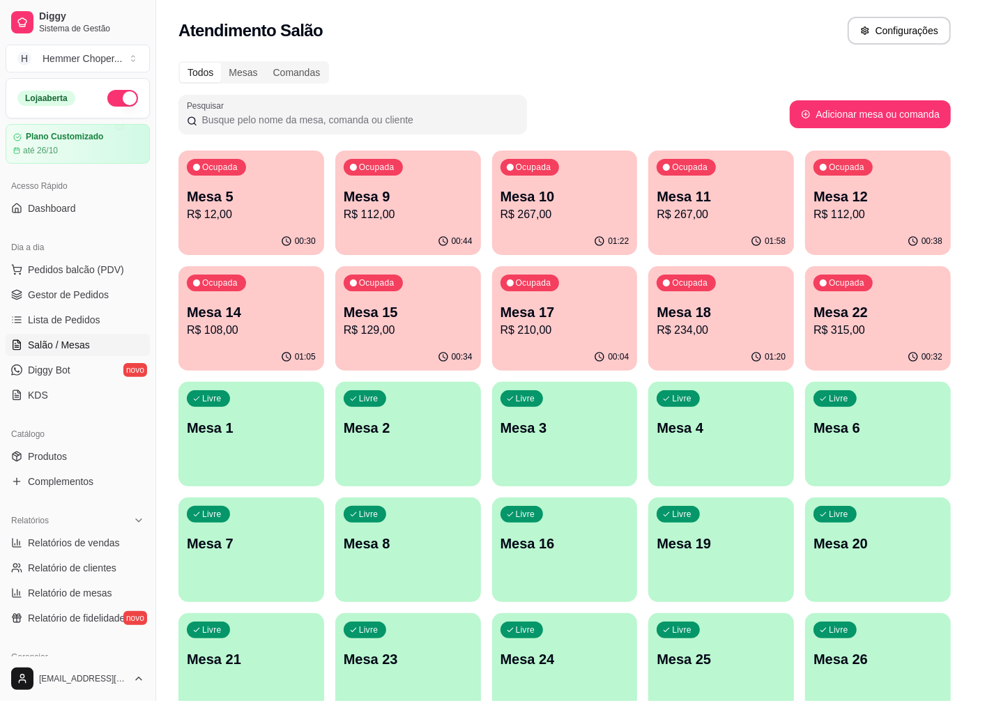
click at [70, 291] on img at bounding box center [100, 267] width 128 height 87
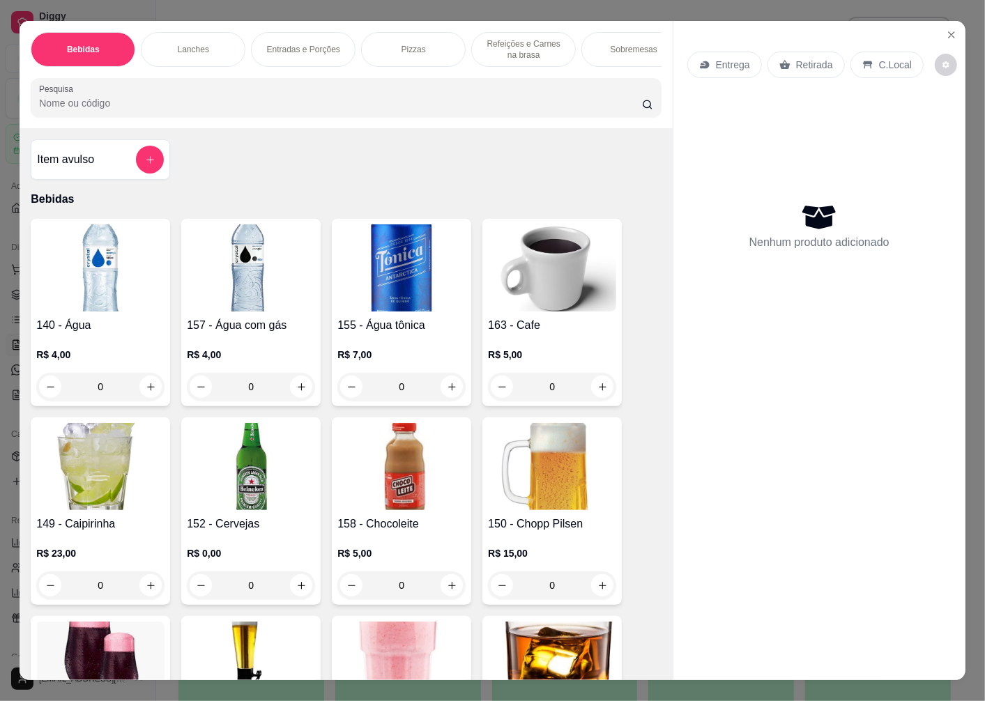
click at [946, 29] on icon "Close" at bounding box center [951, 34] width 11 height 11
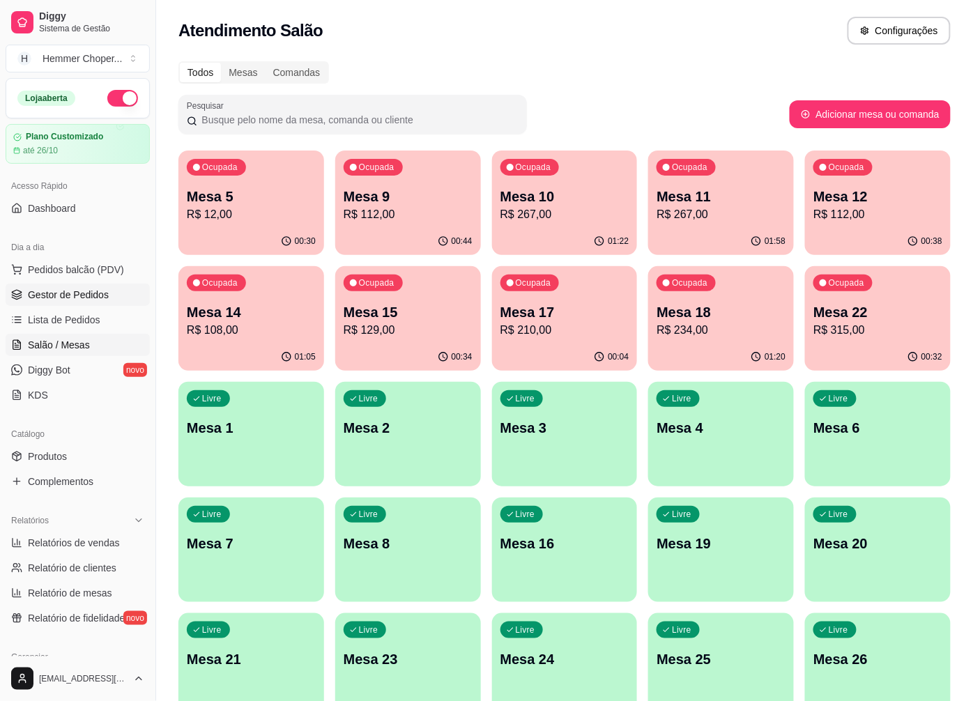
click at [74, 291] on span "Gestor de Pedidos" at bounding box center [68, 295] width 81 height 14
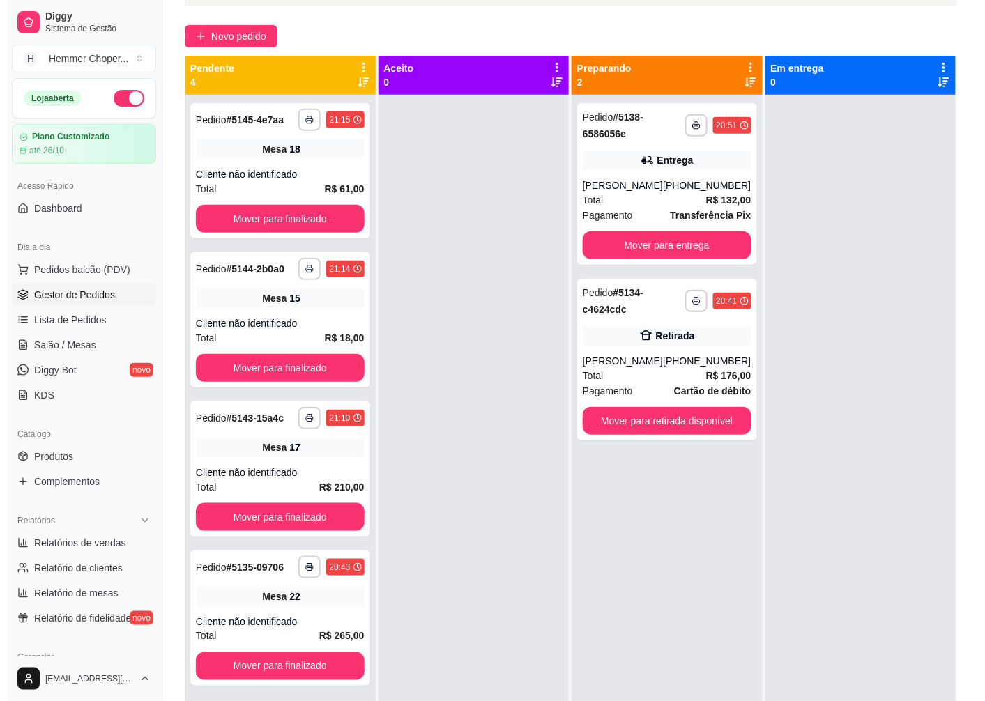
scroll to position [58, 0]
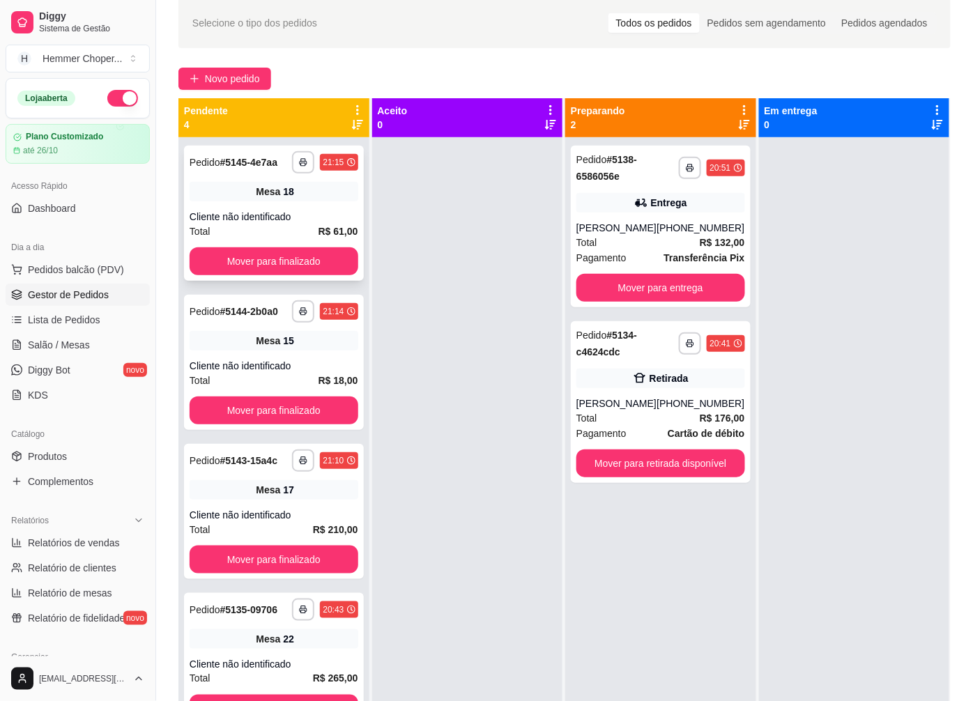
click at [277, 204] on div "**********" at bounding box center [274, 213] width 180 height 135
click at [258, 349] on div "Mesa 15" at bounding box center [274, 341] width 169 height 20
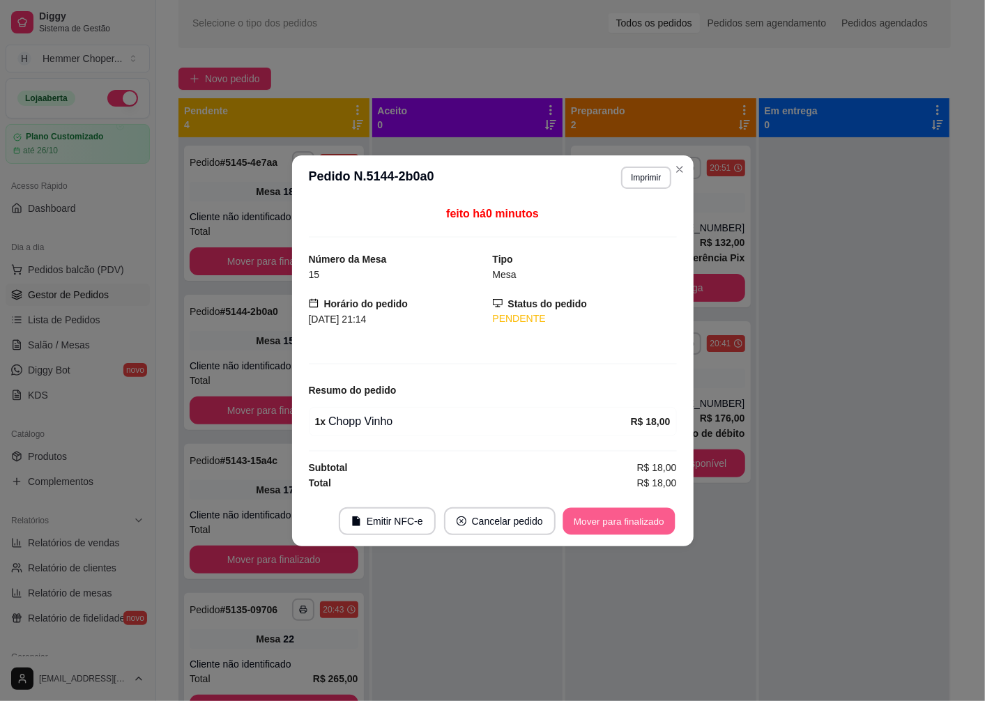
click at [603, 520] on button "Mover para finalizado" at bounding box center [619, 521] width 112 height 27
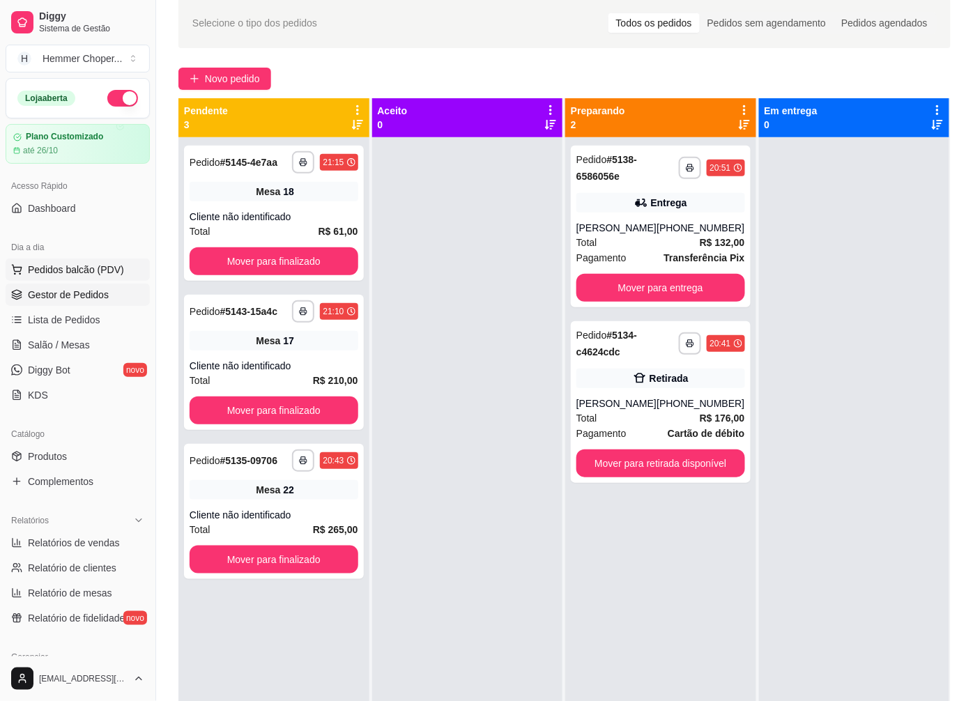
click at [84, 273] on span "Pedidos balcão (PDV)" at bounding box center [76, 270] width 96 height 14
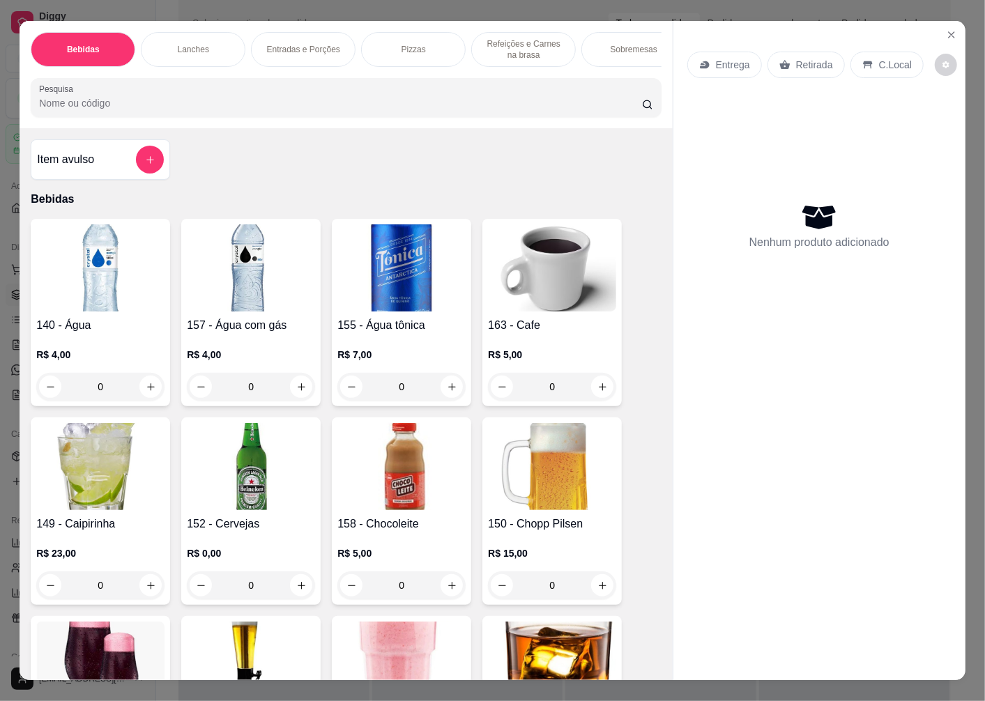
click at [788, 54] on div "Retirada" at bounding box center [806, 65] width 77 height 26
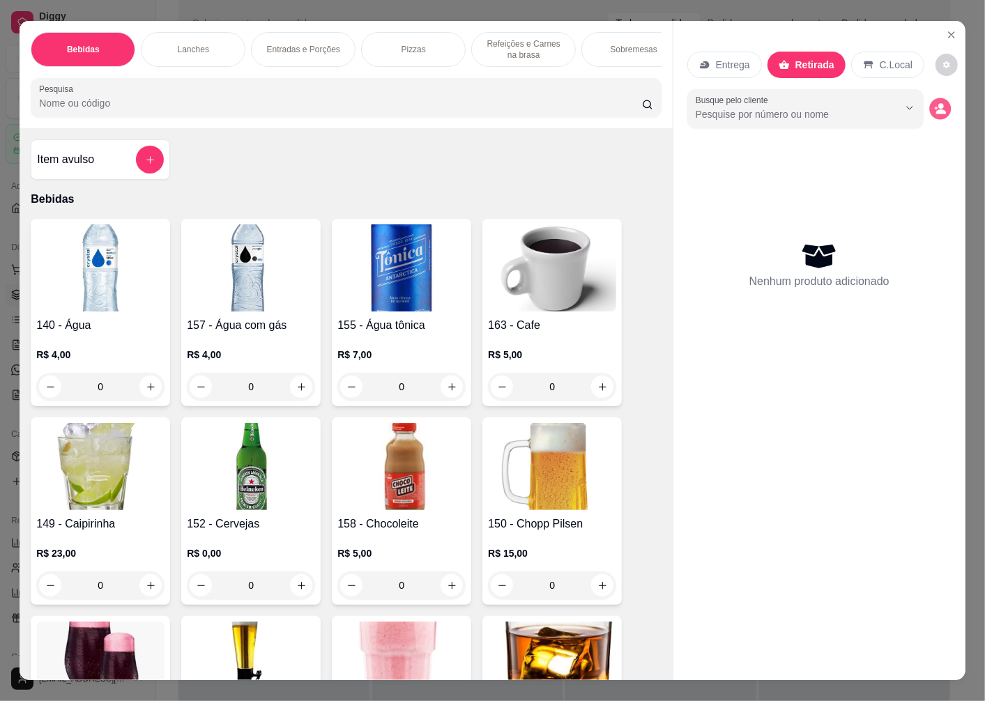
click at [940, 102] on icon "decrease-product-quantity" at bounding box center [940, 108] width 12 height 12
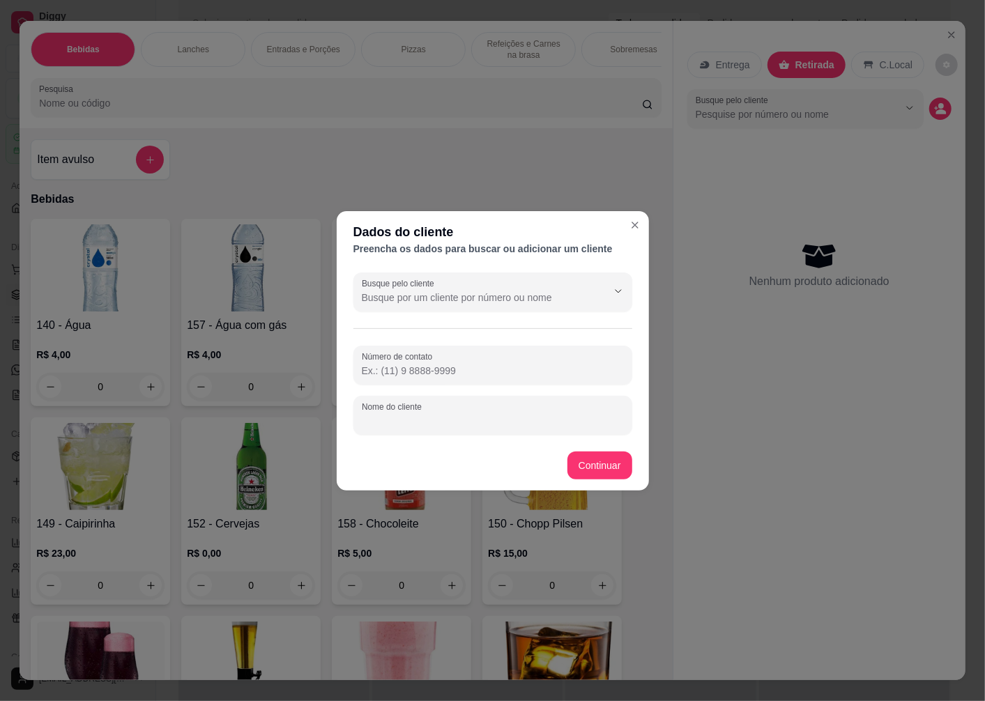
click at [429, 421] on input "Nome do cliente" at bounding box center [493, 421] width 262 height 14
type input "JOAO"
click at [601, 480] on footer "Continuar" at bounding box center [493, 466] width 312 height 50
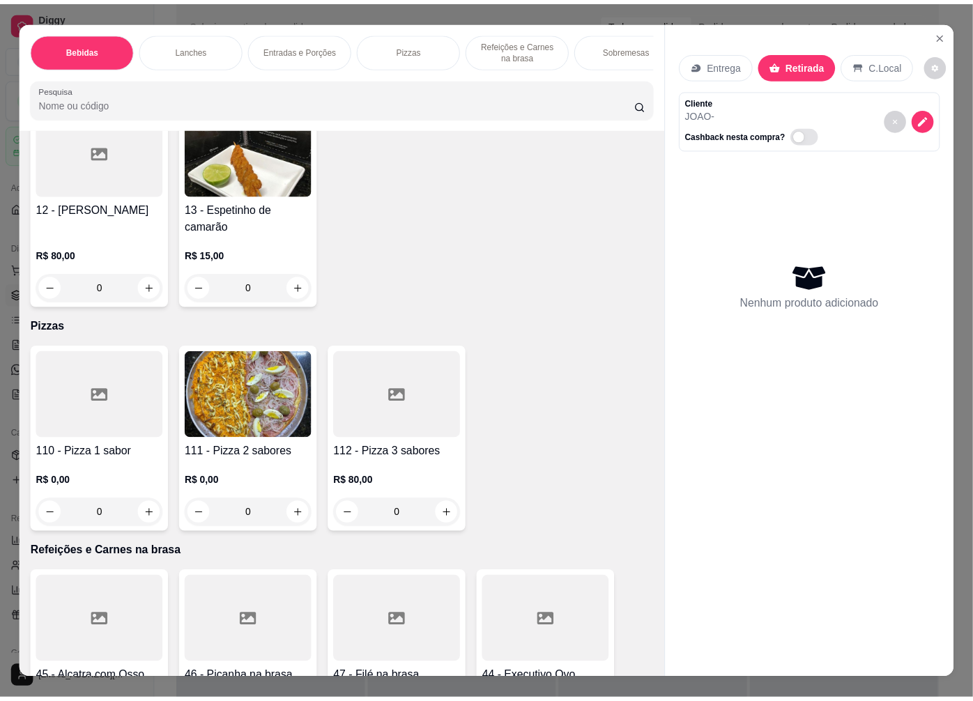
scroll to position [3408, 0]
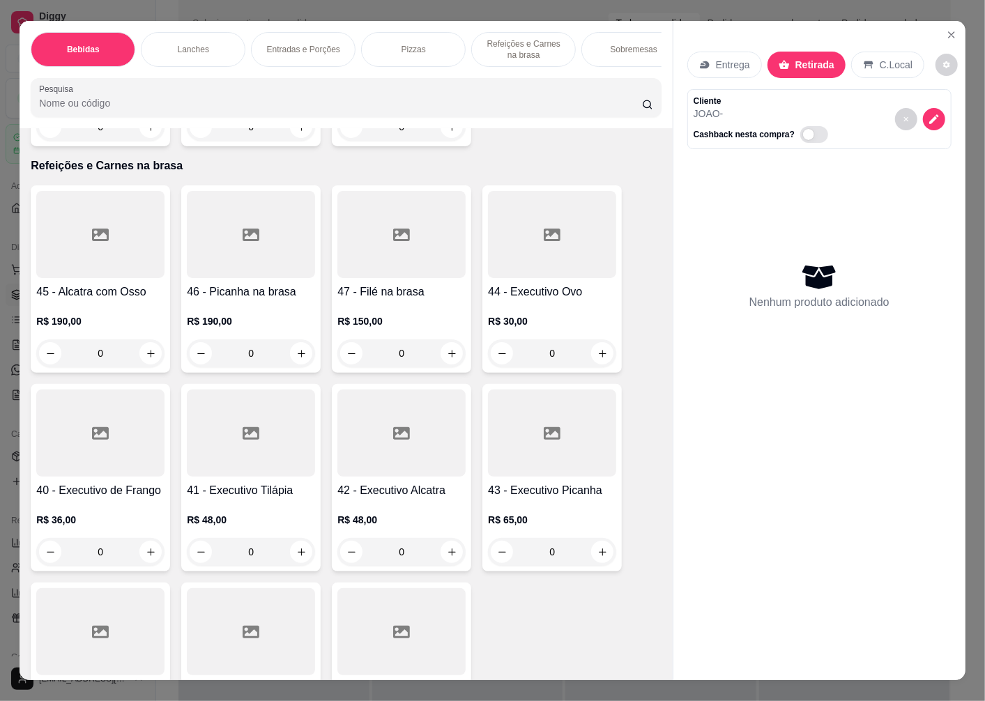
click at [393, 310] on div "R$ 150,00 0" at bounding box center [401, 333] width 128 height 67
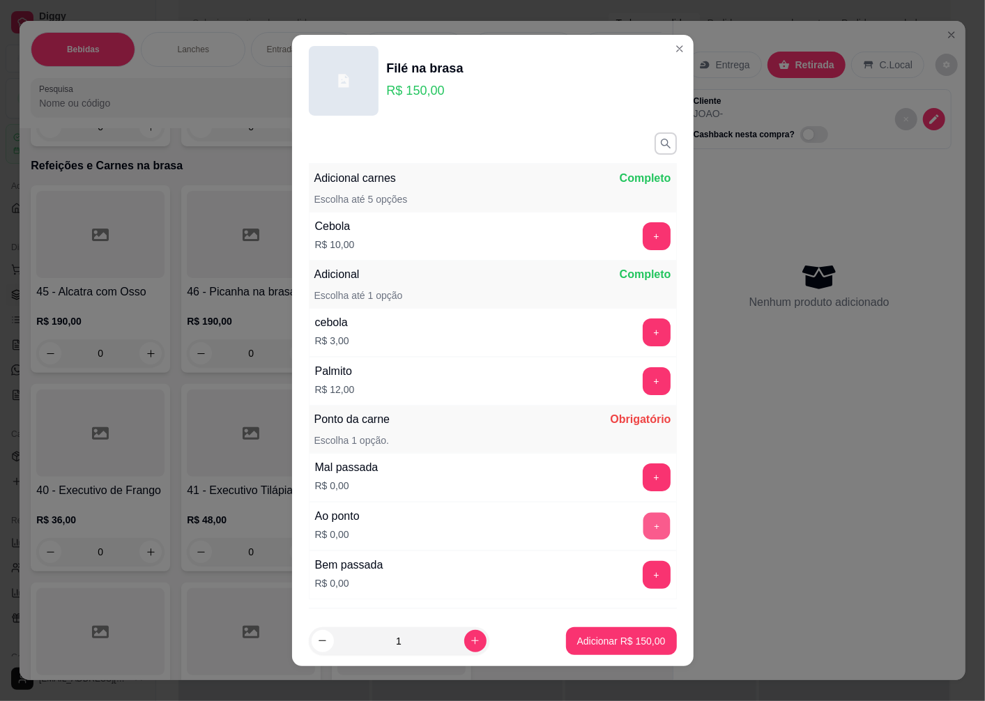
click at [643, 521] on button "+" at bounding box center [656, 526] width 27 height 27
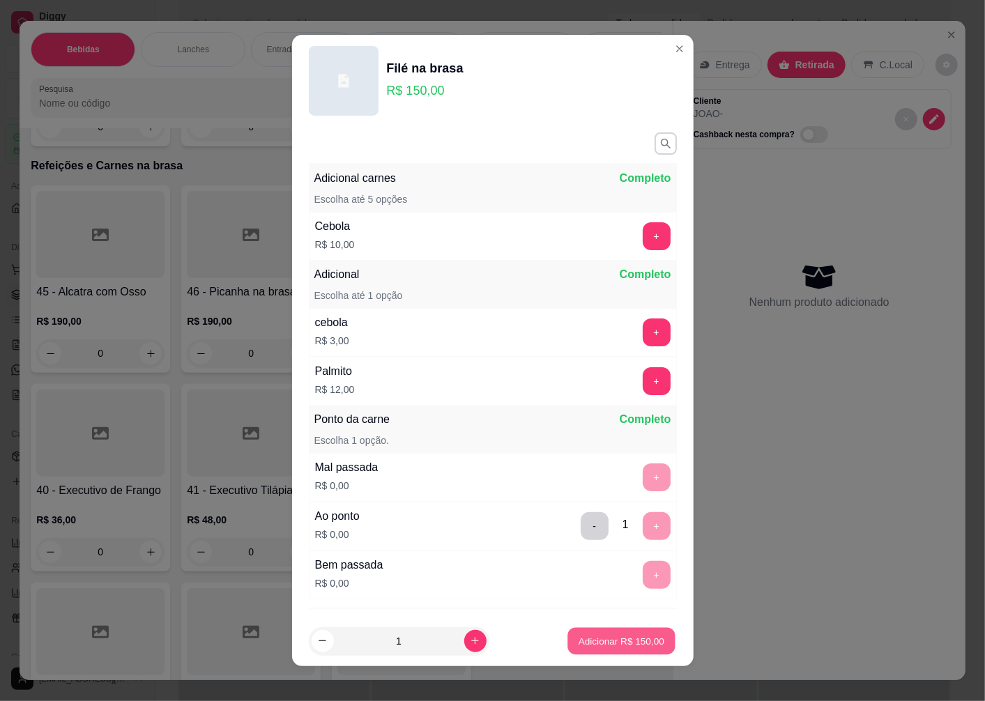
click at [586, 640] on p "Adicionar R$ 150,00" at bounding box center [622, 640] width 86 height 13
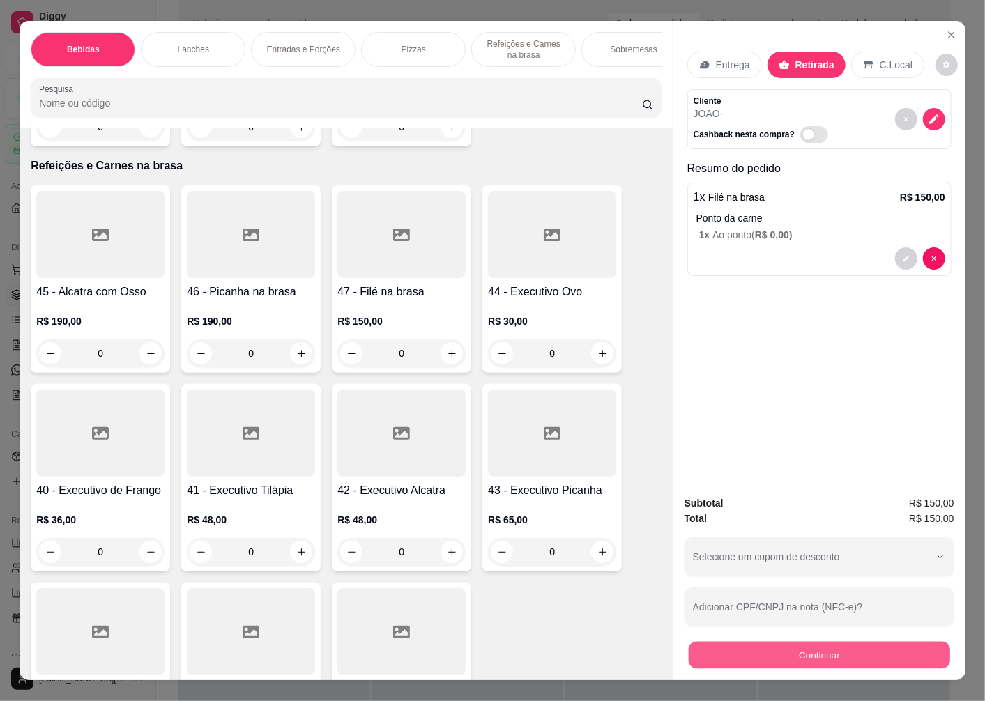
click at [772, 646] on button "Continuar" at bounding box center [819, 654] width 261 height 27
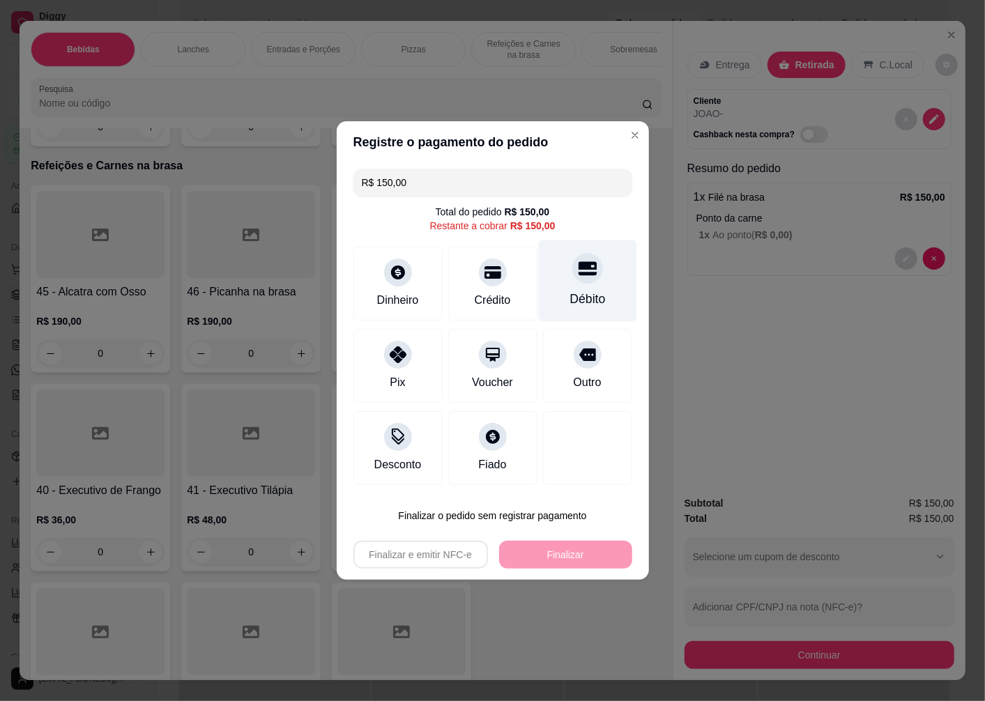
click at [581, 290] on div "Débito" at bounding box center [587, 282] width 98 height 82
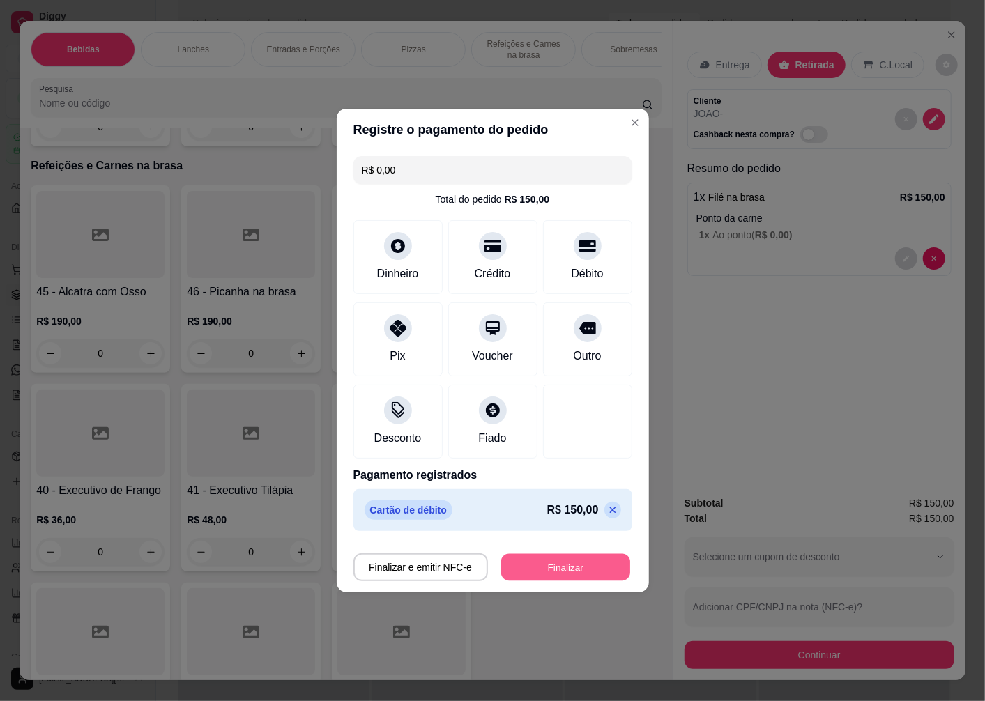
click at [535, 568] on button "Finalizar" at bounding box center [565, 567] width 129 height 27
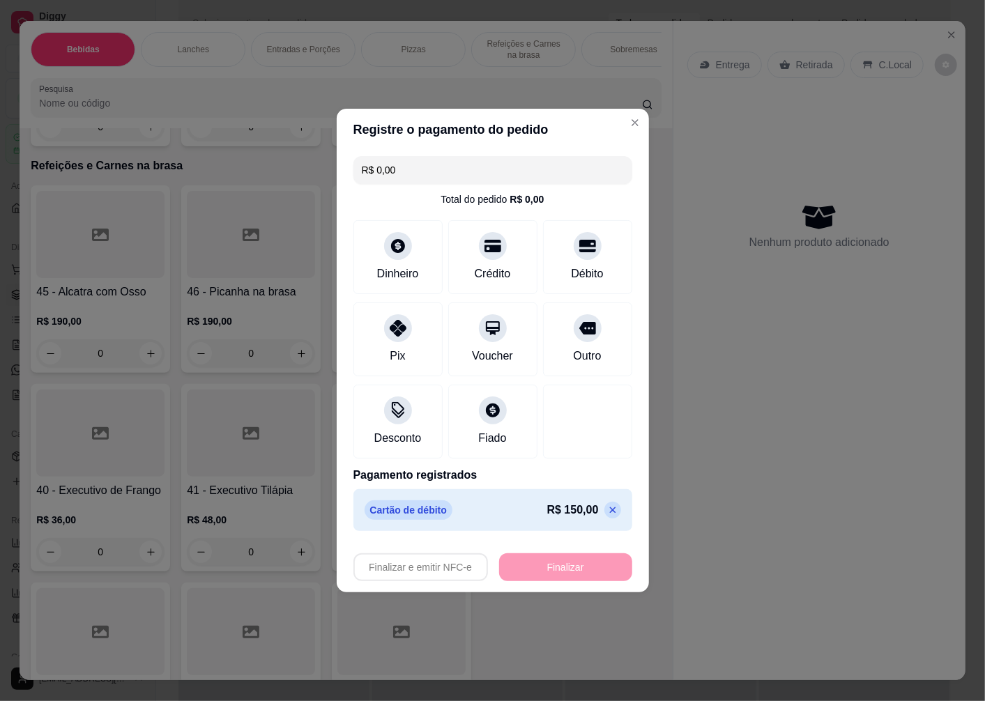
type input "-R$ 150,00"
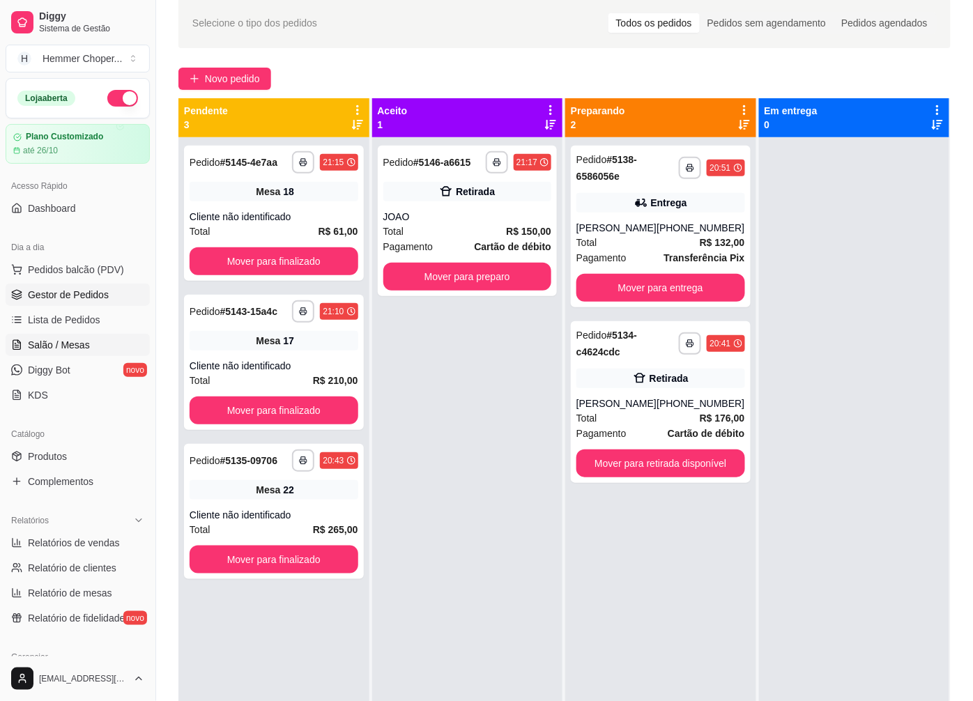
click at [80, 346] on span "Salão / Mesas" at bounding box center [59, 345] width 62 height 14
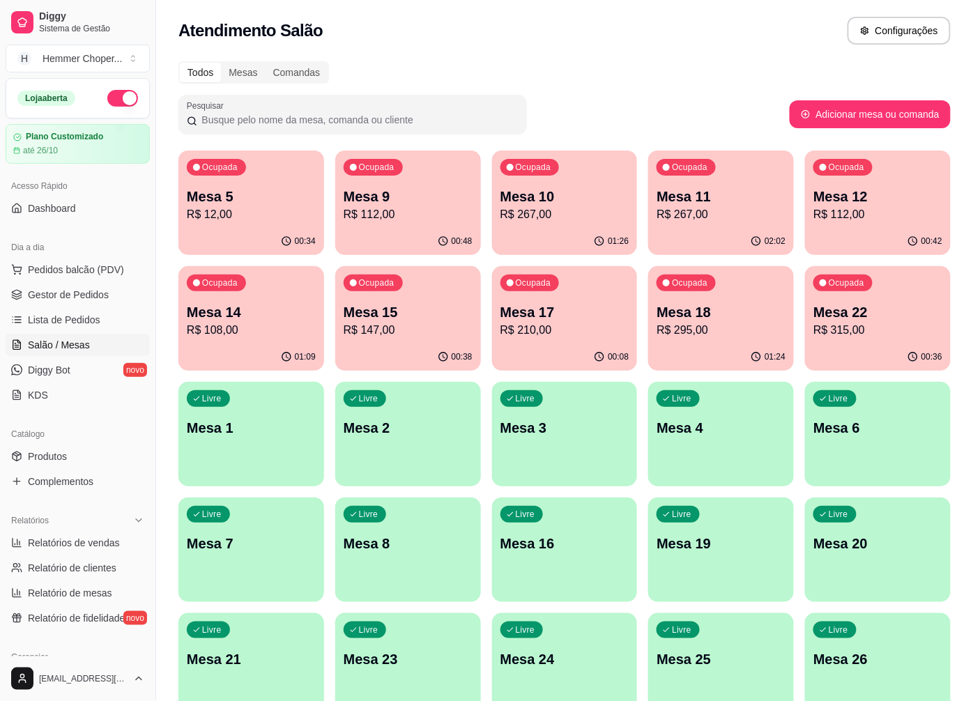
click at [844, 217] on p "R$ 112,00" at bounding box center [878, 214] width 129 height 17
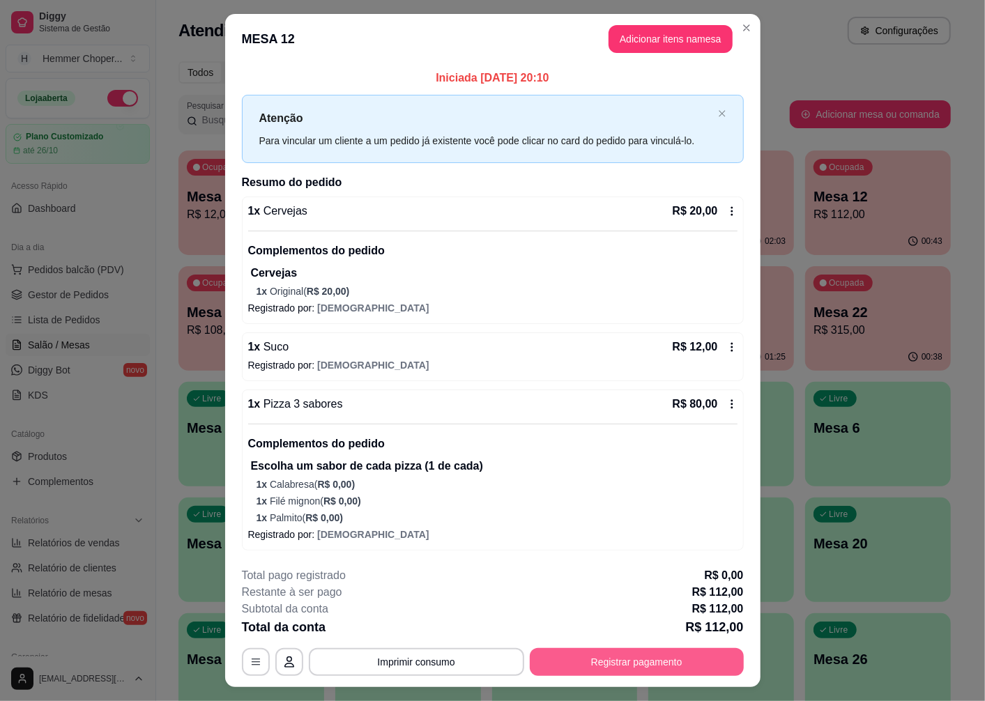
click at [643, 660] on button "Registrar pagamento" at bounding box center [637, 662] width 214 height 28
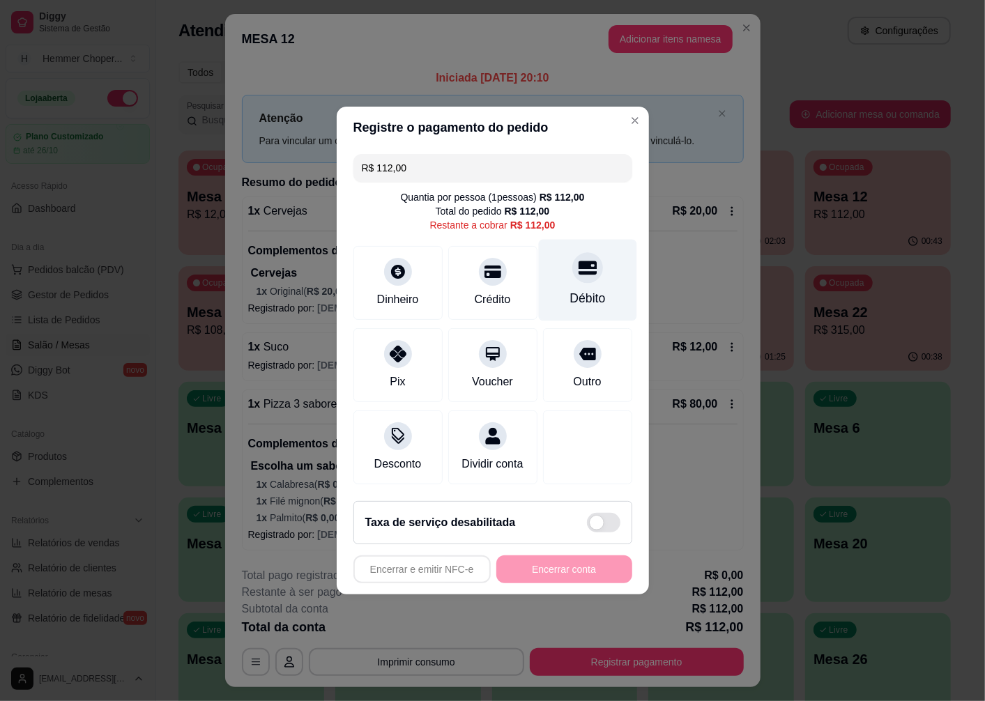
click at [582, 289] on div "Débito" at bounding box center [588, 298] width 36 height 18
type input "R$ 0,00"
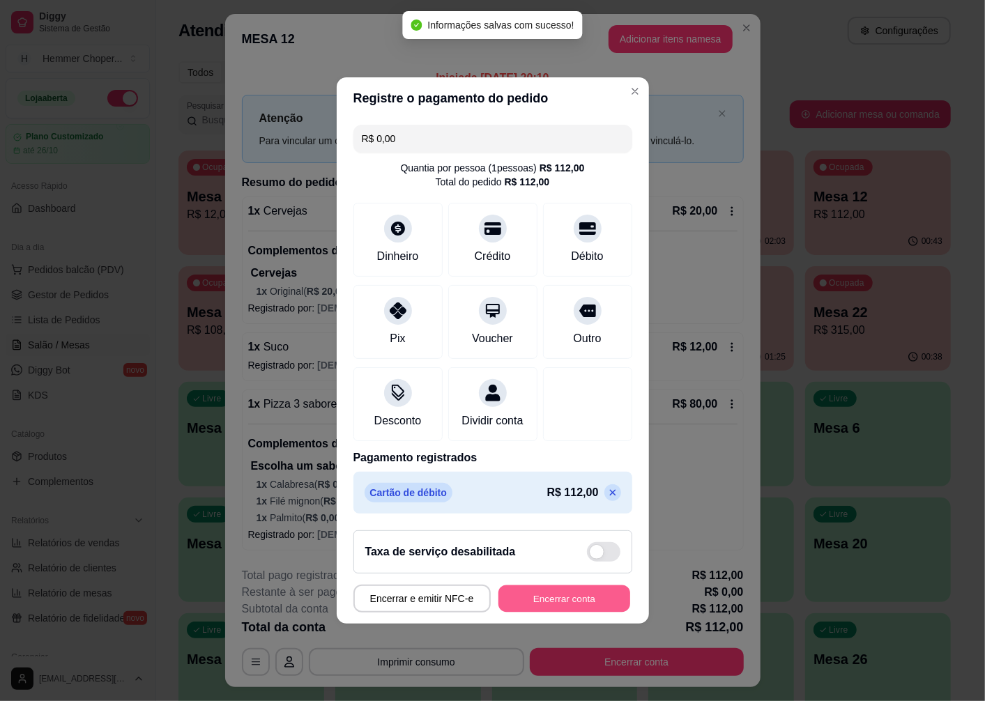
click at [556, 604] on button "Encerrar conta" at bounding box center [564, 599] width 132 height 27
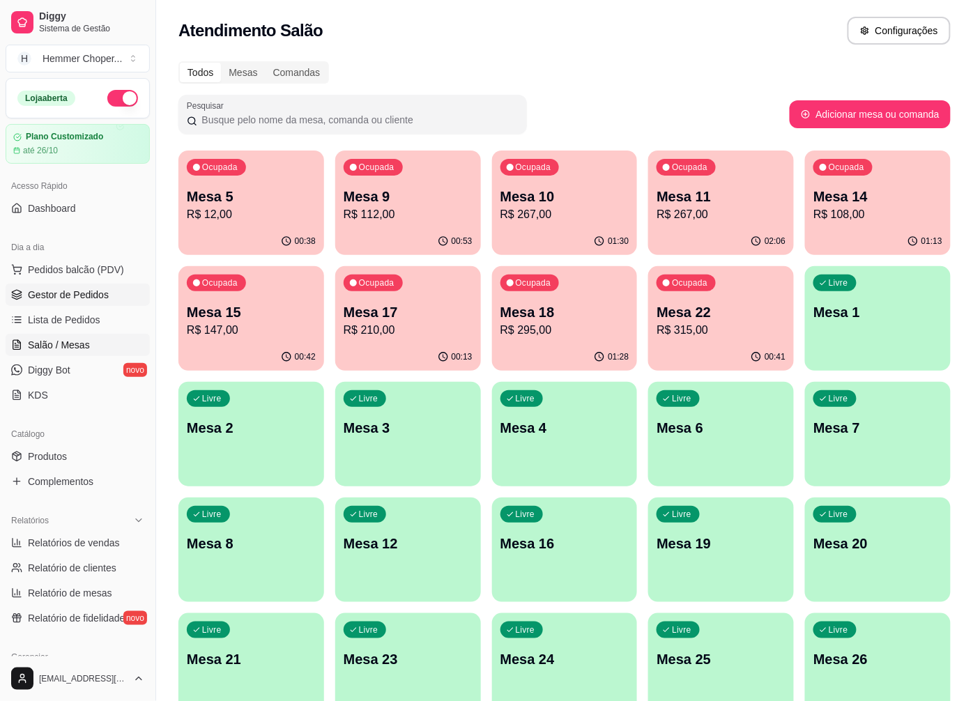
click at [91, 302] on link "Gestor de Pedidos" at bounding box center [78, 295] width 144 height 22
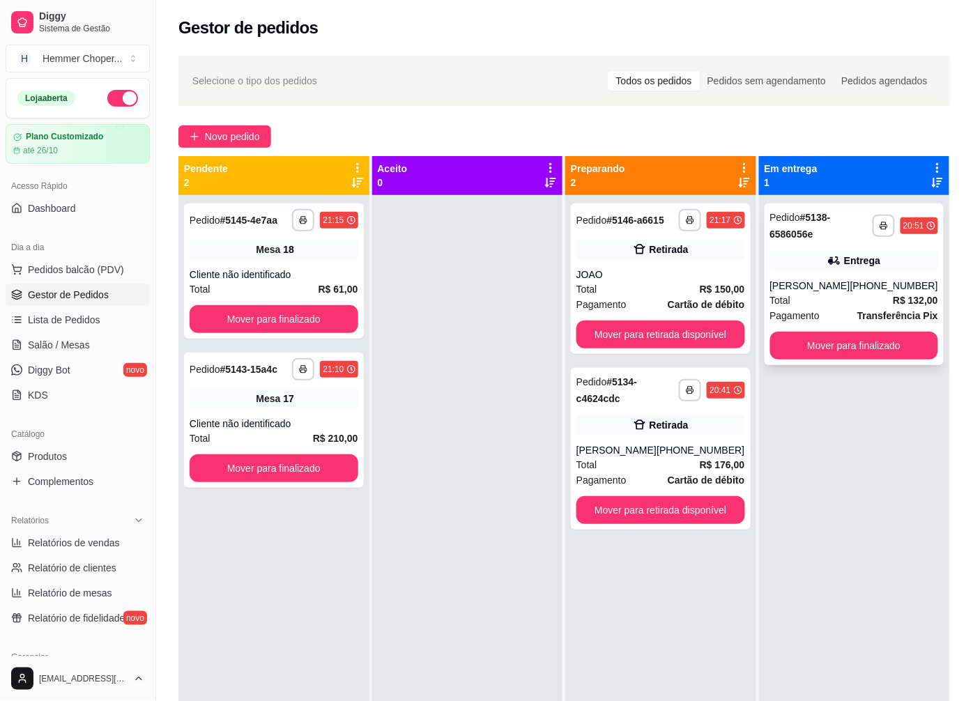
click at [844, 311] on div "Pagamento Transferência Pix" at bounding box center [854, 315] width 169 height 15
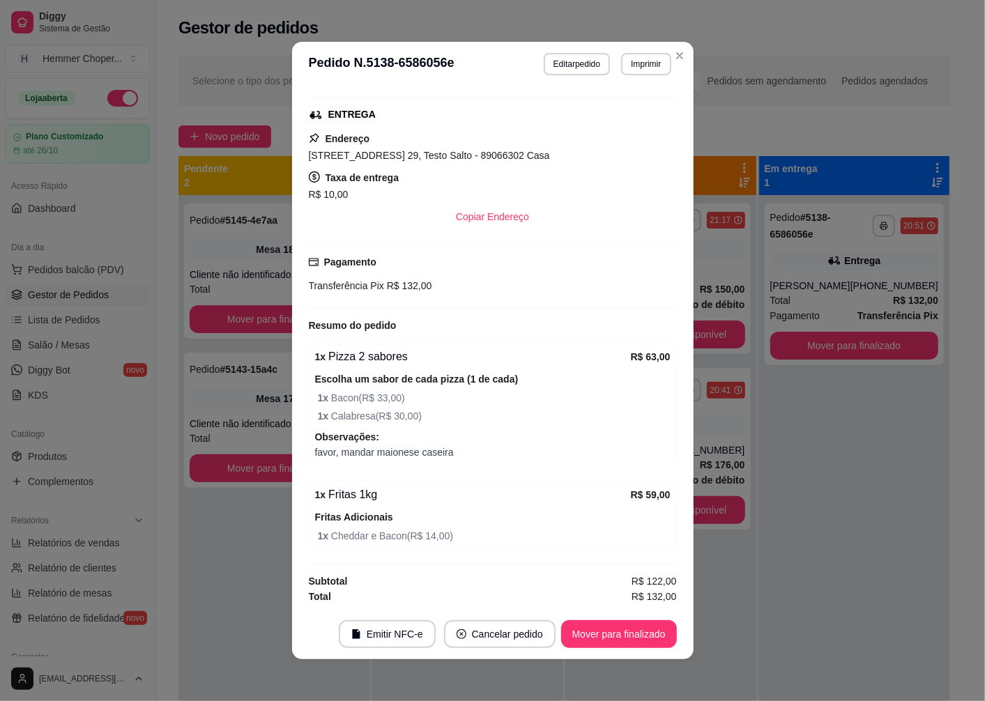
scroll to position [277, 0]
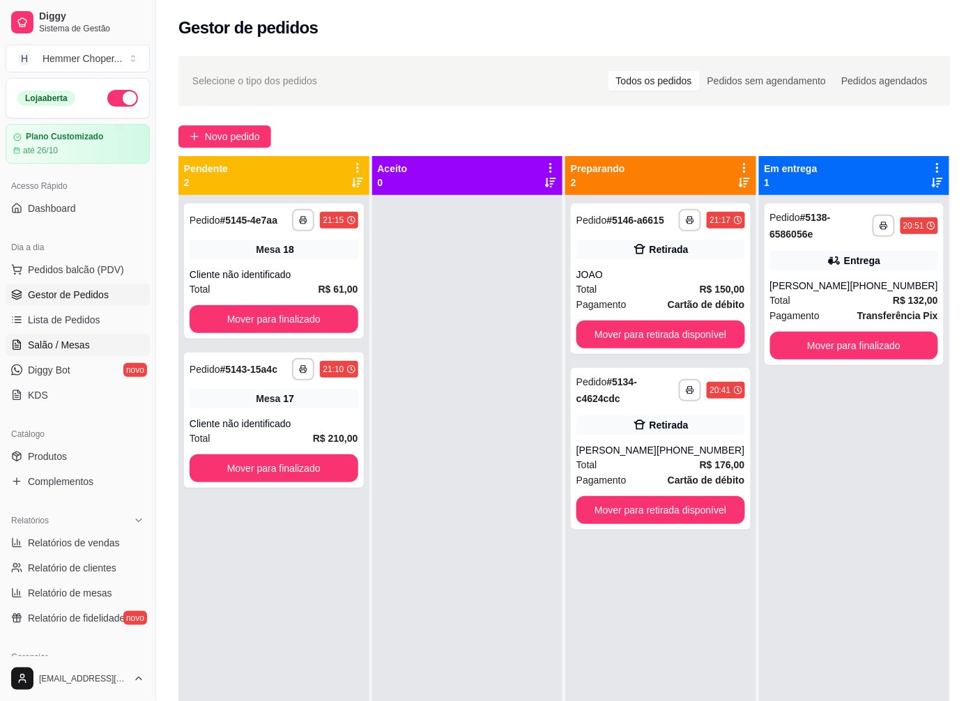
click at [64, 345] on span "Salão / Mesas" at bounding box center [59, 345] width 62 height 14
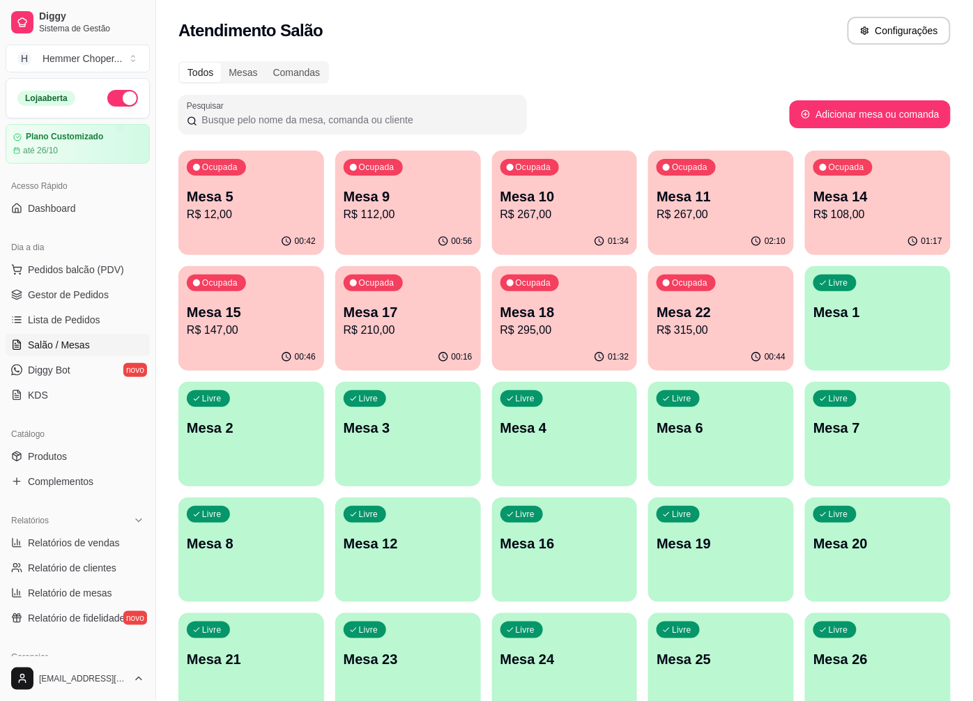
click at [875, 211] on p "R$ 108,00" at bounding box center [878, 214] width 129 height 17
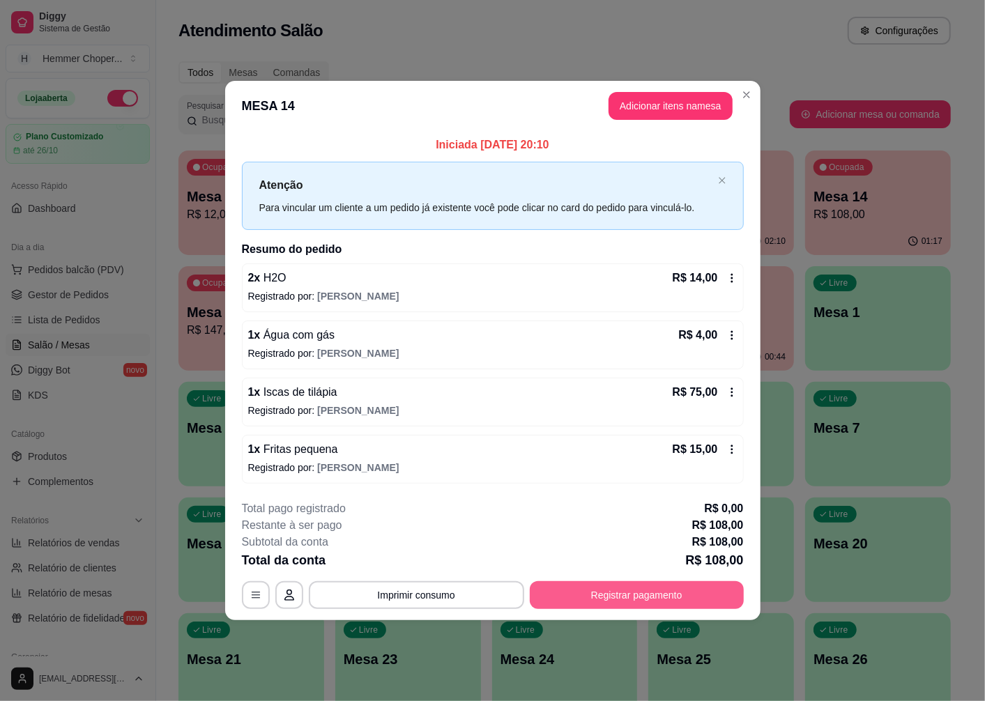
click at [650, 607] on button "Registrar pagamento" at bounding box center [637, 595] width 214 height 28
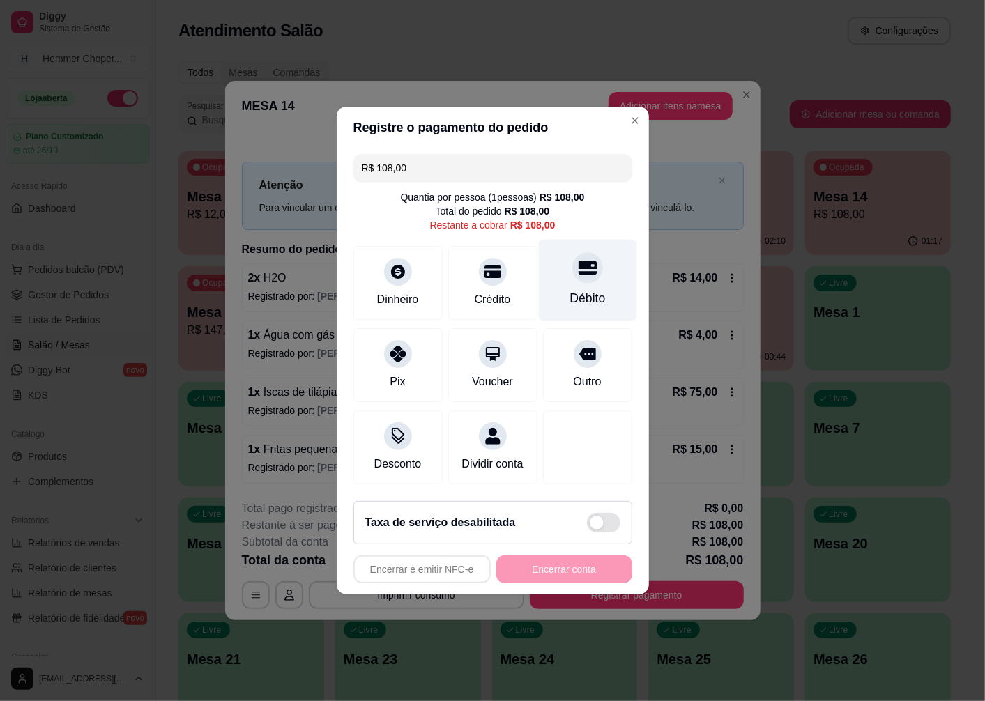
click at [572, 273] on div at bounding box center [587, 267] width 31 height 31
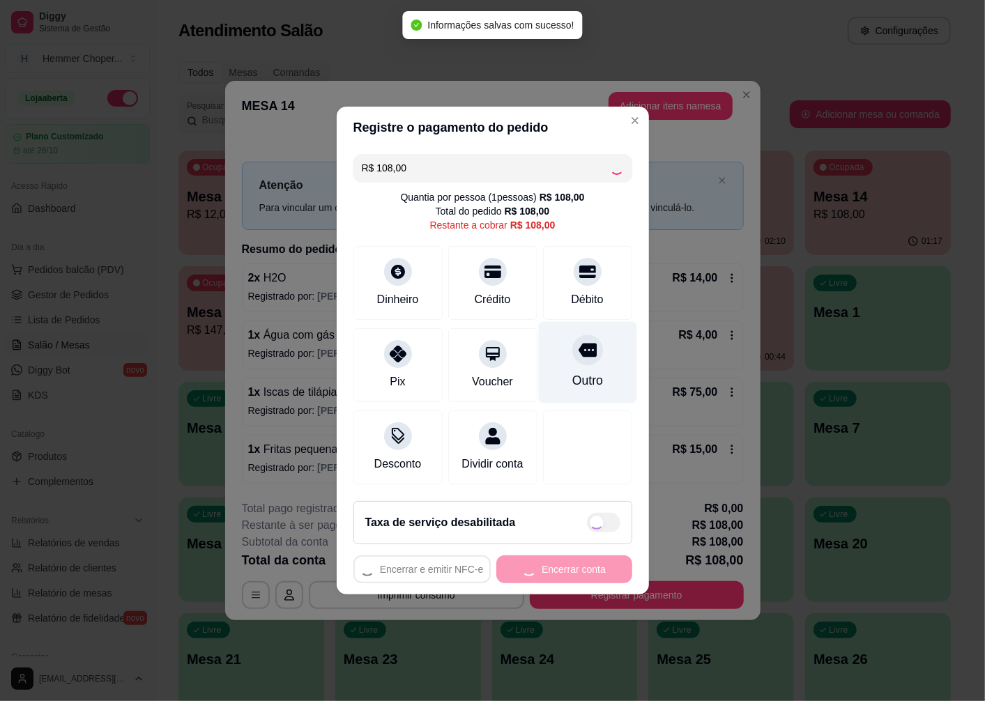
type input "R$ 0,00"
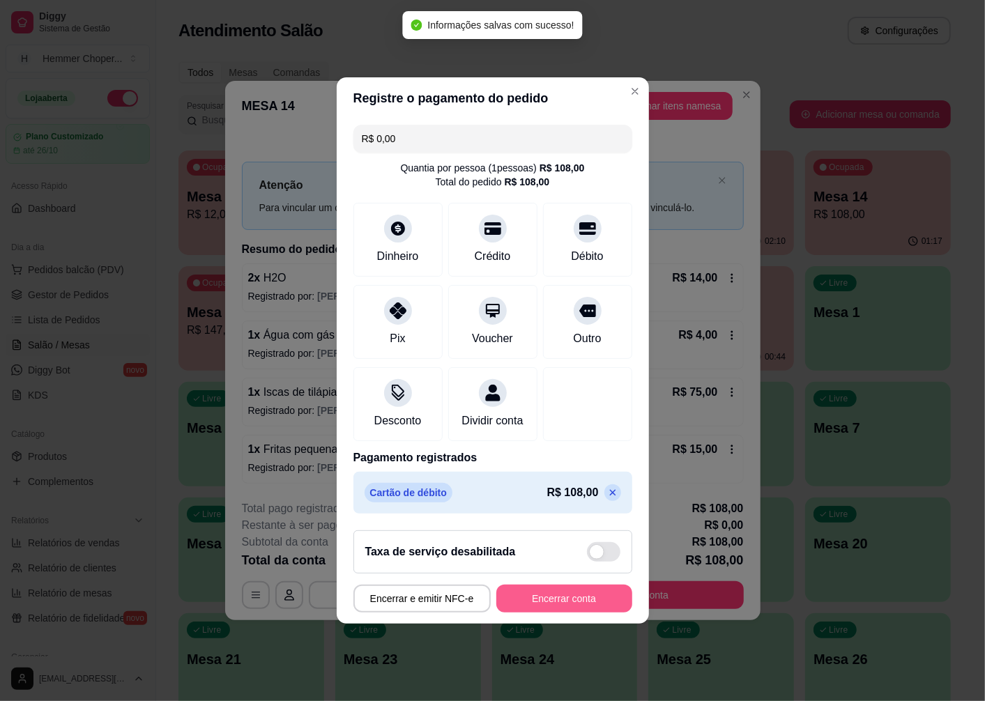
click at [537, 600] on button "Encerrar conta" at bounding box center [564, 599] width 136 height 28
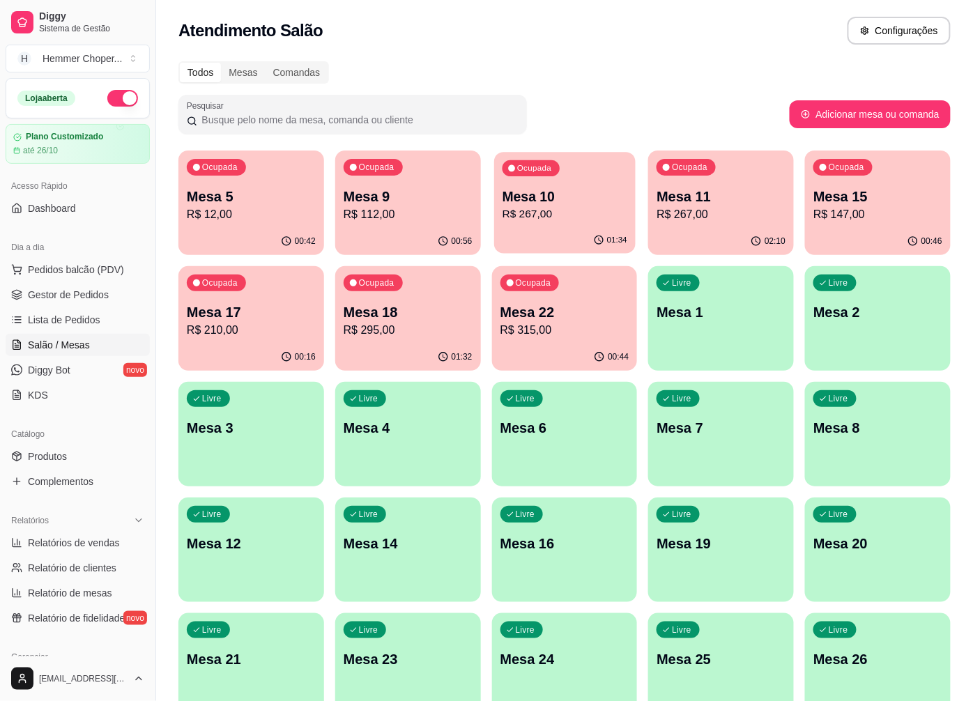
click at [556, 178] on div "Ocupada Mesa 10 R$ 267,00" at bounding box center [565, 189] width 142 height 75
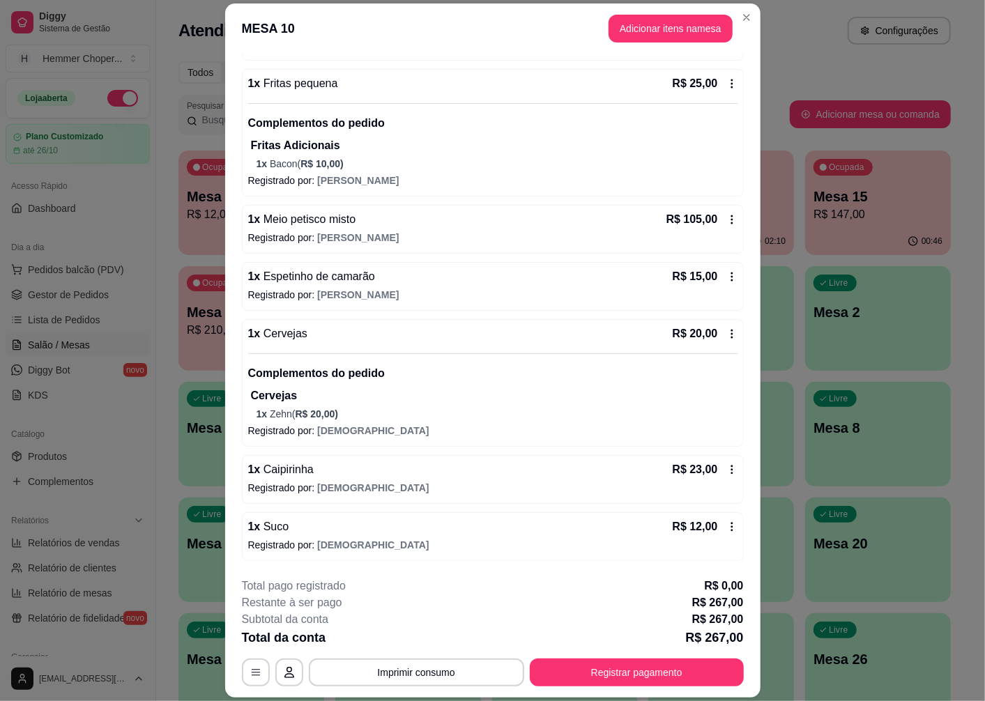
scroll to position [40, 0]
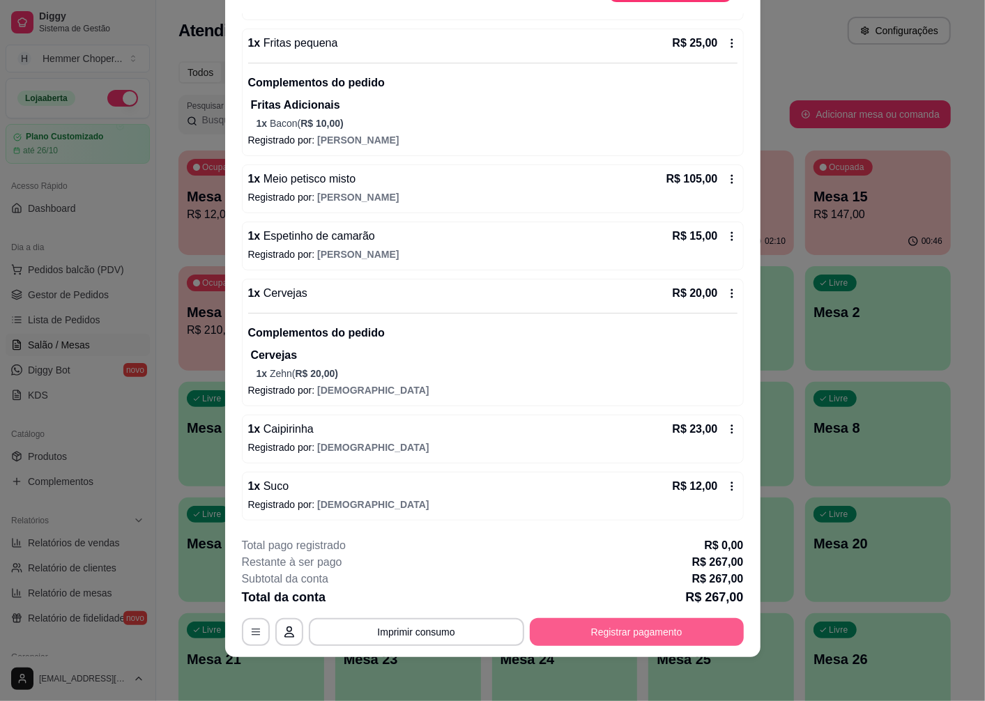
click at [617, 638] on button "Registrar pagamento" at bounding box center [637, 632] width 214 height 28
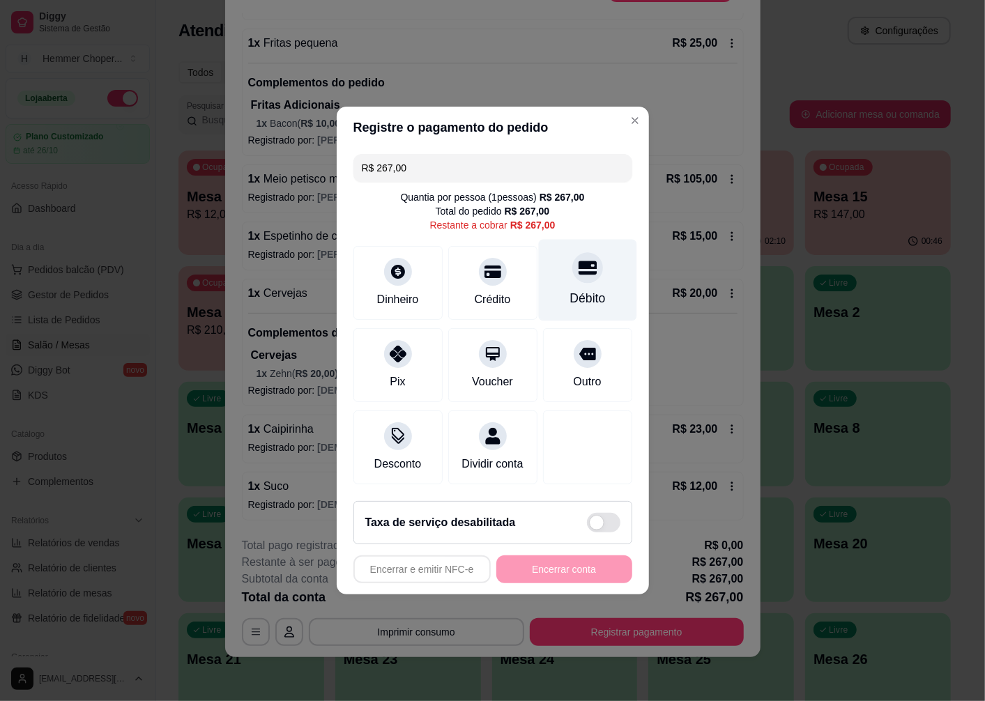
click at [581, 277] on div "Débito" at bounding box center [587, 281] width 98 height 82
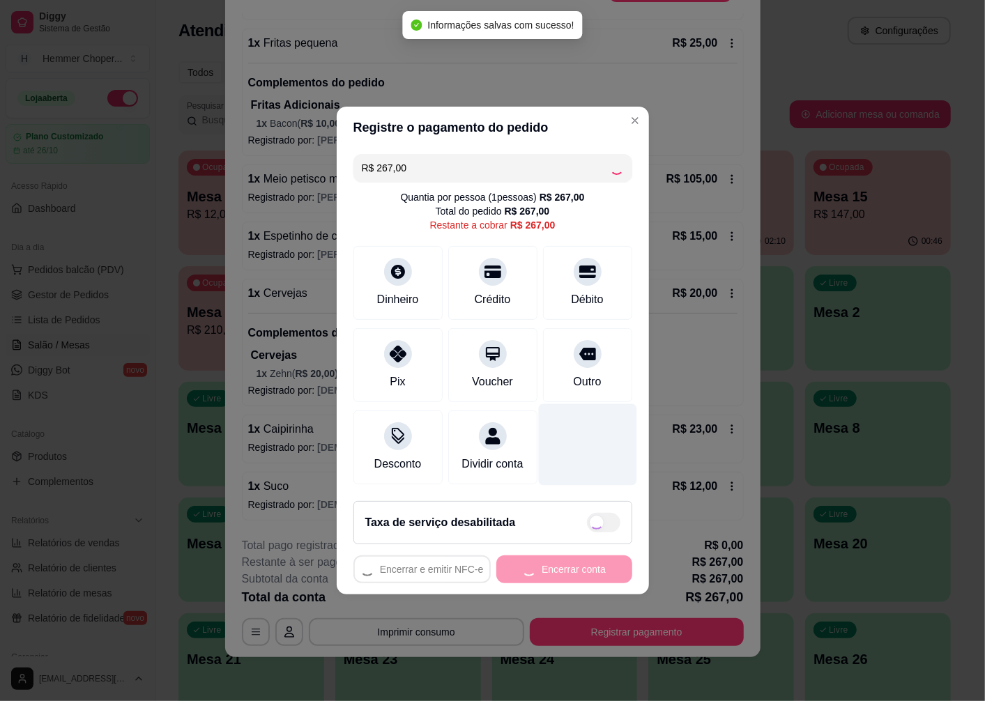
type input "R$ 0,00"
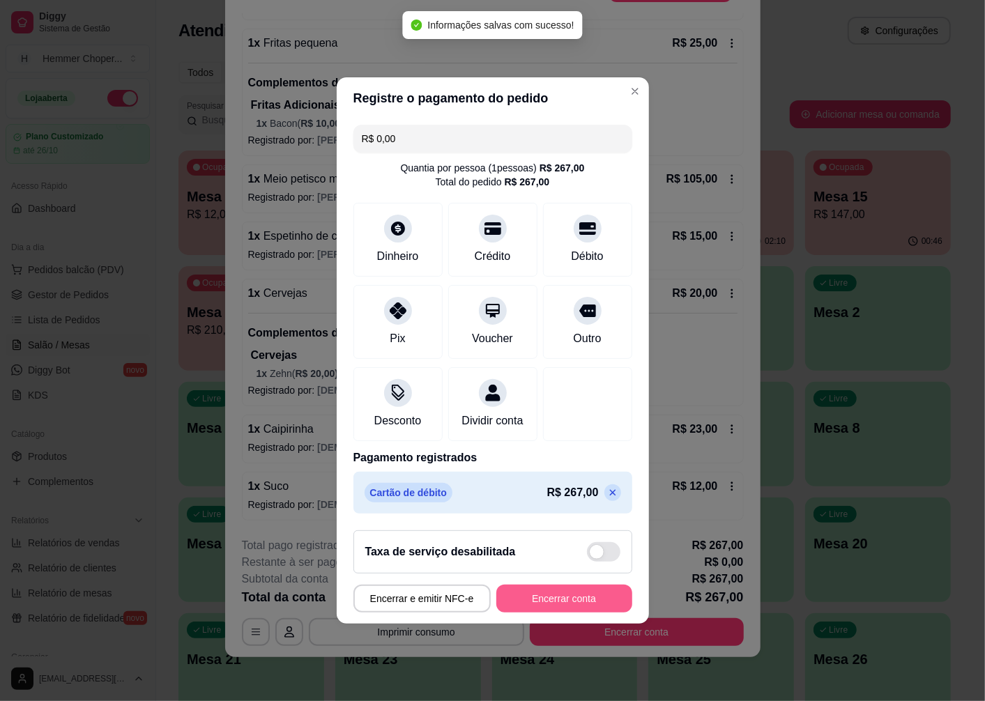
click at [579, 609] on button "Encerrar conta" at bounding box center [564, 599] width 136 height 28
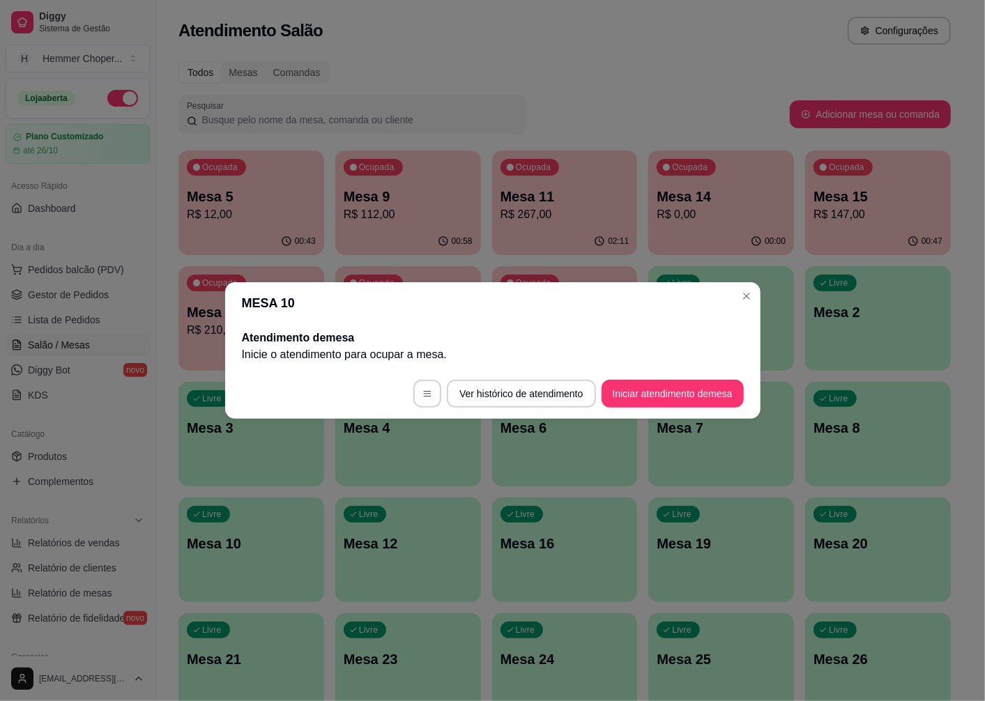
scroll to position [0, 0]
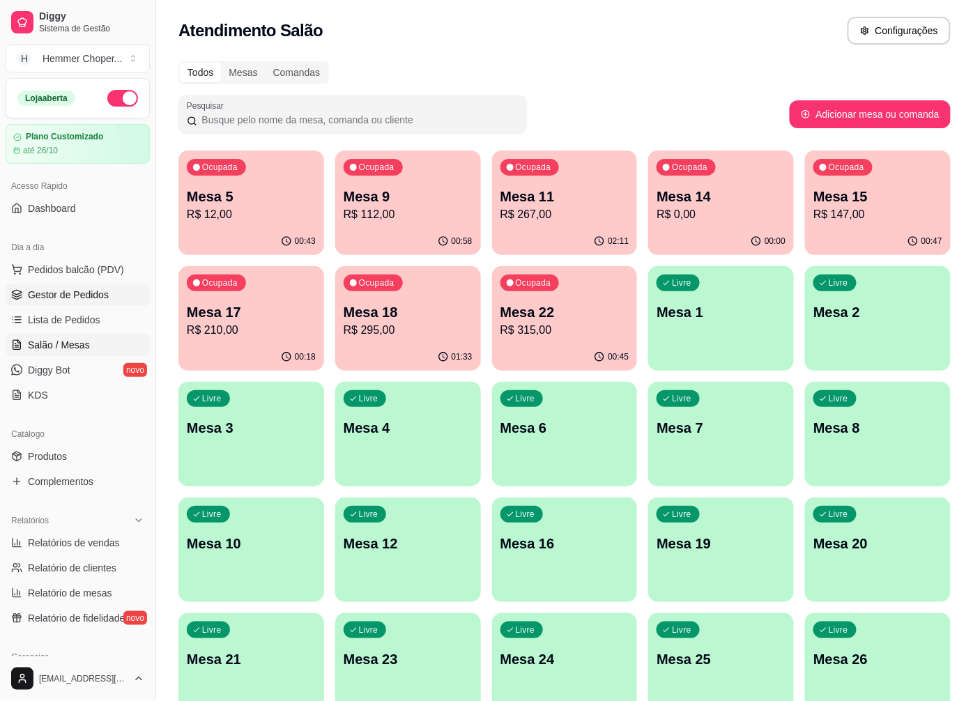
click at [75, 303] on link "Gestor de Pedidos" at bounding box center [78, 295] width 144 height 22
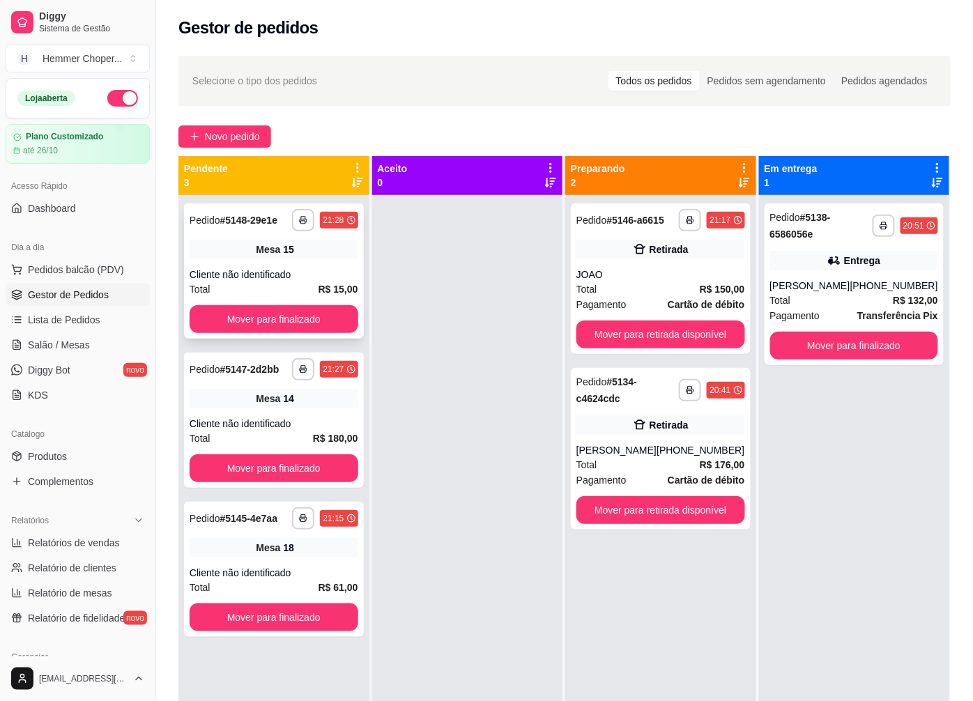
click at [289, 258] on div "Mesa 15" at bounding box center [274, 250] width 169 height 20
click at [237, 317] on button "Mover para finalizado" at bounding box center [273, 319] width 163 height 27
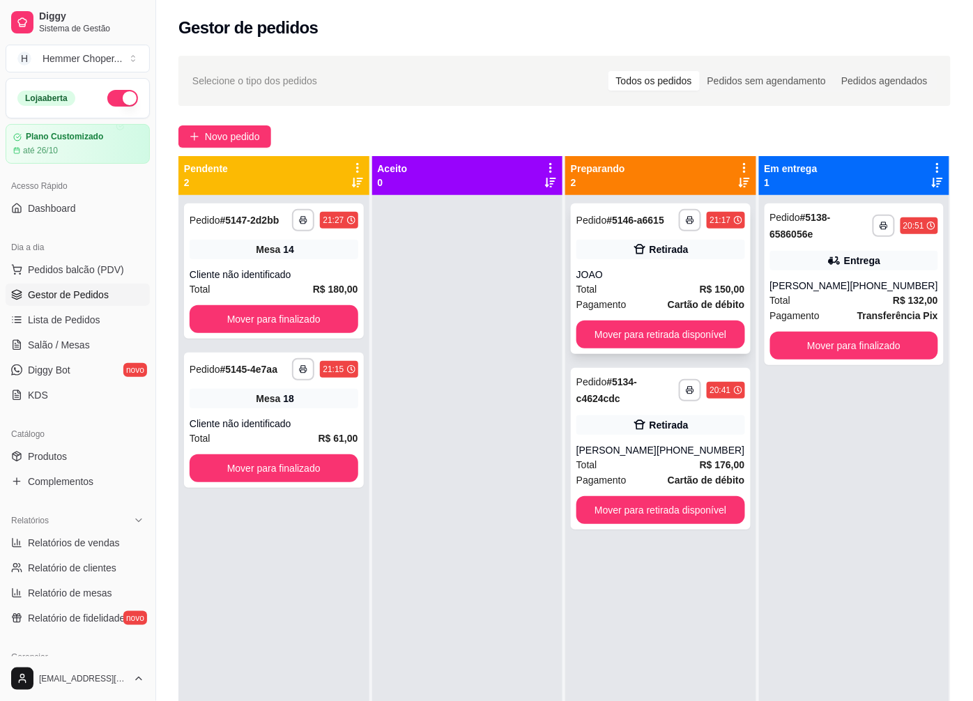
click at [639, 275] on div "JOAO" at bounding box center [661, 275] width 169 height 14
click at [234, 279] on div "Cliente não identificado" at bounding box center [274, 275] width 169 height 14
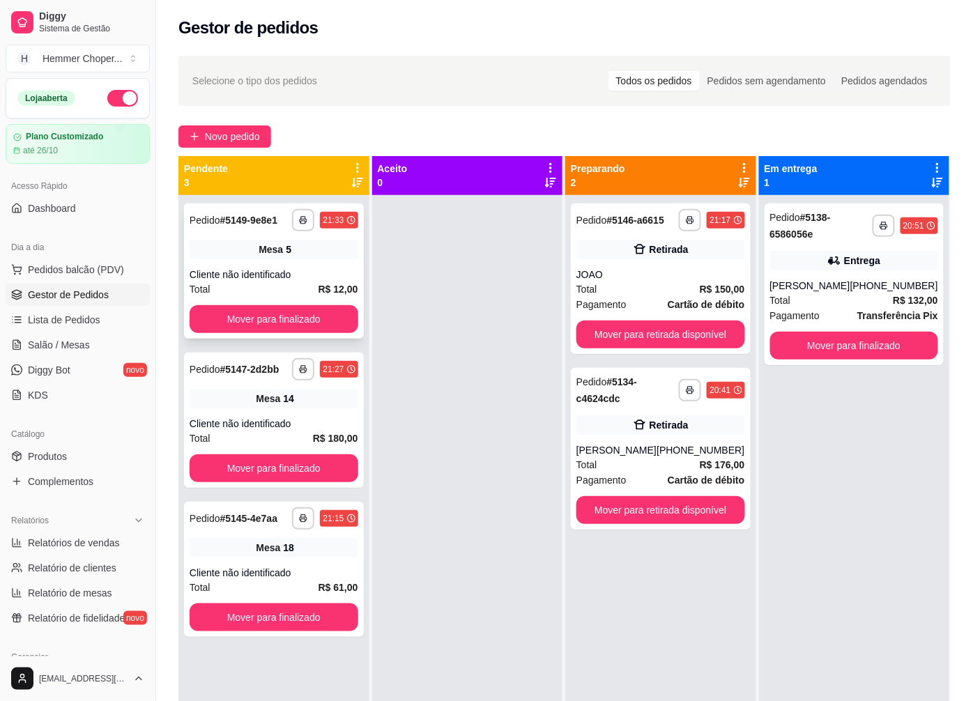
click at [294, 268] on div "Cliente não identificado" at bounding box center [274, 275] width 169 height 14
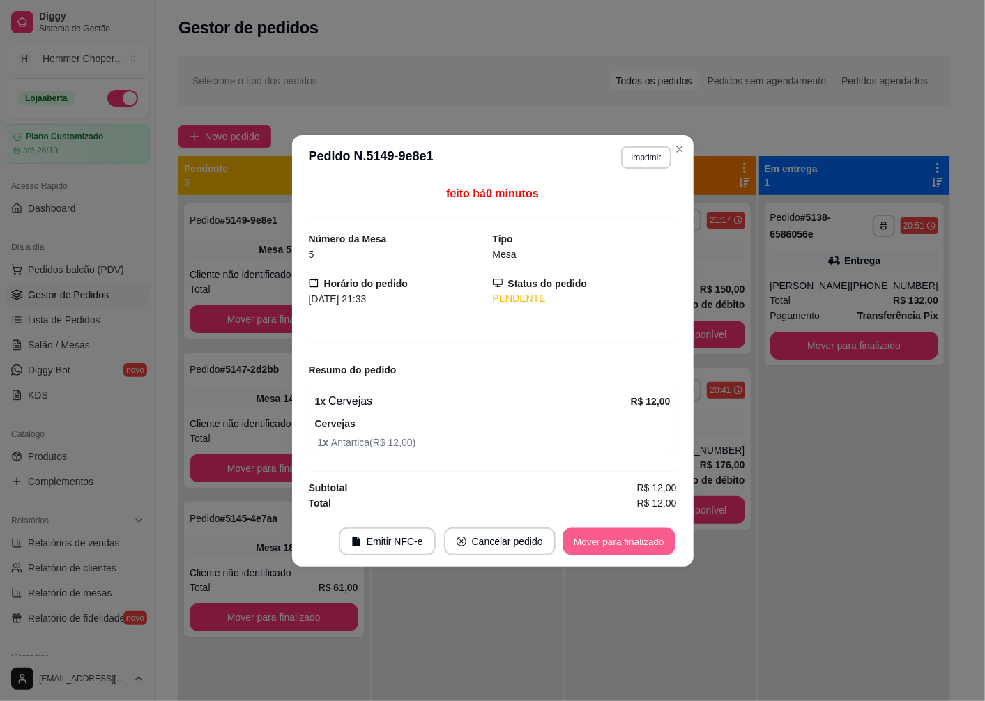
click at [611, 540] on button "Mover para finalizado" at bounding box center [619, 541] width 112 height 27
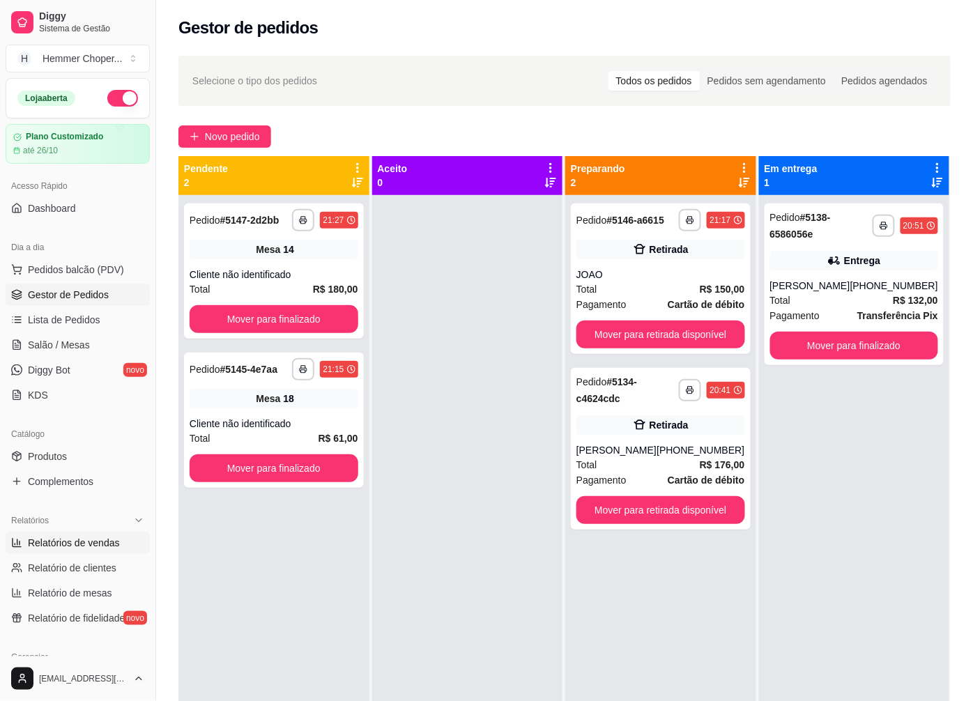
click at [85, 547] on span "Relatórios de vendas" at bounding box center [74, 543] width 92 height 14
select select "ALL"
select select "0"
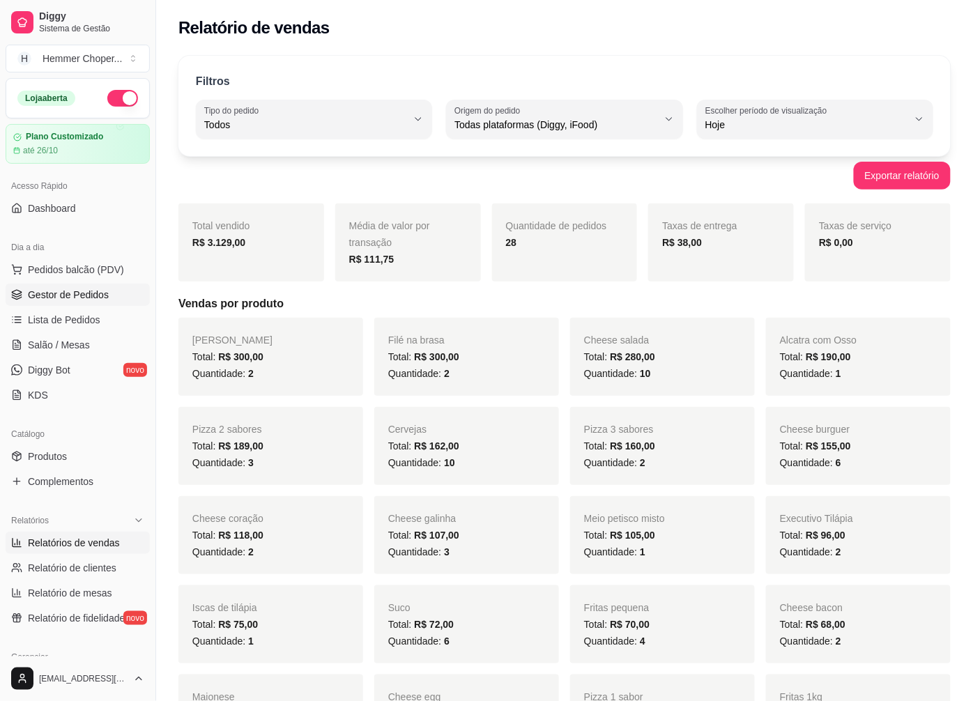
click at [86, 295] on span "Gestor de Pedidos" at bounding box center [68, 295] width 81 height 14
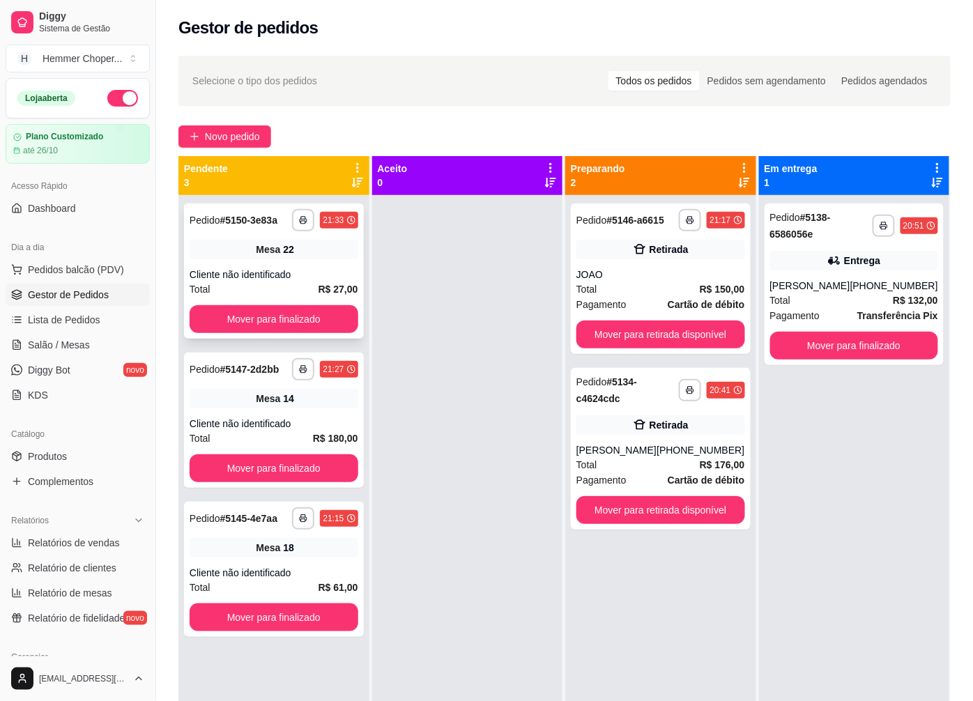
click at [268, 277] on div "Cliente não identificado" at bounding box center [274, 275] width 169 height 14
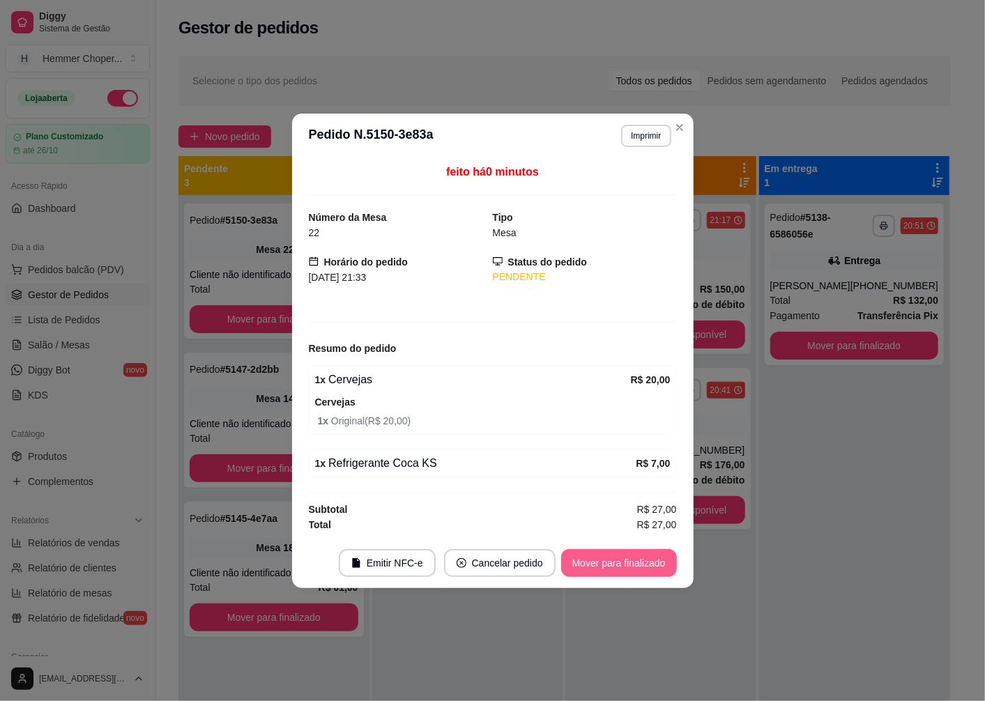
click at [603, 573] on button "Mover para finalizado" at bounding box center [619, 563] width 116 height 28
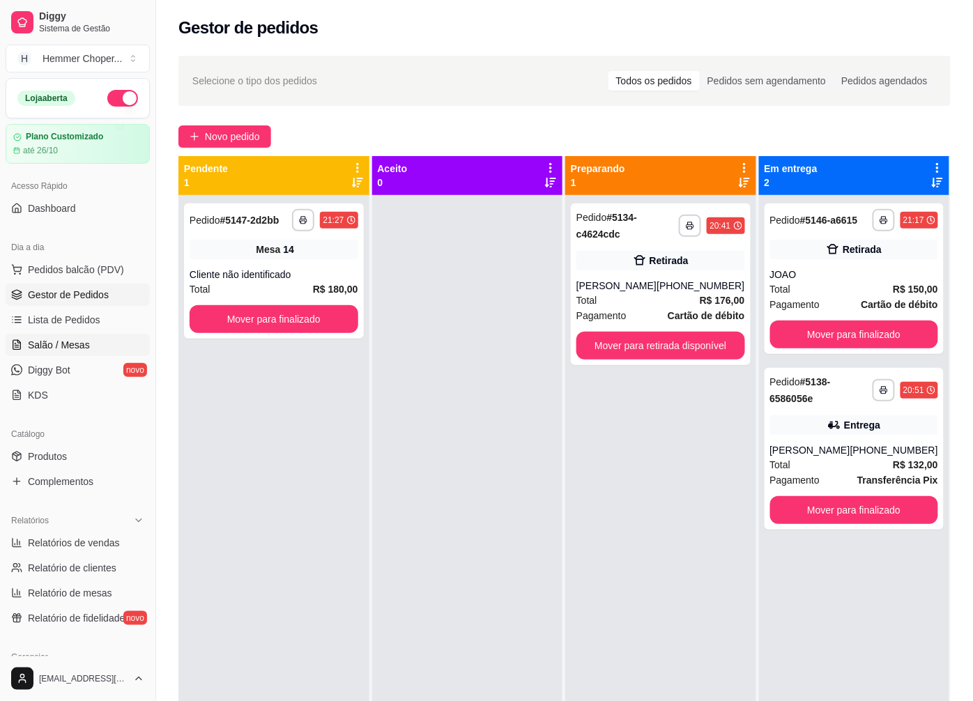
click at [68, 349] on span "Salão / Mesas" at bounding box center [59, 345] width 62 height 14
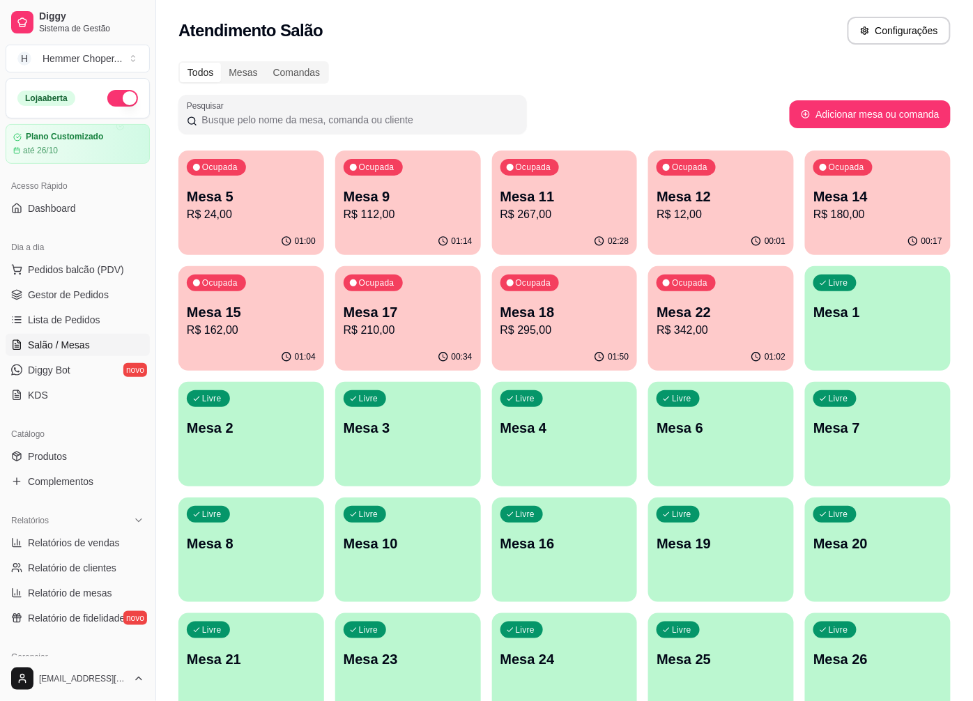
click at [269, 312] on p "Mesa 15" at bounding box center [251, 313] width 129 height 20
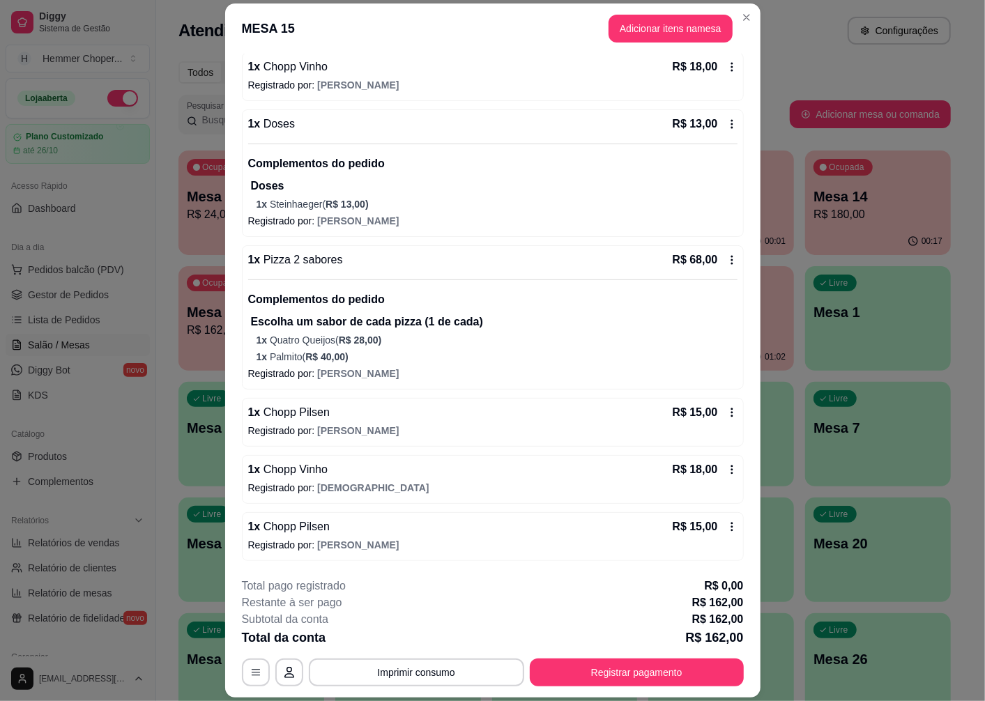
scroll to position [40, 0]
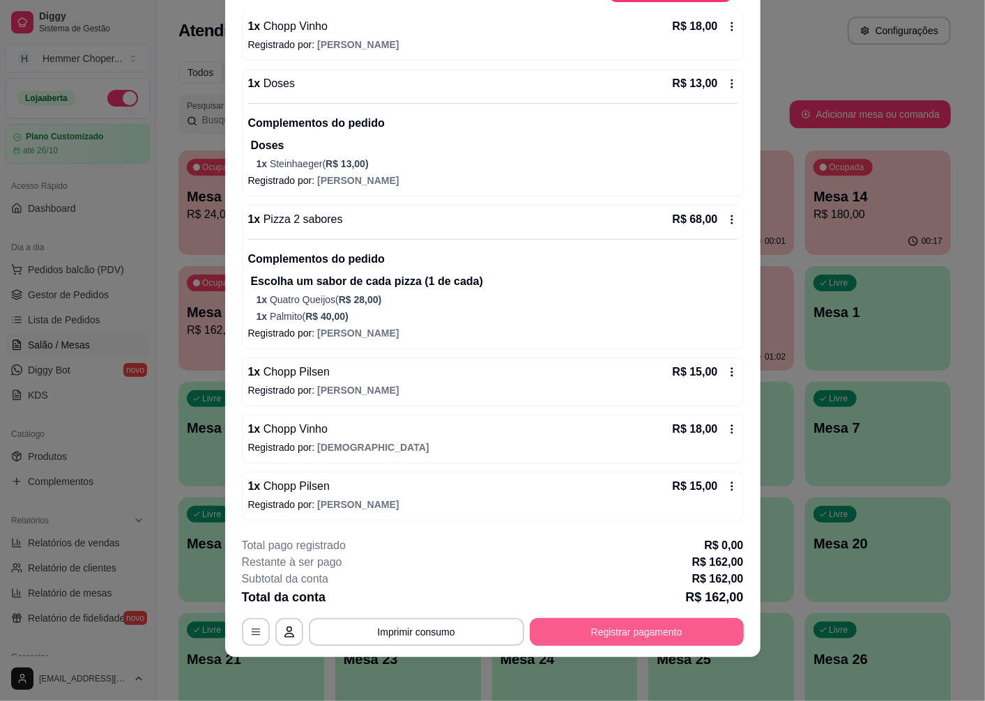
click at [637, 634] on button "Registrar pagamento" at bounding box center [637, 632] width 214 height 28
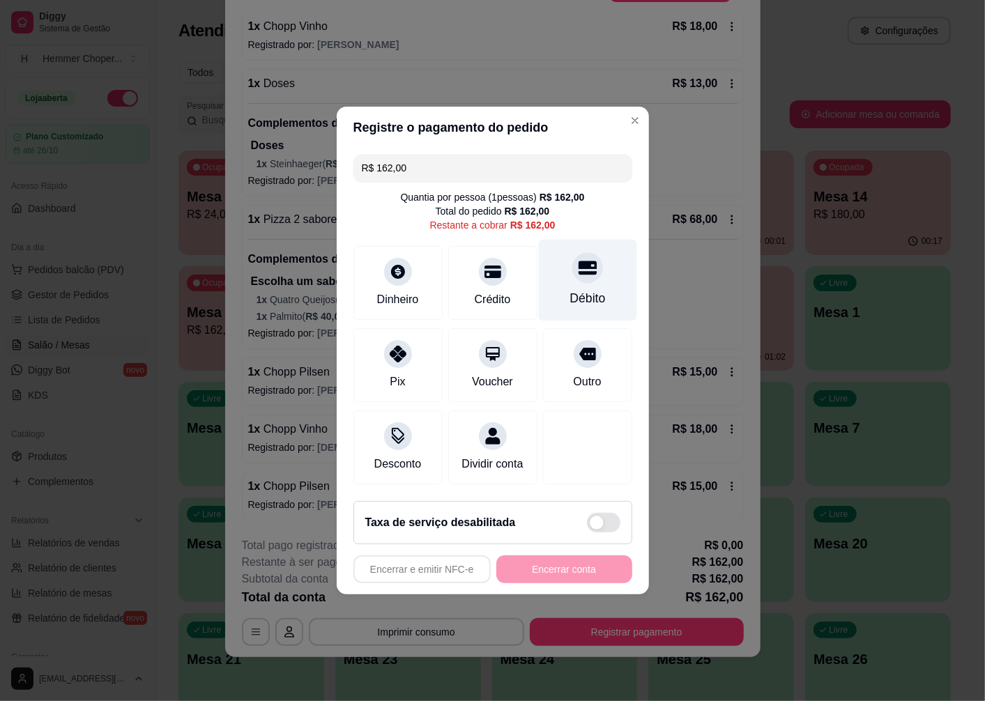
click at [577, 273] on div at bounding box center [587, 267] width 31 height 31
type input "R$ 0,00"
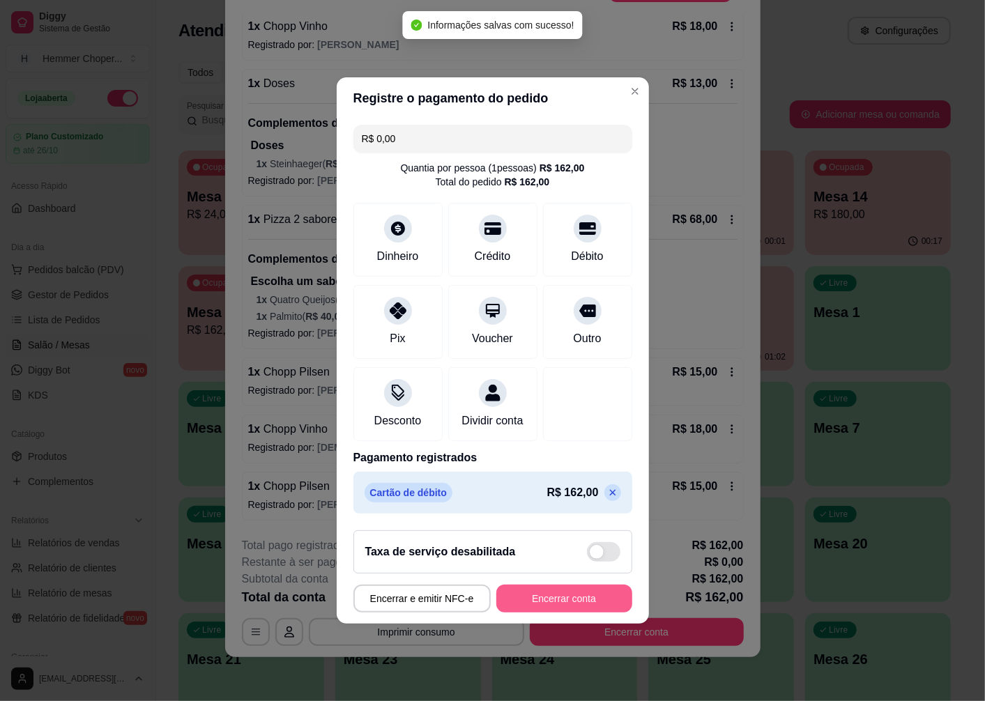
click at [547, 611] on button "Encerrar conta" at bounding box center [564, 599] width 136 height 28
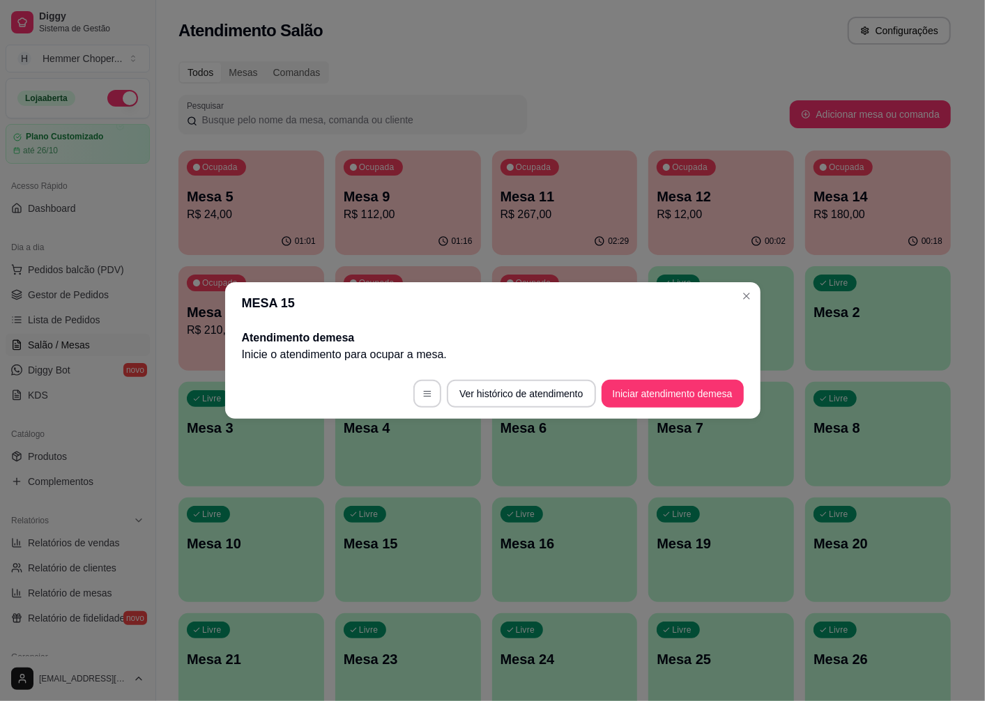
scroll to position [0, 0]
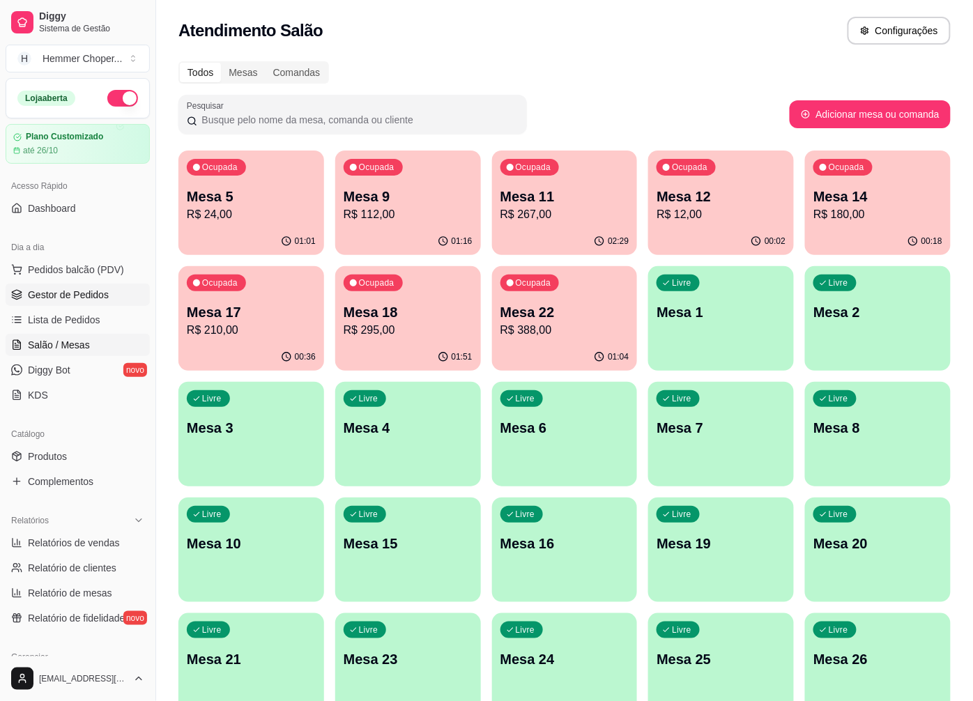
click at [86, 289] on span "Gestor de Pedidos" at bounding box center [68, 295] width 81 height 14
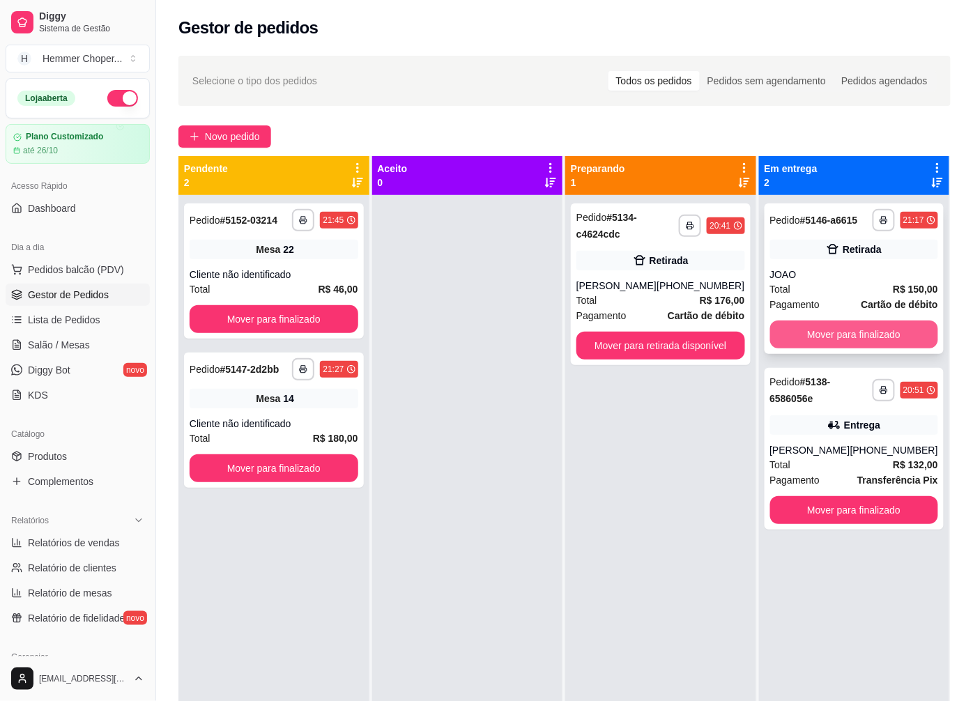
click at [848, 340] on button "Mover para finalizado" at bounding box center [854, 335] width 169 height 28
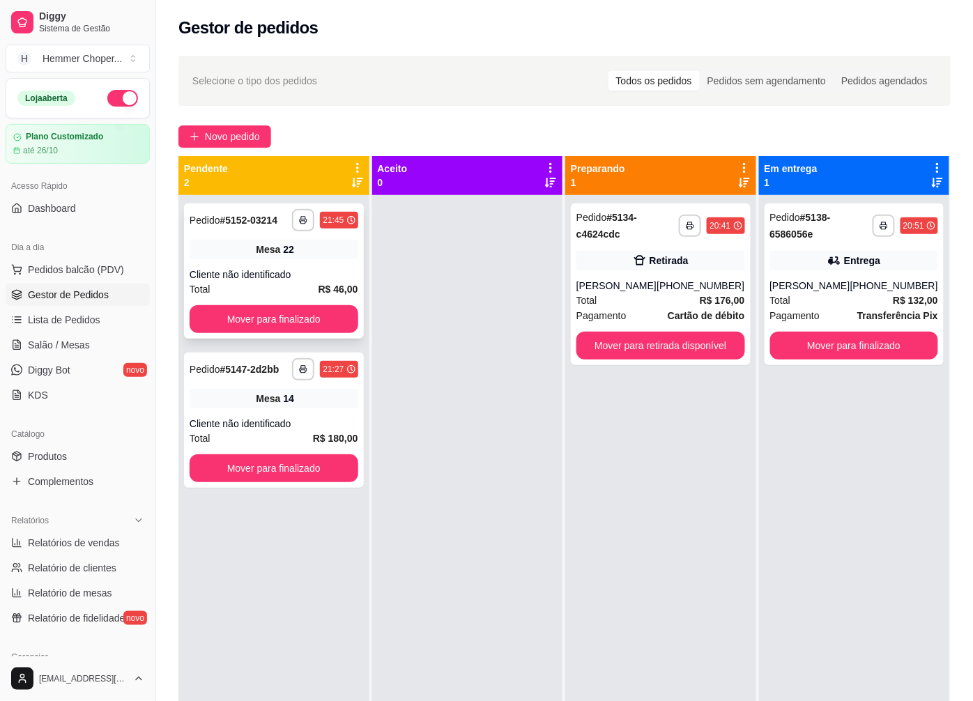
click at [300, 289] on div "Total R$ 46,00" at bounding box center [274, 289] width 169 height 15
click at [630, 291] on div "[PERSON_NAME]" at bounding box center [617, 286] width 80 height 14
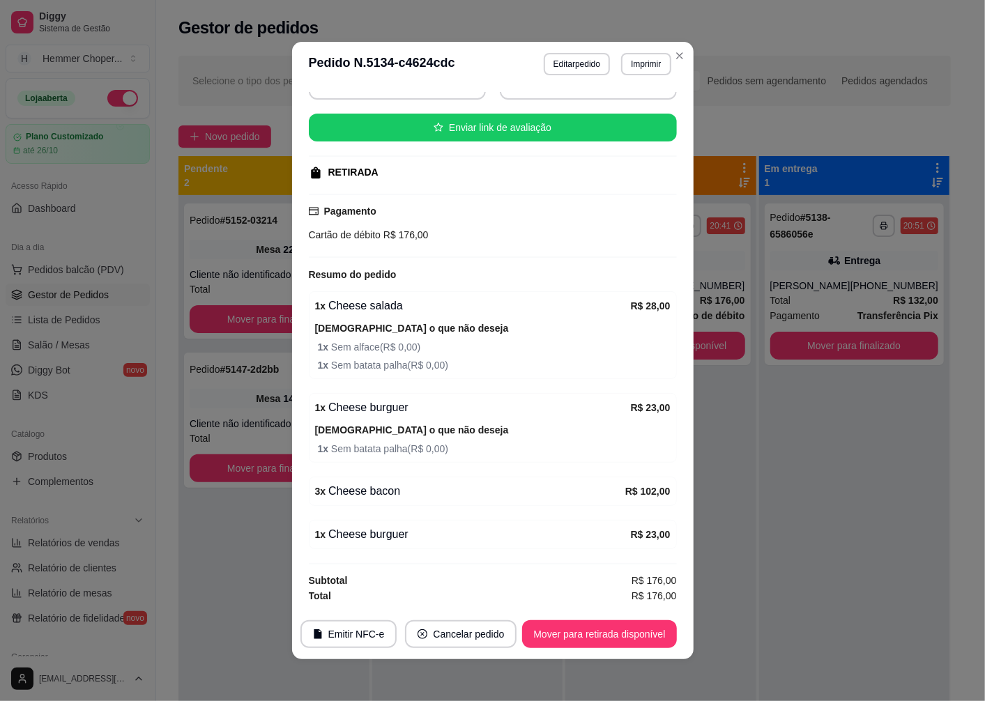
scroll to position [3, 0]
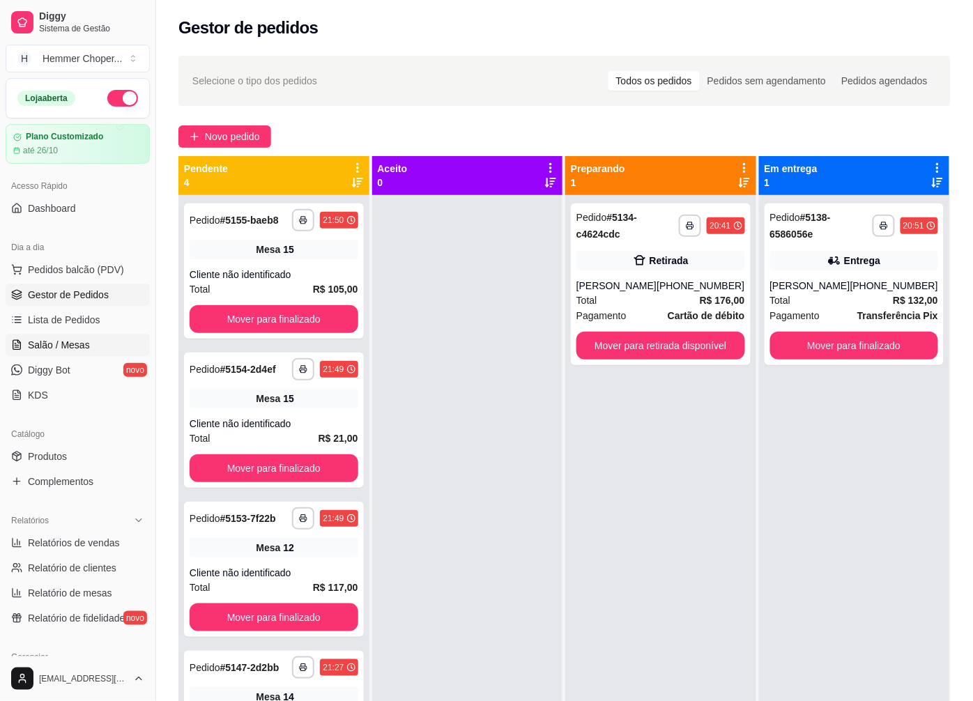
click at [71, 345] on span "Salão / Mesas" at bounding box center [59, 345] width 62 height 14
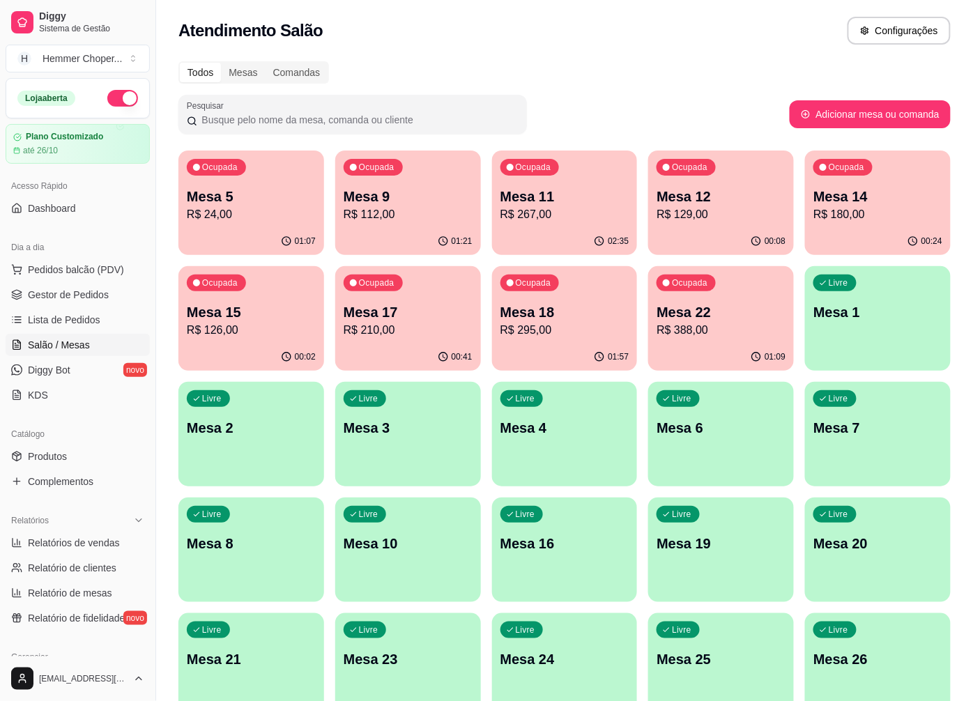
click at [435, 199] on p "Mesa 9" at bounding box center [408, 197] width 129 height 20
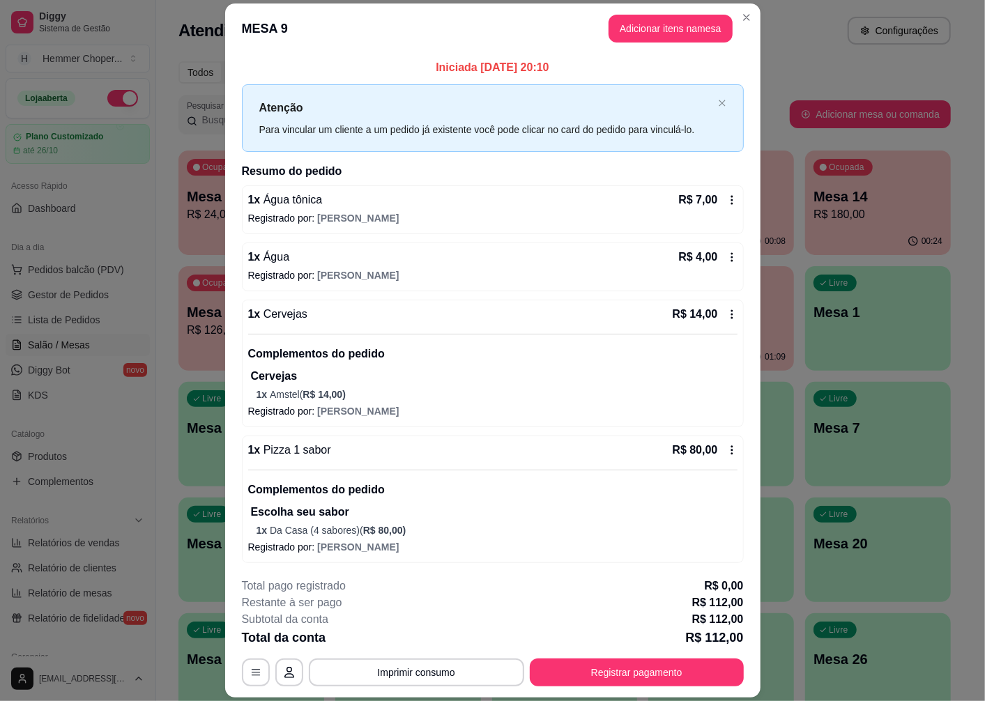
scroll to position [59, 0]
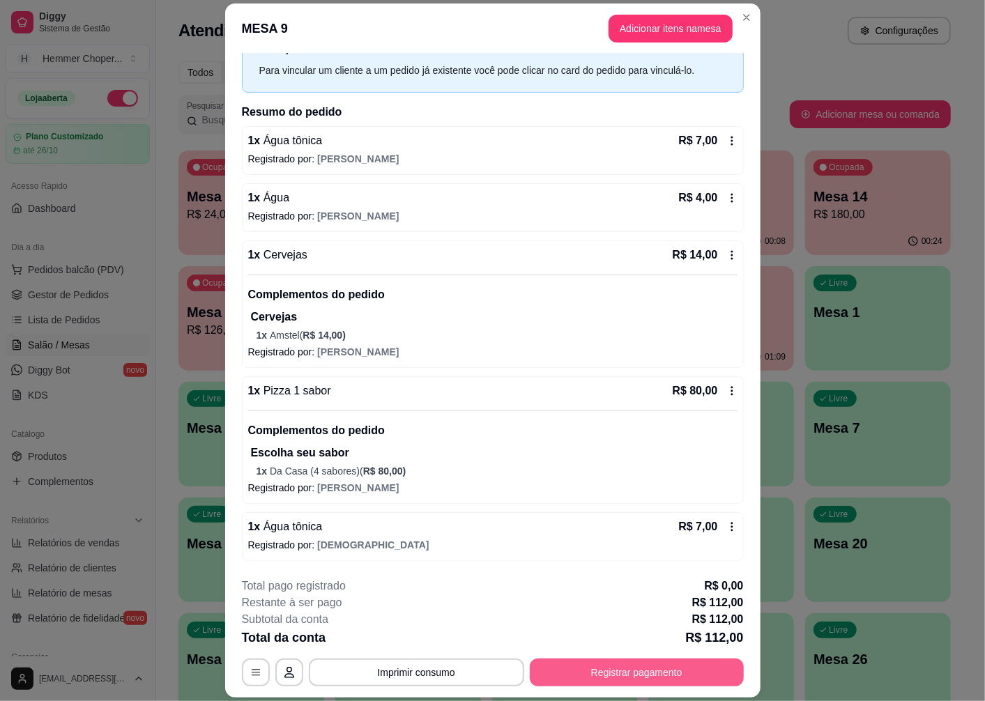
click at [631, 678] on button "Registrar pagamento" at bounding box center [637, 673] width 214 height 28
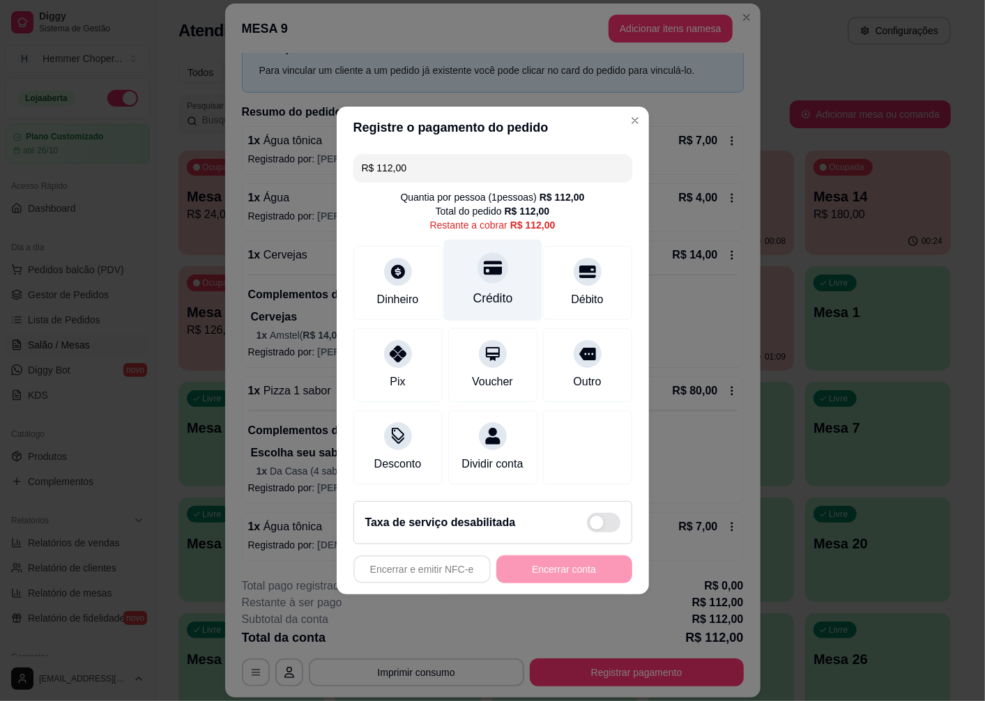
click at [479, 279] on div "Crédito" at bounding box center [492, 281] width 98 height 82
type input "R$ 0,00"
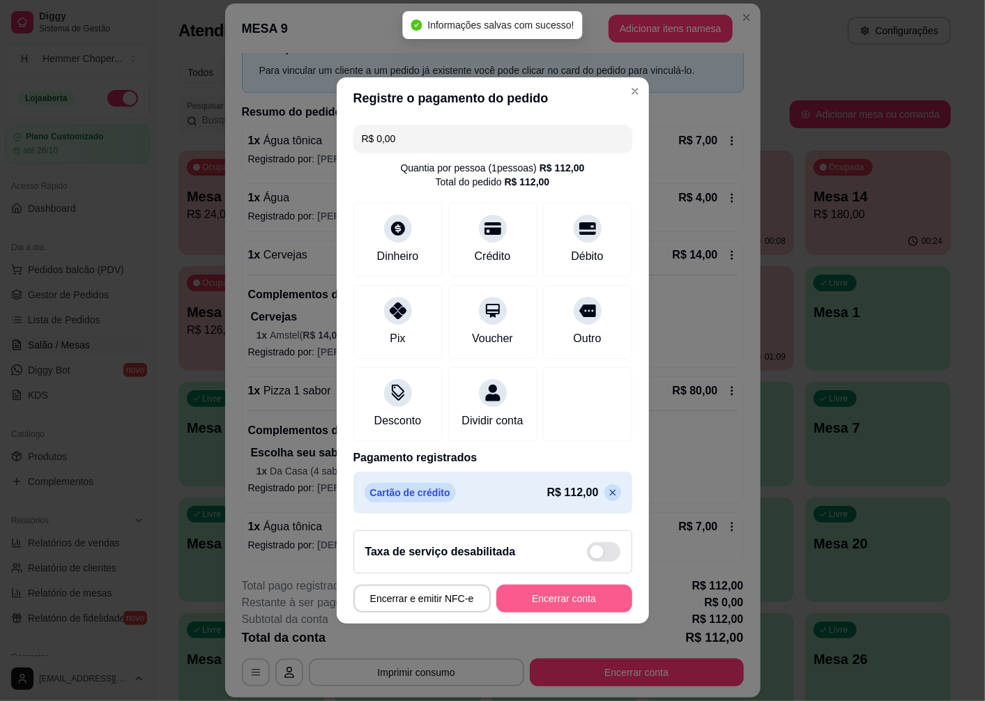
click at [544, 608] on button "Encerrar conta" at bounding box center [564, 599] width 136 height 28
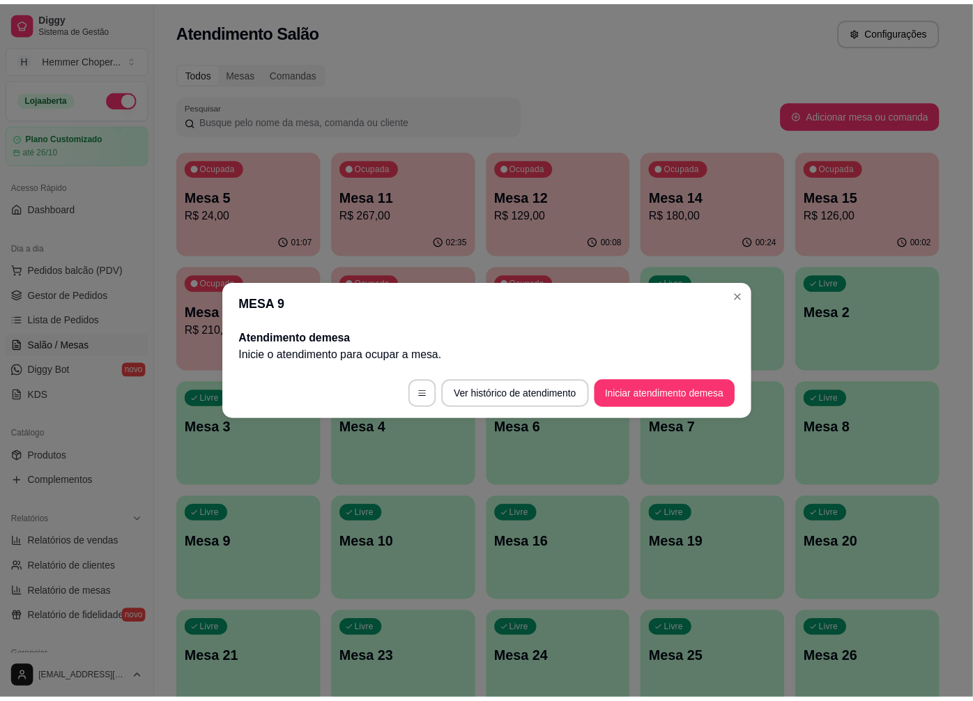
scroll to position [0, 0]
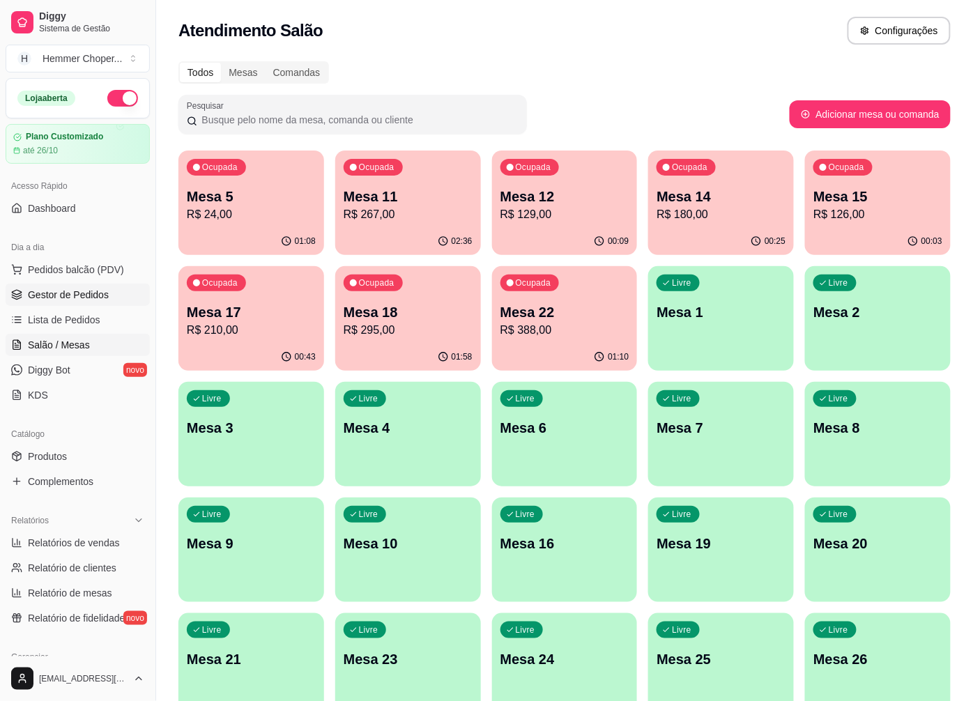
click at [73, 288] on span "Gestor de Pedidos" at bounding box center [68, 295] width 81 height 14
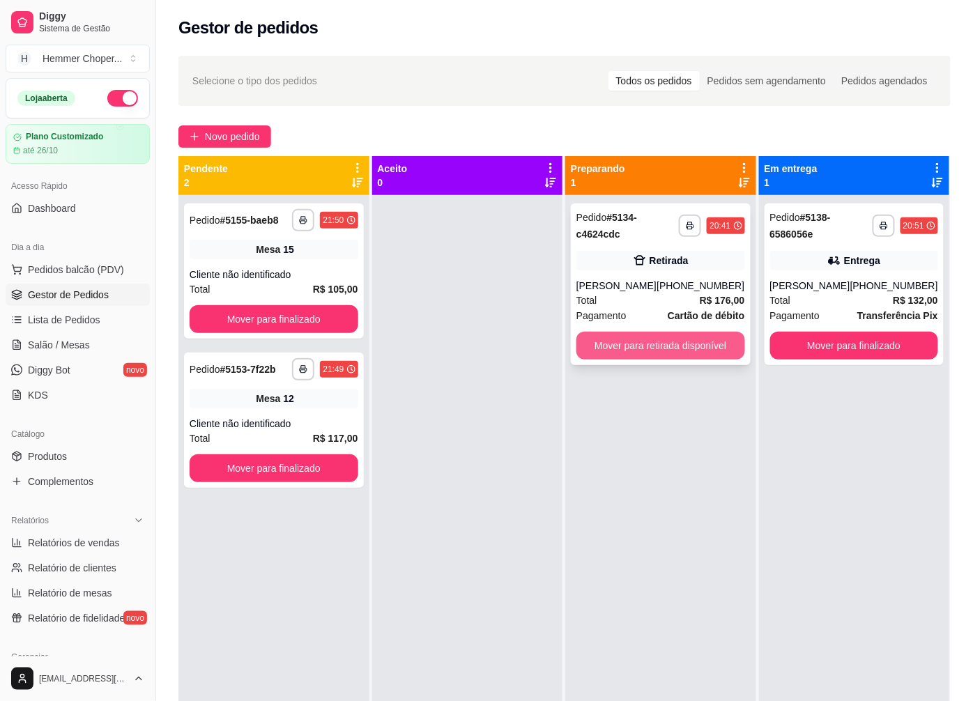
click at [685, 344] on button "Mover para retirada disponível" at bounding box center [661, 346] width 169 height 28
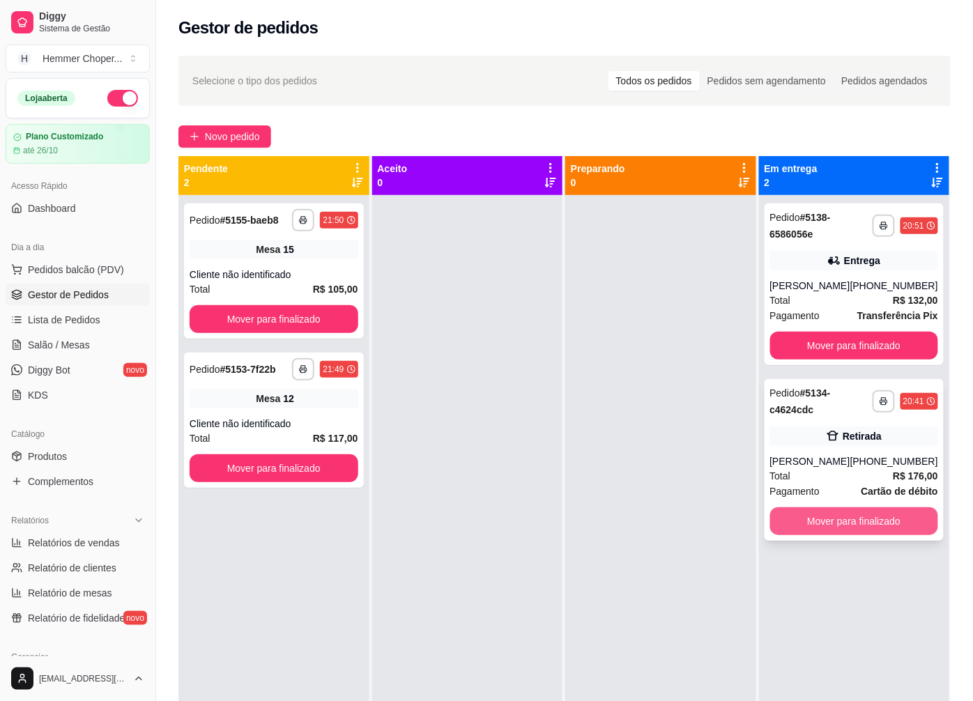
click at [841, 519] on button "Mover para finalizado" at bounding box center [854, 522] width 169 height 28
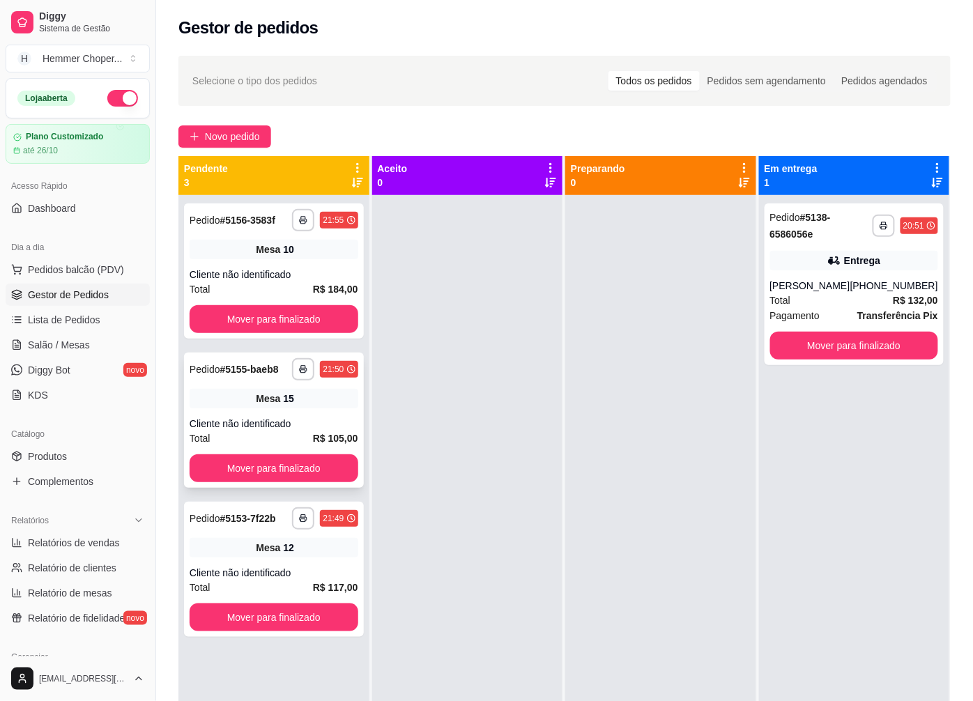
scroll to position [38, 0]
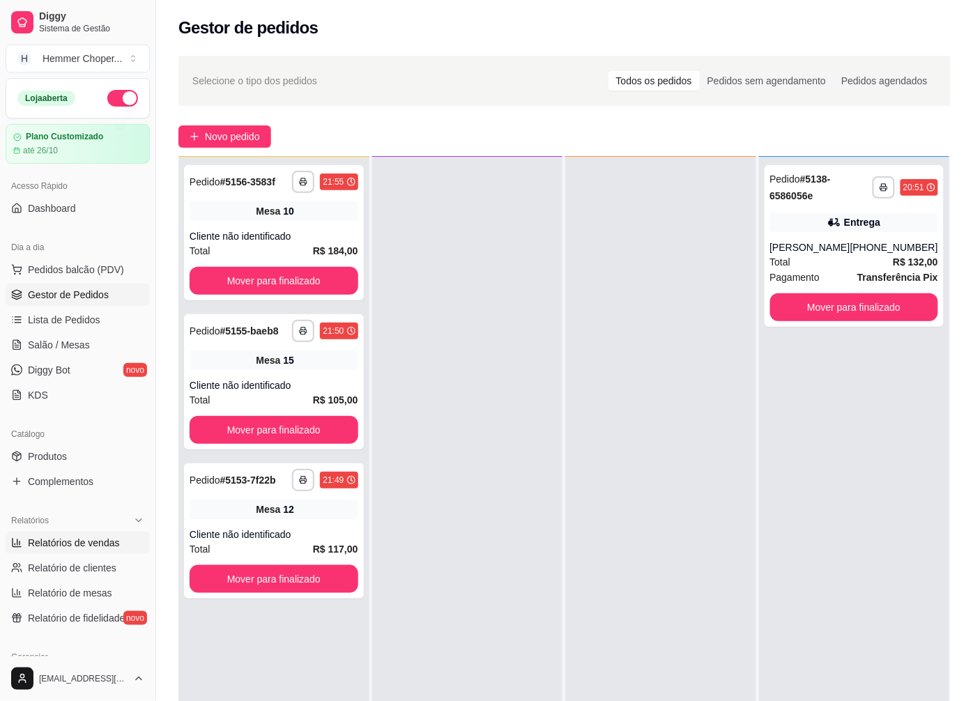
click at [88, 538] on span "Relatórios de vendas" at bounding box center [74, 543] width 92 height 14
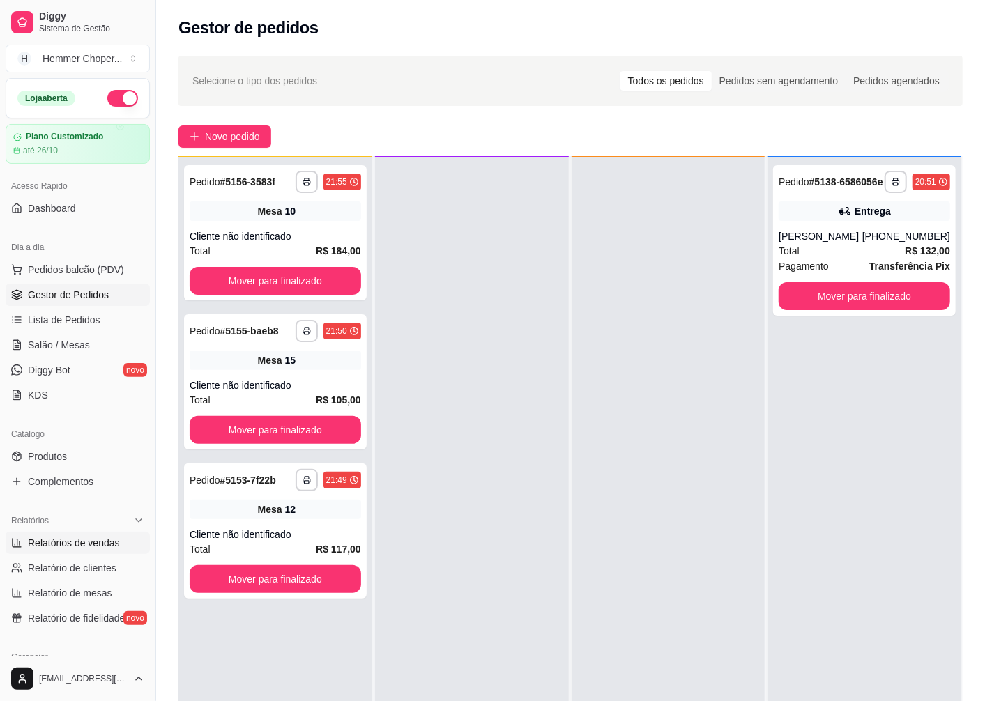
select select "ALL"
select select "0"
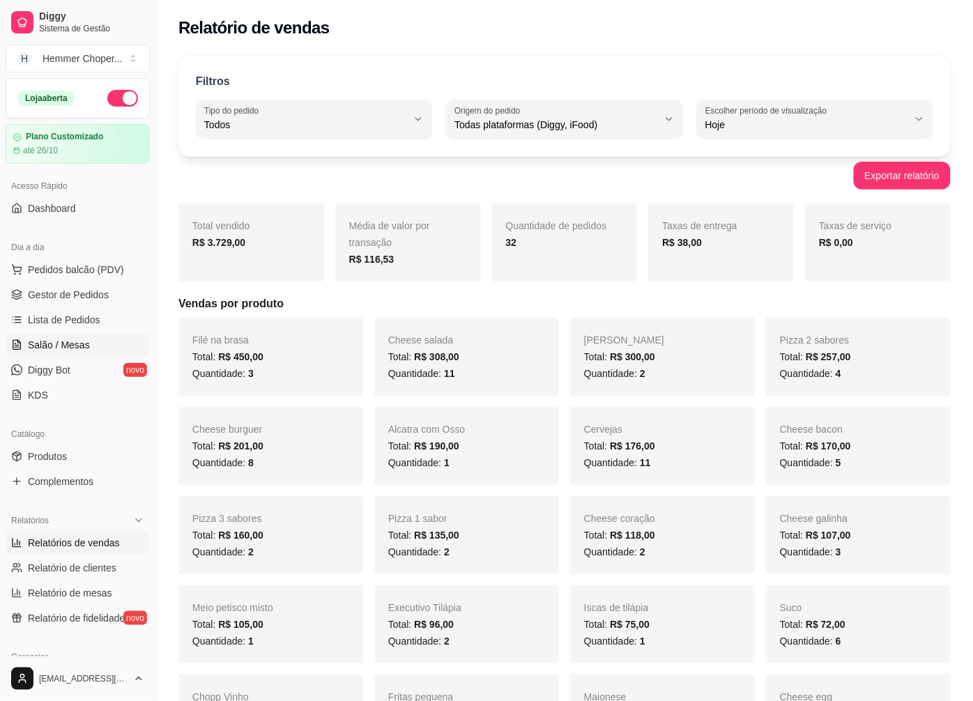
click at [70, 340] on span "Salão / Mesas" at bounding box center [59, 345] width 62 height 14
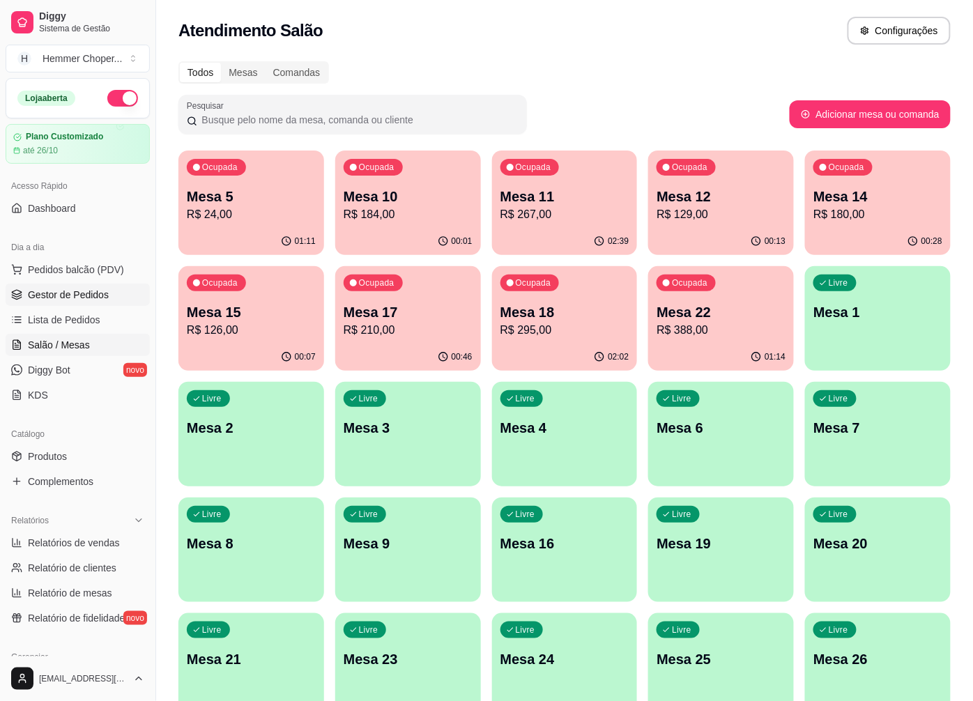
click at [94, 296] on span "Gestor de Pedidos" at bounding box center [68, 295] width 81 height 14
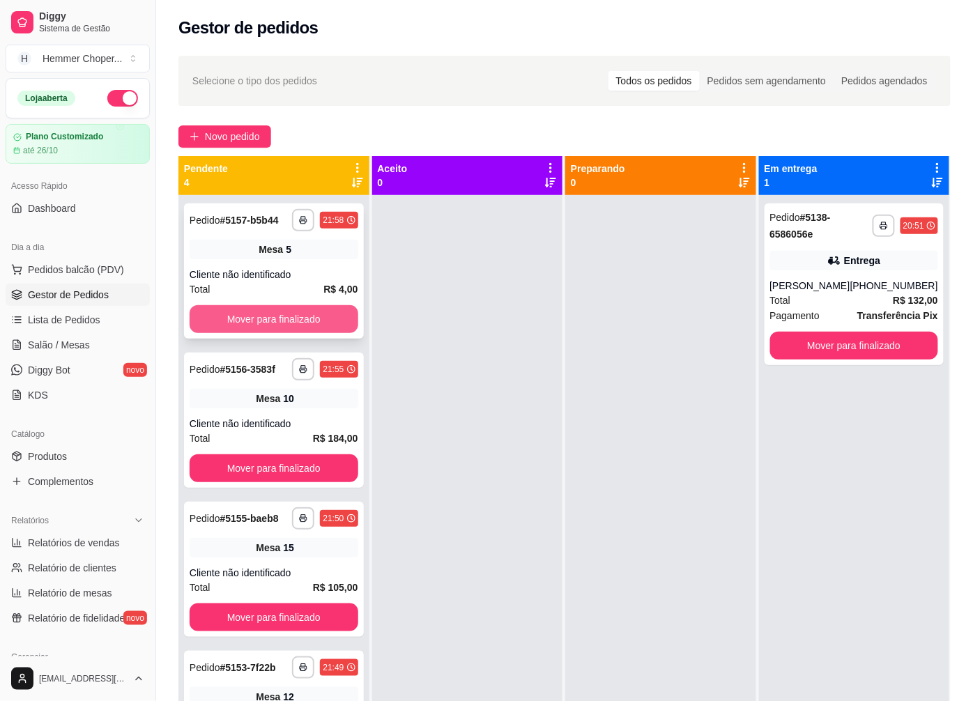
click at [319, 310] on button "Mover para finalizado" at bounding box center [274, 319] width 169 height 28
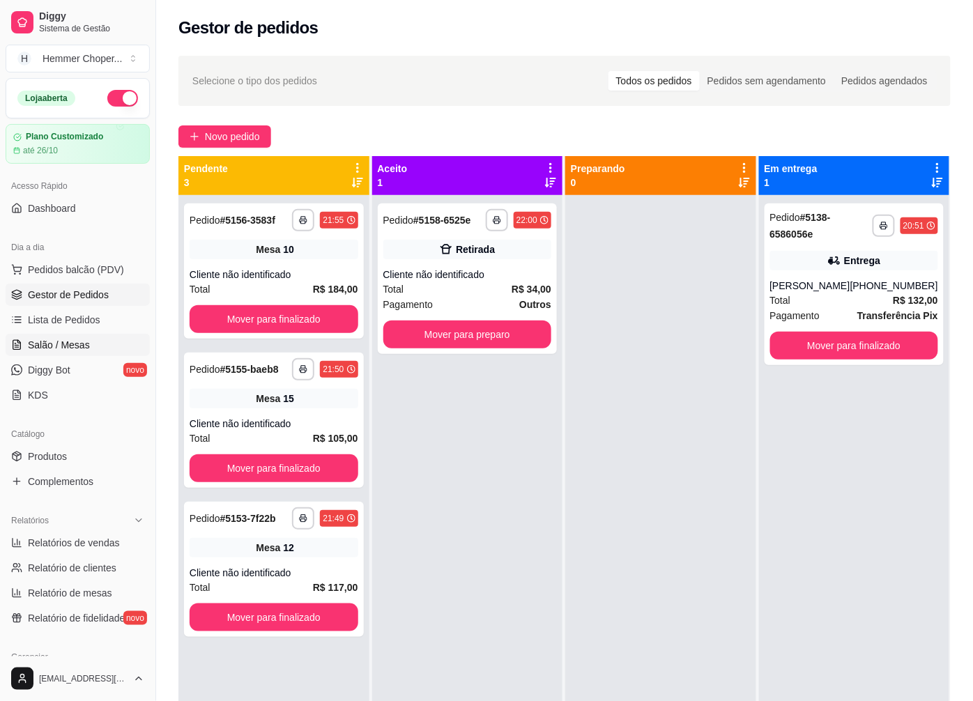
click at [78, 349] on span "Salão / Mesas" at bounding box center [59, 345] width 62 height 14
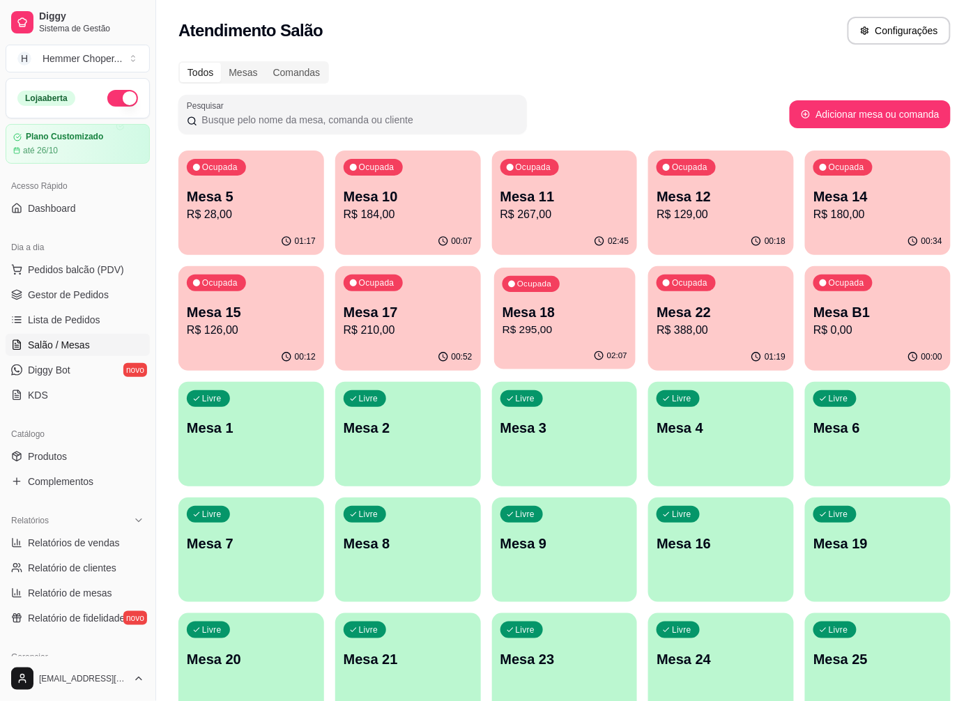
click at [567, 330] on p "R$ 295,00" at bounding box center [564, 330] width 125 height 16
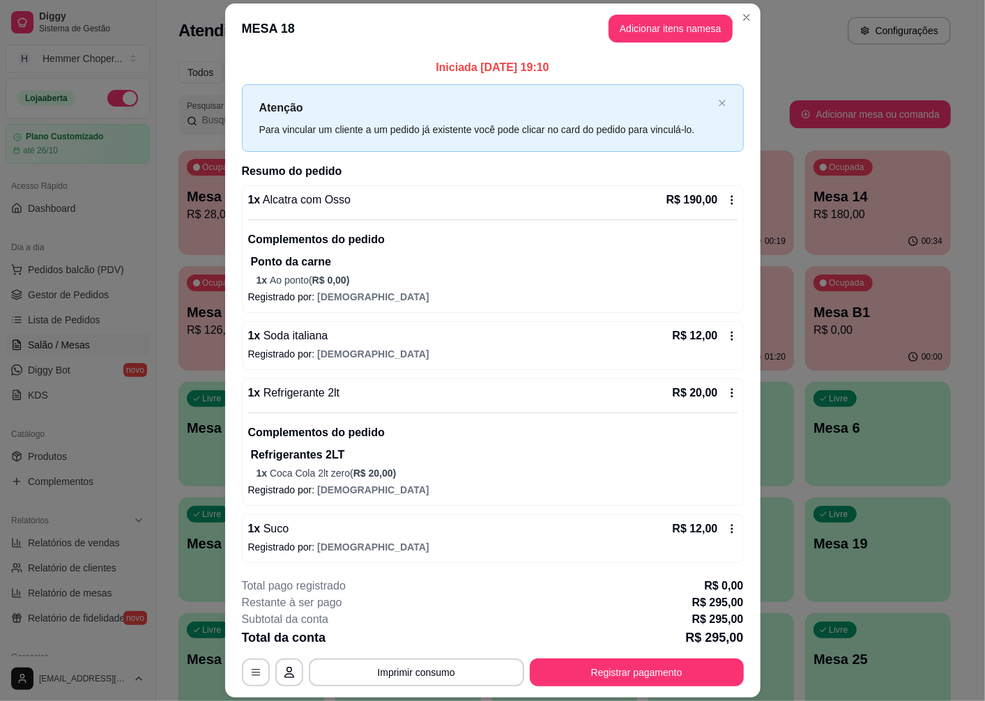
scroll to position [155, 0]
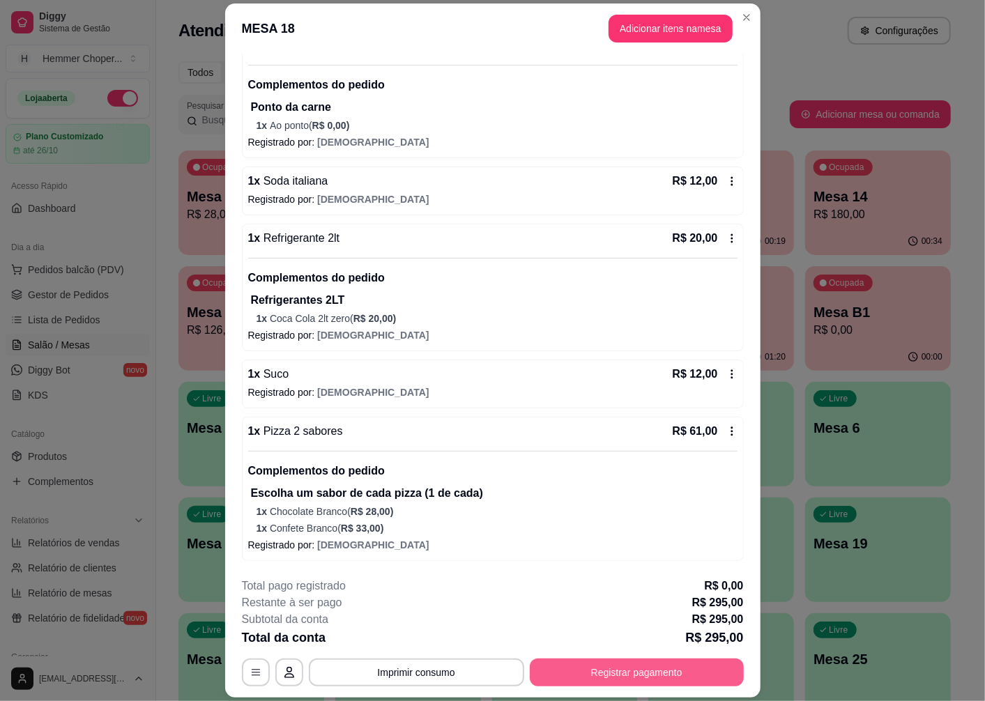
click at [617, 671] on button "Registrar pagamento" at bounding box center [637, 673] width 214 height 28
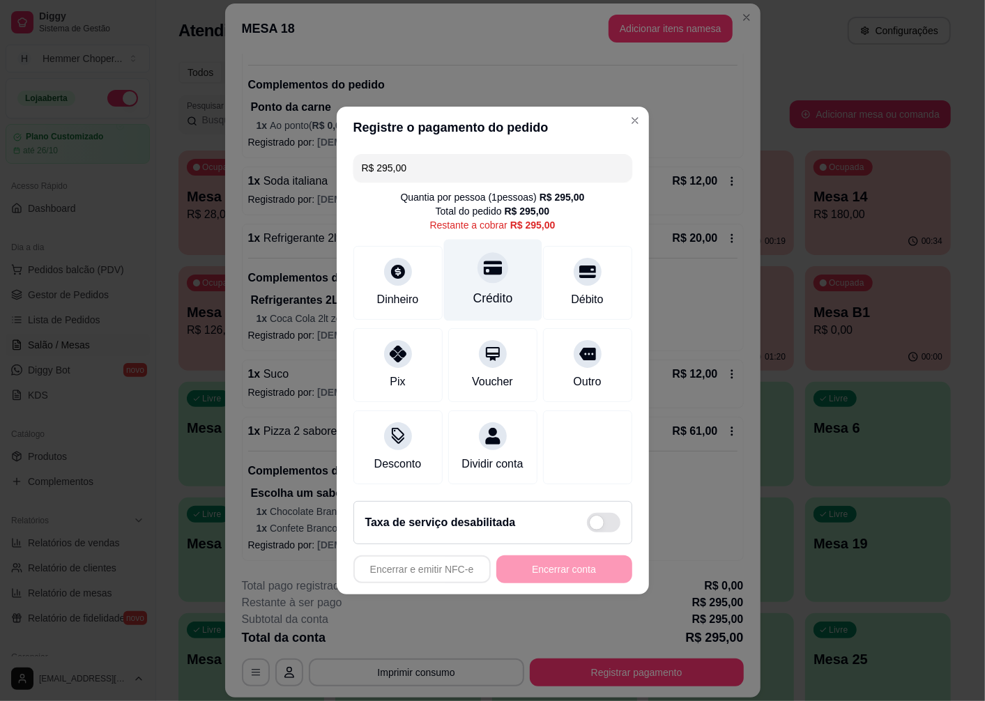
click at [489, 280] on div "Crédito" at bounding box center [492, 281] width 98 height 82
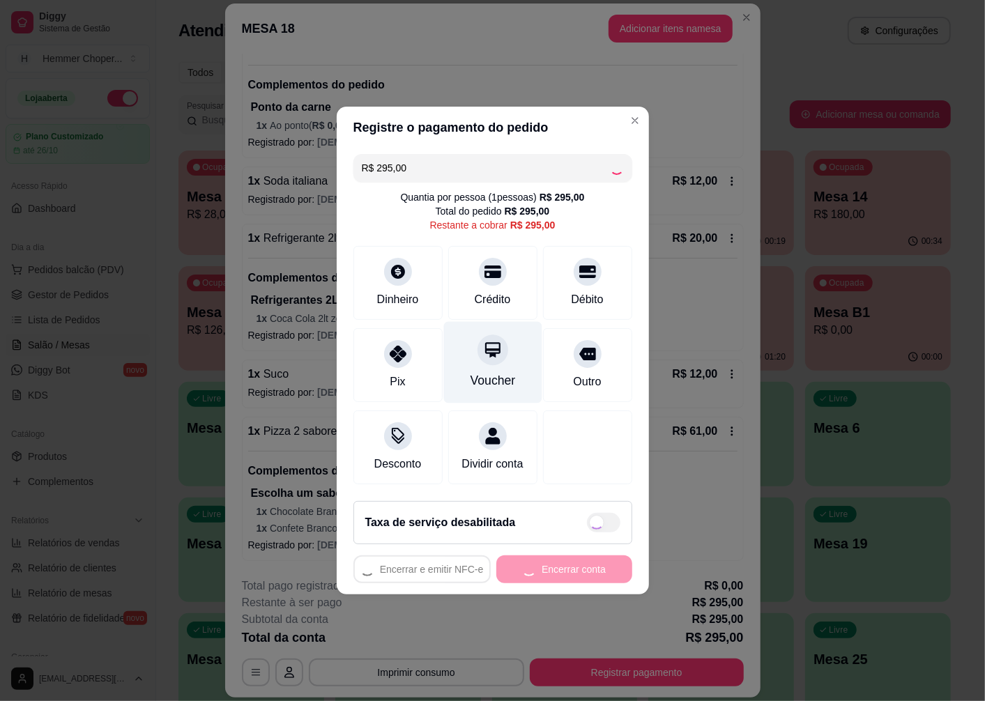
type input "R$ 0,00"
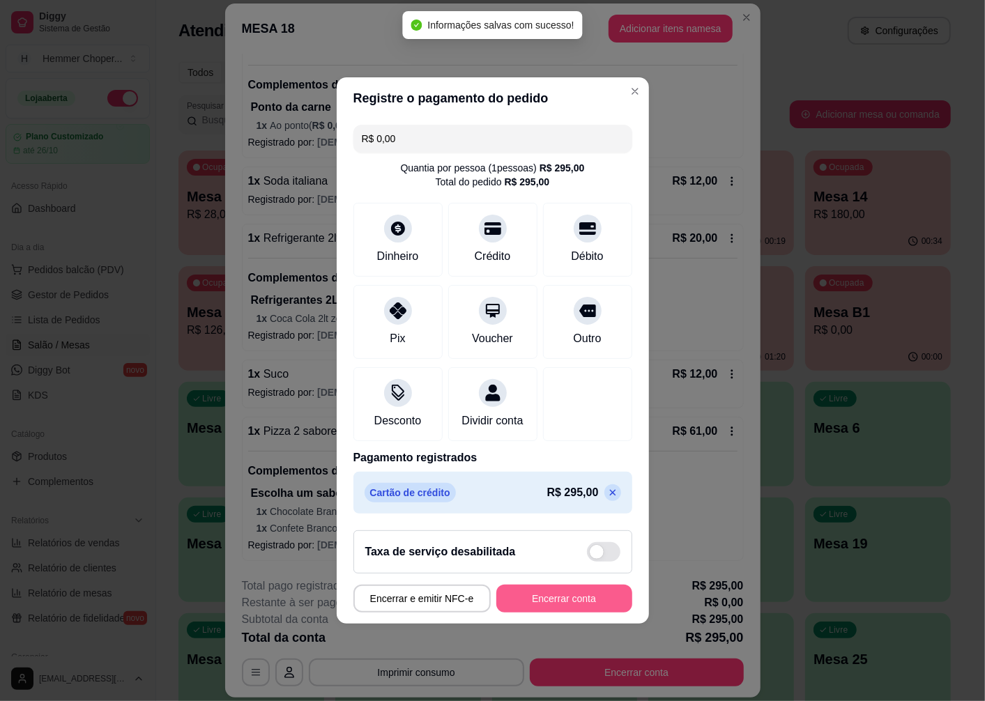
click at [542, 605] on button "Encerrar conta" at bounding box center [564, 599] width 136 height 28
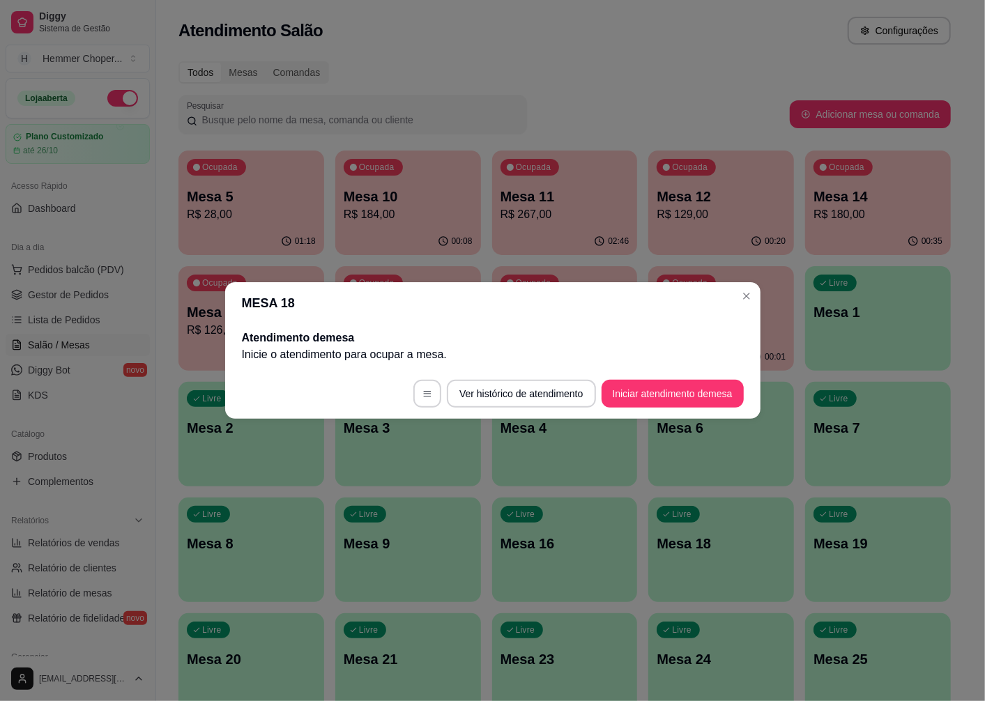
scroll to position [0, 0]
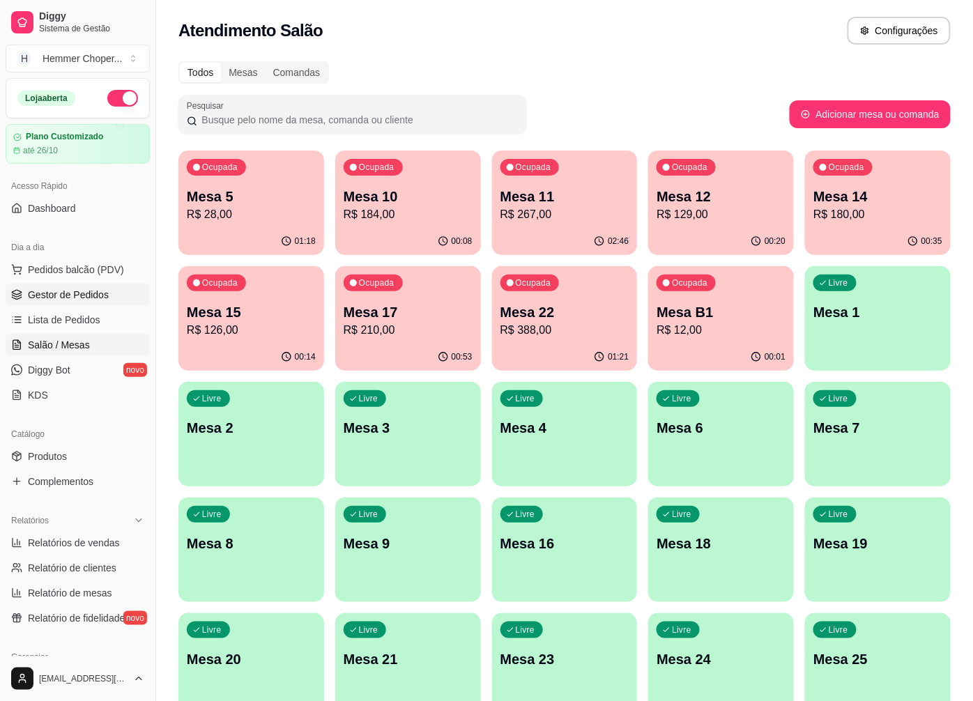
click at [91, 301] on span "Gestor de Pedidos" at bounding box center [68, 295] width 81 height 14
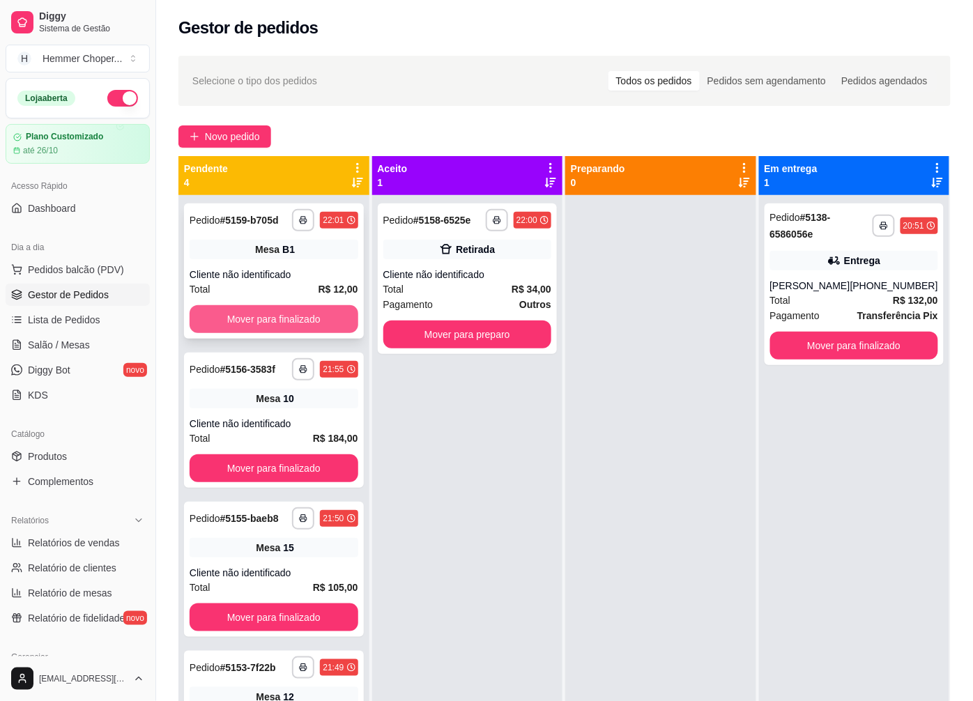
click at [284, 322] on button "Mover para finalizado" at bounding box center [274, 319] width 169 height 28
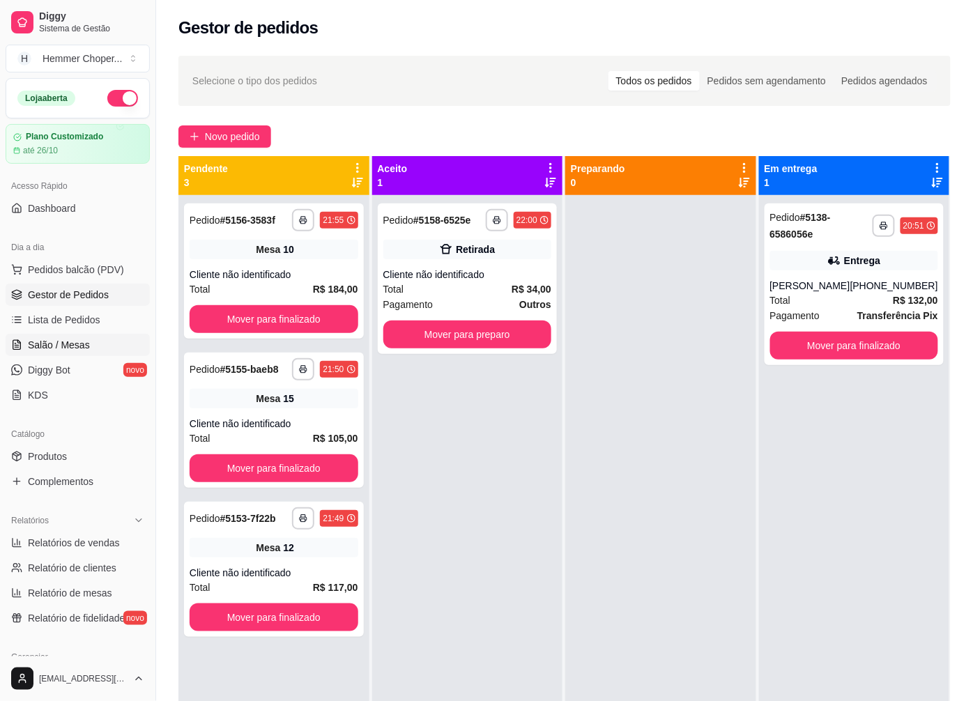
click at [79, 340] on span "Salão / Mesas" at bounding box center [59, 345] width 62 height 14
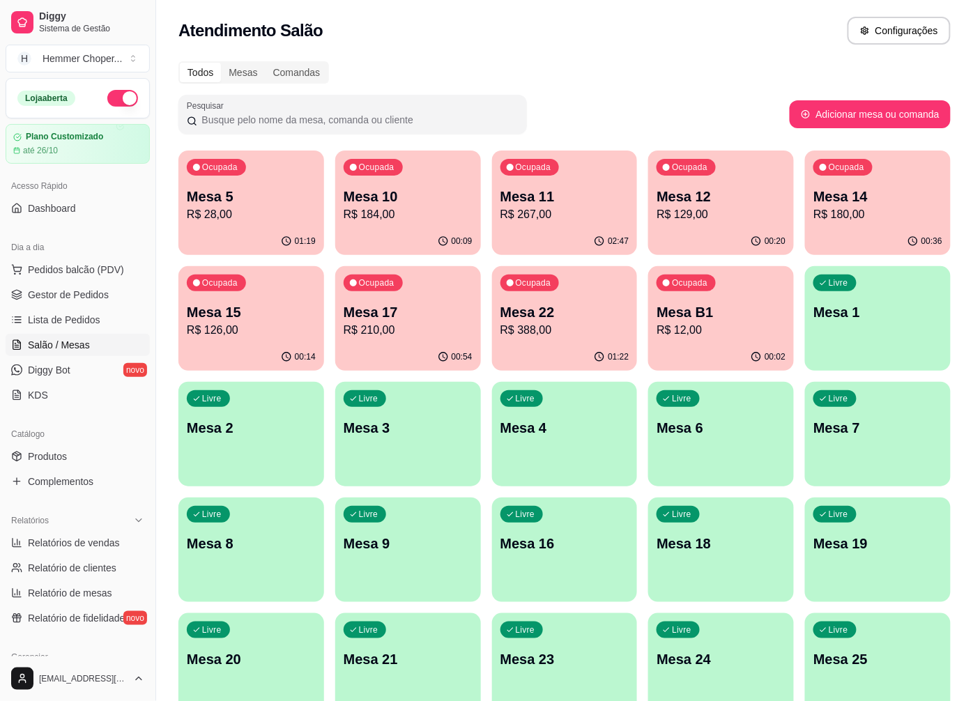
click at [448, 308] on p "Mesa 17" at bounding box center [408, 313] width 129 height 20
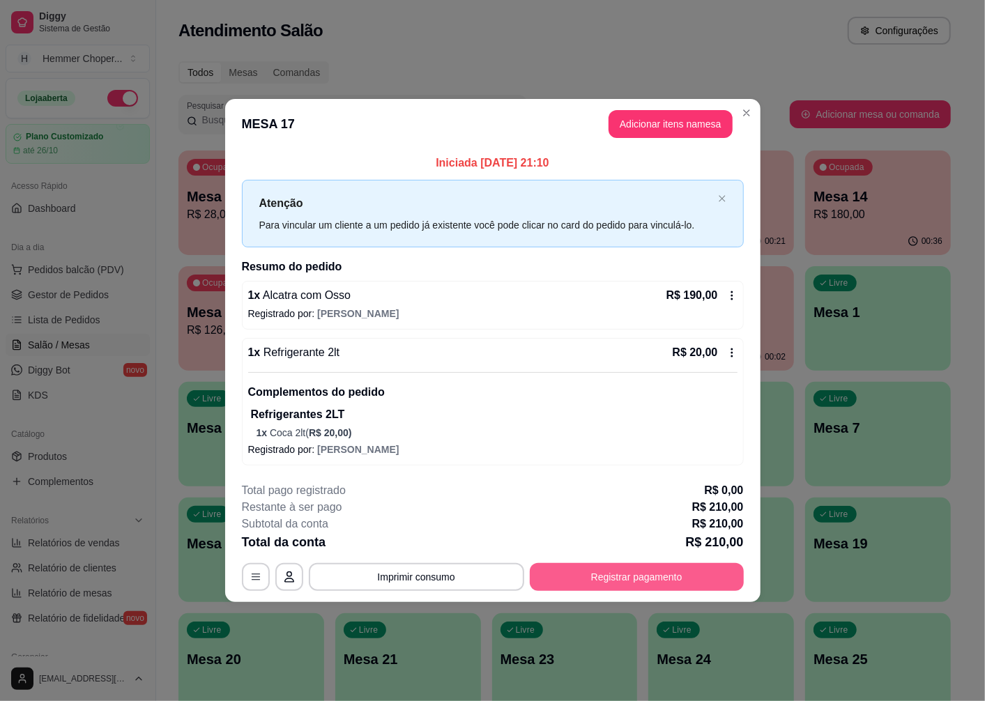
click at [641, 583] on button "Registrar pagamento" at bounding box center [637, 577] width 214 height 28
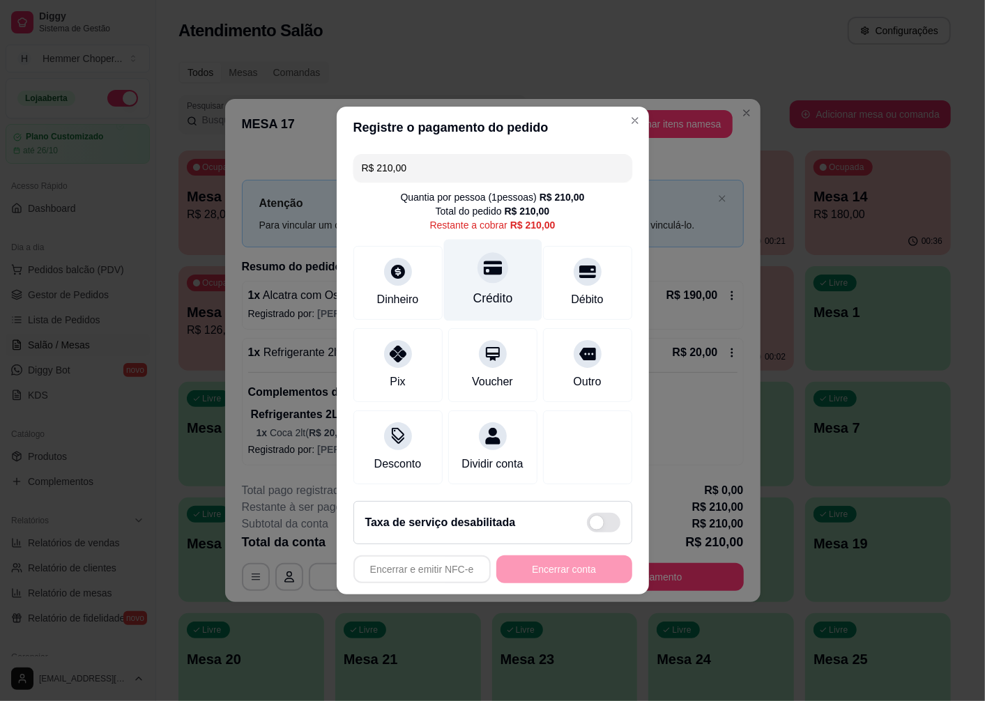
click at [471, 269] on div "Crédito" at bounding box center [492, 281] width 98 height 82
type input "R$ 0,00"
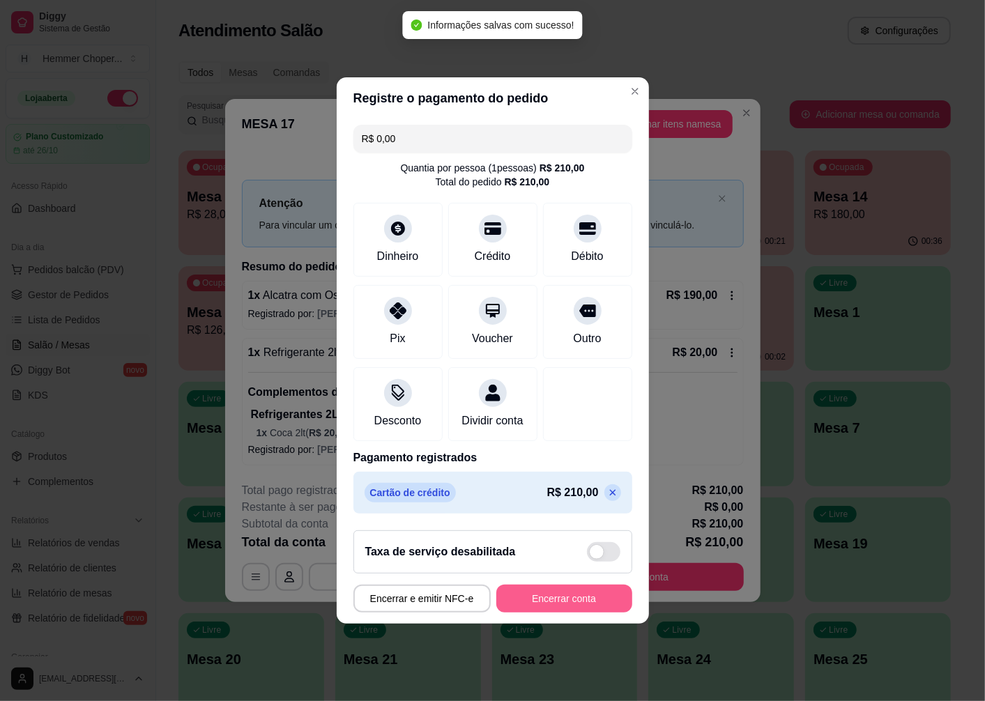
click at [548, 612] on button "Encerrar conta" at bounding box center [564, 599] width 136 height 28
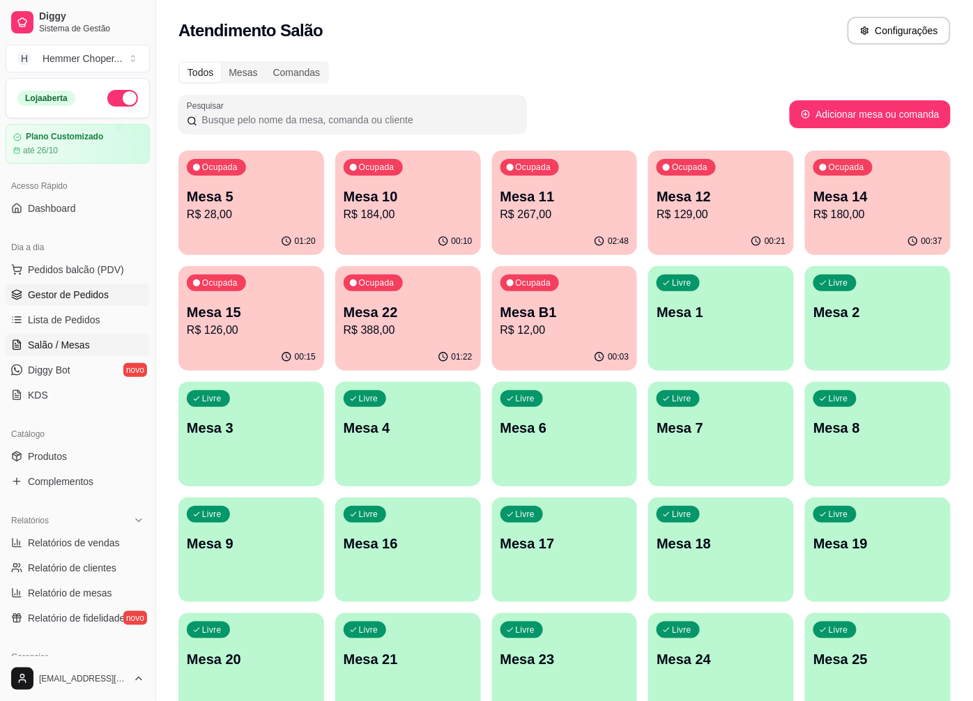
click at [79, 298] on span "Gestor de Pedidos" at bounding box center [68, 295] width 81 height 14
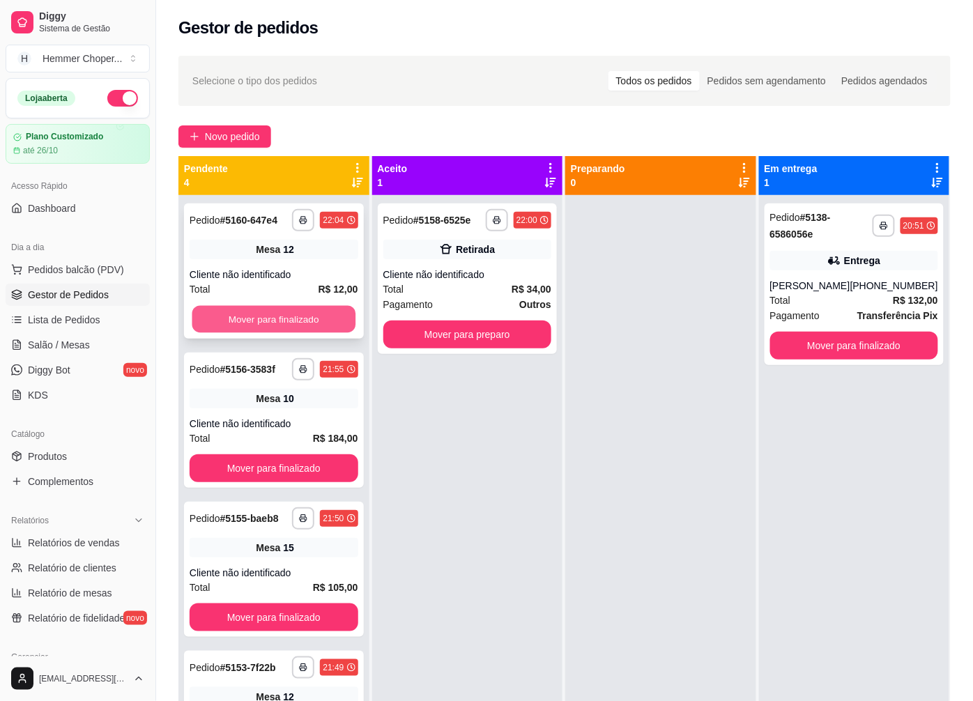
click at [271, 317] on button "Mover para finalizado" at bounding box center [273, 319] width 163 height 27
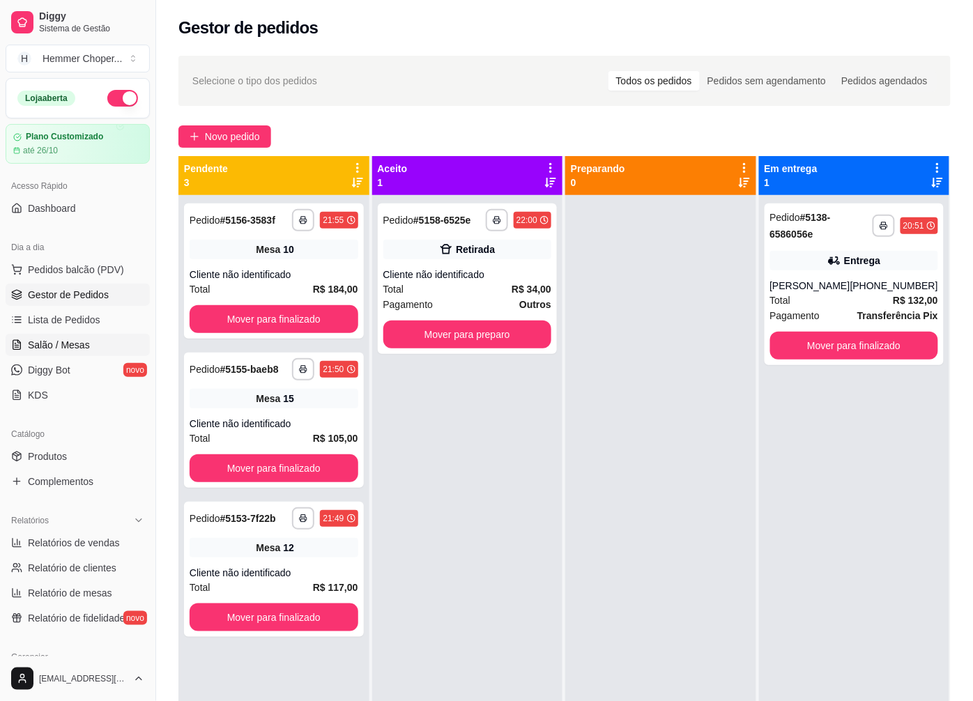
click at [63, 343] on span "Salão / Mesas" at bounding box center [59, 345] width 62 height 14
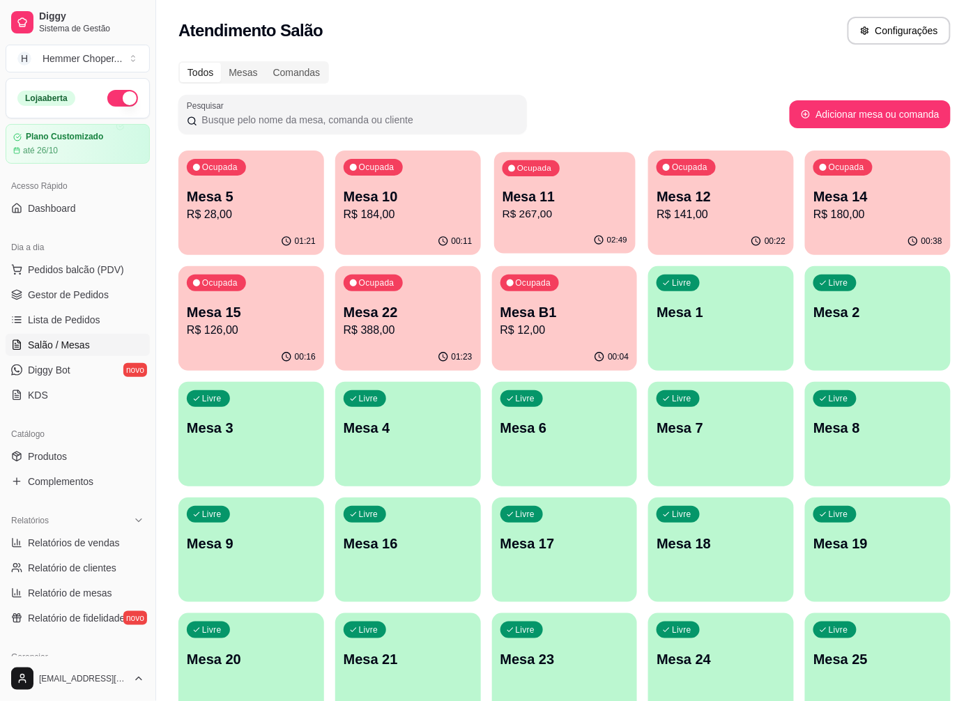
click at [558, 211] on p "R$ 267,00" at bounding box center [564, 214] width 125 height 16
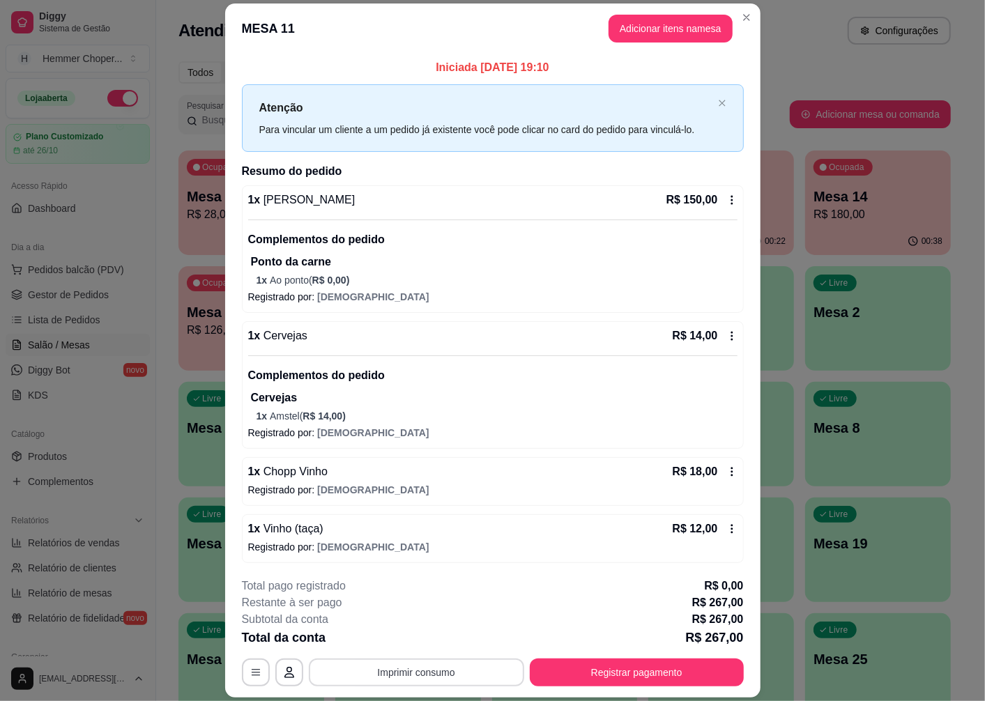
click at [400, 678] on button "Imprimir consumo" at bounding box center [416, 673] width 215 height 28
click at [405, 643] on button "Cozinha" at bounding box center [415, 641] width 98 height 22
click at [639, 682] on button "Registrar pagamento" at bounding box center [637, 673] width 214 height 28
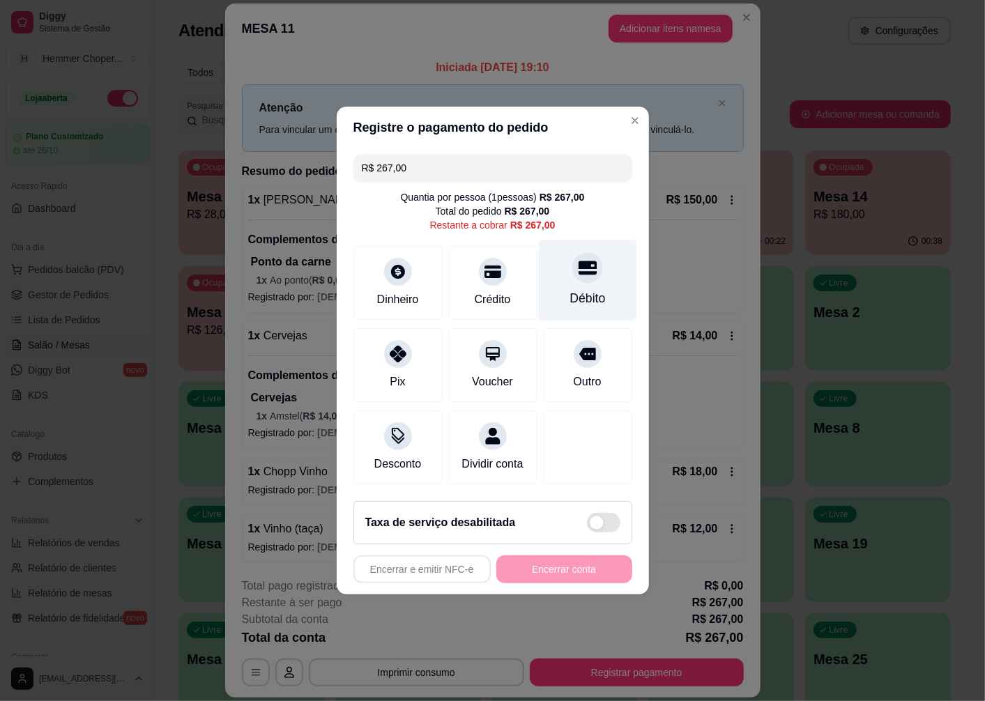
click at [584, 266] on icon at bounding box center [587, 268] width 18 height 18
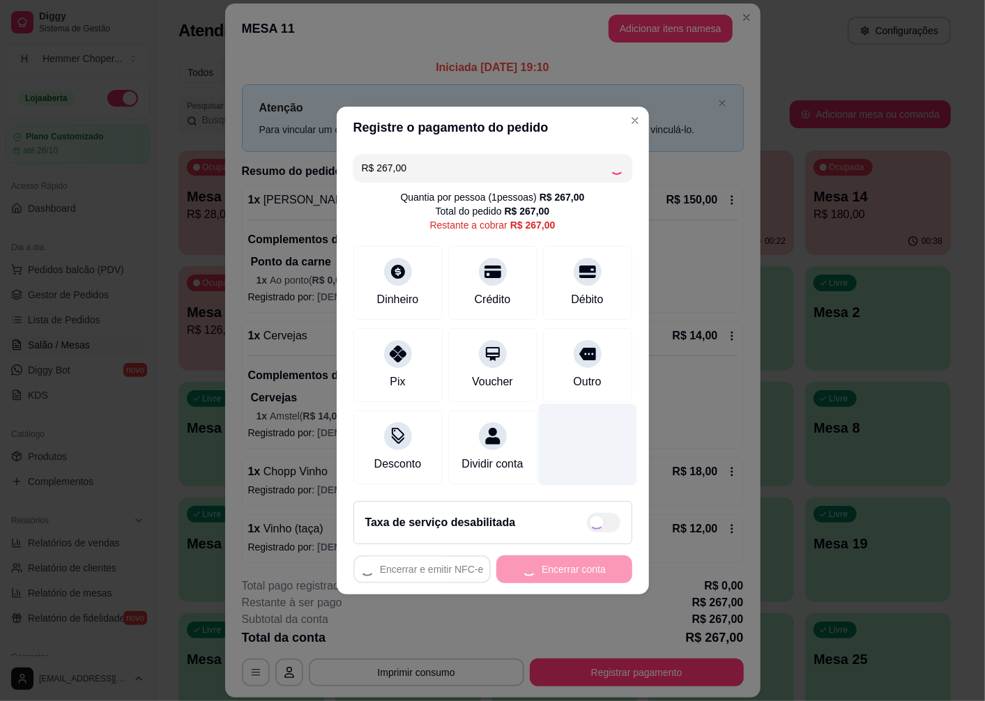
type input "R$ 0,00"
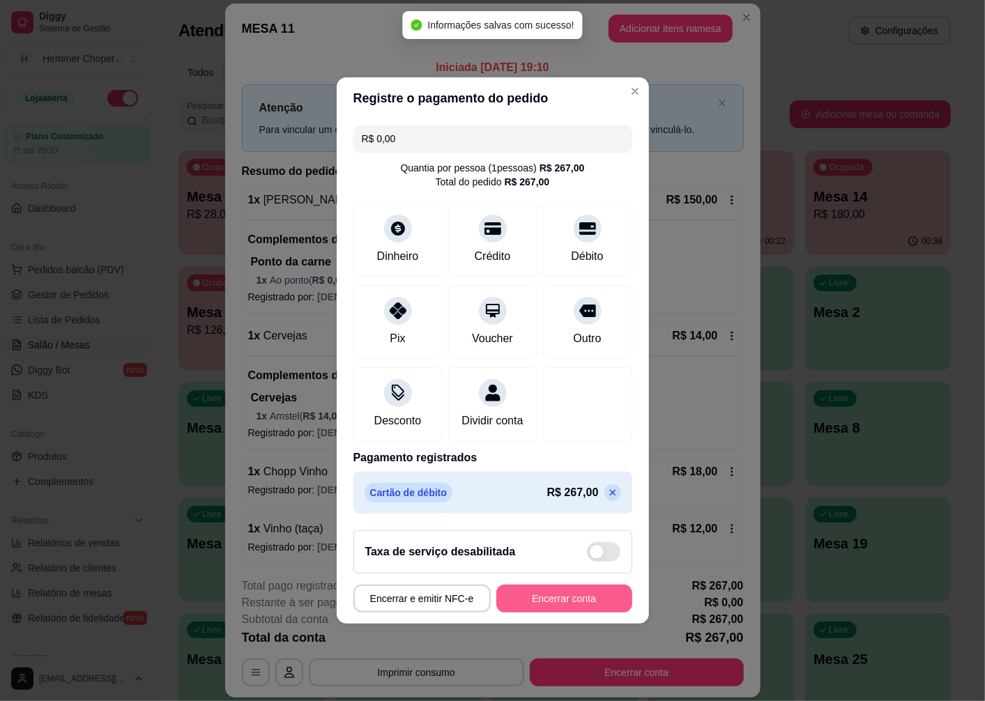
click at [542, 608] on button "Encerrar conta" at bounding box center [564, 599] width 136 height 28
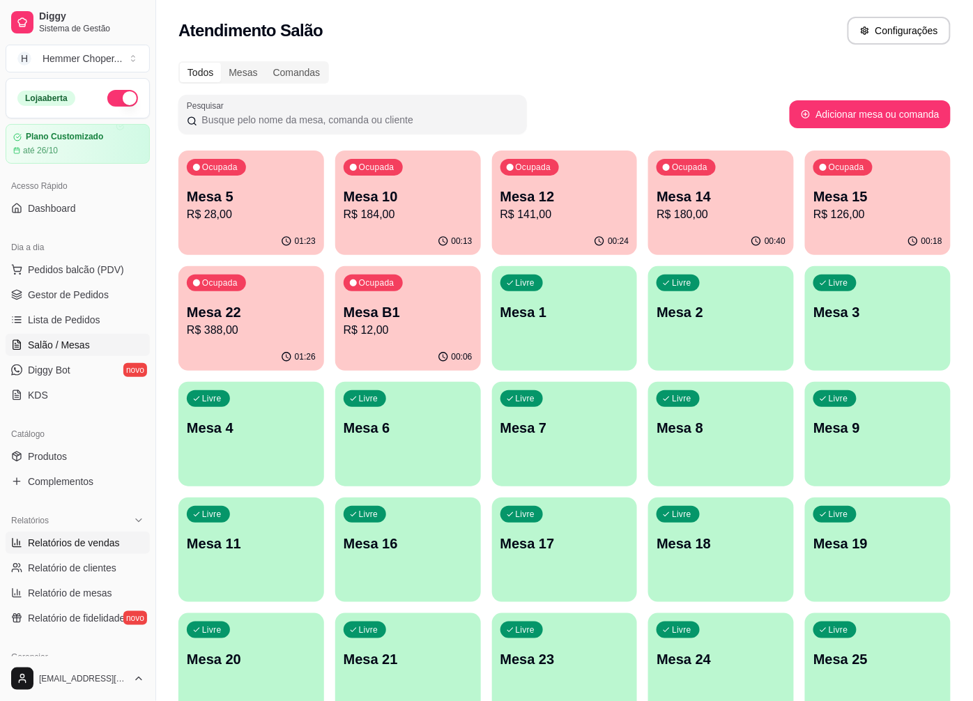
click at [73, 540] on span "Relatórios de vendas" at bounding box center [74, 543] width 92 height 14
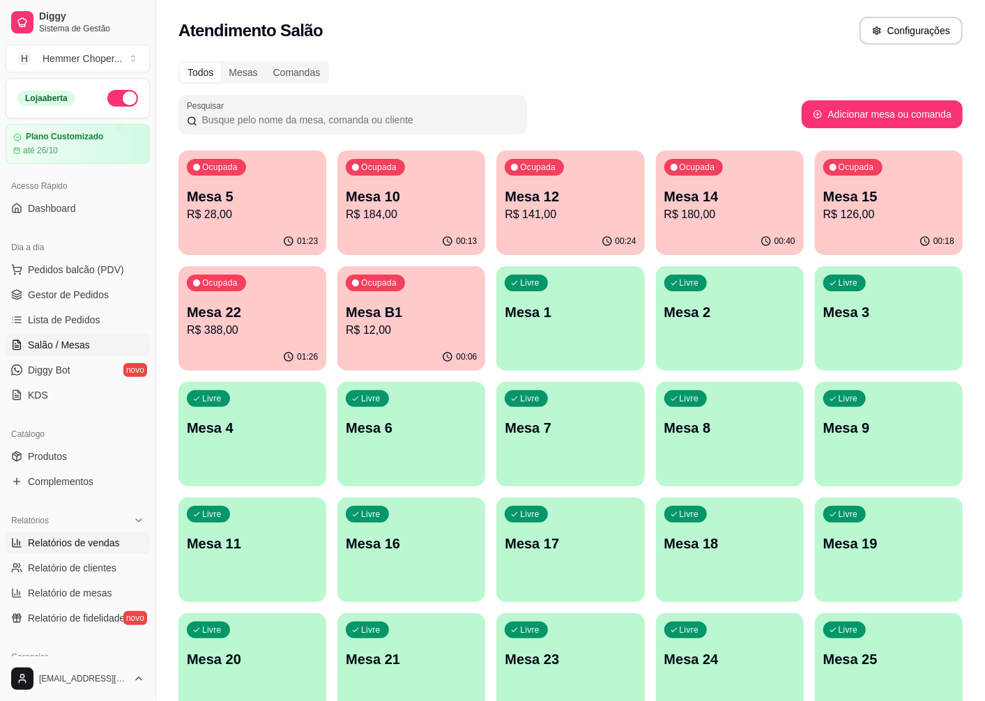
select select "ALL"
select select "0"
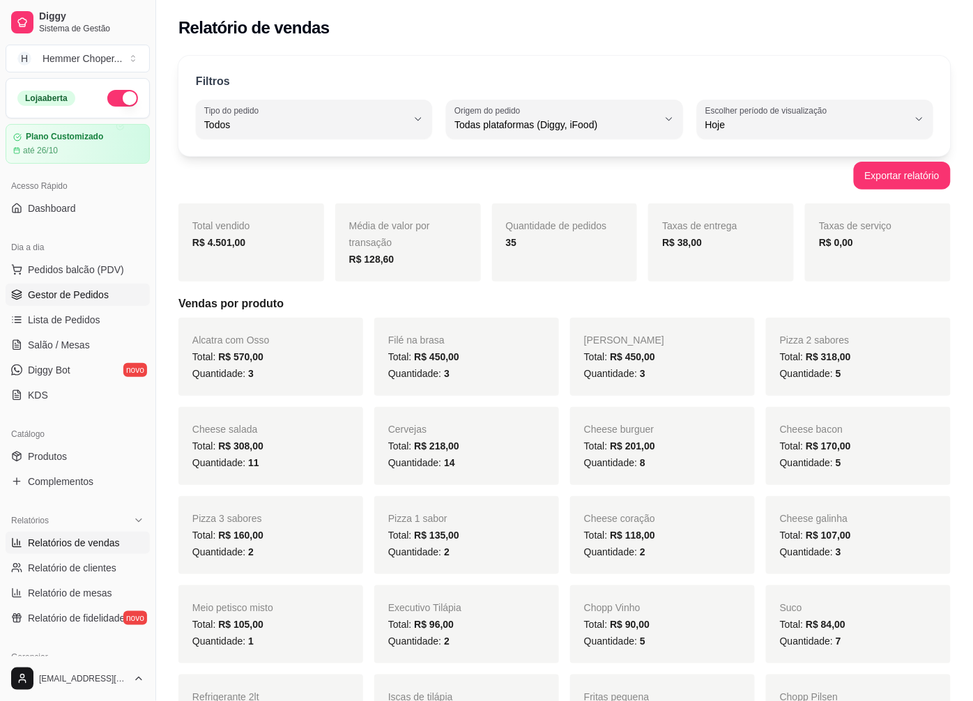
click at [86, 296] on span "Gestor de Pedidos" at bounding box center [68, 295] width 81 height 14
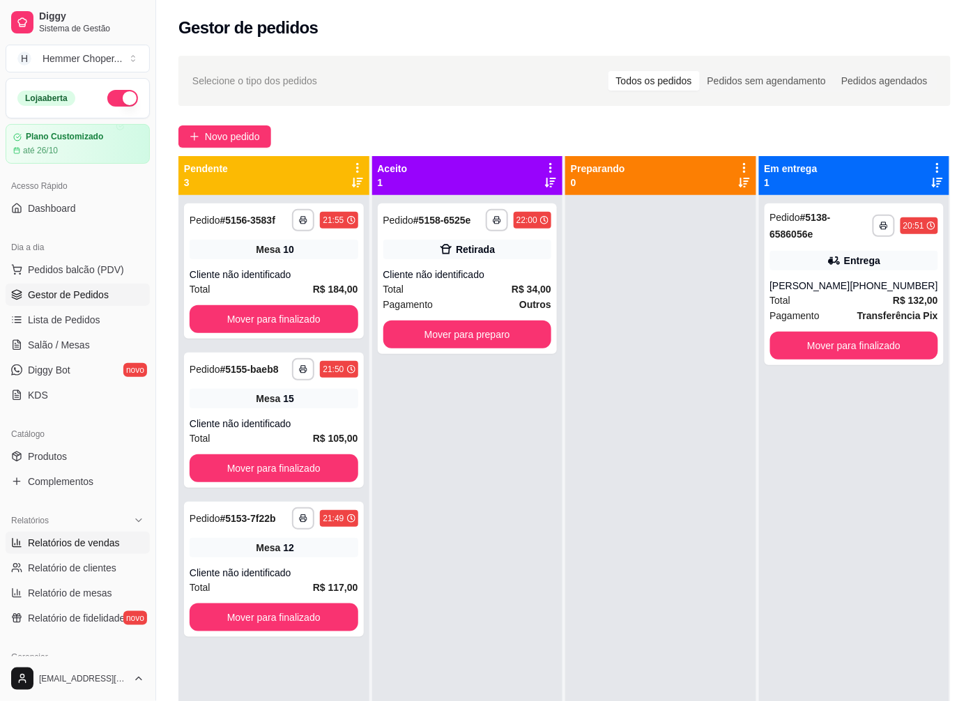
click at [73, 540] on span "Relatórios de vendas" at bounding box center [74, 543] width 92 height 14
select select "ALL"
select select "0"
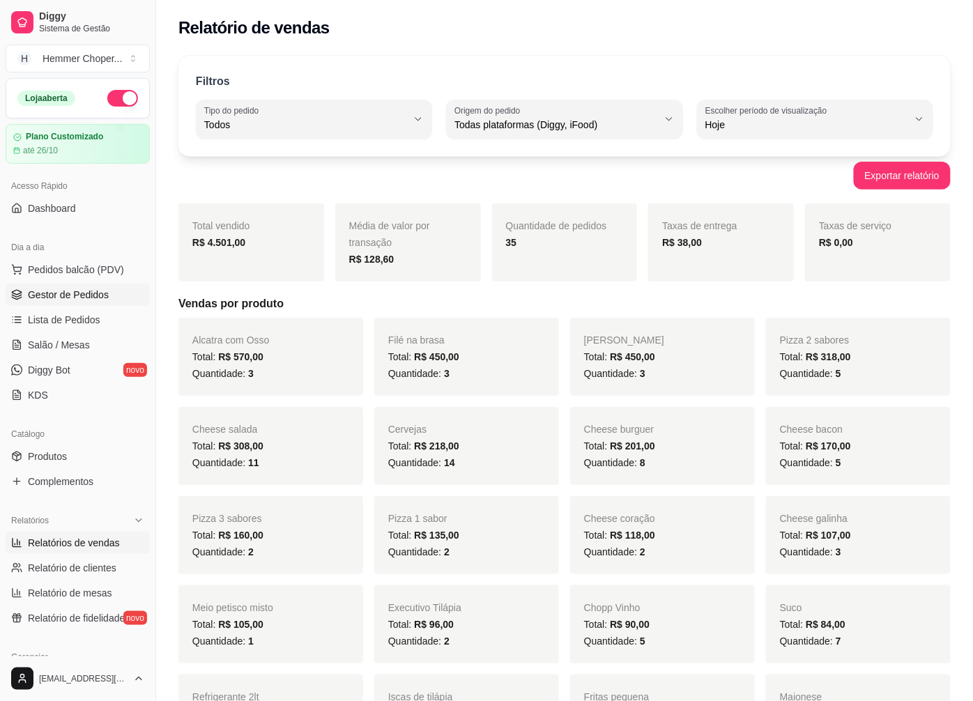
click at [66, 300] on span "Gestor de Pedidos" at bounding box center [68, 295] width 81 height 14
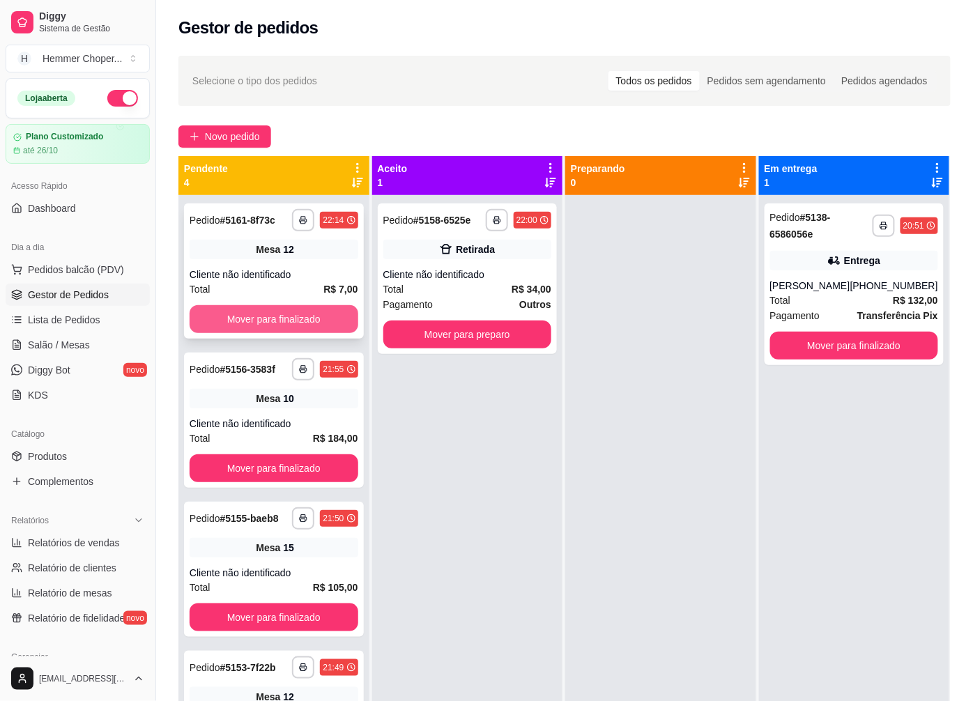
click at [305, 314] on button "Mover para finalizado" at bounding box center [274, 319] width 169 height 28
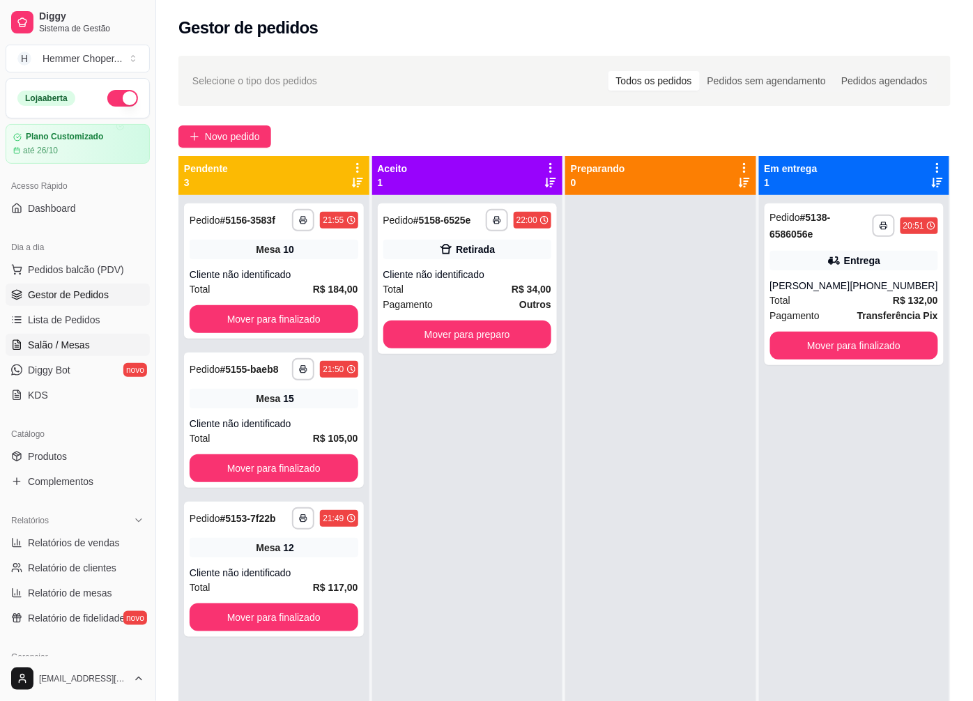
click at [80, 344] on span "Salão / Mesas" at bounding box center [59, 345] width 62 height 14
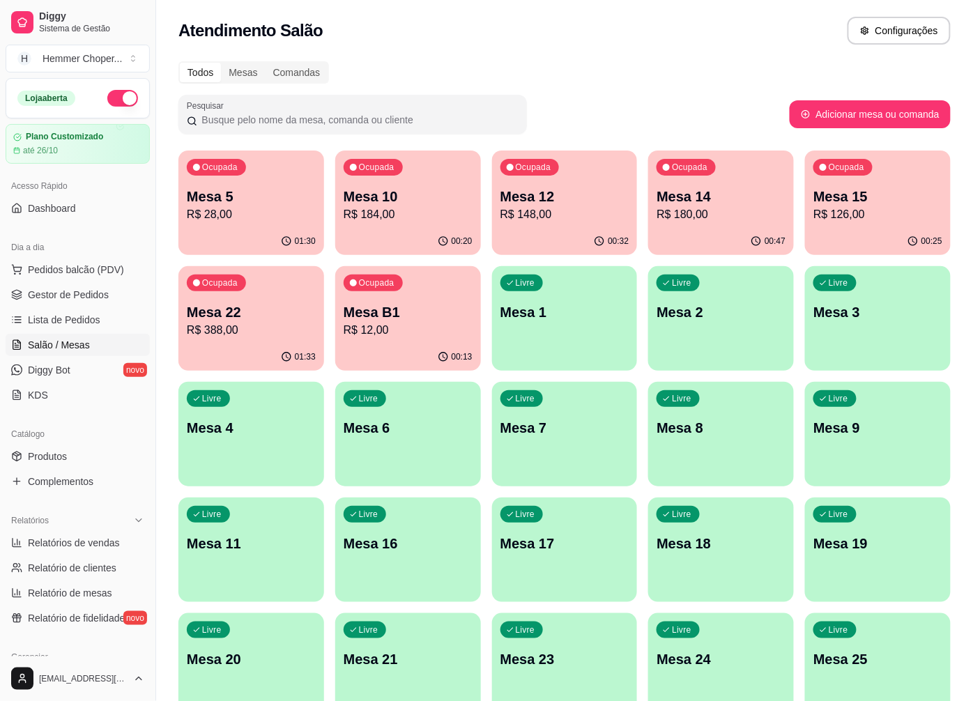
click at [262, 216] on p "R$ 28,00" at bounding box center [251, 214] width 129 height 17
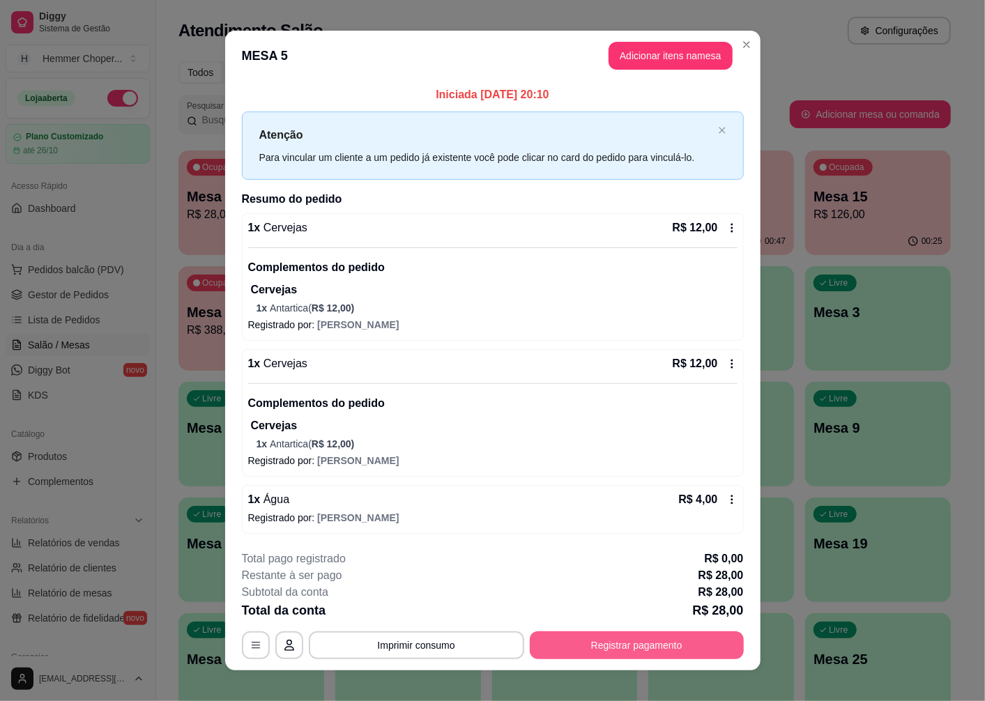
click at [640, 648] on button "Registrar pagamento" at bounding box center [637, 646] width 214 height 28
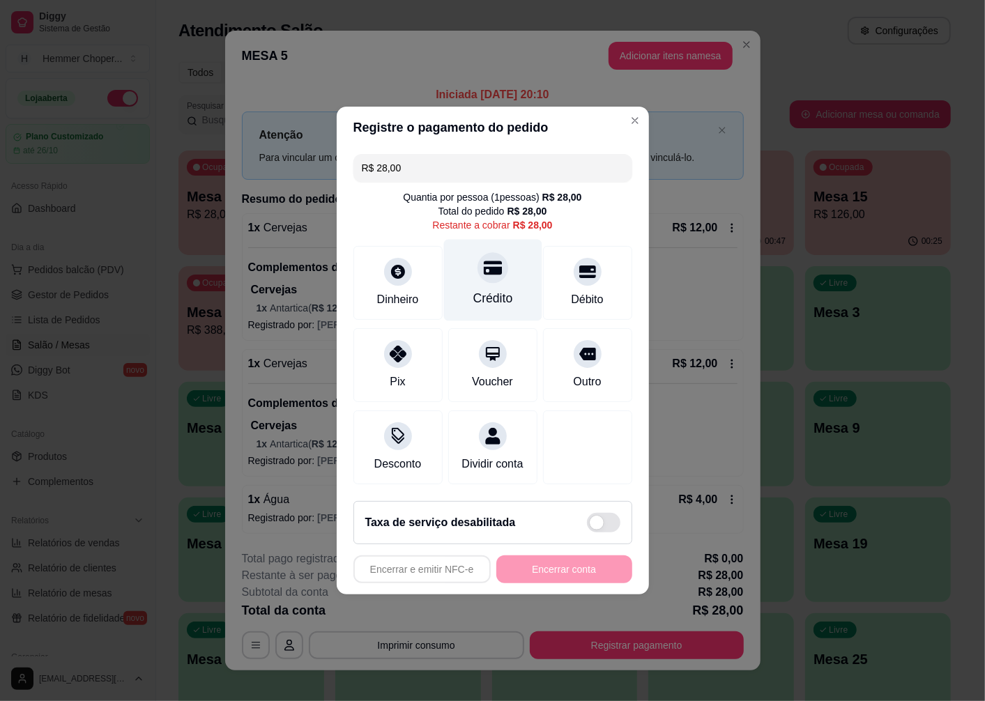
click at [494, 279] on div "Crédito" at bounding box center [492, 281] width 98 height 82
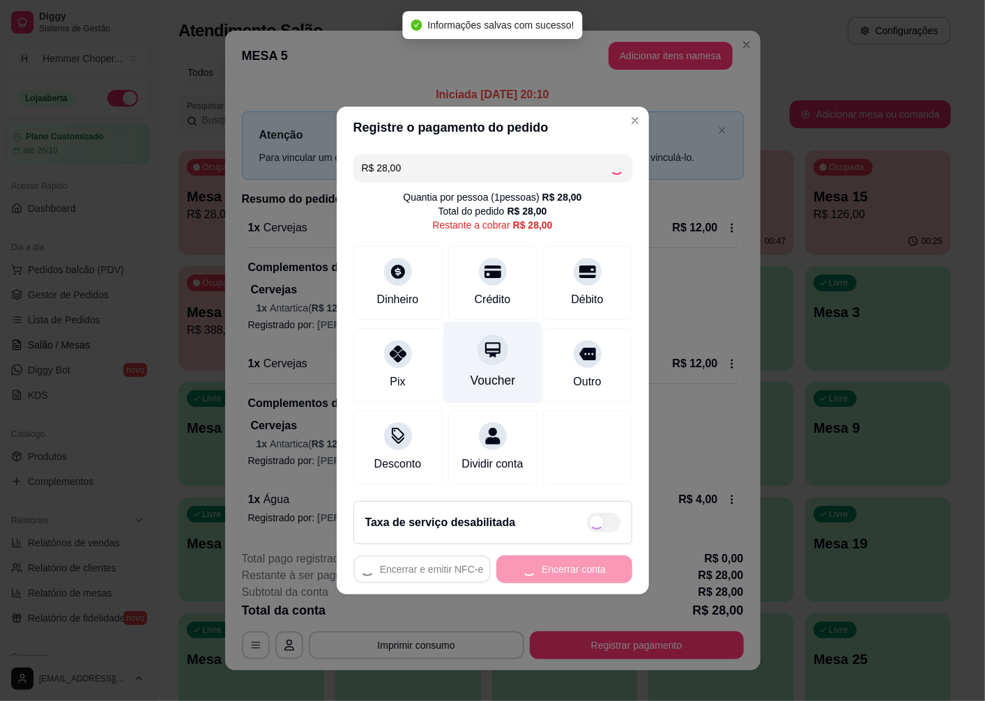
type input "R$ 0,00"
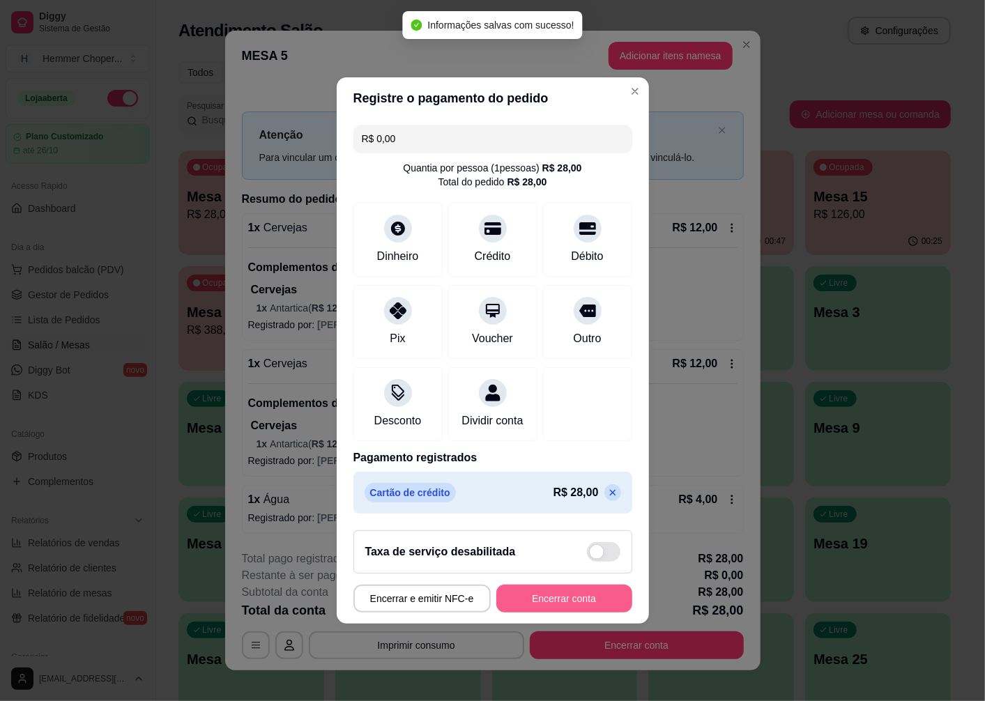
click at [542, 613] on button "Encerrar conta" at bounding box center [564, 599] width 136 height 28
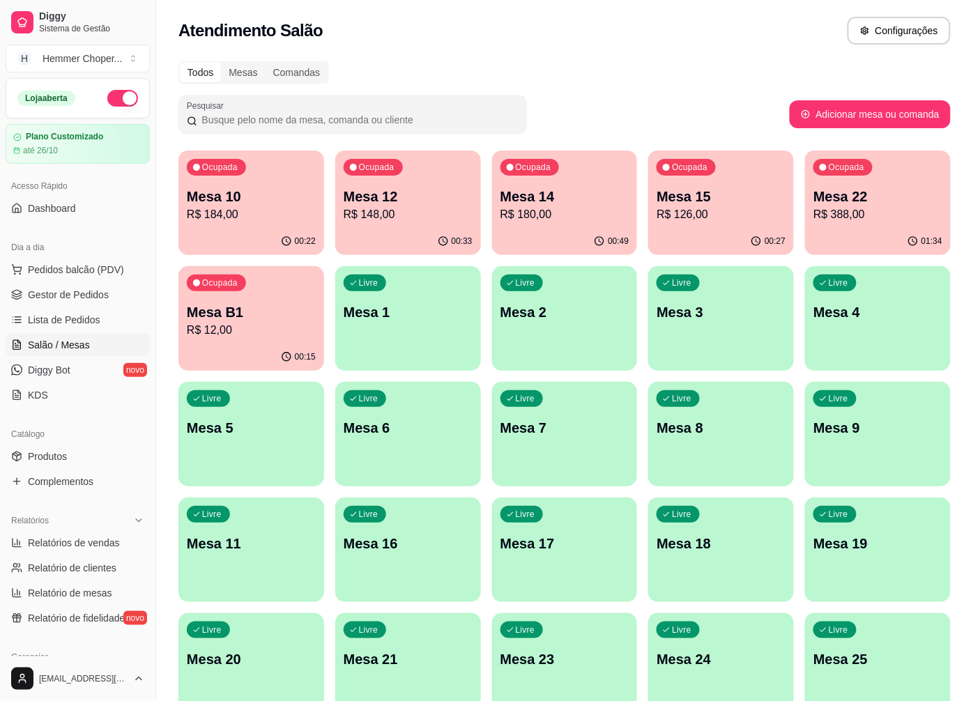
click at [582, 213] on p "R$ 180,00" at bounding box center [565, 214] width 129 height 17
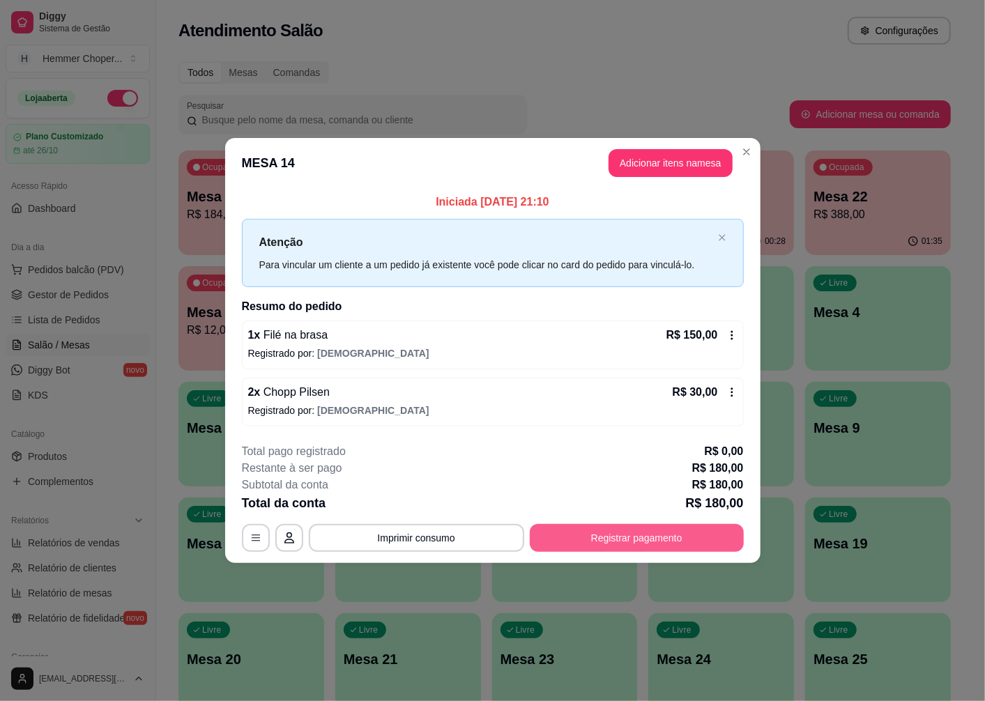
click at [623, 533] on button "Registrar pagamento" at bounding box center [637, 538] width 214 height 28
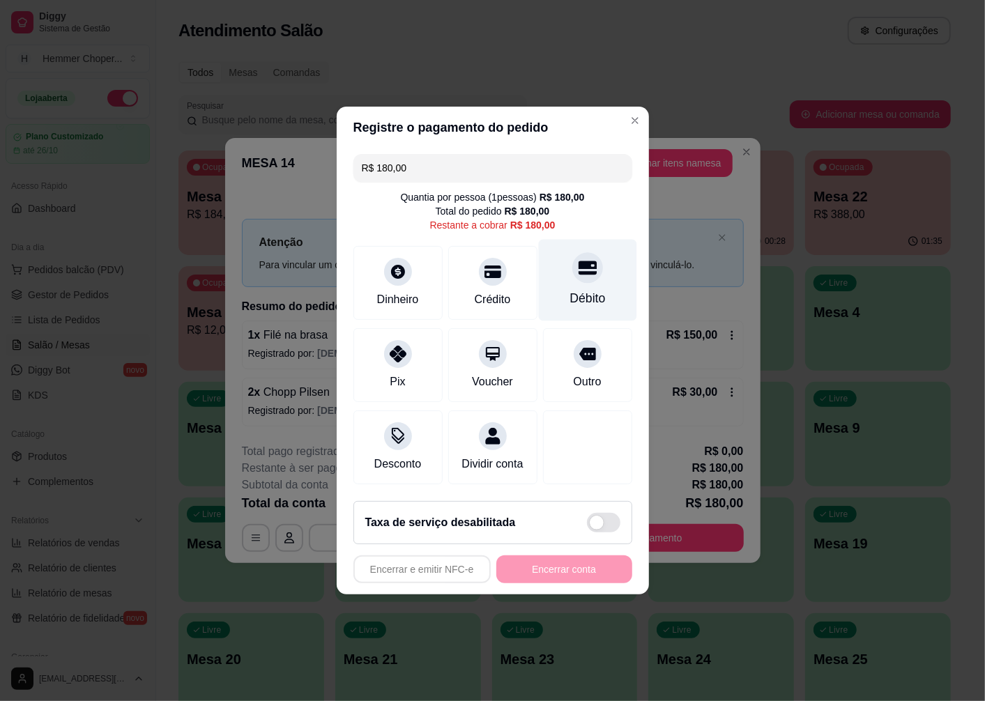
click at [578, 268] on icon at bounding box center [587, 268] width 18 height 18
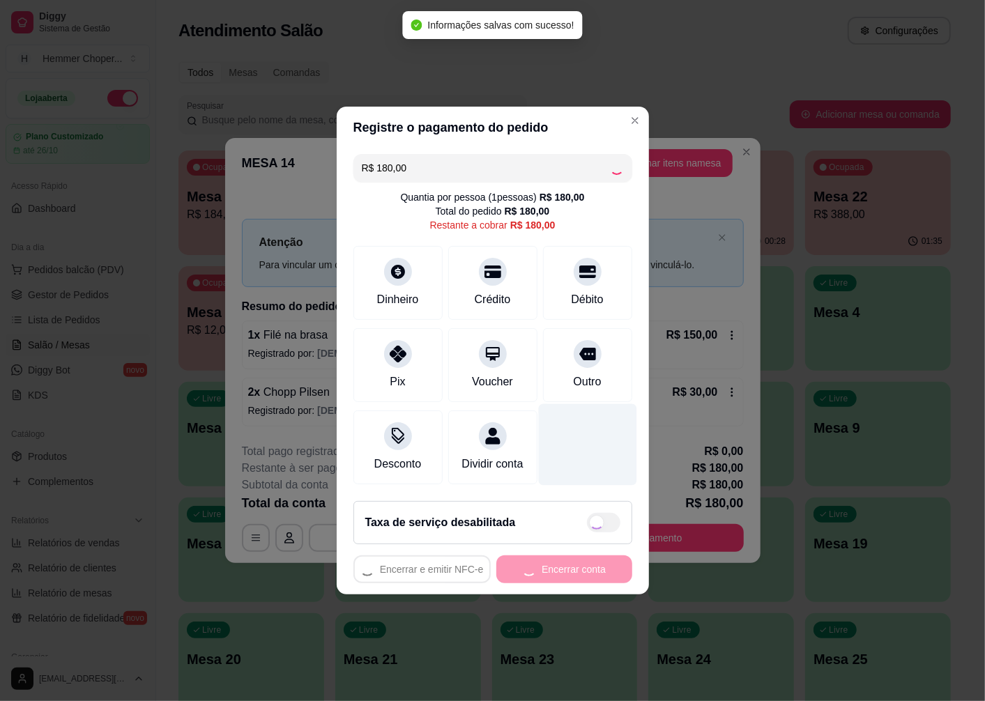
type input "R$ 0,00"
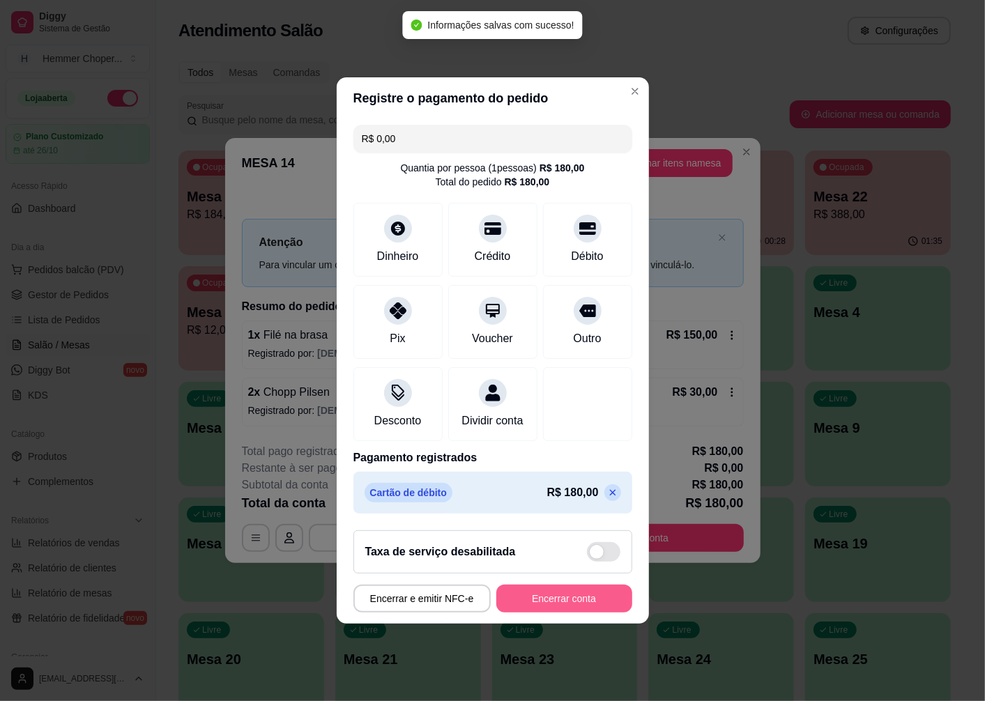
click at [531, 608] on button "Encerrar conta" at bounding box center [564, 599] width 136 height 28
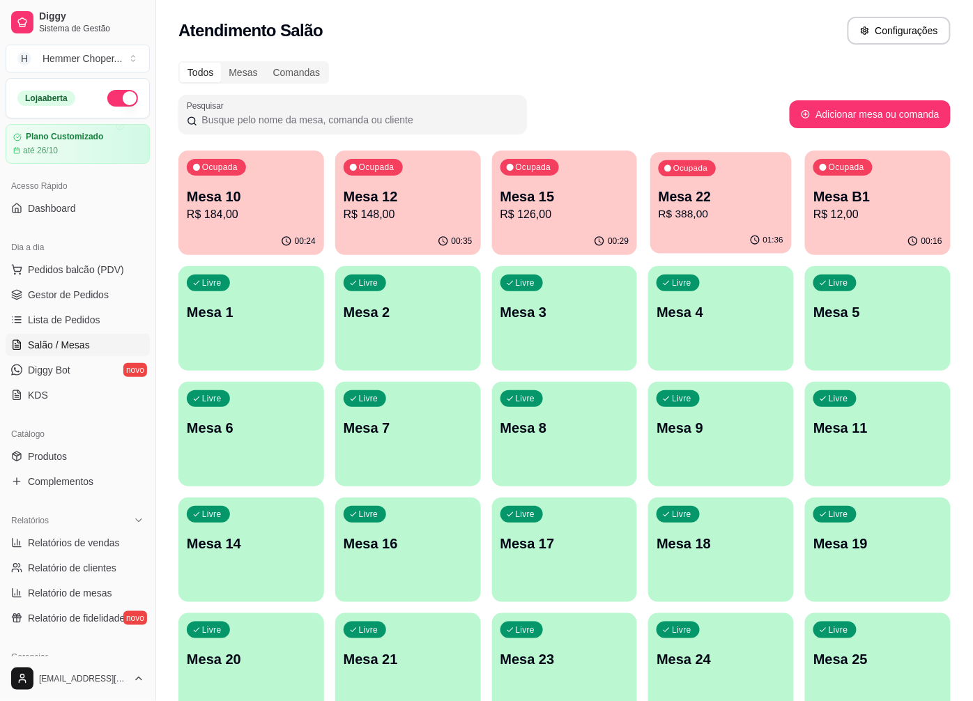
click at [713, 181] on div "Ocupada Mesa 22 R$ 388,00" at bounding box center [722, 189] width 142 height 75
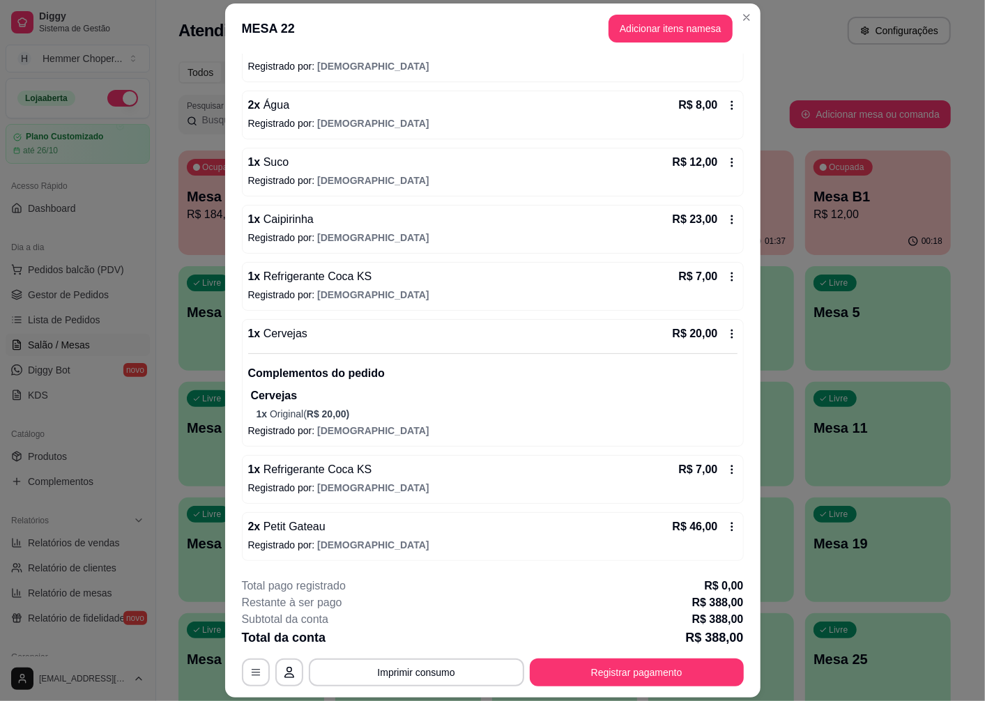
scroll to position [40, 0]
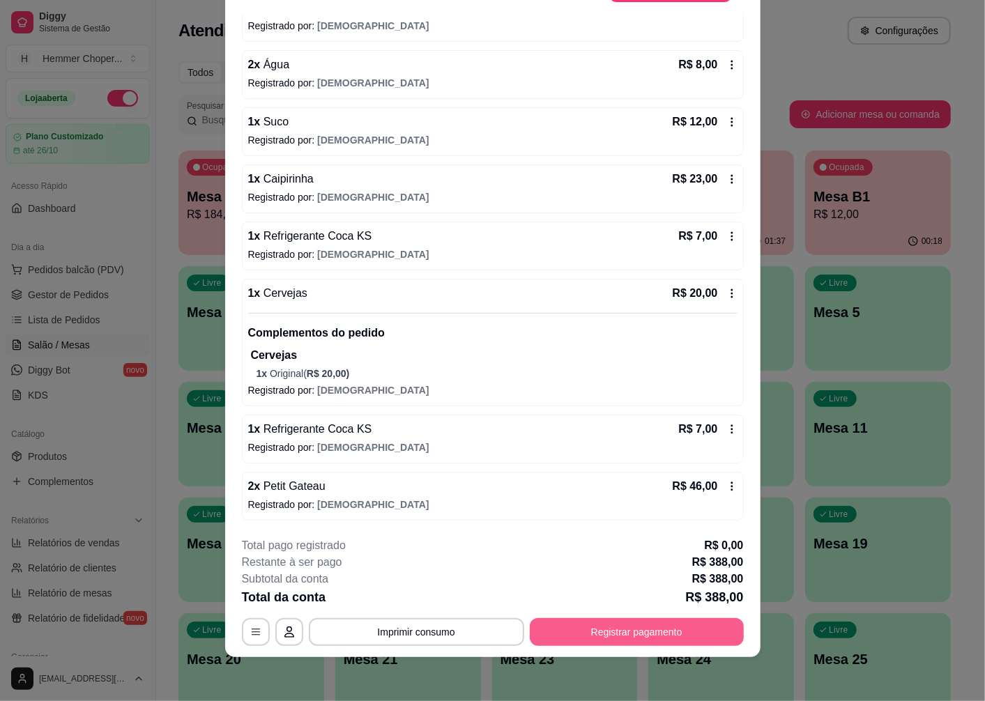
click at [589, 630] on button "Registrar pagamento" at bounding box center [637, 632] width 214 height 28
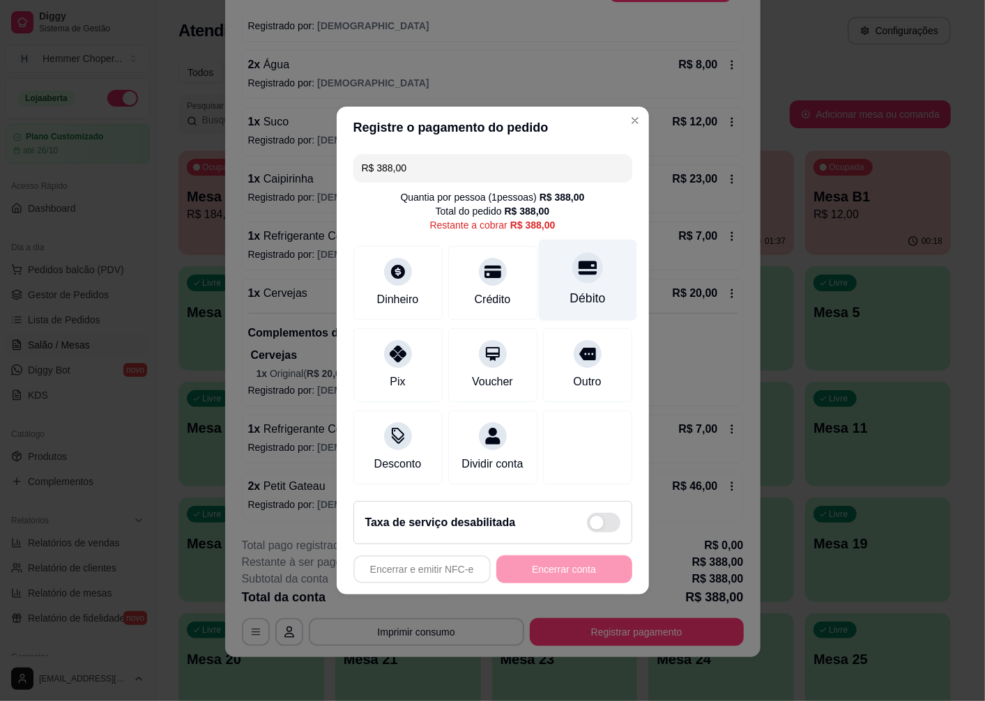
click at [572, 271] on div at bounding box center [587, 267] width 31 height 31
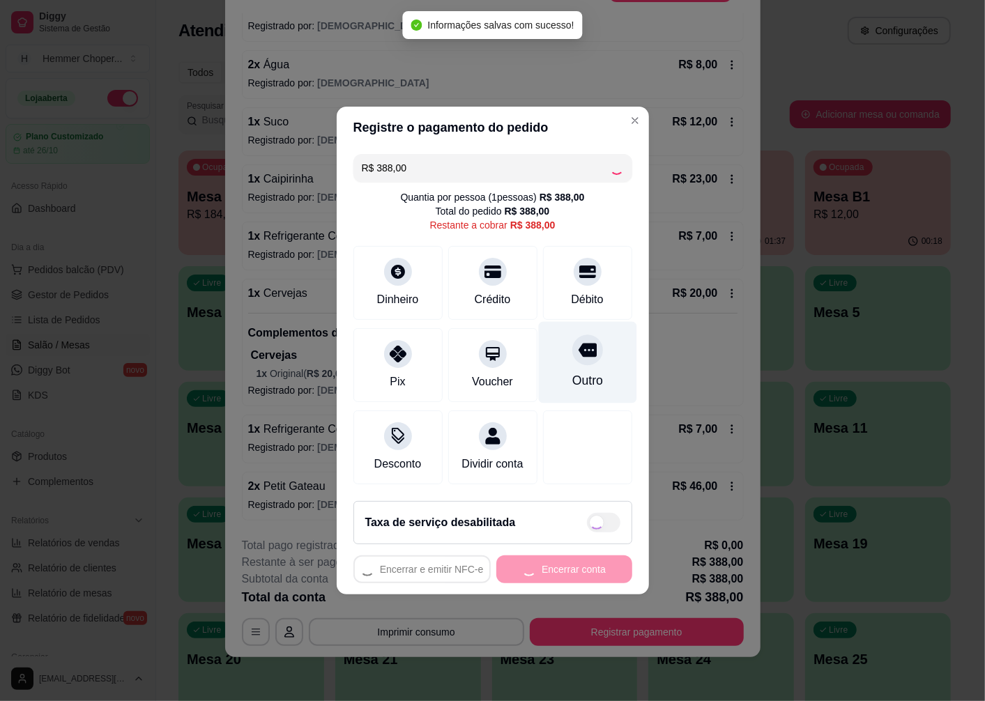
type input "R$ 0,00"
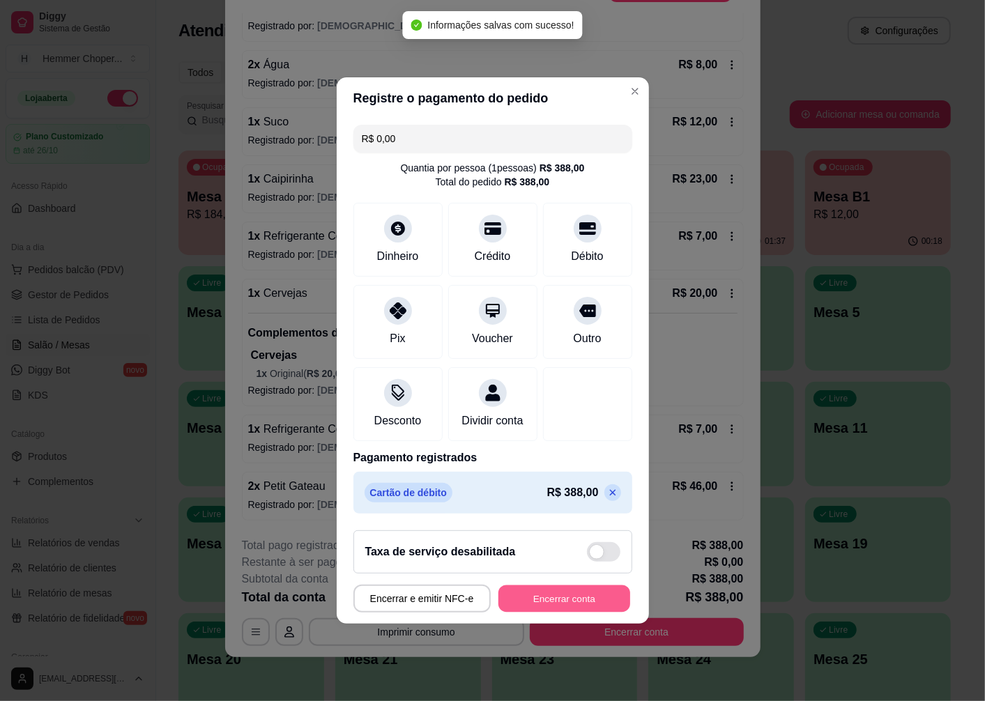
click at [551, 612] on button "Encerrar conta" at bounding box center [564, 599] width 132 height 27
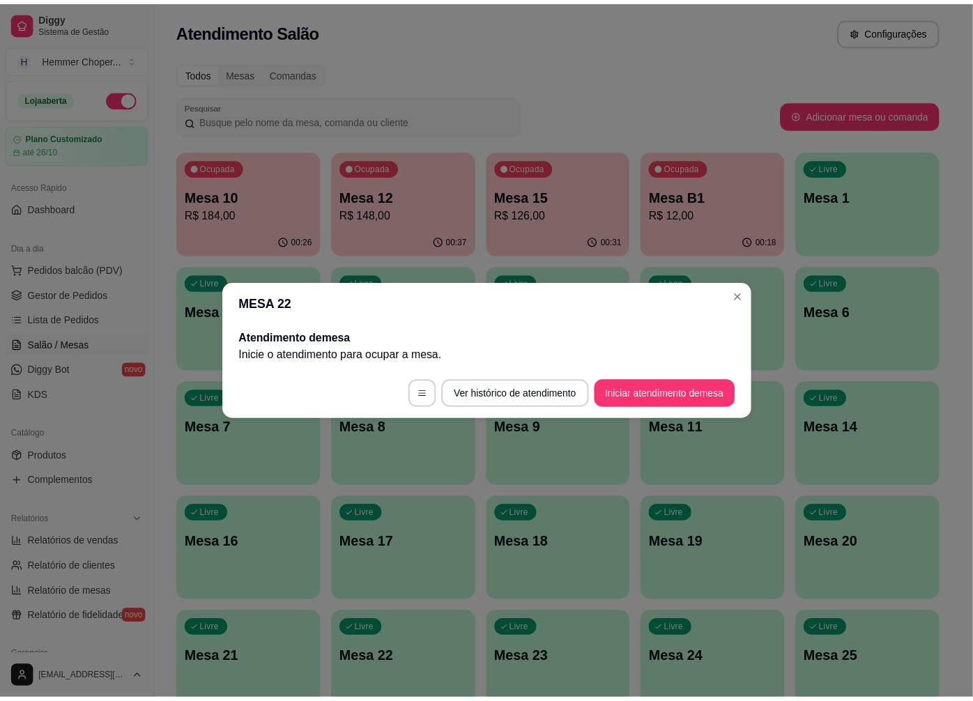
scroll to position [0, 0]
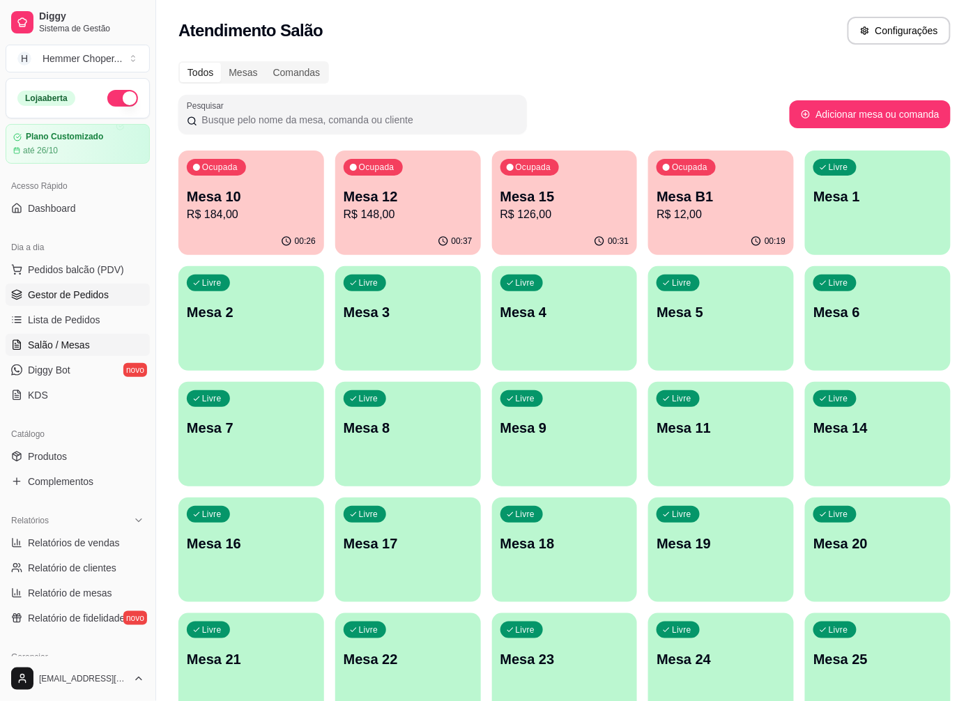
click at [61, 295] on span "Gestor de Pedidos" at bounding box center [68, 295] width 81 height 14
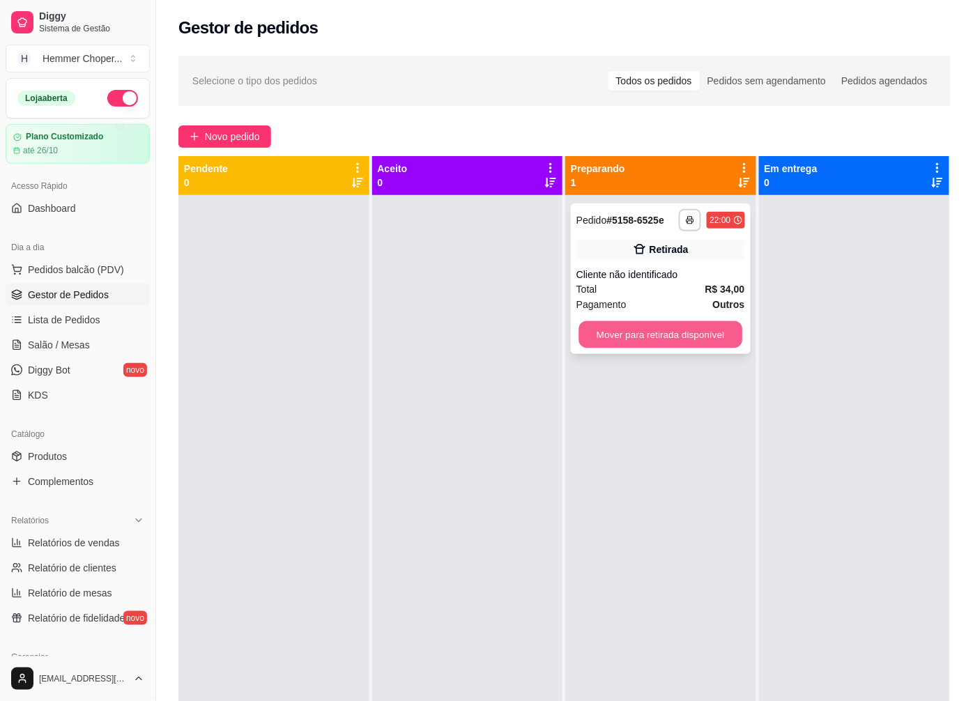
click at [631, 330] on button "Mover para retirada disponível" at bounding box center [660, 334] width 163 height 27
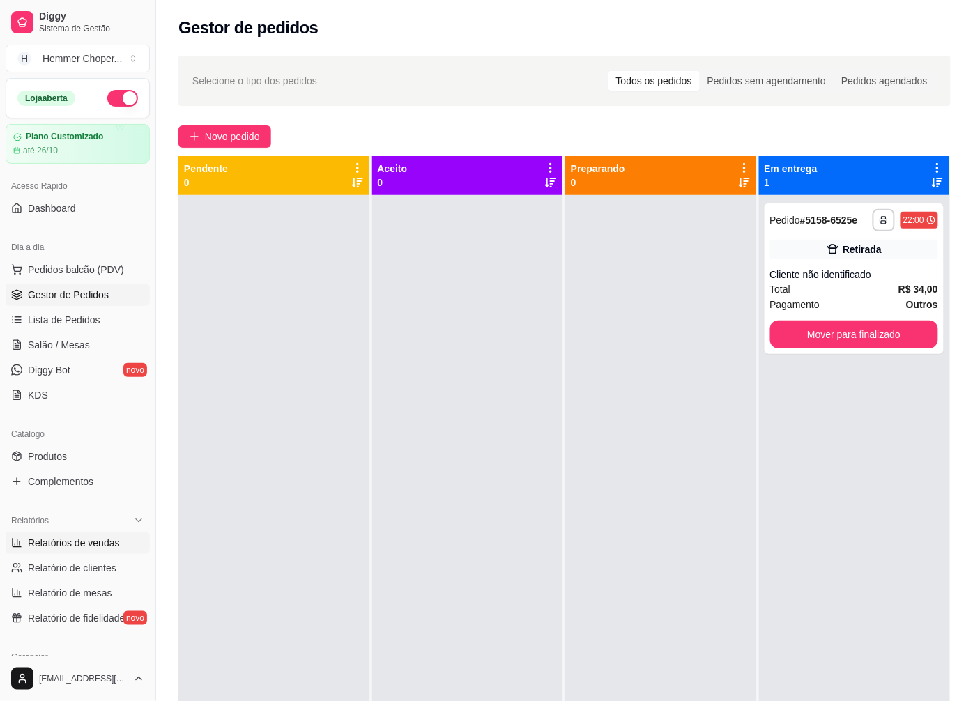
click at [81, 547] on span "Relatórios de vendas" at bounding box center [74, 543] width 92 height 14
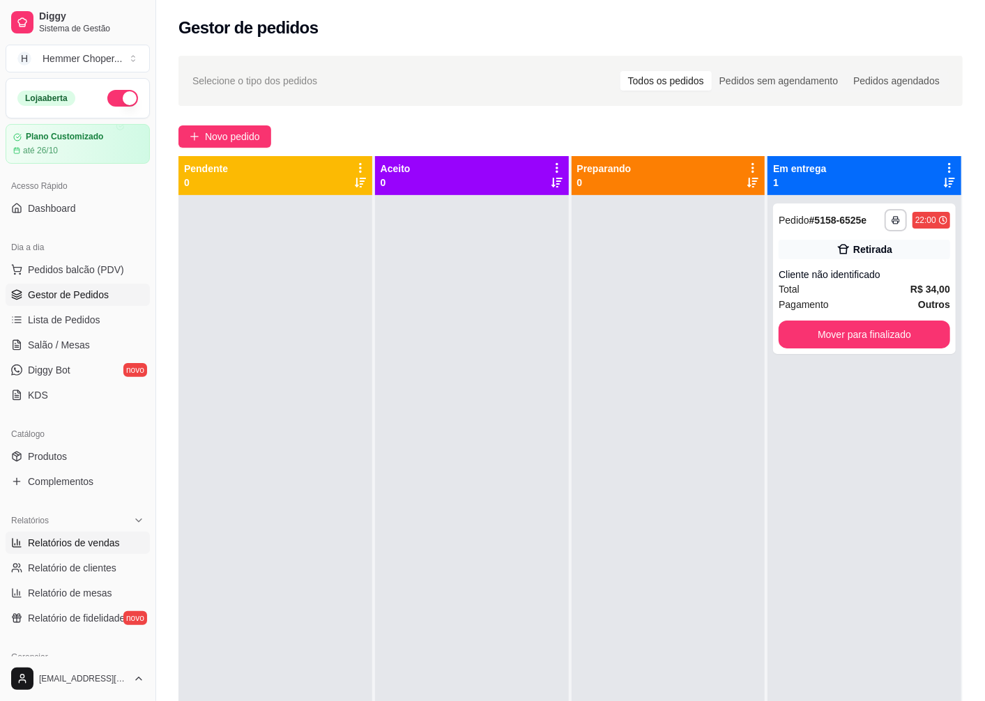
select select "ALL"
select select "0"
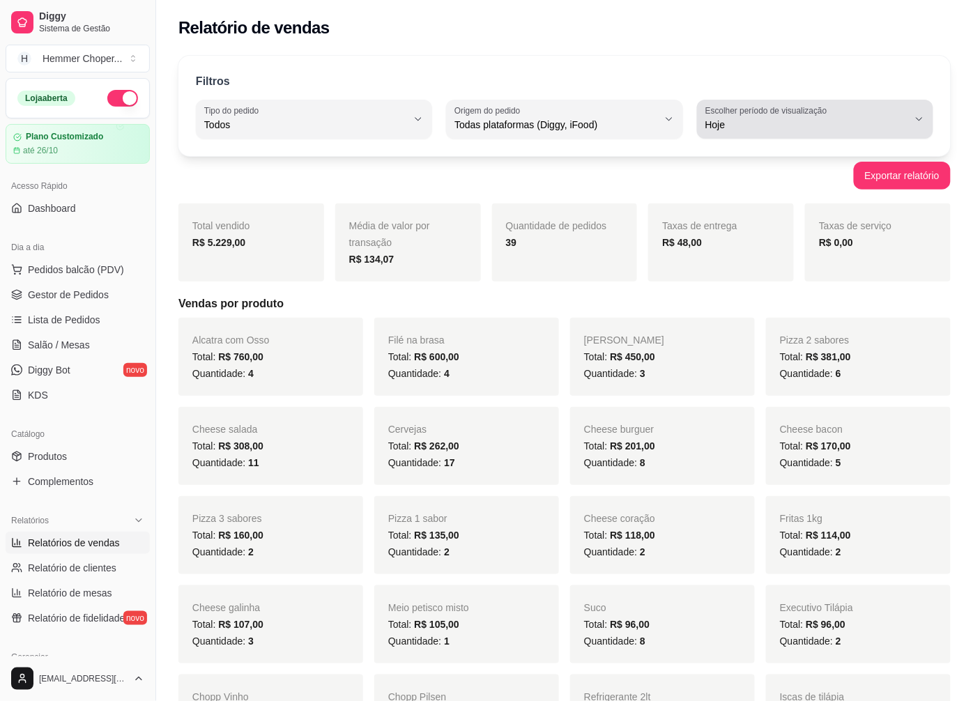
click at [917, 114] on icon "button" at bounding box center [919, 119] width 11 height 11
click at [736, 186] on span "Ontem" at bounding box center [809, 180] width 192 height 13
type input "1"
select select "1"
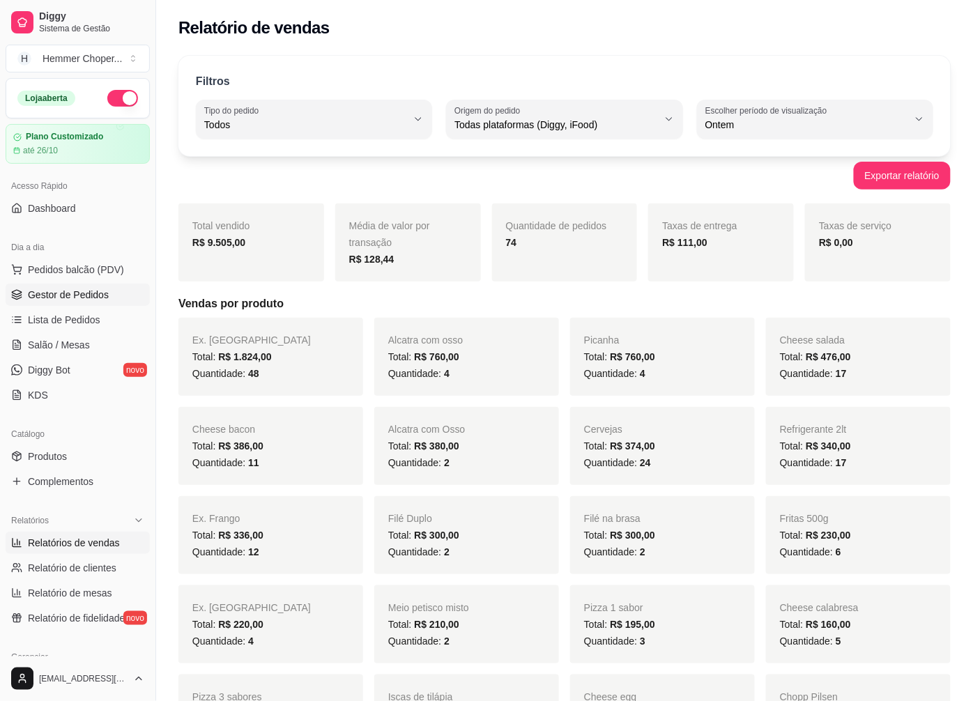
click at [79, 295] on span "Gestor de Pedidos" at bounding box center [68, 295] width 81 height 14
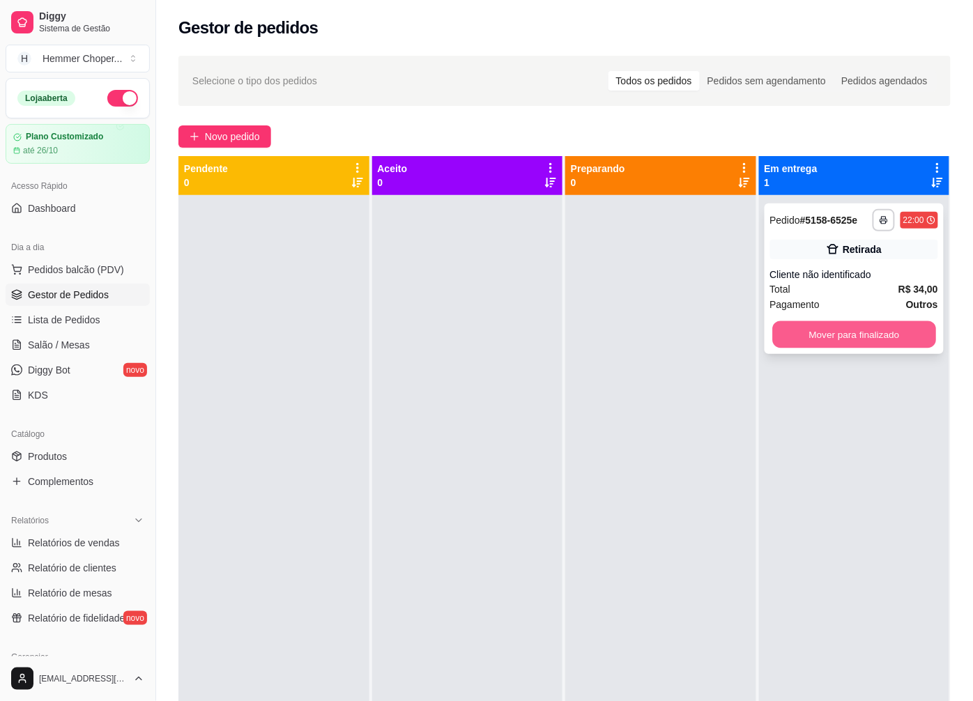
click at [866, 340] on button "Mover para finalizado" at bounding box center [853, 334] width 163 height 27
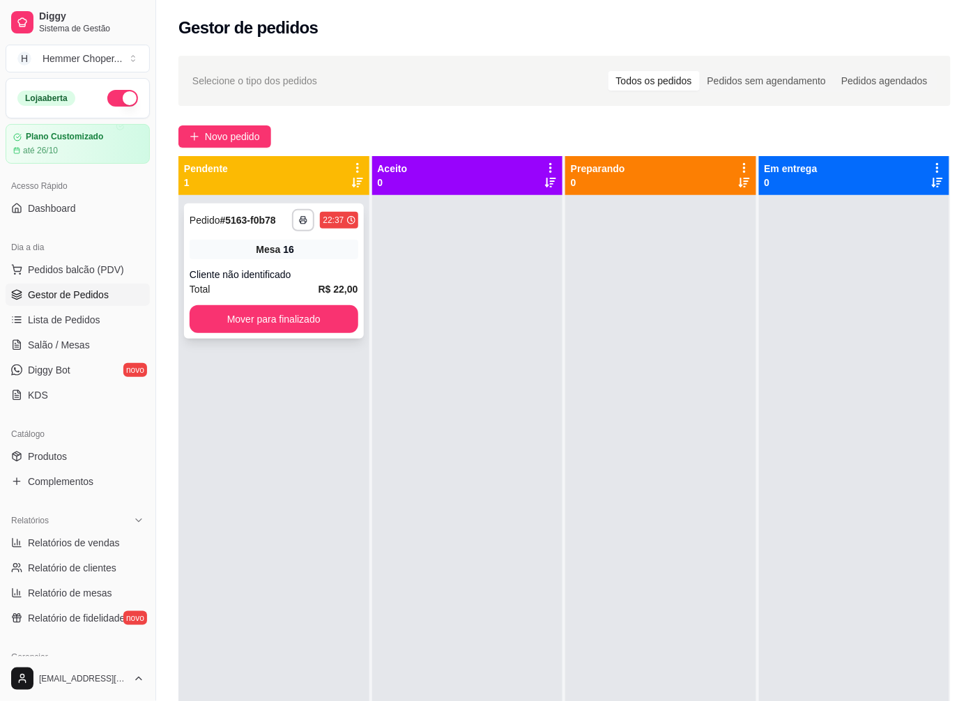
click at [269, 254] on span "Mesa" at bounding box center [268, 250] width 24 height 14
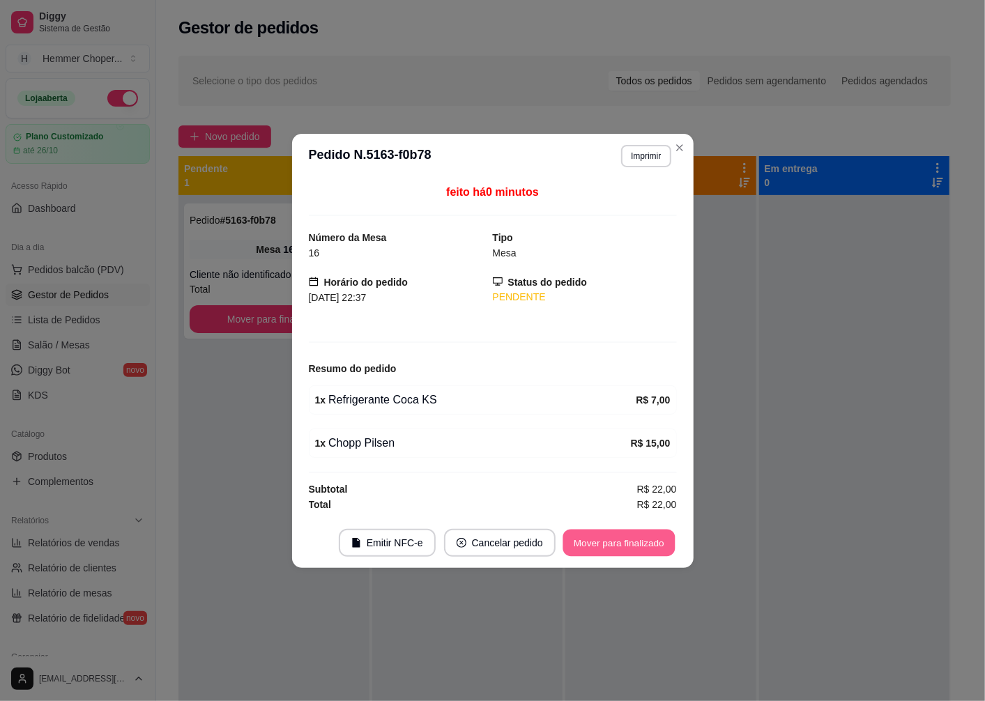
click at [608, 548] on button "Mover para finalizado" at bounding box center [619, 542] width 112 height 27
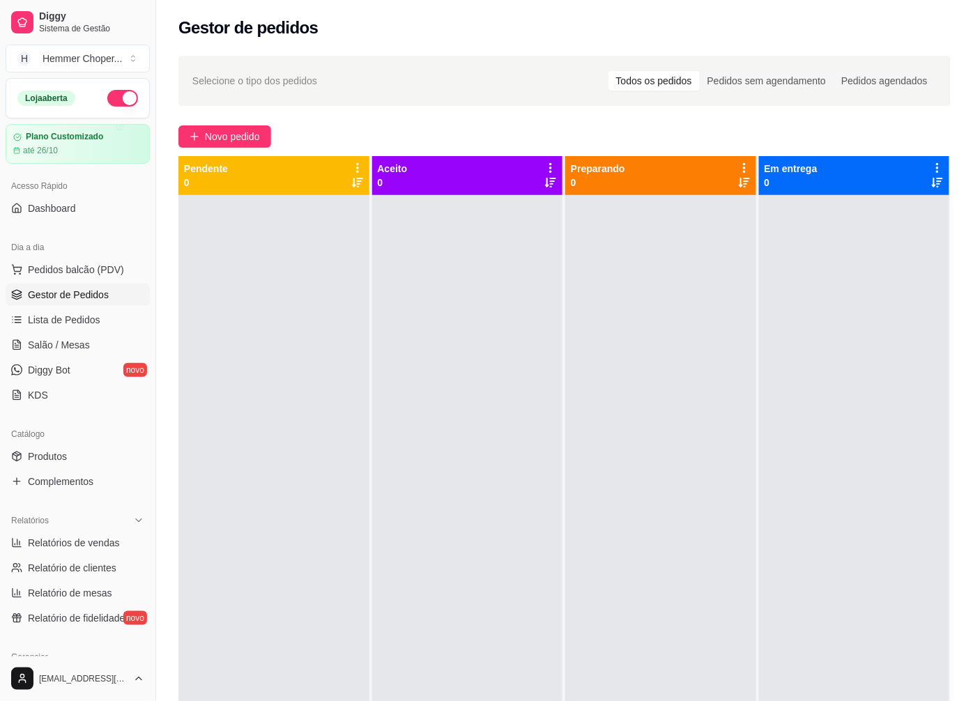
click at [74, 296] on span "Gestor de Pedidos" at bounding box center [68, 295] width 81 height 14
click at [79, 547] on span "Relatórios de vendas" at bounding box center [74, 543] width 92 height 14
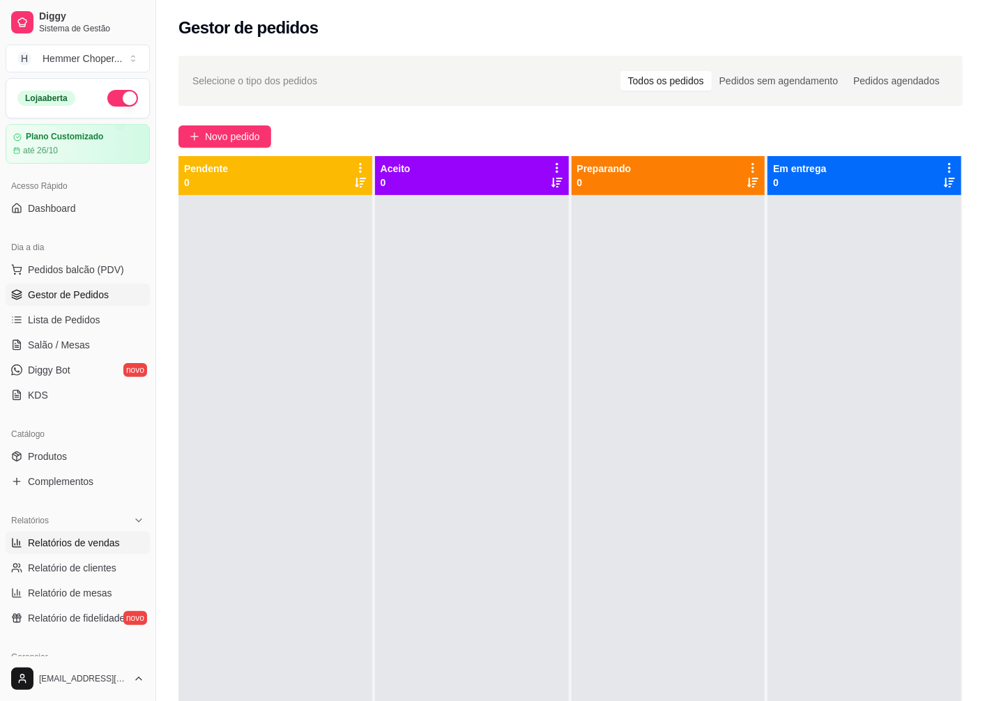
select select "ALL"
select select "0"
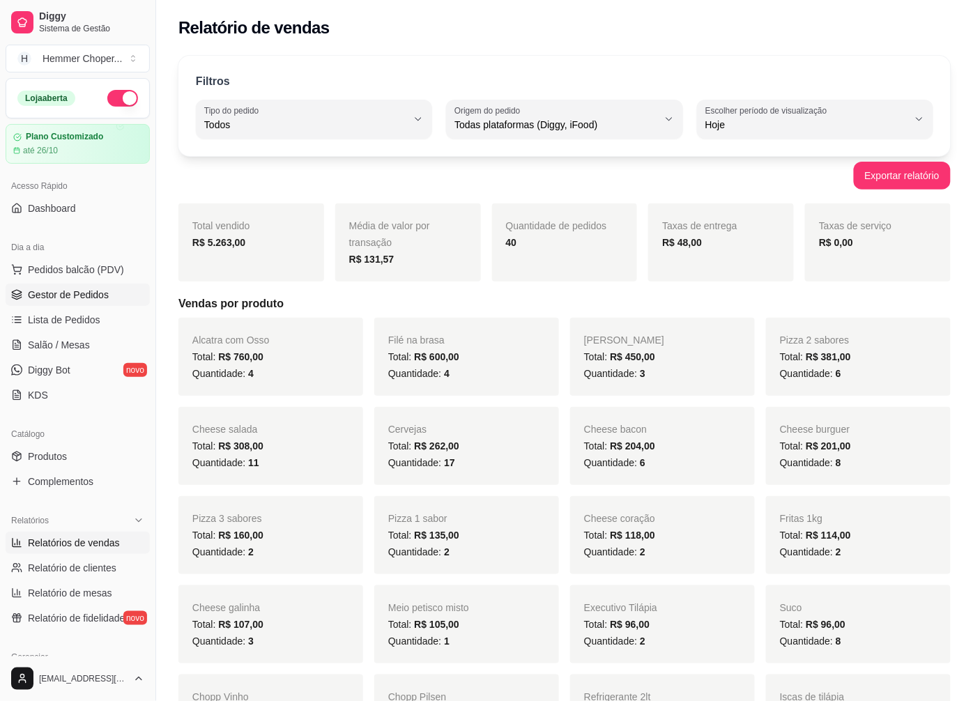
click at [86, 289] on span "Gestor de Pedidos" at bounding box center [68, 295] width 81 height 14
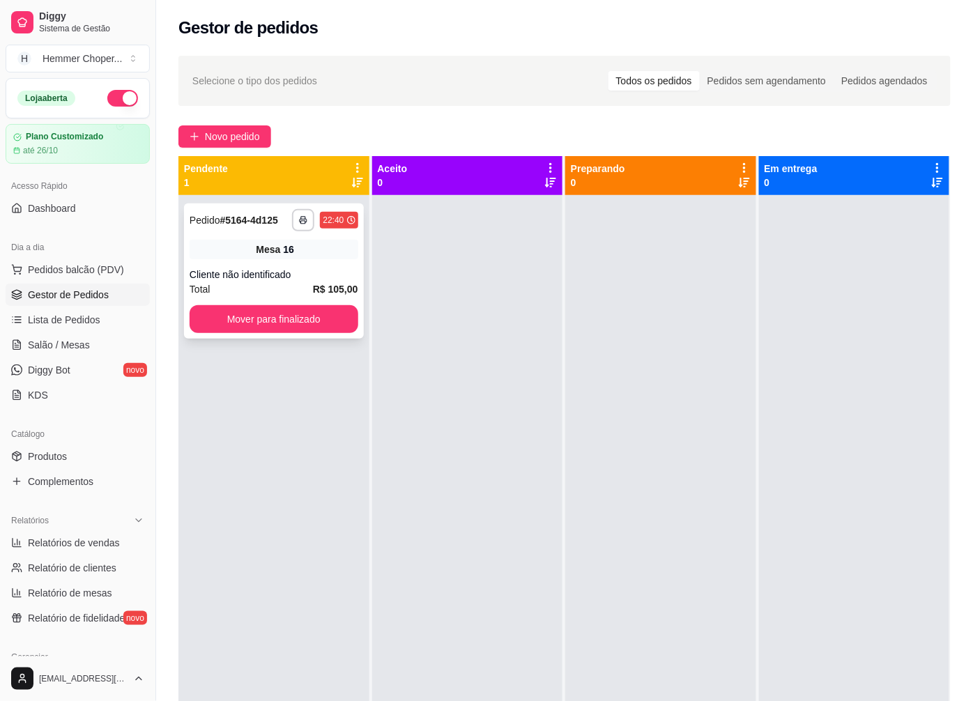
click at [275, 289] on div "Total R$ 105,00" at bounding box center [274, 289] width 169 height 15
click at [115, 99] on button "button" at bounding box center [122, 98] width 31 height 17
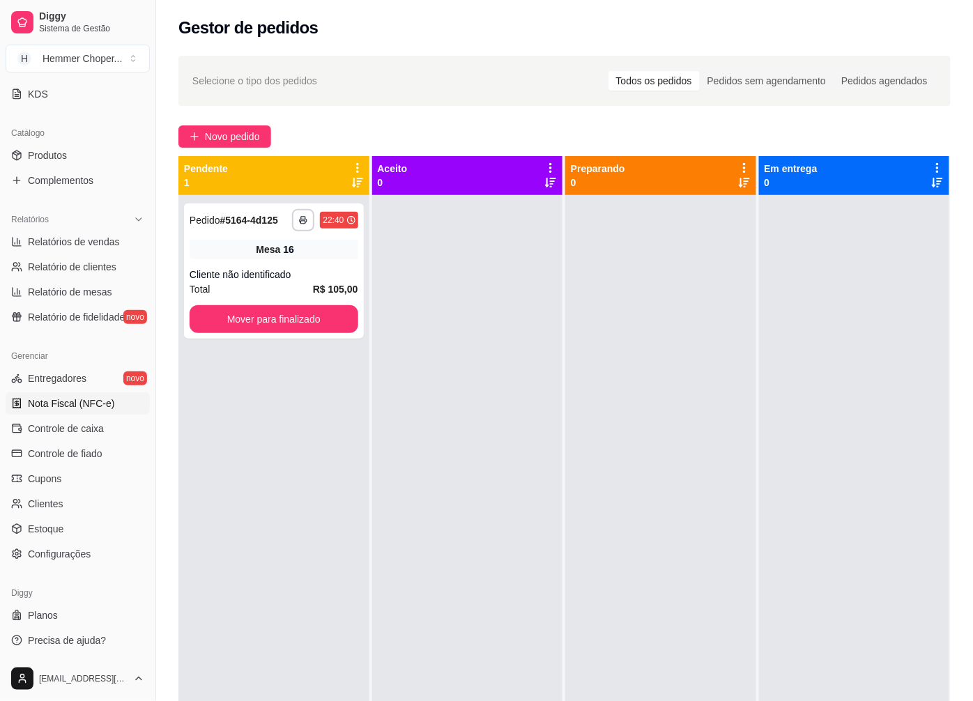
scroll to position [213, 0]
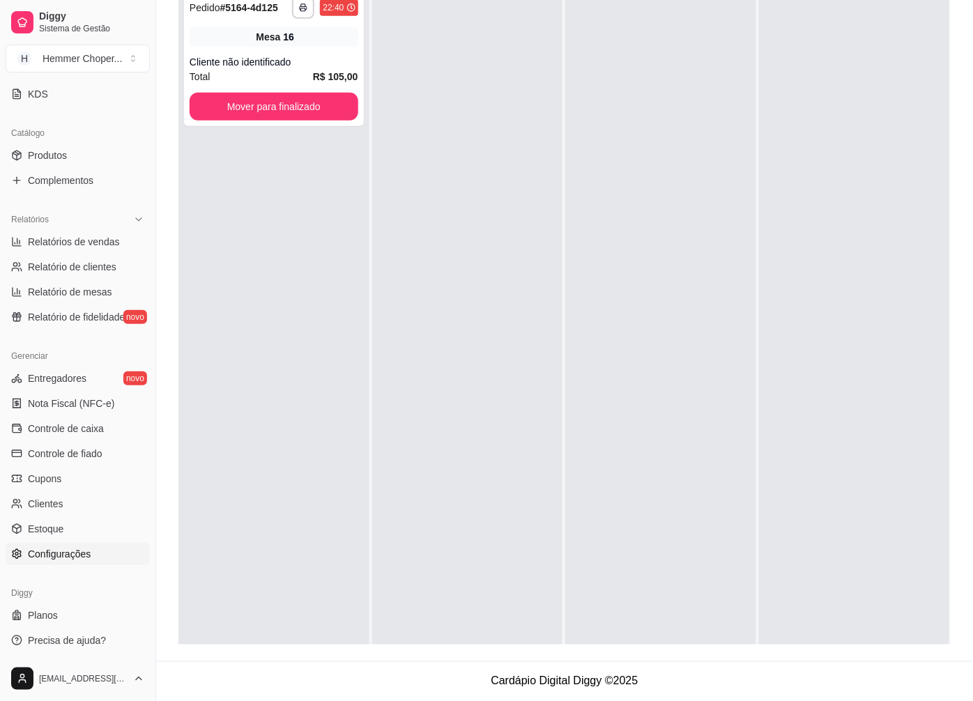
click at [74, 558] on span "Configurações" at bounding box center [59, 554] width 63 height 14
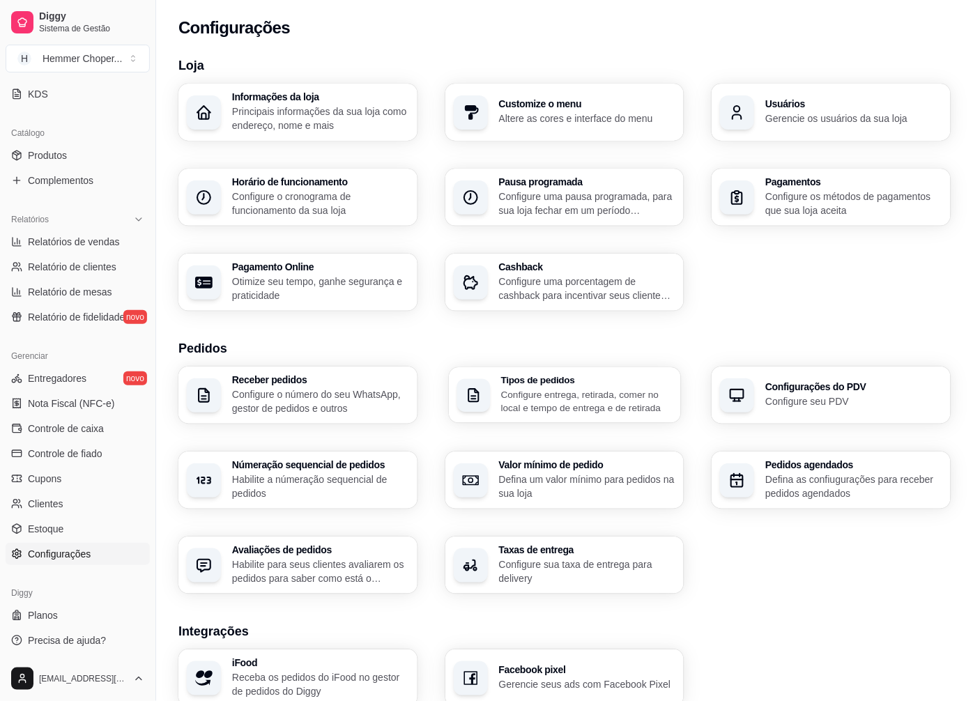
click at [551, 396] on p "Configure entrega, retirada, comer no local e tempo de entrega e de retirada" at bounding box center [587, 401] width 172 height 27
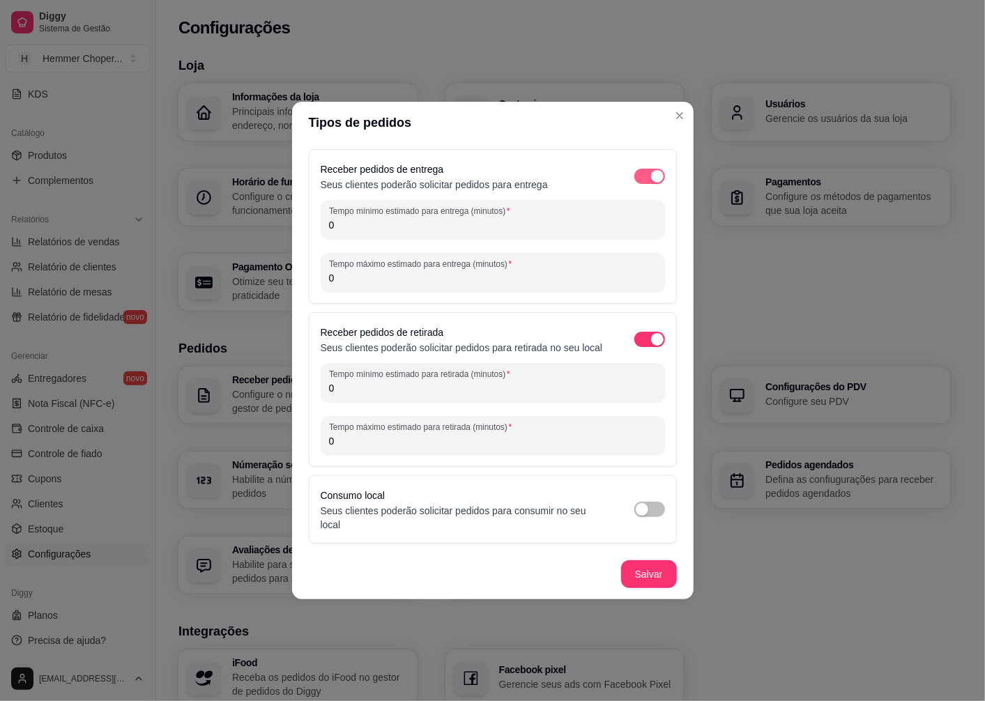
click at [655, 179] on div "button" at bounding box center [657, 176] width 13 height 13
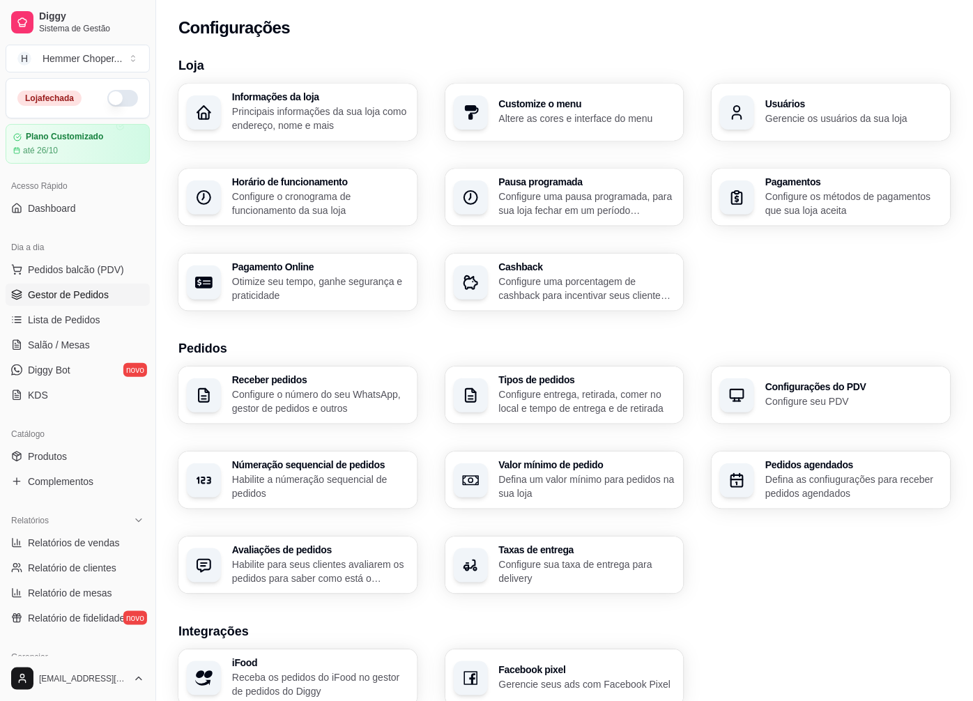
click at [73, 294] on span "Gestor de Pedidos" at bounding box center [68, 295] width 81 height 14
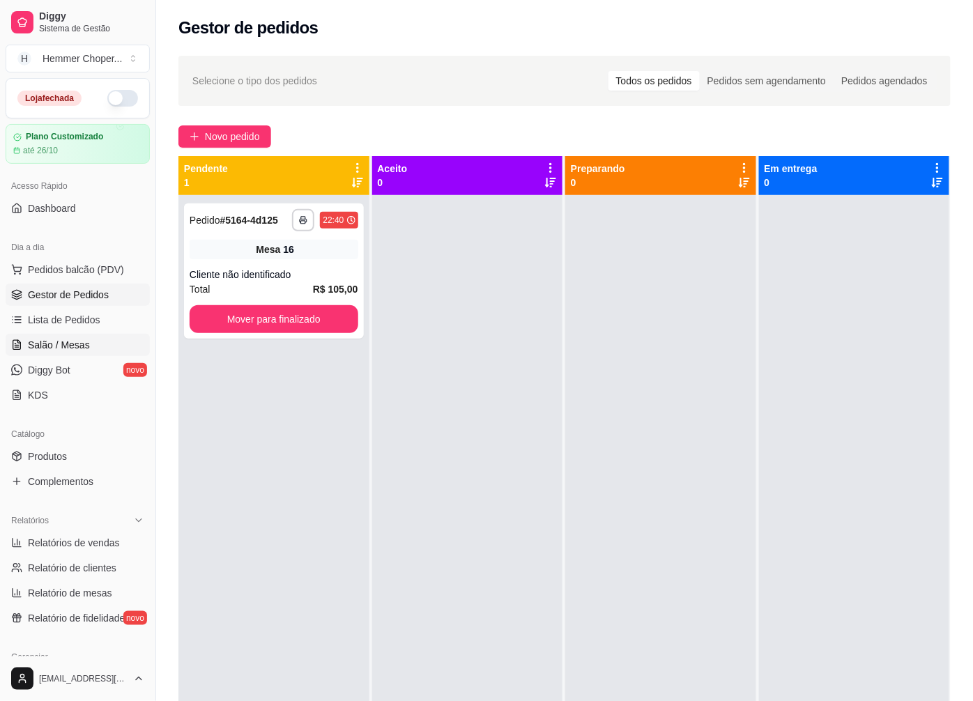
click at [70, 344] on span "Salão / Mesas" at bounding box center [59, 345] width 62 height 14
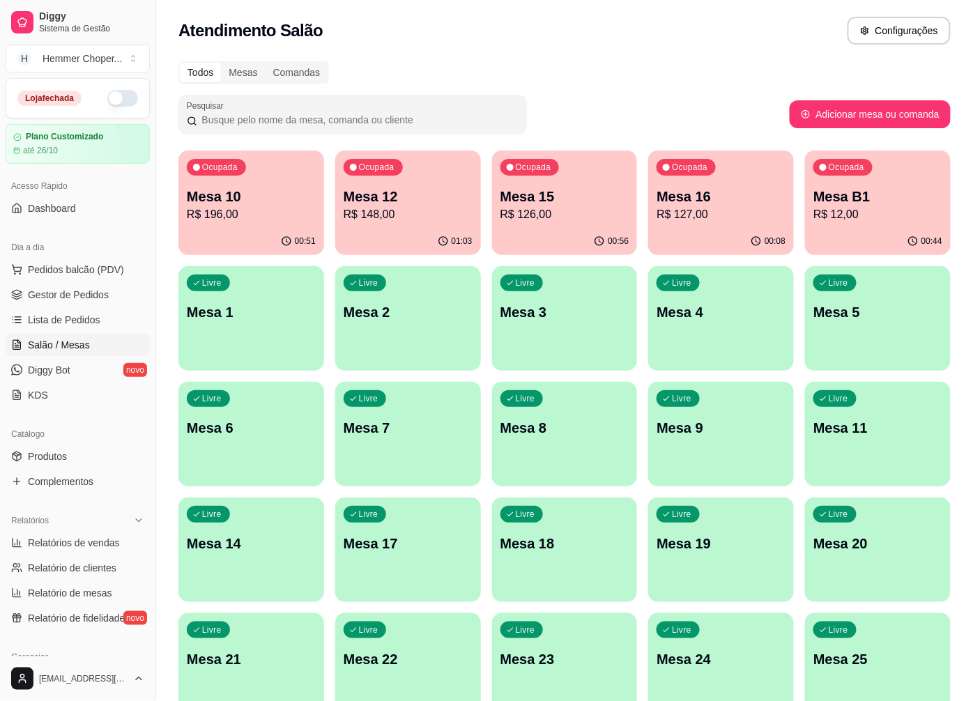
click at [549, 228] on div "00:56" at bounding box center [565, 241] width 146 height 27
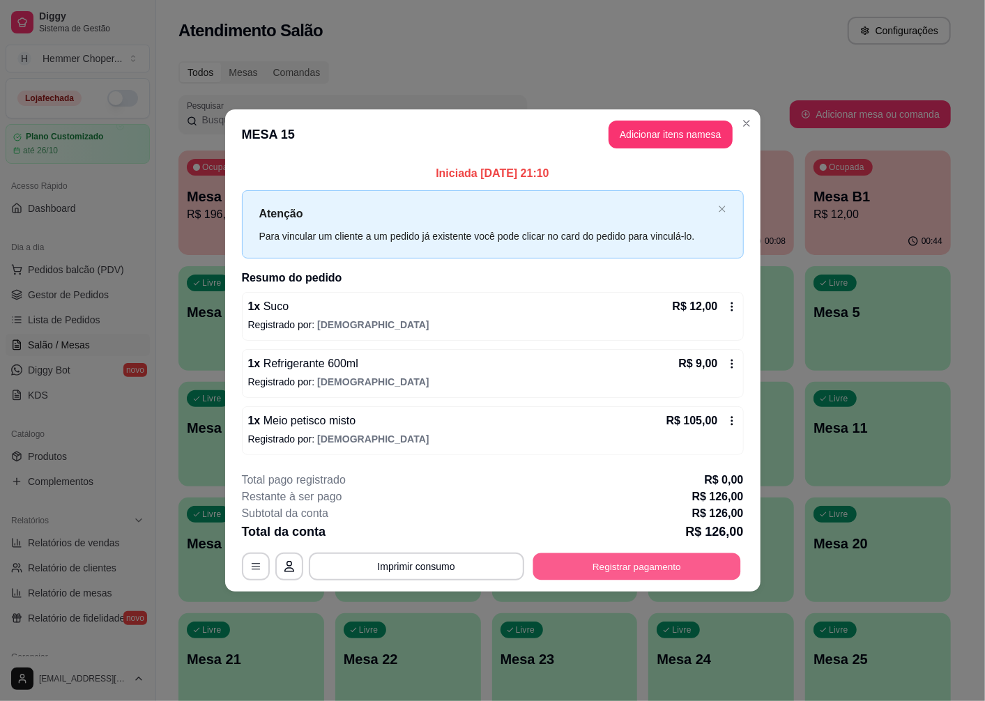
click at [675, 566] on button "Registrar pagamento" at bounding box center [637, 566] width 208 height 27
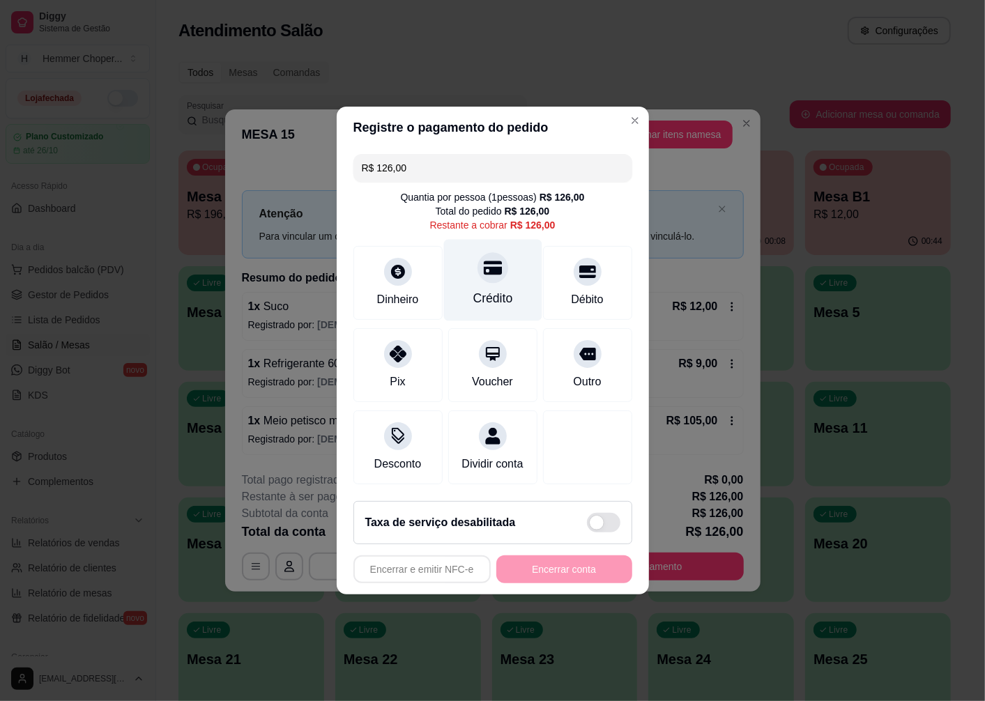
click at [485, 277] on div "Crédito" at bounding box center [492, 281] width 98 height 82
type input "R$ 0,00"
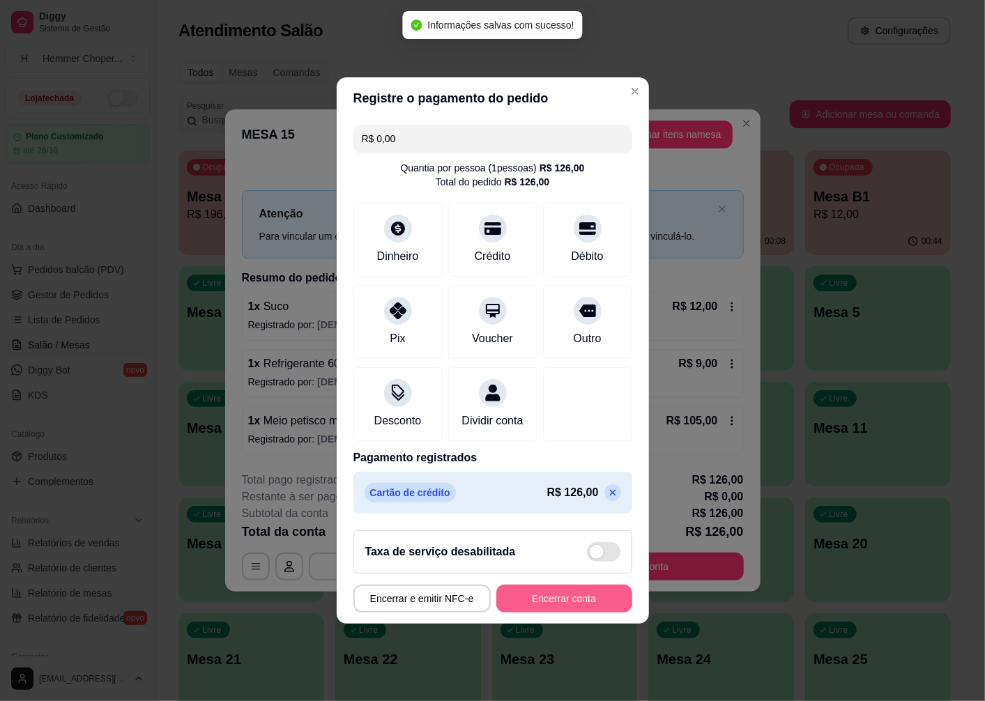
click at [572, 604] on button "Encerrar conta" at bounding box center [564, 599] width 136 height 28
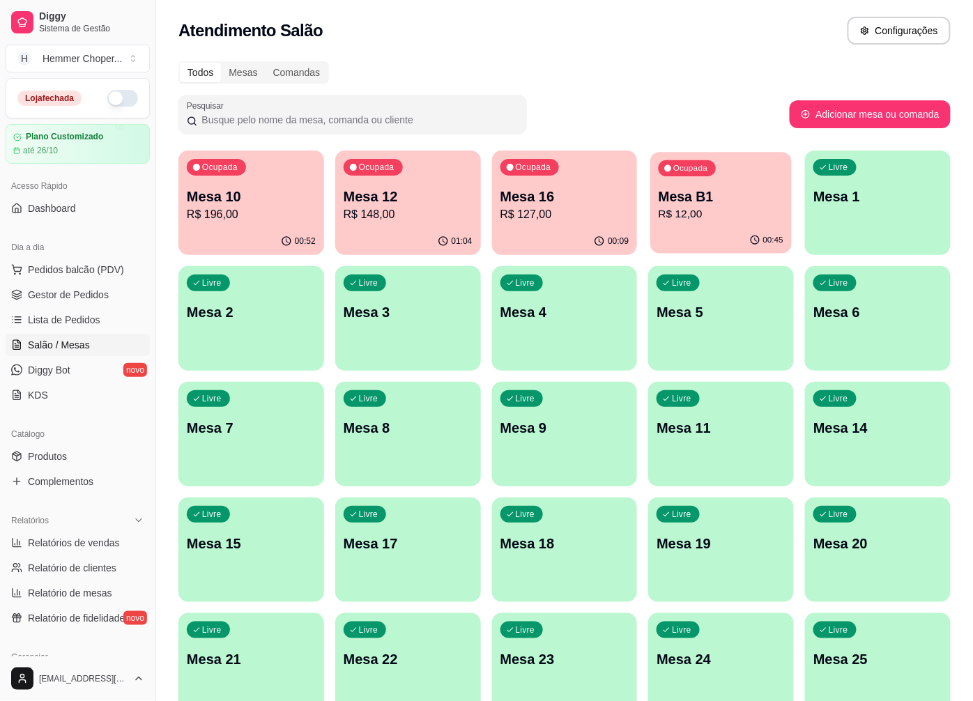
click at [713, 212] on p "R$ 12,00" at bounding box center [721, 214] width 125 height 16
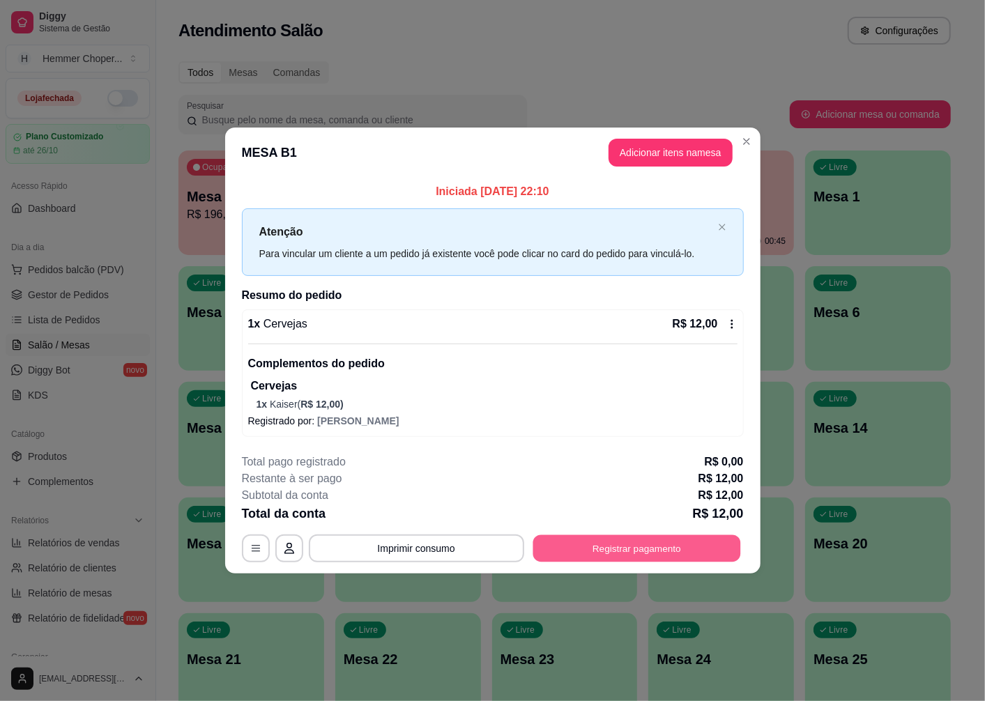
click at [586, 545] on button "Registrar pagamento" at bounding box center [637, 548] width 208 height 27
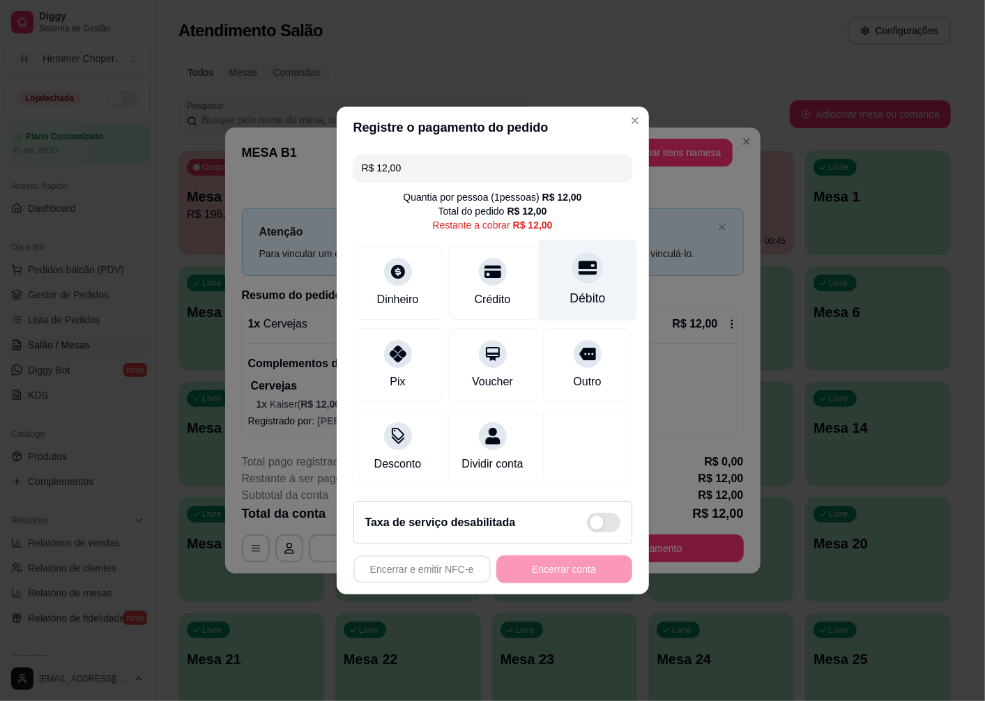
click at [581, 273] on div at bounding box center [587, 267] width 31 height 31
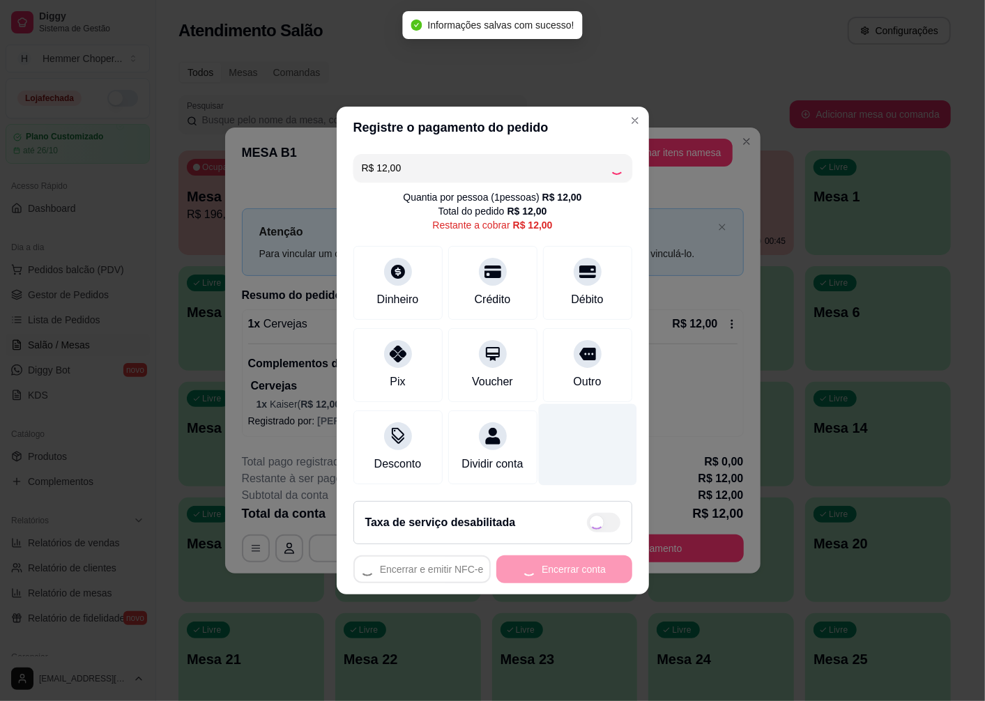
type input "R$ 0,00"
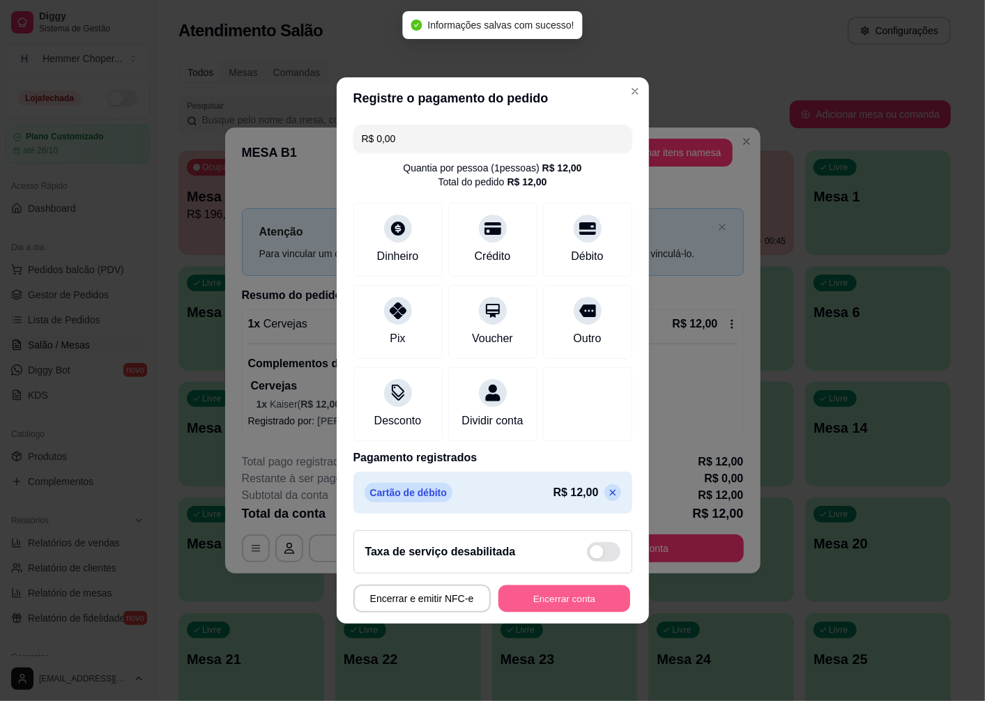
click at [533, 609] on button "Encerrar conta" at bounding box center [564, 599] width 132 height 27
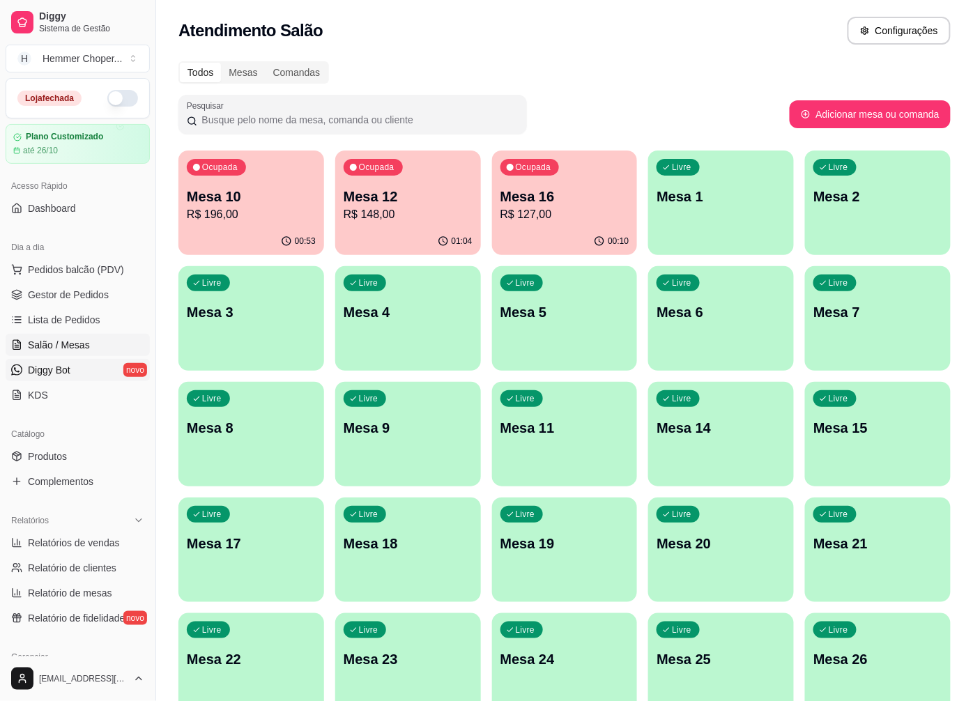
scroll to position [301, 0]
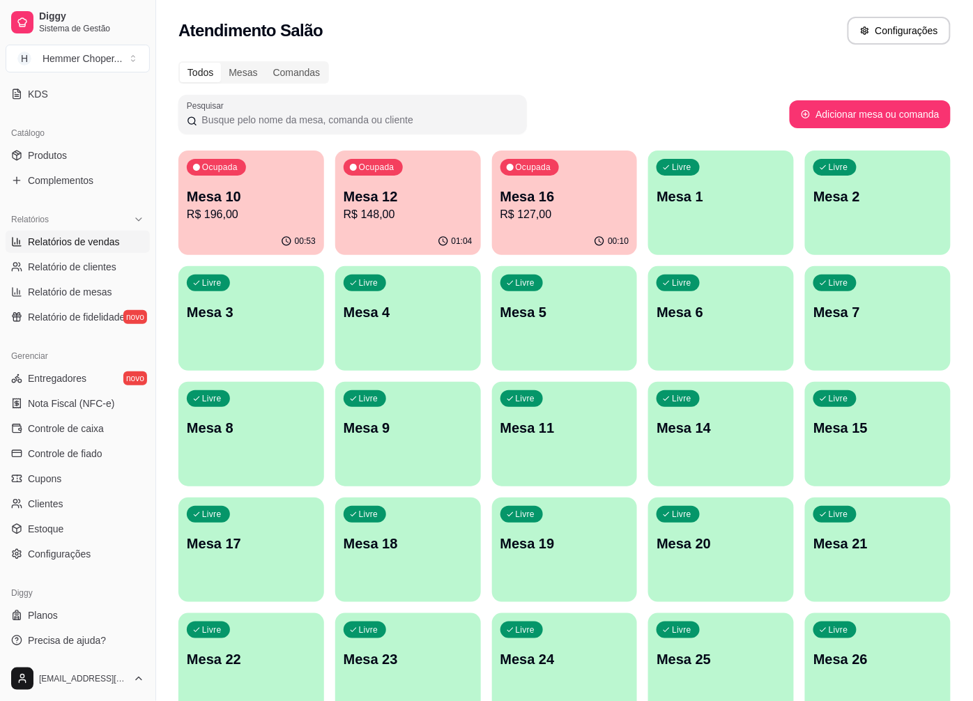
click at [86, 241] on span "Relatórios de vendas" at bounding box center [74, 242] width 92 height 14
select select "ALL"
select select "0"
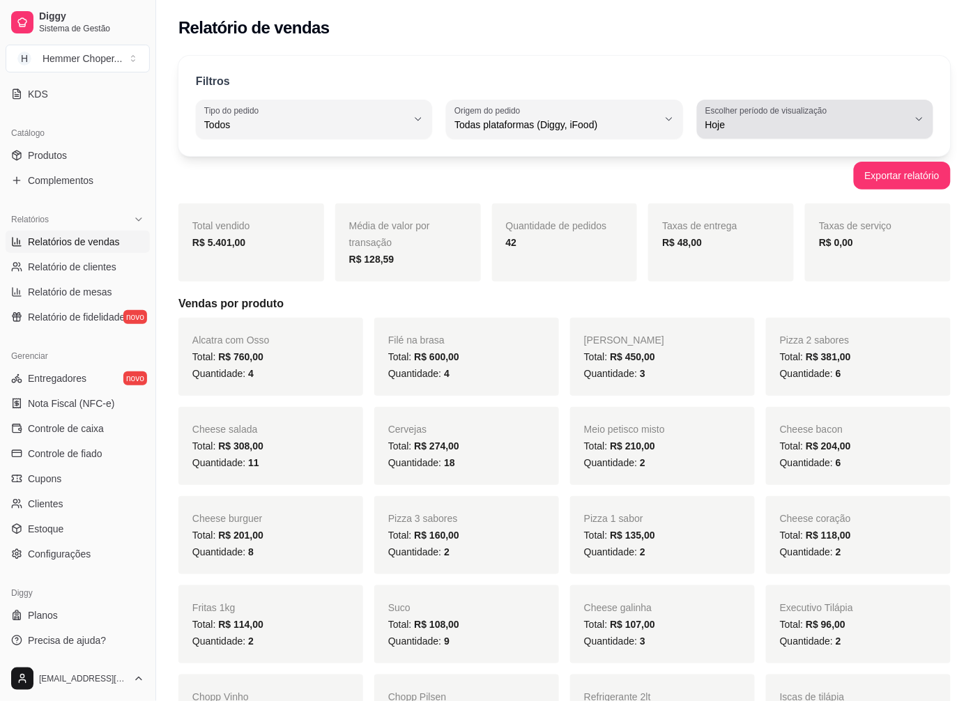
click at [897, 116] on div "Hoje" at bounding box center [807, 119] width 203 height 28
click at [765, 179] on span "Ontem" at bounding box center [809, 180] width 192 height 13
type input "1"
select select "1"
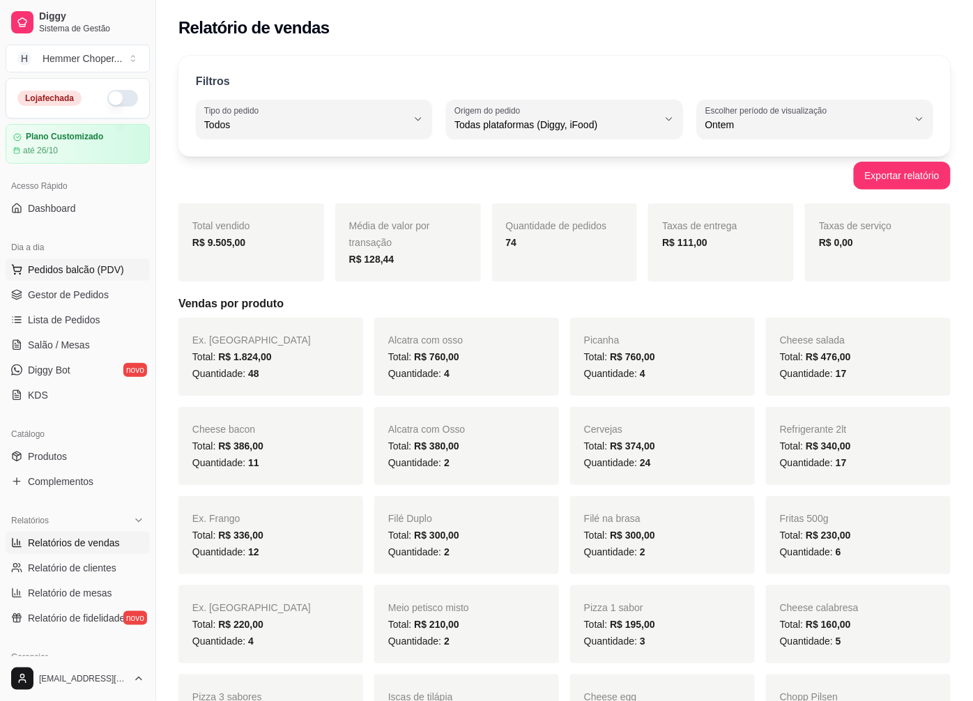
click at [79, 268] on span "Pedidos balcão (PDV)" at bounding box center [76, 270] width 96 height 14
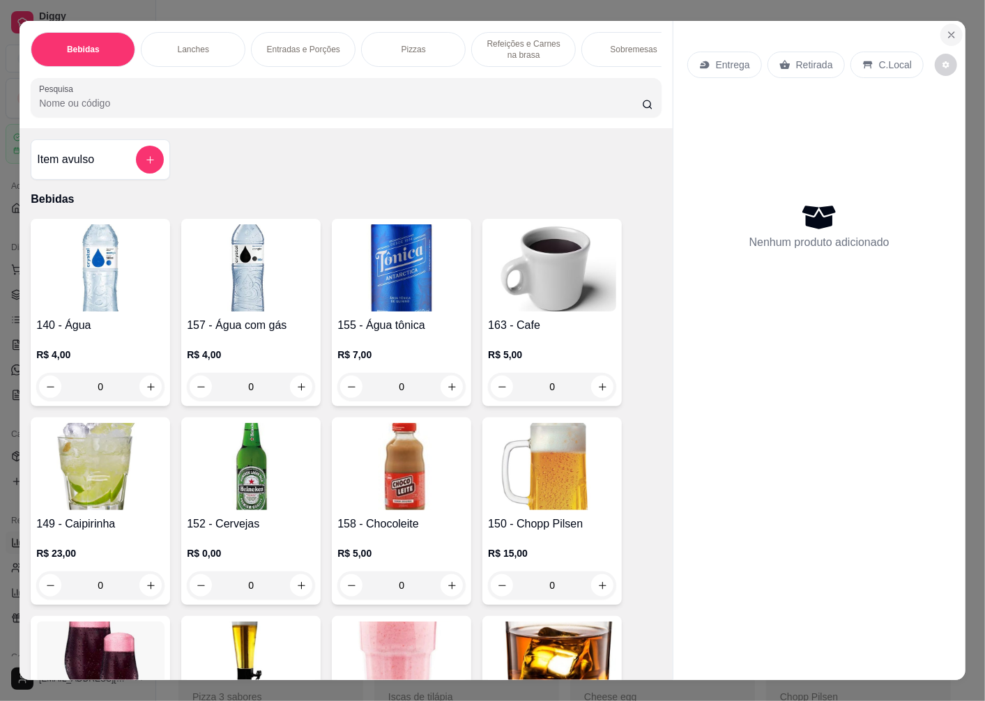
click at [949, 32] on icon "Close" at bounding box center [952, 35] width 6 height 6
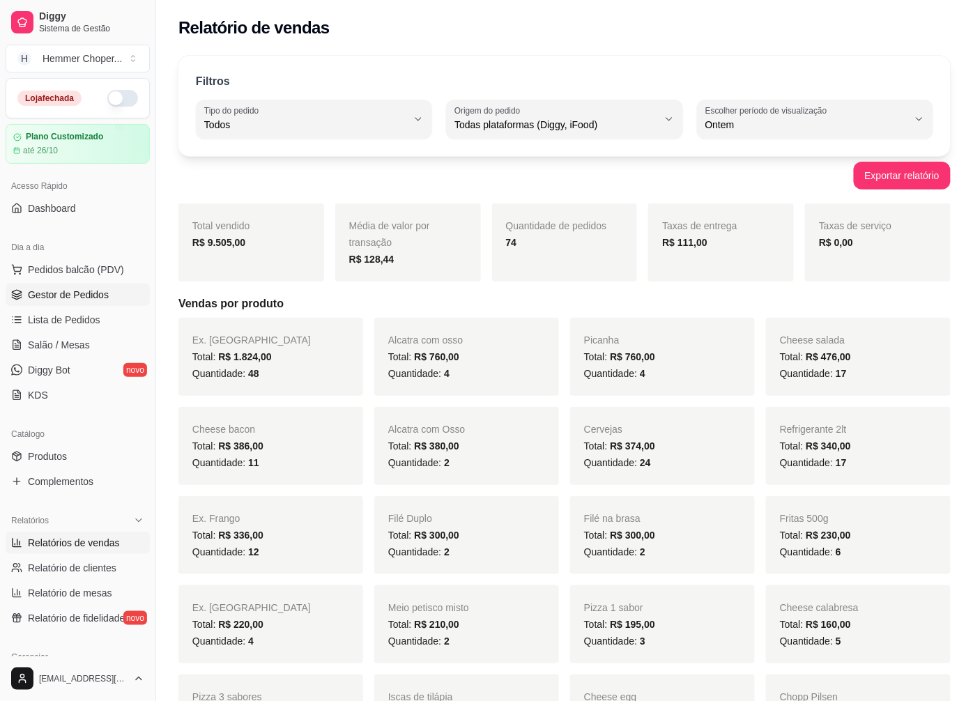
click at [68, 297] on span "Gestor de Pedidos" at bounding box center [68, 295] width 81 height 14
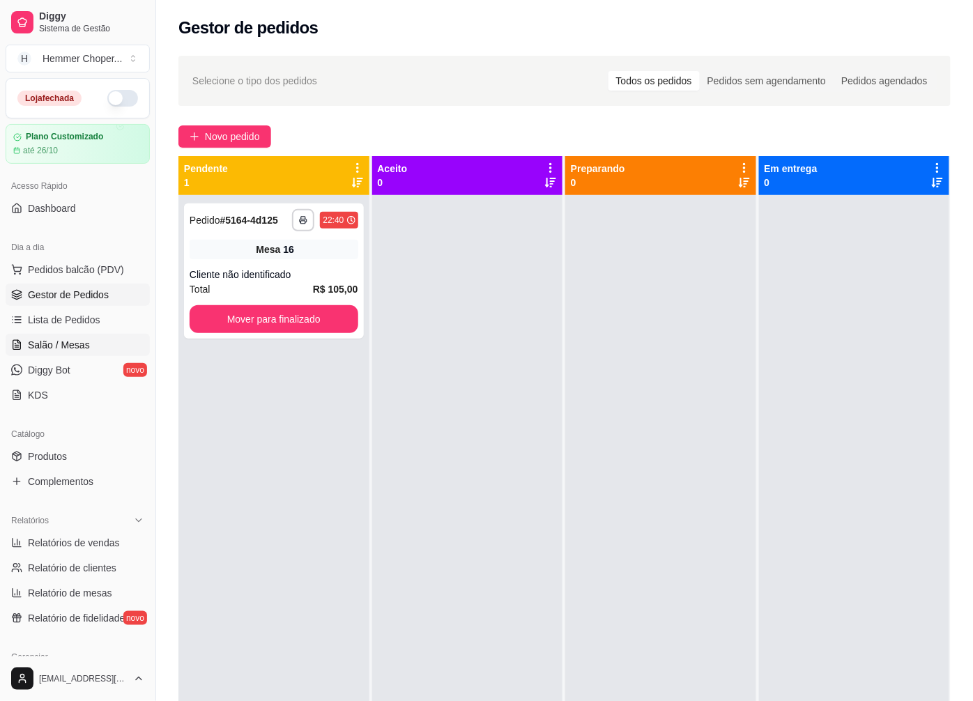
click at [75, 351] on span "Salão / Mesas" at bounding box center [59, 345] width 62 height 14
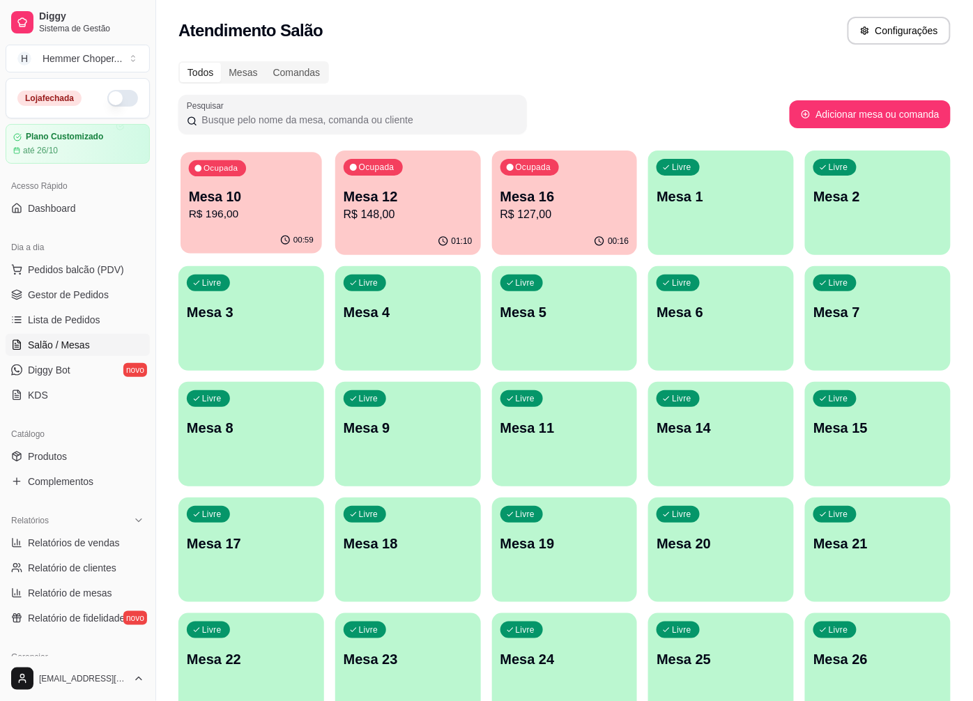
click at [240, 220] on p "R$ 196,00" at bounding box center [251, 214] width 125 height 16
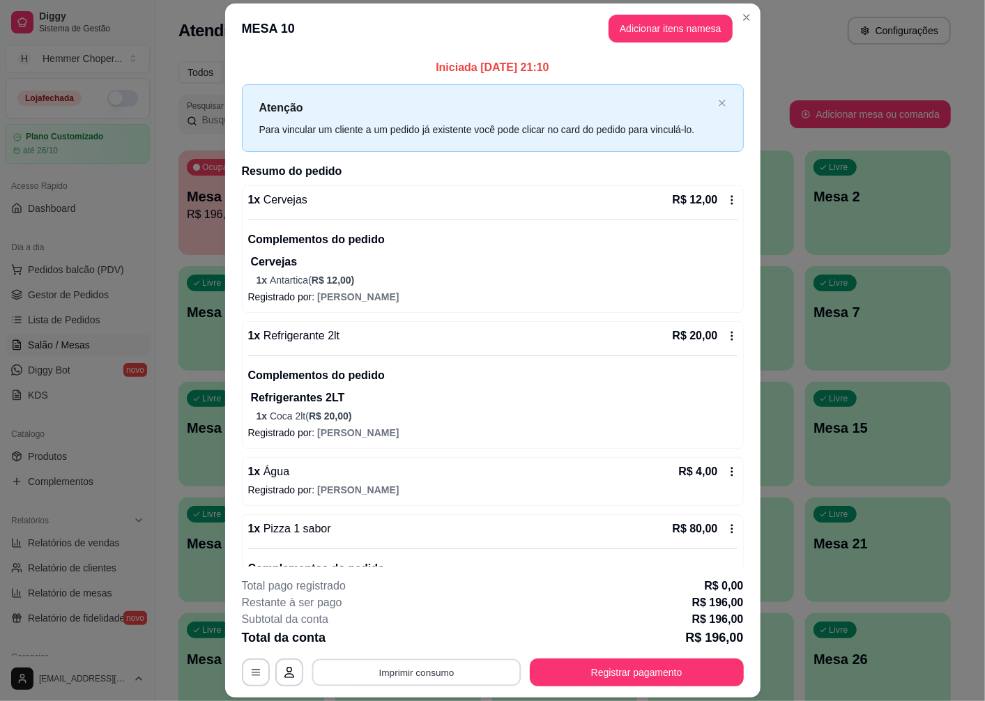
click at [376, 672] on button "Imprimir consumo" at bounding box center [416, 673] width 209 height 27
click at [394, 644] on button "Cozinha" at bounding box center [415, 641] width 98 height 22
click at [600, 672] on button "Registrar pagamento" at bounding box center [637, 673] width 214 height 28
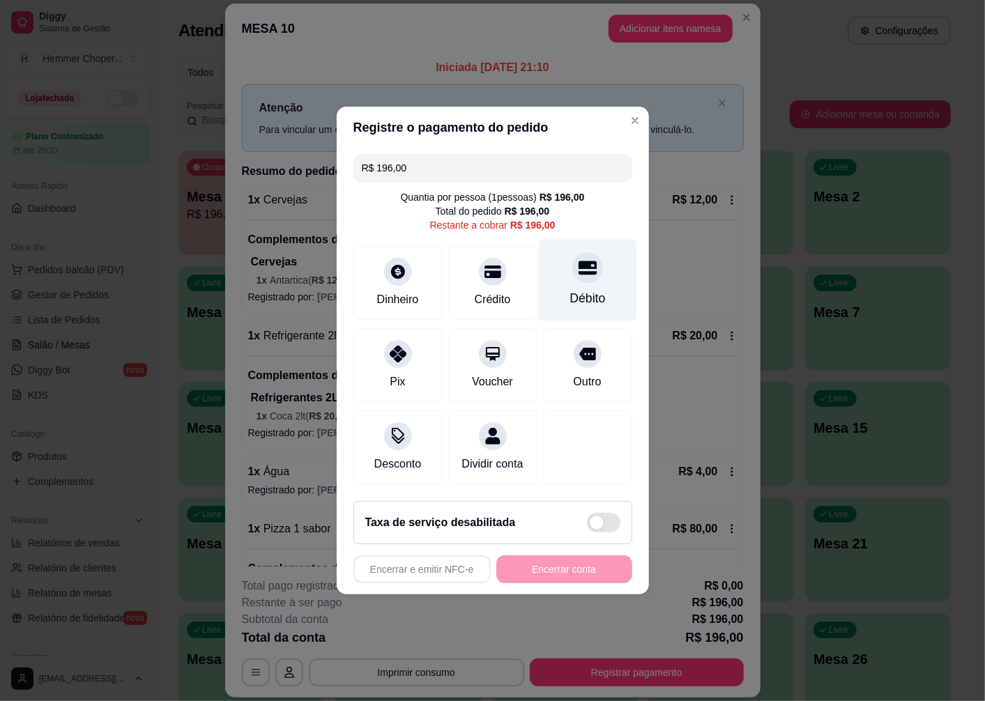
click at [581, 289] on div "Débito" at bounding box center [588, 298] width 36 height 18
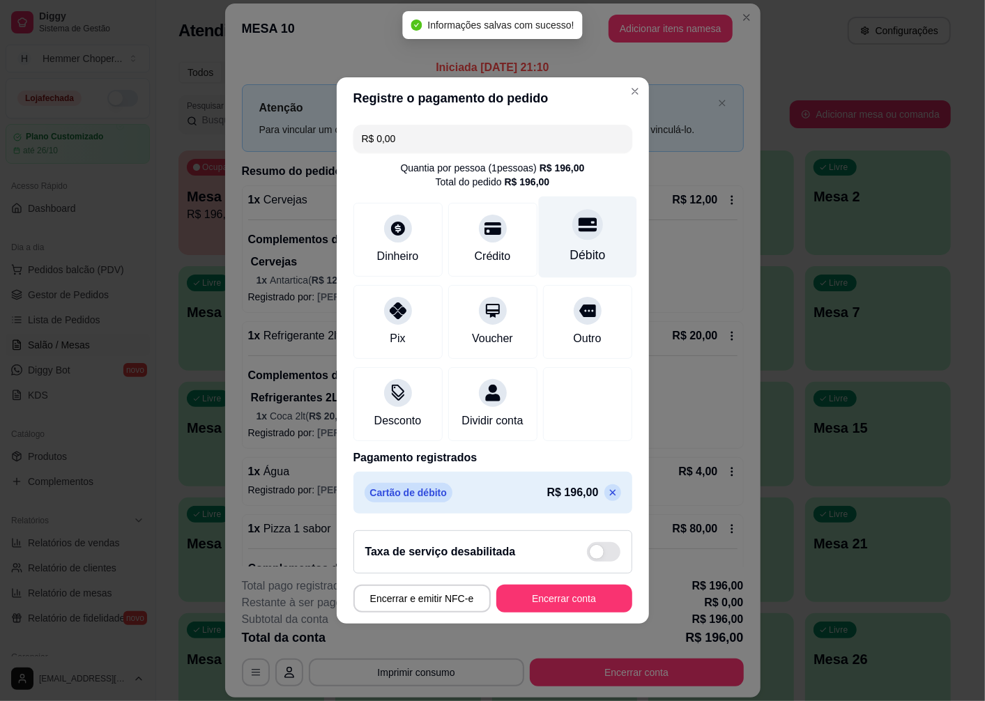
type input "R$ 0,00"
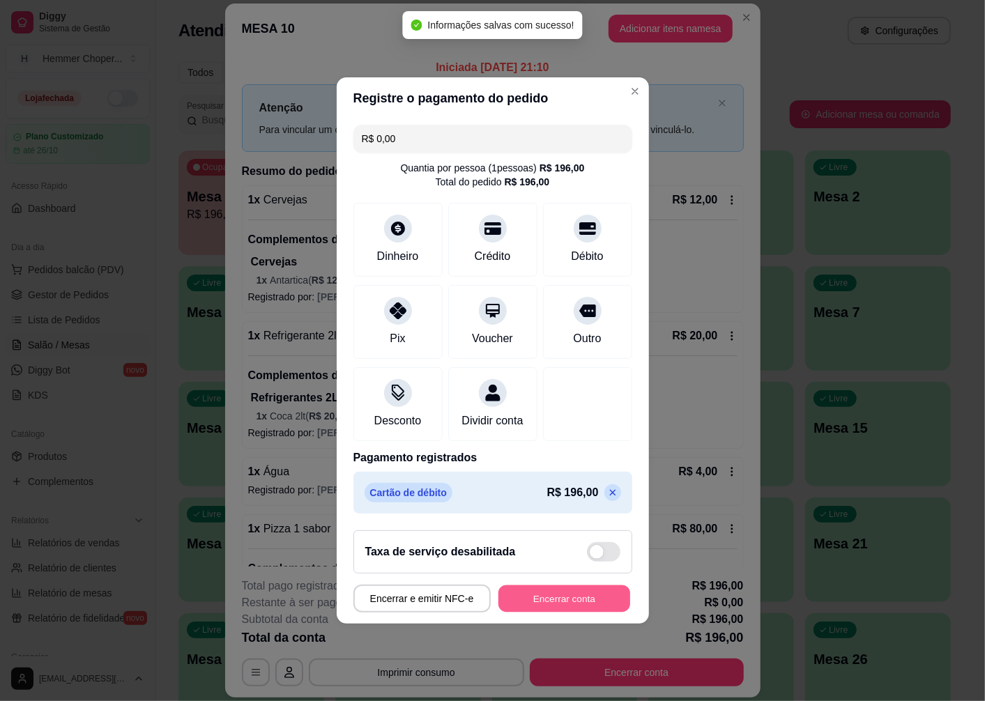
click at [562, 611] on button "Encerrar conta" at bounding box center [564, 599] width 132 height 27
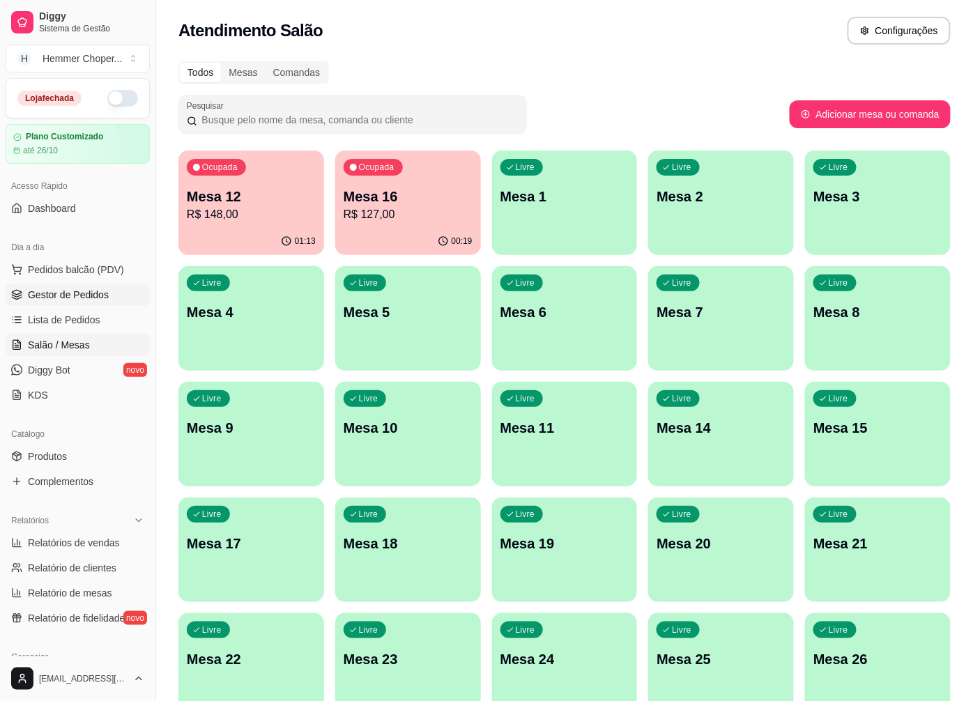
click at [94, 294] on span "Gestor de Pedidos" at bounding box center [68, 295] width 81 height 14
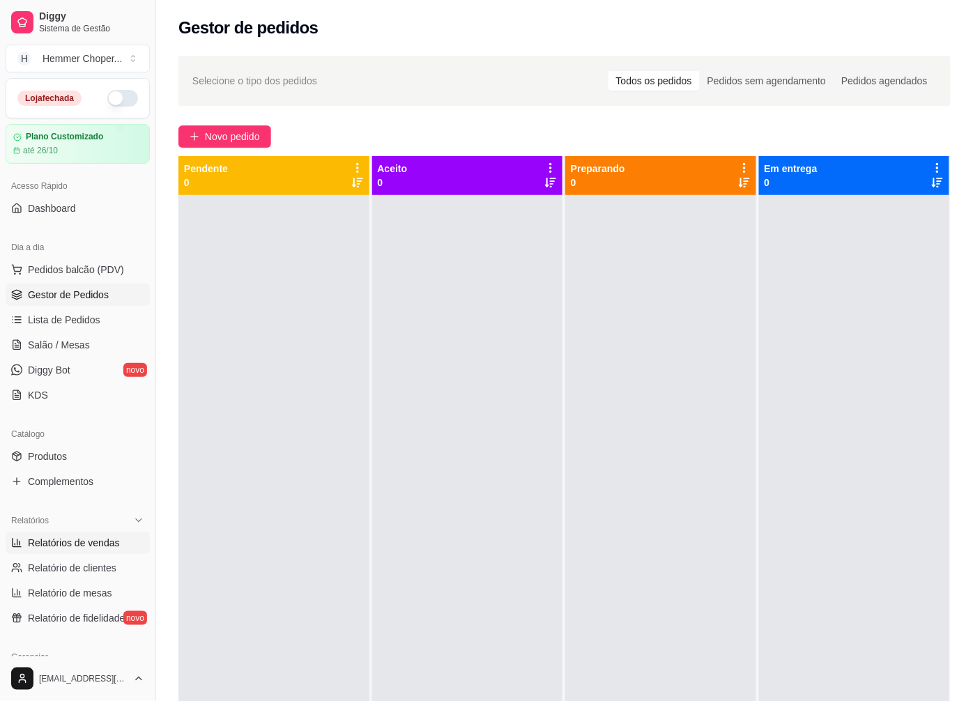
click at [105, 544] on span "Relatórios de vendas" at bounding box center [74, 543] width 92 height 14
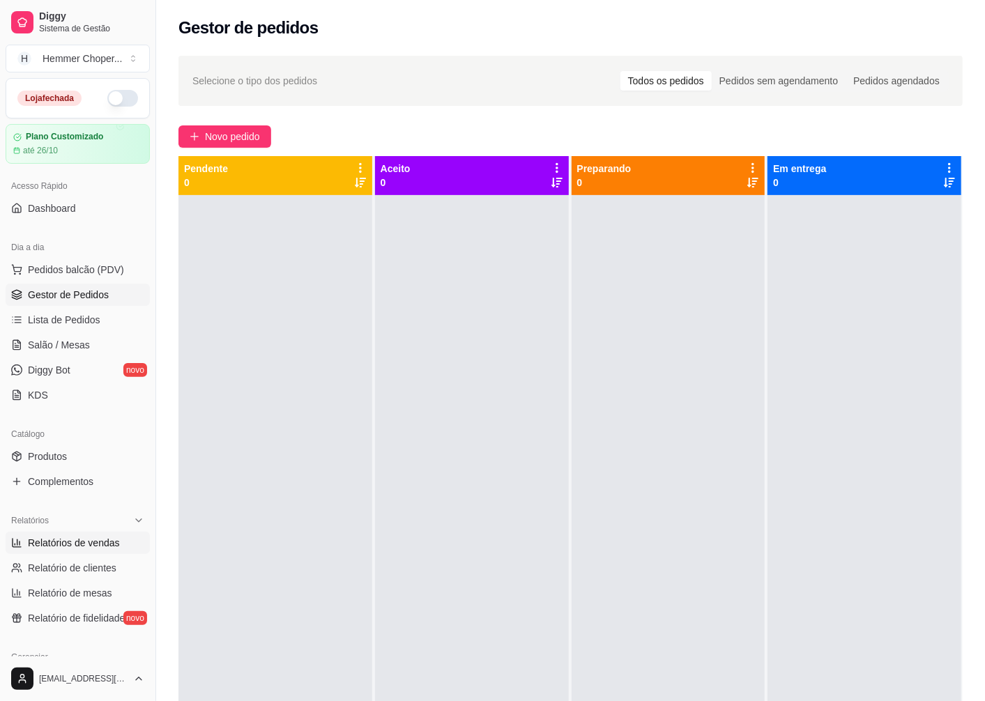
select select "ALL"
select select "0"
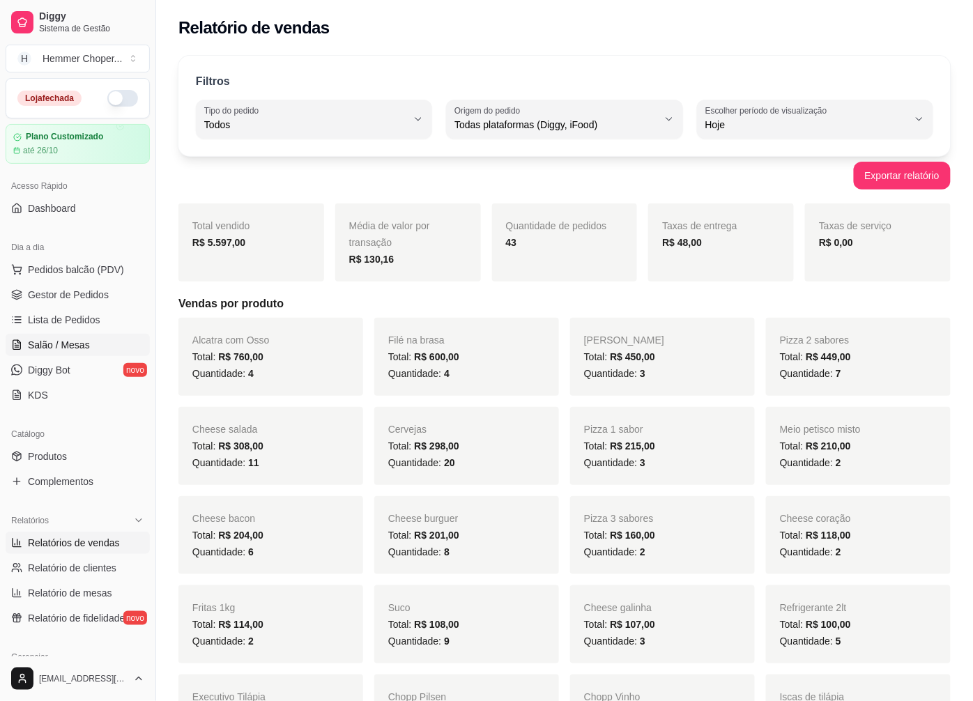
click at [77, 346] on span "Salão / Mesas" at bounding box center [59, 345] width 62 height 14
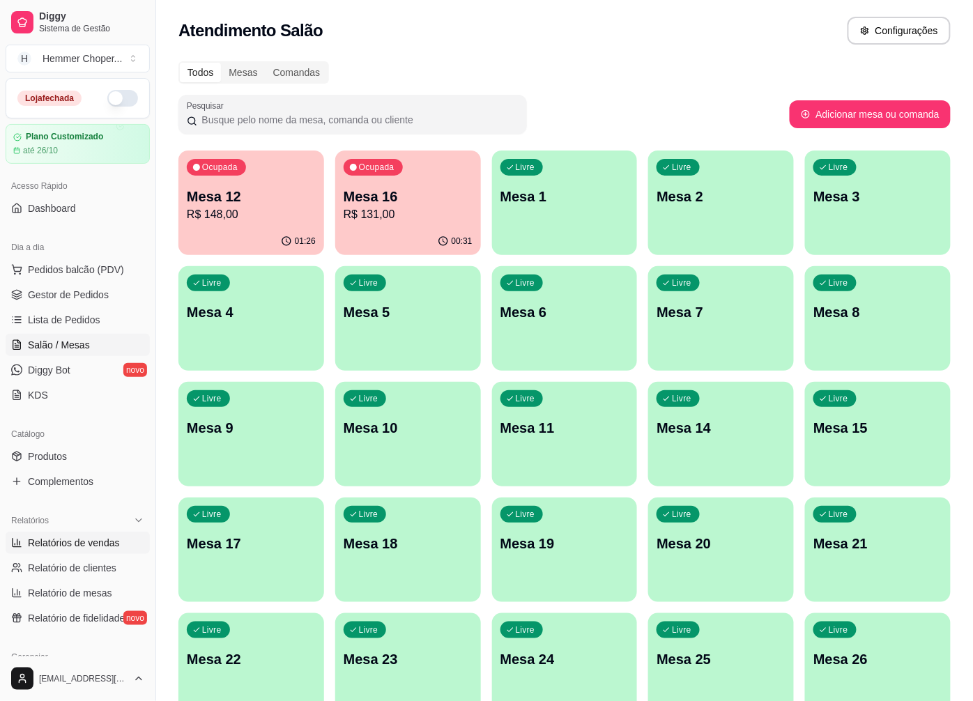
click at [72, 548] on span "Relatórios de vendas" at bounding box center [74, 543] width 92 height 14
select select "ALL"
select select "0"
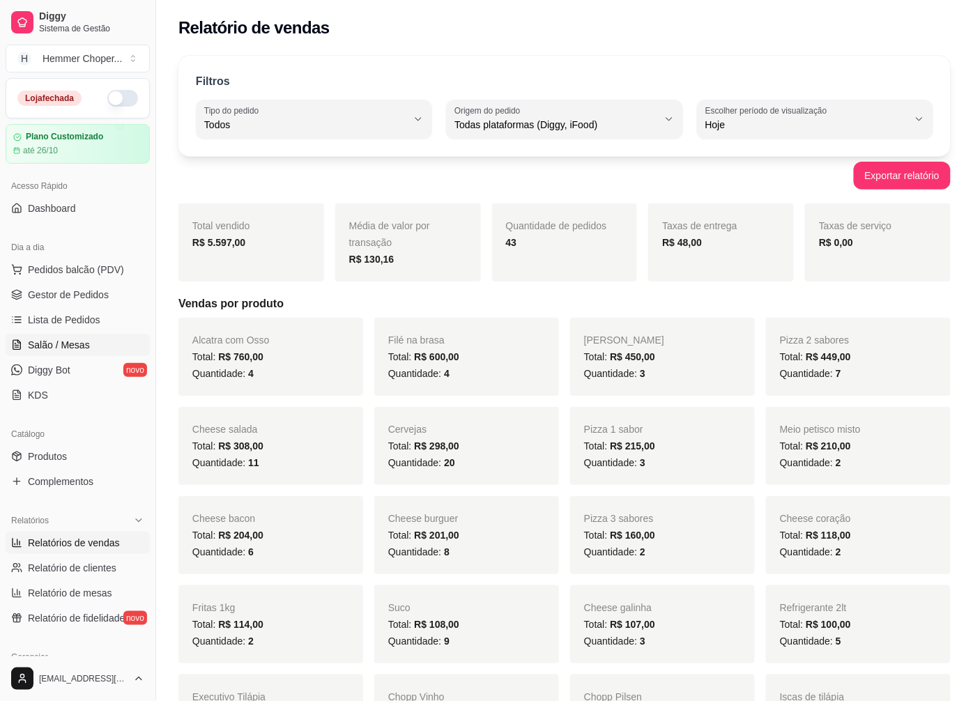
click at [82, 340] on span "Salão / Mesas" at bounding box center [59, 345] width 62 height 14
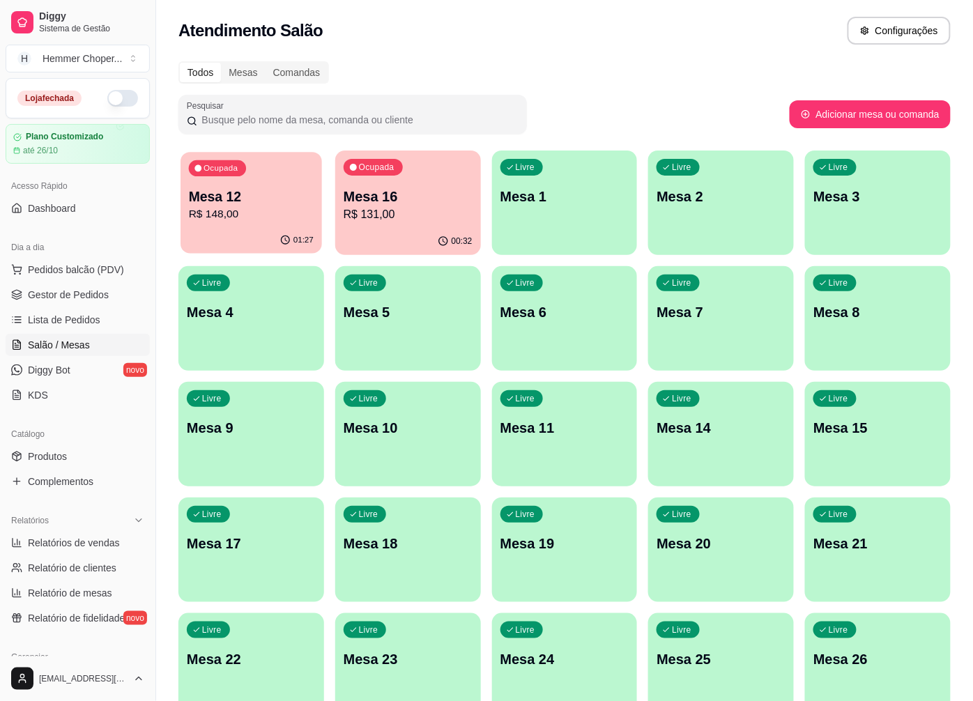
click at [238, 227] on div "Ocupada Mesa 12 R$ 148,00" at bounding box center [252, 189] width 142 height 75
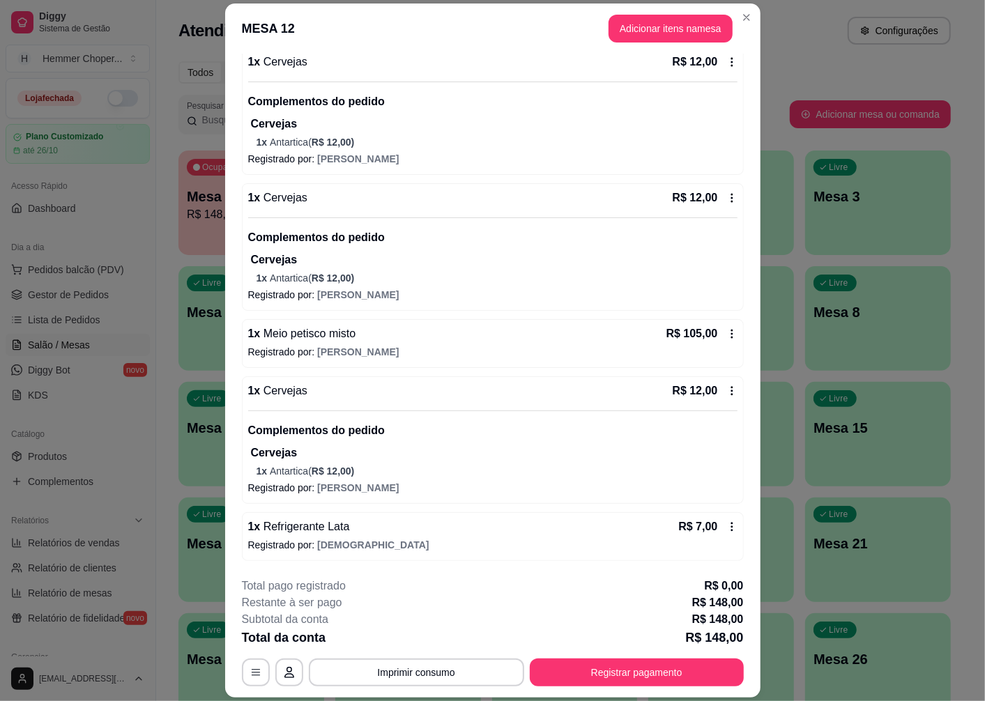
scroll to position [40, 0]
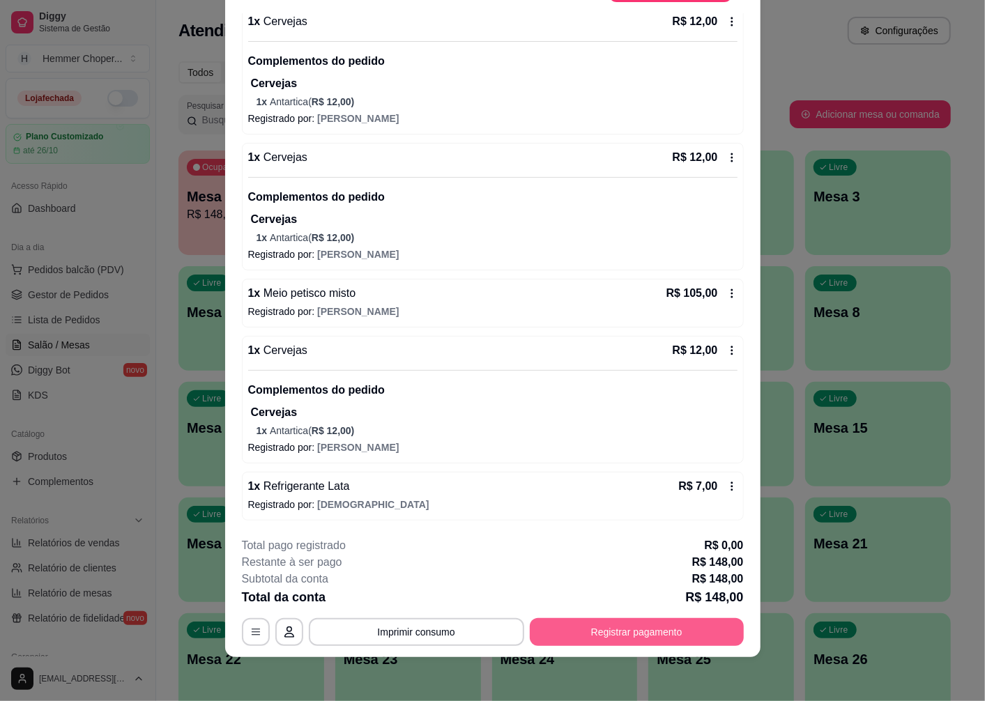
click at [628, 633] on button "Registrar pagamento" at bounding box center [637, 632] width 214 height 28
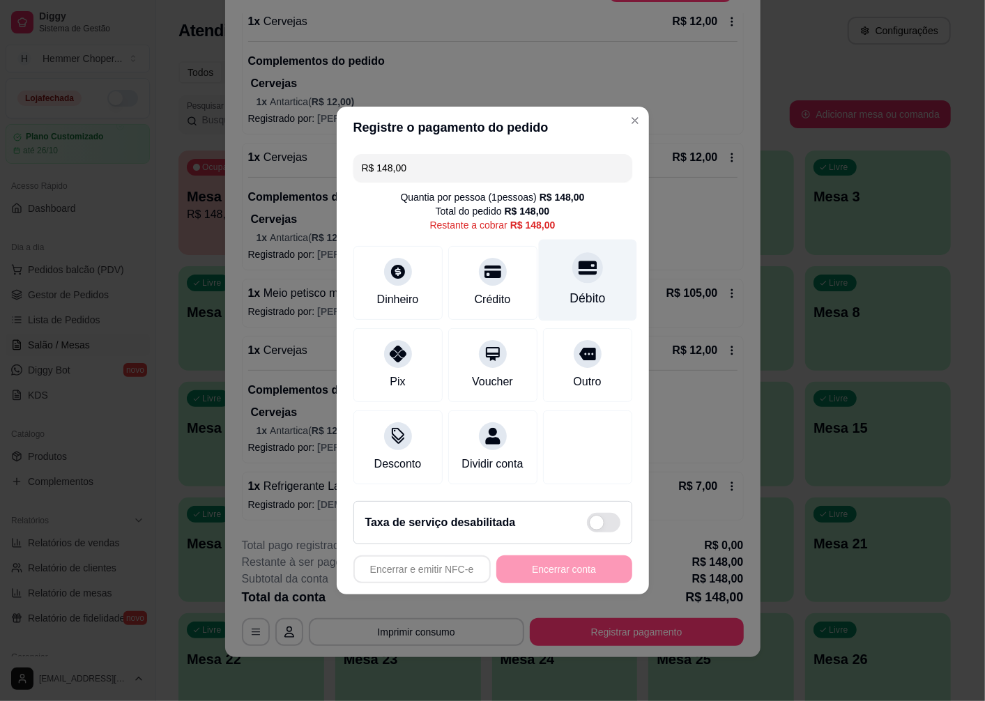
click at [586, 280] on div "Débito" at bounding box center [587, 281] width 98 height 82
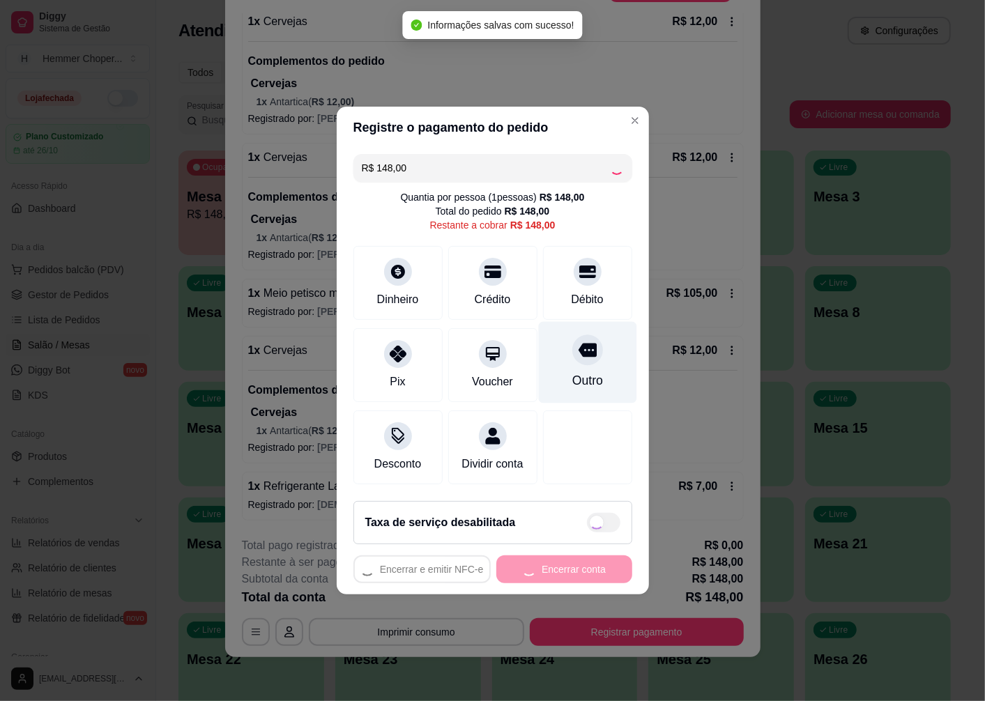
type input "R$ 0,00"
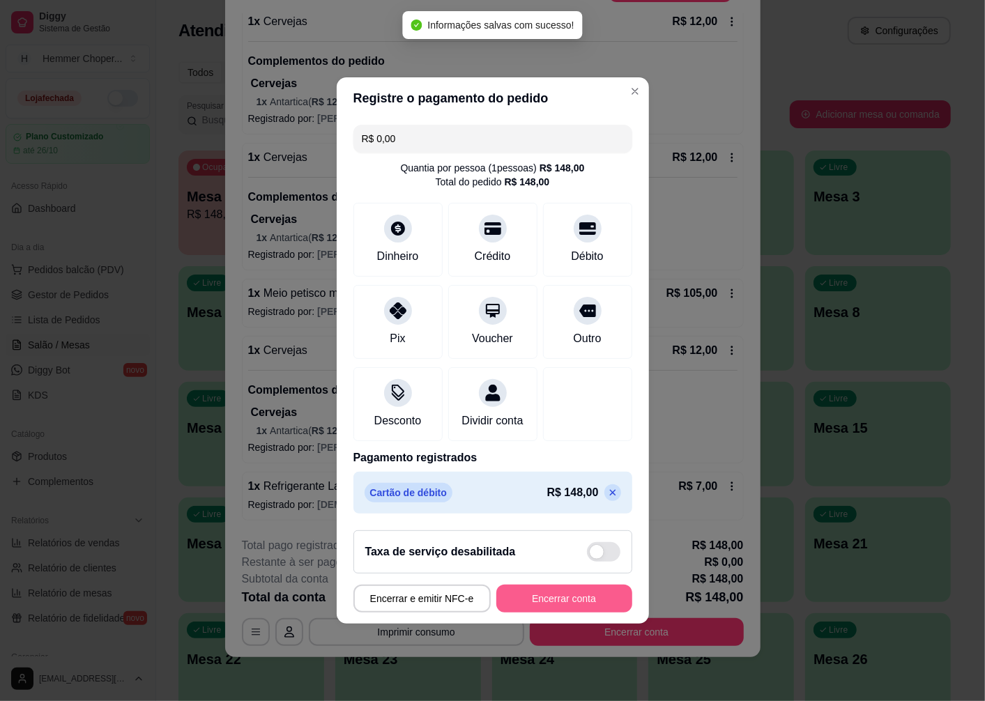
click at [553, 608] on button "Encerrar conta" at bounding box center [564, 599] width 136 height 28
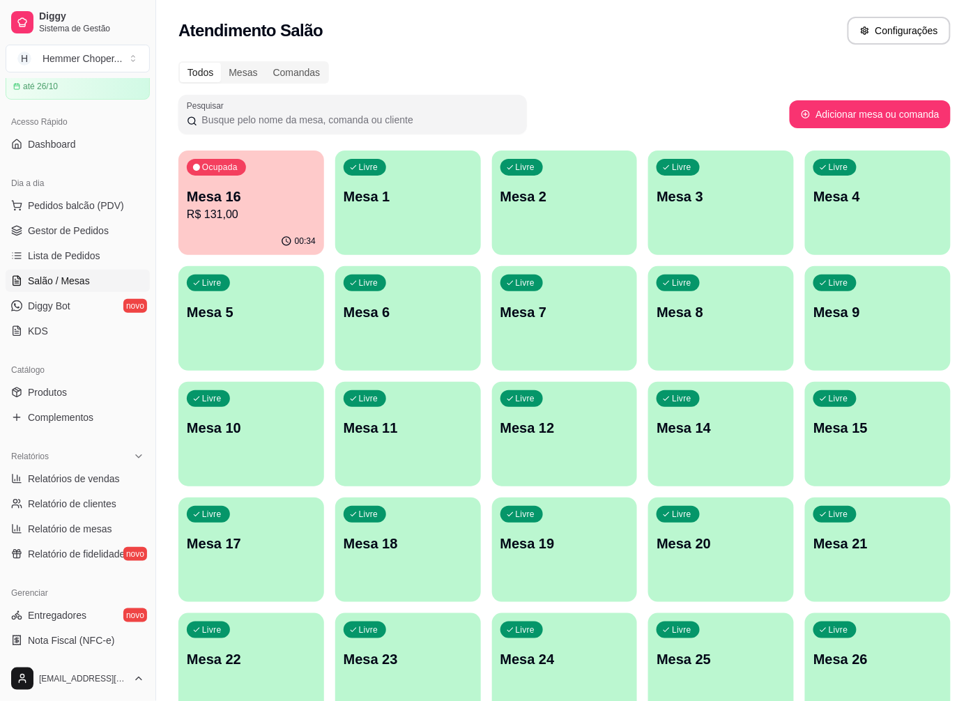
scroll to position [232, 0]
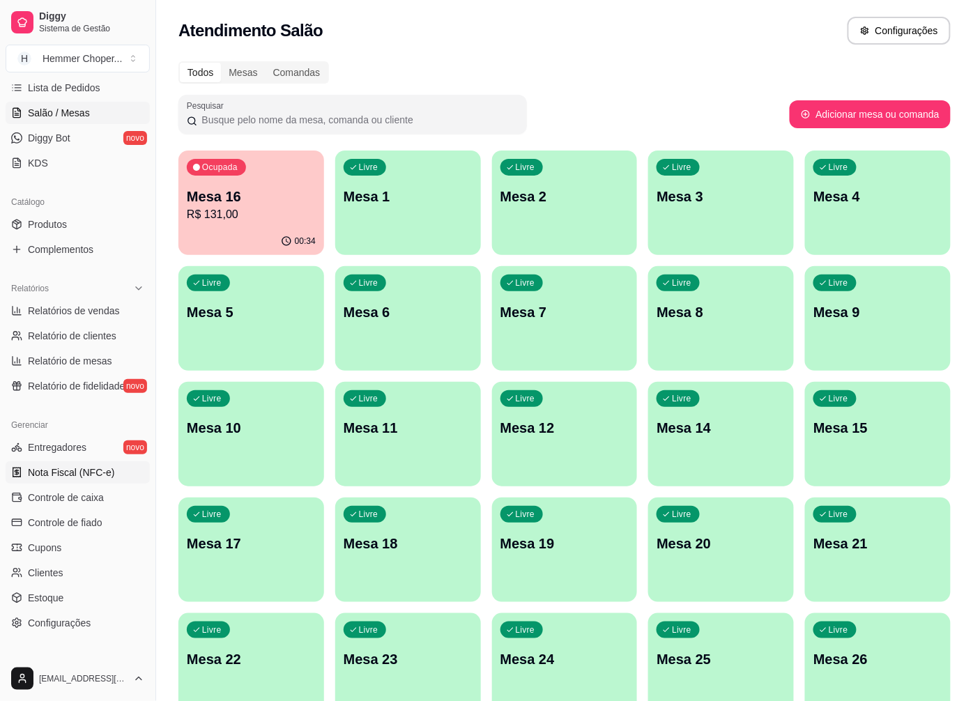
click at [84, 471] on span "Nota Fiscal (NFC-e)" at bounding box center [71, 473] width 86 height 14
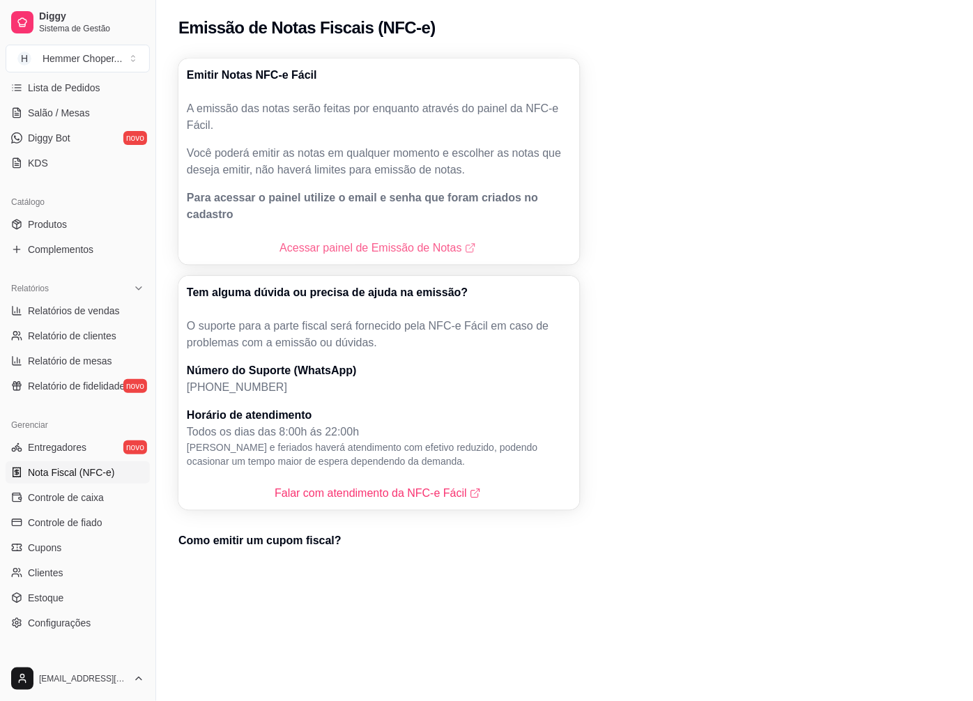
click at [350, 240] on link "Acessar painel de Emissão de Notas" at bounding box center [379, 248] width 199 height 17
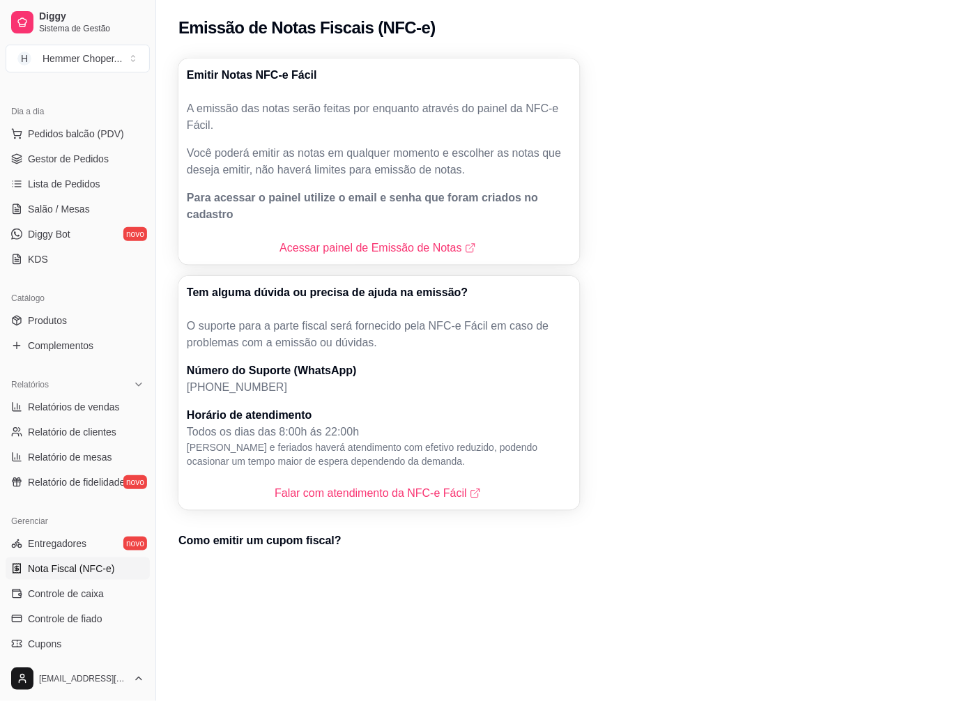
scroll to position [77, 0]
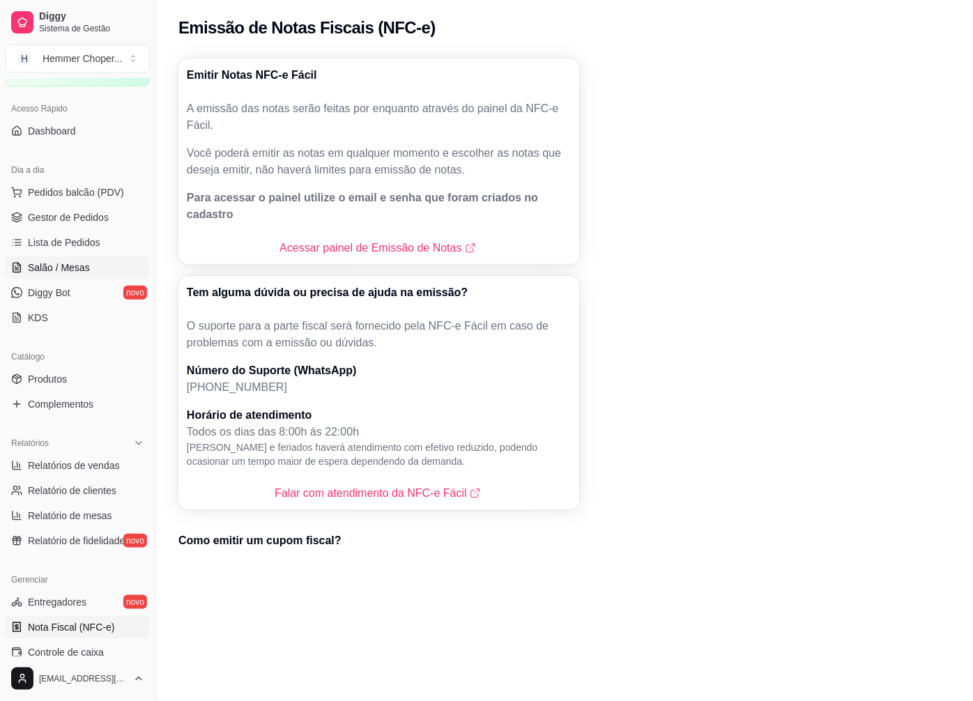
click at [79, 266] on span "Salão / Mesas" at bounding box center [59, 268] width 62 height 14
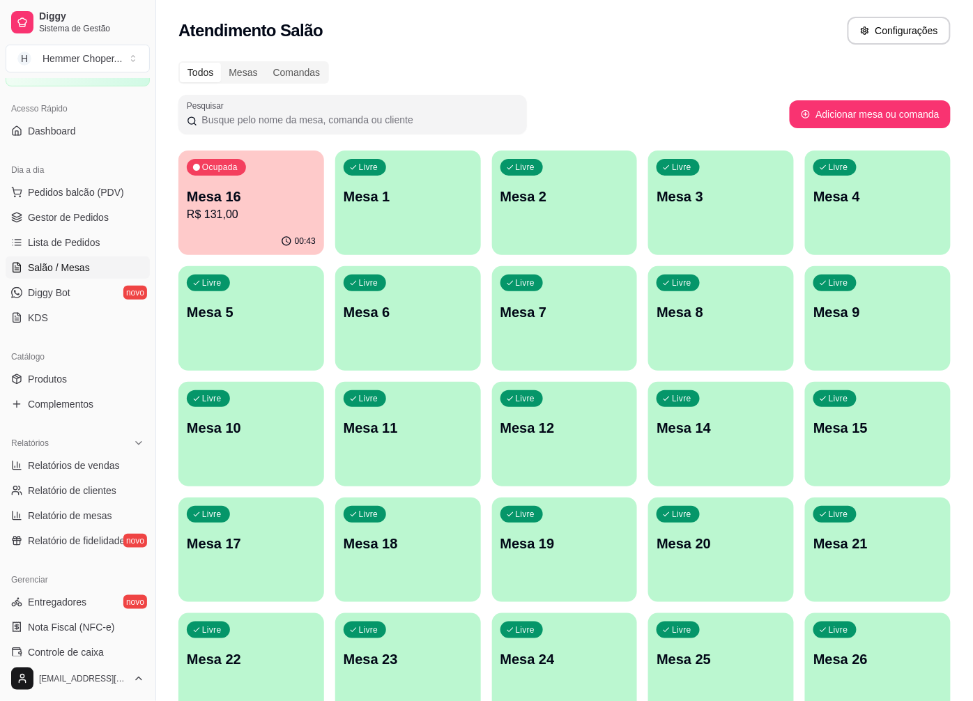
click at [245, 201] on p "Mesa 16" at bounding box center [251, 197] width 129 height 20
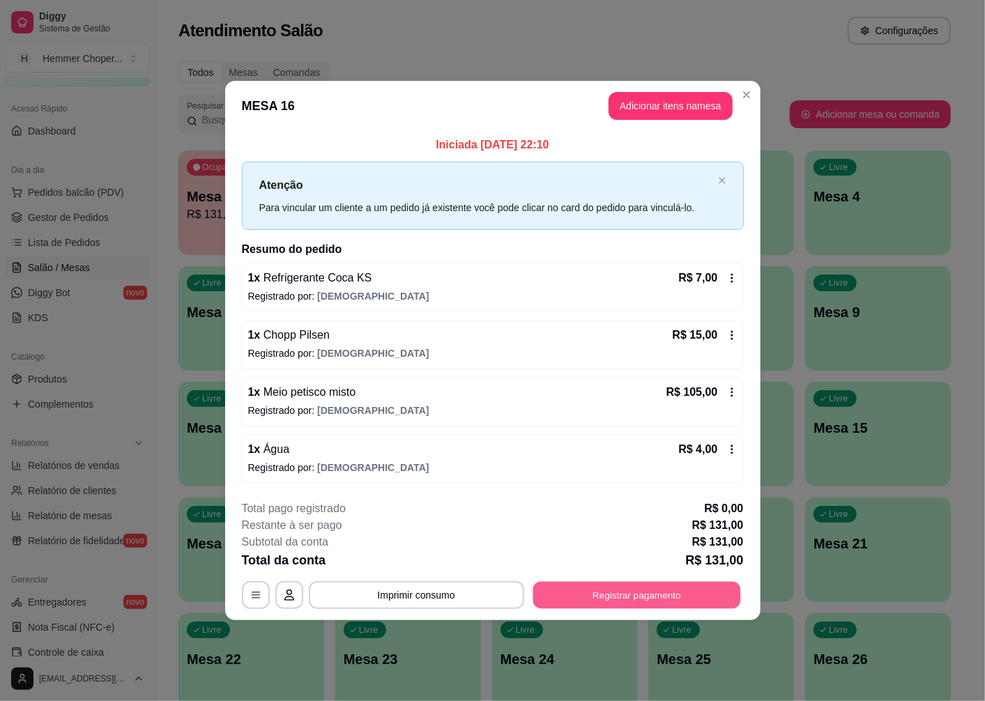
click at [654, 602] on button "Registrar pagamento" at bounding box center [637, 594] width 208 height 27
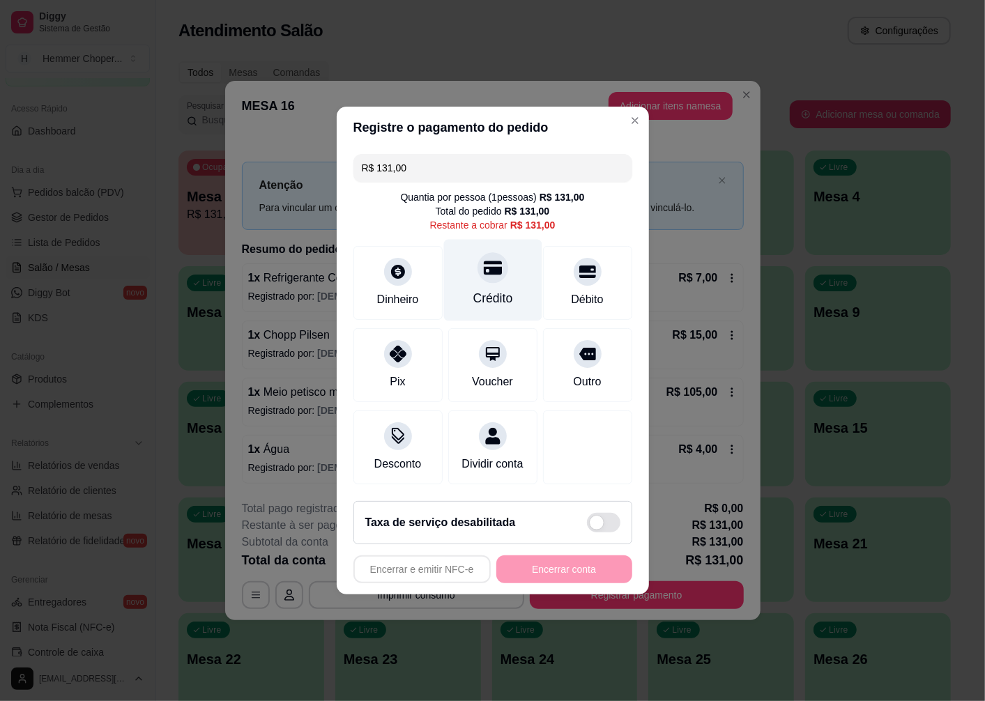
click at [493, 277] on div "Crédito" at bounding box center [492, 281] width 98 height 82
type input "R$ 0,00"
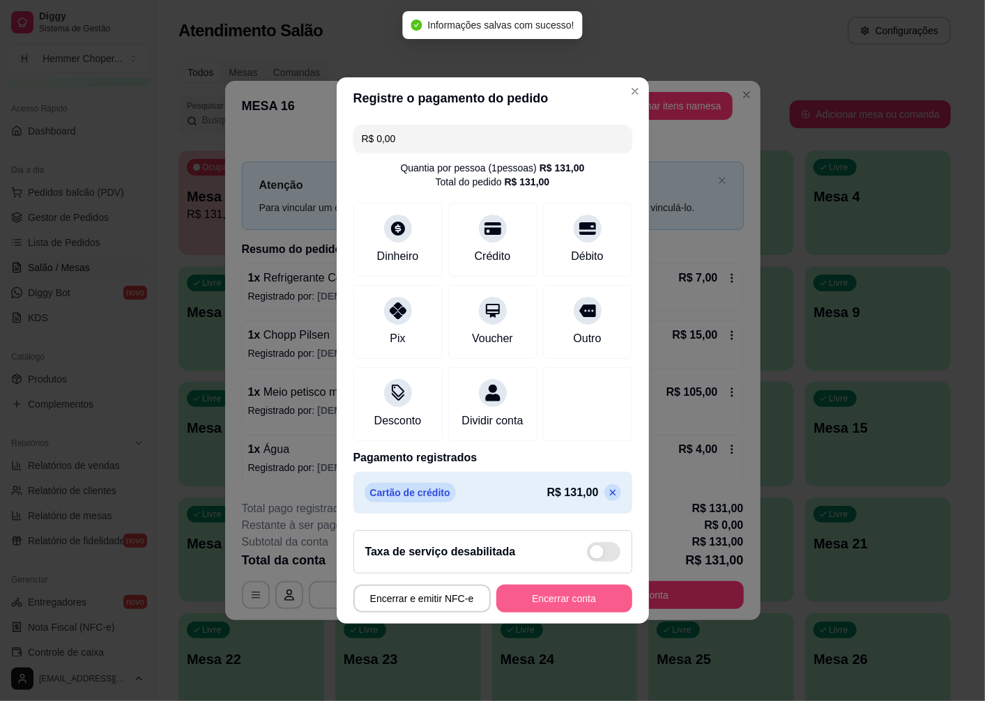
click at [540, 607] on button "Encerrar conta" at bounding box center [564, 599] width 136 height 28
